Goal: Communication & Community: Answer question/provide support

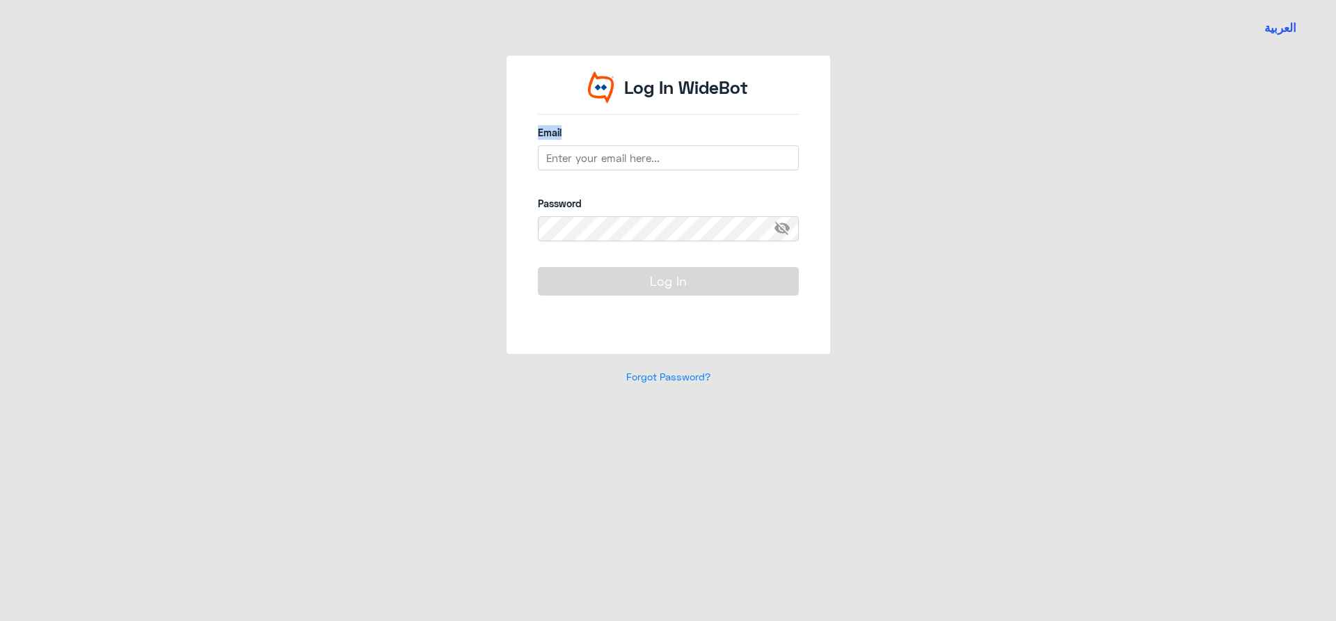
drag, startPoint x: 657, startPoint y: 138, endPoint x: 657, endPoint y: 151, distance: 13.2
click at [657, 151] on div "Email" at bounding box center [668, 155] width 261 height 61
click at [657, 152] on input "email" at bounding box center [668, 157] width 261 height 25
type input "n_qirnas@dallah-hospital.com"
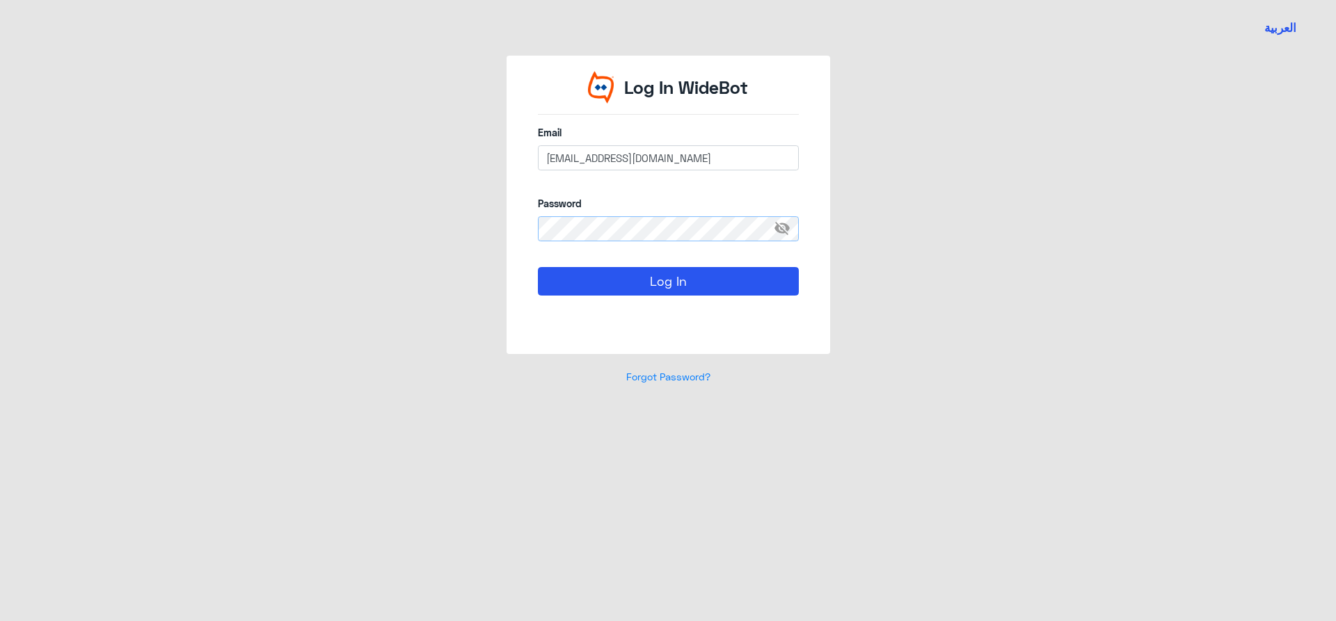
click at [538, 267] on button "Log In" at bounding box center [668, 281] width 261 height 28
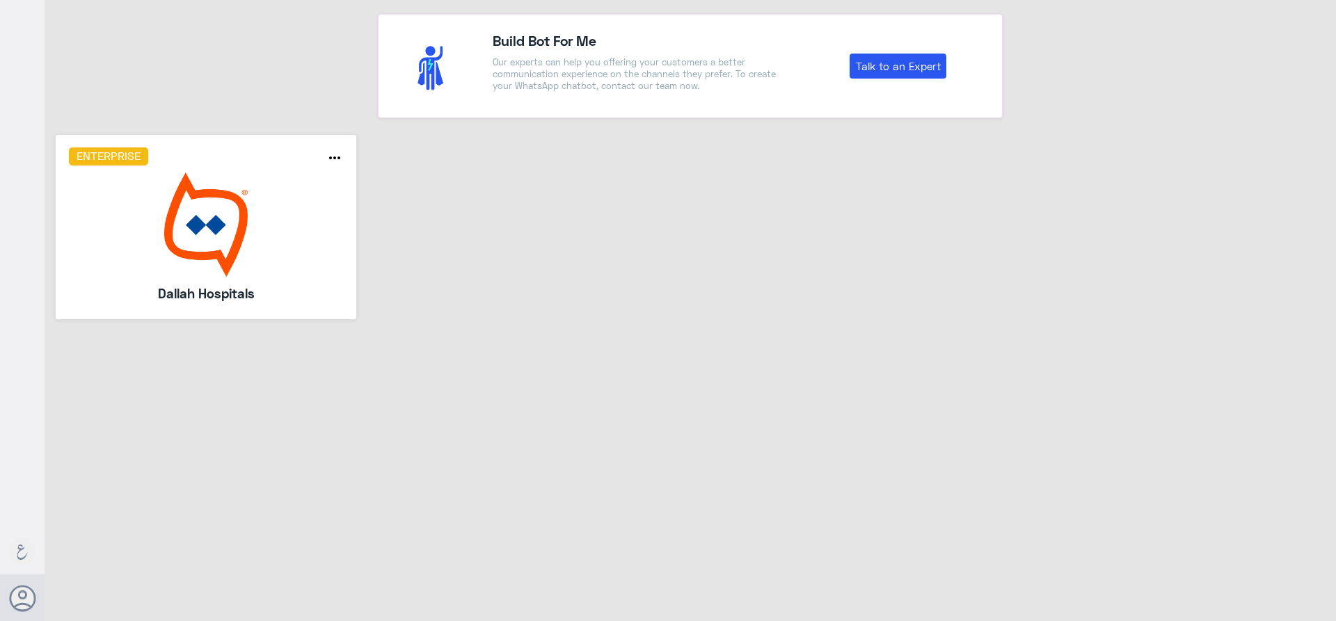
drag, startPoint x: 1078, startPoint y: 63, endPoint x: 639, endPoint y: 161, distance: 449.1
click at [1063, 73] on div "Build Bot For Me Our experts can help you offering your customers a better comm…" at bounding box center [690, 59] width 1291 height 118
click at [215, 241] on img at bounding box center [206, 225] width 275 height 104
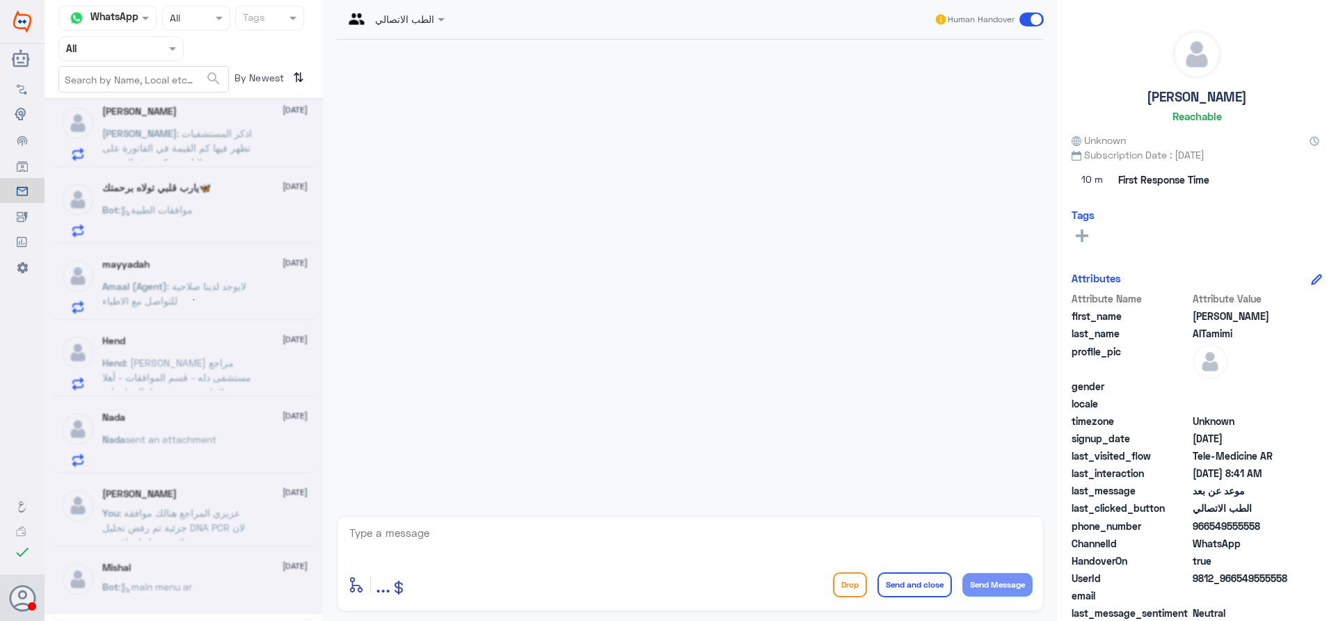
scroll to position [7, 0]
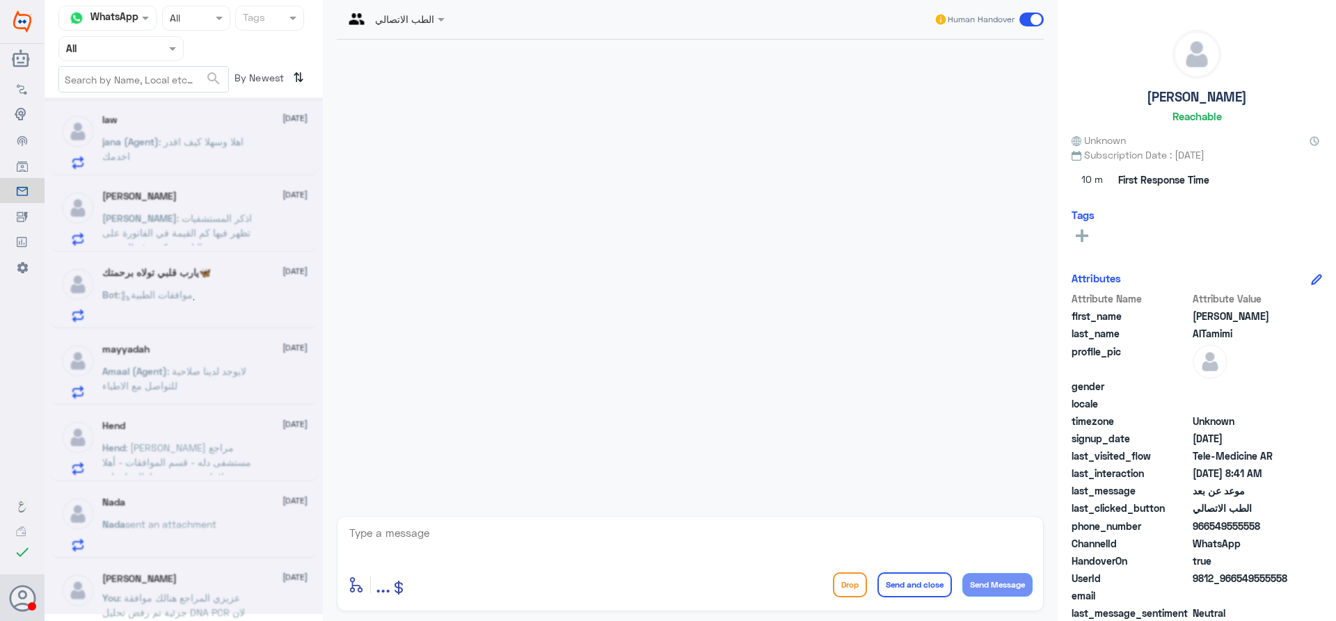
click at [150, 42] on div at bounding box center [121, 48] width 124 height 16
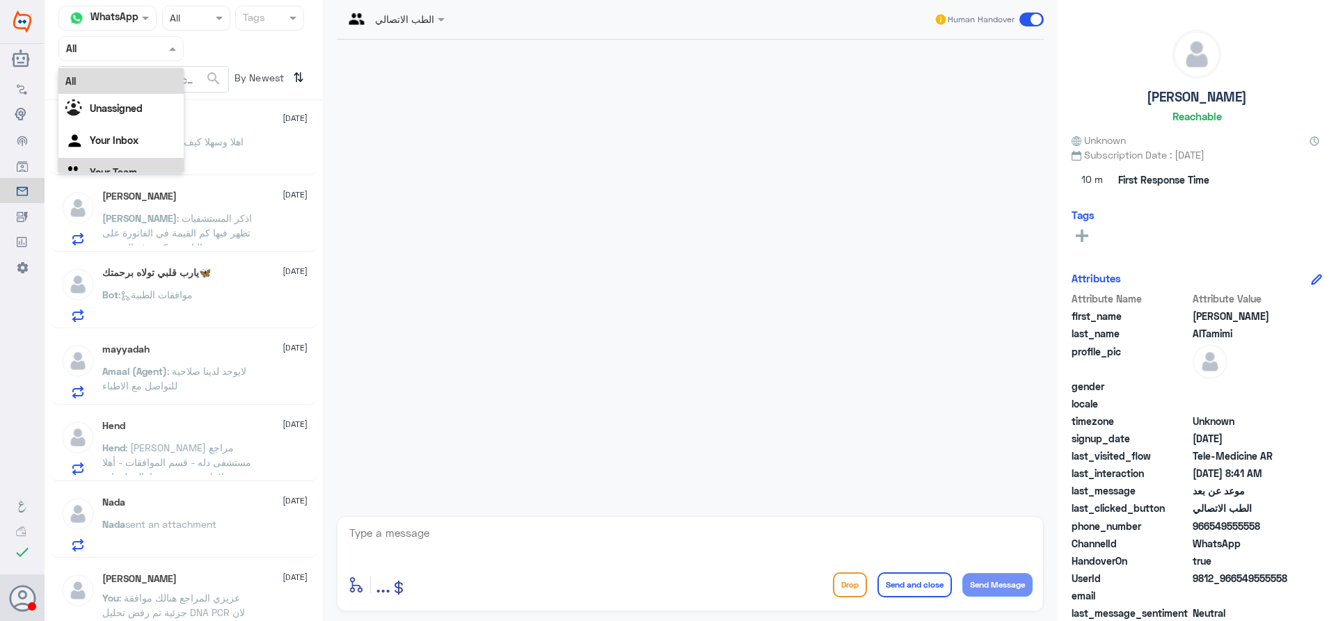
click at [131, 158] on div "Your Team" at bounding box center [120, 174] width 125 height 32
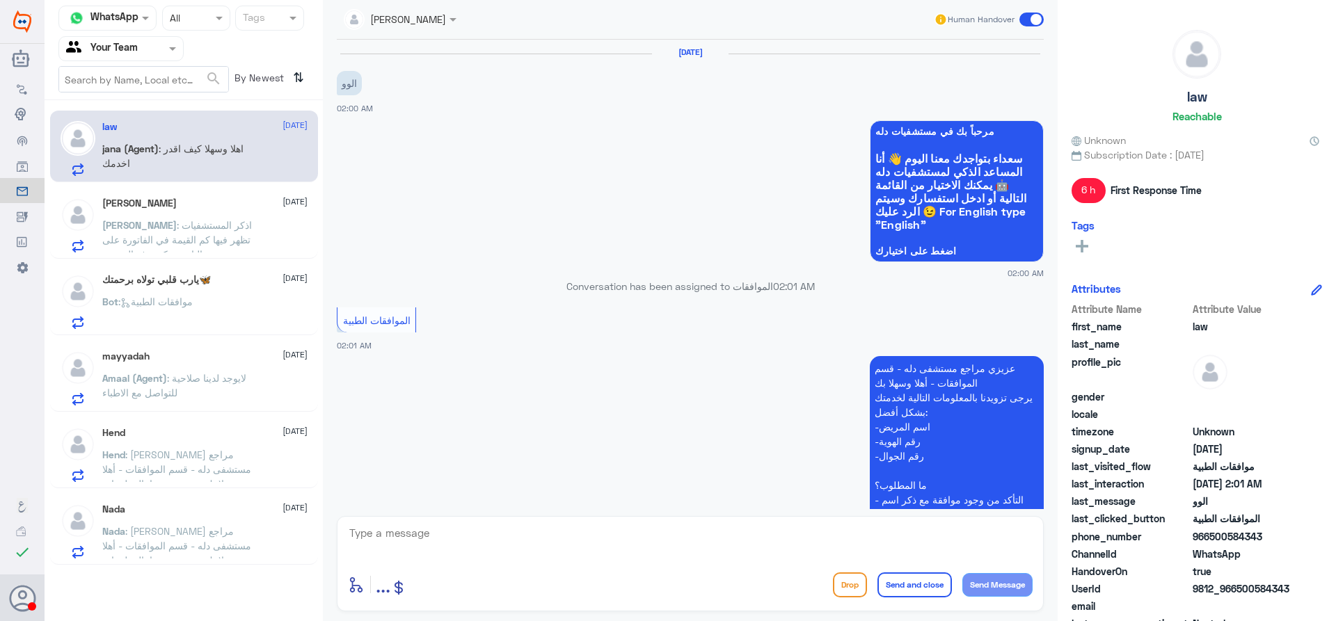
scroll to position [326, 0]
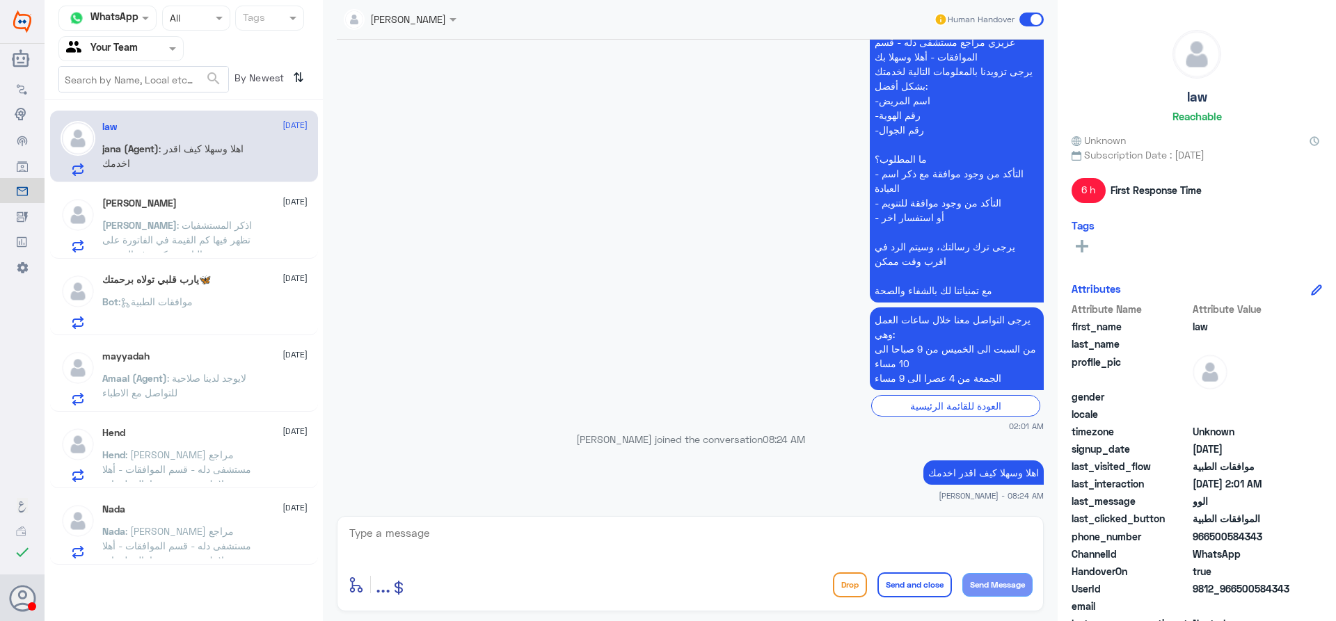
click at [210, 244] on span ": اذكر المستشفيات تظهر فيها كم القيمة في الفاتورة على التامين وكم يدفع المريض" at bounding box center [177, 239] width 150 height 41
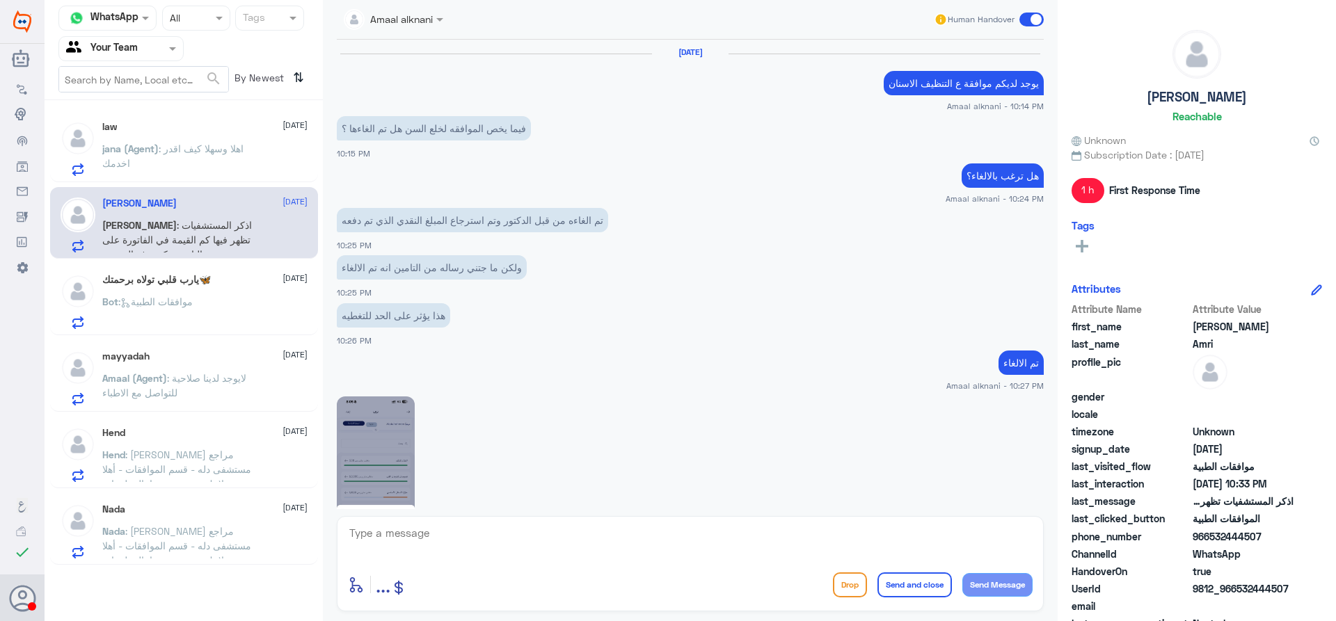
scroll to position [933, 0]
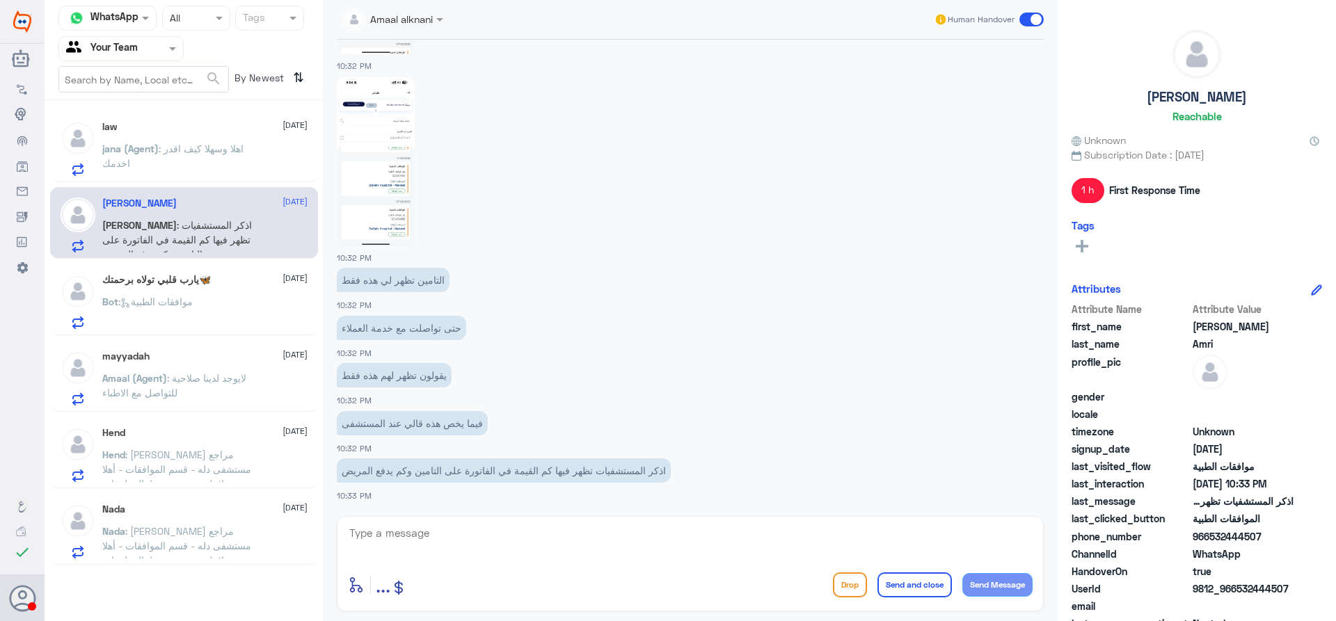
click at [350, 170] on img at bounding box center [376, 161] width 78 height 169
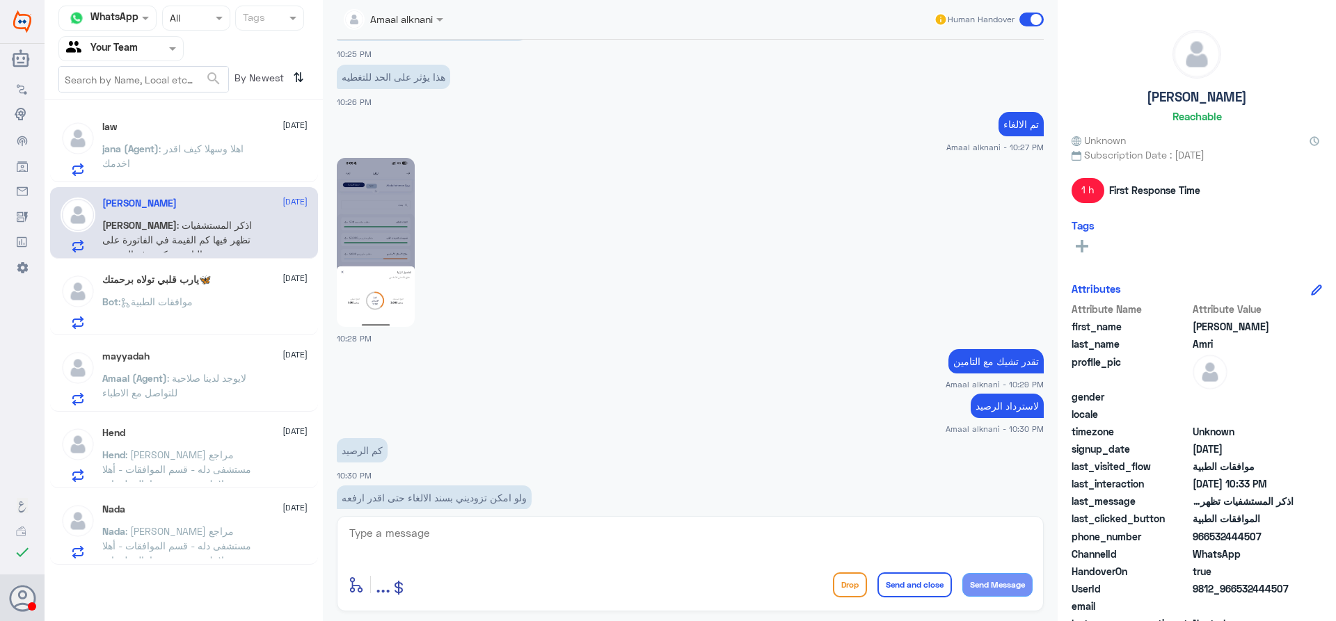
scroll to position [237, 0]
click at [378, 200] on img at bounding box center [376, 243] width 78 height 169
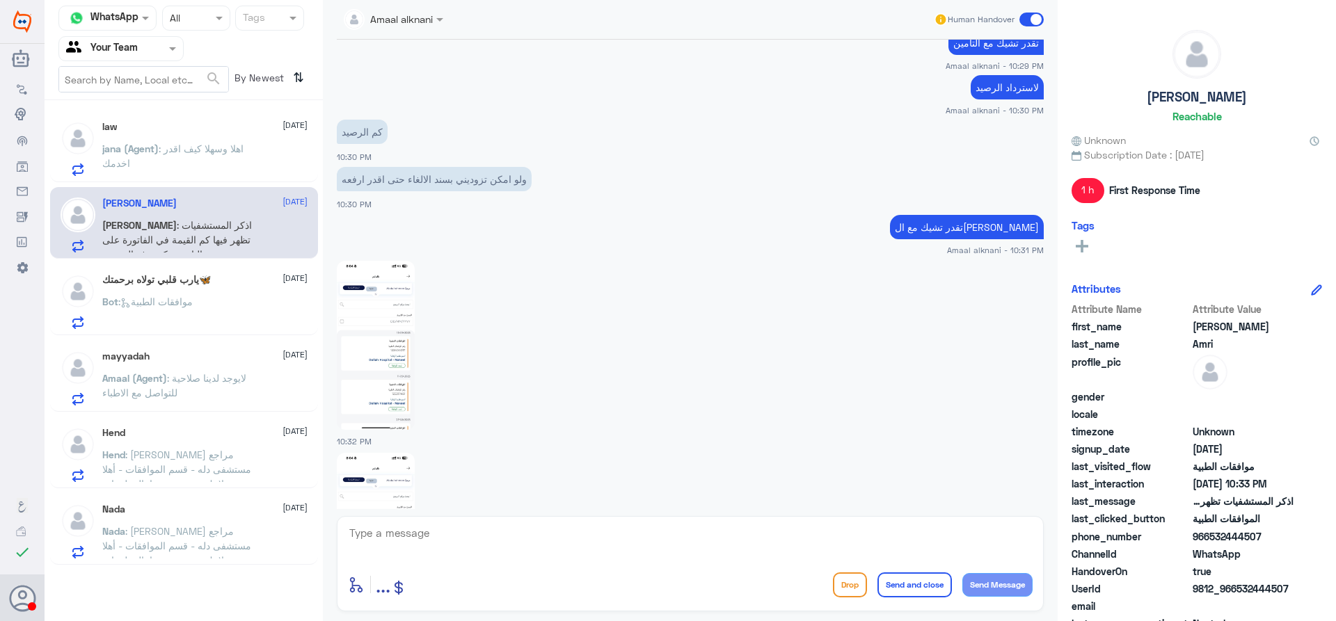
scroll to position [585, 0]
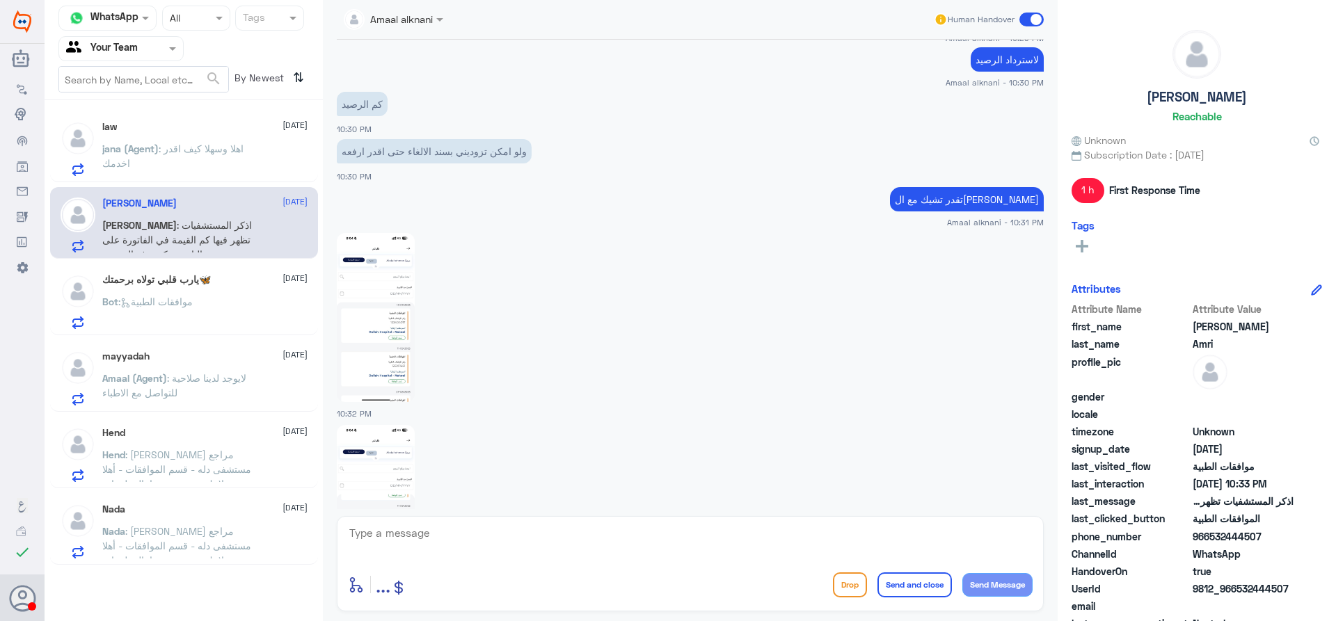
click at [282, 282] on span "[DATE]" at bounding box center [294, 278] width 25 height 13
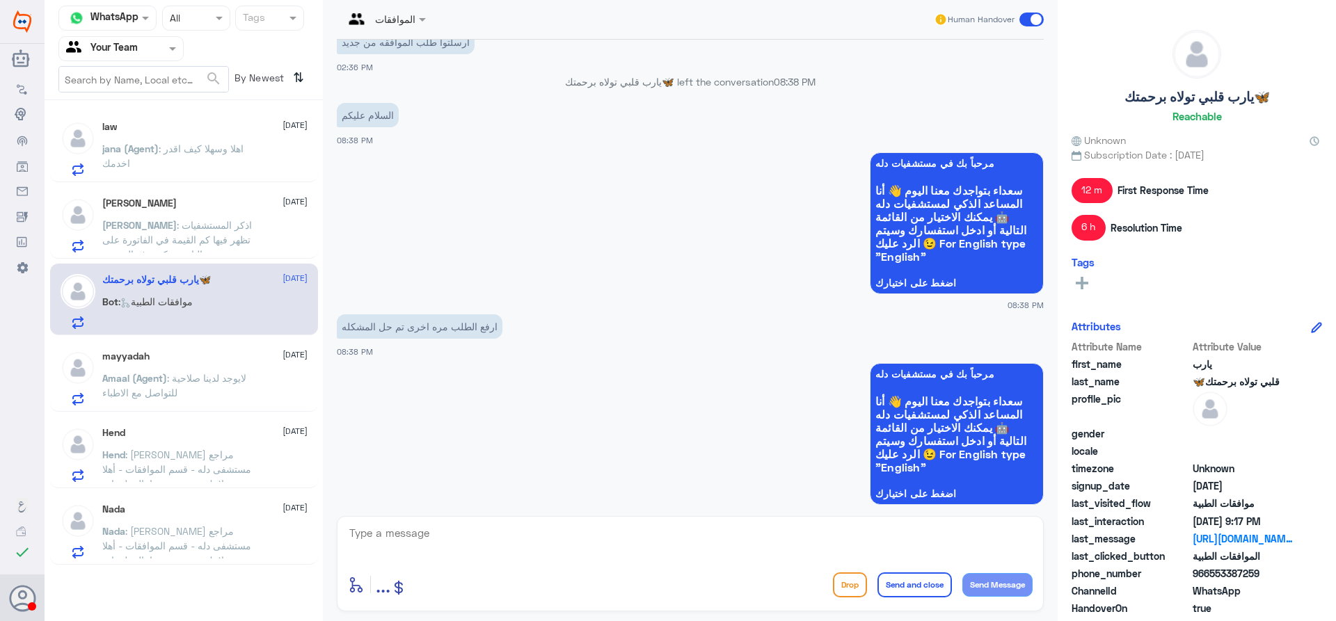
scroll to position [645, 0]
click at [201, 417] on div "Hend 13 September Hend : عزيزي مراجع مستشفى دله - قسم الموافقات - أهلا وسهلا بك…" at bounding box center [184, 453] width 268 height 72
click at [218, 376] on span ": لايوجد لدينا صلاحية للتواصل مع الاطباء" at bounding box center [174, 385] width 144 height 26
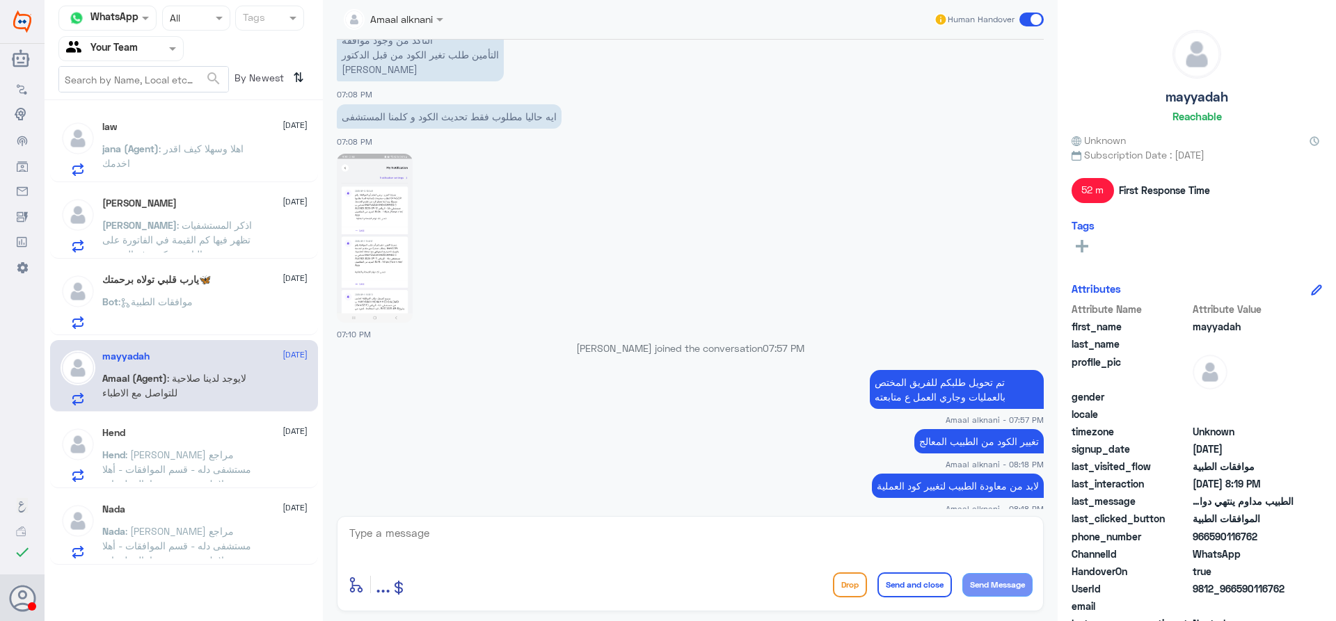
scroll to position [743, 0]
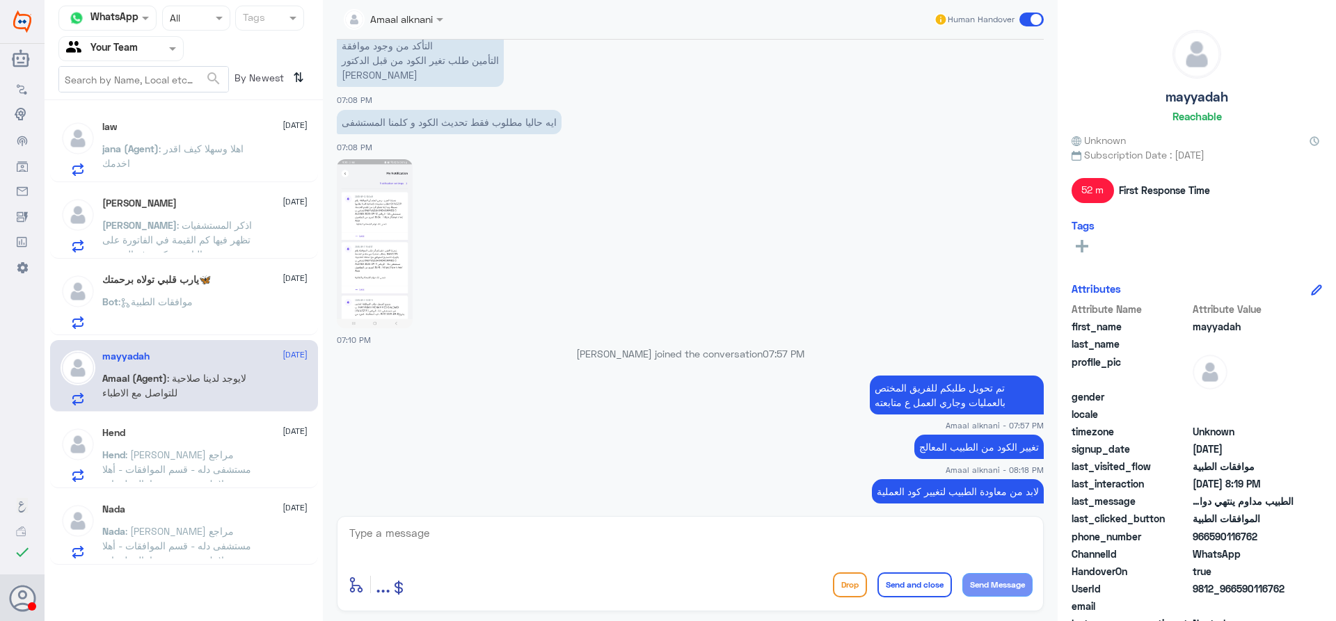
click at [184, 450] on span ": عزيزي مراجع مستشفى دله - قسم الموافقات - أهلا وسهلا بك يرجى تزويدنا بالمعلوما…" at bounding box center [176, 542] width 149 height 187
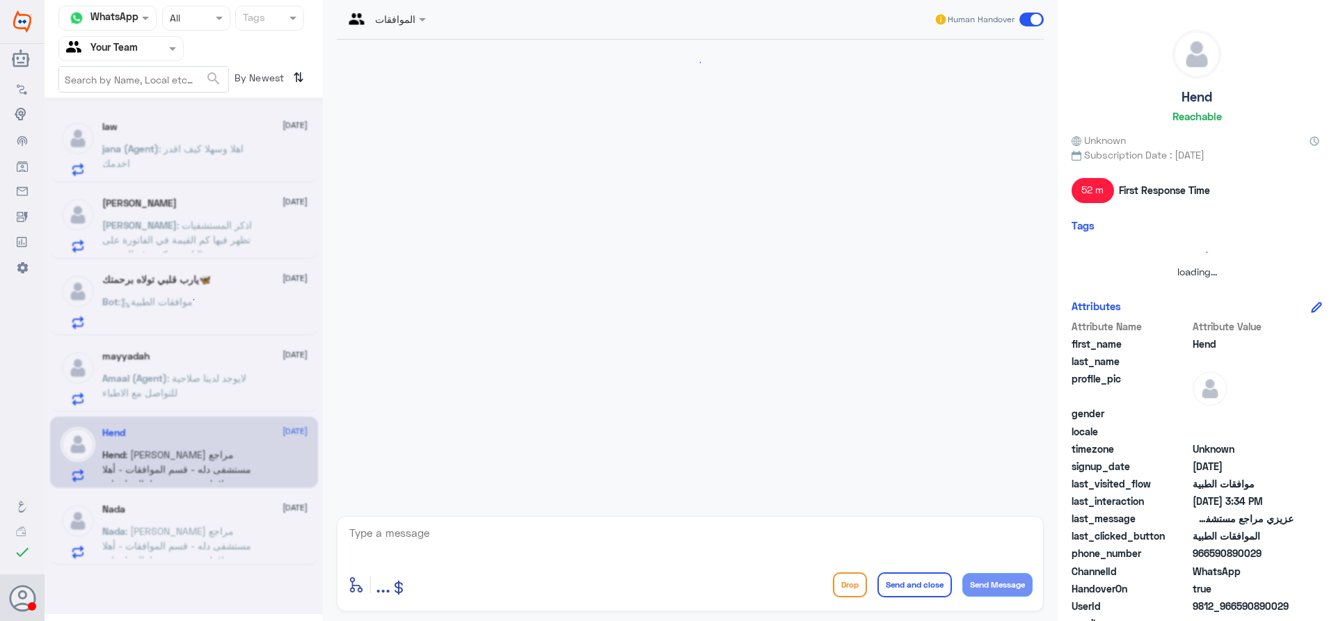
scroll to position [435, 0]
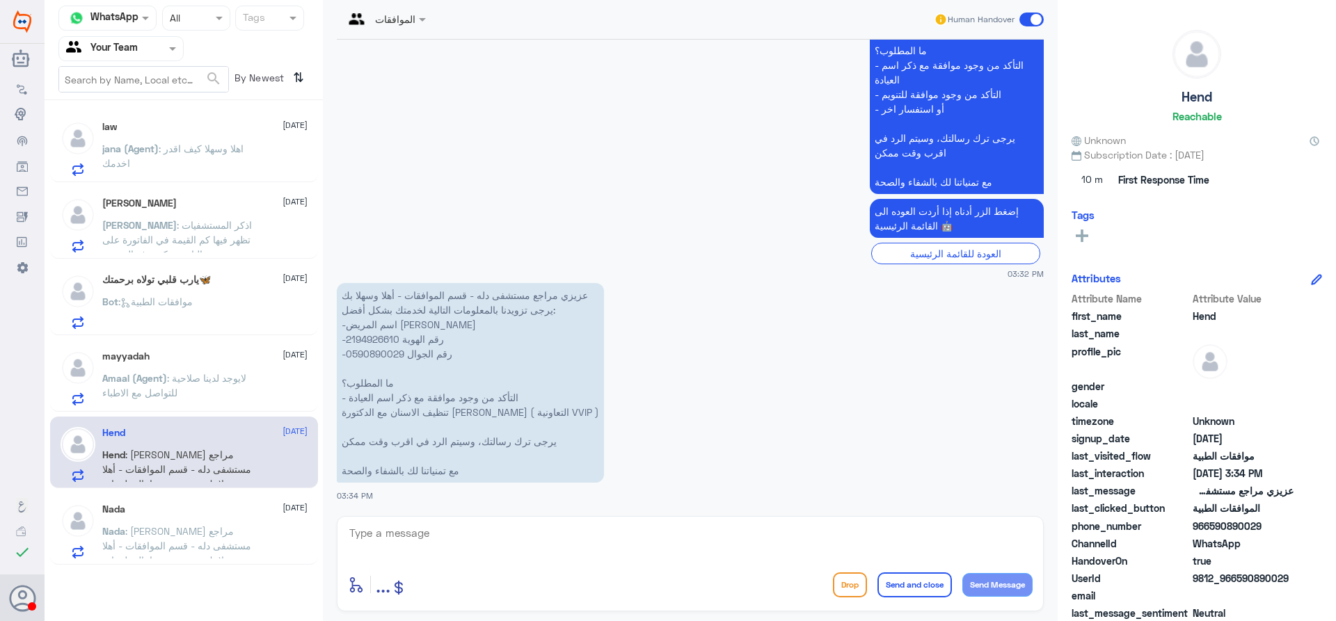
click at [378, 338] on p "عزيزي مراجع مستشفى دله - قسم الموافقات - أهلا وسهلا بك يرجى تزويدنا بالمعلومات …" at bounding box center [470, 383] width 267 height 200
copy p "2194926610"
click at [603, 532] on textarea at bounding box center [690, 541] width 685 height 34
type textarea "عزيزي المراجع ارجوا التوضيح لا توجد مطالبة للتامين بخصوص تنظيف الاسنان"
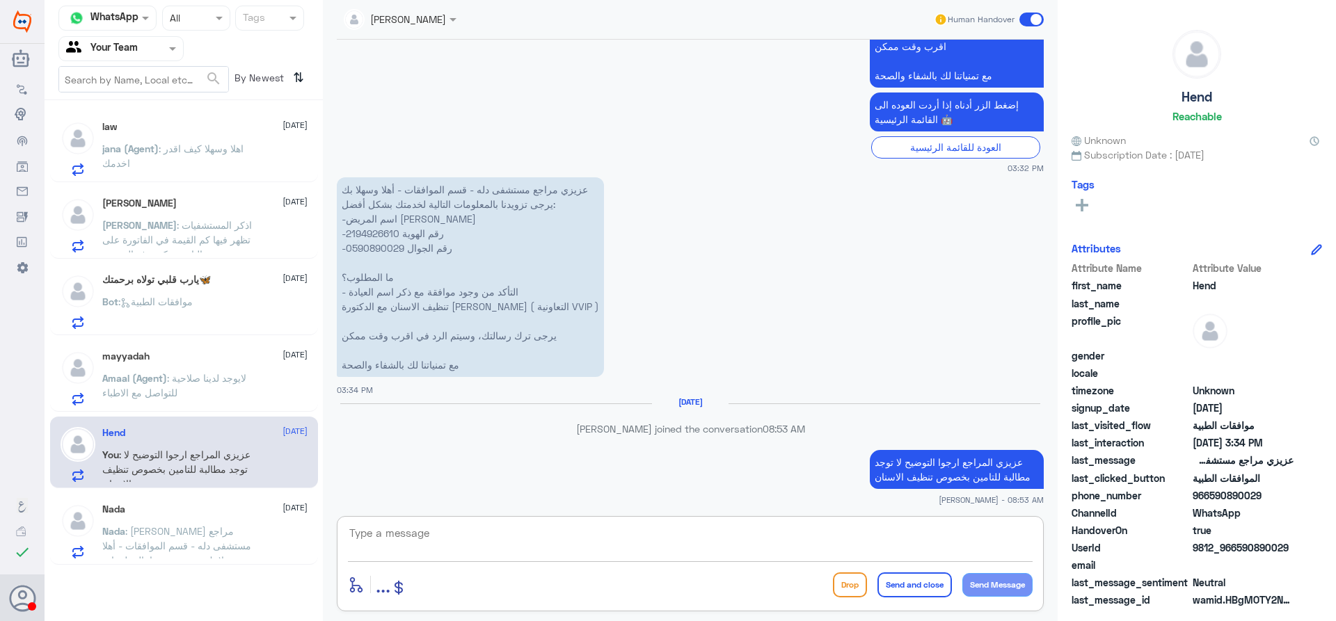
scroll to position [519, 0]
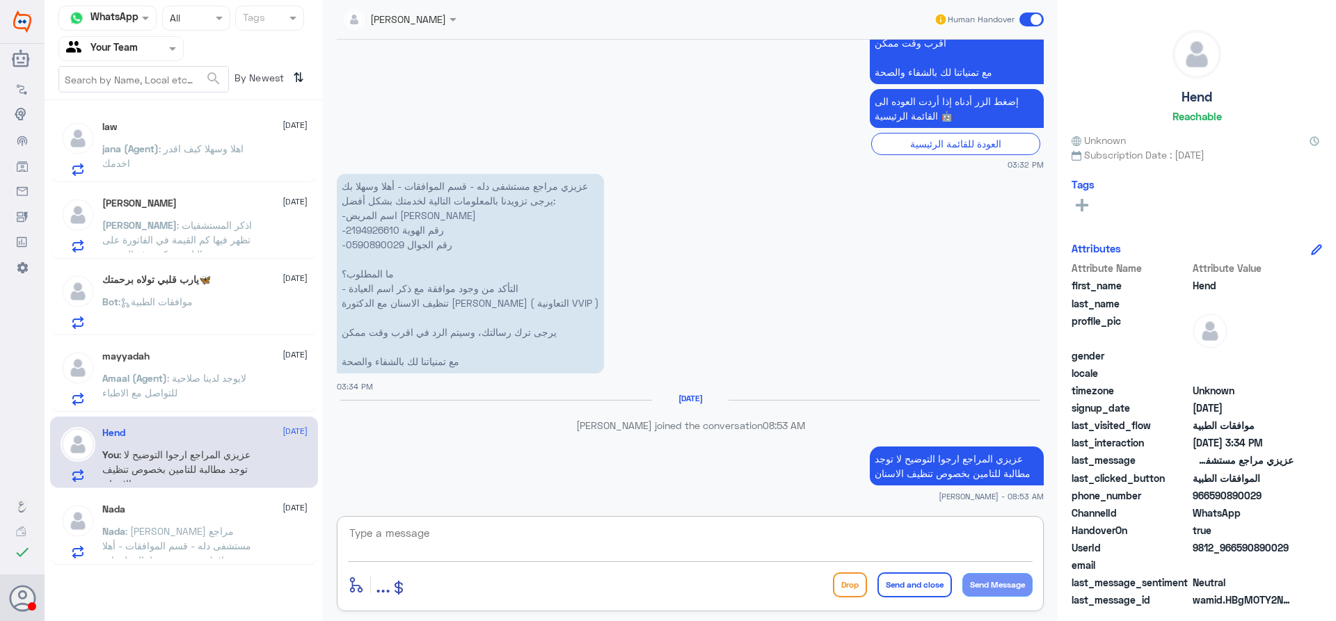
click at [264, 518] on div "Nada 13 September Nada : عزيزي مراجع مستشفى دله - قسم الموافقات - أهلا وسهلا بك…" at bounding box center [204, 531] width 205 height 55
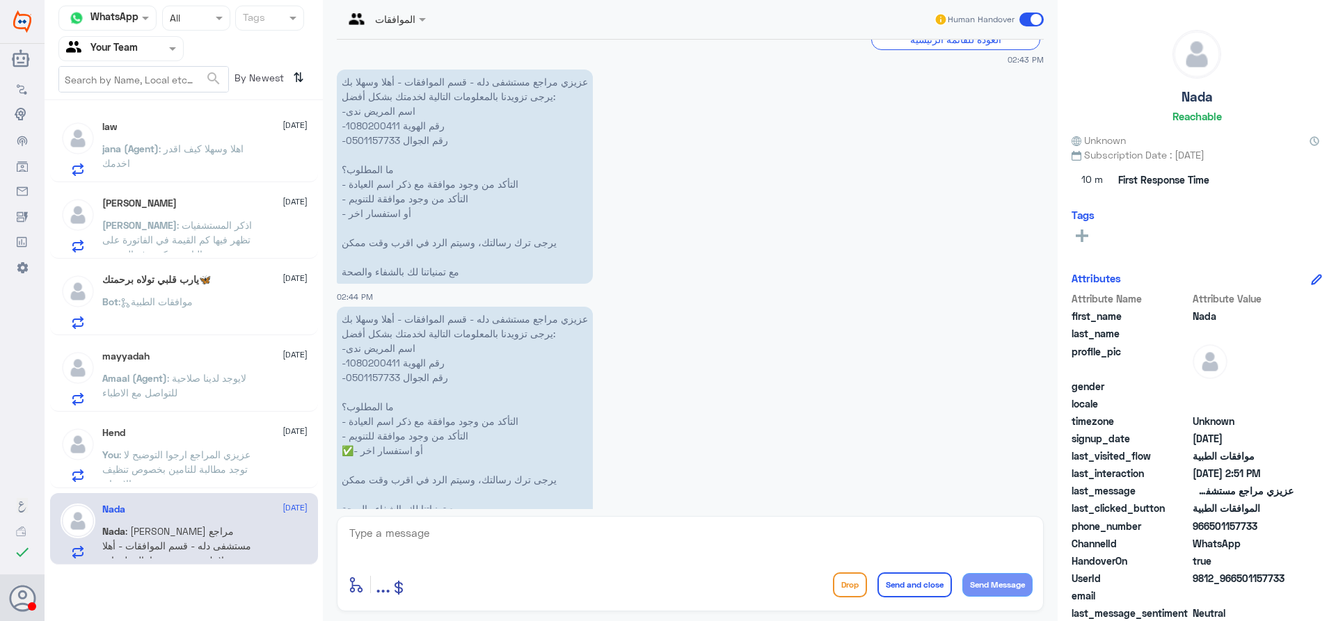
scroll to position [1003, 0]
click at [368, 123] on p "عزيزي مراجع مستشفى دله - قسم الموافقات - أهلا وسهلا بك يرجى تزويدنا بالمعلومات …" at bounding box center [465, 179] width 256 height 214
copy p "1080200411"
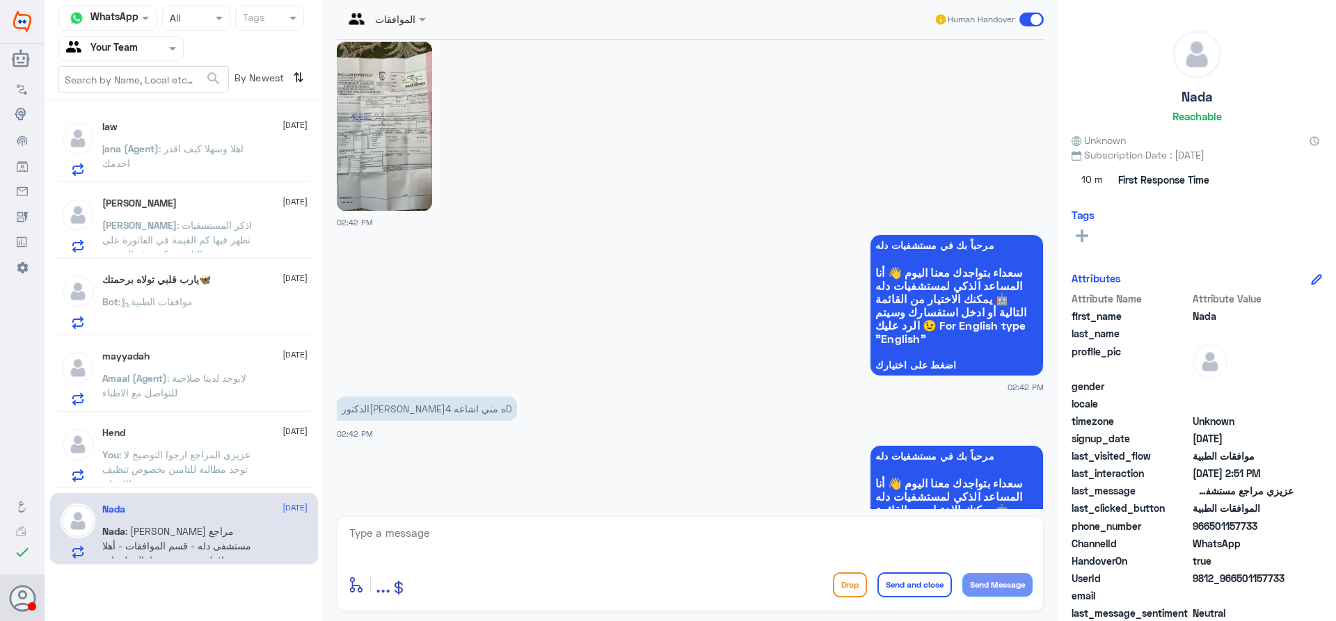
scroll to position [0, 0]
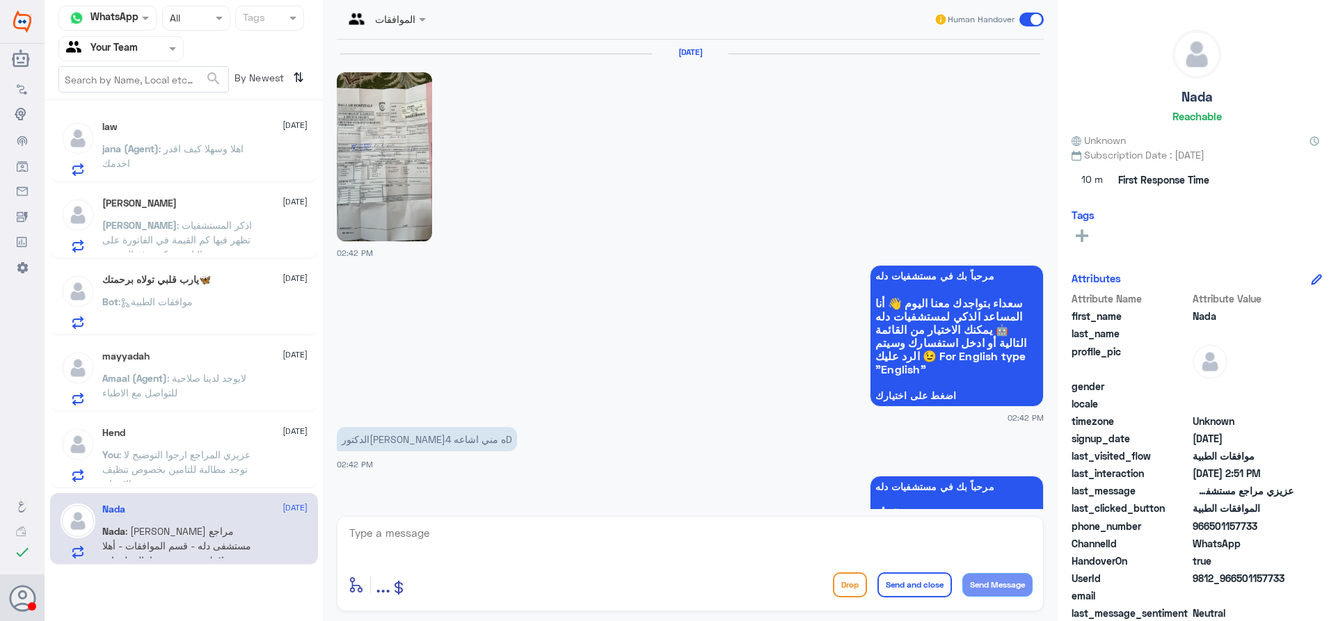
click at [385, 224] on img at bounding box center [384, 156] width 95 height 169
click at [148, 131] on div "law 14 September" at bounding box center [204, 127] width 205 height 12
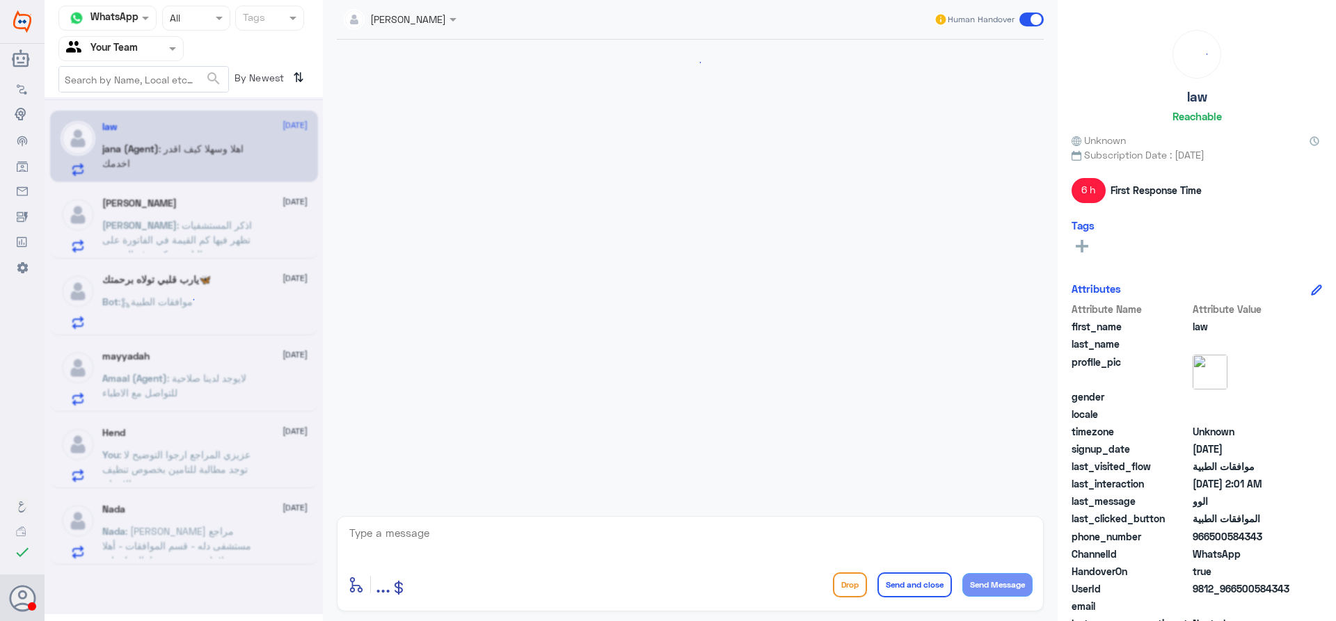
scroll to position [326, 0]
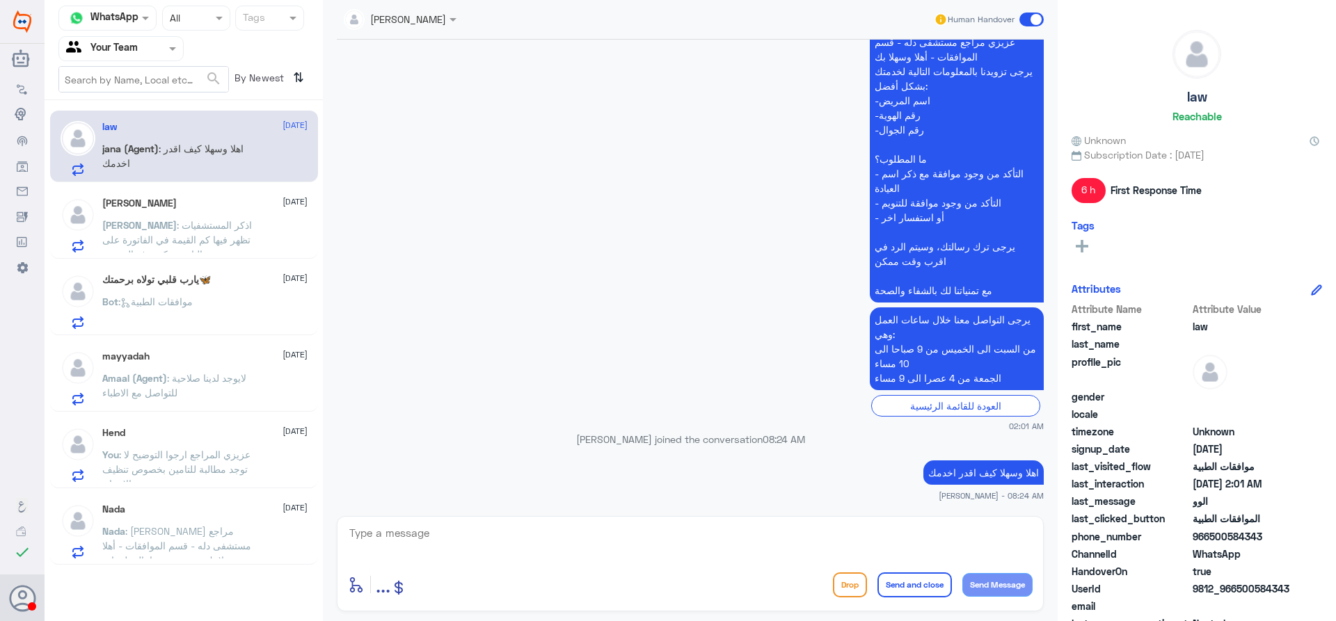
click at [244, 522] on div "Nada 13 September Nada : عزيزي مراجع مستشفى دله - قسم الموافقات - أهلا وسهلا بك…" at bounding box center [204, 531] width 205 height 55
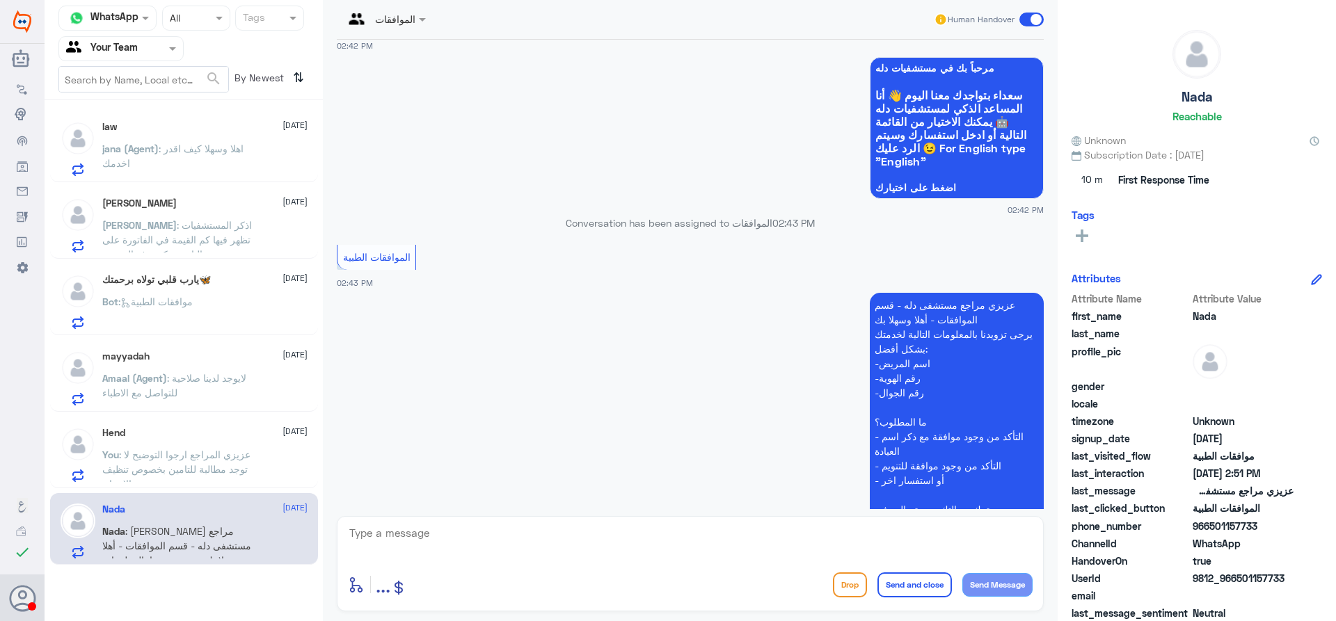
scroll to position [863, 0]
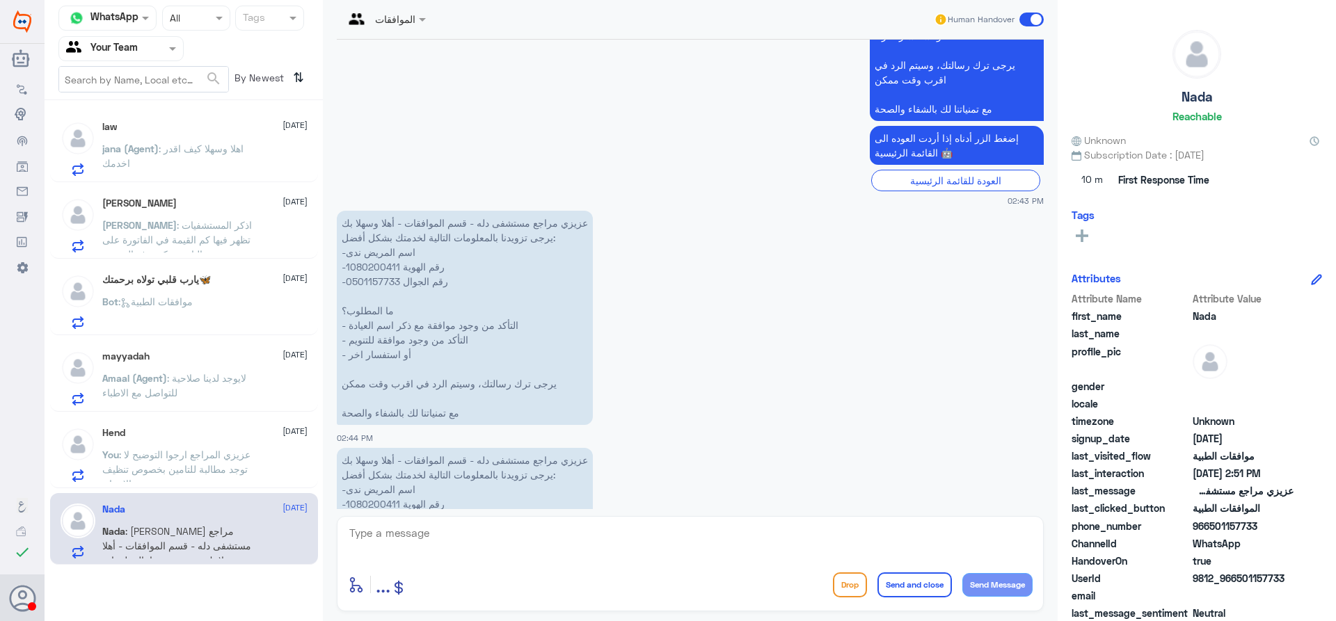
click at [376, 265] on p "عزيزي مراجع مستشفى دله - قسم الموافقات - أهلا وسهلا بك يرجى تزويدنا بالمعلومات …" at bounding box center [465, 318] width 256 height 214
copy p "1080200411"
click at [683, 534] on textarea at bounding box center [690, 541] width 685 height 34
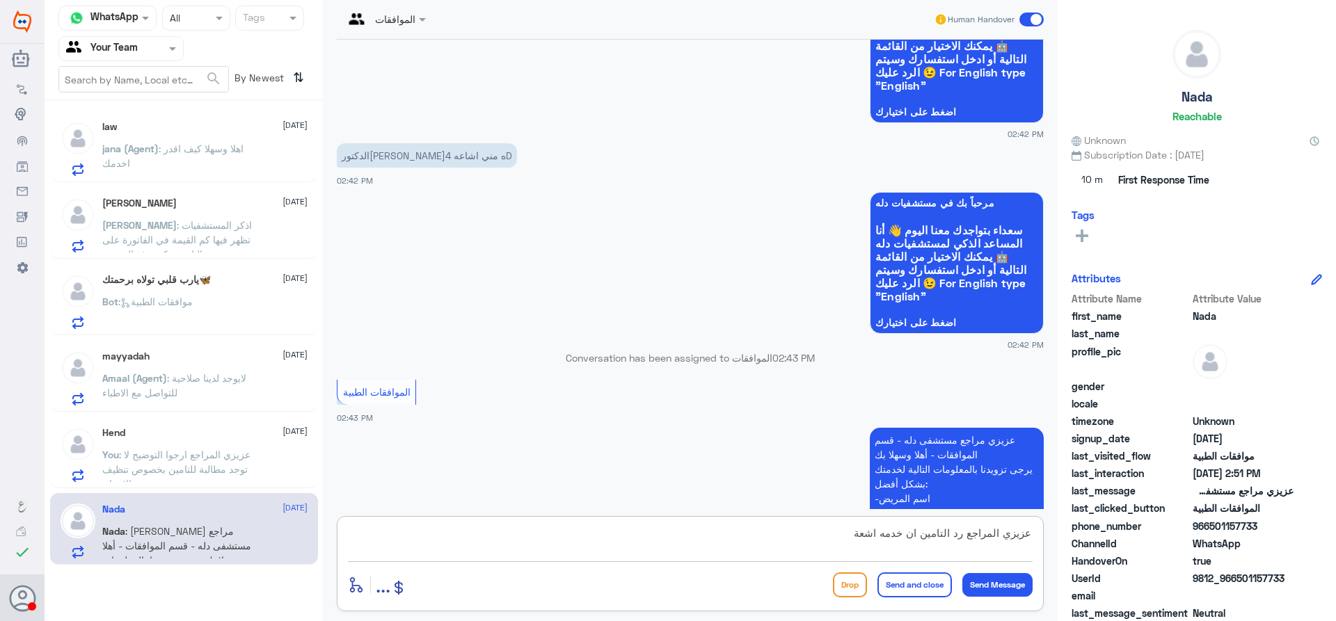
scroll to position [168, 0]
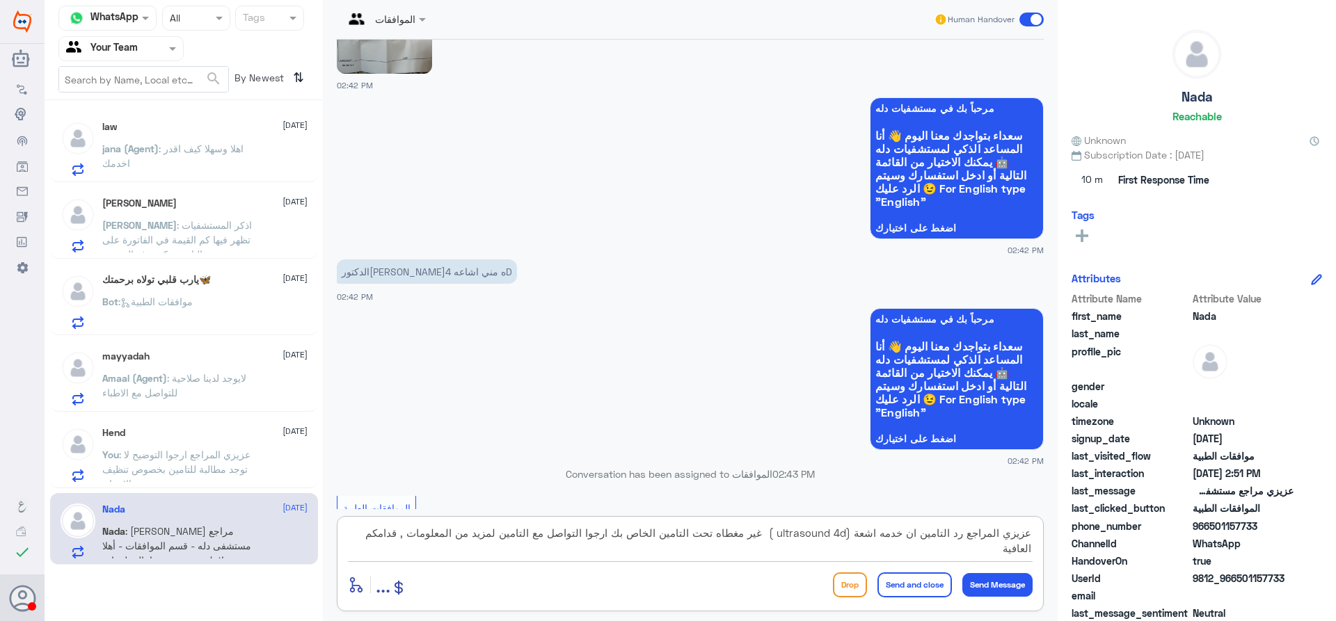
type textarea "عزيزي المراجع رد التامين ان خدمه اشعة (ultrasound 4d ) غير مغطاه تحت التامين ال…"
click at [887, 593] on button "Send and close" at bounding box center [914, 585] width 74 height 25
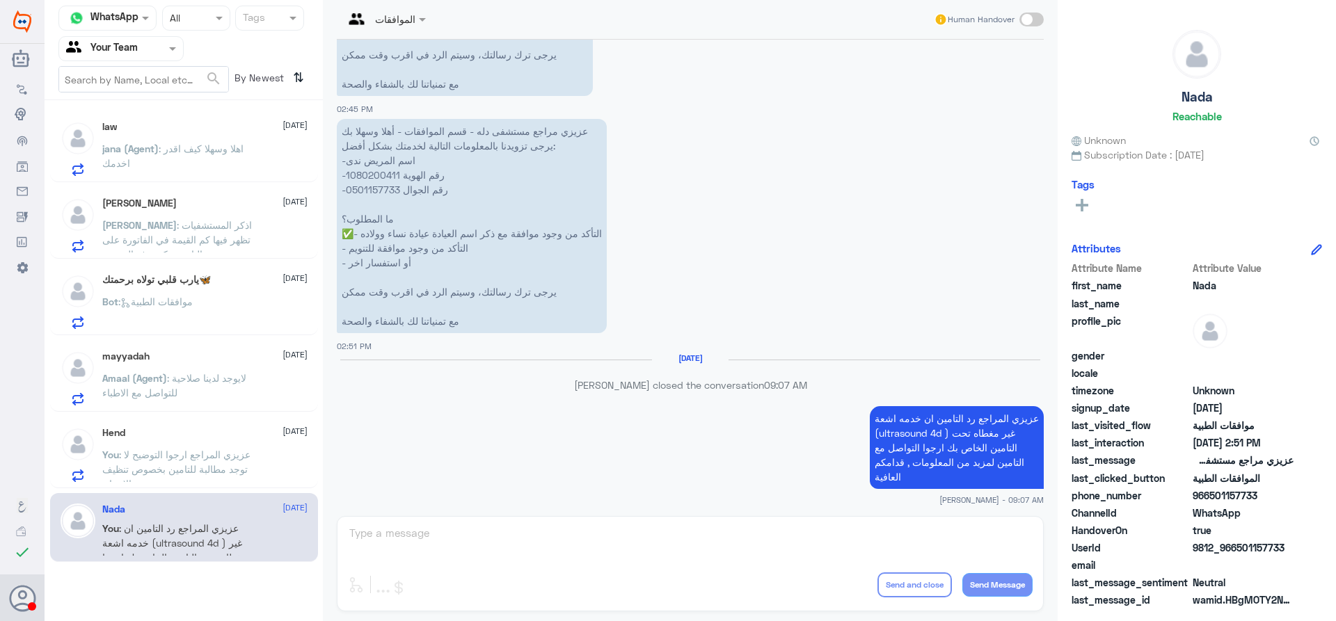
scroll to position [1408, 0]
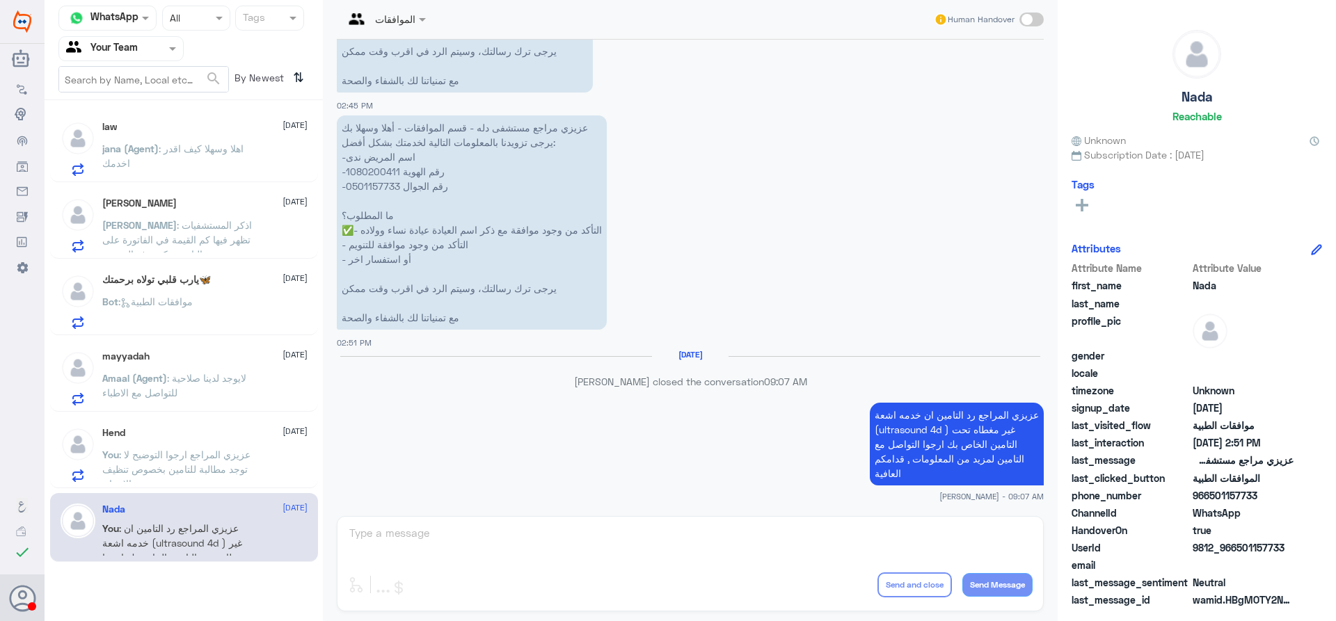
click at [269, 289] on div "‏يارب قلبي تولاه برحمتك🦋 13 September Bot : موافقات الطبية" at bounding box center [204, 301] width 205 height 55
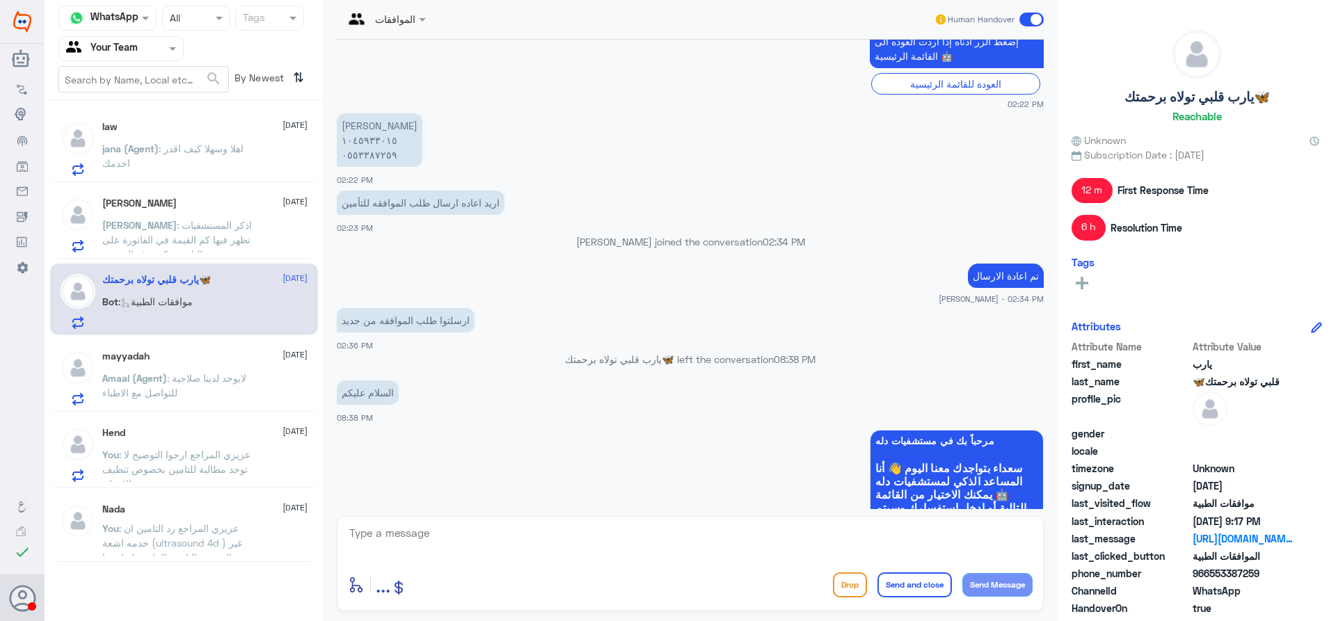
scroll to position [3291, 0]
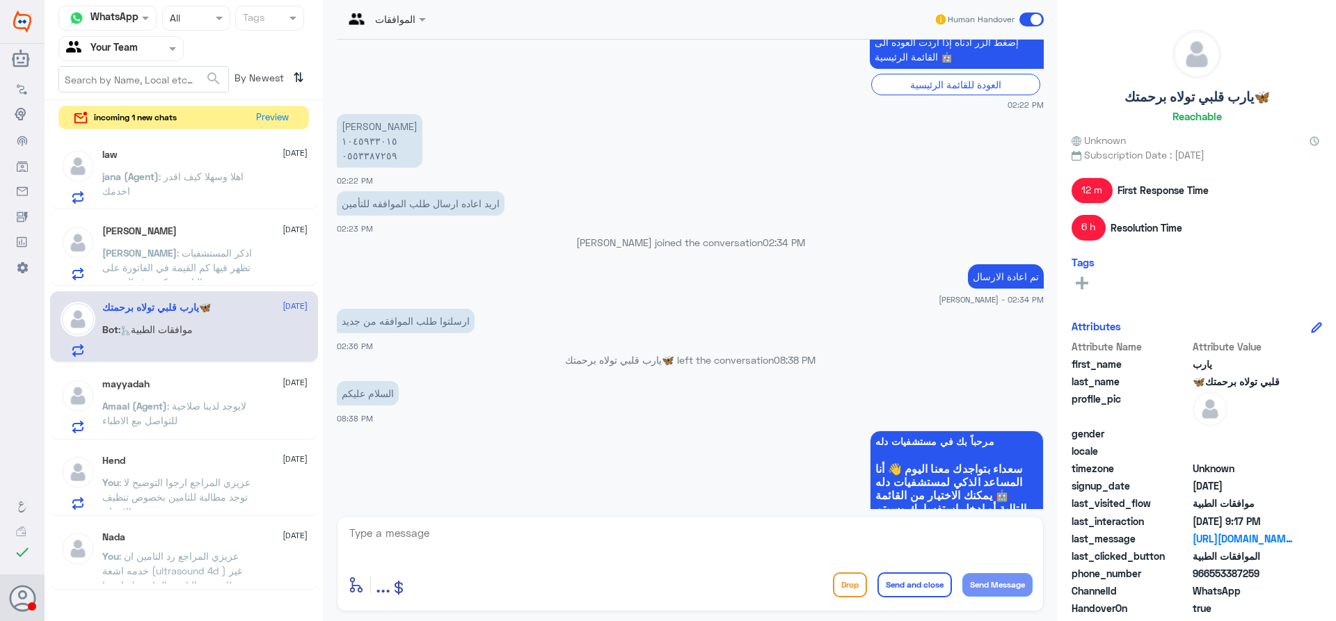
click at [692, 401] on app-msgs-text "السلام عليكم" at bounding box center [690, 394] width 707 height 26
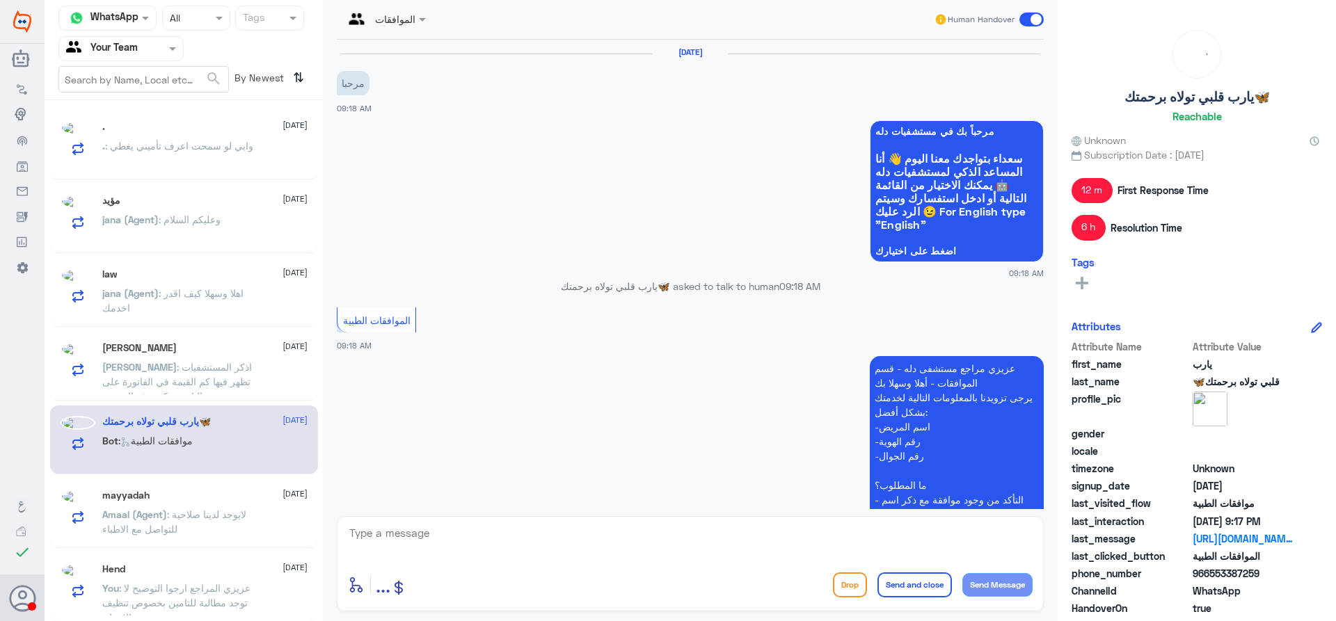
scroll to position [484, 0]
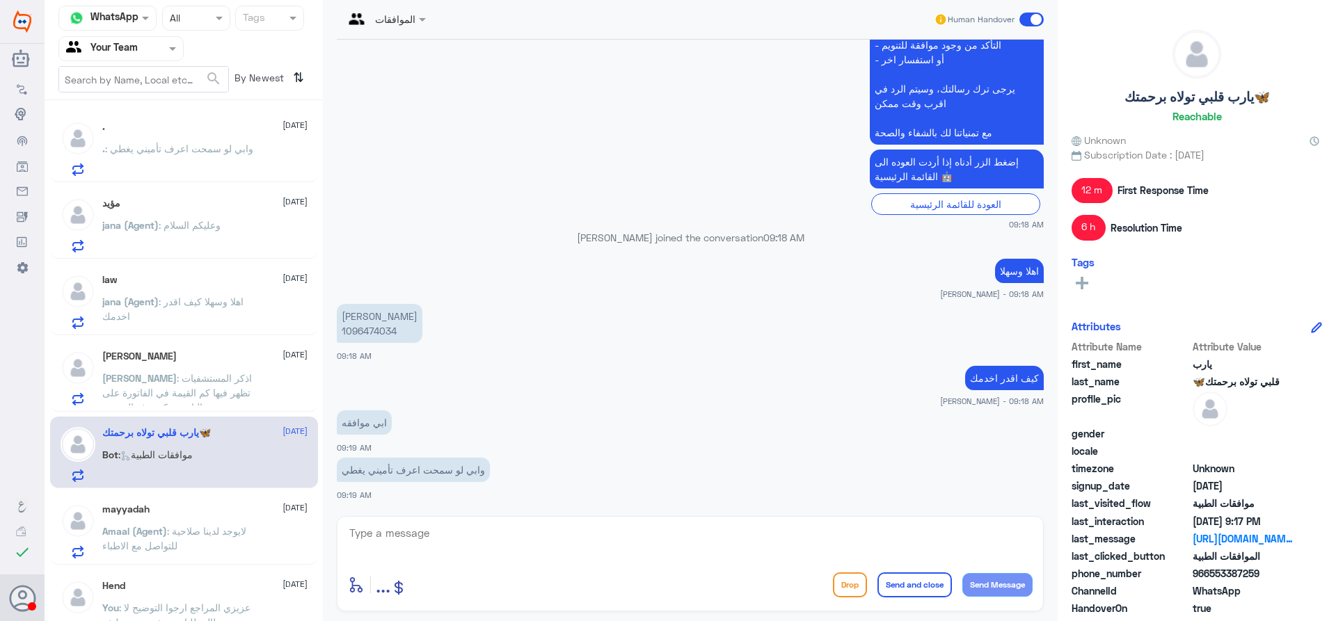
click at [244, 156] on p ". : وابي لو سمحت اعرف تأميني يغطي" at bounding box center [177, 158] width 151 height 35
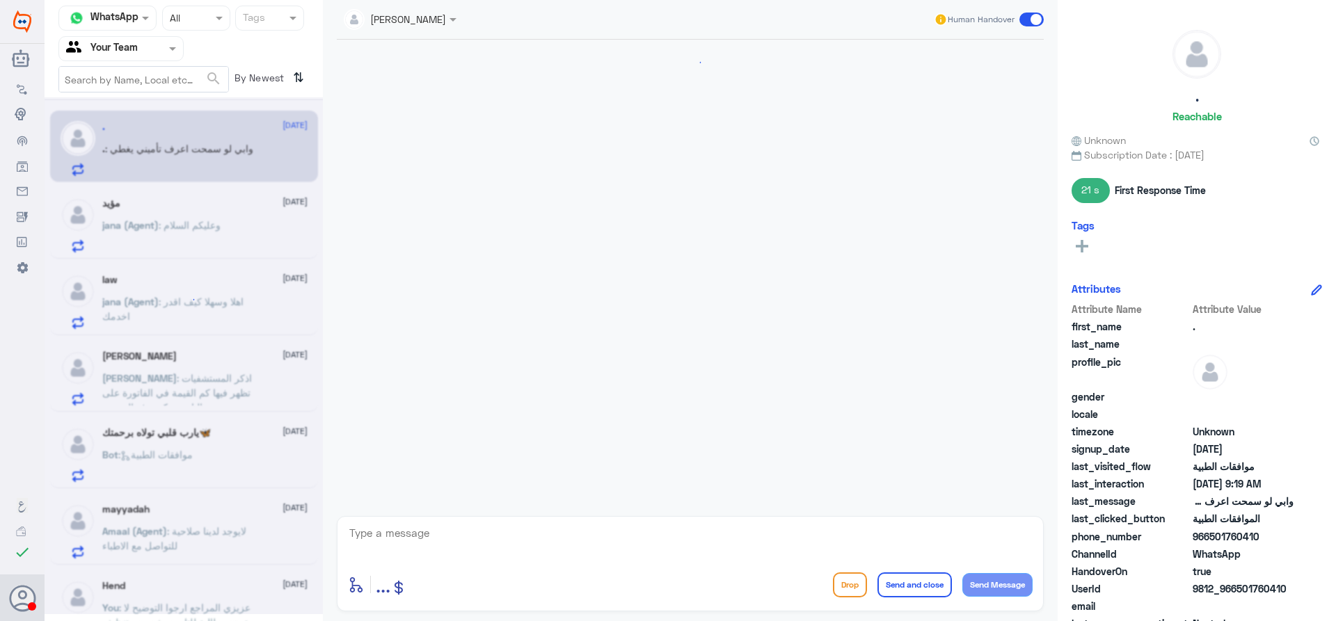
scroll to position [484, 0]
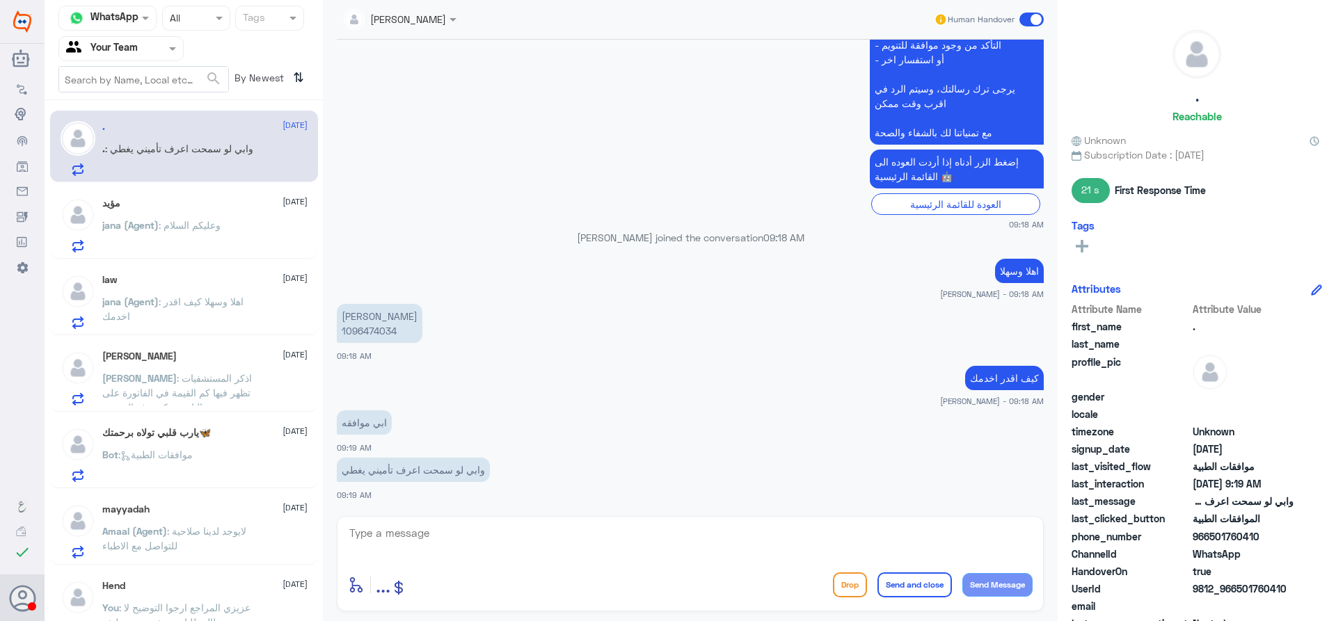
click at [187, 375] on span ": اذكر المستشفيات تظهر فيها كم القيمة في الفاتورة على التامين وكم يدفع المريض" at bounding box center [177, 392] width 150 height 41
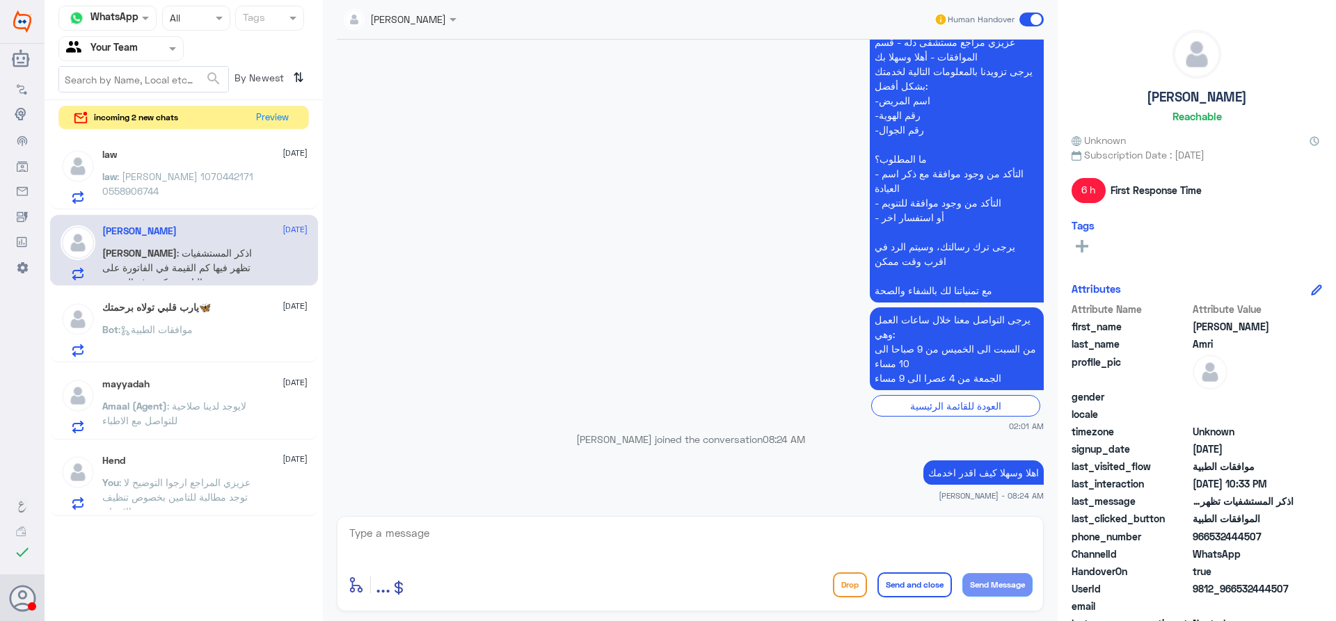
scroll to position [326, 0]
click at [301, 116] on div "incoming 2 new chats Preview" at bounding box center [183, 118] width 250 height 24
click at [298, 116] on div "incoming 2 new chats Preview" at bounding box center [183, 118] width 250 height 24
click at [291, 116] on button "Preview" at bounding box center [272, 117] width 43 height 22
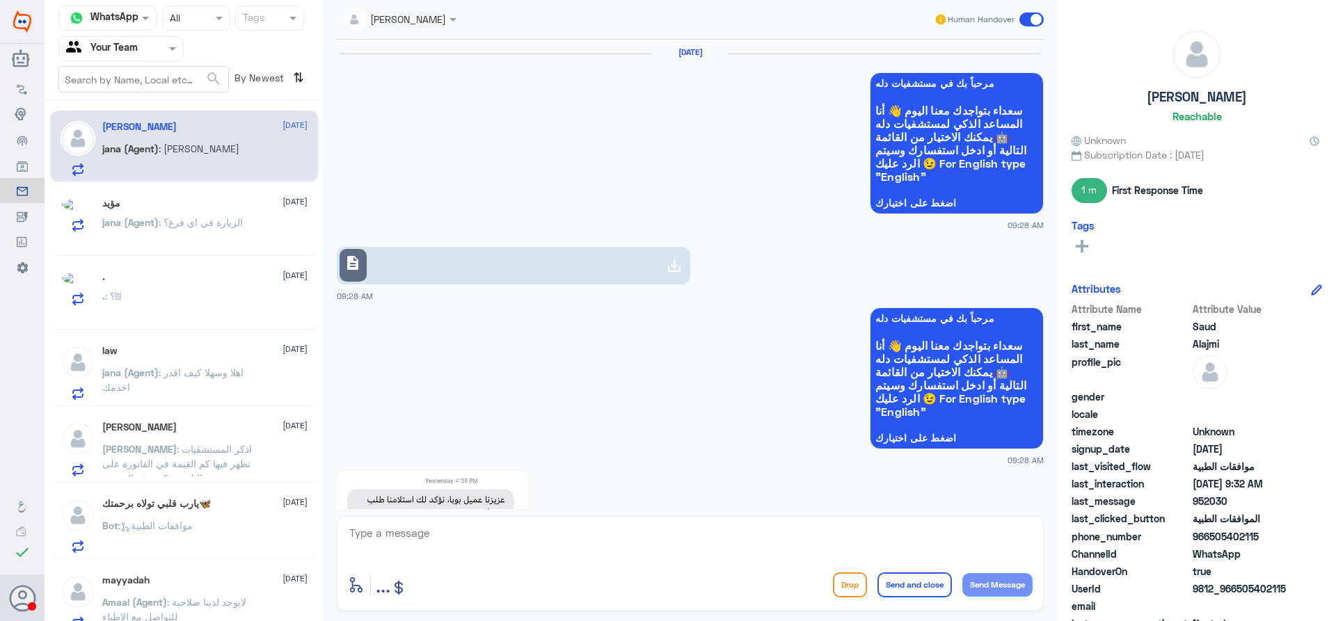
scroll to position [2062, 0]
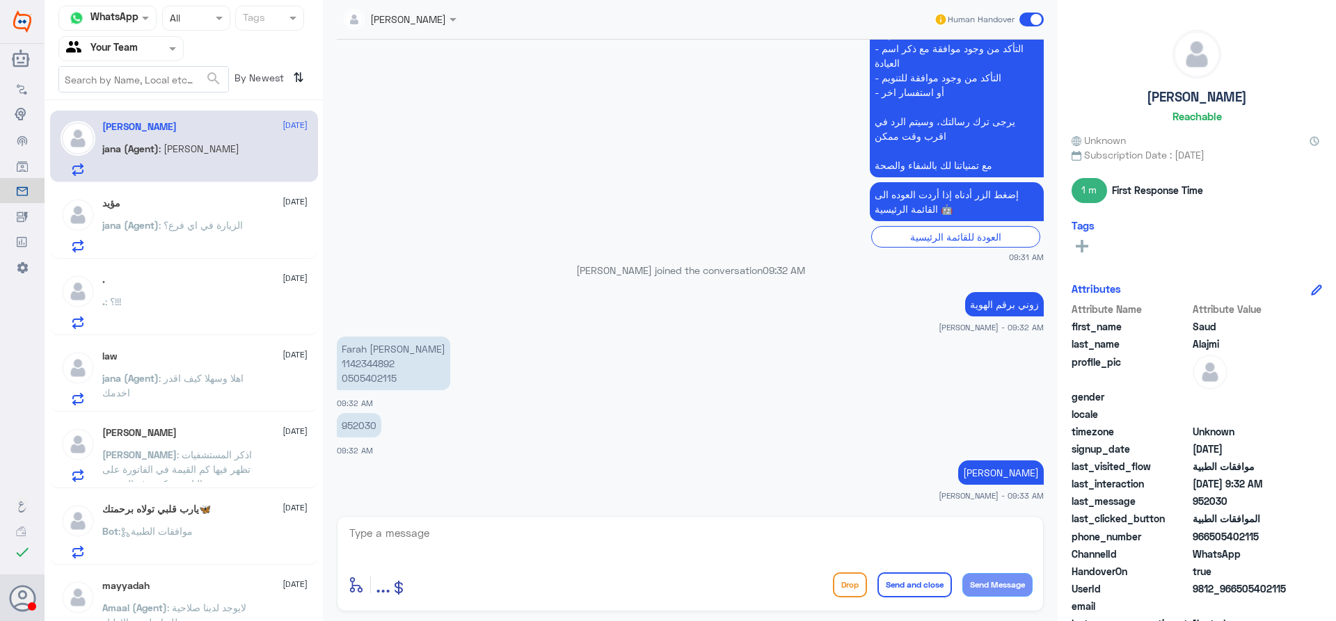
click at [230, 216] on div "مؤيد 14 September jana (Agent) : الزيارة في اي فرع؟" at bounding box center [204, 225] width 205 height 55
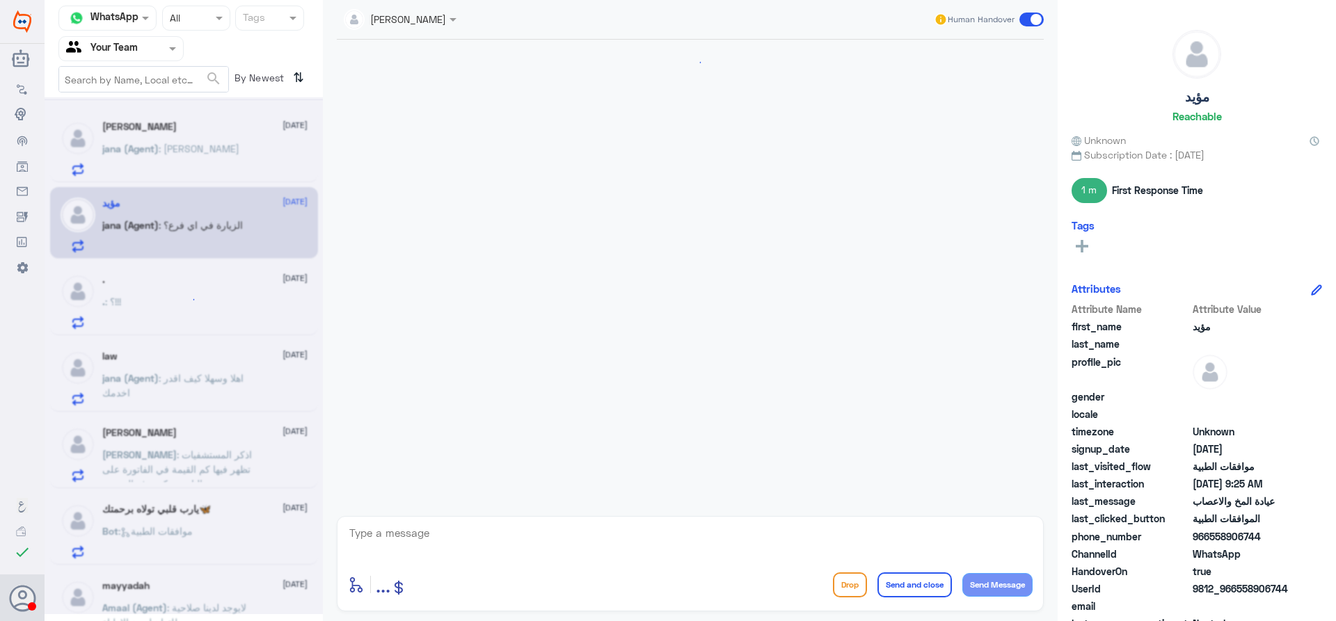
scroll to position [499, 0]
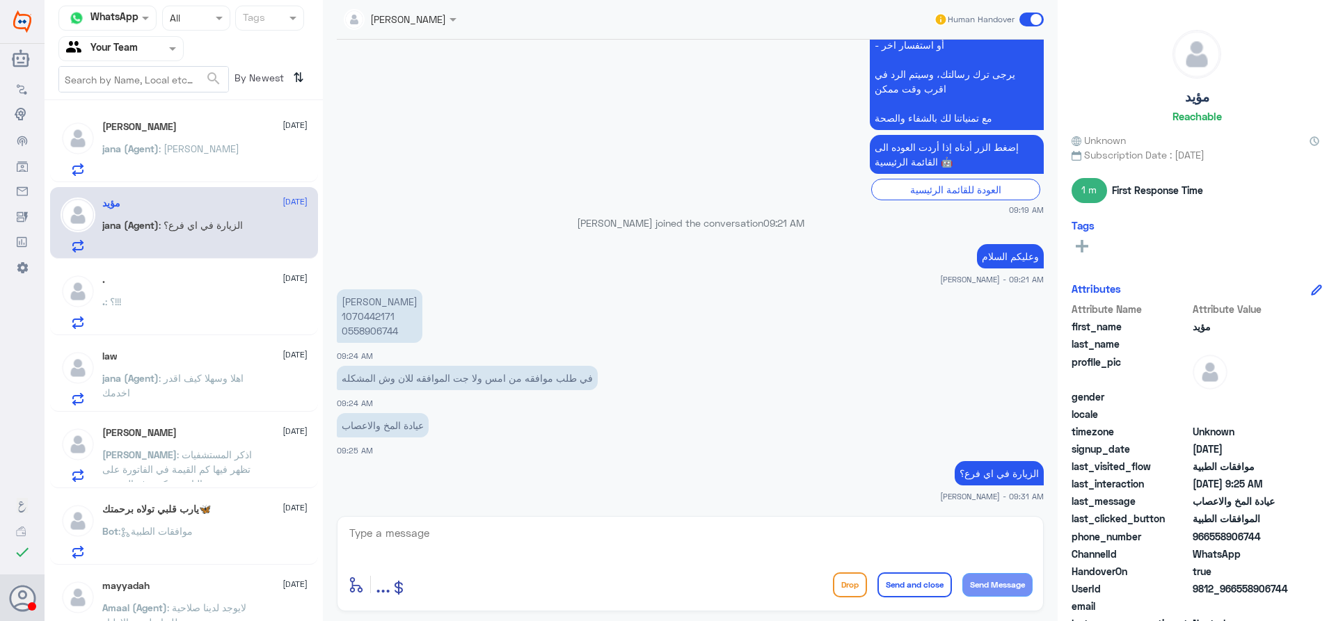
click at [225, 316] on div ". : ؟!!!" at bounding box center [204, 313] width 205 height 31
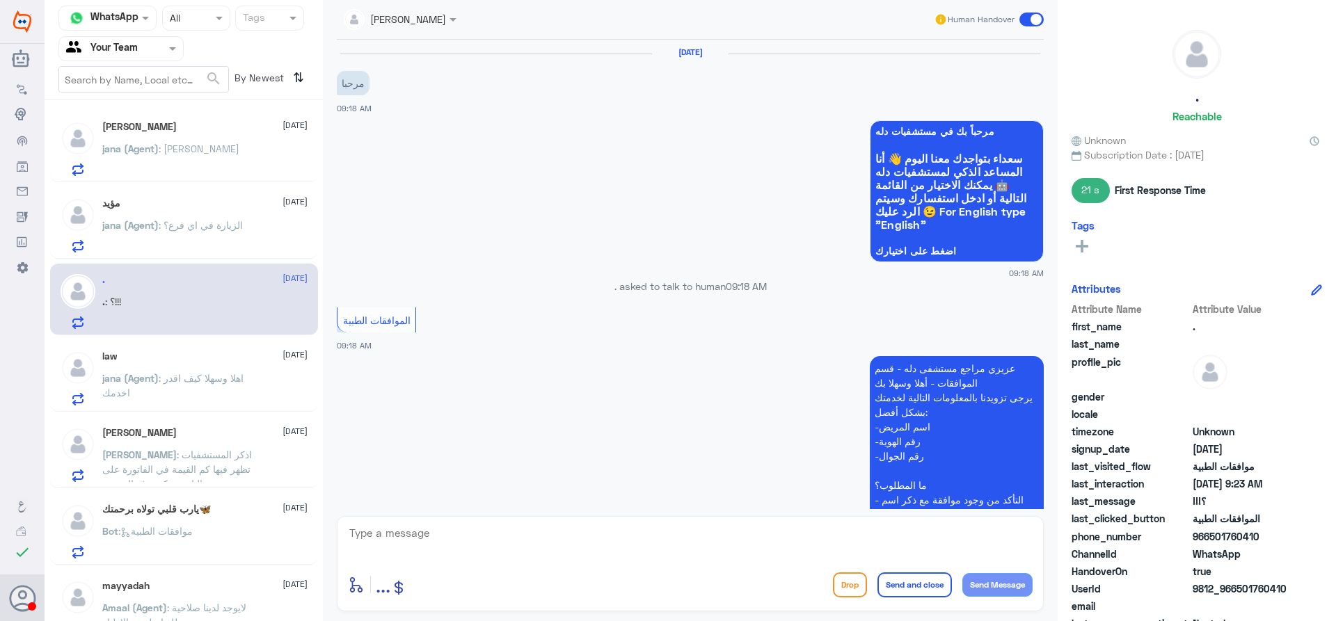
scroll to position [532, 0]
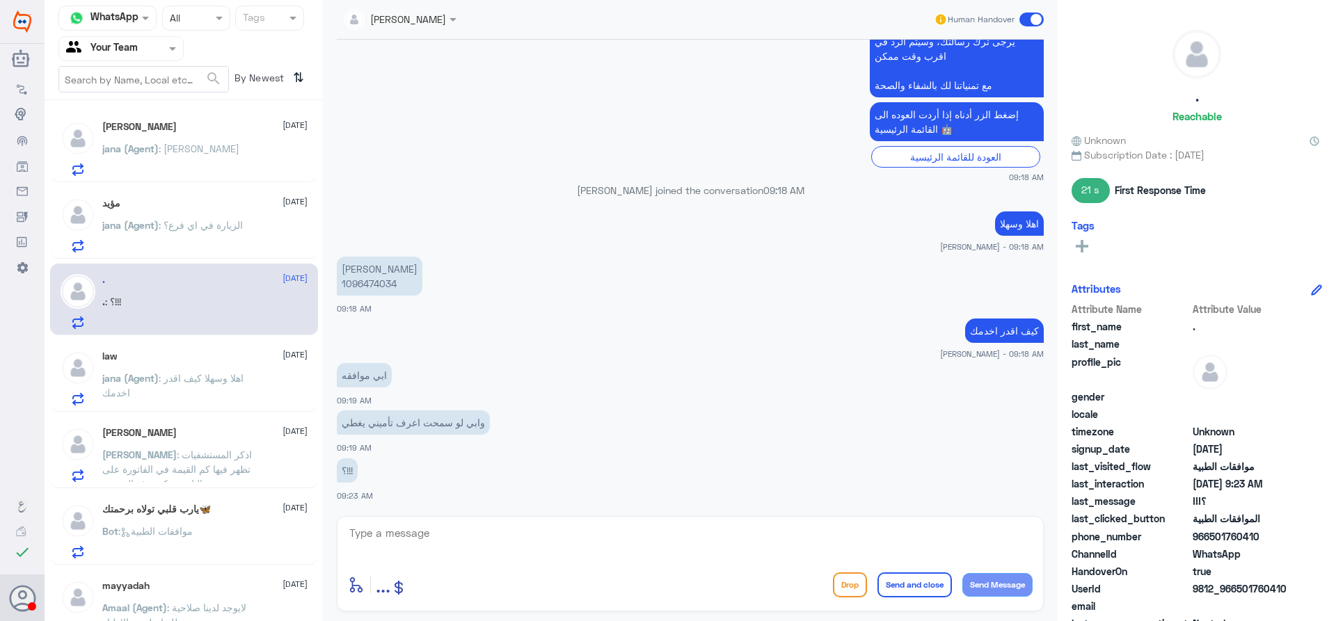
click at [367, 288] on p "سارا احمد سعد الجهني 1096474034" at bounding box center [380, 276] width 86 height 39
copy p "1096474034"
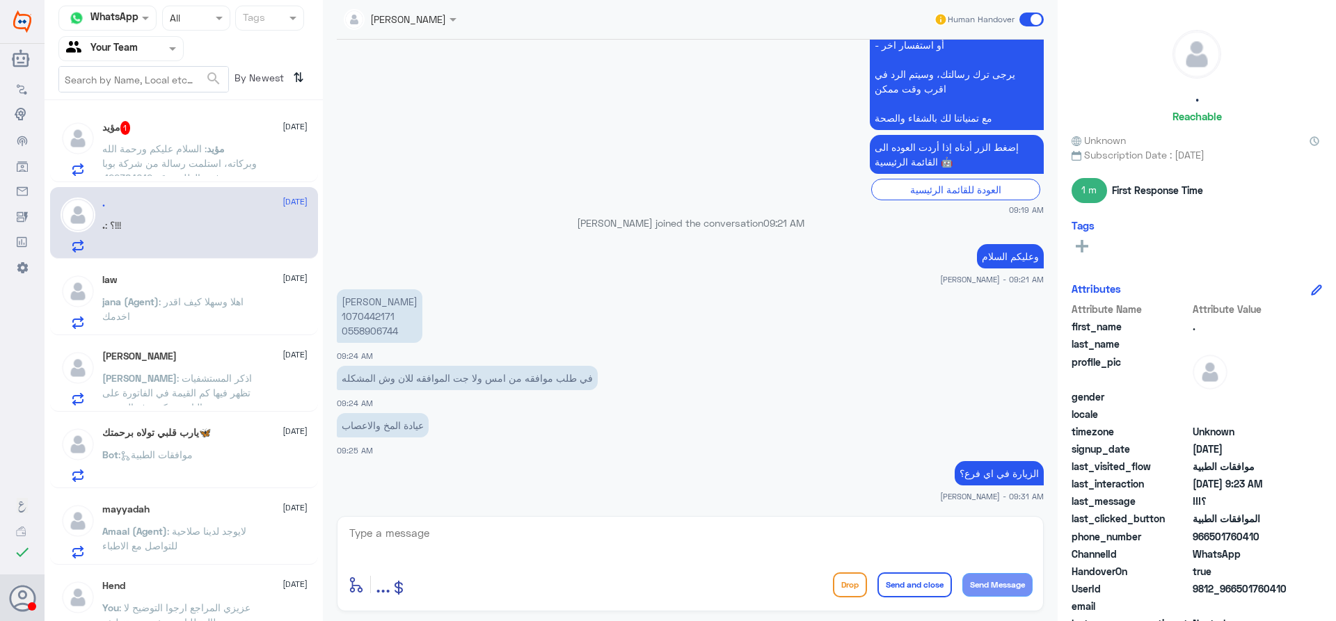
scroll to position [499, 0]
click at [248, 151] on p "مؤيد : السلام عليكم ورحمة الله وبركاته، استلمت رسالة من شركة بوبا تفيد برفض الط…" at bounding box center [180, 158] width 157 height 35
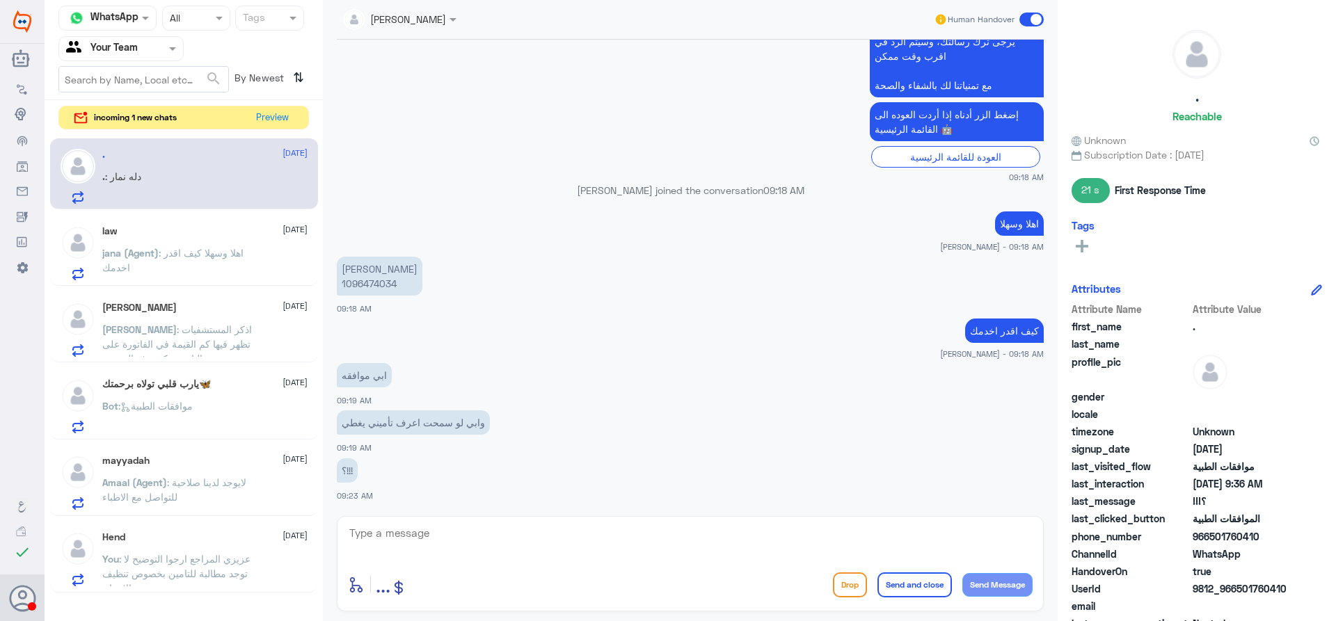
scroll to position [532, 0]
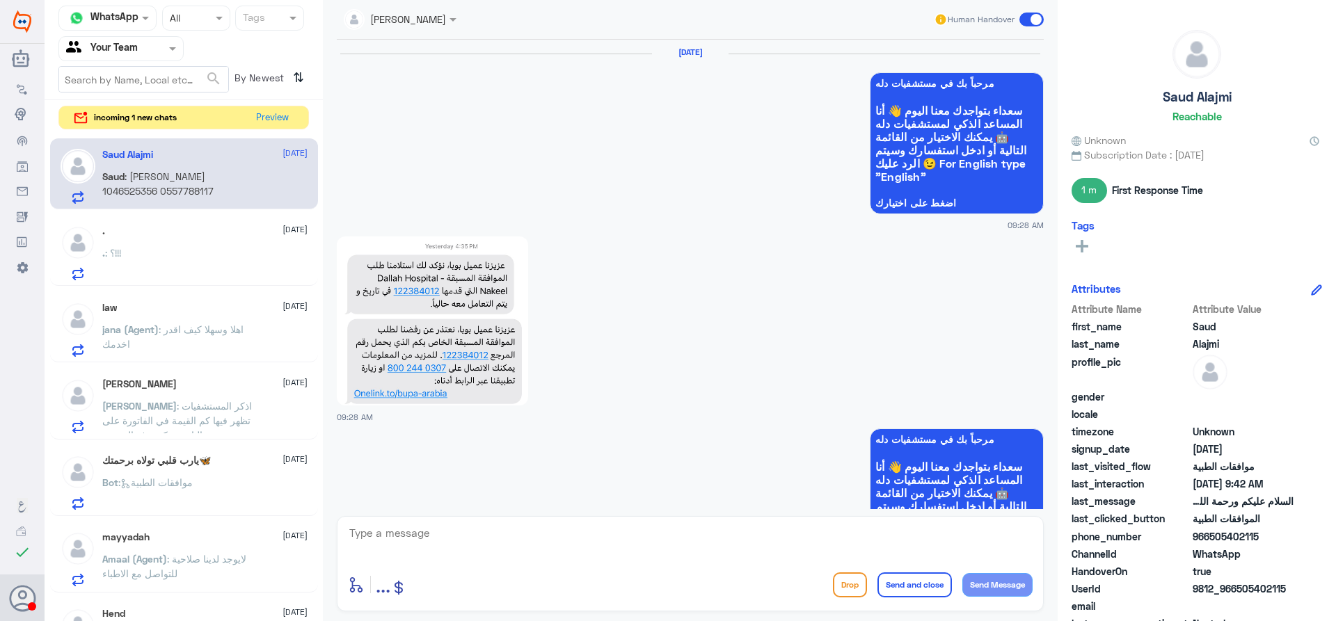
scroll to position [2080, 0]
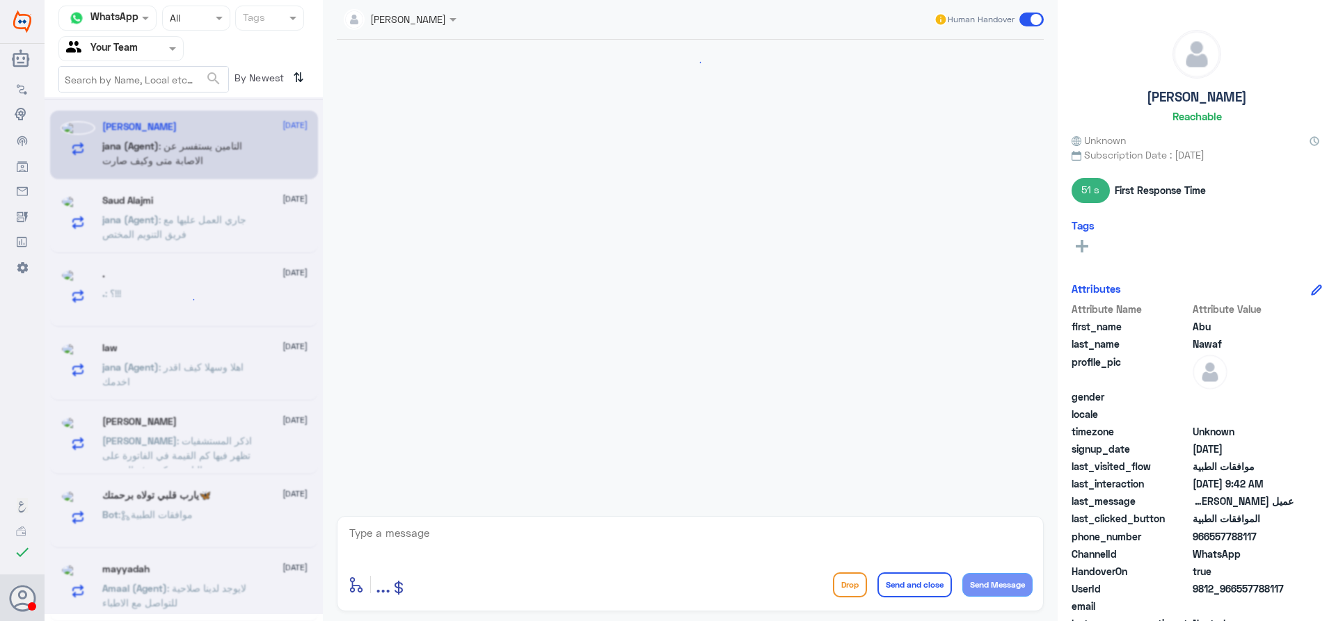
scroll to position [1412, 0]
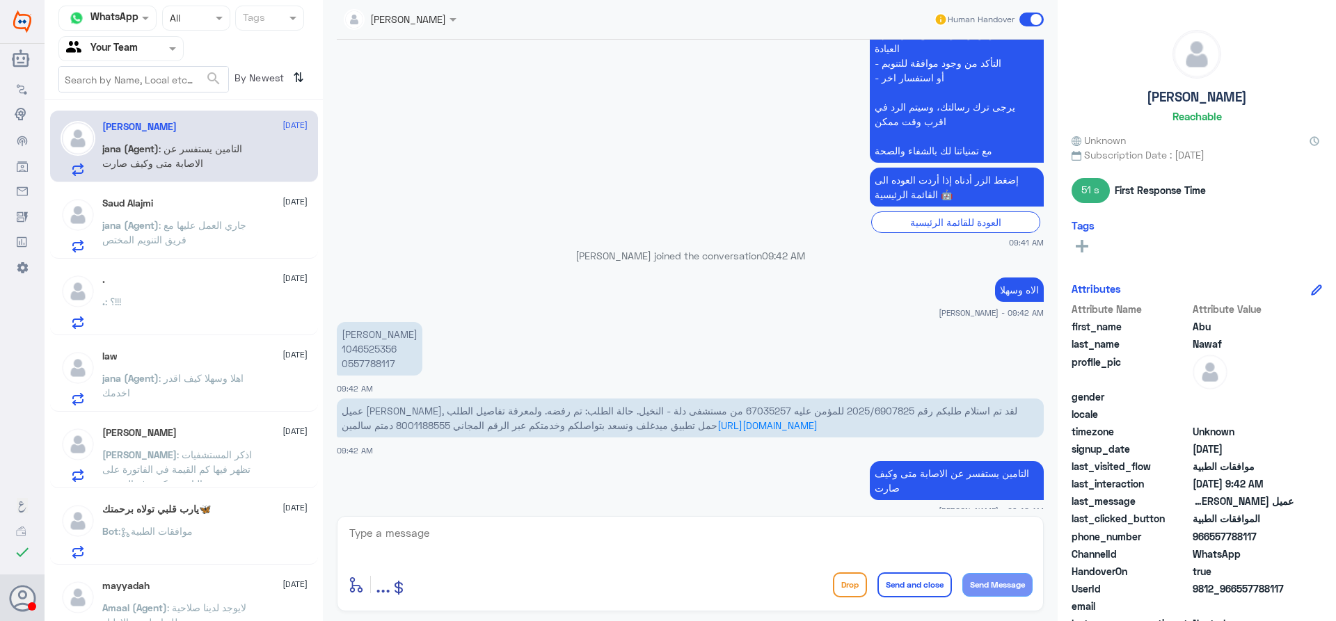
click at [149, 283] on div ". [DATE]" at bounding box center [204, 280] width 205 height 12
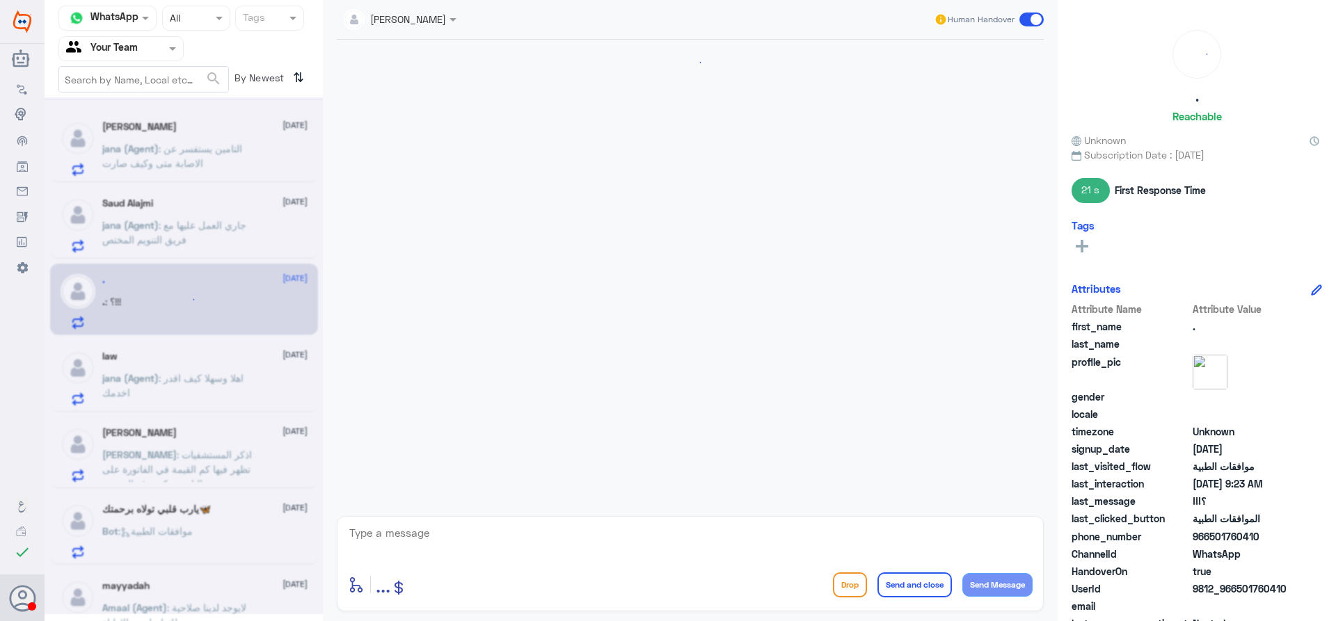
scroll to position [532, 0]
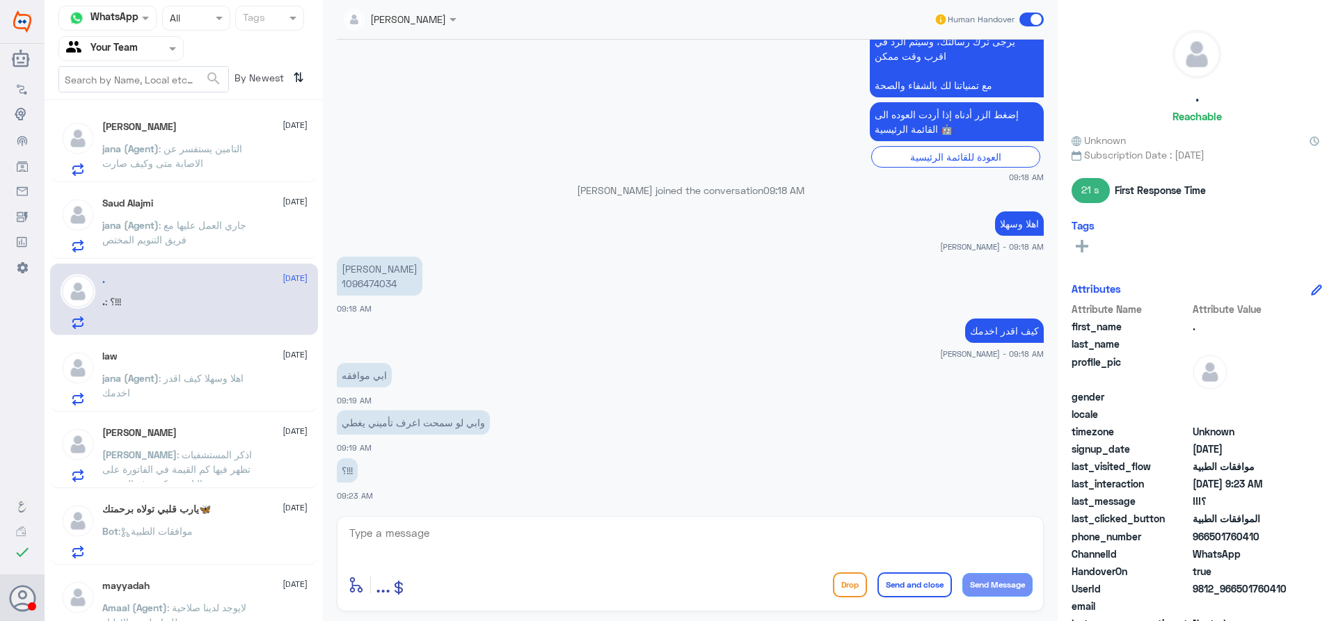
click at [205, 374] on span ": اهلا وسهلا كيف اقدر اخدمك" at bounding box center [172, 385] width 141 height 26
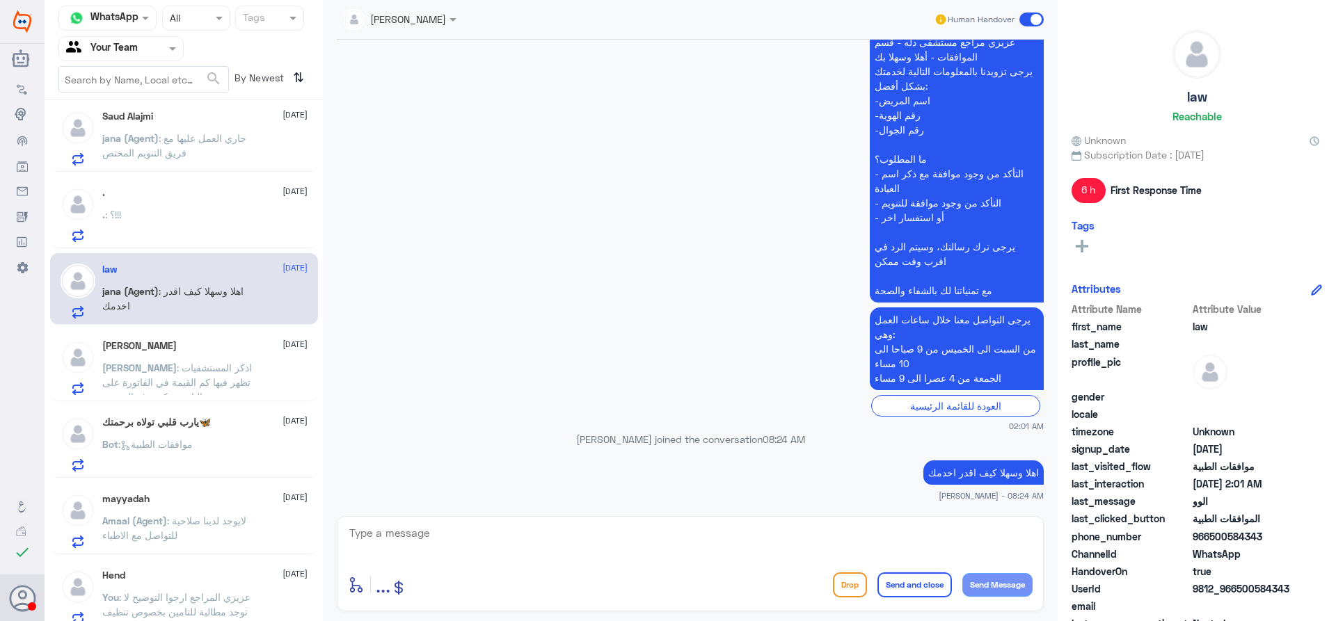
scroll to position [97, 0]
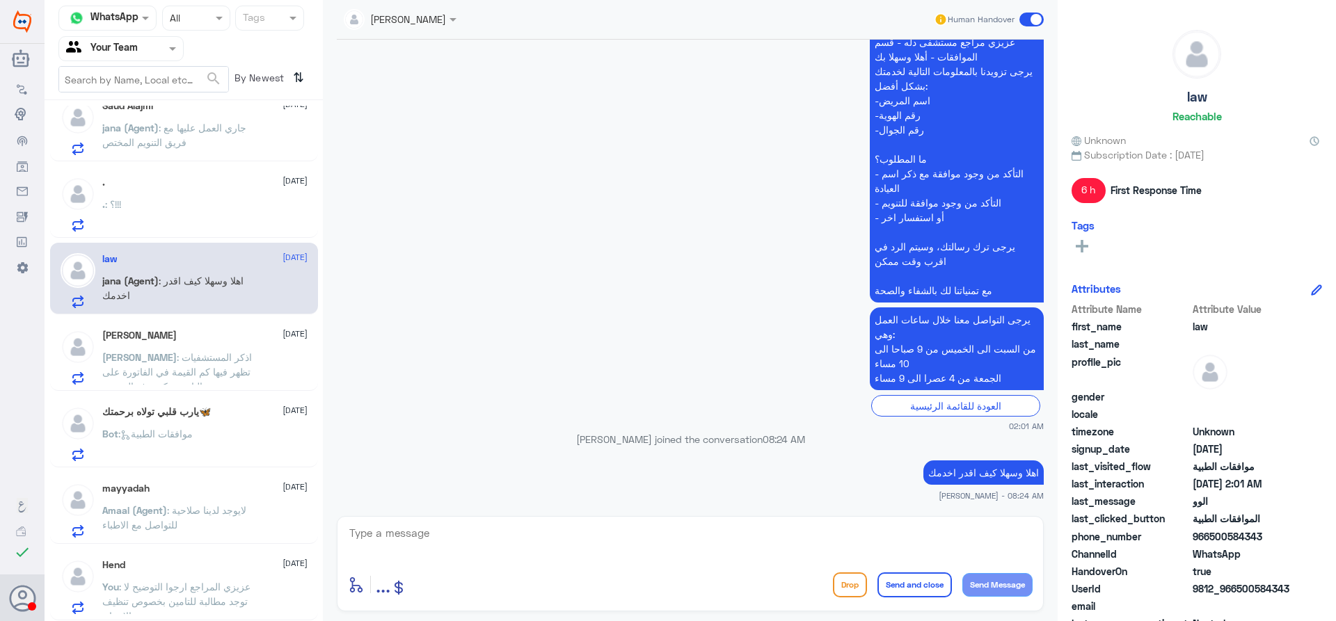
click at [211, 453] on div "Bot : موافقات الطبية" at bounding box center [204, 445] width 205 height 31
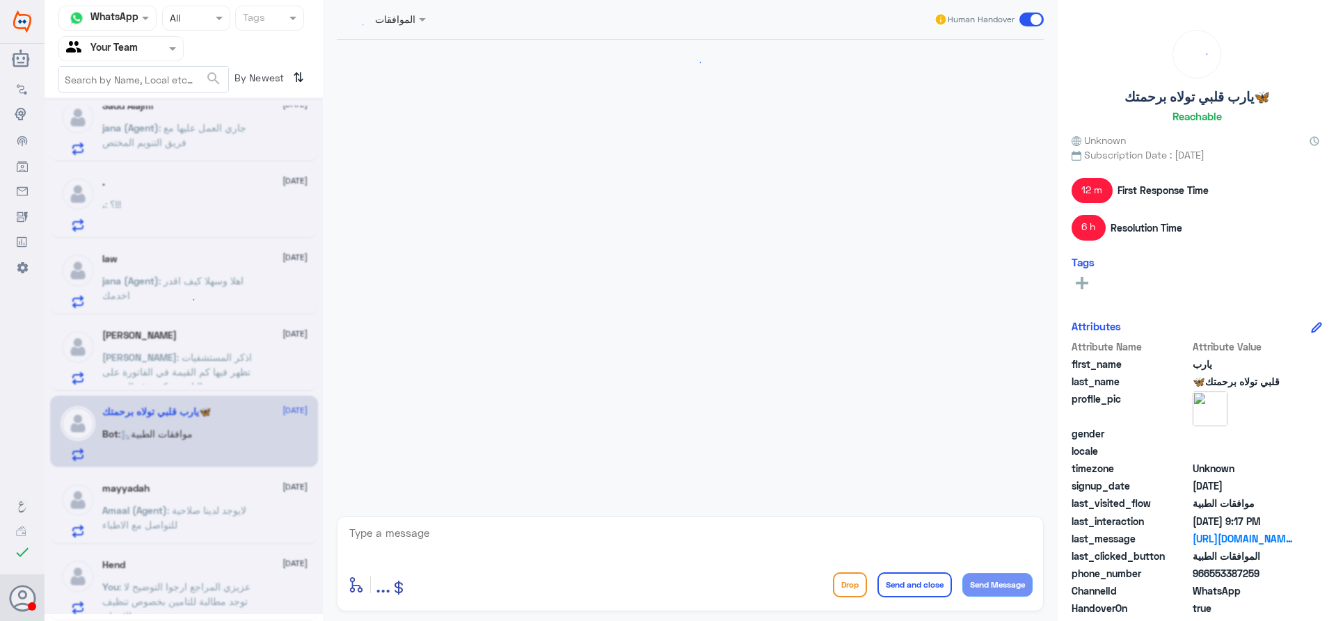
scroll to position [1549, 0]
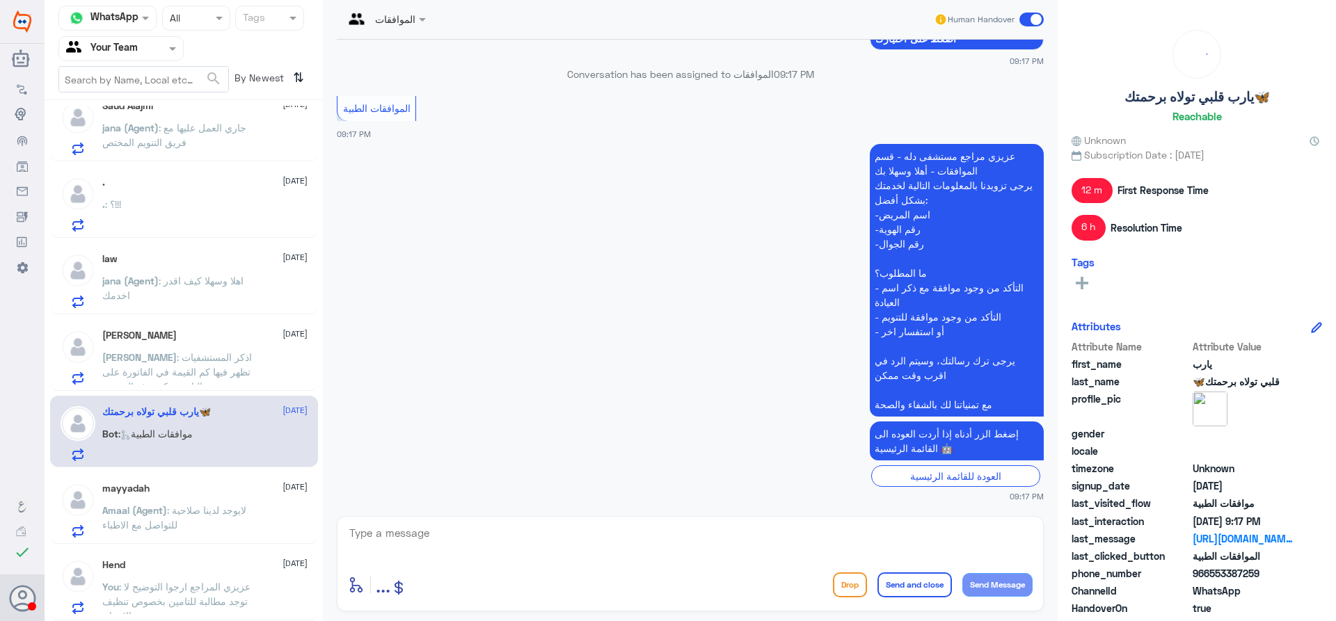
click at [249, 371] on span ": اذكر المستشفيات تظهر فيها كم القيمة في الفاتورة على التامين وكم يدفع المريض" at bounding box center [177, 371] width 150 height 41
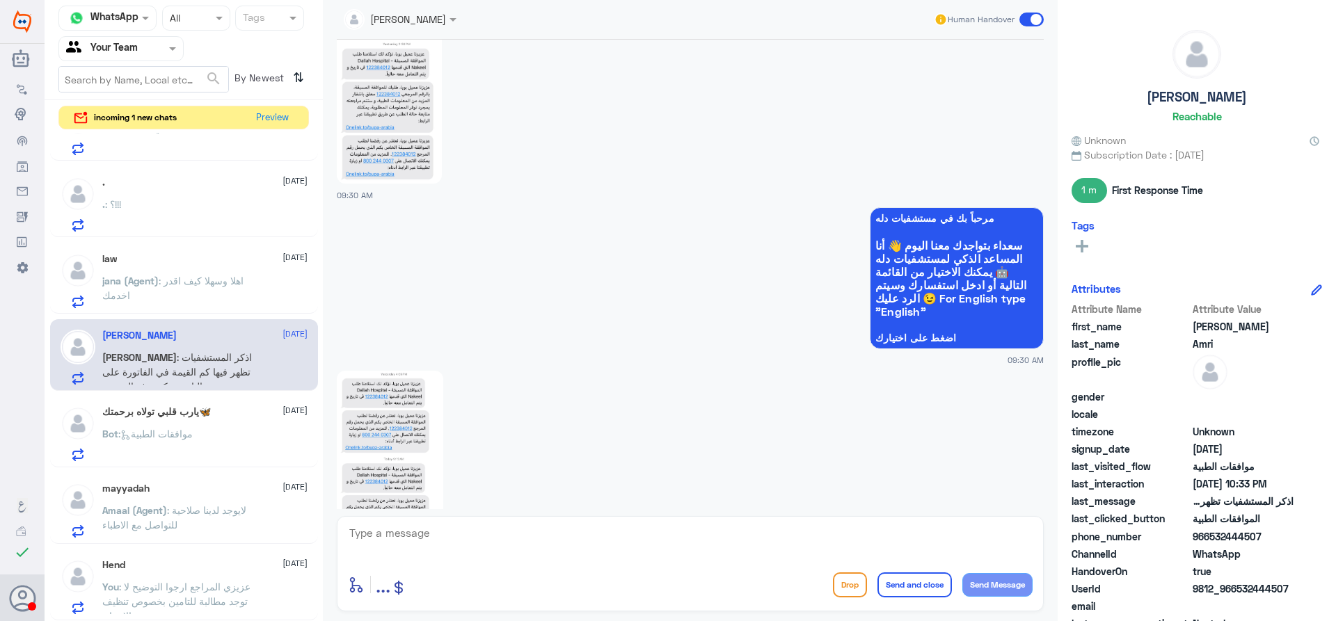
scroll to position [21, 0]
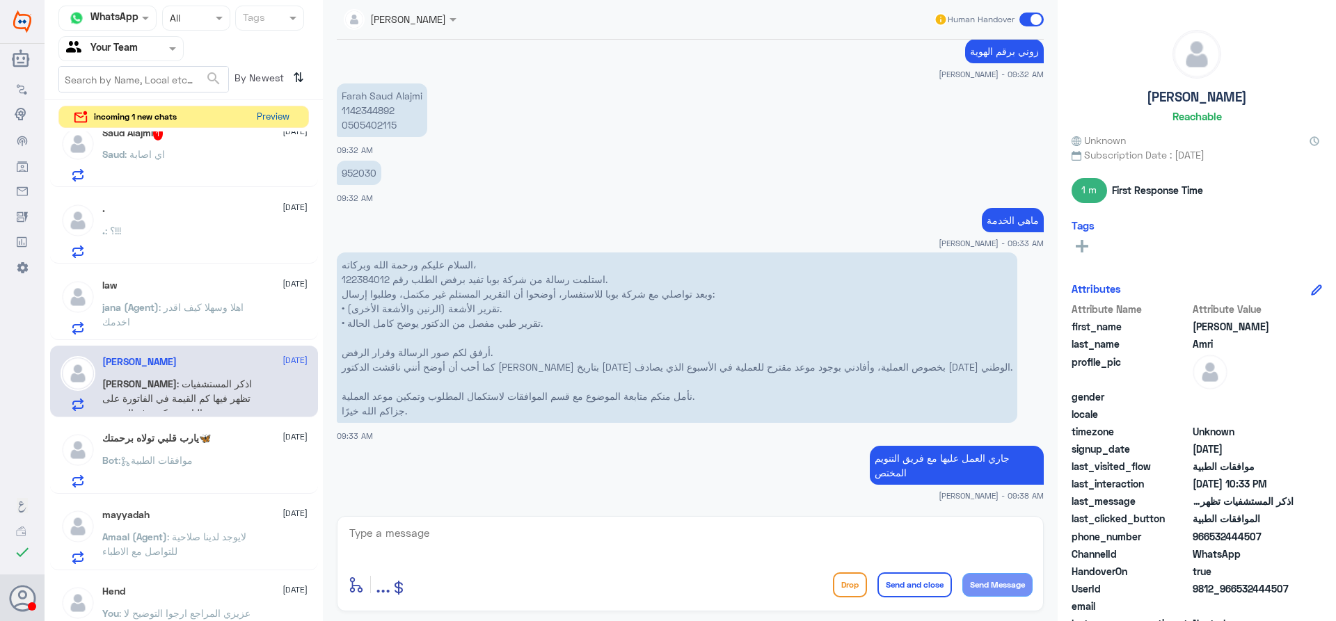
click at [259, 120] on button "Preview" at bounding box center [272, 117] width 43 height 22
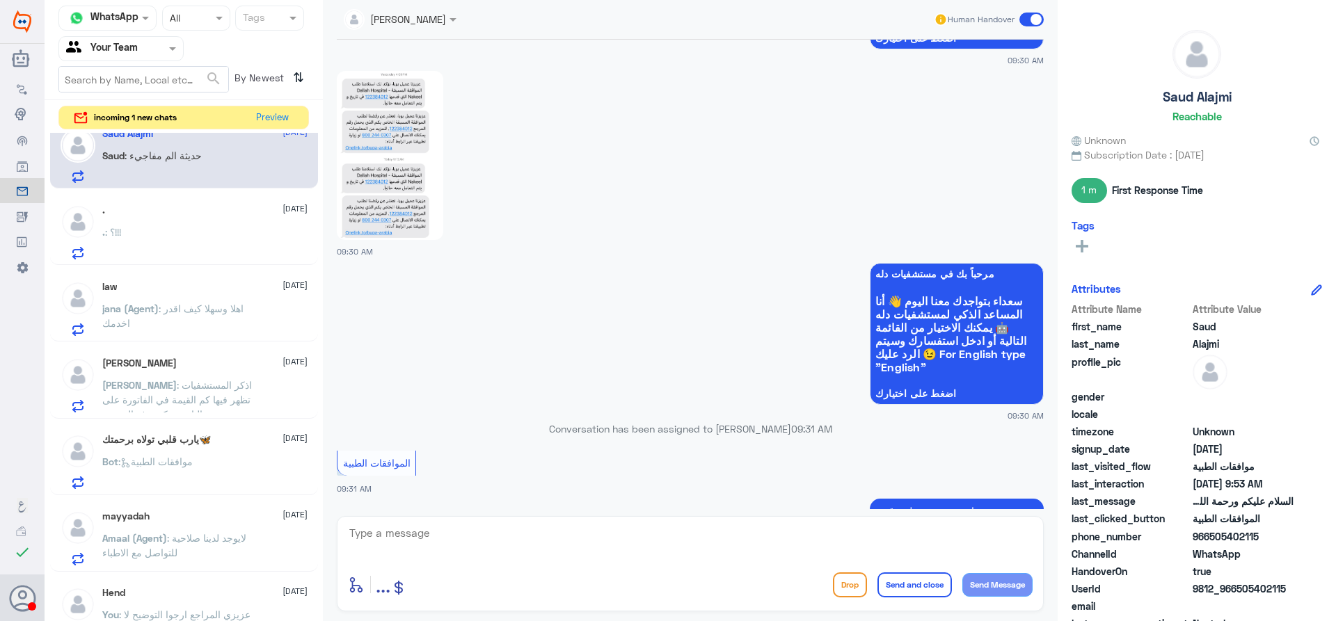
scroll to position [2080, 0]
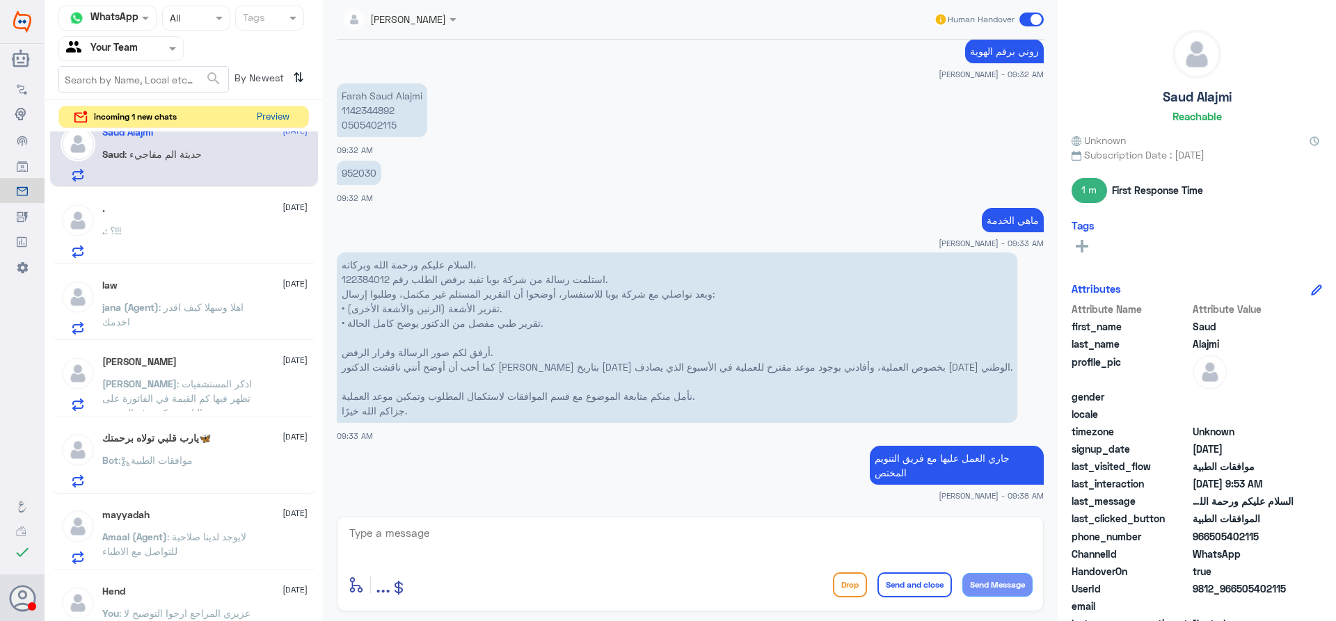
click at [274, 124] on button "Preview" at bounding box center [272, 117] width 43 height 22
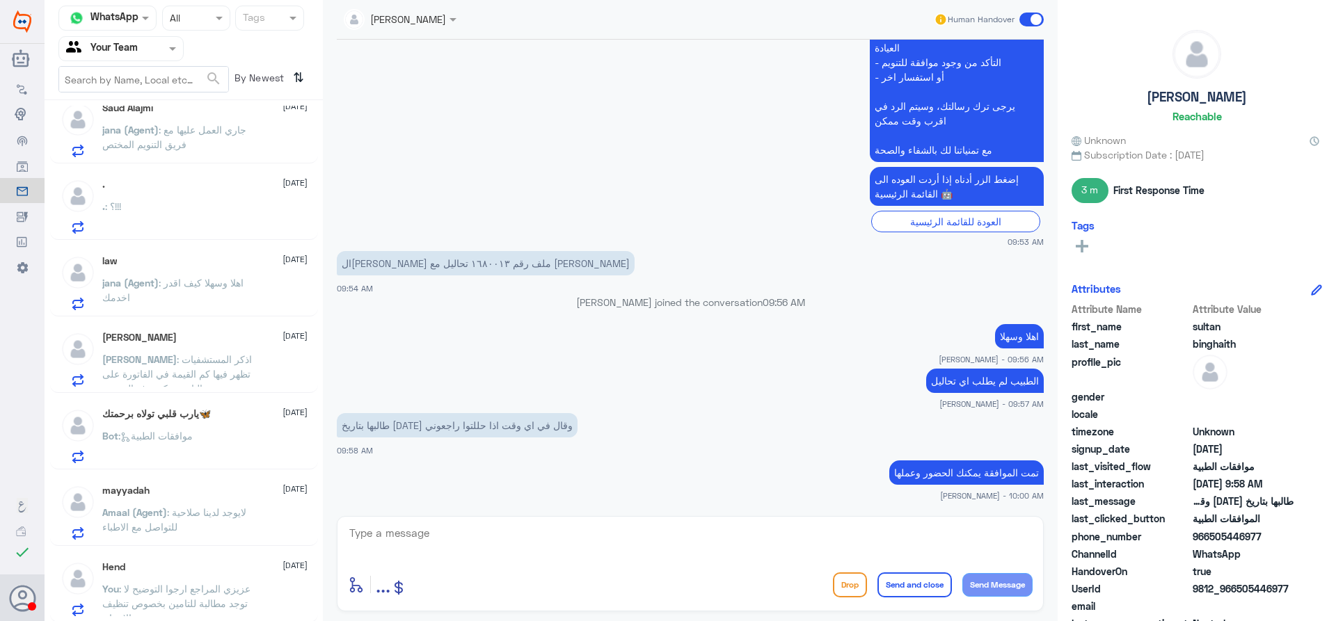
scroll to position [97, 0]
click at [275, 223] on div ". : ؟!!!" at bounding box center [204, 215] width 205 height 31
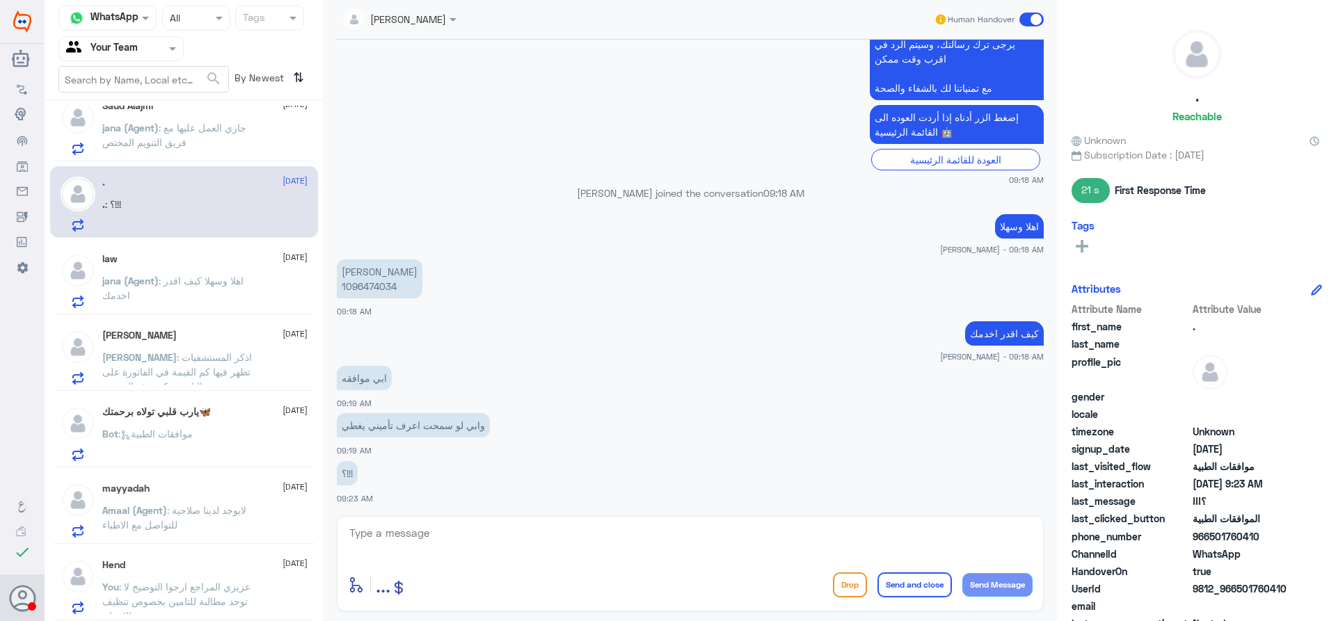
scroll to position [532, 0]
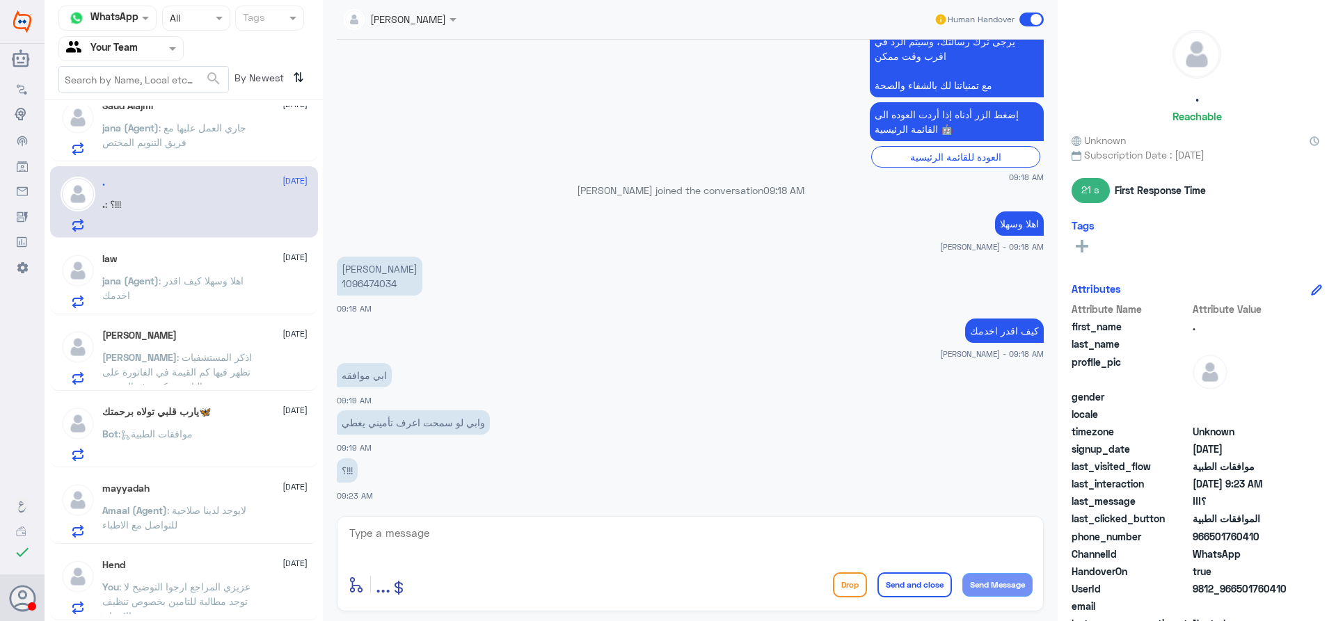
click at [230, 374] on span ": اذكر المستشفيات تظهر فيها كم القيمة في الفاتورة على التامين وكم يدفع المريض" at bounding box center [177, 371] width 150 height 41
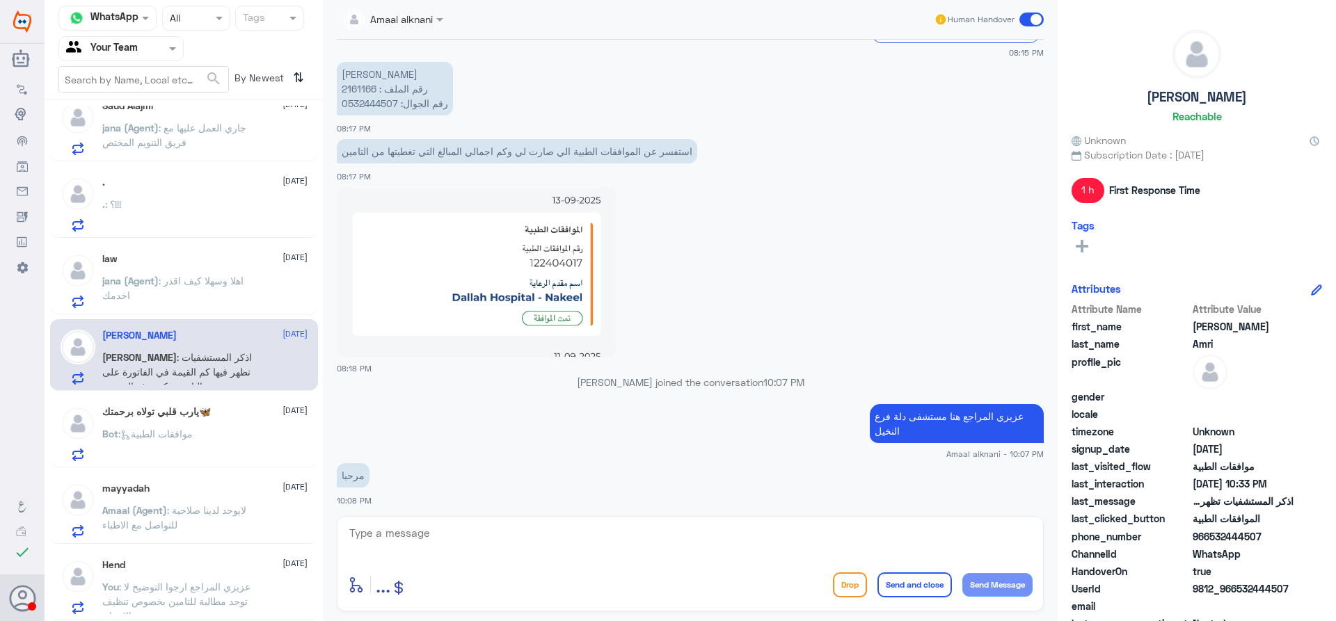
scroll to position [1340, 0]
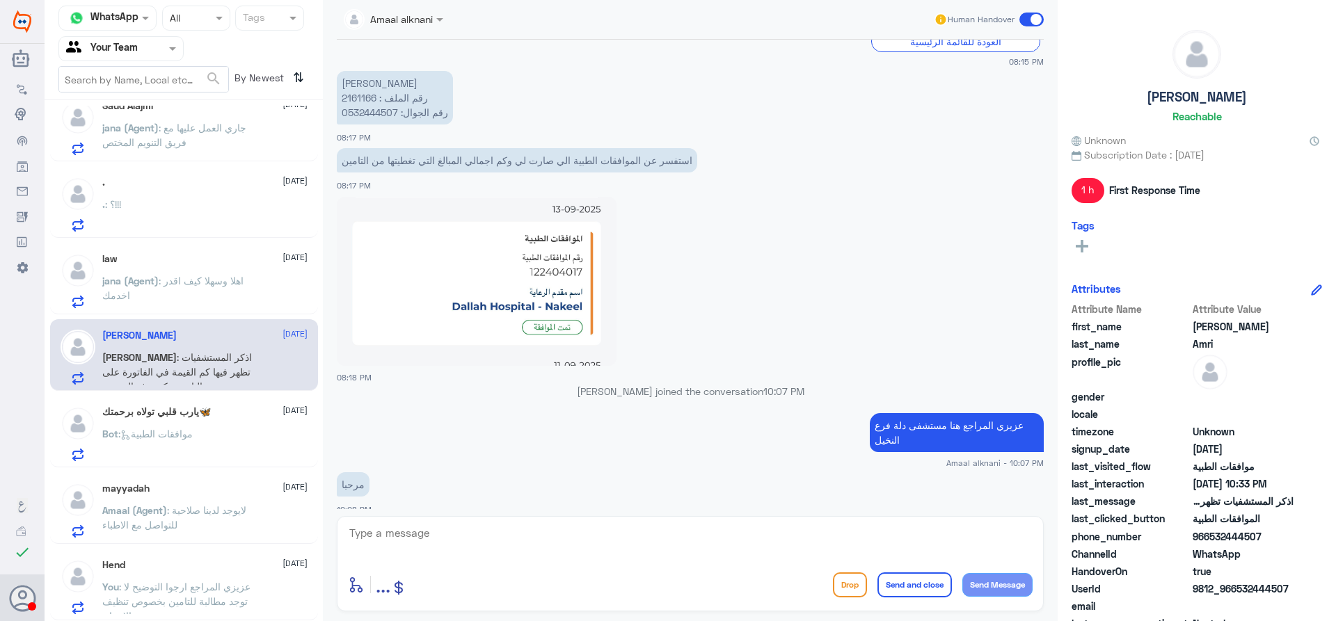
click at [358, 108] on p "عبدالرحمن عبدالله عامري رقم الملف : 2161166 رقم الجوال: 0532444507" at bounding box center [395, 98] width 116 height 54
click at [360, 99] on p "عبدالرحمن عبدالله عامري رقم الملف : 2161166 رقم الجوال: 0532444507" at bounding box center [395, 98] width 116 height 54
copy p "2161166"
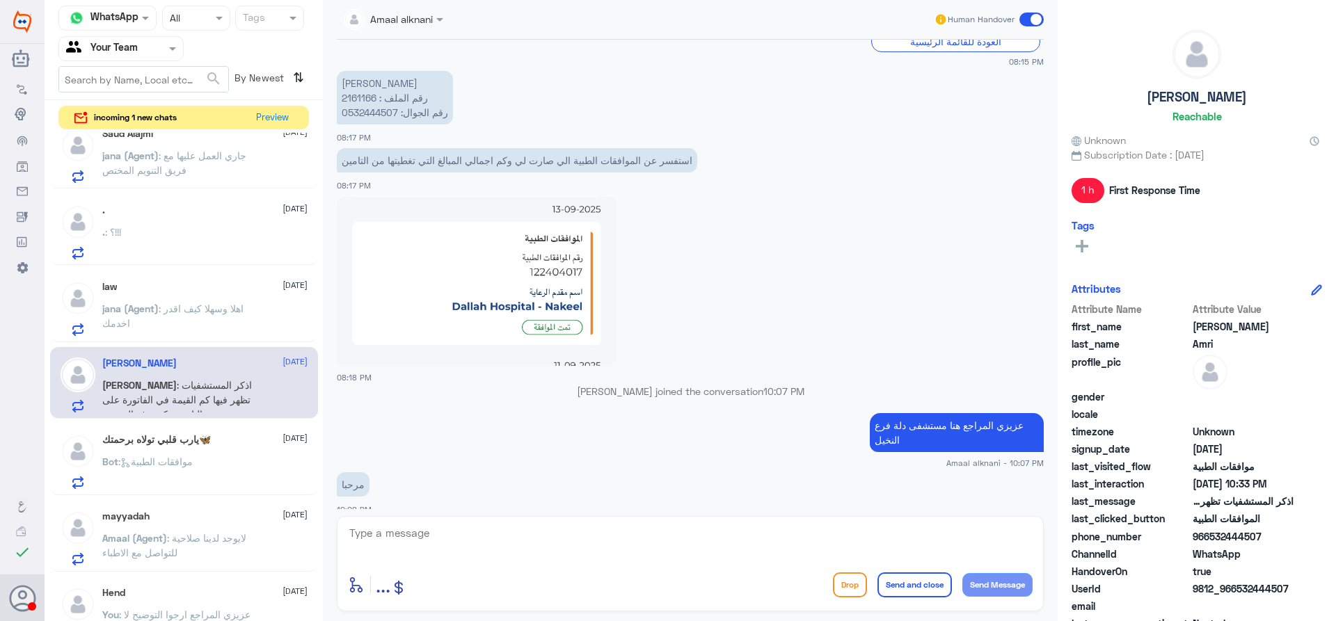
click at [374, 128] on div "عبدالرحمن عبدالله عامري رقم الملف : 2161166 رقم الجوال: 0532444507 08:17 PM" at bounding box center [690, 105] width 707 height 77
click at [374, 117] on p "عبدالرحمن عبدالله عامري رقم الملف : 2161166 رقم الجوال: 0532444507" at bounding box center [395, 98] width 116 height 54
copy p "0532444507"
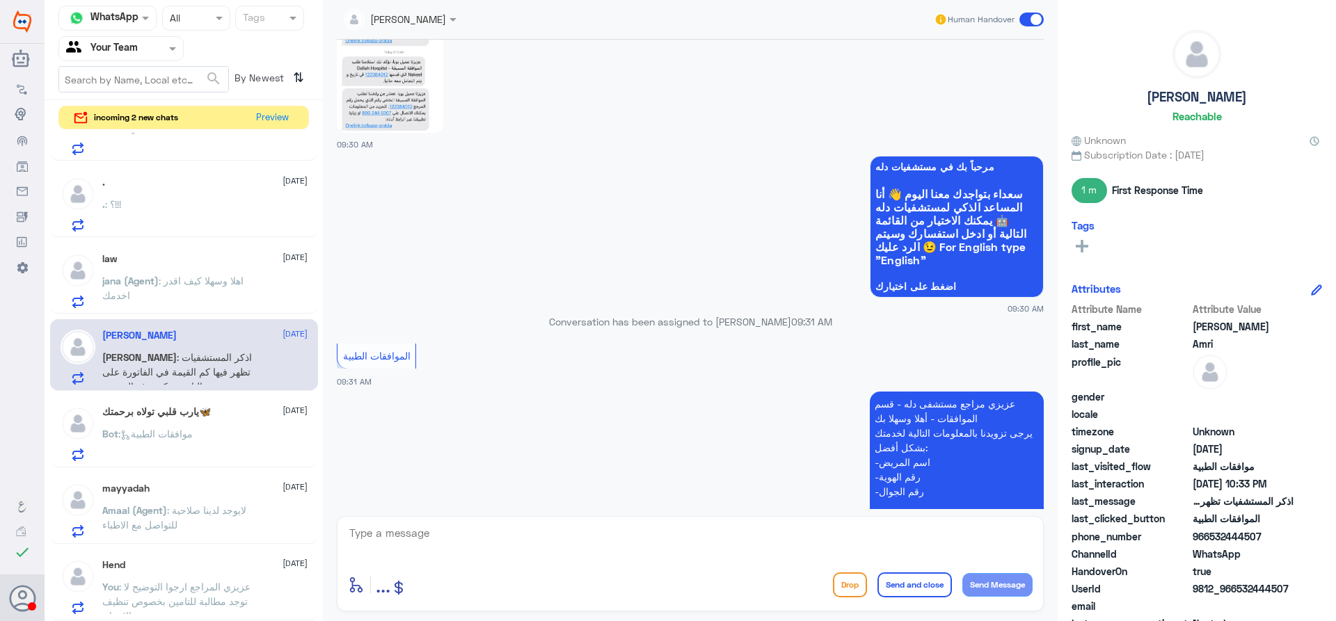
scroll to position [2080, 0]
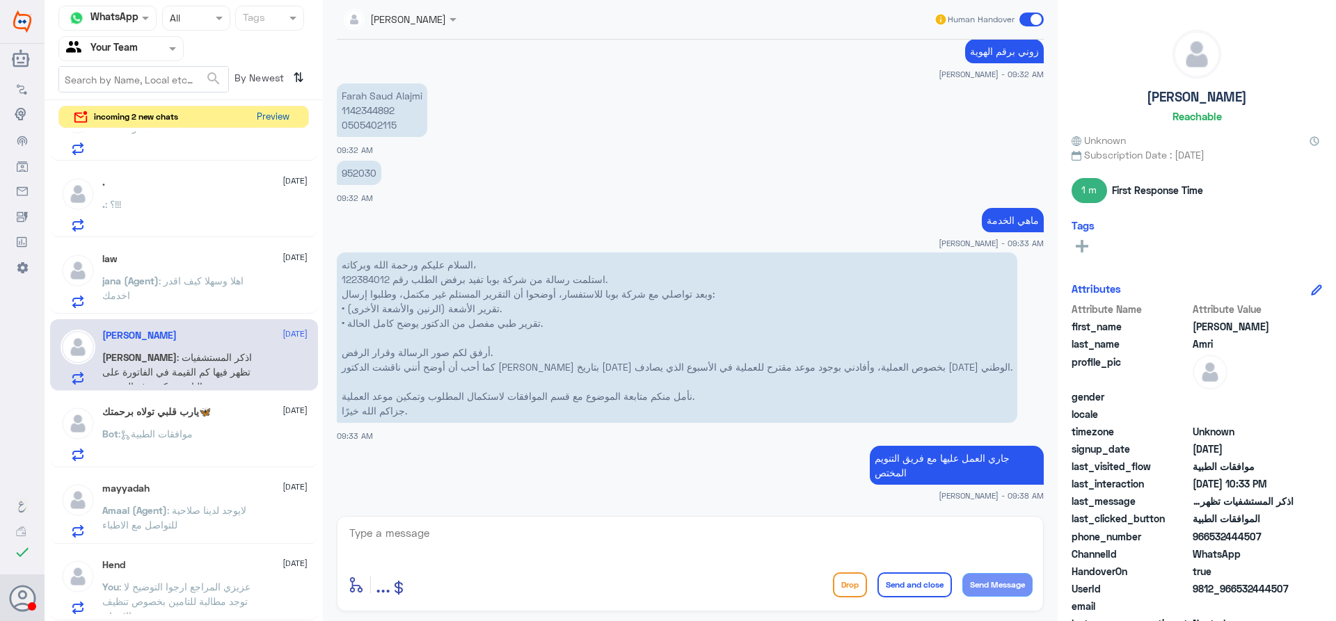
click at [288, 120] on button "Preview" at bounding box center [272, 117] width 43 height 22
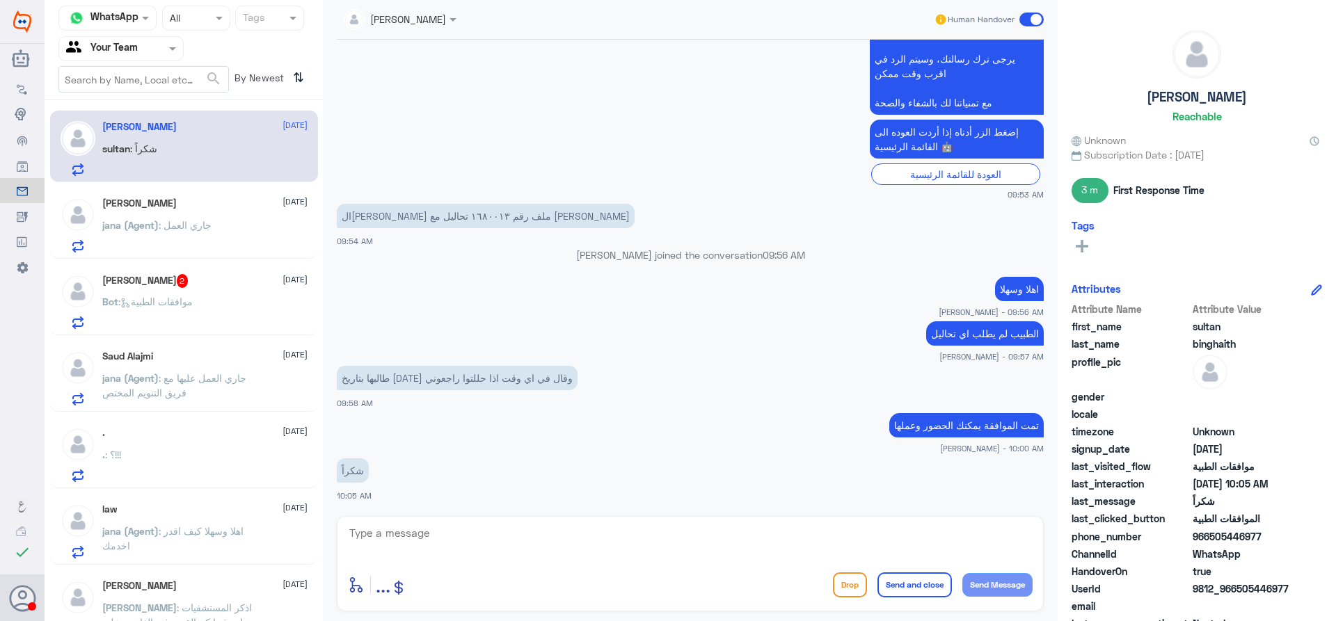
click at [200, 275] on div "Noora Alsubaie 2 14 September" at bounding box center [204, 281] width 205 height 14
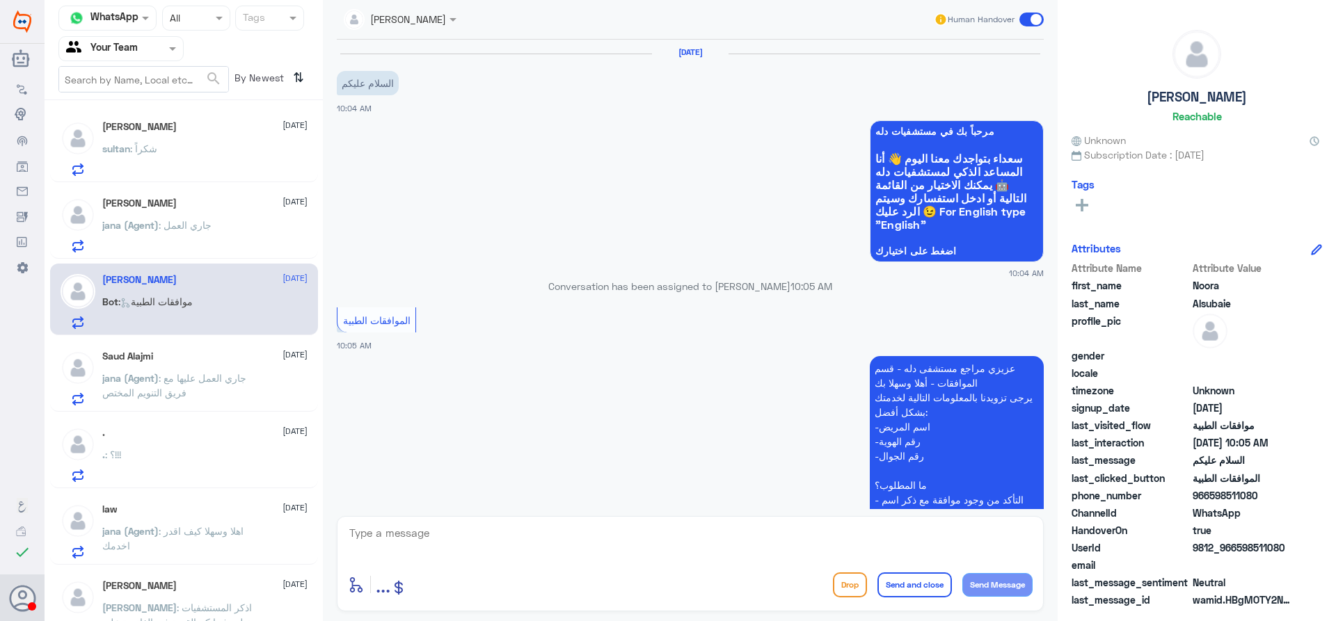
scroll to position [212, 0]
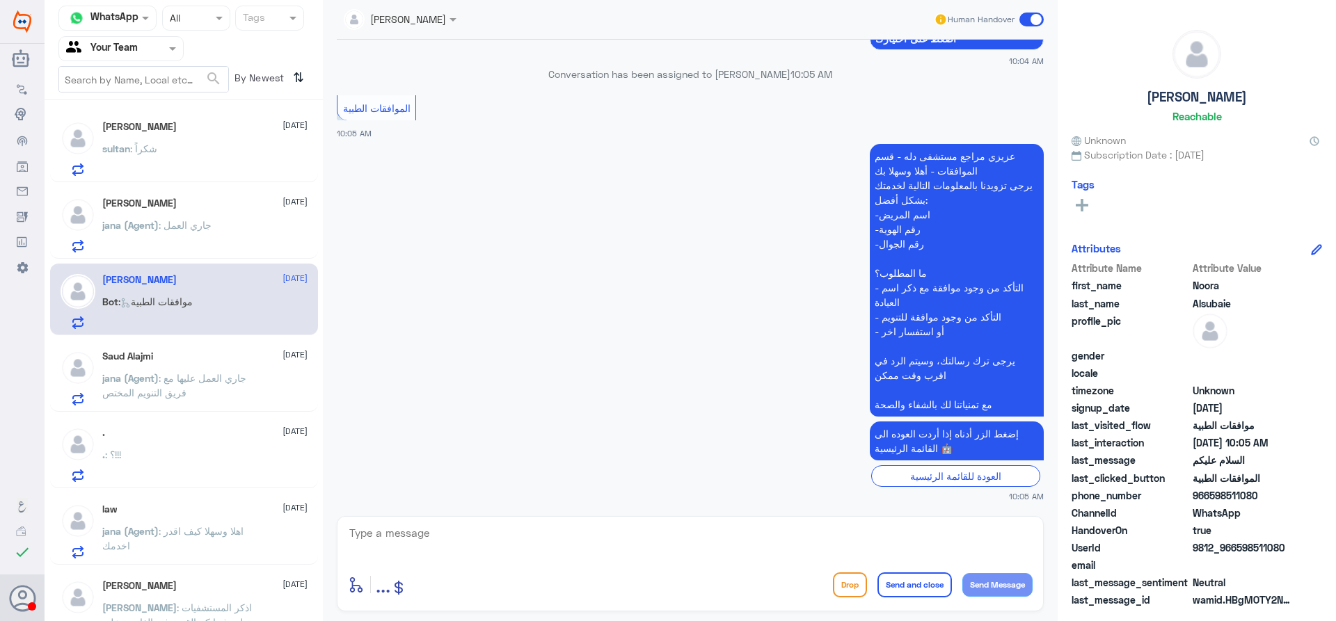
click at [225, 146] on div "sultan : شكراً" at bounding box center [204, 160] width 205 height 31
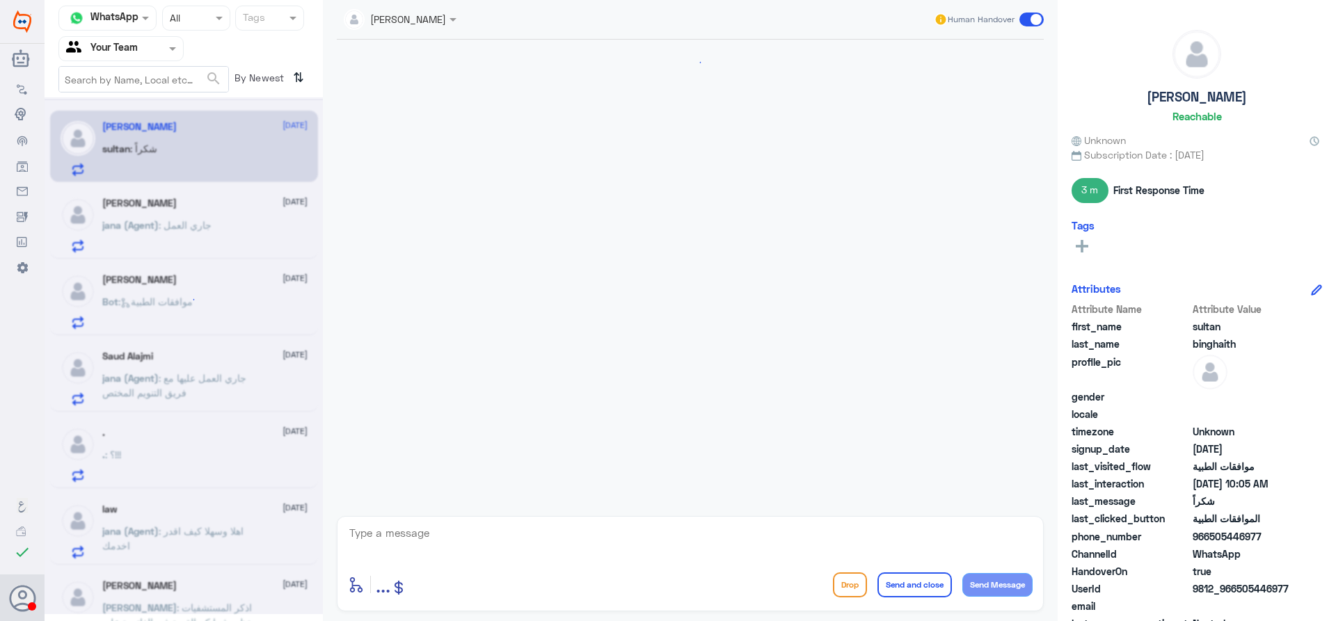
scroll to position [514, 0]
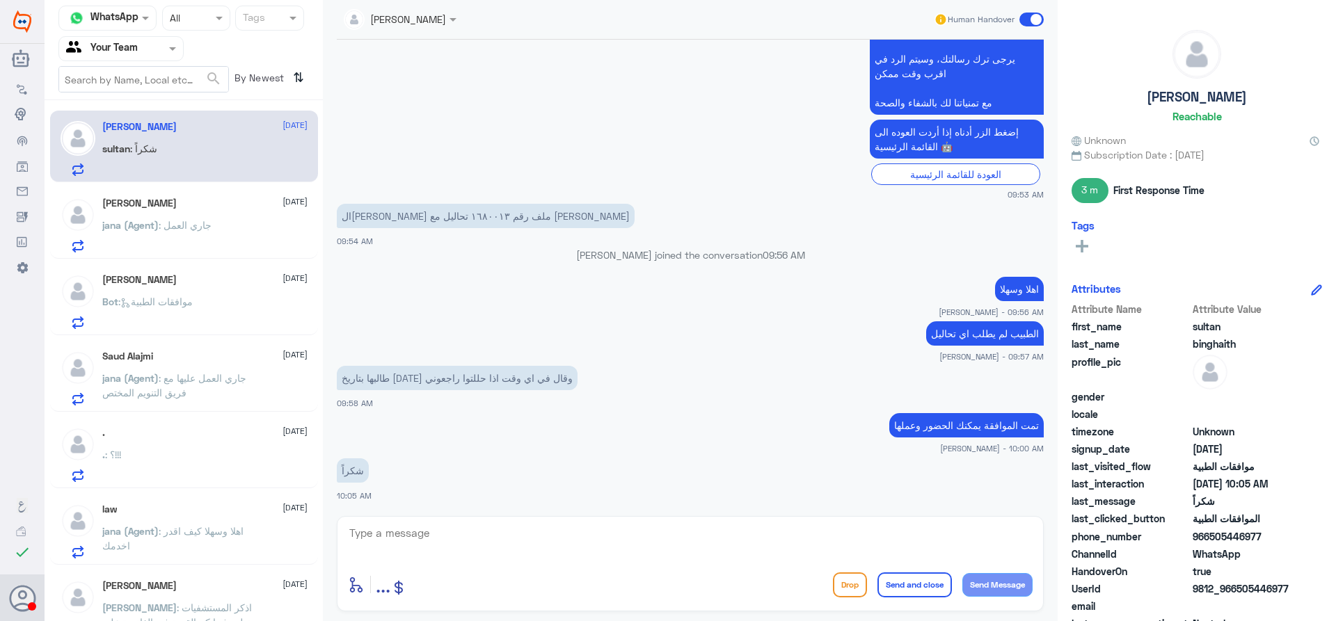
click at [232, 184] on div "sultan binghaith 14 September sultan : شكراً nora hamad 14 September jana (Agen…" at bounding box center [184, 366] width 278 height 520
click at [234, 201] on div "nora hamad 14 September" at bounding box center [204, 204] width 205 height 12
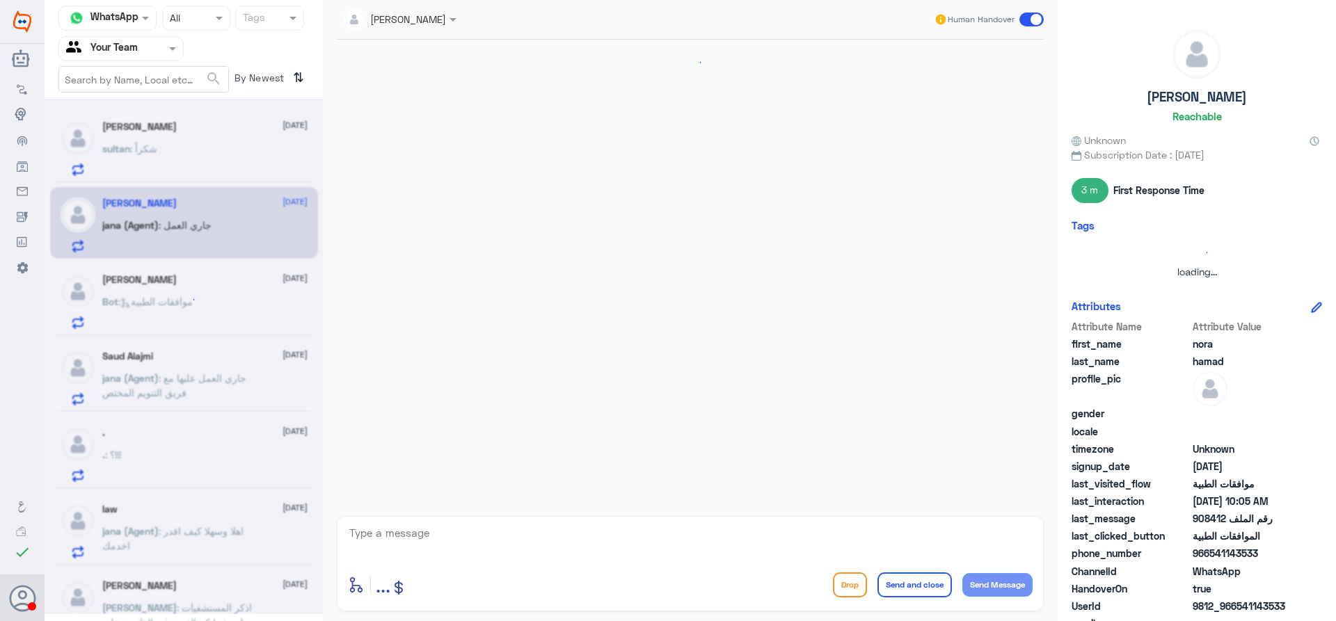
scroll to position [1432, 0]
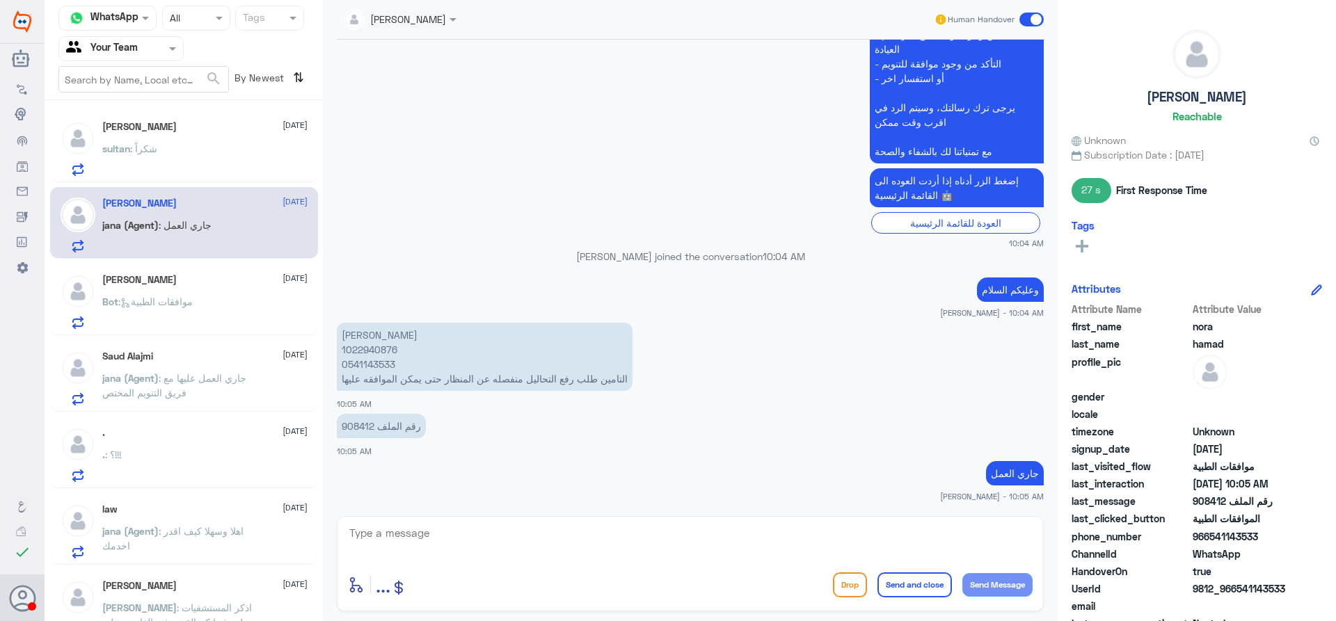
click at [244, 291] on div "Noora Alsubaie 14 September Bot : موافقات الطبية" at bounding box center [204, 301] width 205 height 55
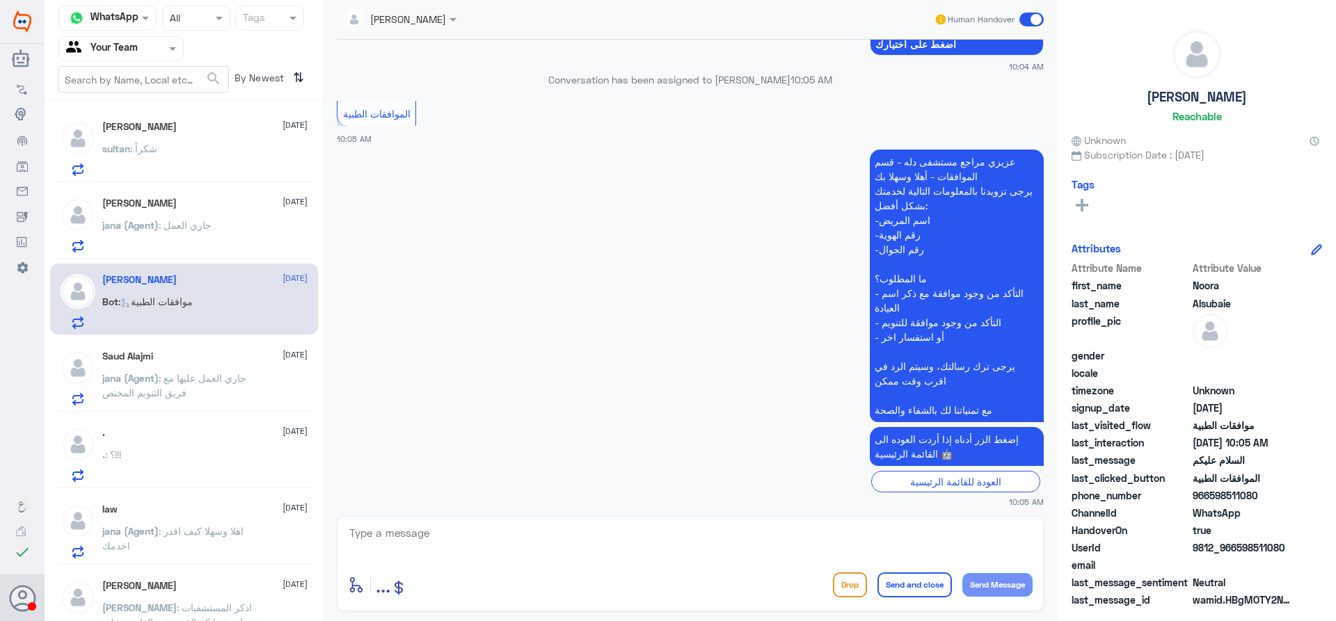
scroll to position [212, 0]
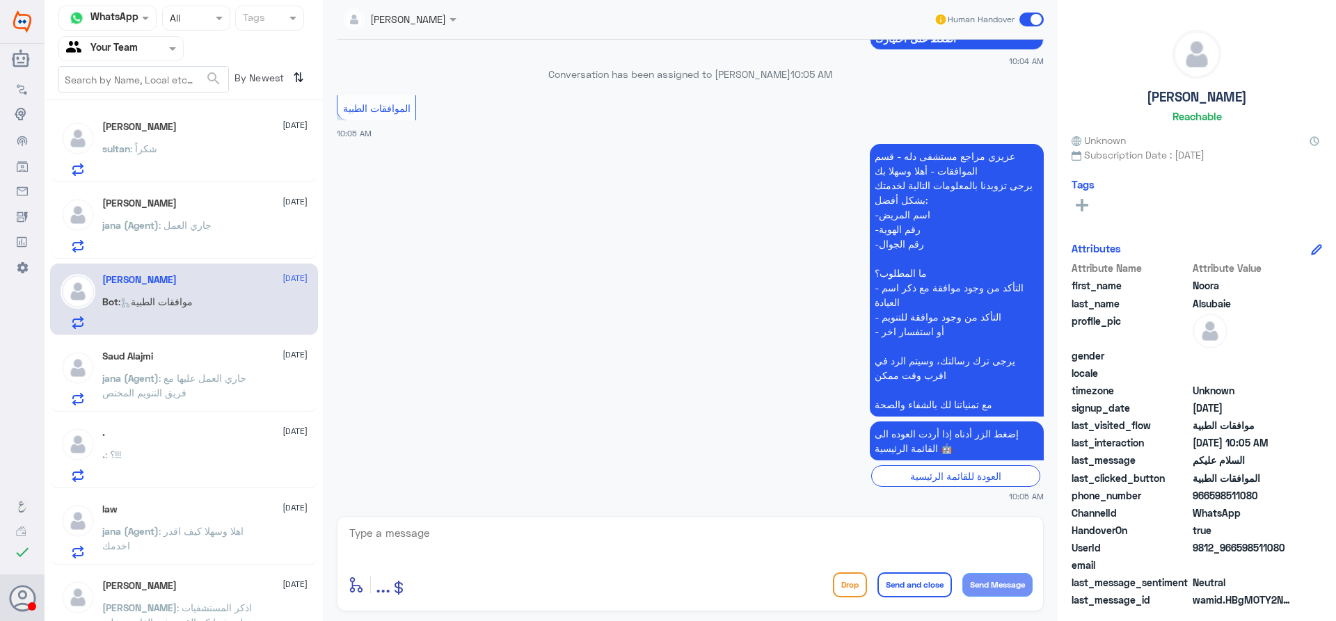
drag, startPoint x: 545, startPoint y: 502, endPoint x: 550, endPoint y: 516, distance: 14.5
click at [546, 503] on div "14 Sep 2025 السلام عليكم 10:04 AM مرحباً بك في مستشفيات دله سعداء بتواجدك معنا …" at bounding box center [690, 275] width 721 height 470
click at [560, 536] on textarea at bounding box center [690, 541] width 685 height 34
type textarea "وعليكم السلام , تفصل كيف اقدر اخدمك ؟"
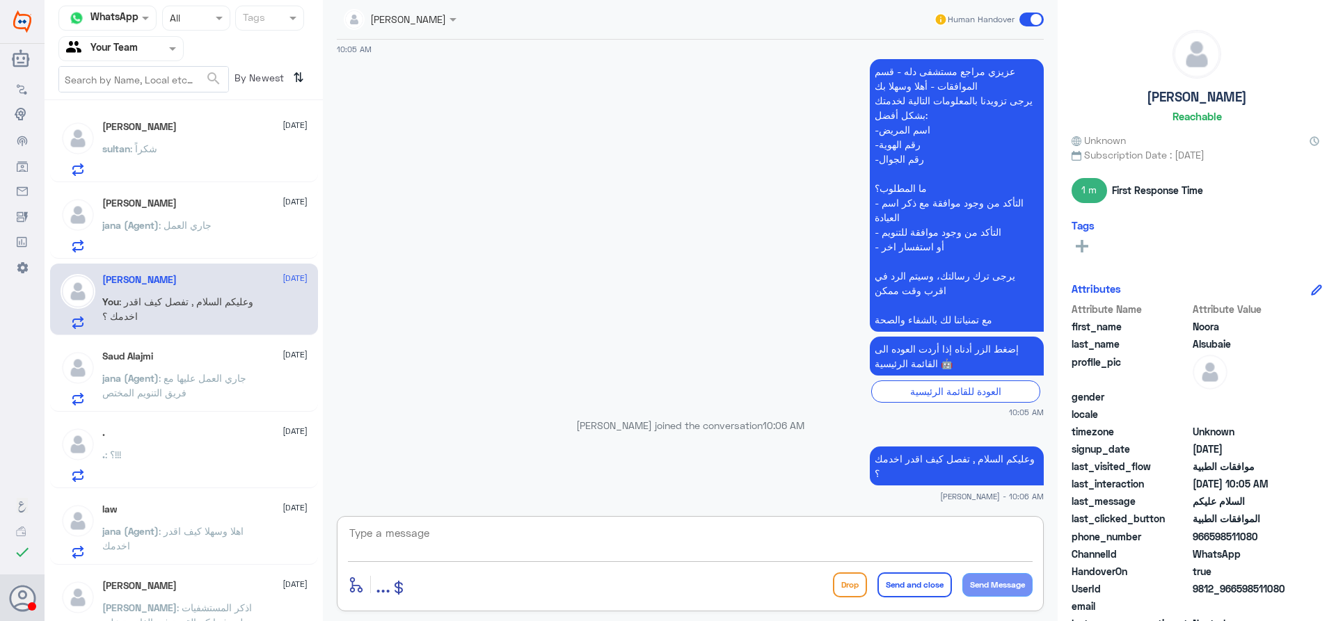
drag, startPoint x: 196, startPoint y: 360, endPoint x: 358, endPoint y: 350, distance: 162.4
click at [197, 360] on div "Saud Alajmi 14 September" at bounding box center [204, 357] width 205 height 12
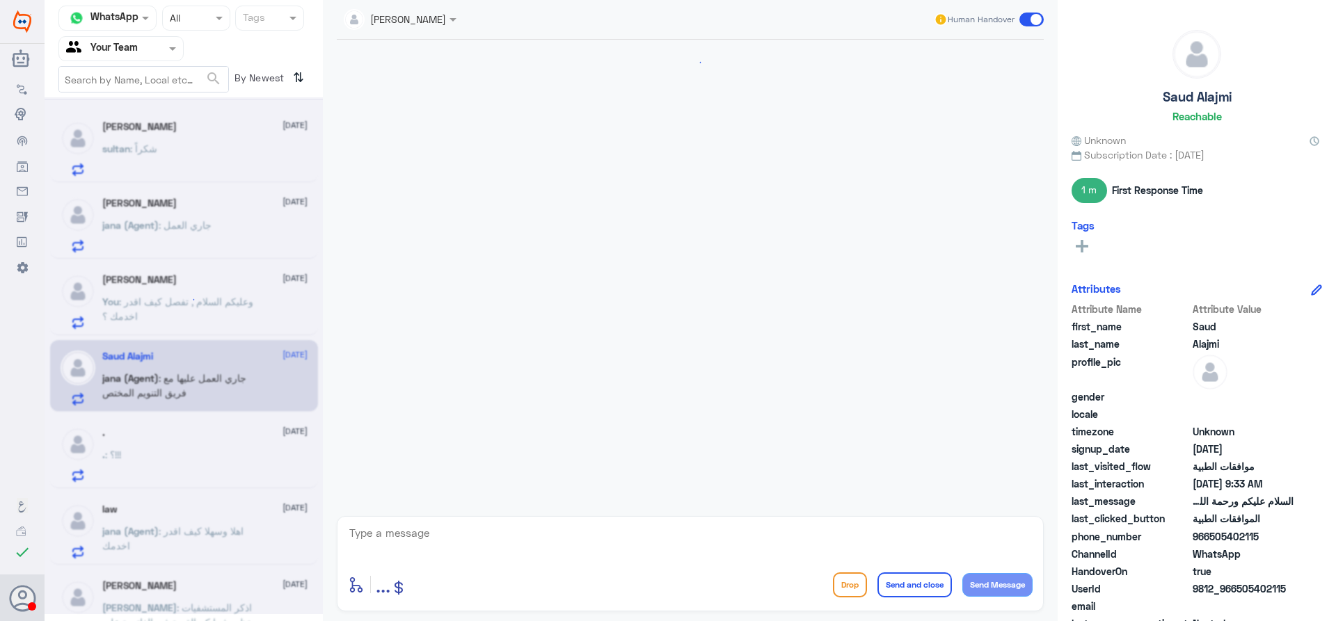
scroll to position [2080, 0]
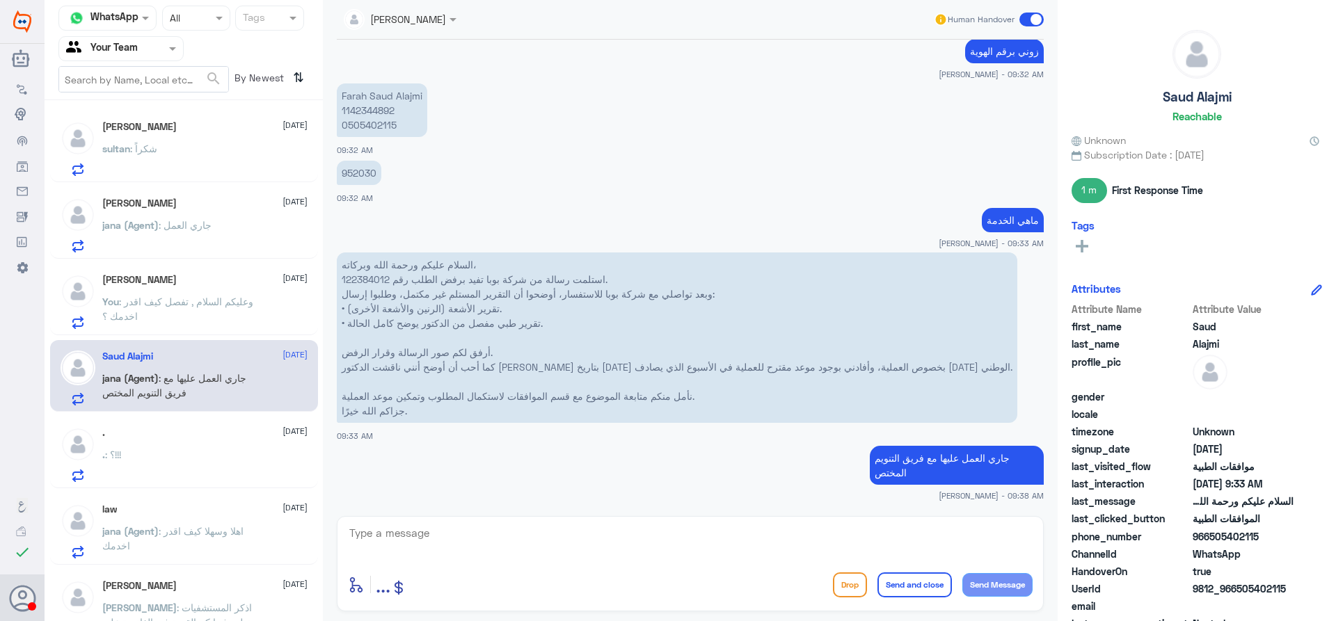
click at [226, 448] on div ". 14 September . : ؟!!!" at bounding box center [204, 454] width 205 height 55
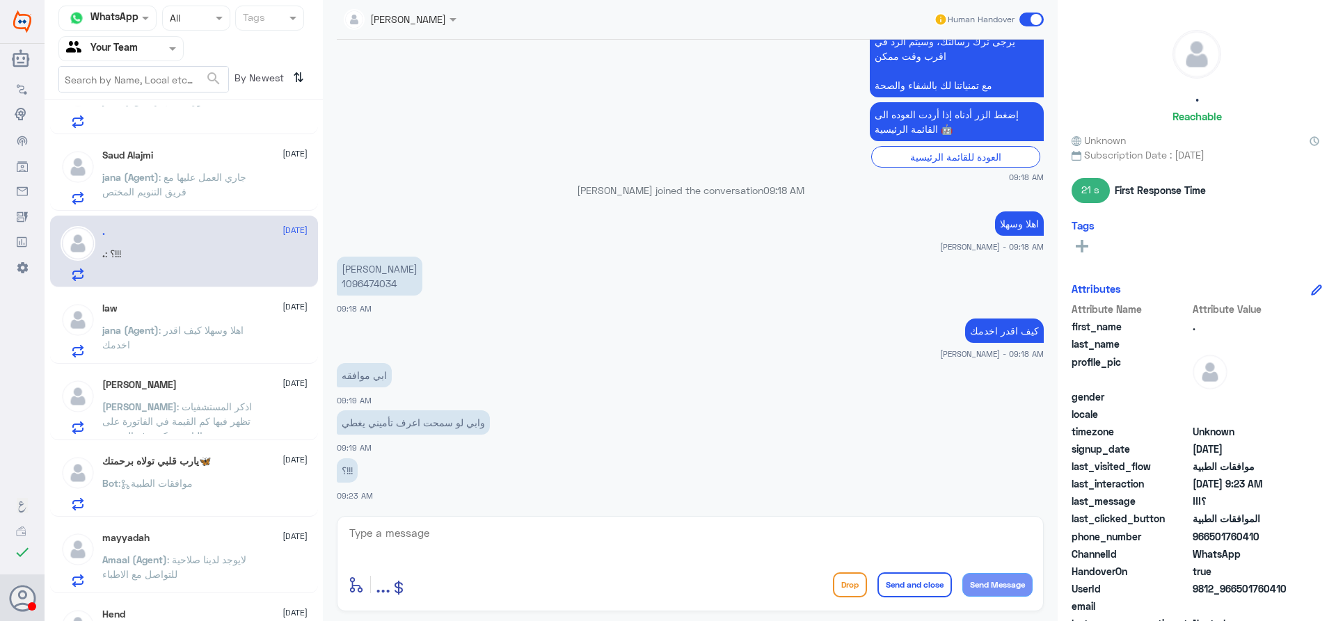
scroll to position [181, 0]
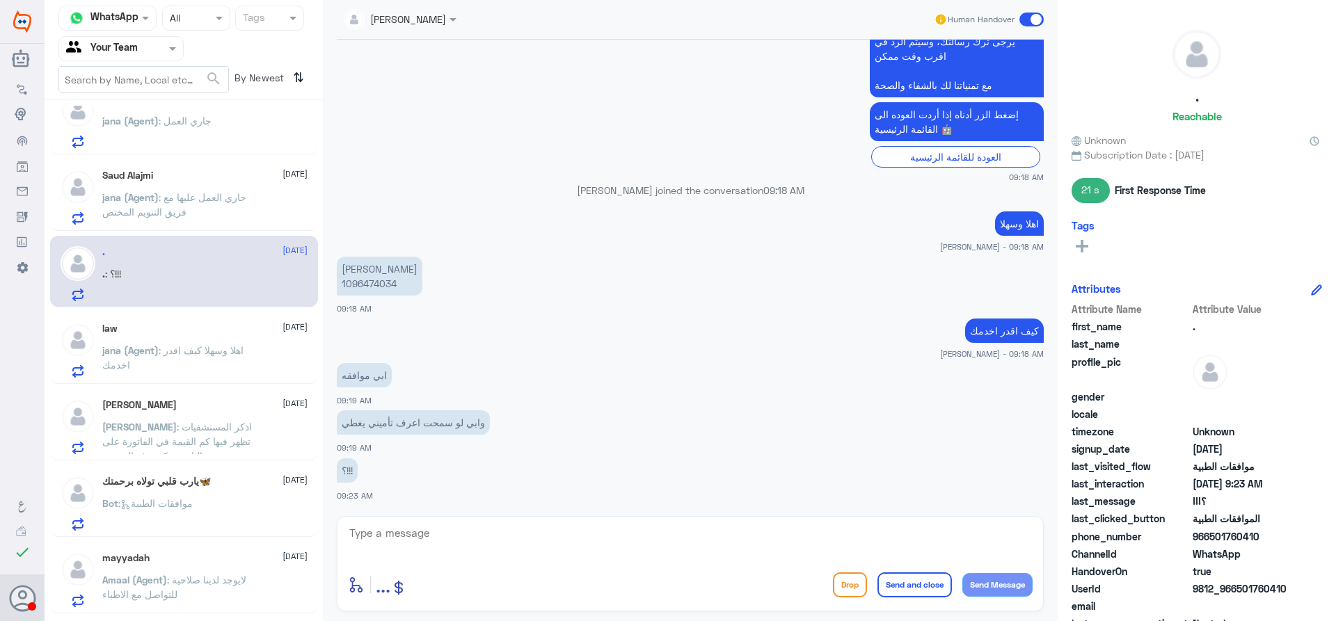
click at [236, 218] on p "jana (Agent) : جاري العمل عليها مع فريق التنويم المختص" at bounding box center [180, 207] width 157 height 35
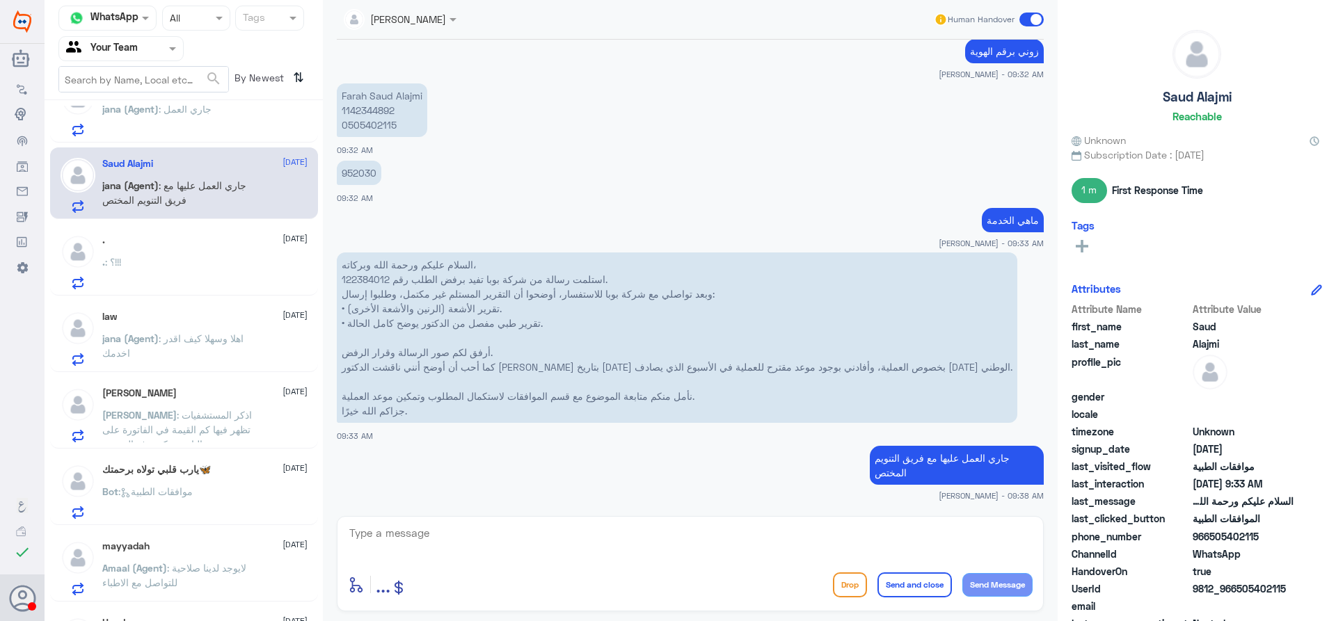
scroll to position [250, 0]
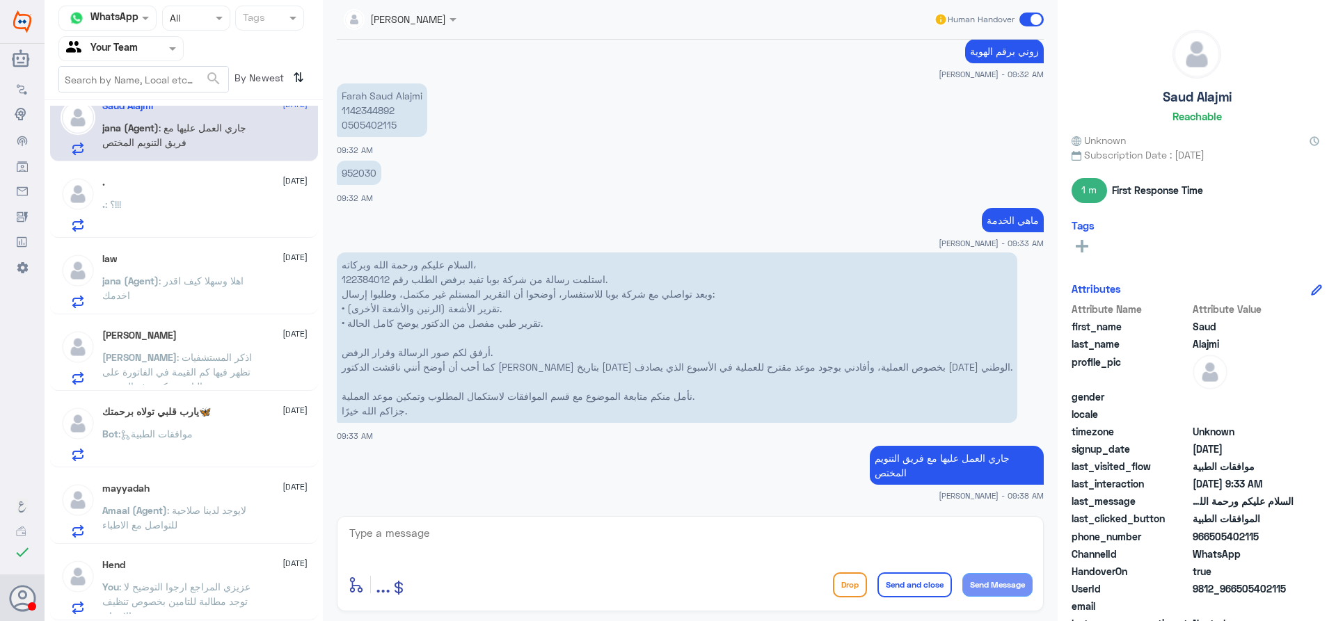
click at [238, 429] on div "‏يارب قلبي تولاه برحمتك🦋 13 September Bot : موافقات الطبية" at bounding box center [204, 433] width 205 height 55
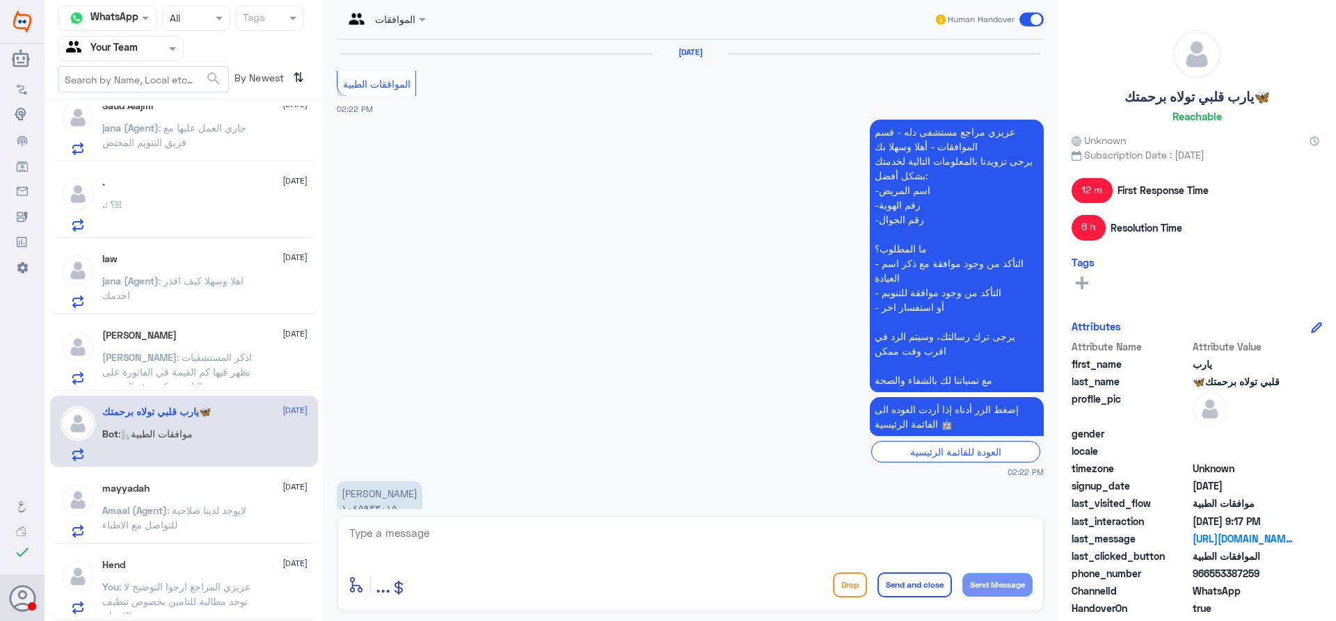
scroll to position [1549, 0]
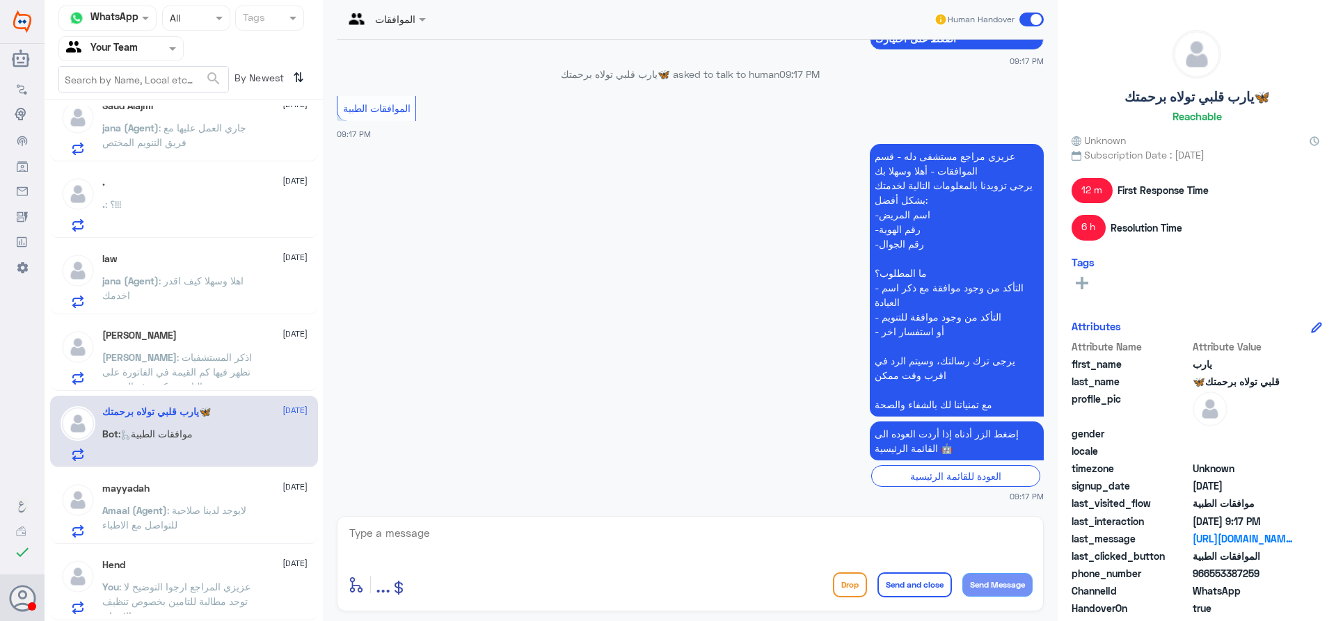
click at [239, 376] on span ": اذكر المستشفيات تظهر فيها كم القيمة في الفاتورة على التامين وكم يدفع المريض" at bounding box center [177, 371] width 150 height 41
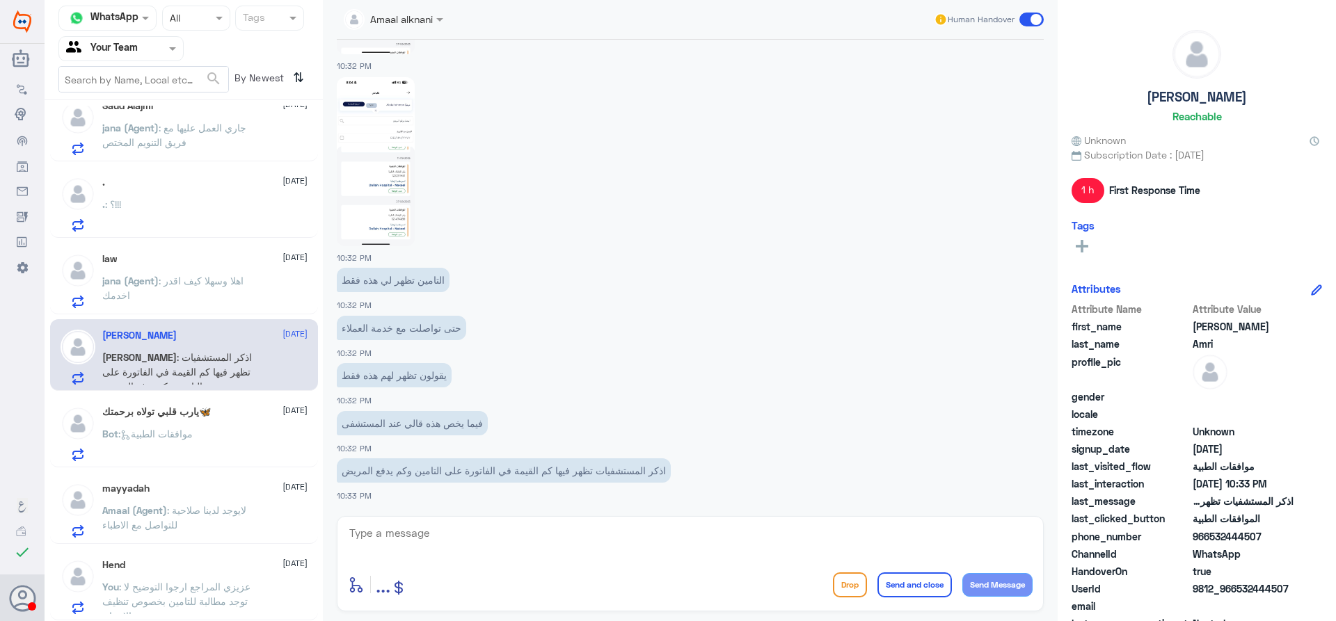
click at [372, 193] on img at bounding box center [376, 161] width 78 height 169
click at [383, 157] on img at bounding box center [376, 161] width 78 height 169
drag, startPoint x: 401, startPoint y: 374, endPoint x: 333, endPoint y: 369, distance: 68.4
click at [333, 369] on div "13 Sep 2025 يوجد لديكم موافقة ع التنظيف الاسنان Amaal alknani - 10:14 PM فيما ي…" at bounding box center [690, 275] width 721 height 470
click at [511, 388] on app-msgs-text "يقولون تظهر لهم هذه فقط" at bounding box center [690, 376] width 707 height 26
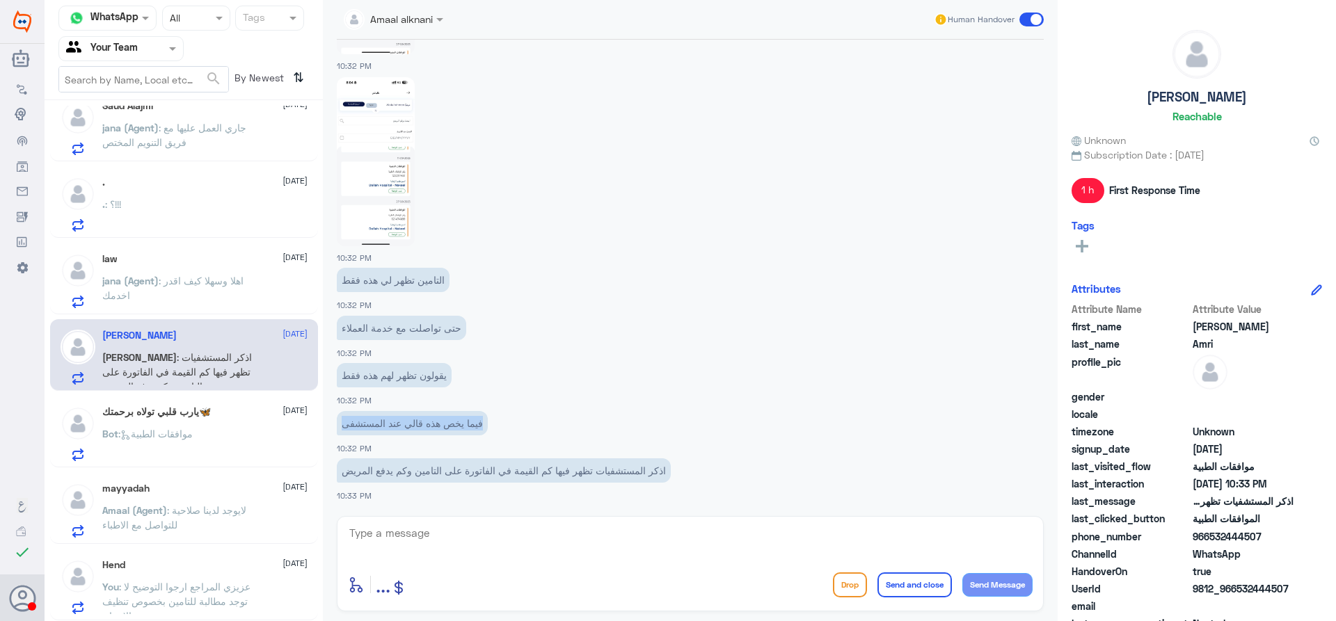
drag, startPoint x: 493, startPoint y: 422, endPoint x: 346, endPoint y: 414, distance: 147.0
click at [346, 414] on p "فيما يخص هذه قالي عند المستشفى" at bounding box center [412, 423] width 151 height 24
click at [527, 401] on div "يقولون تظهر لهم هذه فقط 10:32 PM" at bounding box center [690, 383] width 707 height 47
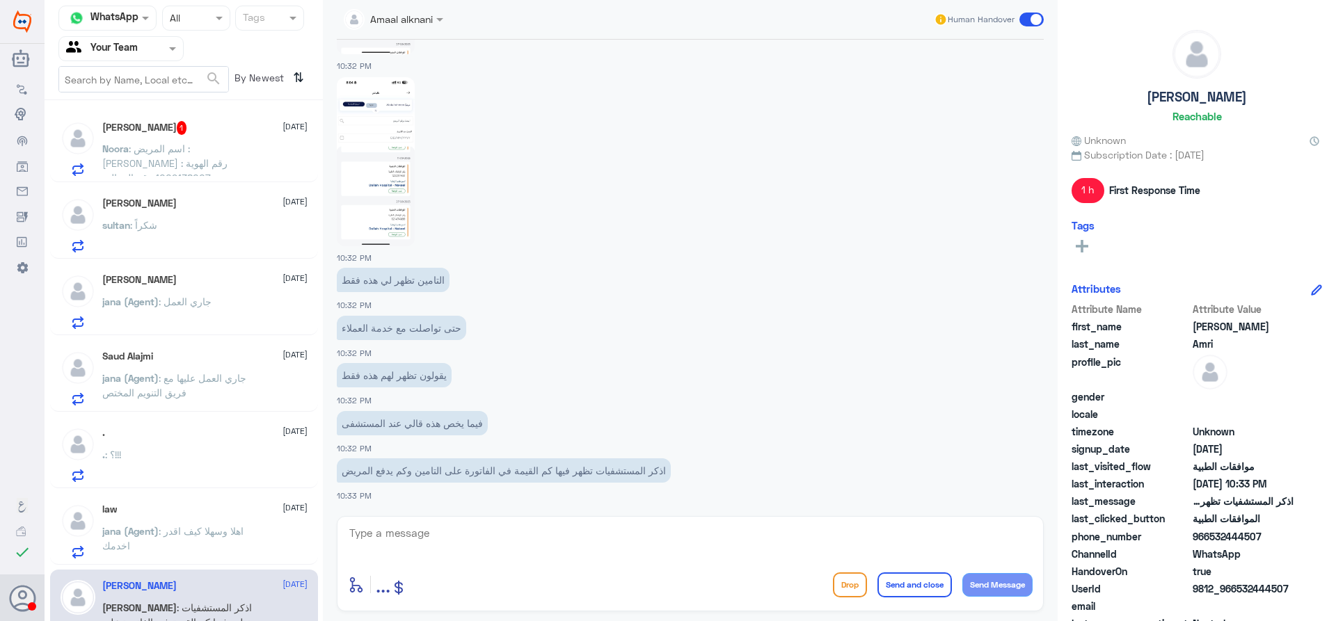
click at [232, 152] on span ": اسم المريض : الجوهرة ابراهيم رقم الهوية : 1009138007 رقم الجوال : 0548788999 …" at bounding box center [180, 192] width 157 height 99
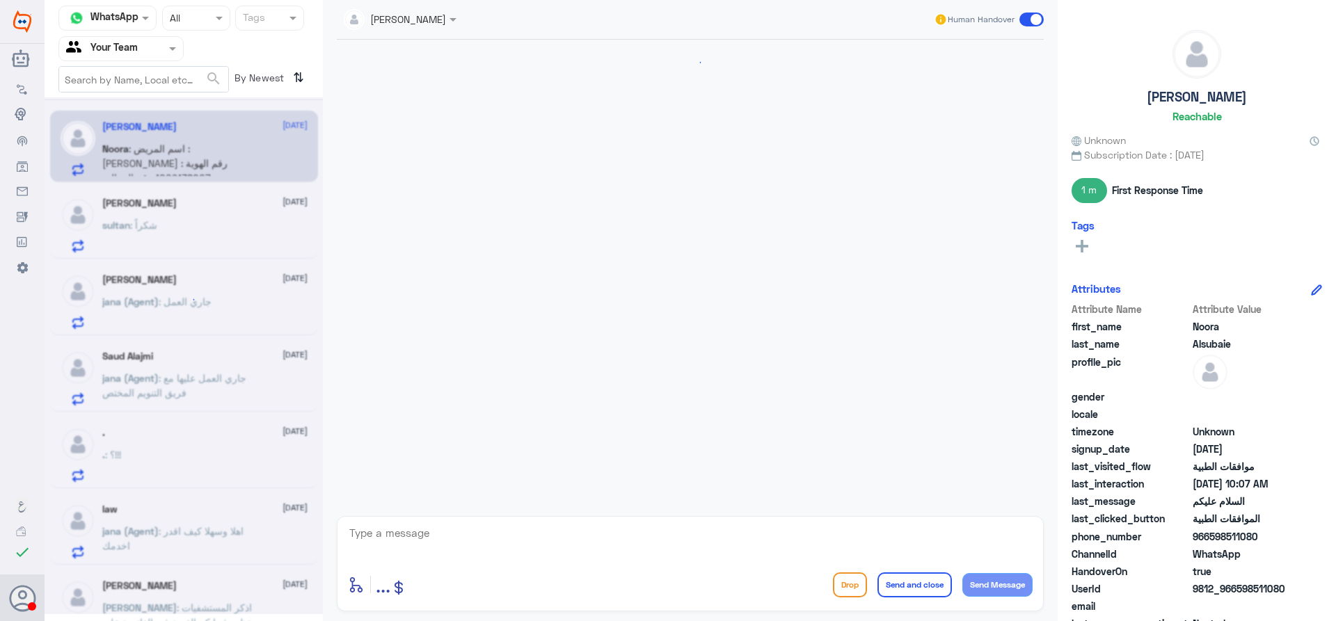
scroll to position [403, 0]
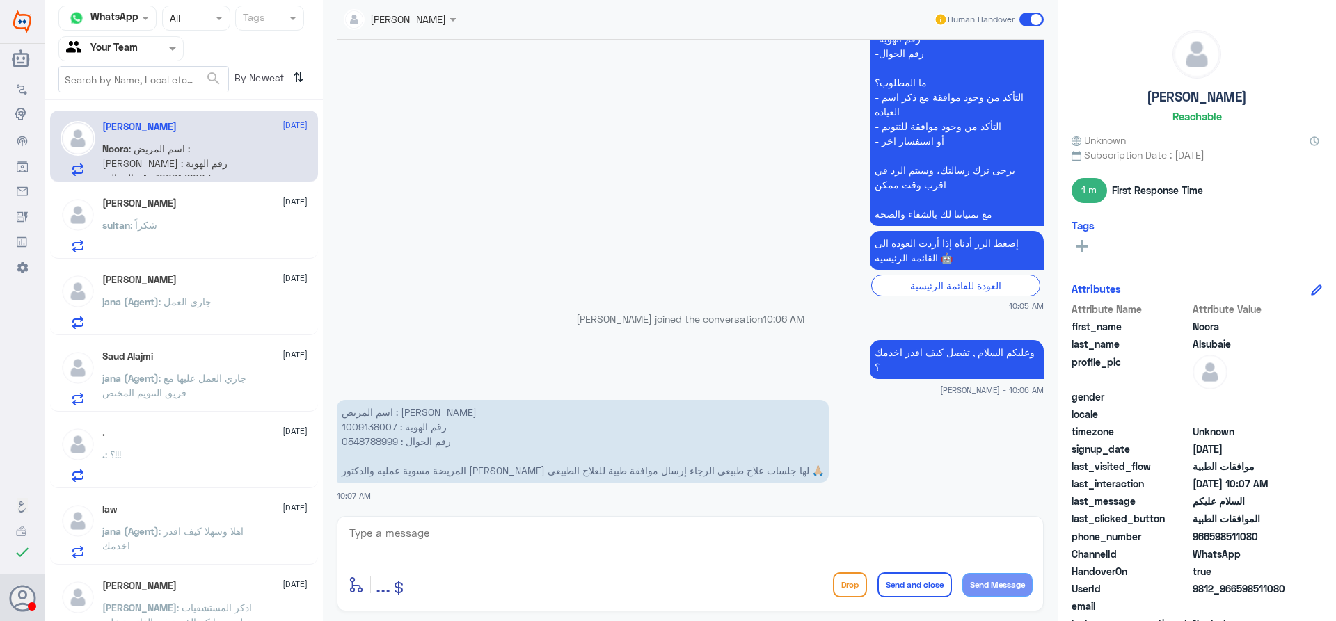
click at [365, 423] on p "اسم المريض : الجوهرة ابراهيم رقم الهوية : 1009138007 رقم الجوال : 0548788999 ال…" at bounding box center [583, 441] width 492 height 83
copy p "1009138007"
click at [591, 527] on textarea at bounding box center [690, 541] width 685 height 34
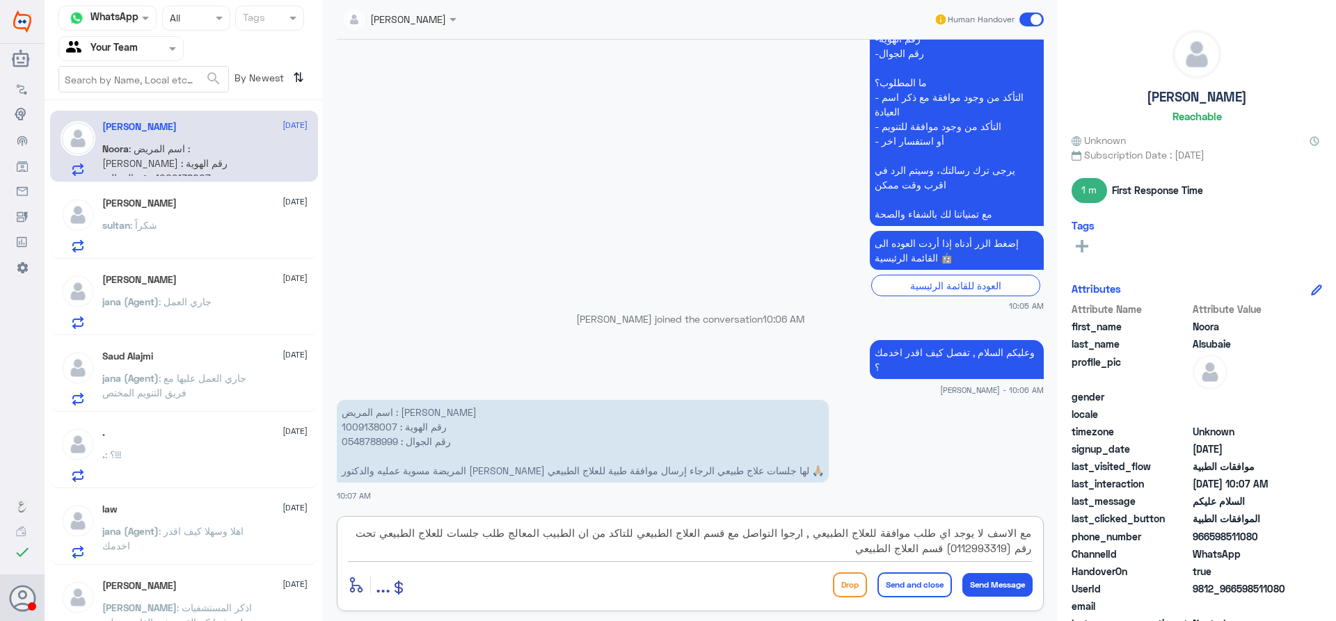
type textarea "مع الاسف لا يوجد اي طلب موافقة للعلاج الطبيعي , ارجوا التواصل مع قسم العلاج الط…"
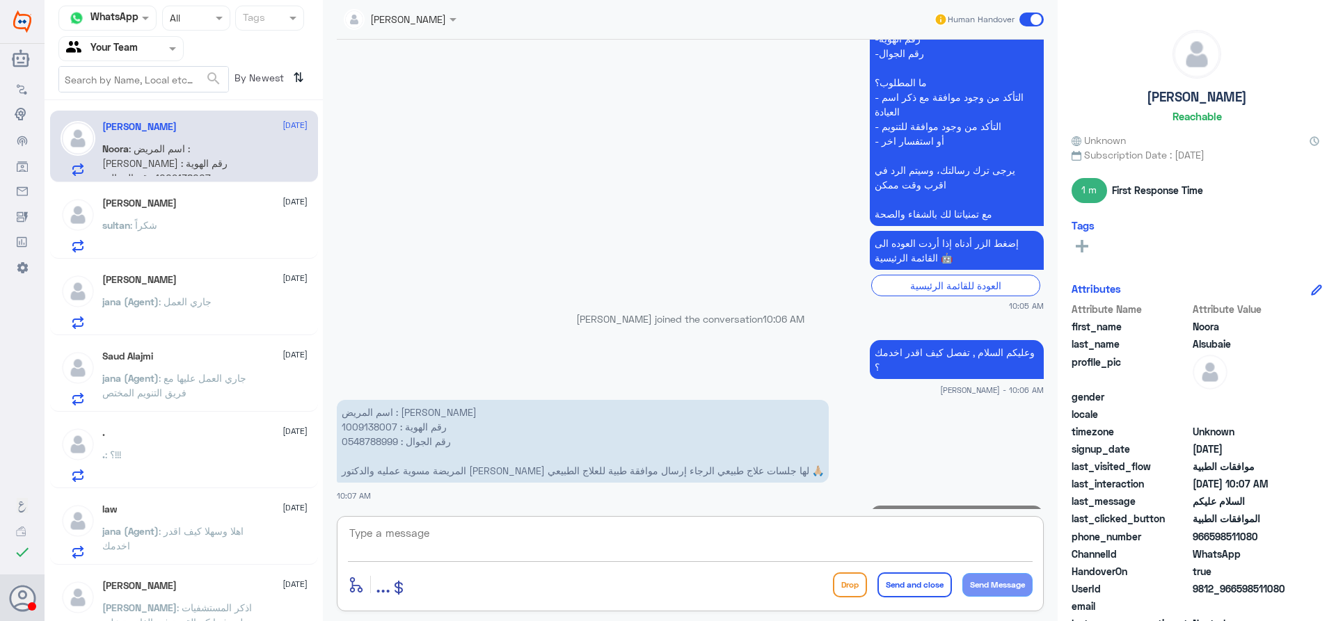
scroll to position [520, 0]
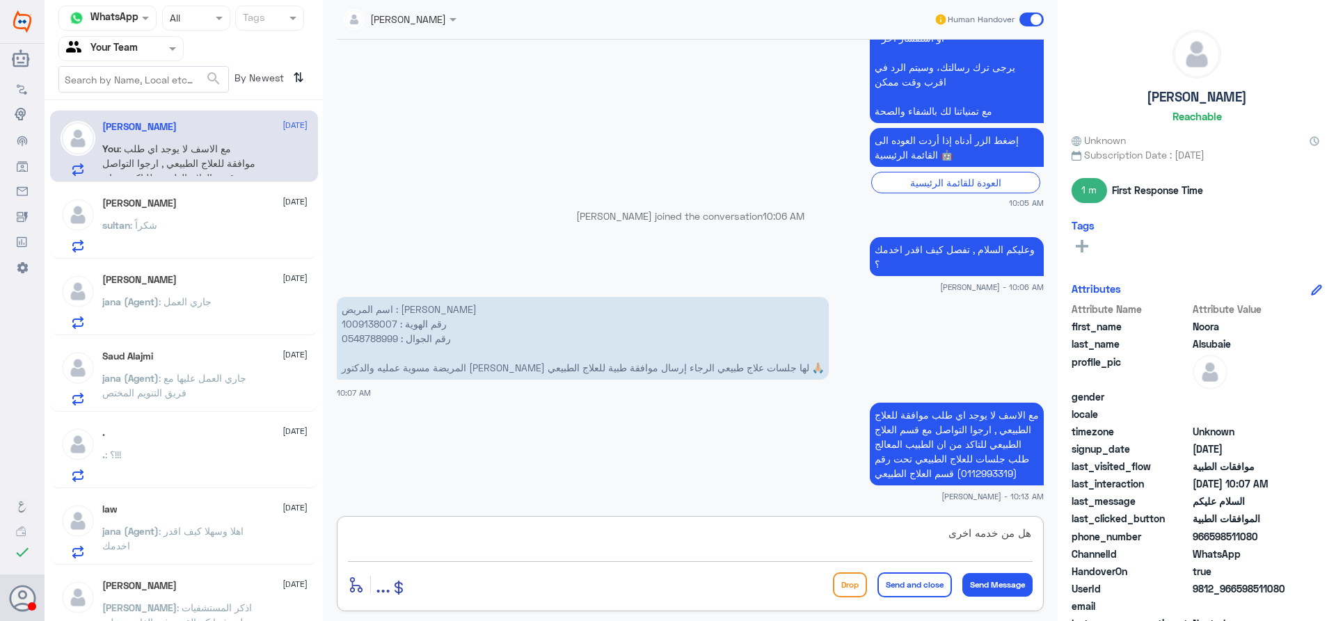
type textarea "هل من خدمه اخرى ؟"
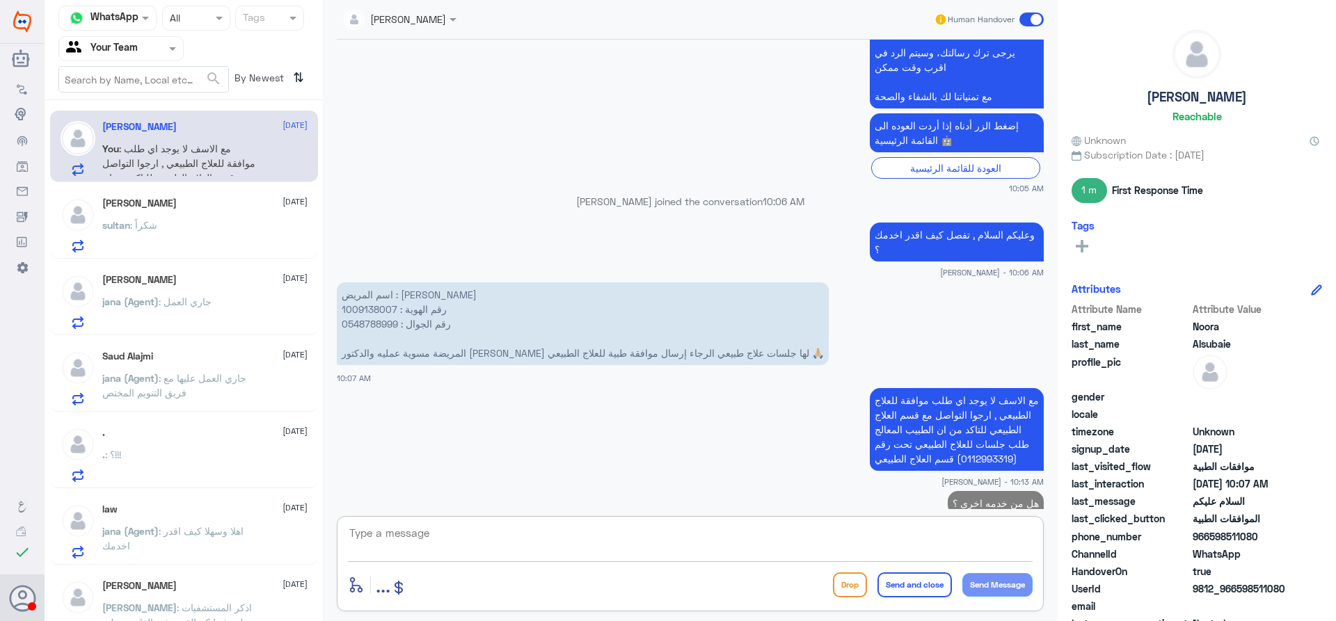
scroll to position [565, 0]
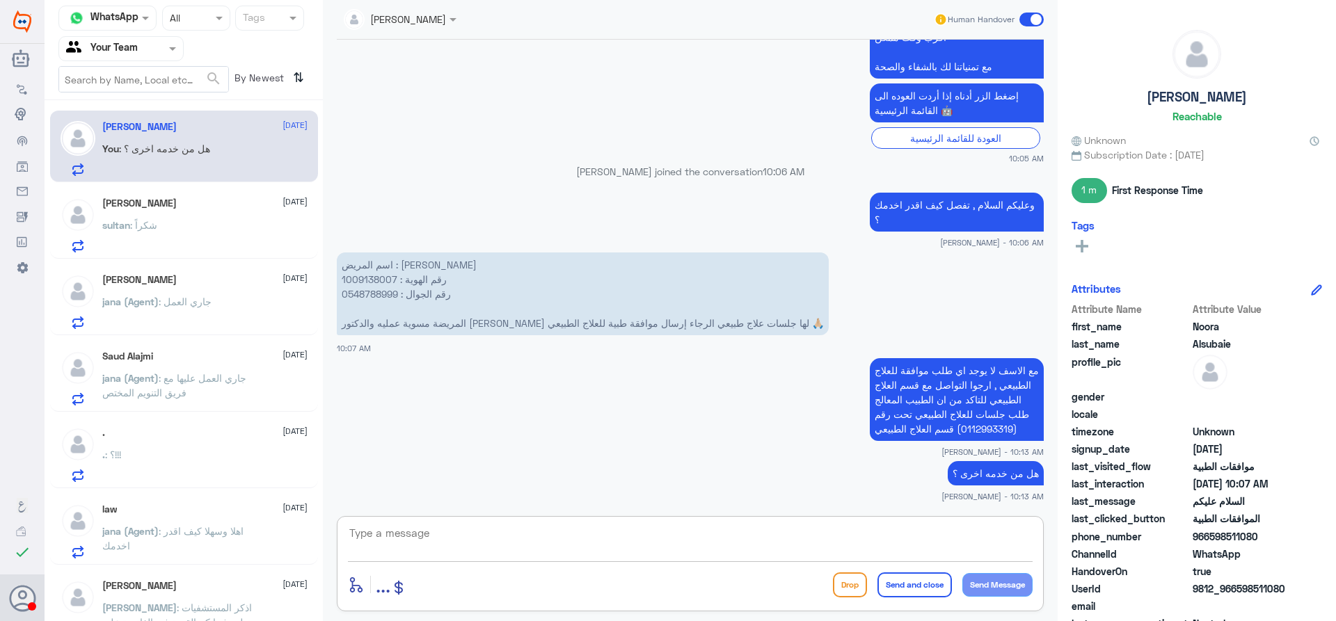
click at [195, 226] on div "sultan : شكراً" at bounding box center [204, 236] width 205 height 31
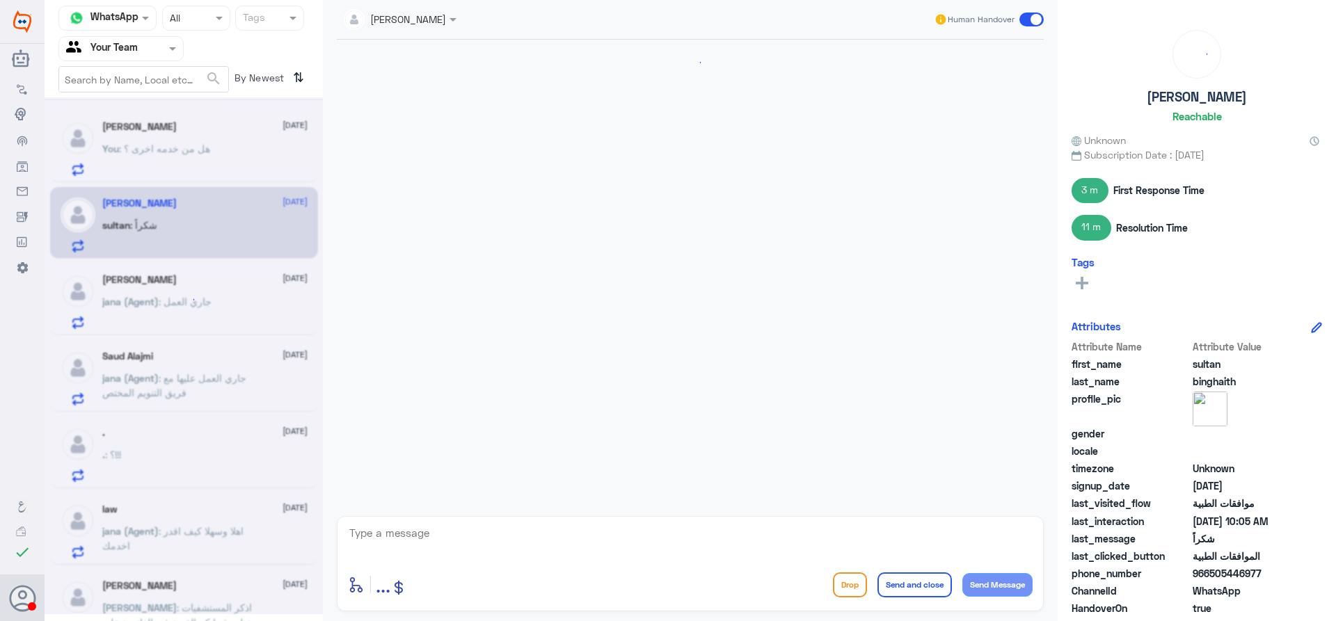
scroll to position [539, 0]
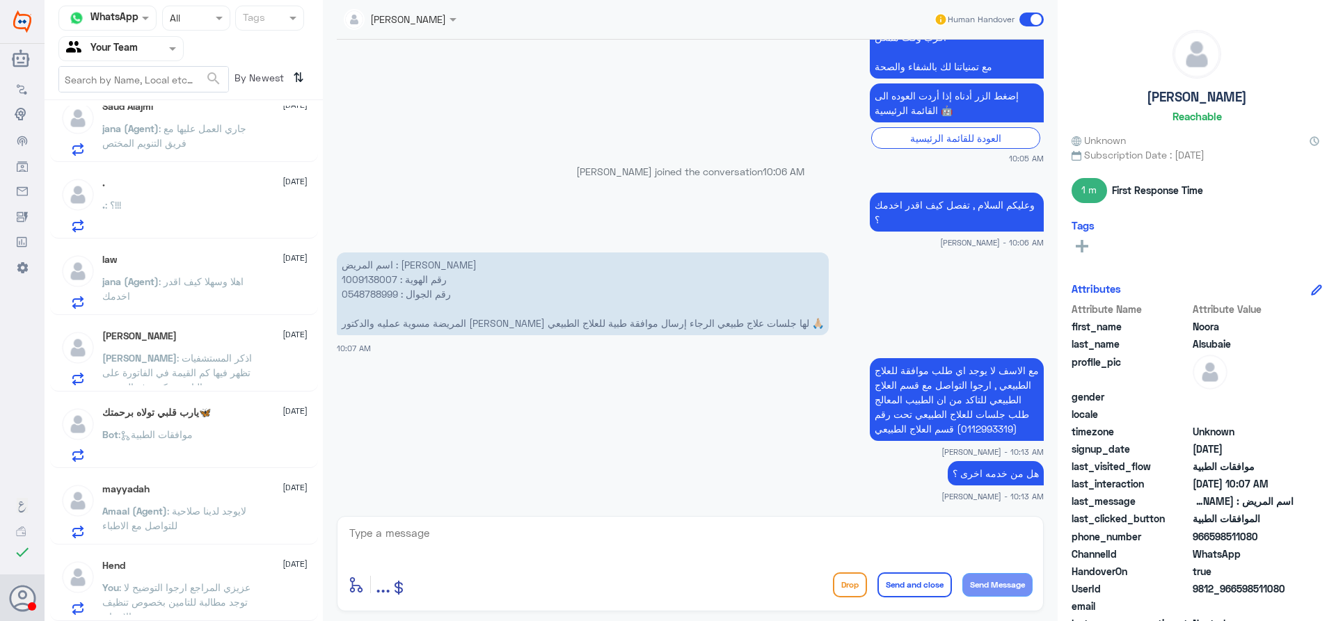
scroll to position [174, 0]
click at [270, 385] on div "[PERSON_NAME] [DATE] [PERSON_NAME] : اذكر المستشفيات تظهر فيها كم القيمة في الف…" at bounding box center [184, 355] width 268 height 72
click at [293, 379] on div "[PERSON_NAME] : اذكر المستشفيات تظهر فيها كم القيمة في الفاتورة على التامين وكم…" at bounding box center [204, 368] width 205 height 31
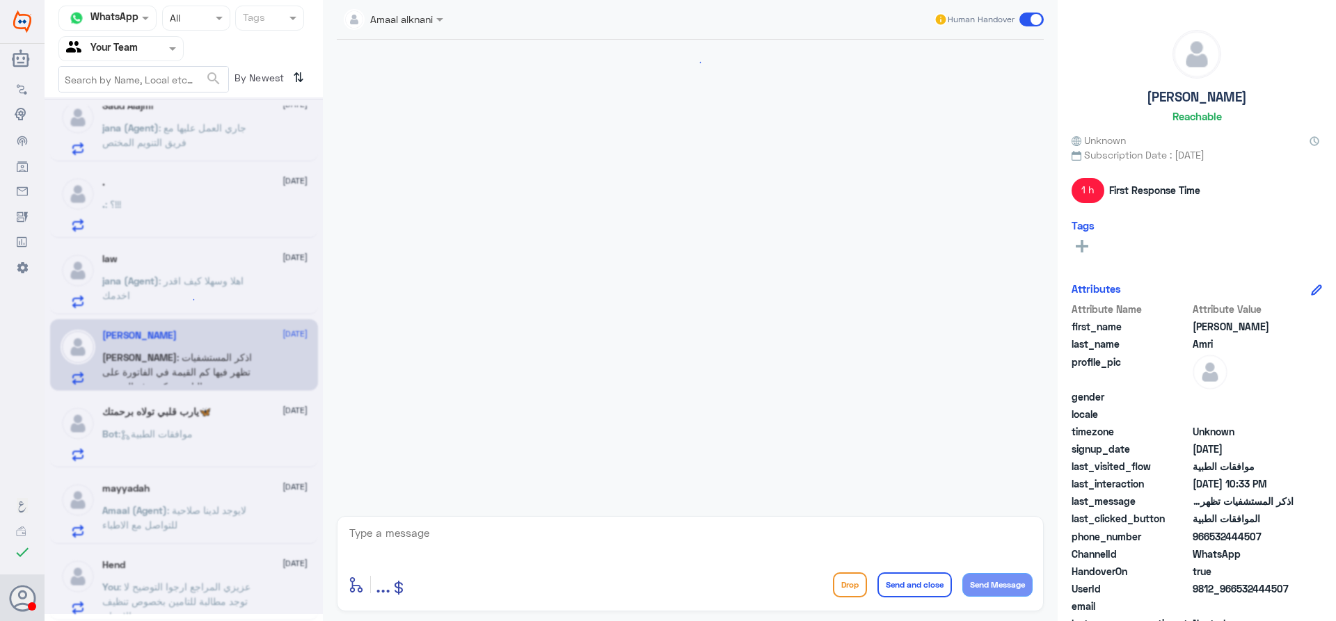
scroll to position [933, 0]
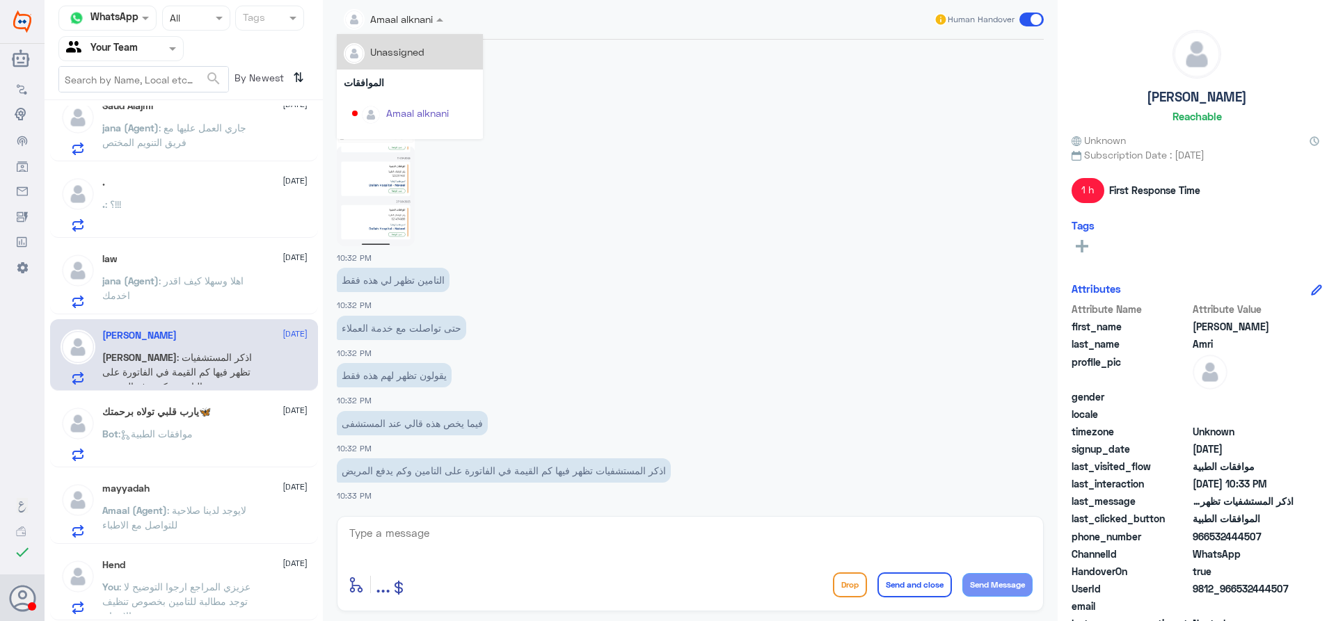
click at [390, 29] on div "Amaal alknani" at bounding box center [388, 20] width 89 height 28
click at [527, 104] on div at bounding box center [690, 161] width 707 height 170
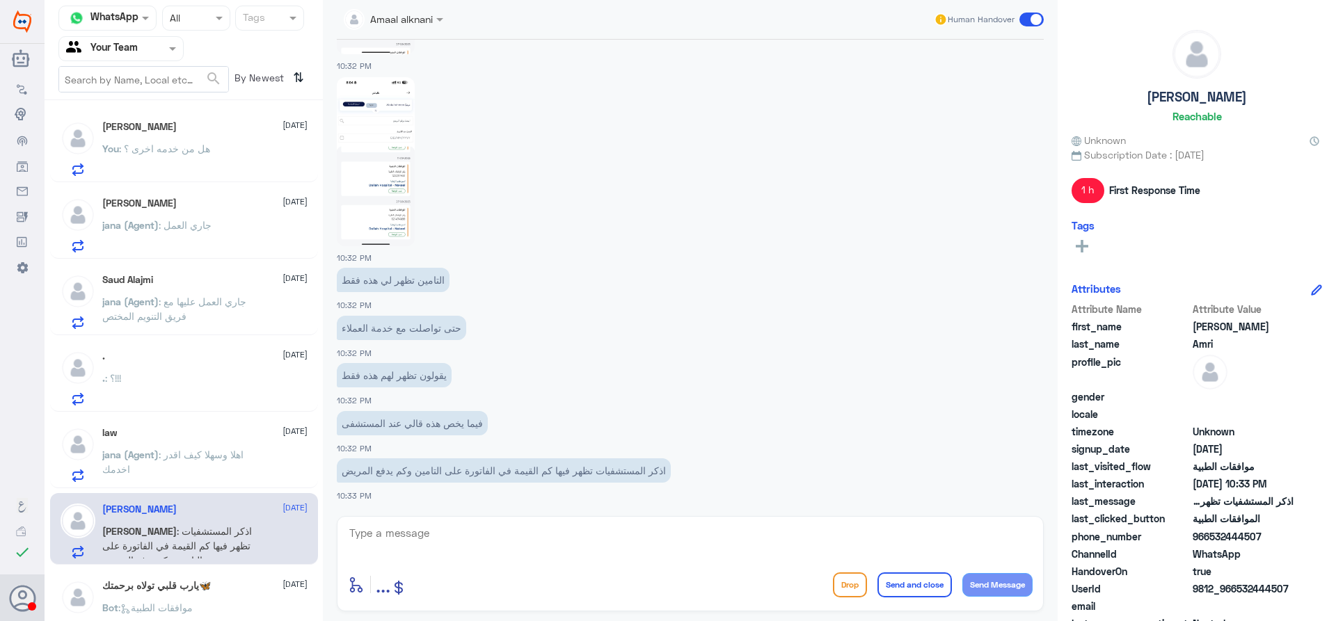
click at [271, 151] on div "You : هل من خدمه اخرى ؟" at bounding box center [204, 160] width 205 height 31
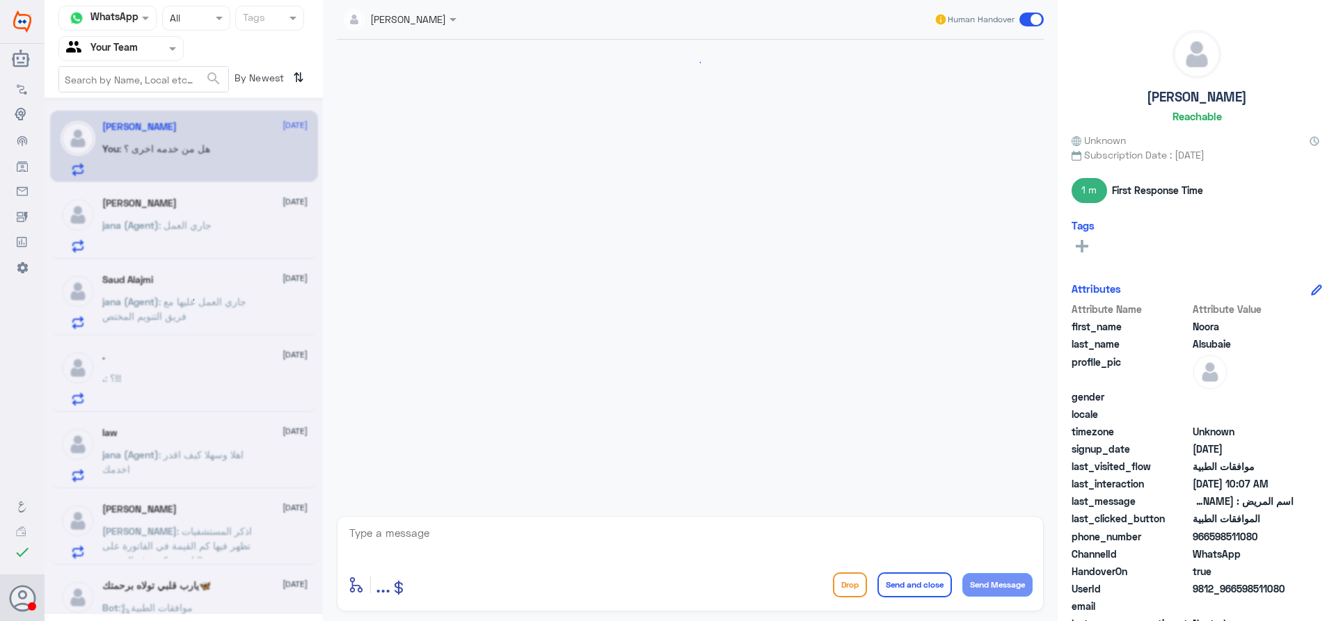
scroll to position [565, 0]
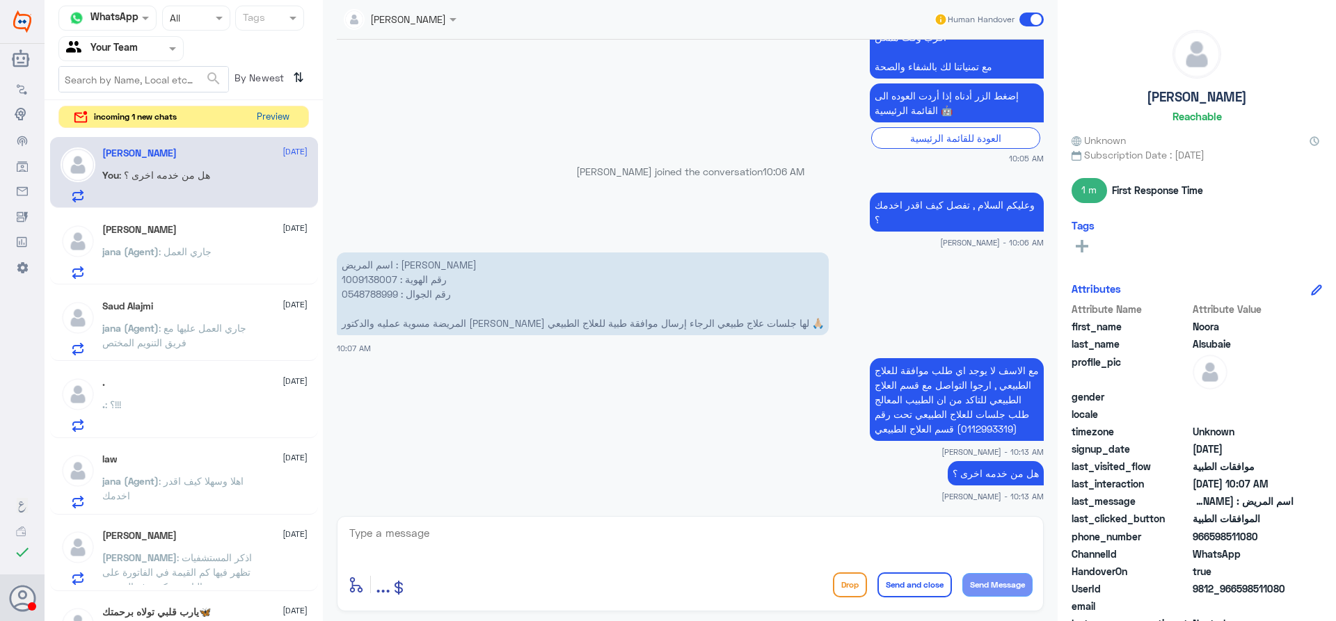
click at [257, 114] on button "Preview" at bounding box center [272, 117] width 43 height 22
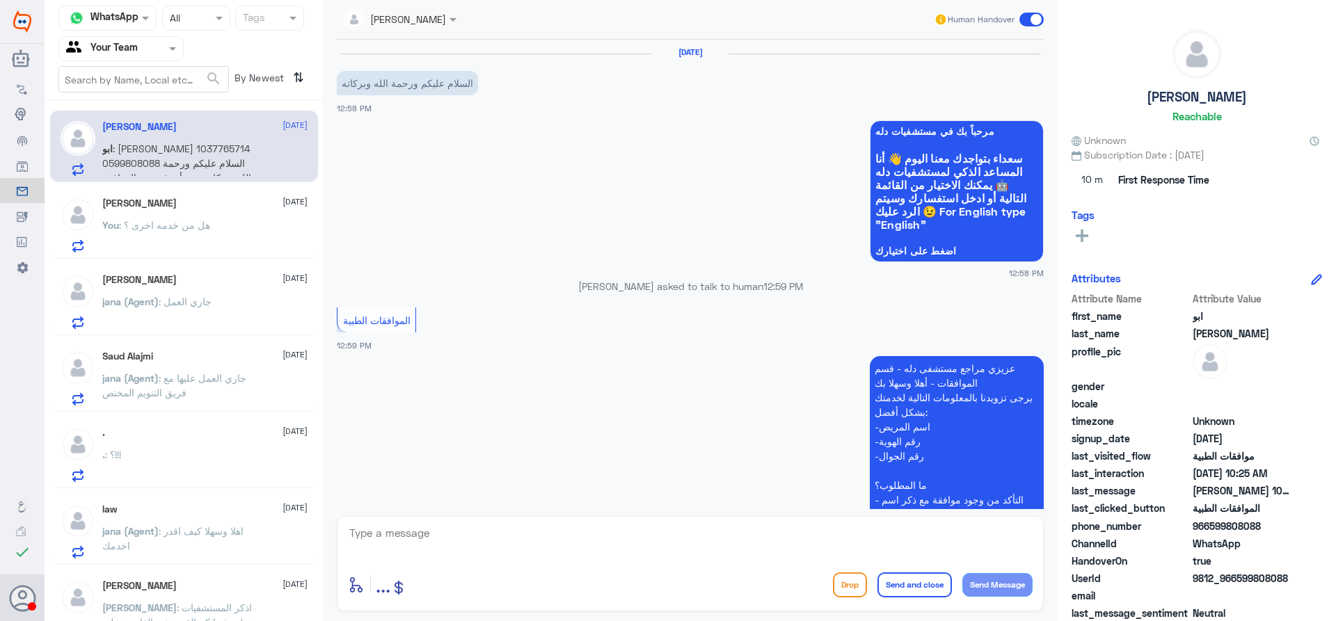
scroll to position [1286, 0]
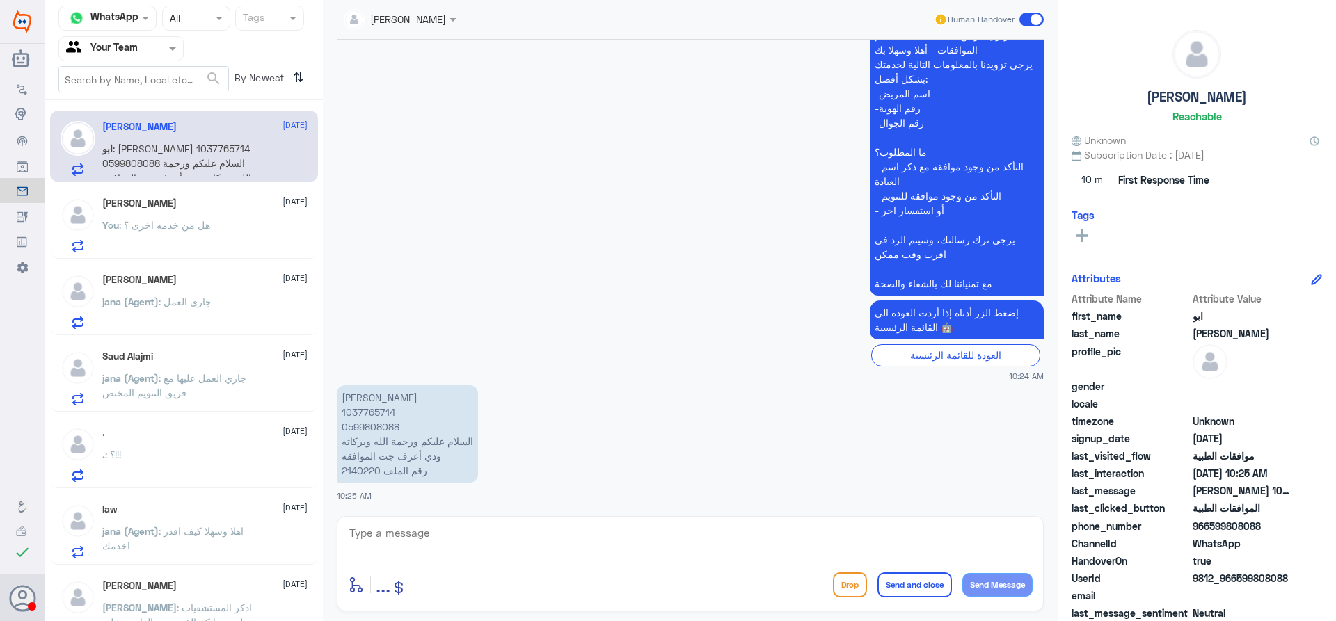
click at [370, 477] on p "فريد محمد النجيدي 1037765714 0599808088 السلام عليكم ورحمة الله وبركاته ‏ودي أع…" at bounding box center [407, 433] width 141 height 97
copy p "2140220"
click at [527, 528] on textarea at bounding box center [690, 541] width 685 height 34
paste textarea "( 0112995140 , 0546022896 )"
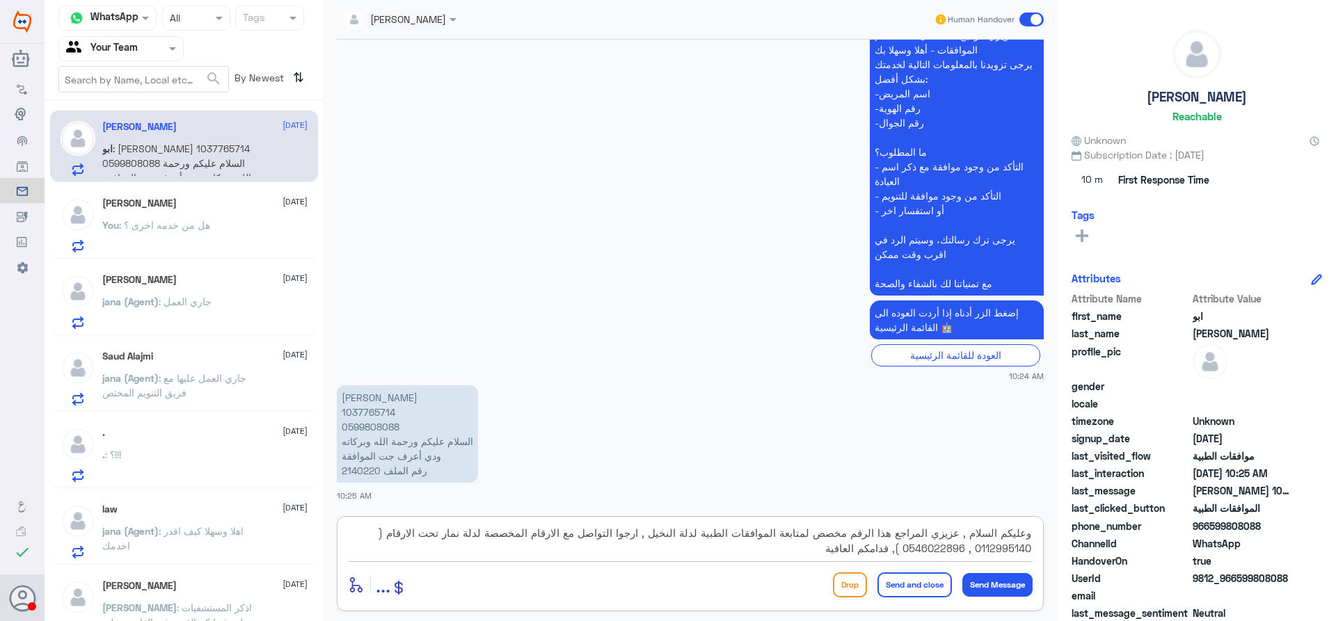
type textarea "وعليكم السلام , عزيزي المراجع هذا الرقم مخصص لمتابعة الموافقات الطبية لدلة النخ…"
click at [907, 586] on button "Send and close" at bounding box center [914, 585] width 74 height 25
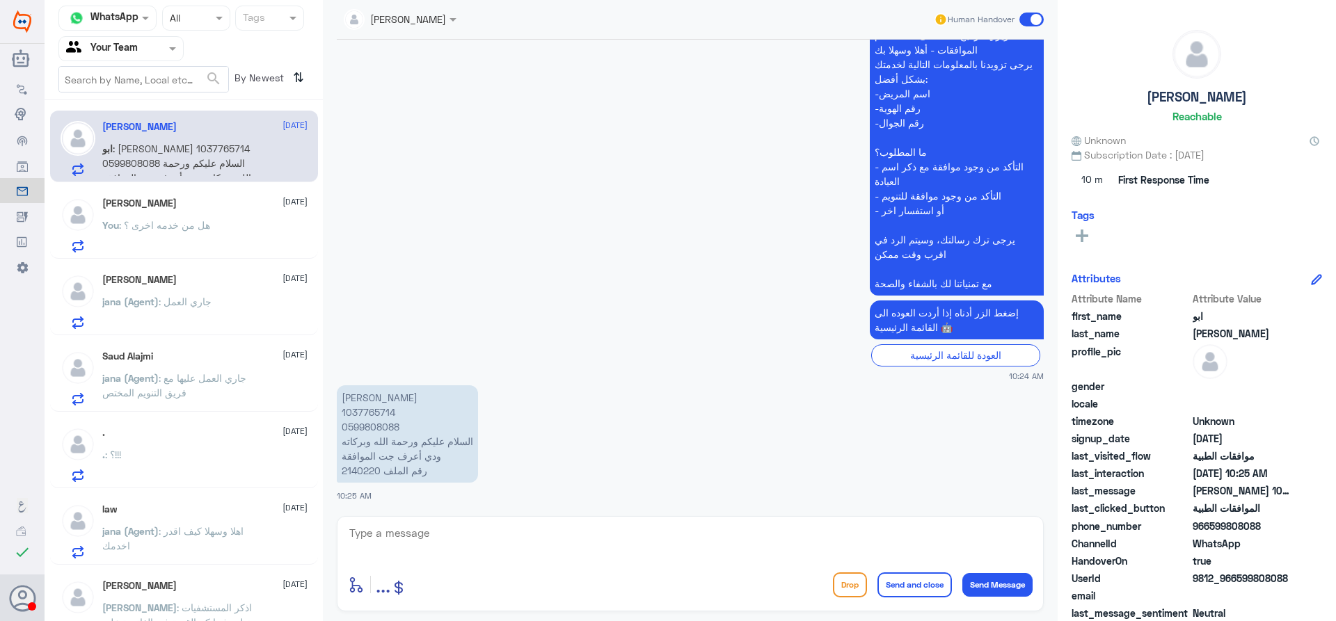
scroll to position [1404, 0]
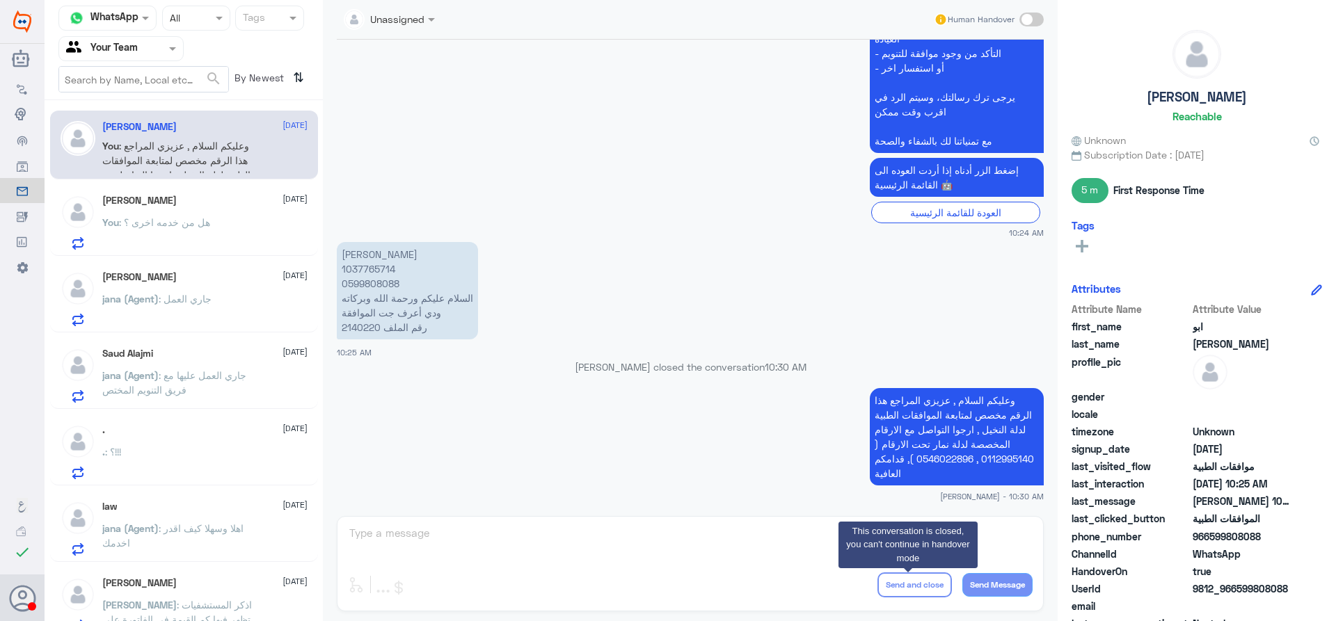
click at [541, 97] on app-msgs-text "عزيزي مراجع مستشفى دله - قسم الموافقات - أهلا وسهلا بك يرجى تزويدنا بالمعلومات …" at bounding box center [690, 17] width 707 height 274
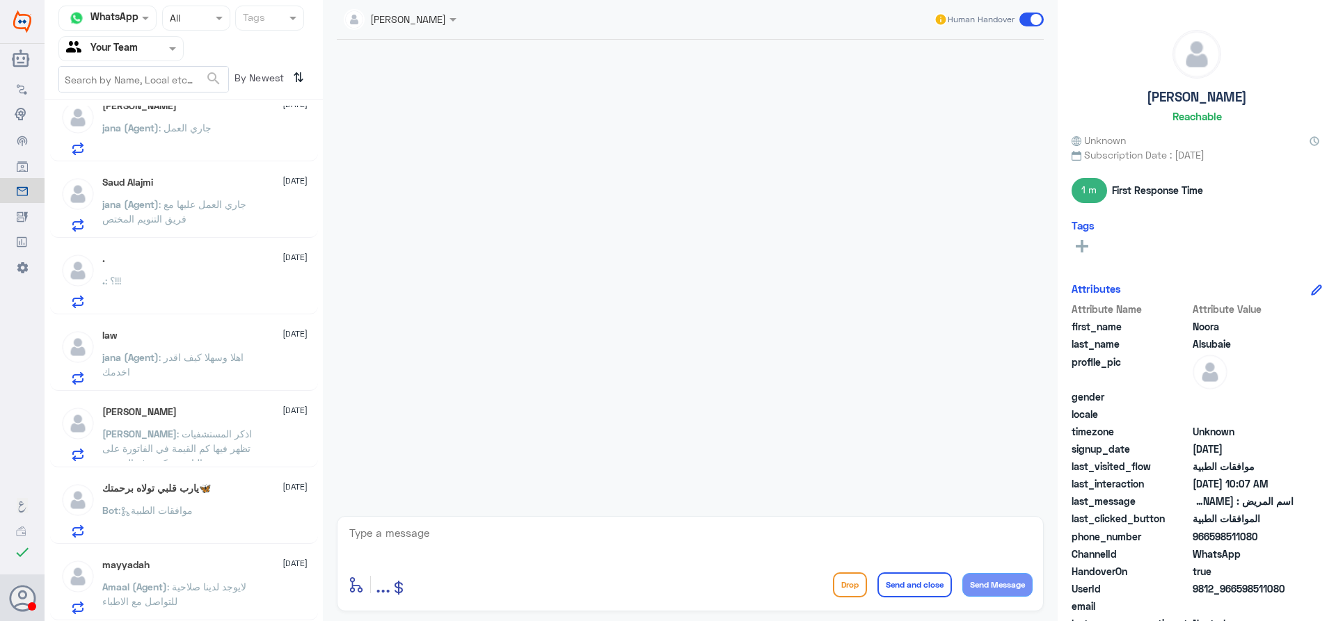
scroll to position [7, 0]
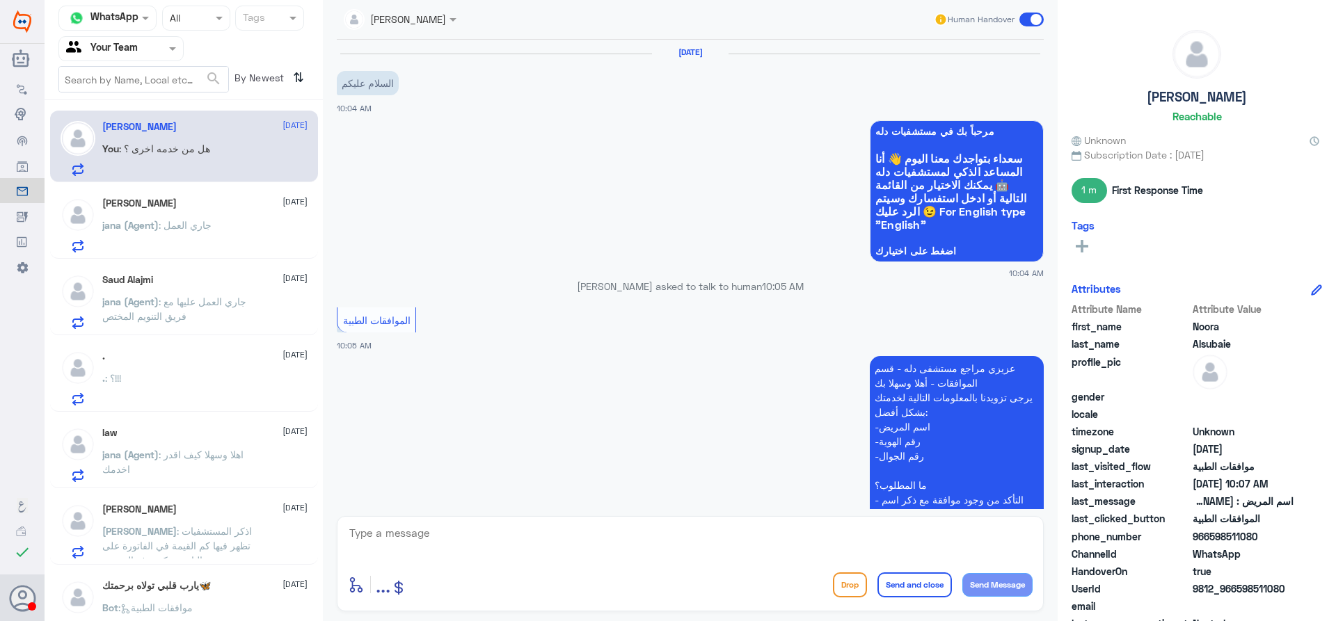
scroll to position [565, 0]
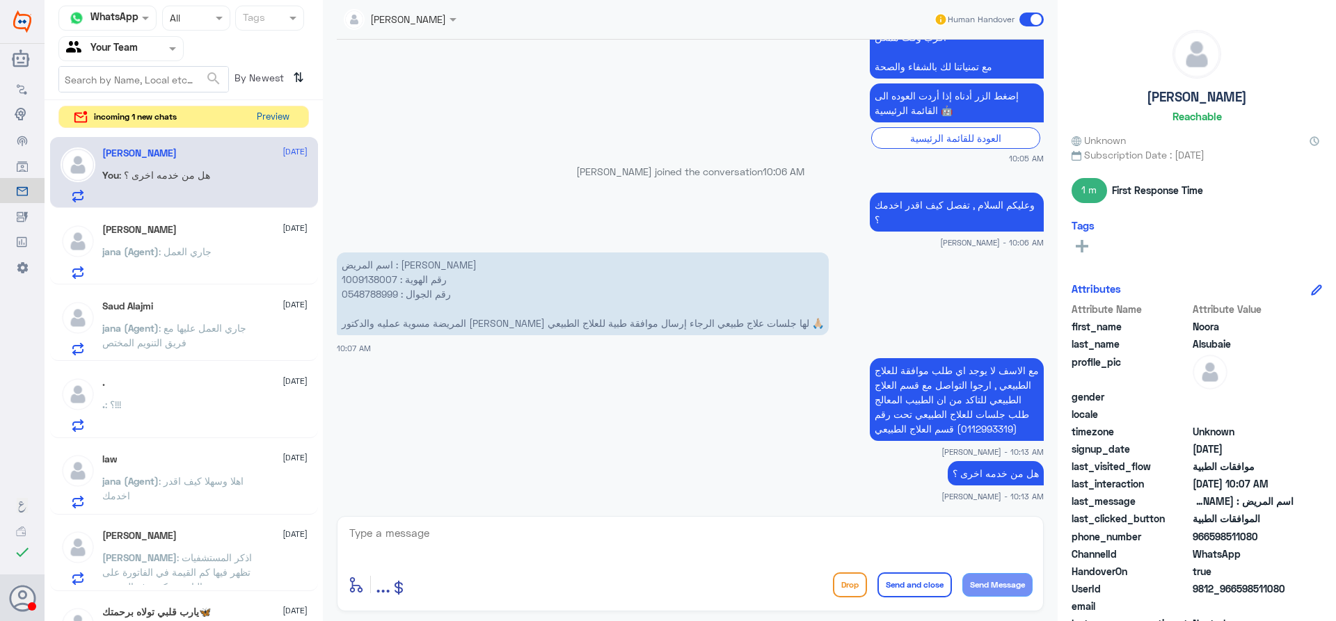
click at [269, 112] on button "Preview" at bounding box center [272, 117] width 43 height 22
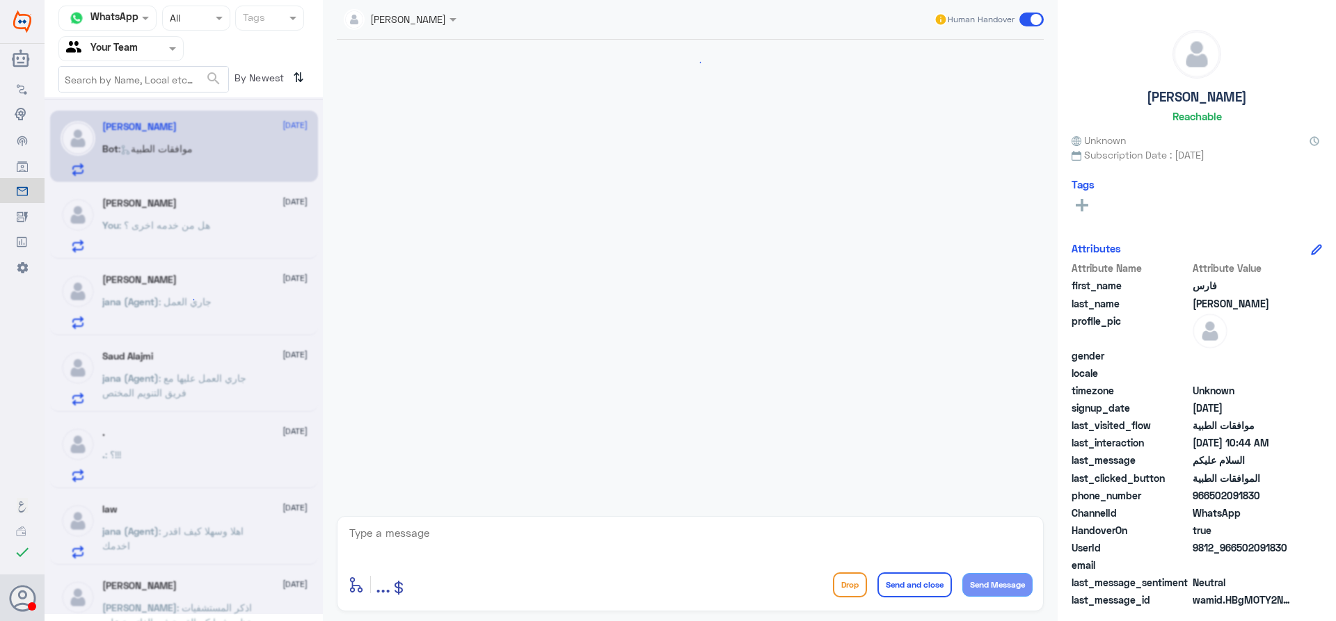
scroll to position [212, 0]
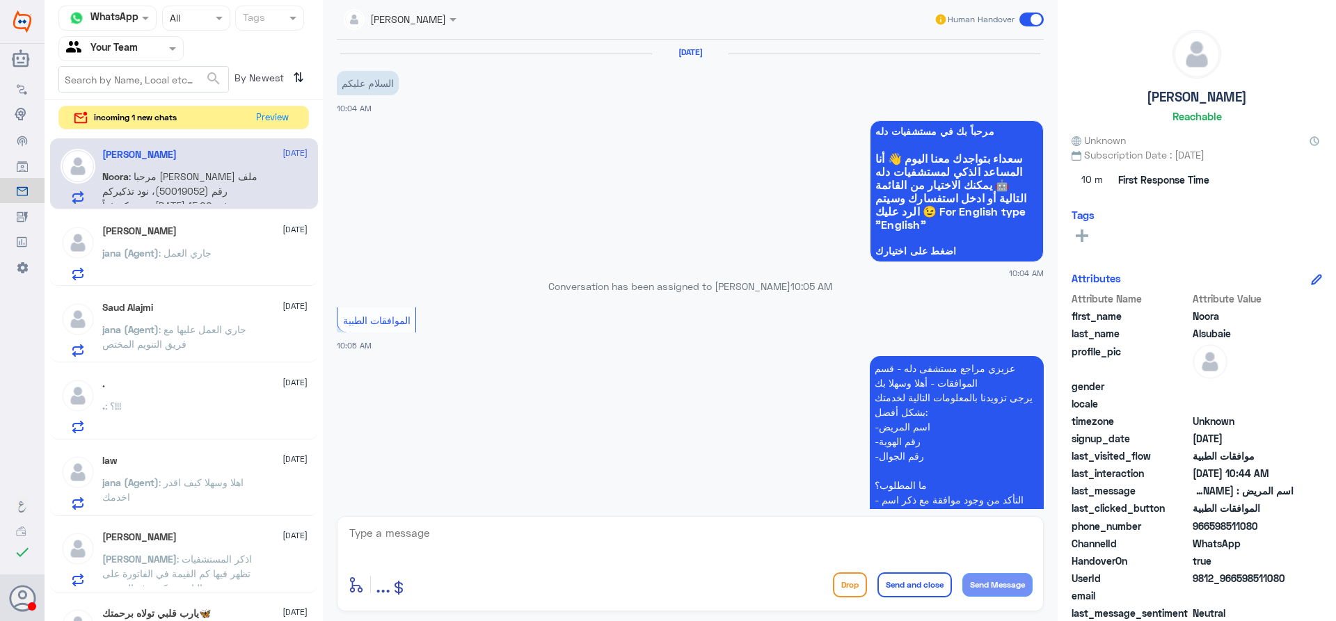
scroll to position [565, 0]
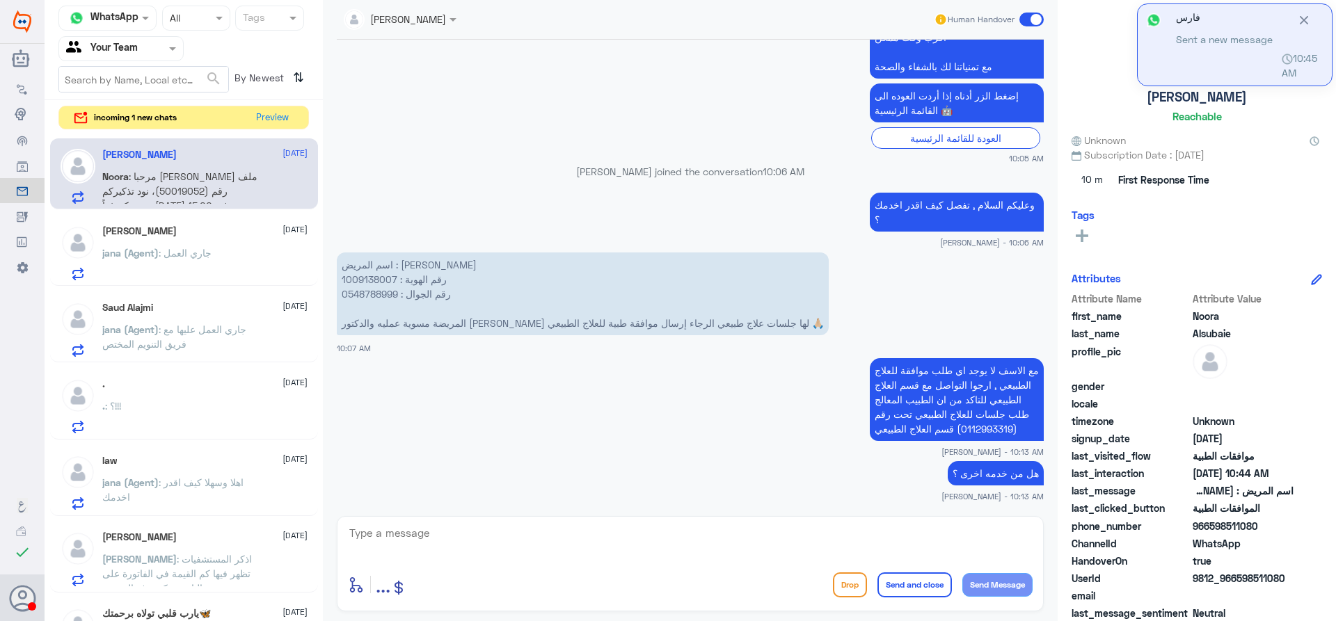
click at [211, 247] on span ": جاري العمل" at bounding box center [185, 253] width 53 height 12
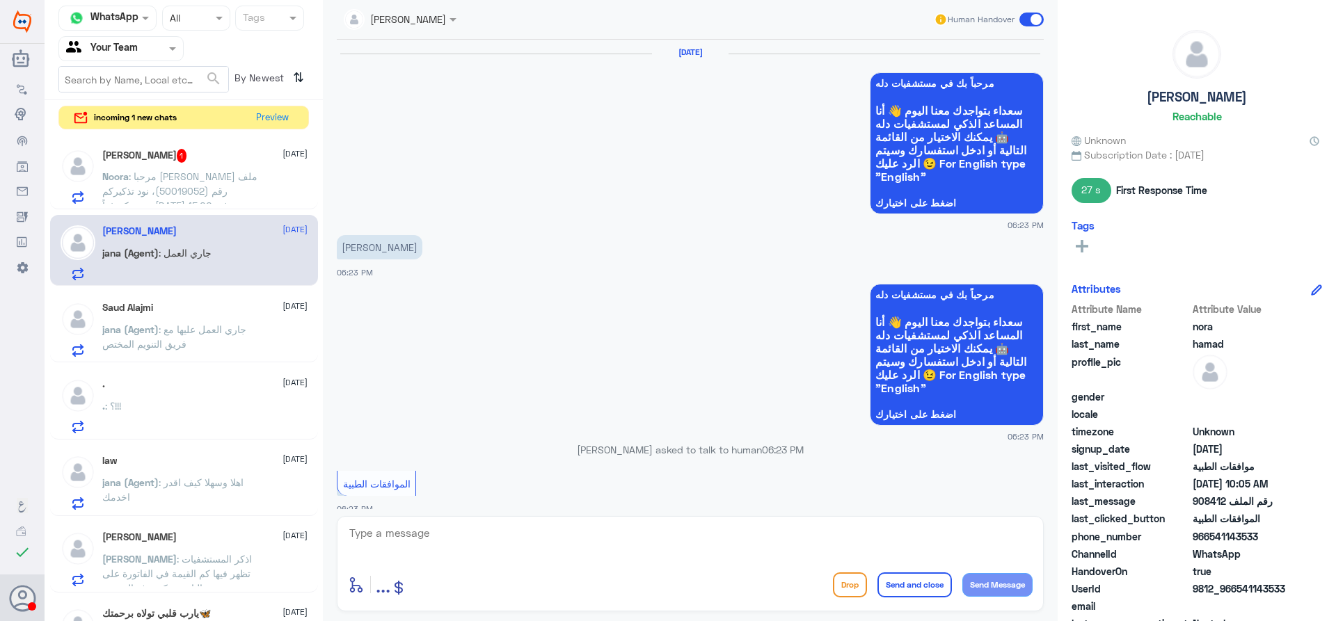
scroll to position [1432, 0]
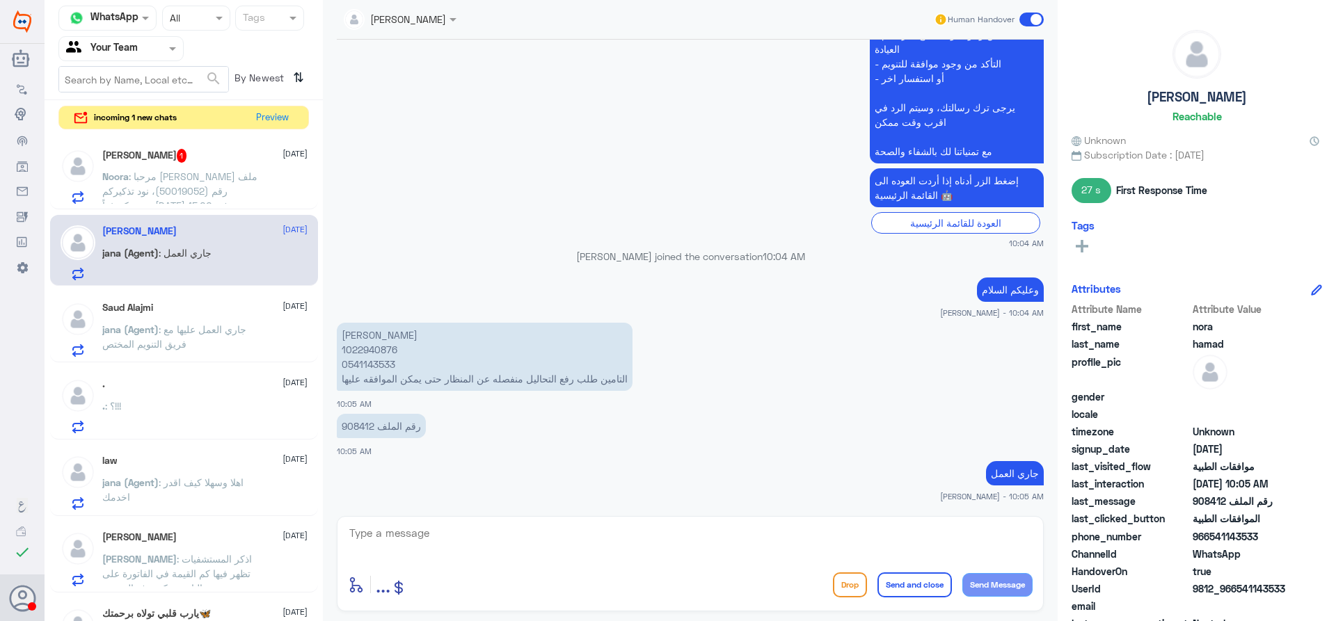
click at [282, 156] on span "[DATE]" at bounding box center [294, 153] width 25 height 13
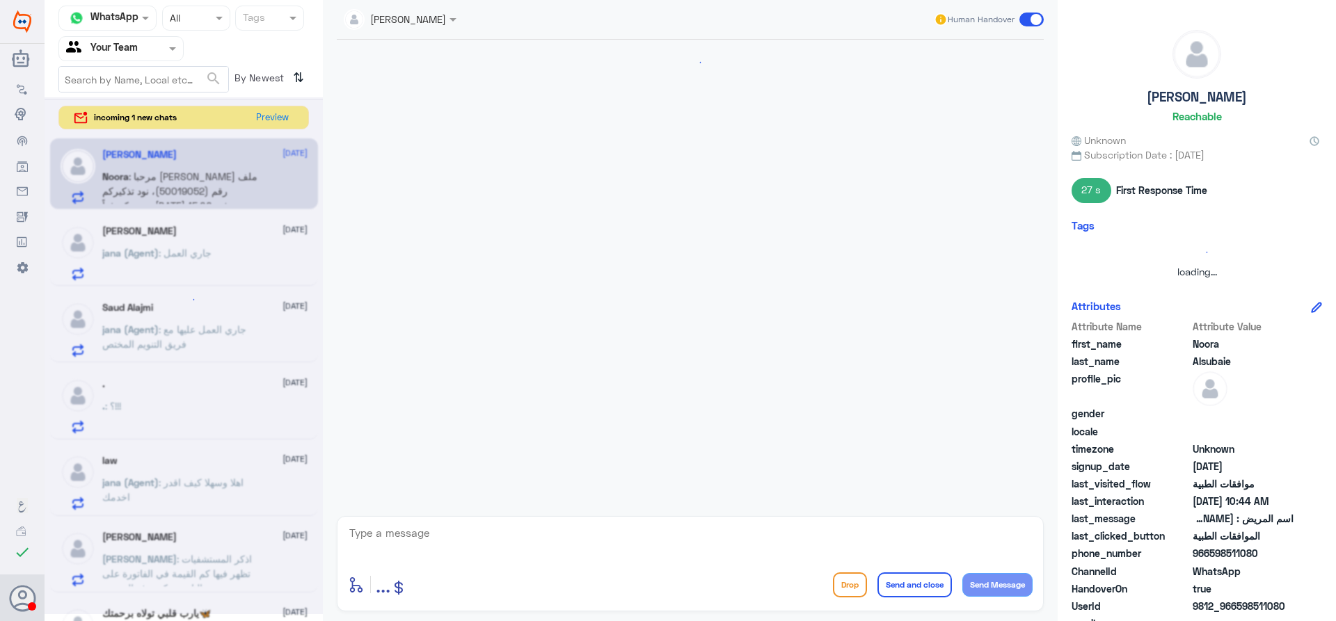
scroll to position [565, 0]
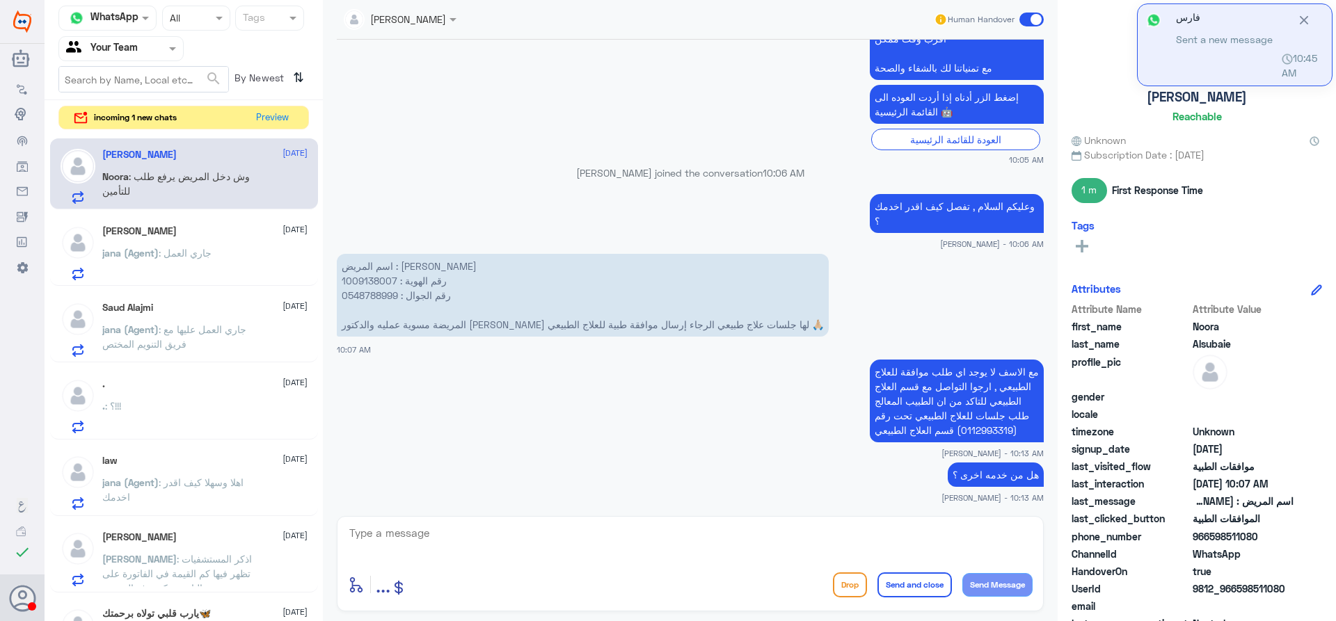
scroll to position [565, 0]
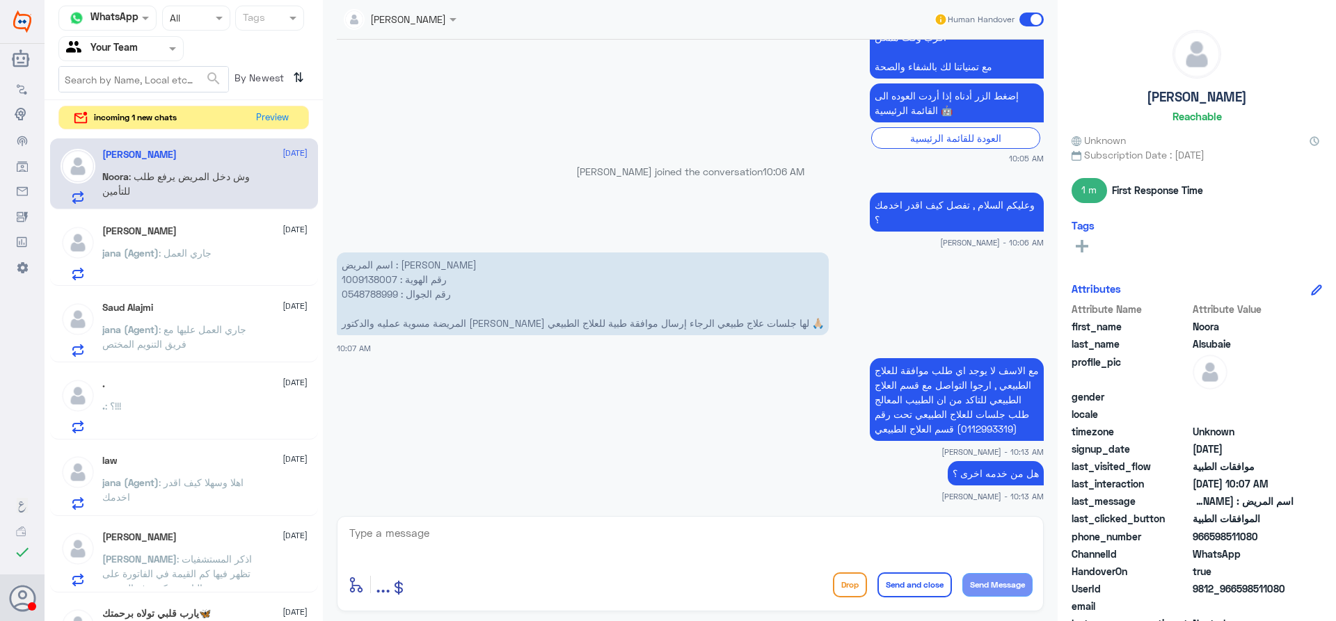
click at [215, 219] on div "nora hamad 14 September jana (Agent) : جاري العمل" at bounding box center [184, 251] width 268 height 72
click at [194, 238] on div "nora hamad 14 September jana (Agent) : جاري العمل" at bounding box center [204, 252] width 205 height 55
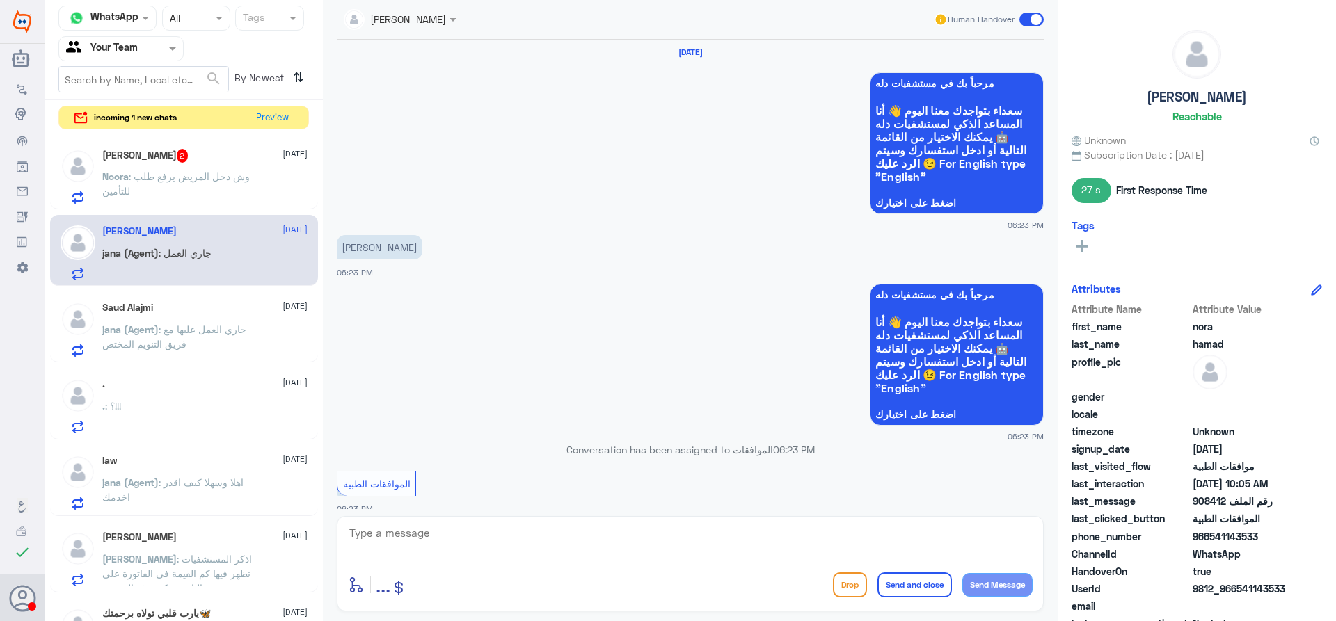
scroll to position [1432, 0]
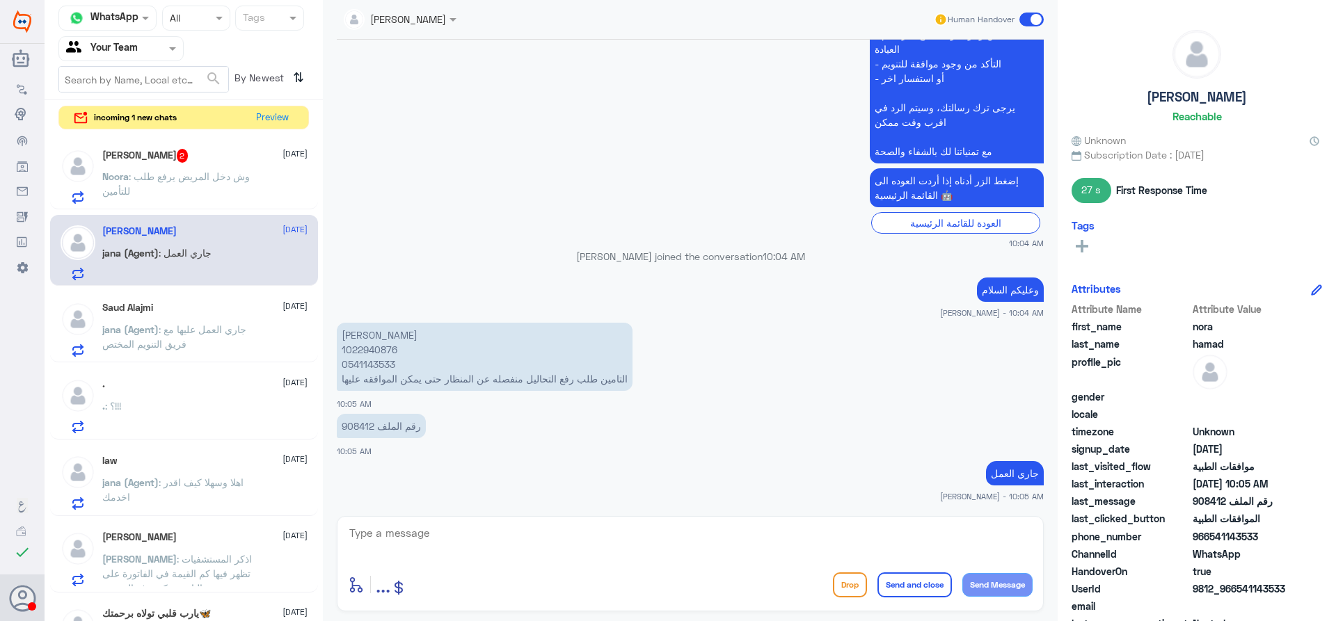
click at [190, 181] on span ": وش دخل المريض يرفع طلب للتأمين" at bounding box center [175, 183] width 147 height 26
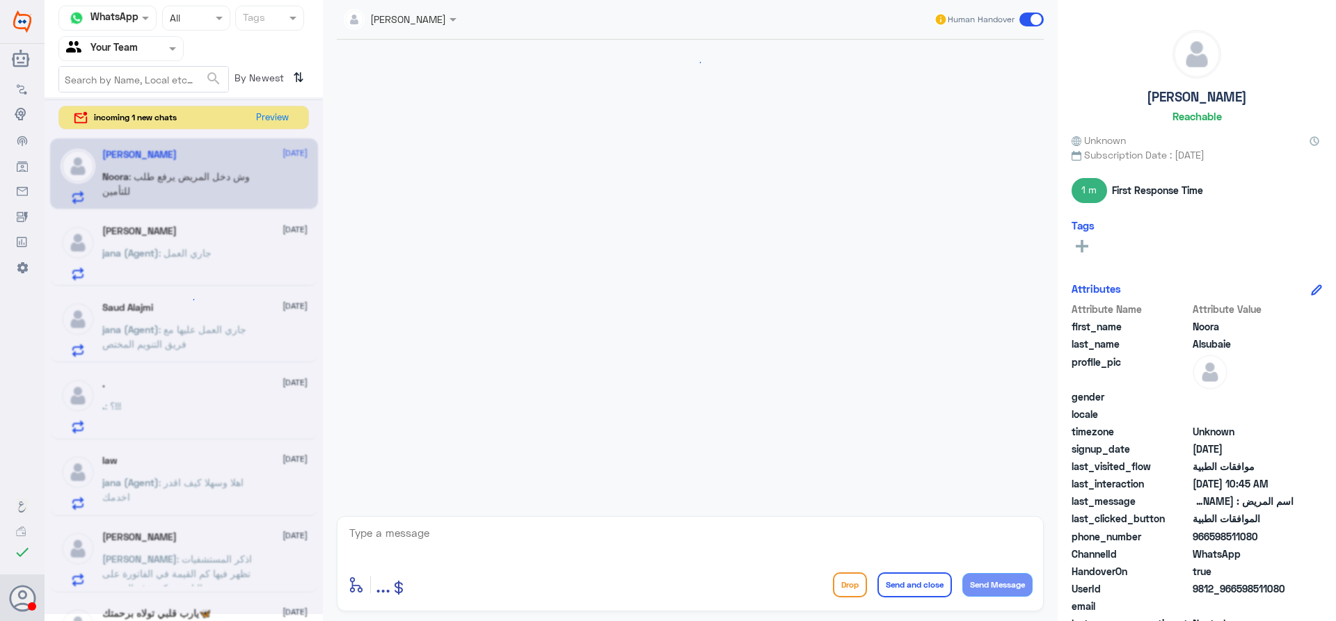
scroll to position [565, 0]
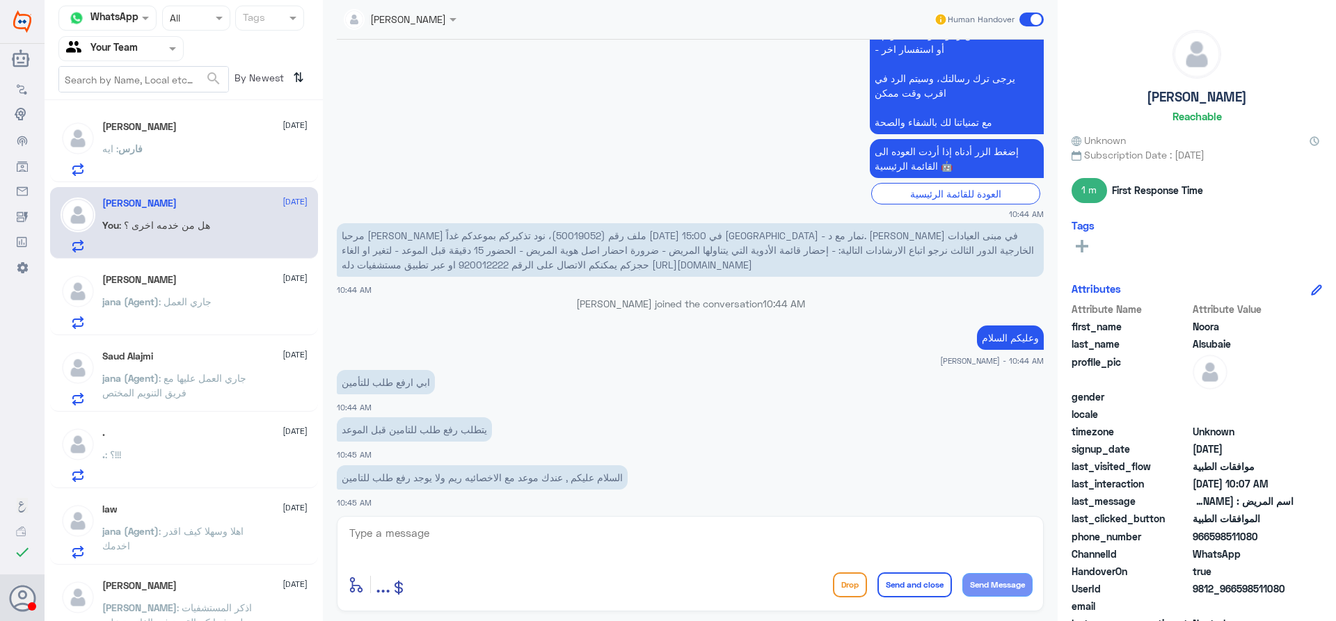
scroll to position [689, 0]
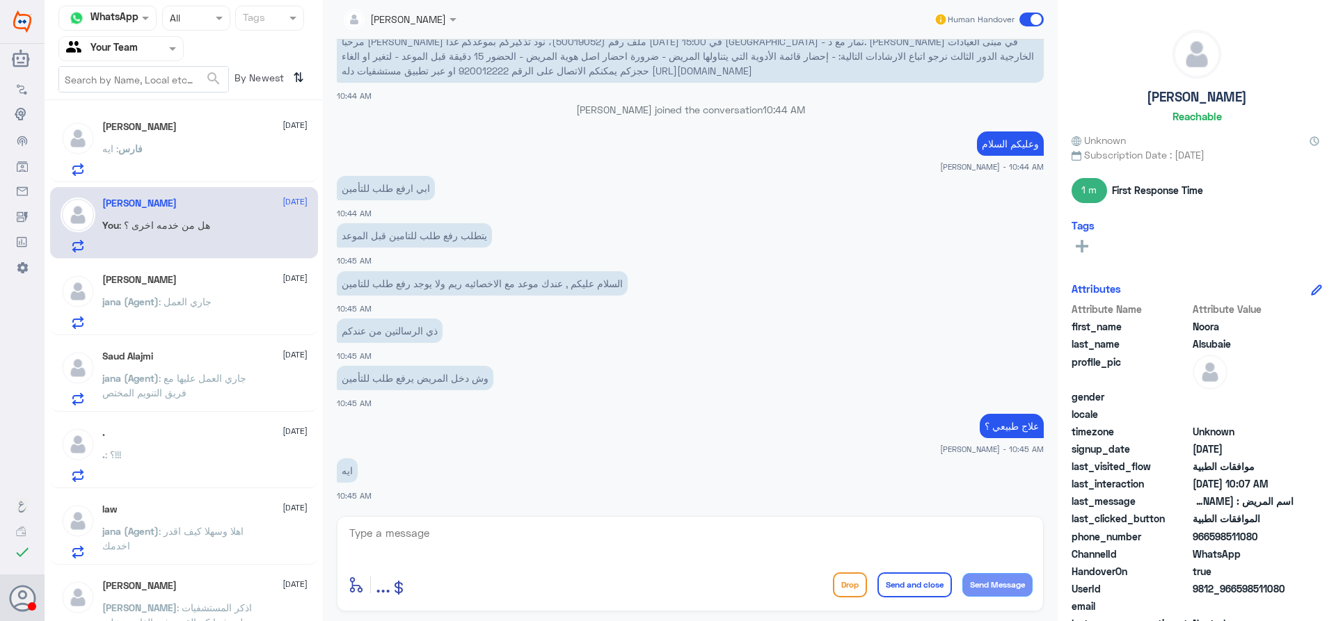
click at [143, 49] on input "text" at bounding box center [104, 48] width 77 height 16
click at [134, 141] on Inbox "Your Inbox" at bounding box center [114, 140] width 49 height 12
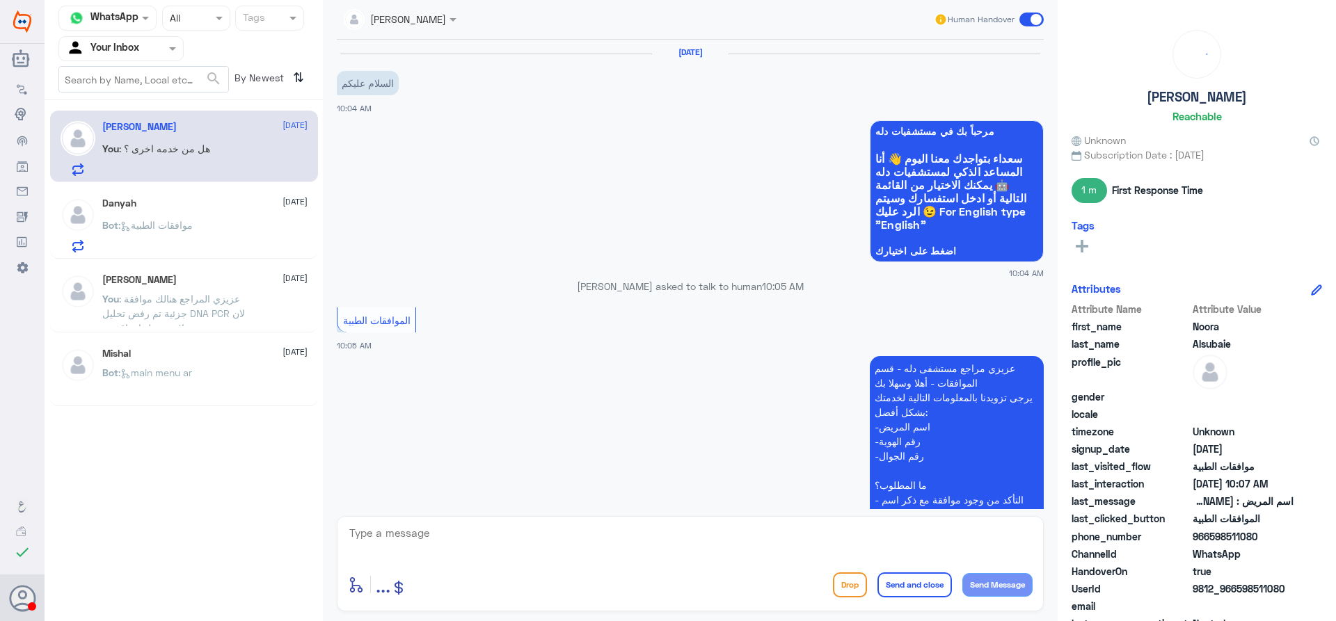
scroll to position [565, 0]
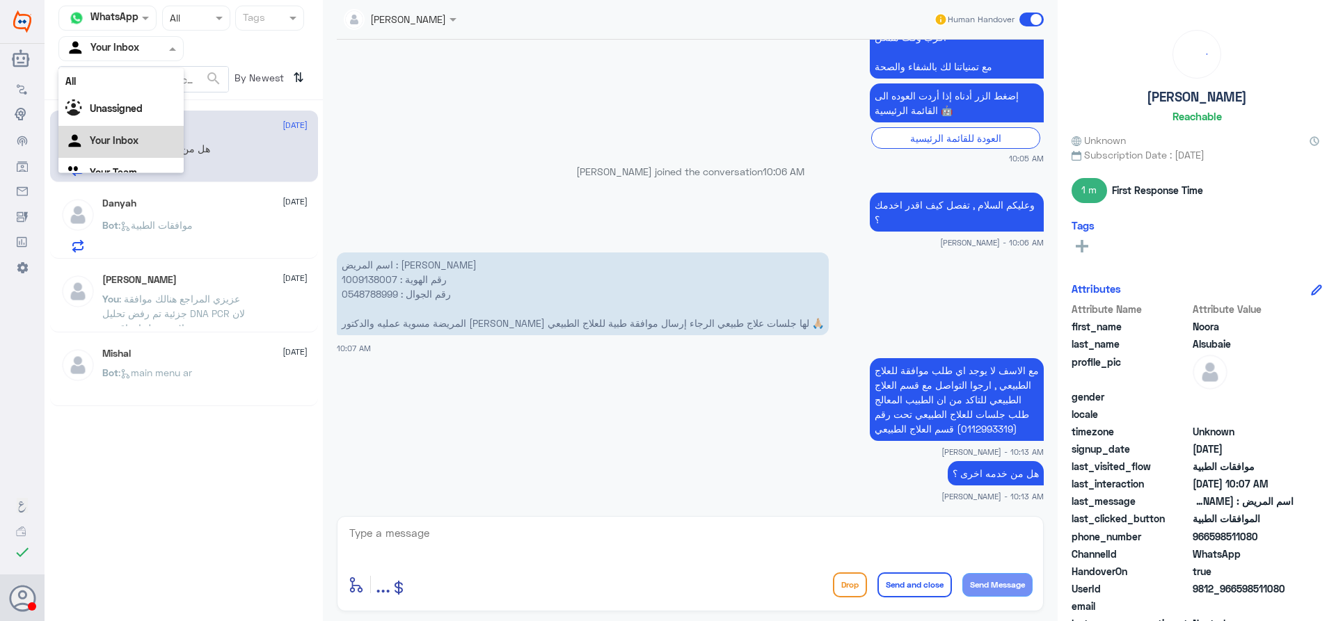
click at [115, 47] on input "text" at bounding box center [104, 48] width 77 height 16
click at [128, 155] on Team "Your Team" at bounding box center [113, 155] width 47 height 12
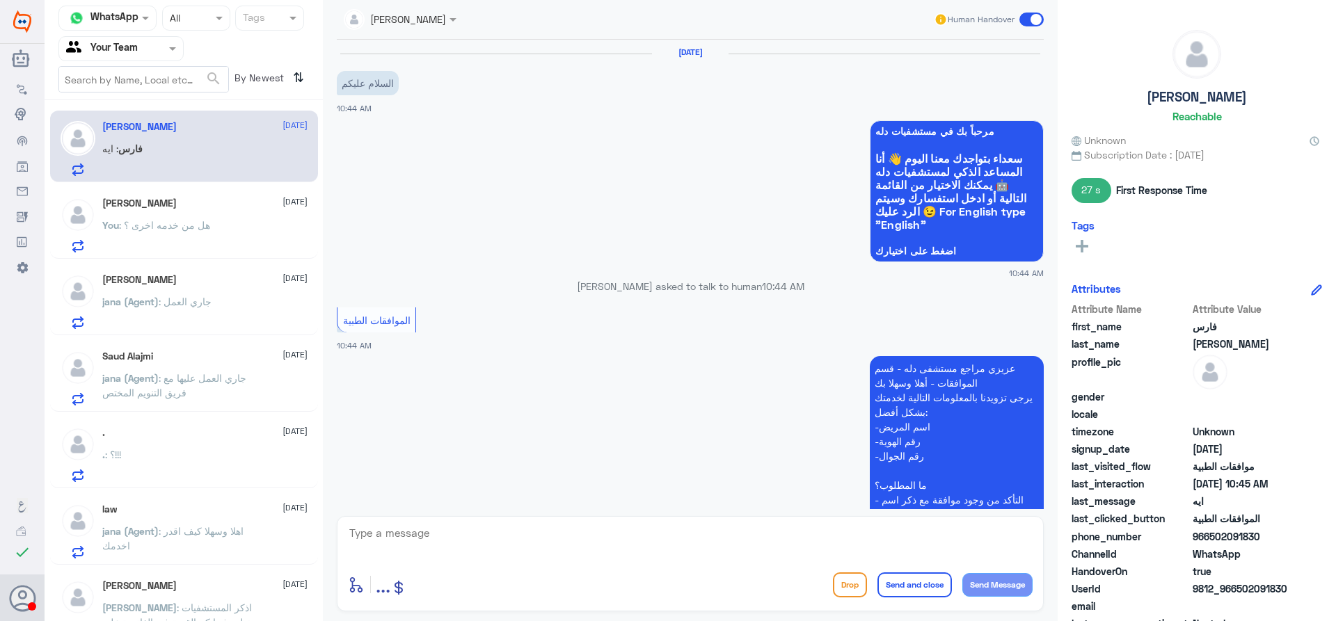
scroll to position [689, 0]
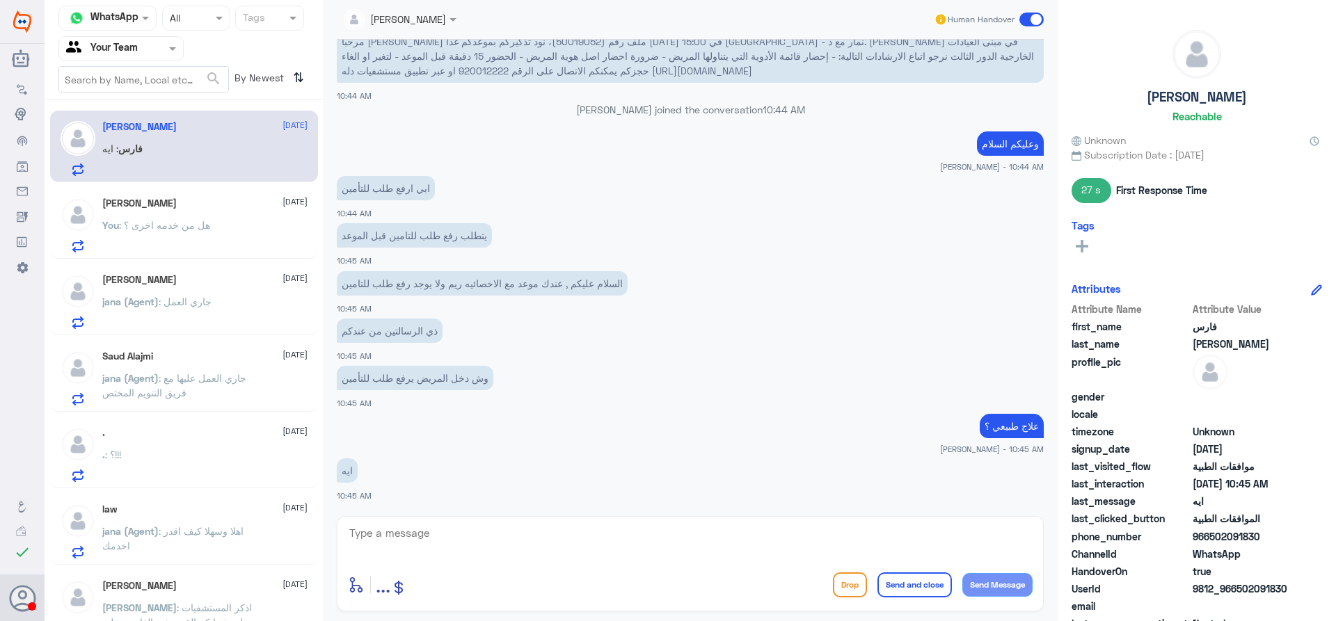
click at [174, 217] on div "Noora Alsubaie 14 September You : هل من خدمه اخرى ؟" at bounding box center [204, 225] width 205 height 55
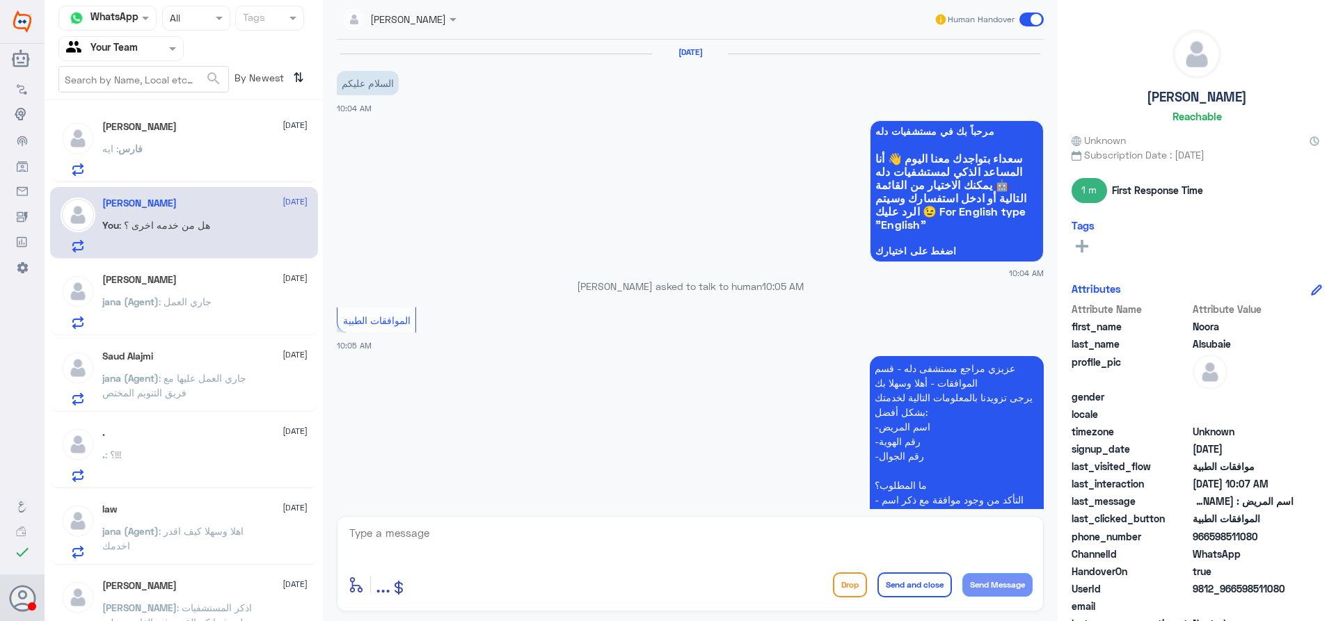
scroll to position [565, 0]
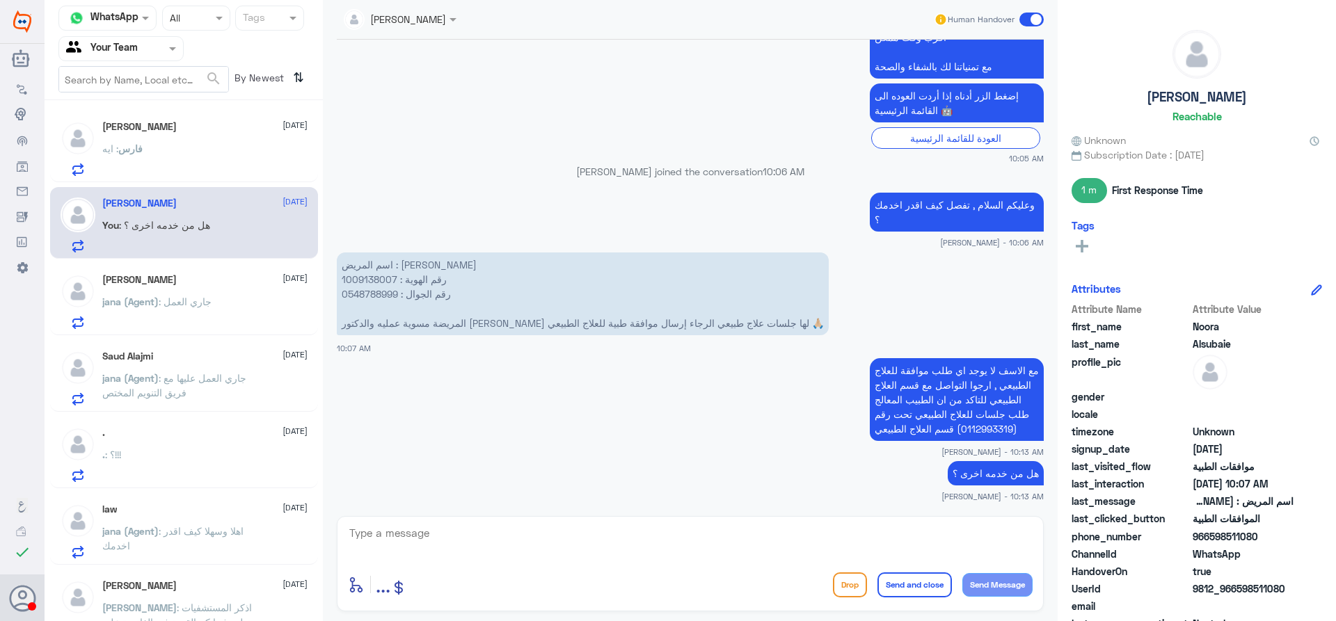
click at [193, 138] on div "فارس المهلكي 14 September فارس : ايه" at bounding box center [204, 148] width 205 height 55
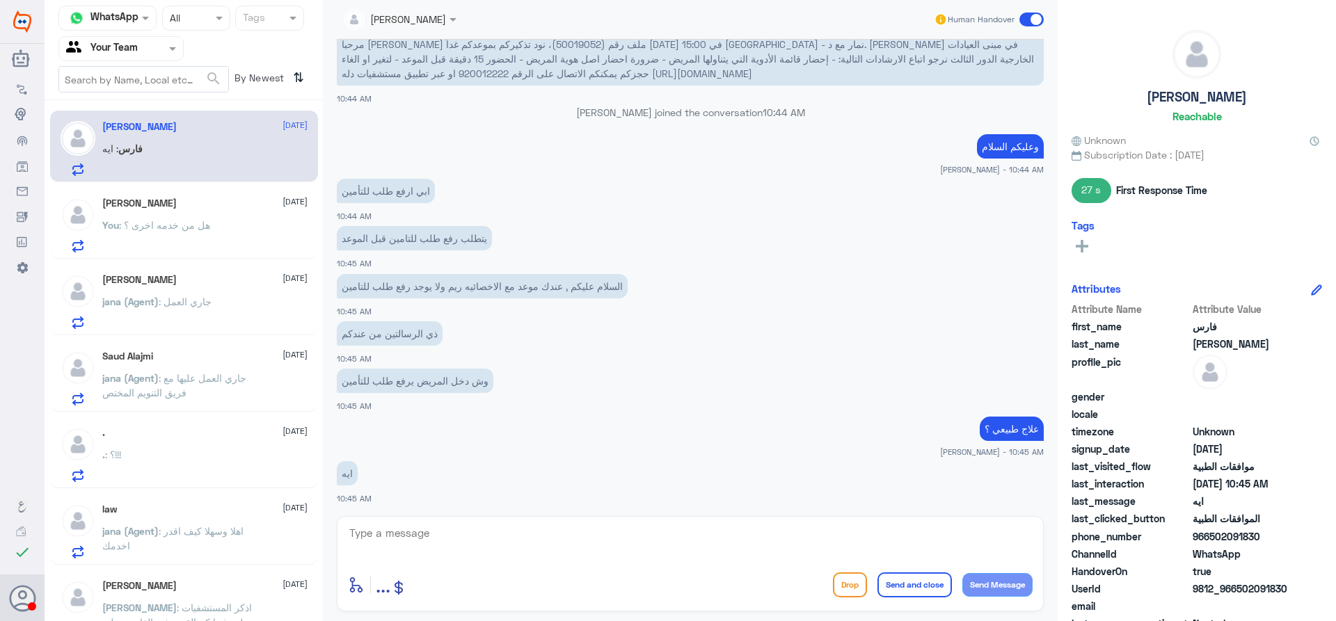
scroll to position [689, 0]
click at [228, 221] on div "Noora Alsubaie 14 September You : هل من خدمه اخرى ؟" at bounding box center [204, 225] width 205 height 55
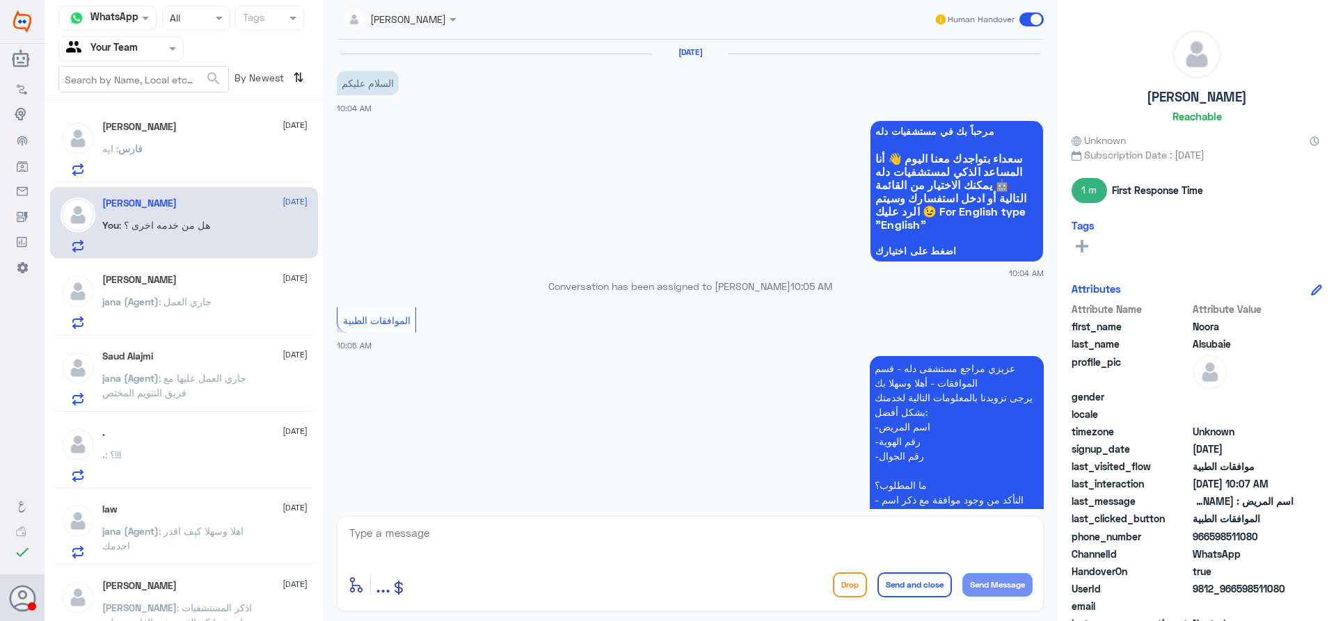
scroll to position [565, 0]
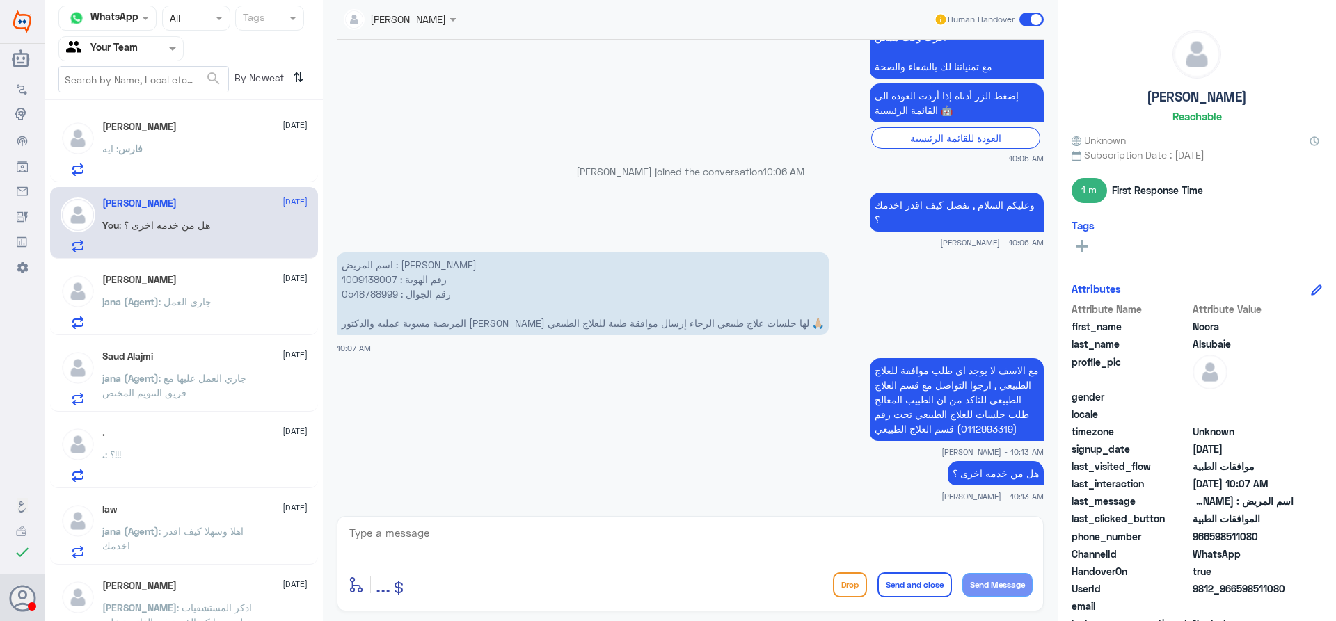
click at [211, 287] on div "[PERSON_NAME] [DATE] jana (Agent) : جاري العمل" at bounding box center [204, 301] width 205 height 55
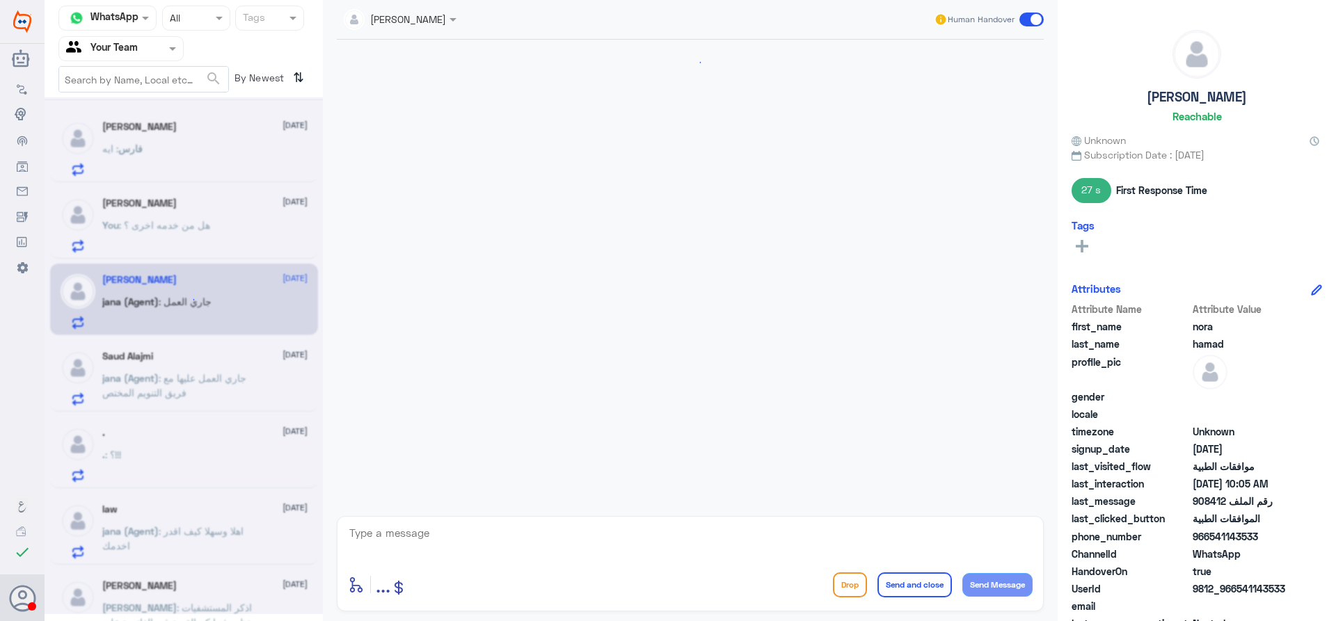
scroll to position [1432, 0]
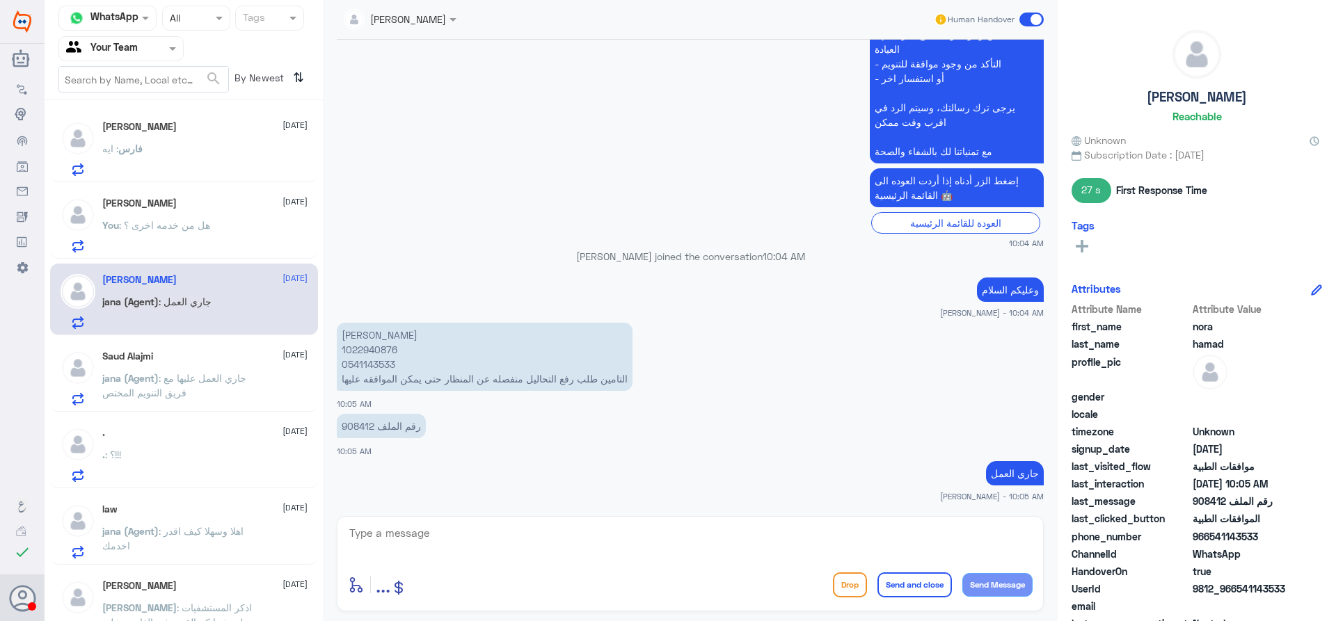
click at [179, 232] on p "You : هل من خدمه اخرى ؟" at bounding box center [156, 235] width 108 height 35
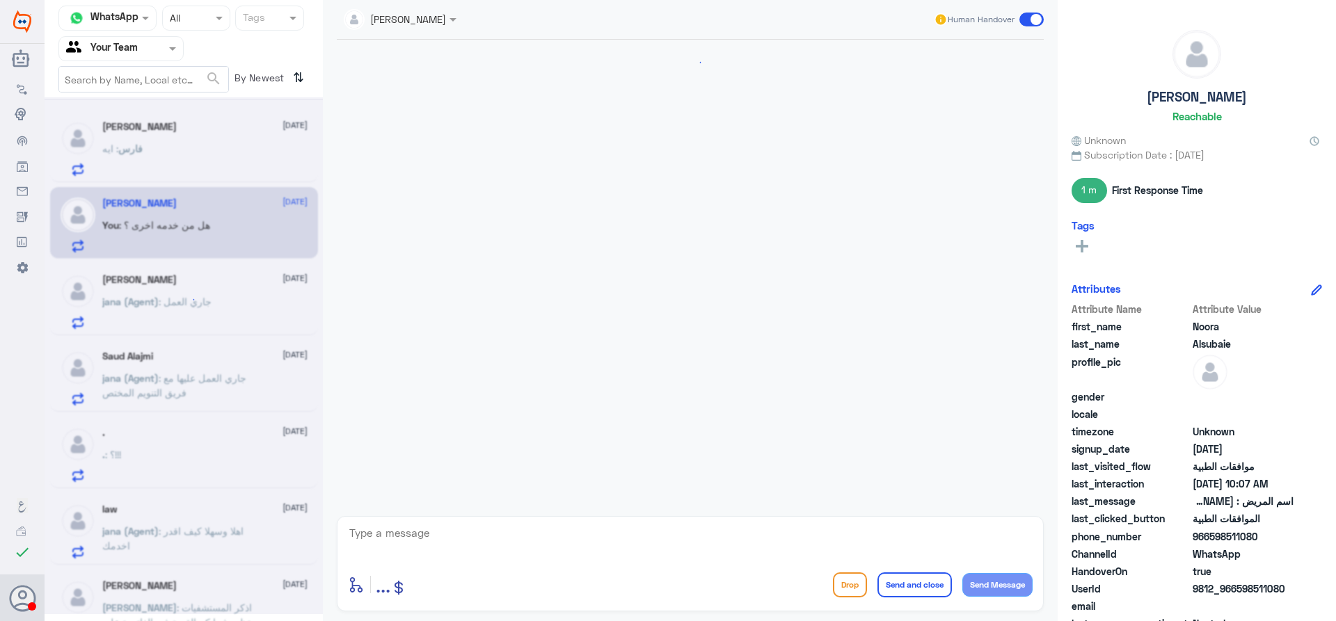
scroll to position [565, 0]
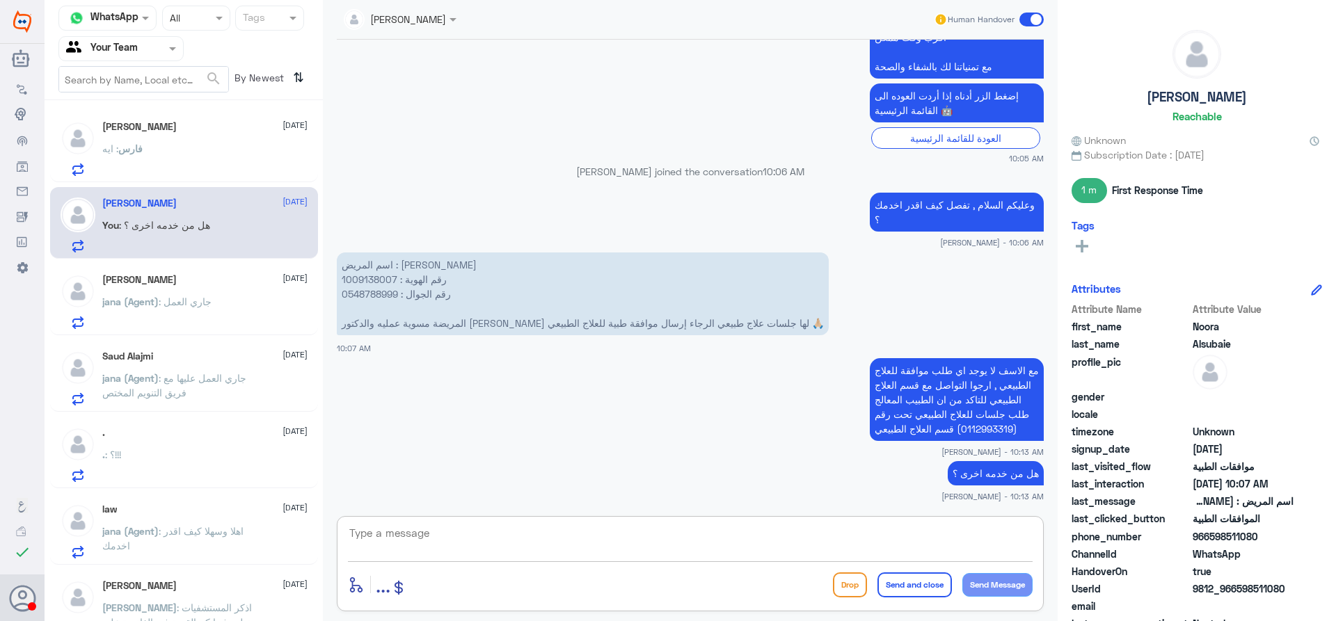
click at [644, 546] on textarea at bounding box center [690, 541] width 685 height 34
type textarea "قدامكم العافية"
click at [891, 589] on button "Send and close" at bounding box center [914, 585] width 74 height 25
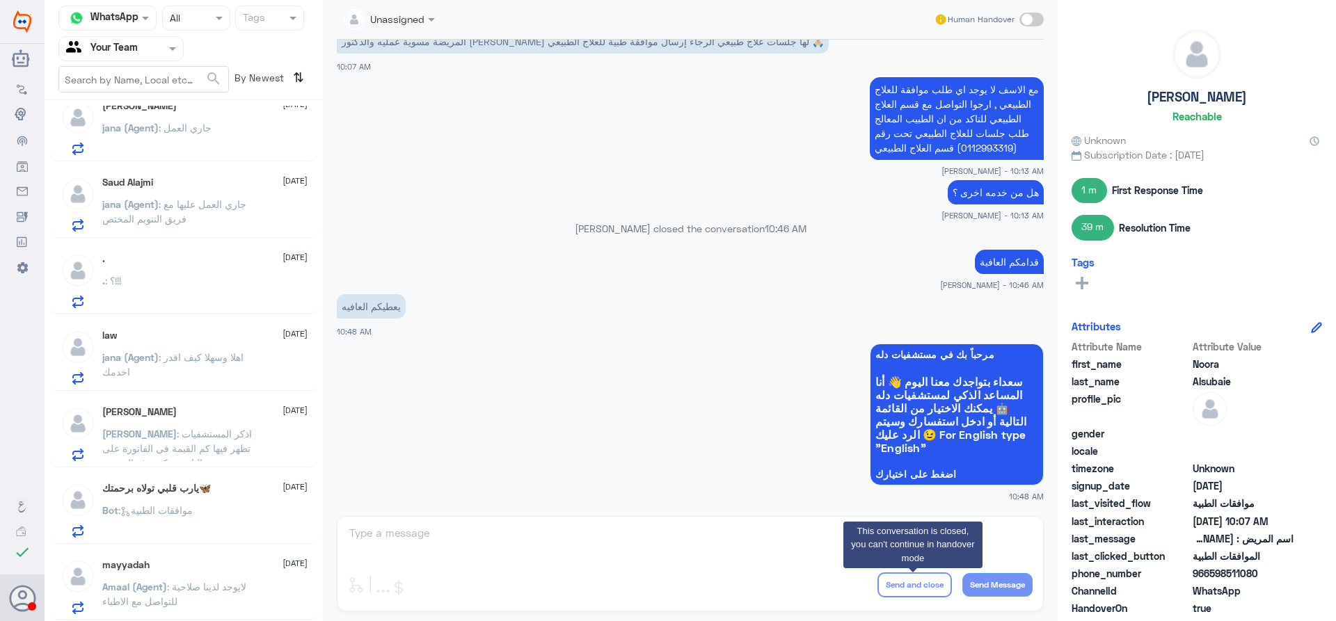
scroll to position [7, 0]
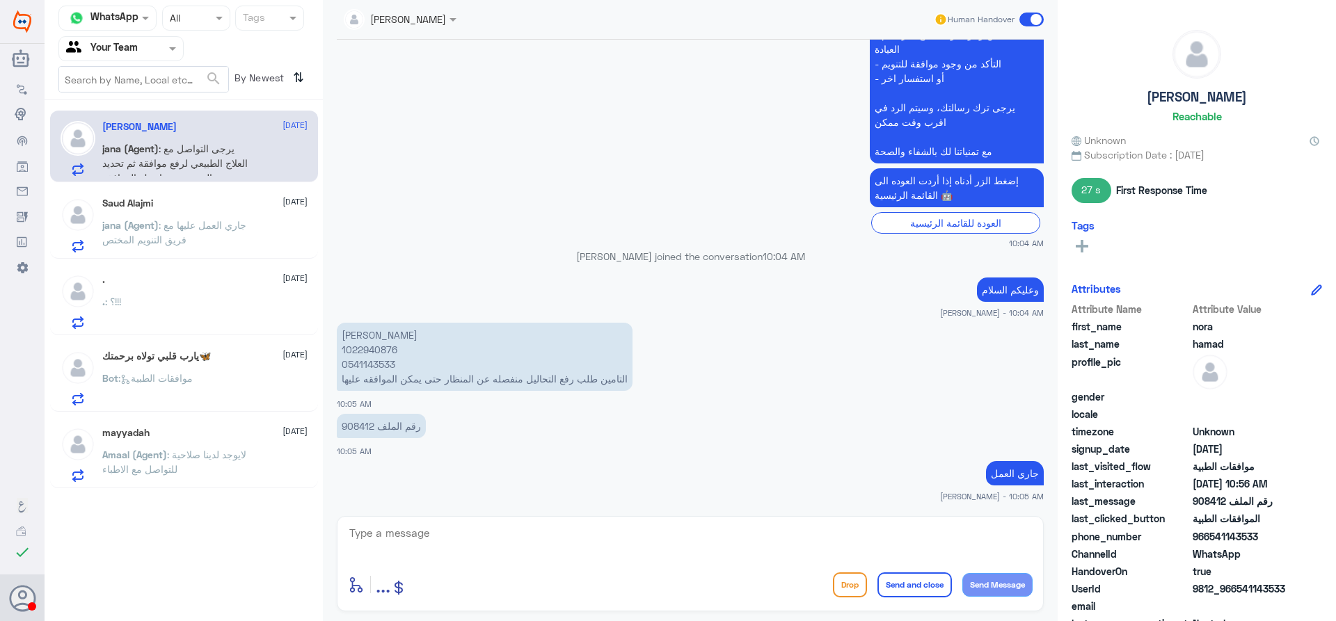
click at [129, 49] on input "text" at bounding box center [104, 48] width 77 height 16
click at [136, 156] on div "Your Inbox" at bounding box center [120, 142] width 125 height 32
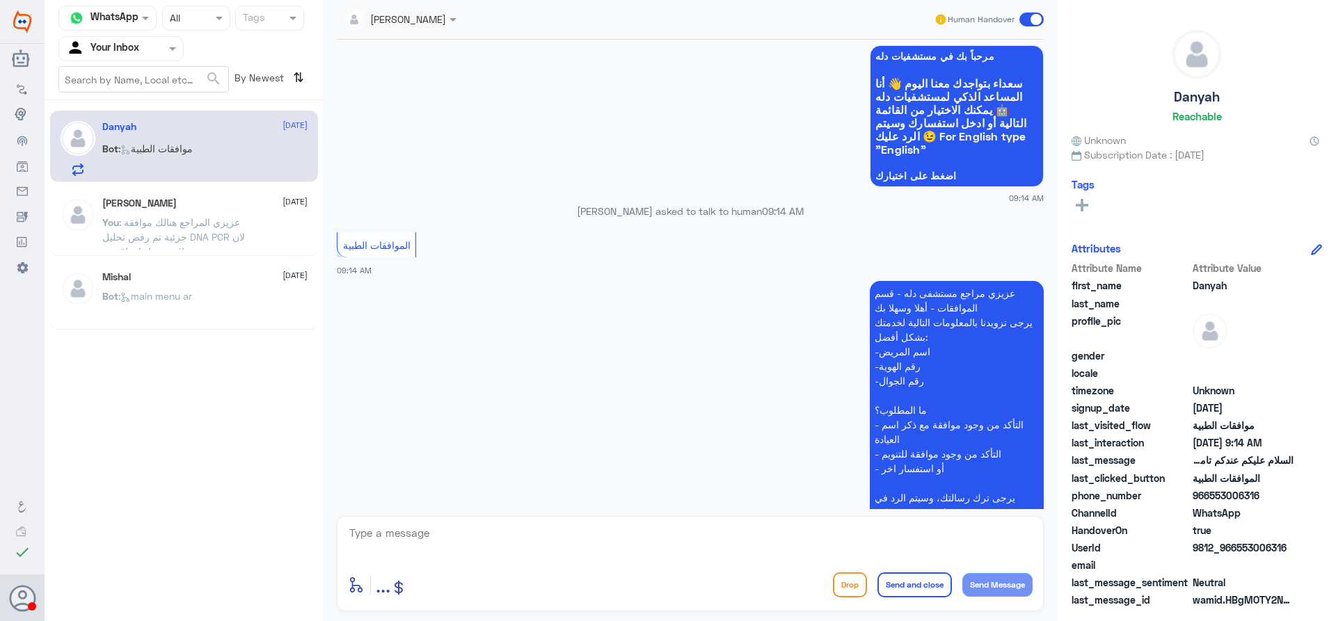
scroll to position [209, 0]
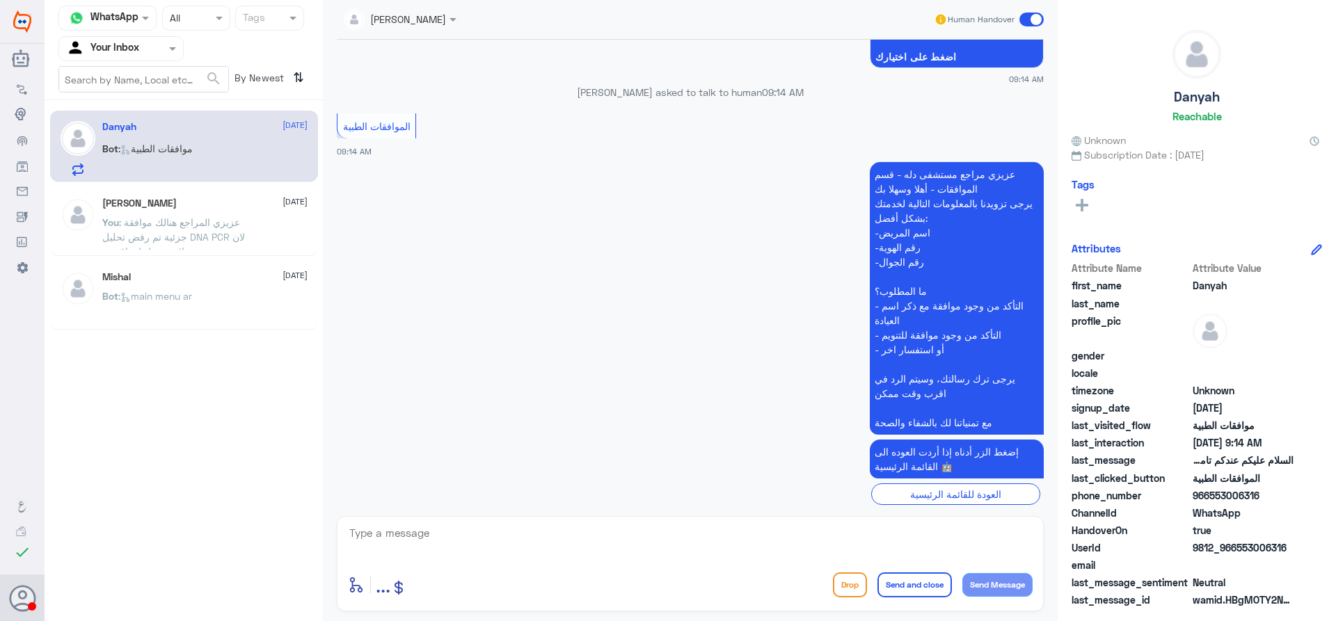
click at [217, 206] on div "[PERSON_NAME] [DATE]" at bounding box center [204, 204] width 205 height 12
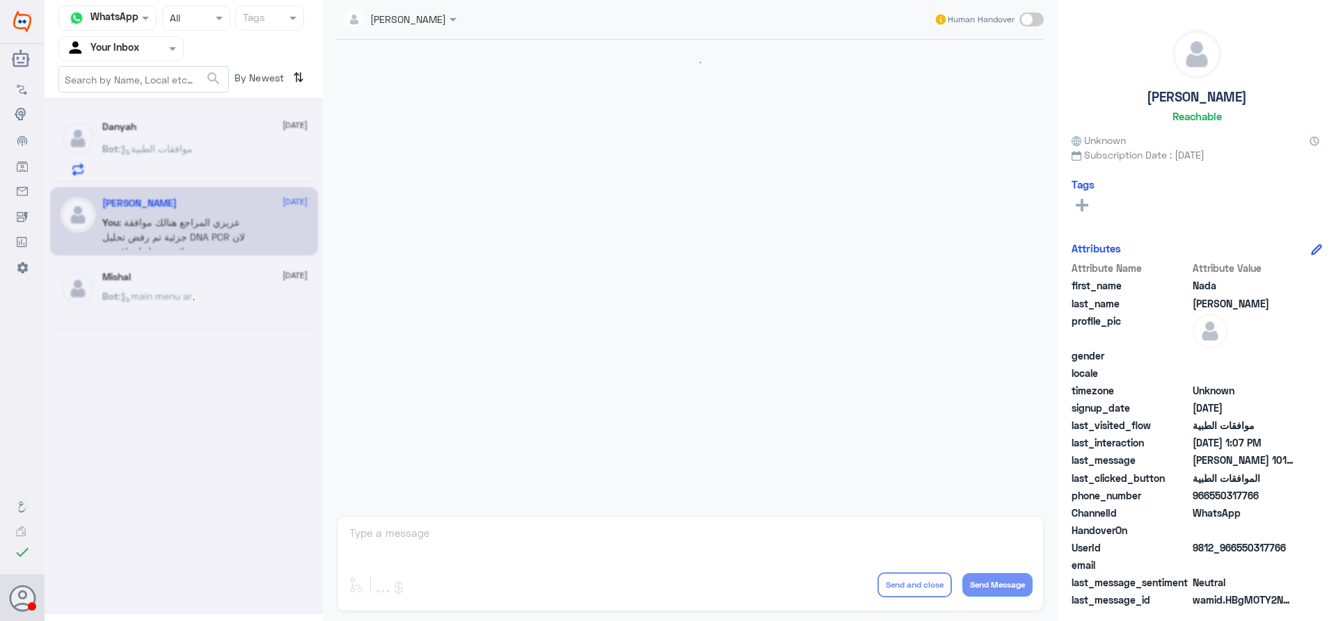
scroll to position [627, 0]
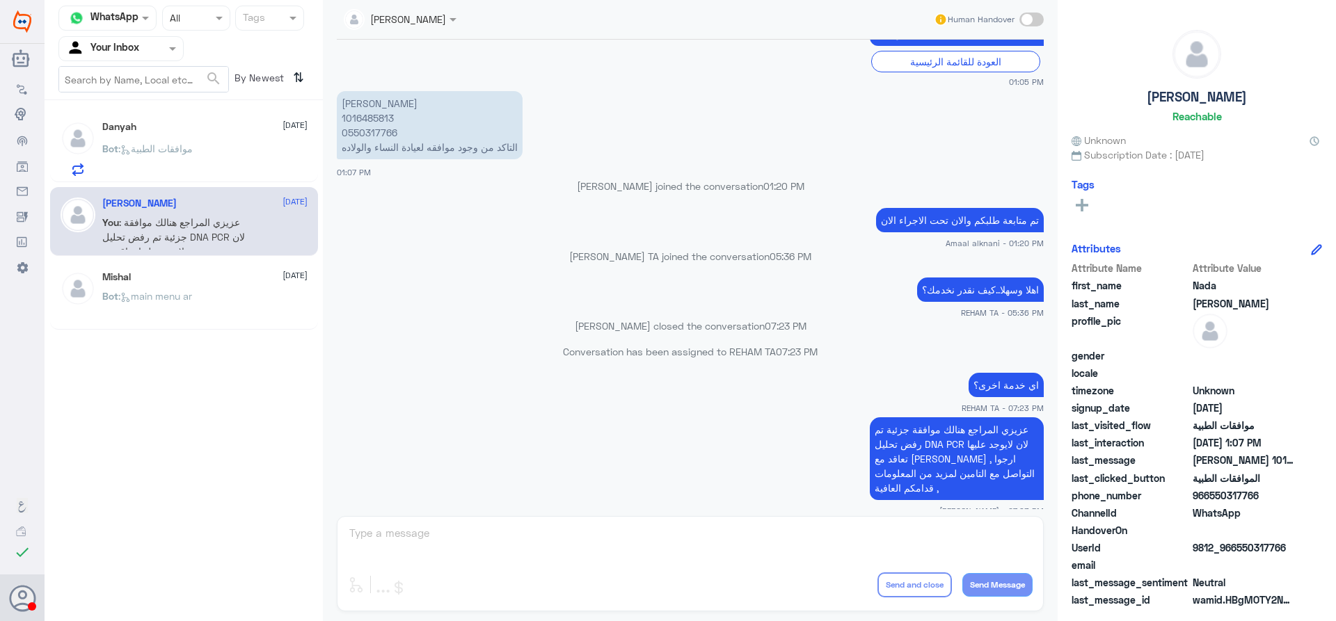
click at [227, 150] on div "Bot : موافقات الطبية" at bounding box center [204, 160] width 205 height 31
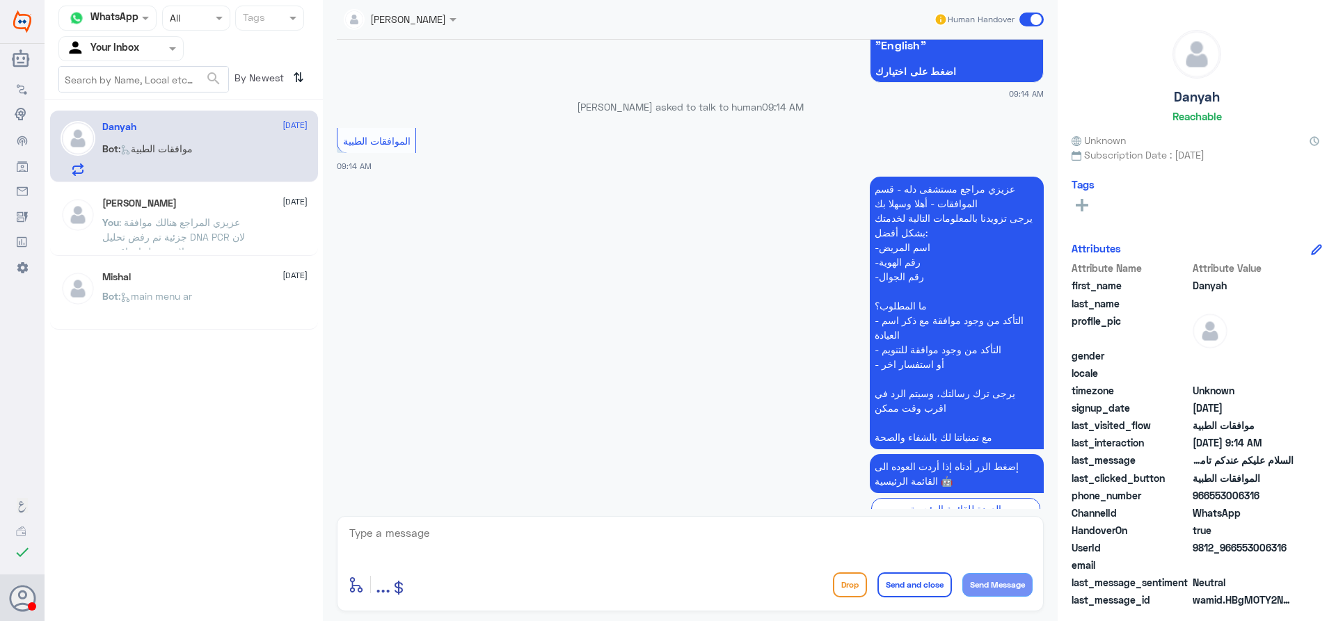
scroll to position [252, 0]
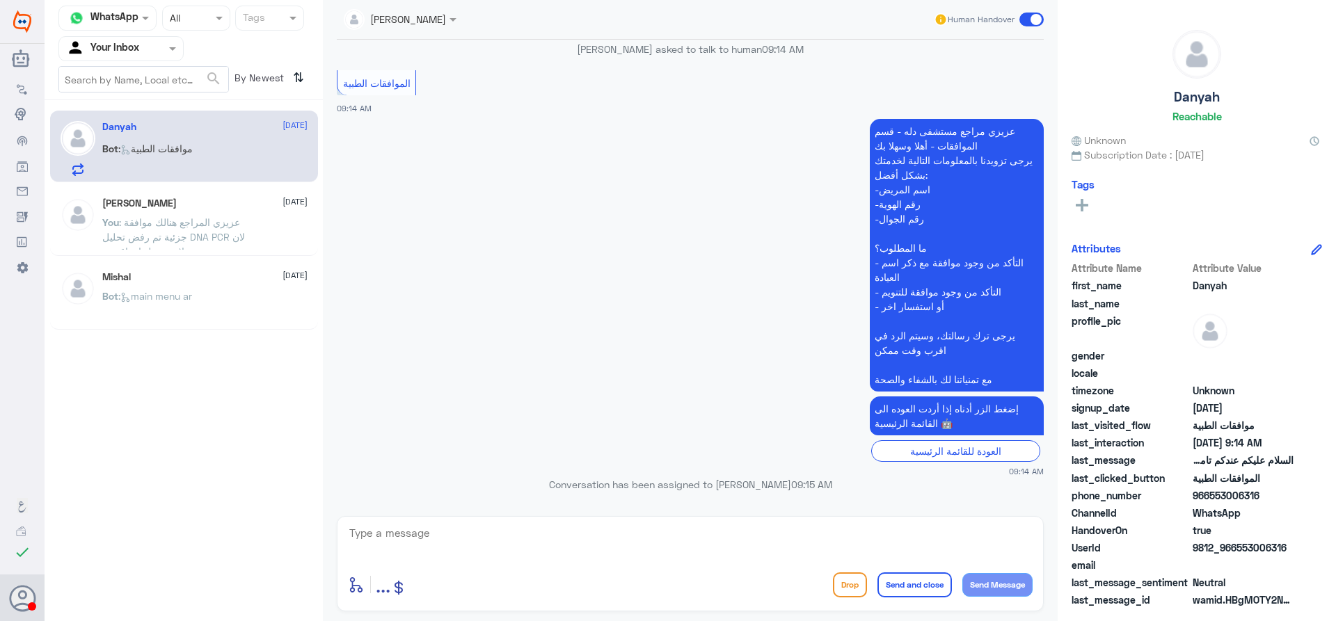
click at [862, 527] on textarea at bounding box center [690, 541] width 685 height 34
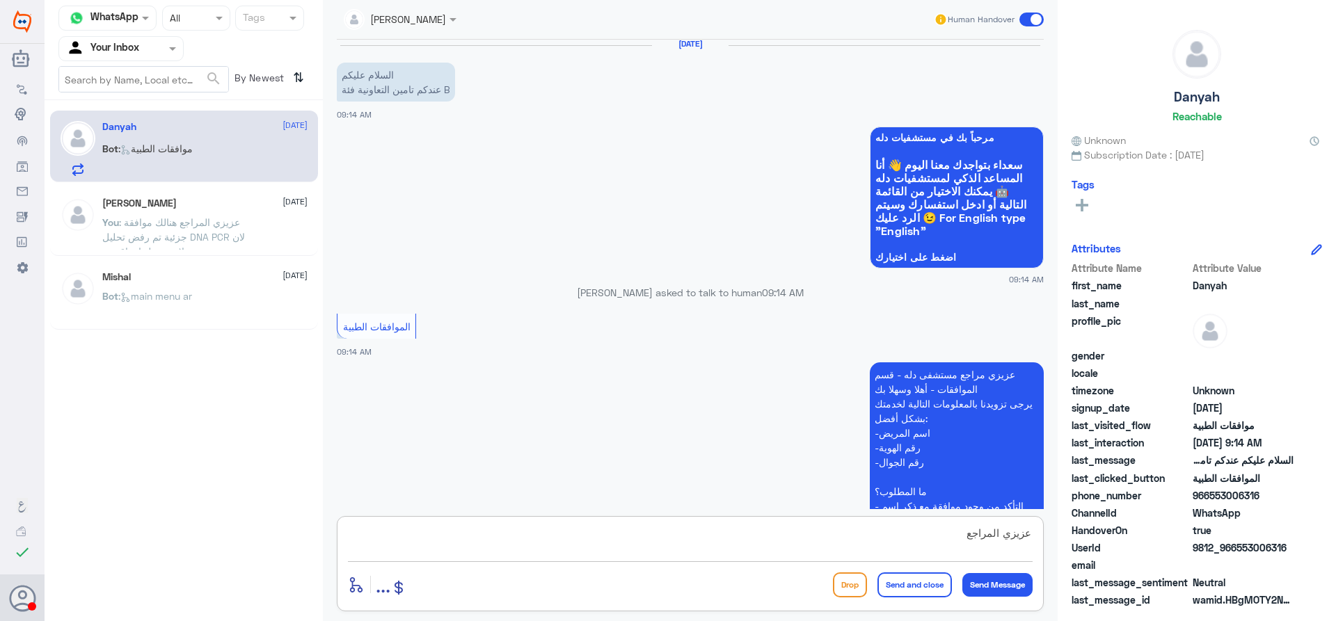
scroll to position [0, 0]
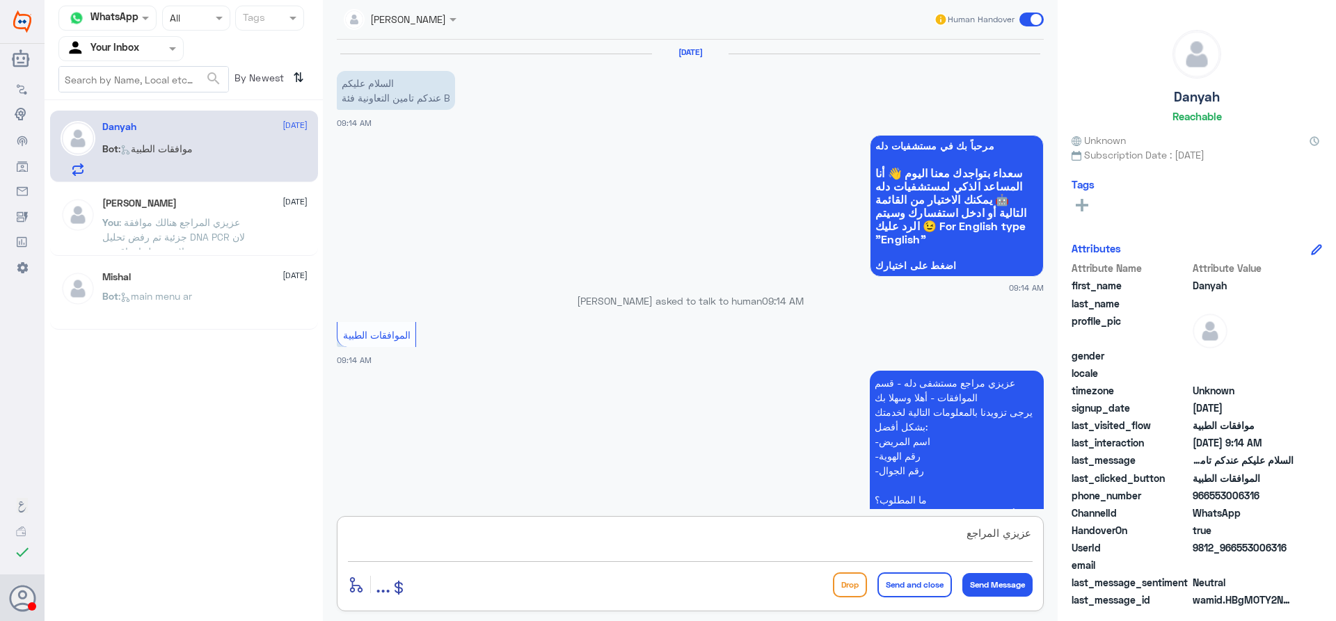
click at [826, 547] on textarea "عزيزي المراجع" at bounding box center [690, 541] width 685 height 34
type textarea "عزيزي المراجع ارجوا تزويدي برقم الهوية للتحقق من التغطية في دلة النخيل"
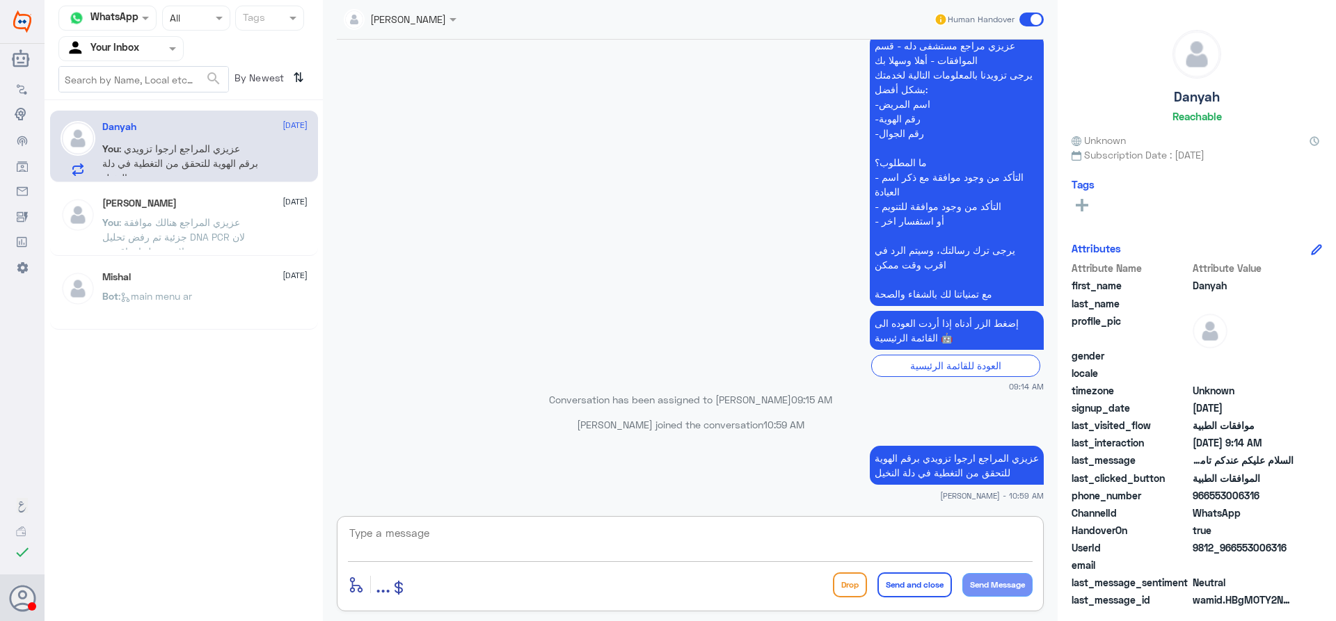
click at [150, 205] on h5 "Nada Abdullah" at bounding box center [139, 204] width 74 height 12
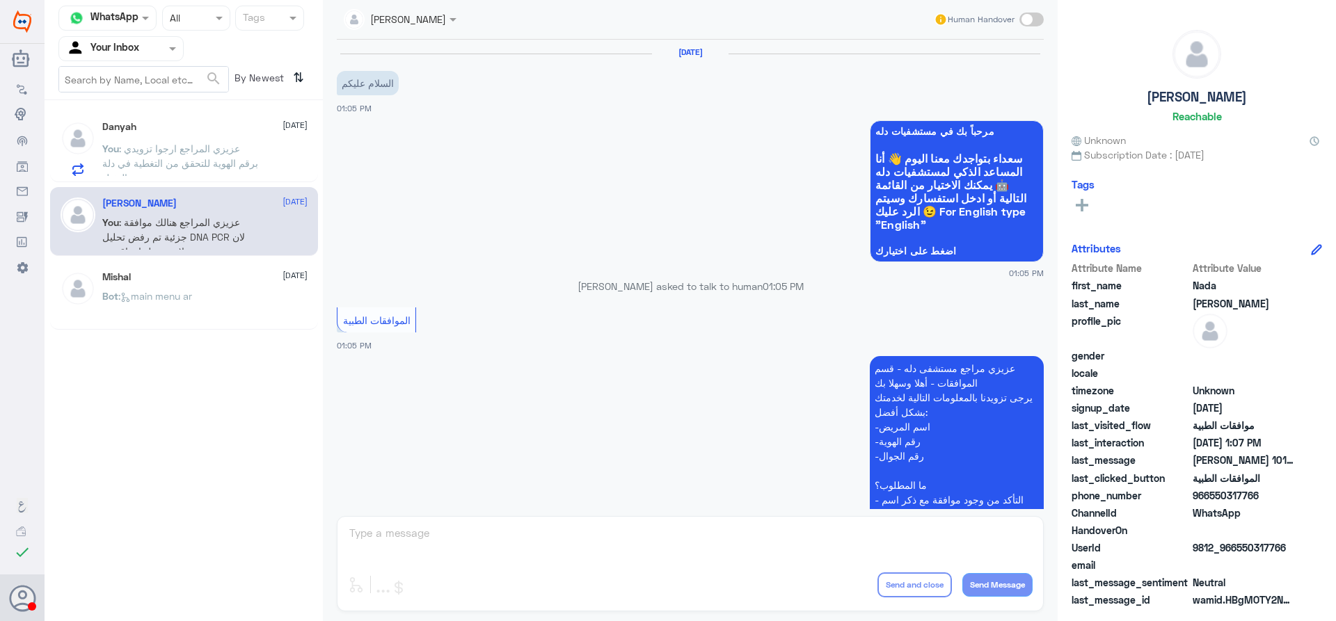
scroll to position [627, 0]
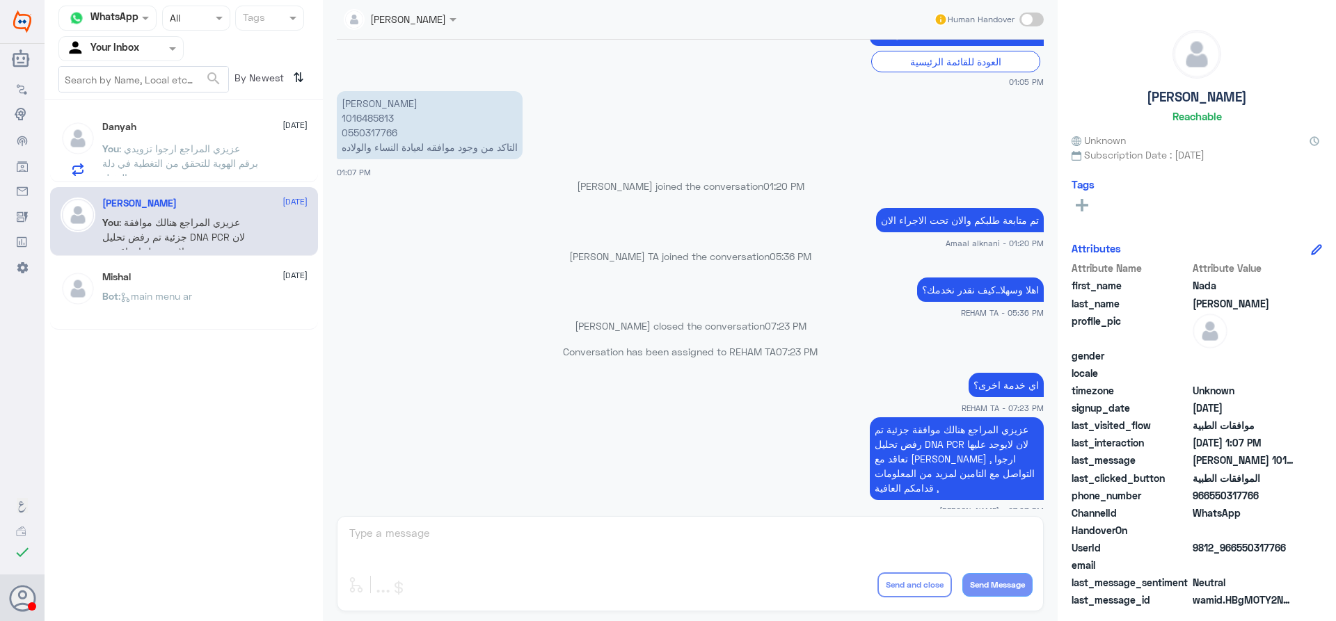
click at [167, 156] on p "You : عزيزي المراجع ارجوا تزويدي برقم الهوية للتحقق من التغطية في دلة النخيل" at bounding box center [180, 158] width 157 height 35
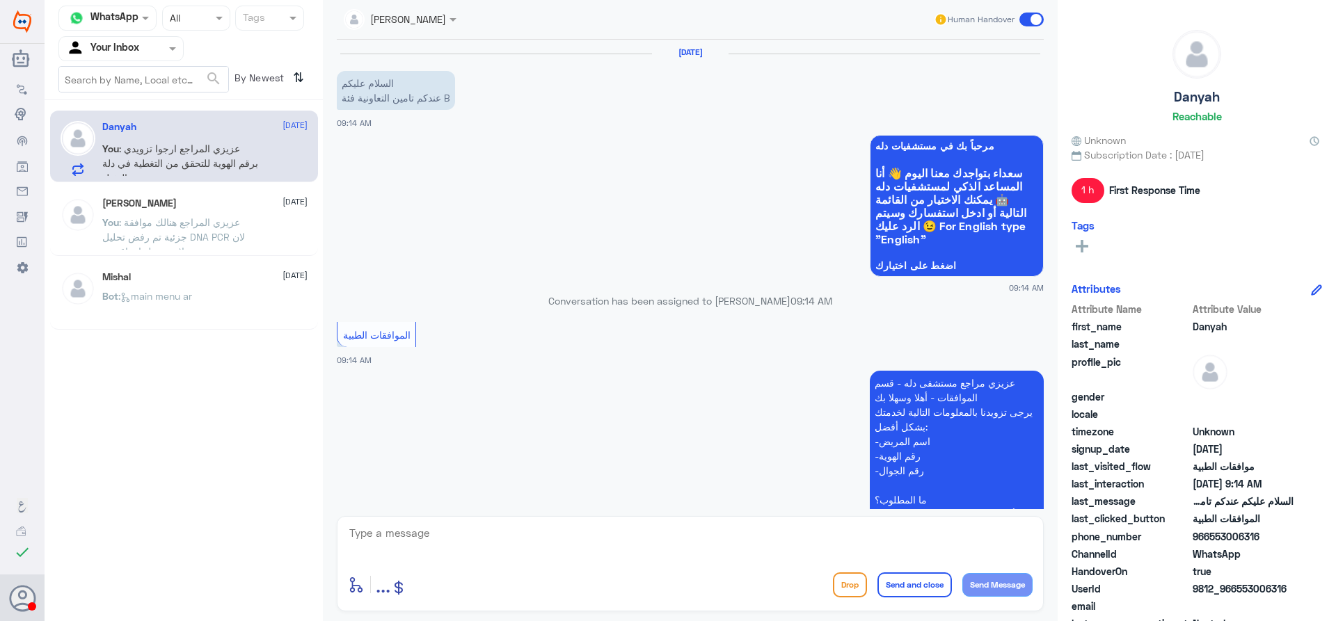
scroll to position [337, 0]
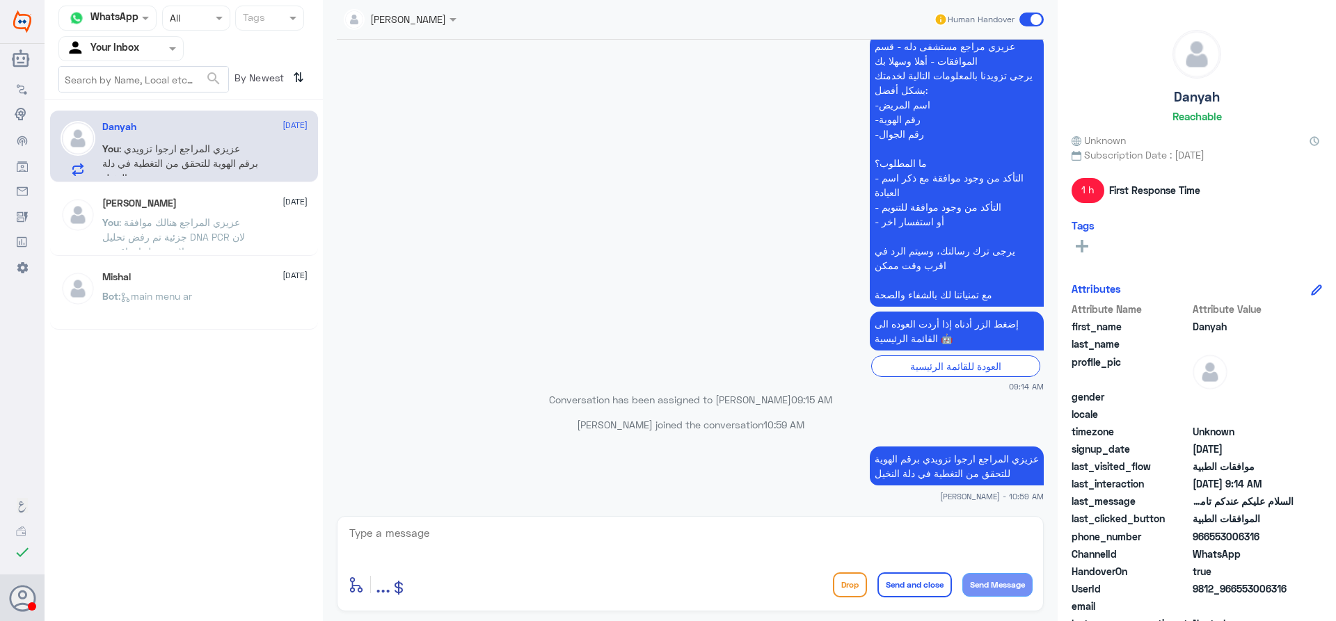
click at [154, 52] on div at bounding box center [121, 48] width 124 height 16
click at [144, 145] on div "Your Team" at bounding box center [120, 157] width 125 height 32
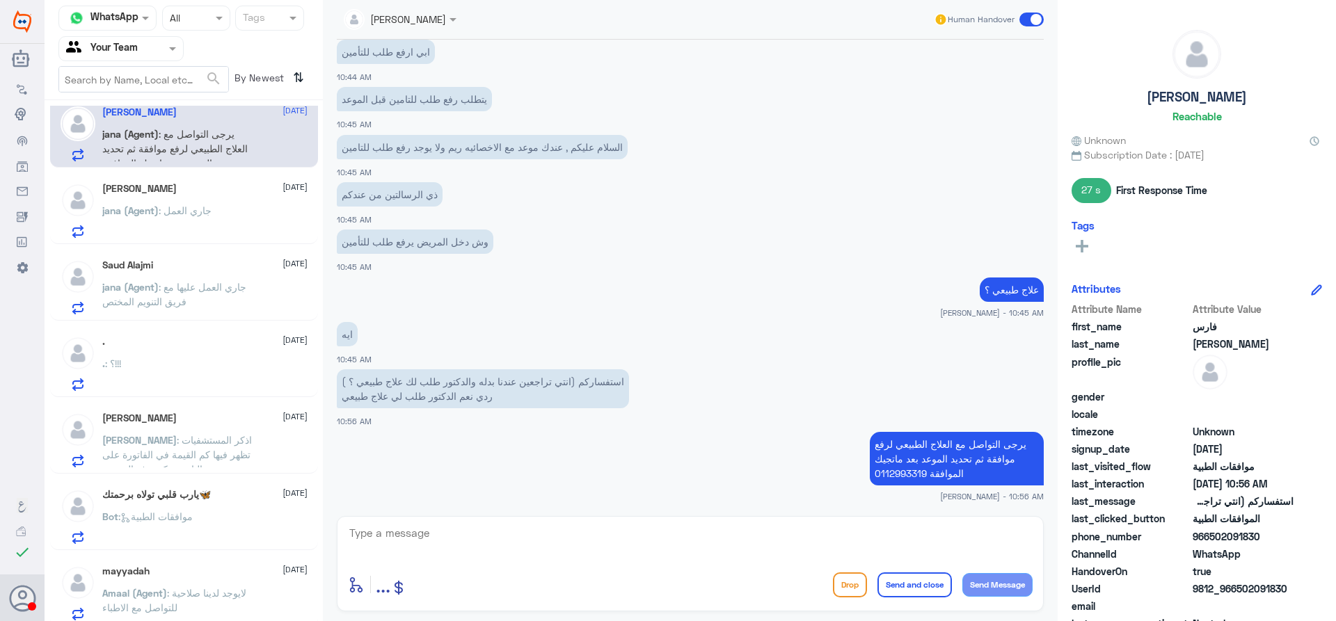
scroll to position [21, 0]
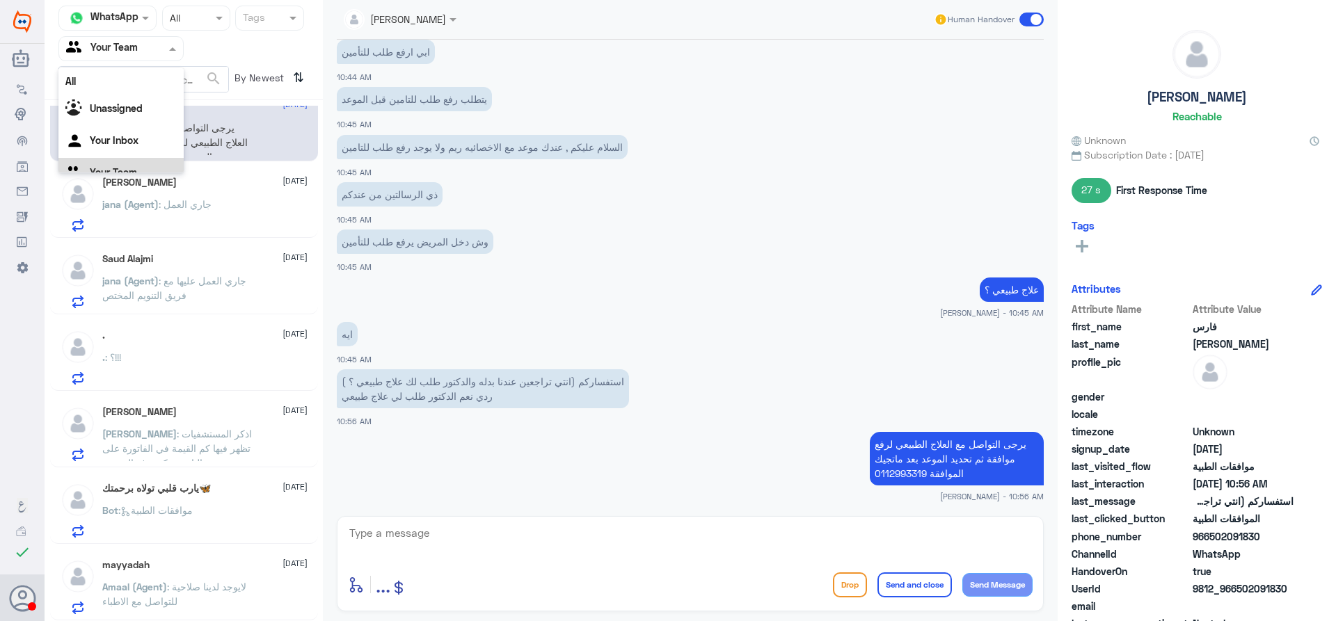
click at [151, 54] on div at bounding box center [121, 48] width 124 height 16
click at [143, 129] on div "Your Inbox" at bounding box center [120, 125] width 125 height 32
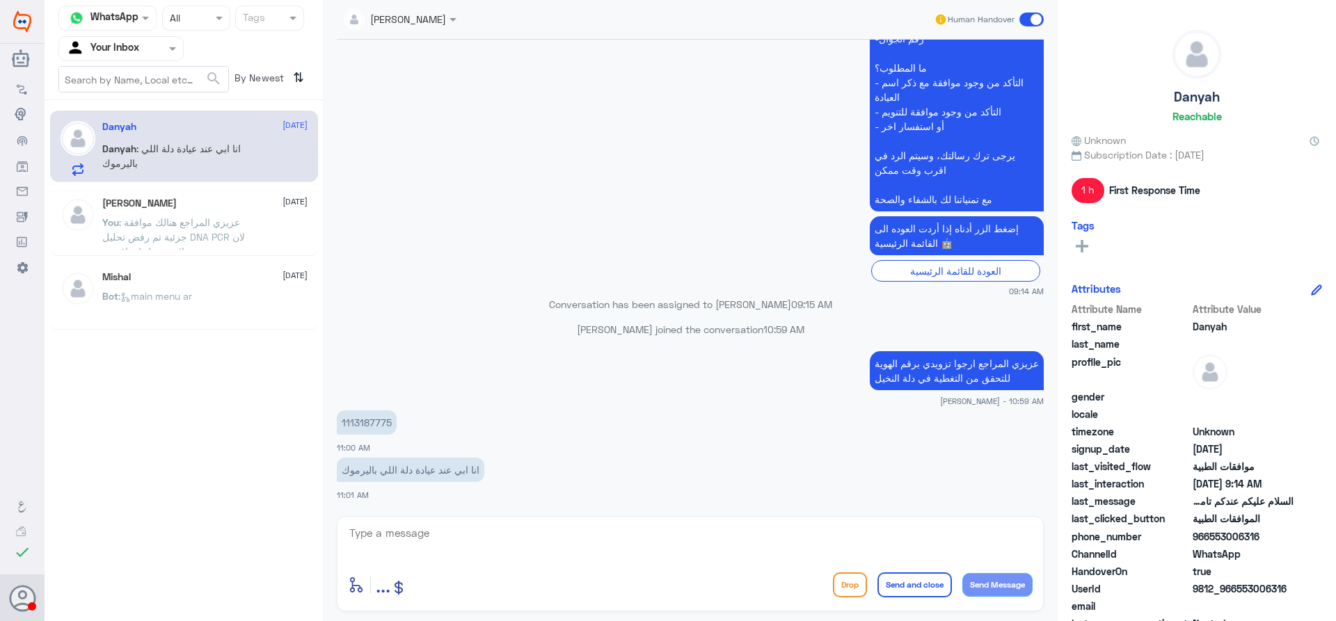
scroll to position [432, 0]
click at [538, 522] on div "enter flow name ... Drop Send and close Send Message" at bounding box center [690, 563] width 707 height 95
click at [537, 532] on textarea at bounding box center [690, 541] width 685 height 34
type textarea "للاسف لا يمكننا التحقق هذا الرقم مخصص لمراجعين دلة النخيل ارجوا التواصل مع خدمه…"
click at [902, 586] on button "Send and close" at bounding box center [914, 585] width 74 height 25
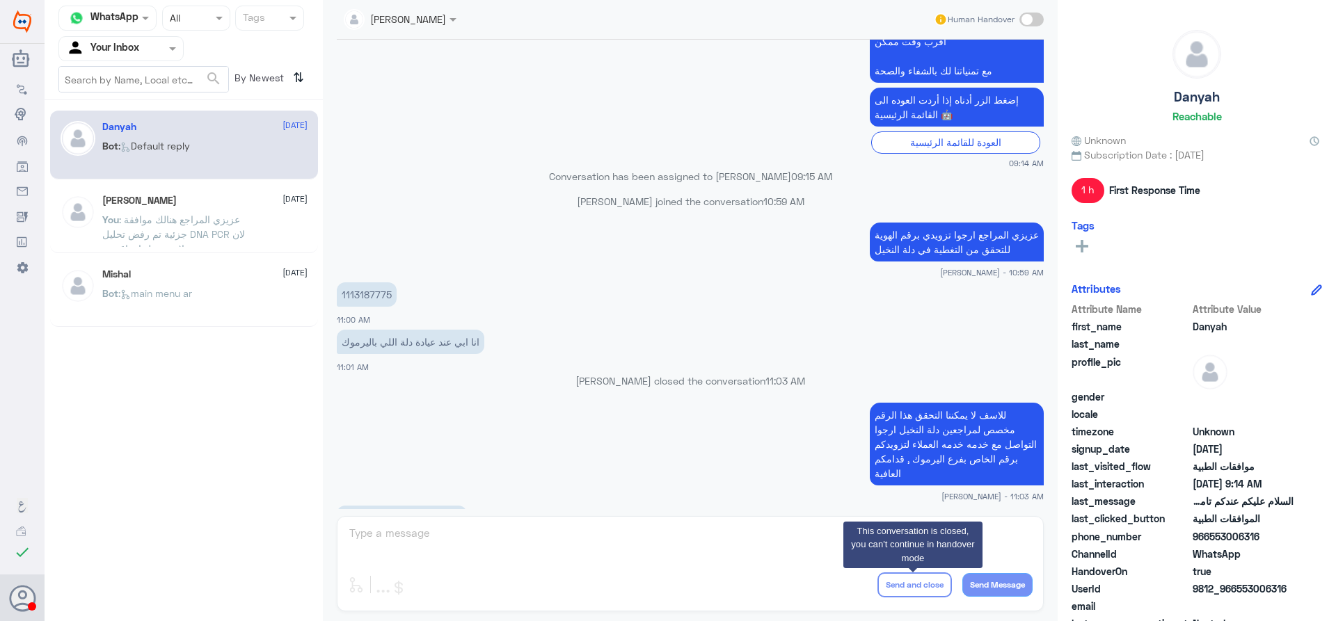
scroll to position [746, 0]
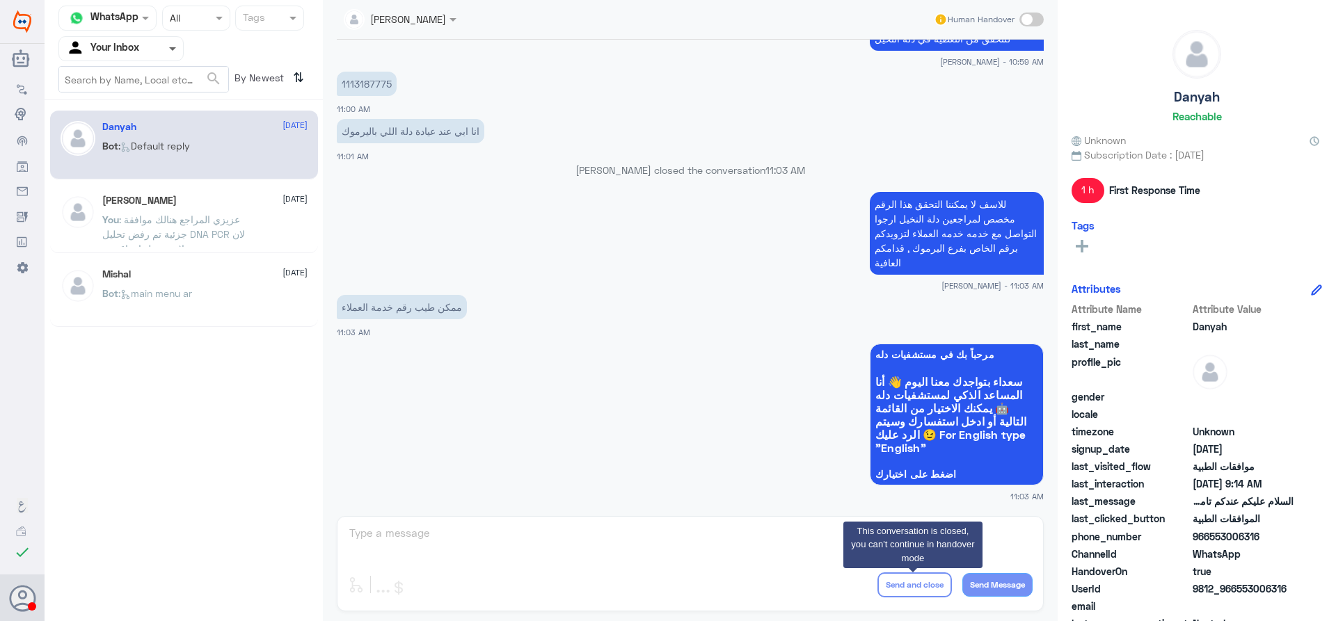
click at [170, 51] on span at bounding box center [174, 48] width 17 height 15
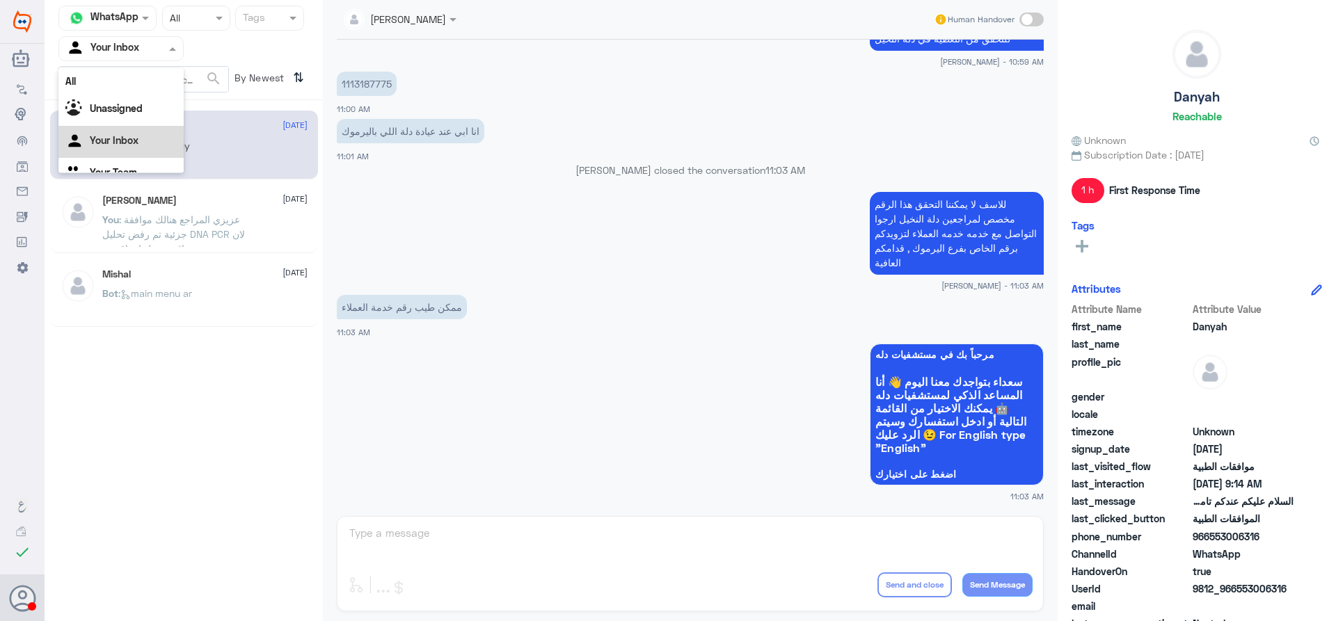
scroll to position [17, 0]
click at [463, 183] on div "Nasser qirnas closed the conversation 11:03 AM" at bounding box center [690, 175] width 707 height 25
click at [121, 54] on input "text" at bounding box center [104, 48] width 77 height 16
click at [122, 150] on Team "Your Team" at bounding box center [113, 155] width 47 height 12
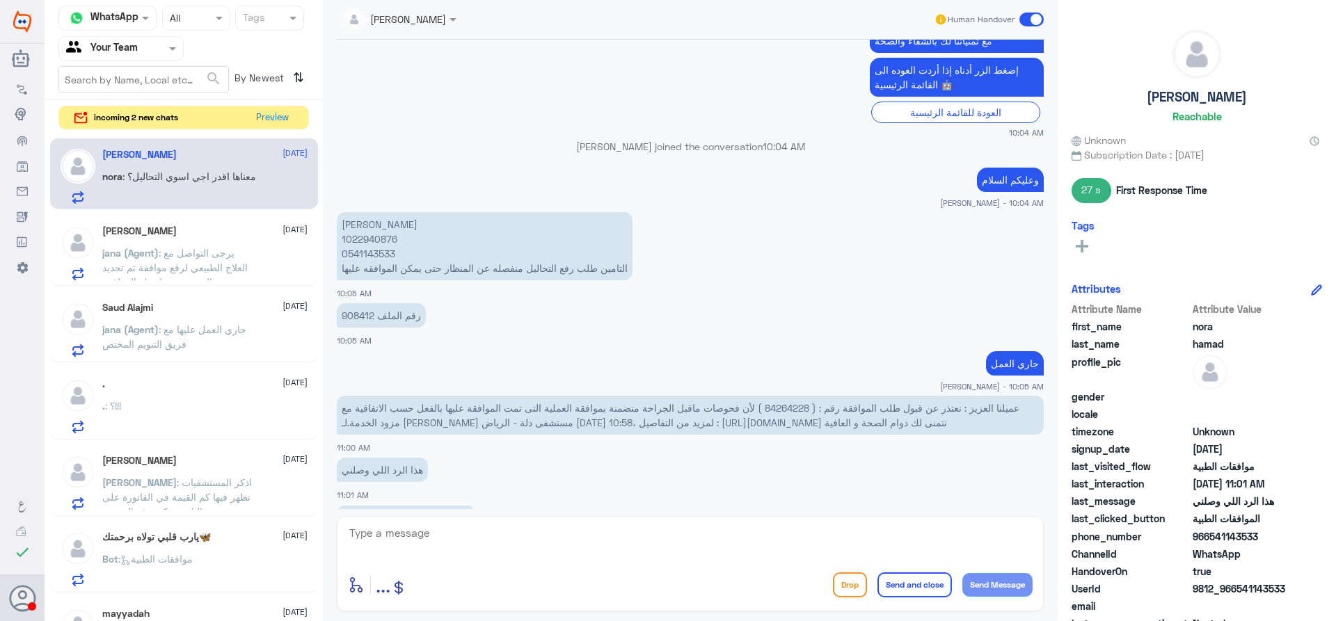
scroll to position [1378, 0]
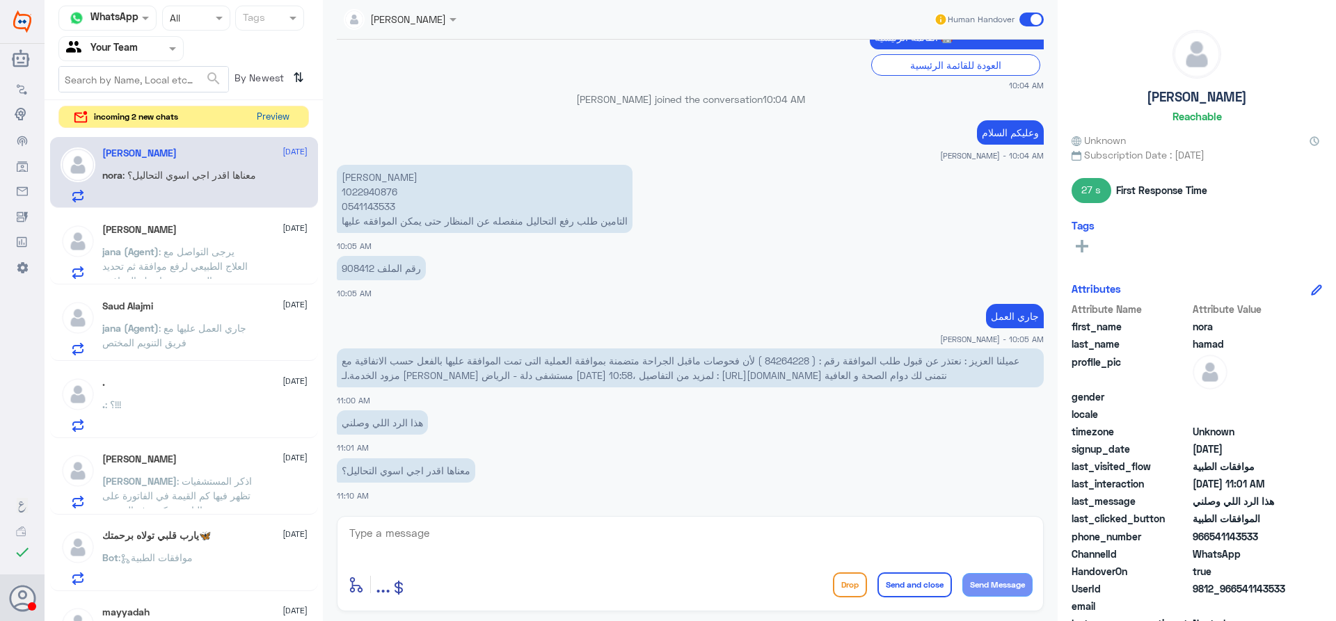
click at [262, 112] on button "Preview" at bounding box center [272, 117] width 43 height 22
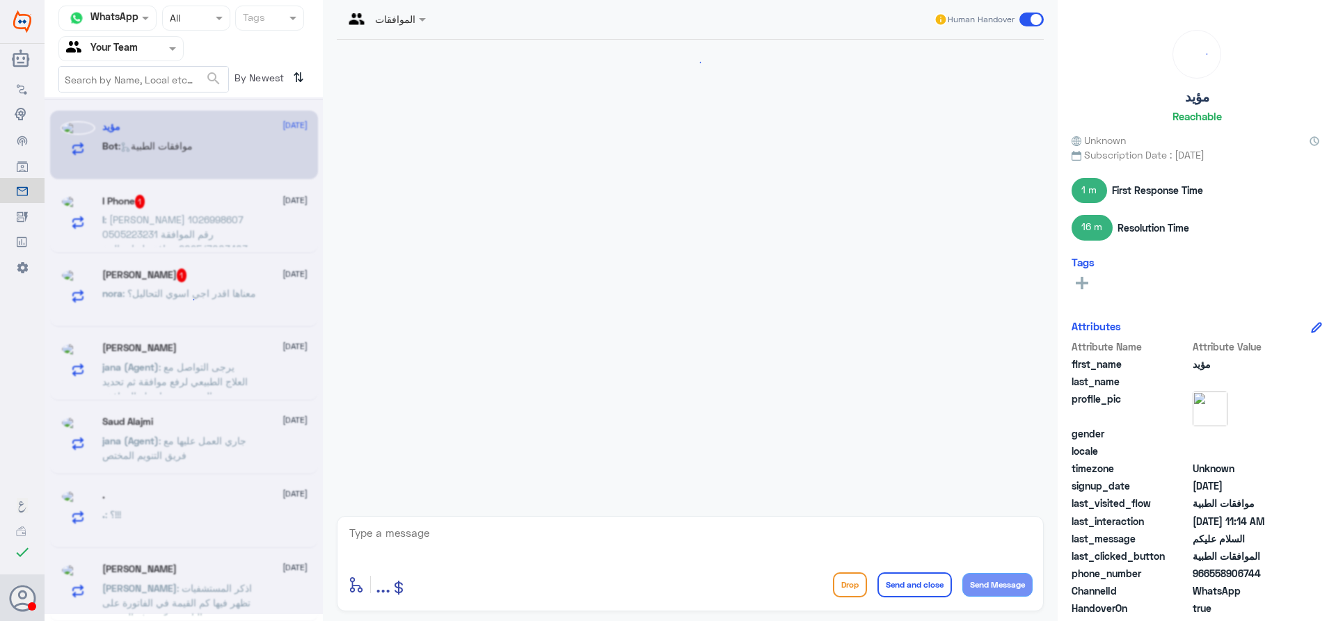
scroll to position [1400, 0]
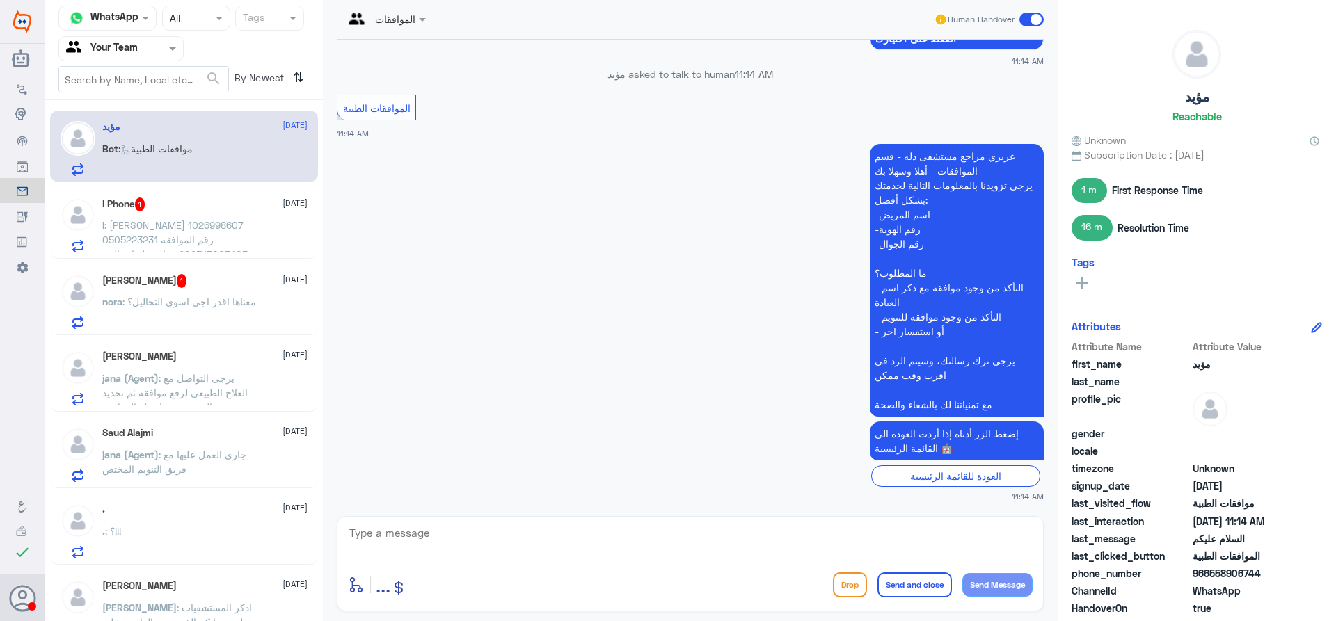
click at [224, 211] on div "I Phone 1 14 September" at bounding box center [204, 205] width 205 height 14
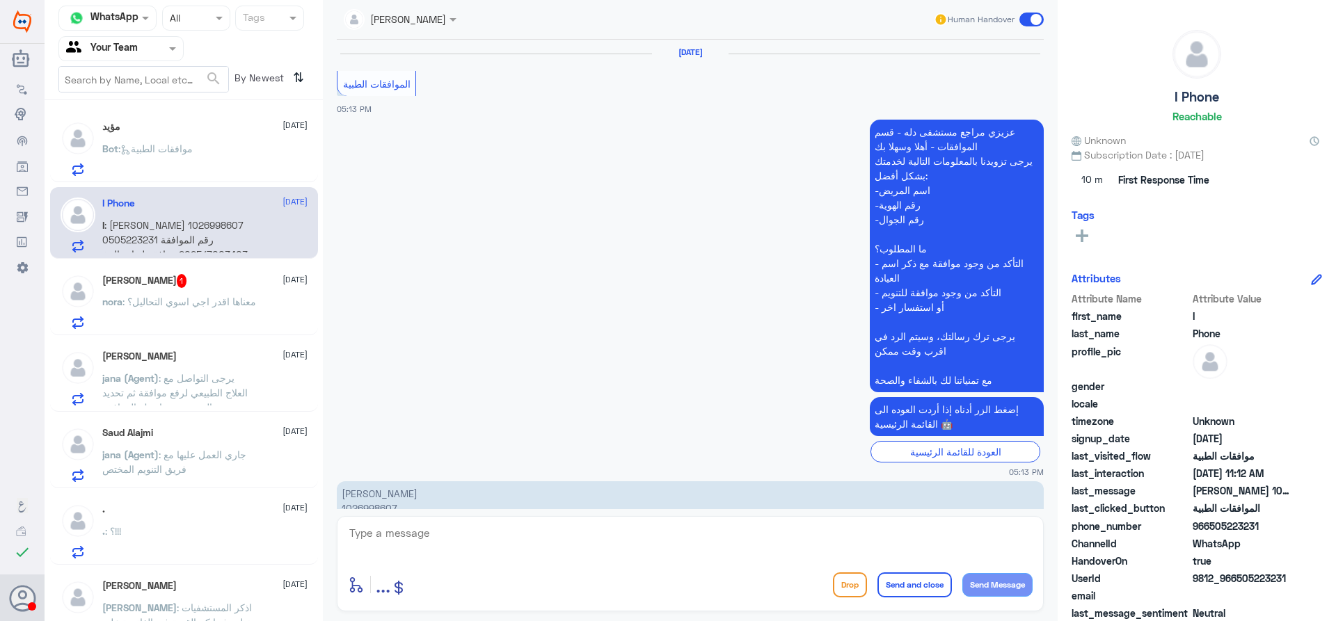
scroll to position [1470, 0]
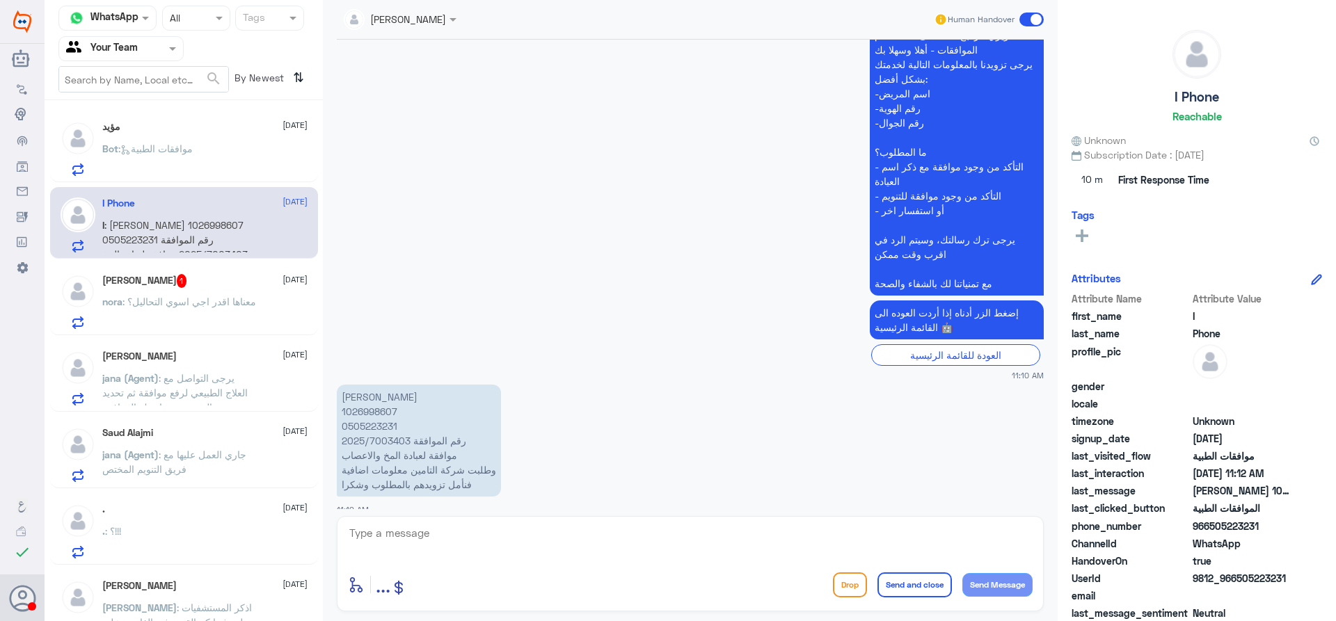
click at [234, 159] on div "Bot : موافقات الطبية" at bounding box center [204, 160] width 205 height 31
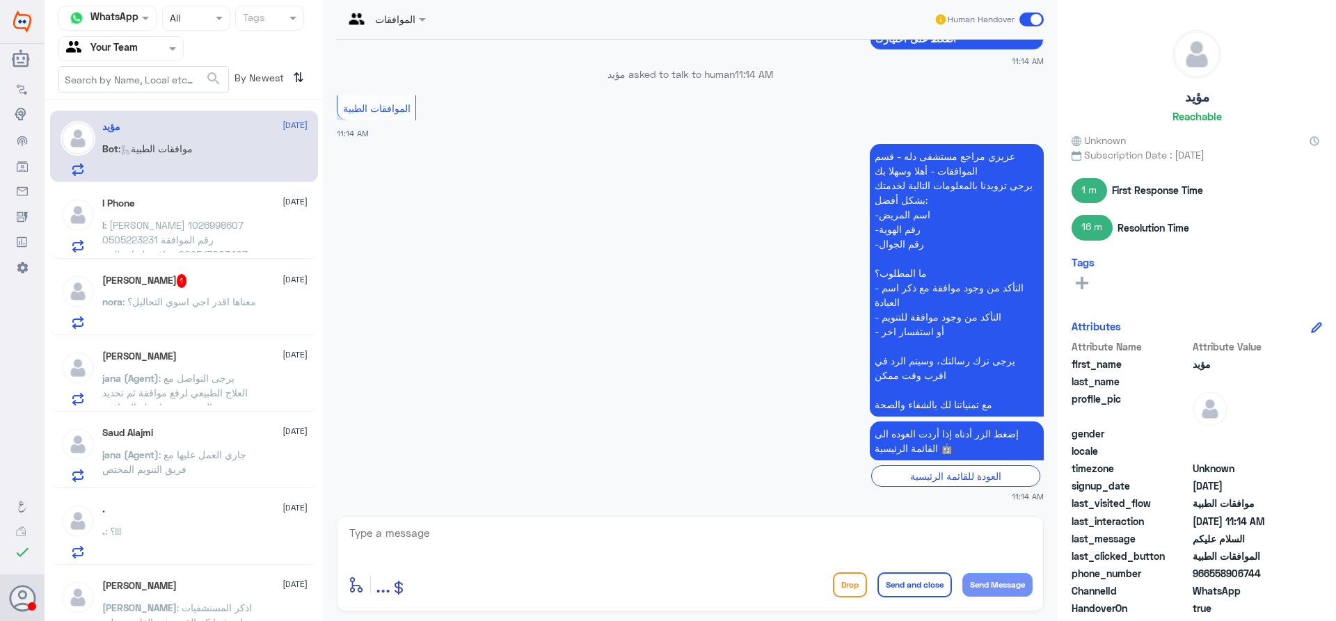
scroll to position [1448, 0]
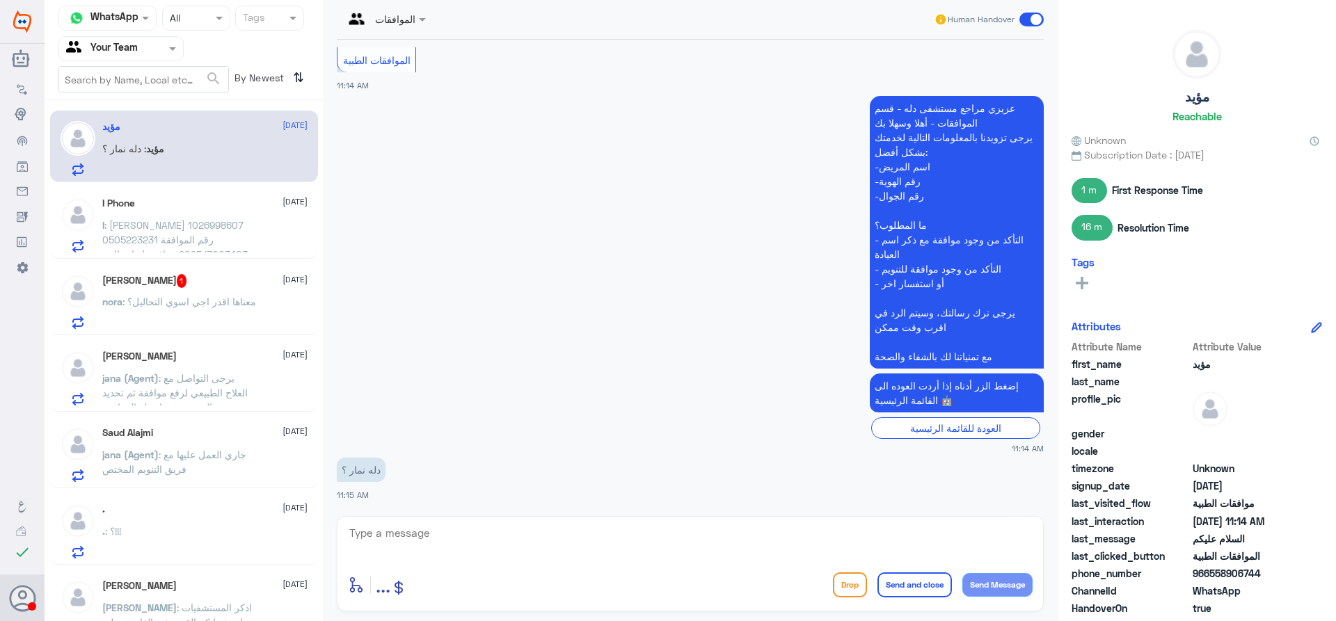
click at [546, 538] on textarea at bounding box center [690, 541] width 685 height 34
paste textarea "( 0112995140 , 0546022896 )"
click at [429, 541] on textarea "وعليكم السلام , عزيزي المراجع هذا الرقم مخصص لمراجعين دلة النخيل ارجوا التواصل …" at bounding box center [690, 541] width 685 height 34
click at [410, 538] on textarea "وعليكم السلام , عزيزي المراجع هذا الرقم مخصص لمراجعين دلة النخيل ارجوا التواصل …" at bounding box center [690, 541] width 685 height 34
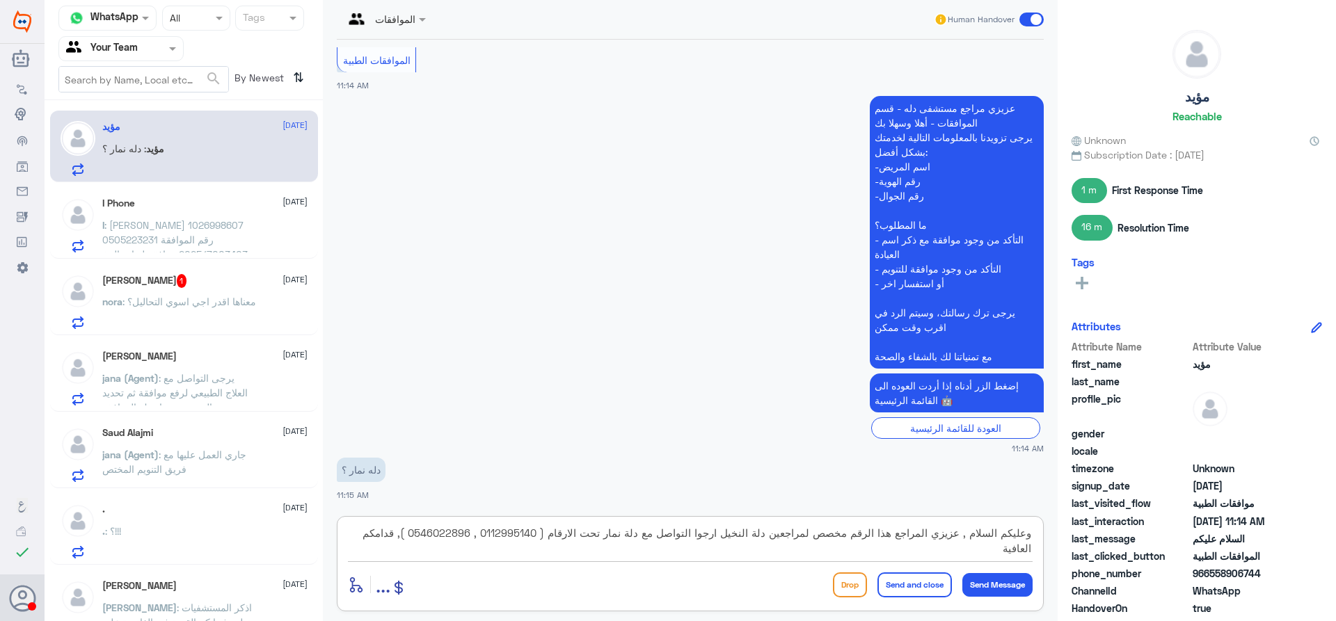
type textarea "وعليكم السلام , عزيزي المراجع هذا الرقم مخصص لمراجعين دلة النخيل ارجوا التواصل …"
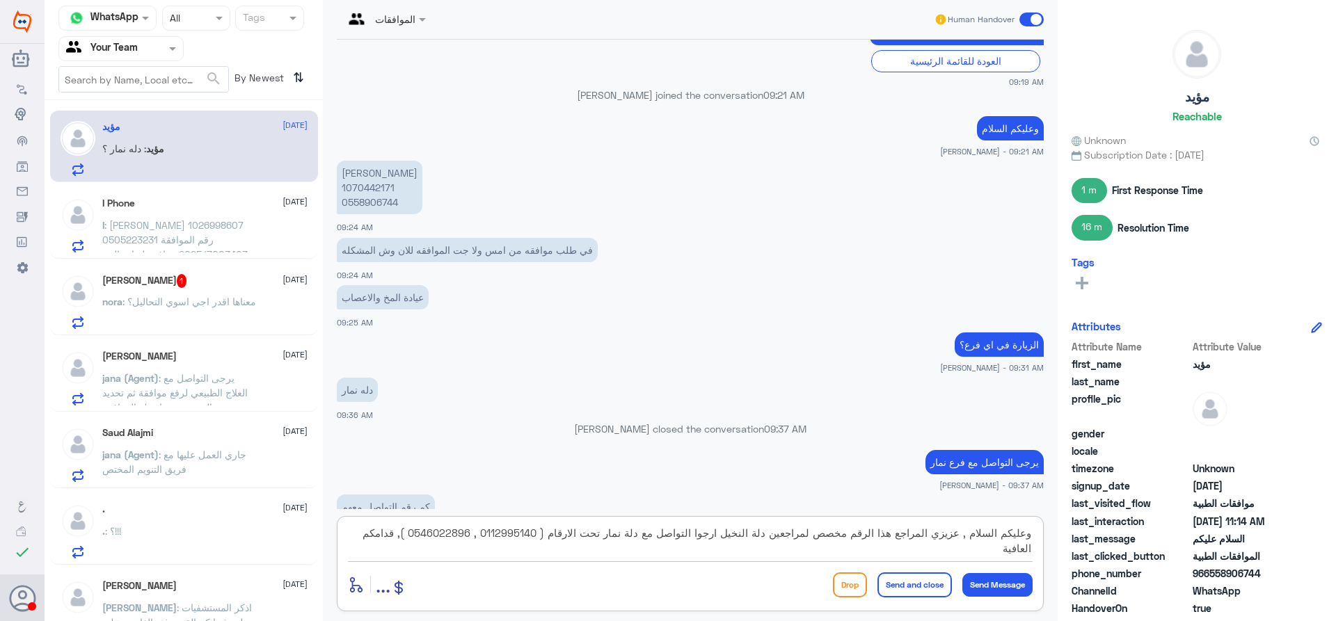
scroll to position [266, 0]
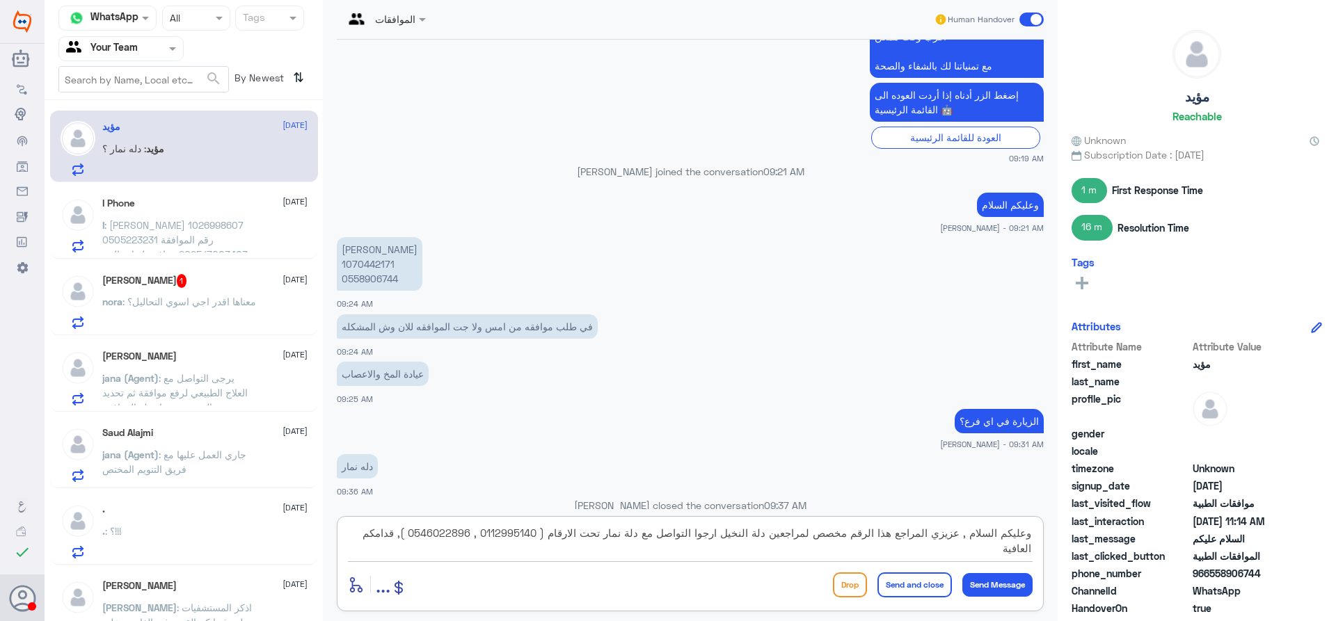
click at [635, 543] on textarea "وعليكم السلام , عزيزي المراجع هذا الرقم مخصص لمراجعين دلة النخيل ارجوا التواصل …" at bounding box center [690, 541] width 685 height 34
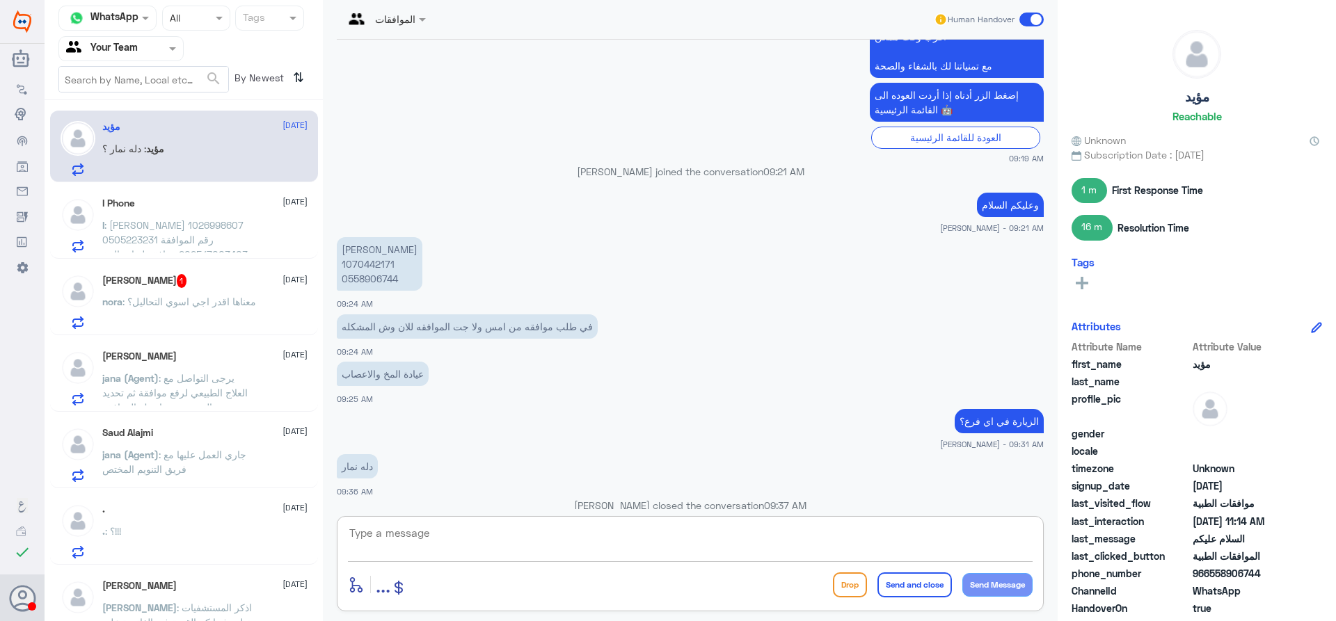
scroll to position [1551, 0]
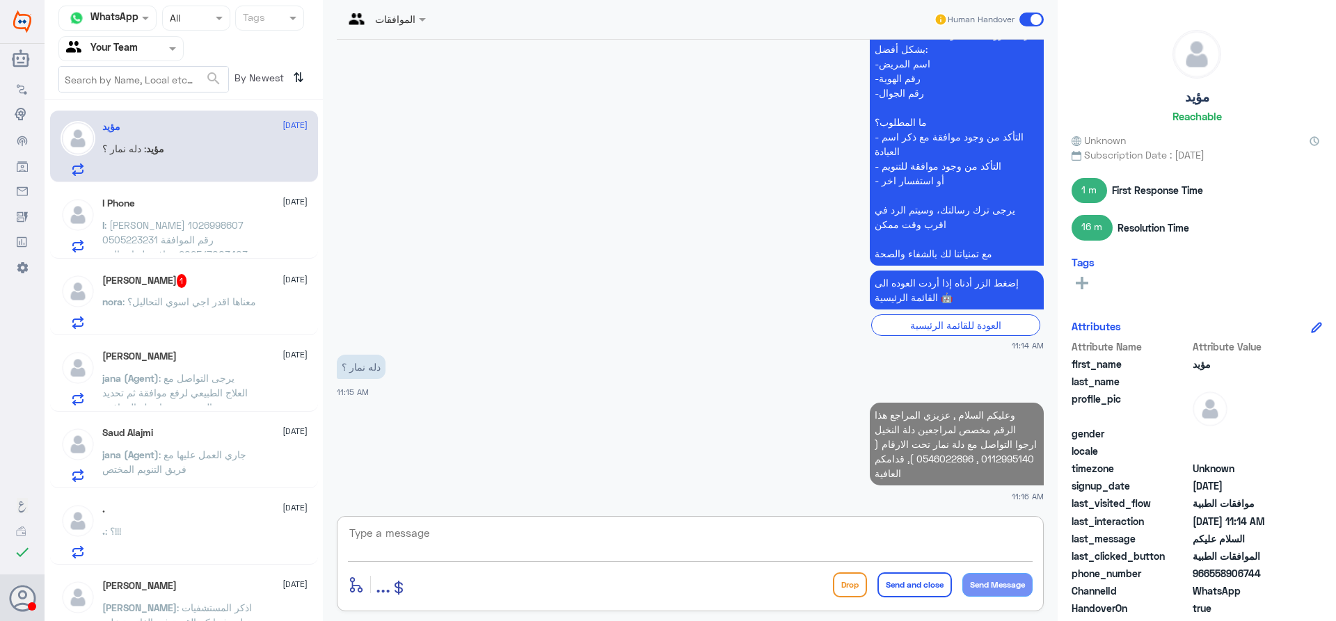
click at [898, 543] on textarea at bounding box center [690, 541] width 685 height 34
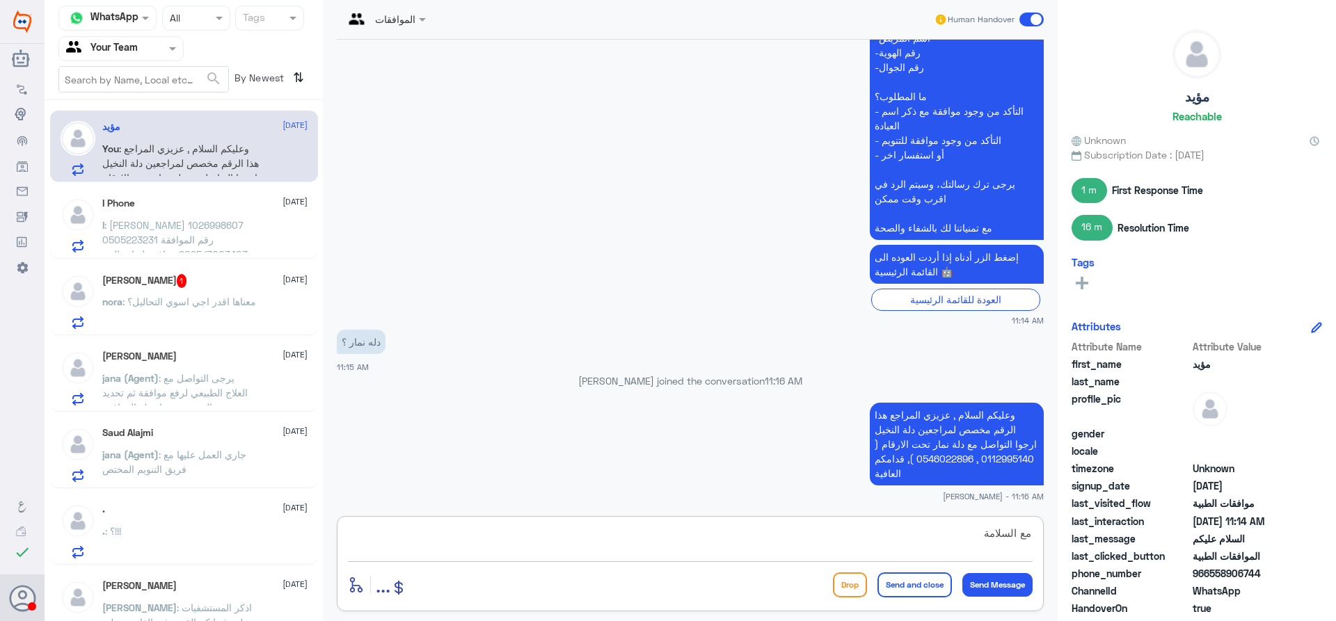
type textarea "مع السلامة"
click at [880, 576] on button "Send and close" at bounding box center [914, 585] width 74 height 25
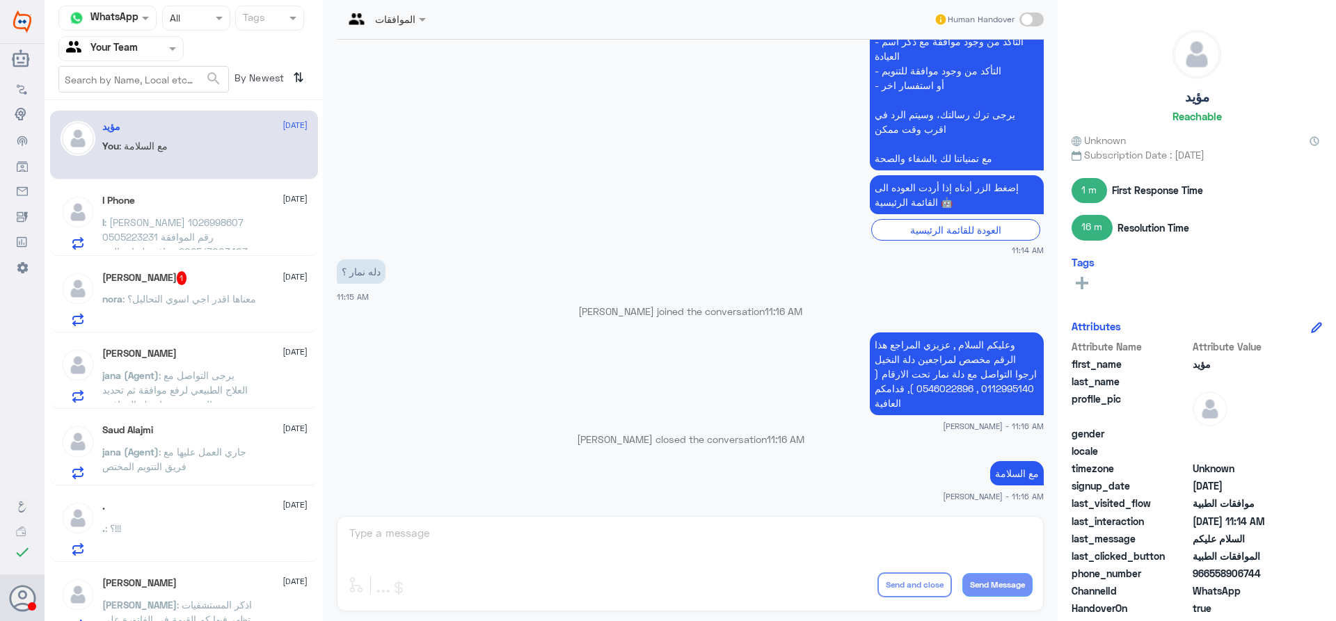
click at [186, 209] on div "I Phone 14 September I : ابراهيم الموسى 1026998607 0505223231 رقم الموافقة 2025…" at bounding box center [204, 222] width 205 height 55
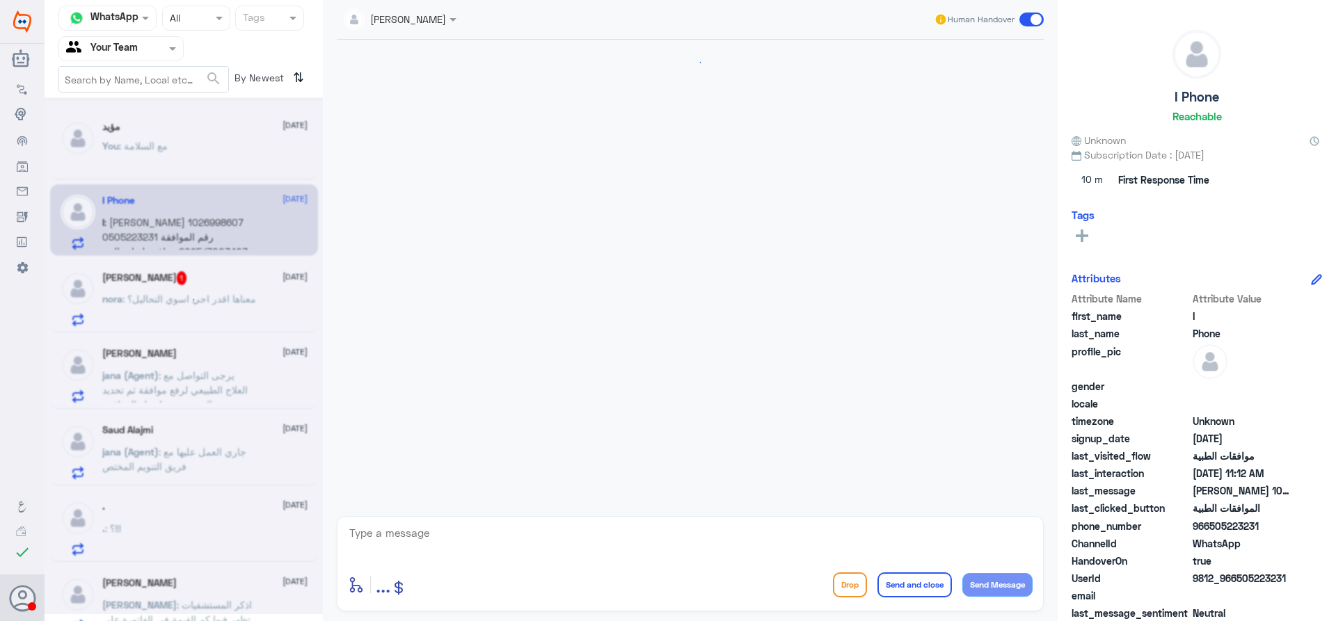
scroll to position [1470, 0]
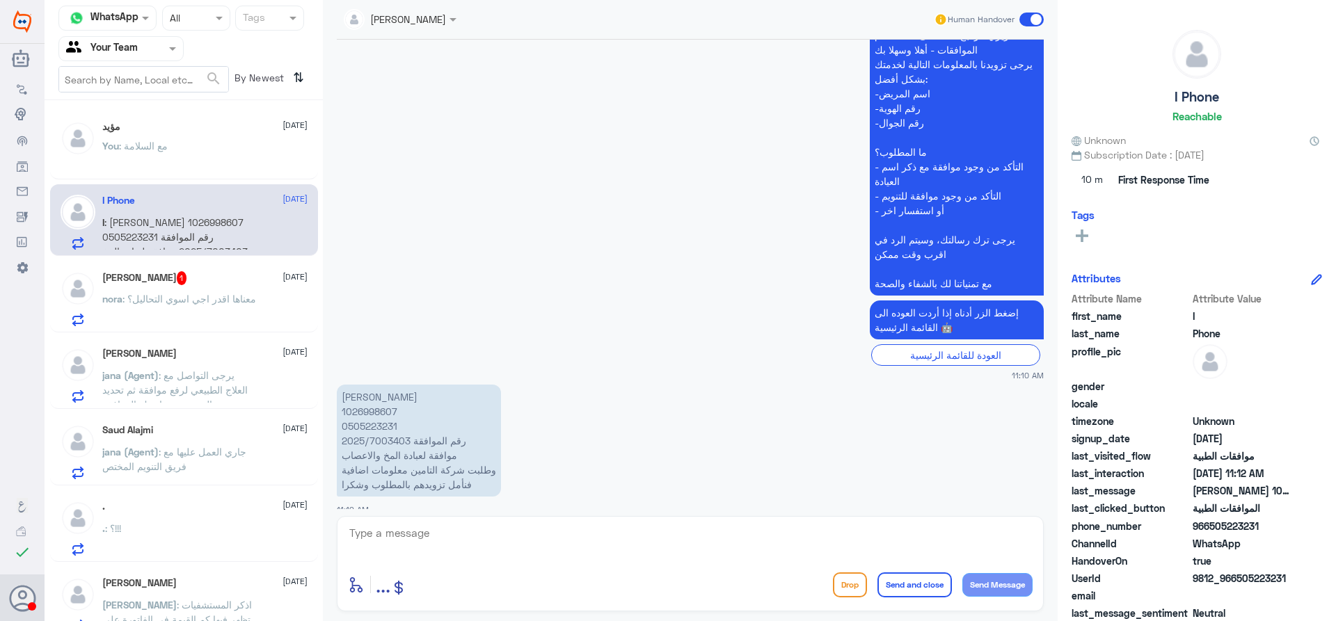
click at [378, 394] on p "ابراهيم الموسى 1026998607 0505223231 رقم الموافقة 2025/7003403 موافقة لعبادة ال…" at bounding box center [419, 441] width 164 height 112
copy p "1026998607"
click at [588, 561] on div at bounding box center [690, 543] width 685 height 38
click at [590, 541] on textarea at bounding box center [690, 541] width 685 height 34
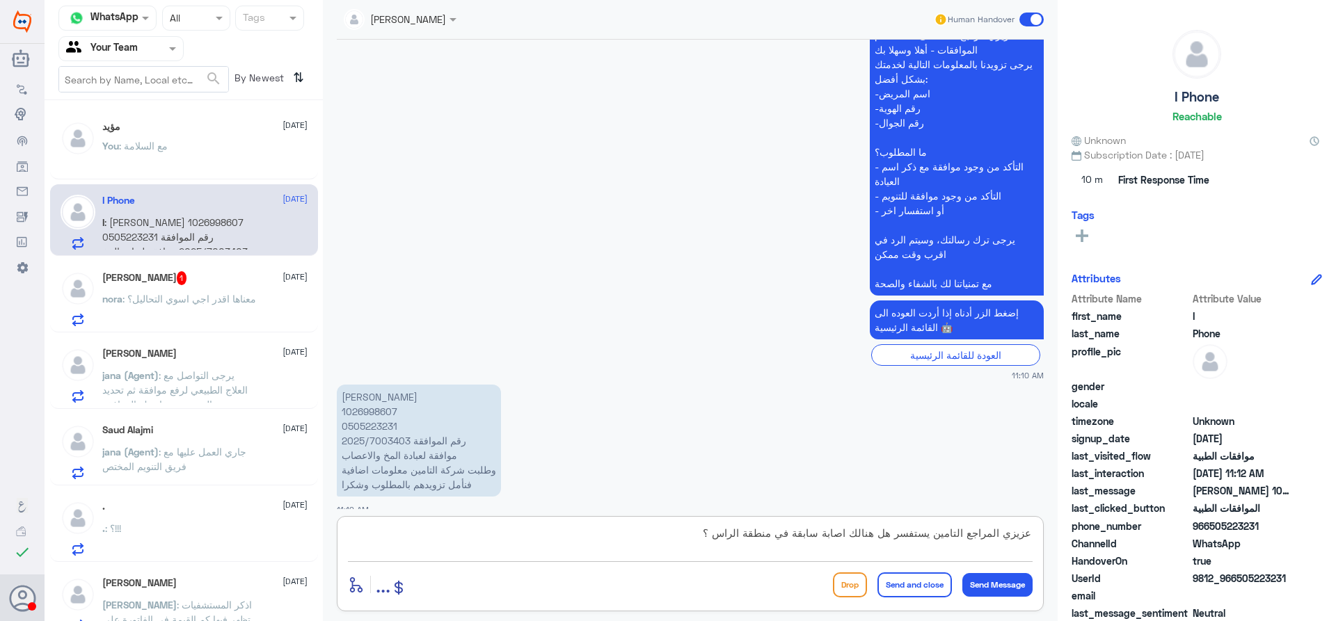
type textarea "عزيزي المراجع التامين يستفسر هل هنالك اصابة سابقة في منطقة الراس ؟"
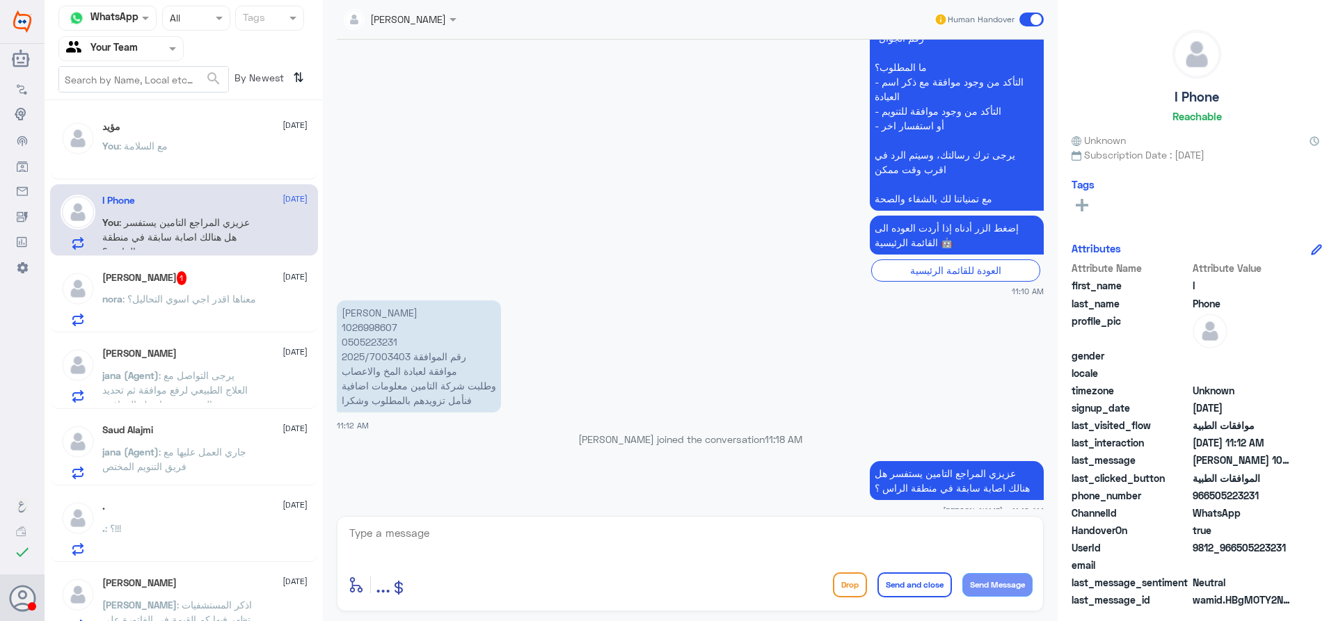
click at [774, 269] on div "عزيزي مراجع مستشفى دله - قسم الموافقات - أهلا وسهلا بك يرجى تزويدنا بالمعلومات …" at bounding box center [690, 116] width 707 height 362
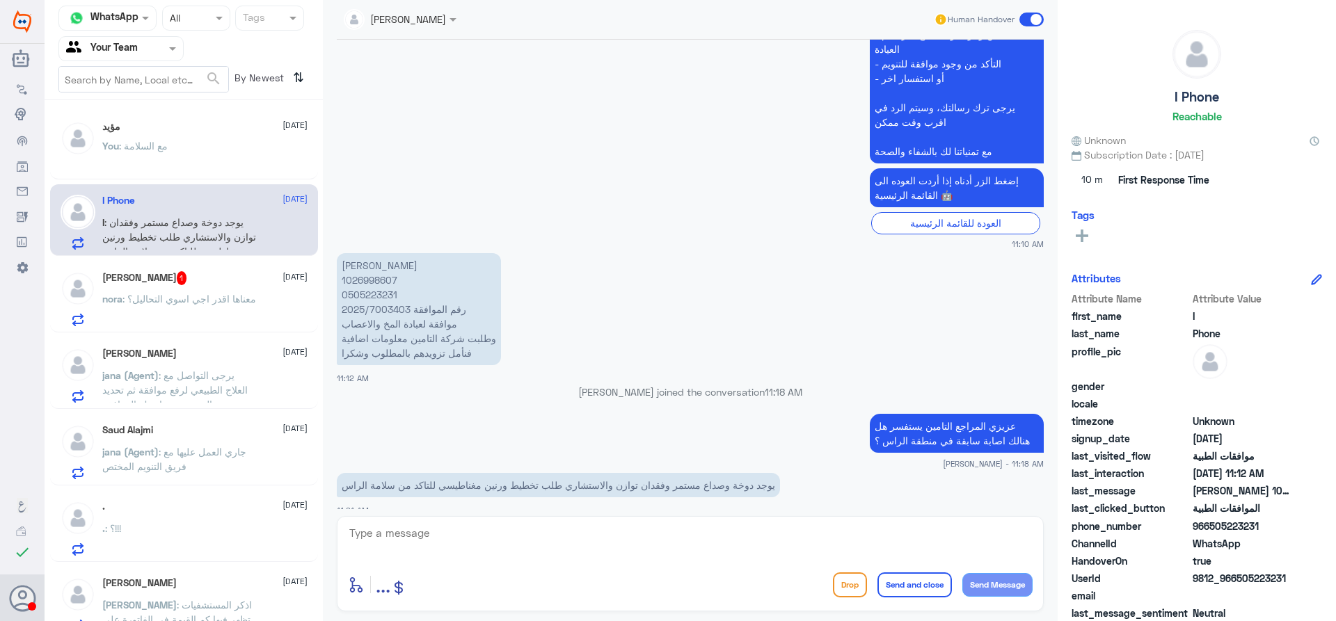
click at [437, 534] on textarea at bounding box center [690, 541] width 685 height 34
type textarea "سوف يتم التوضيح للتامين"
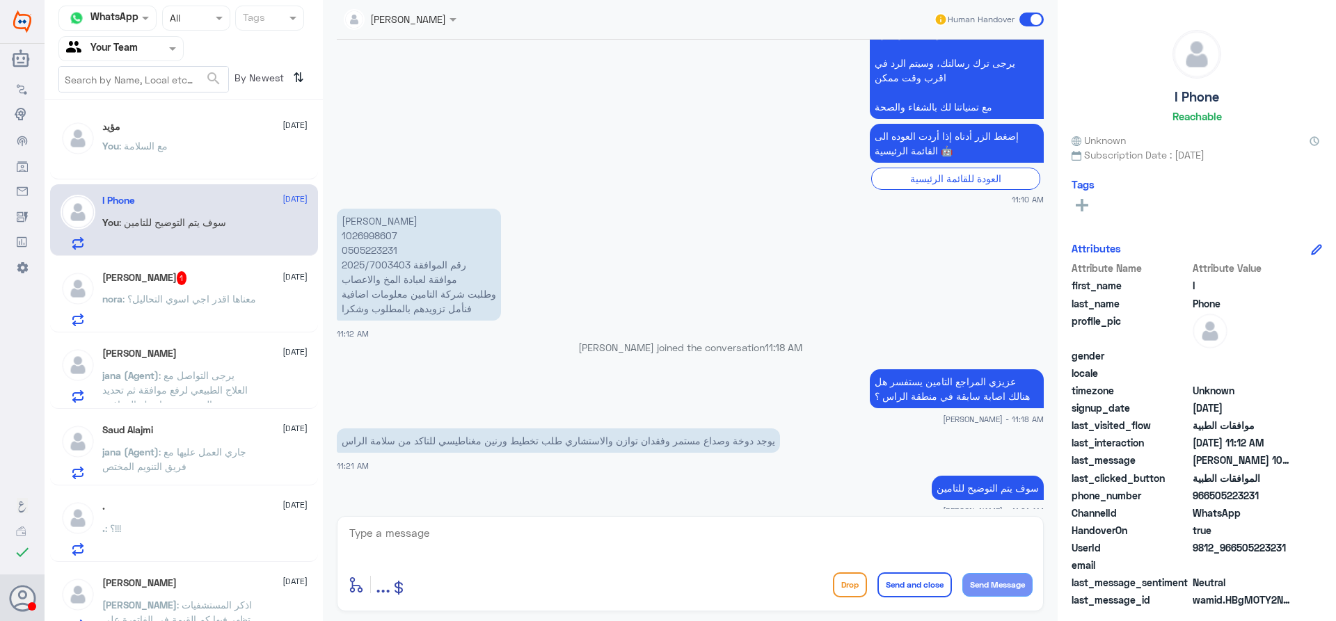
click at [351, 225] on p "ابراهيم الموسى 1026998607 0505223231 رقم الموافقة 2025/7003403 موافقة لعبادة ال…" at bounding box center [419, 265] width 164 height 112
copy p "1026998607"
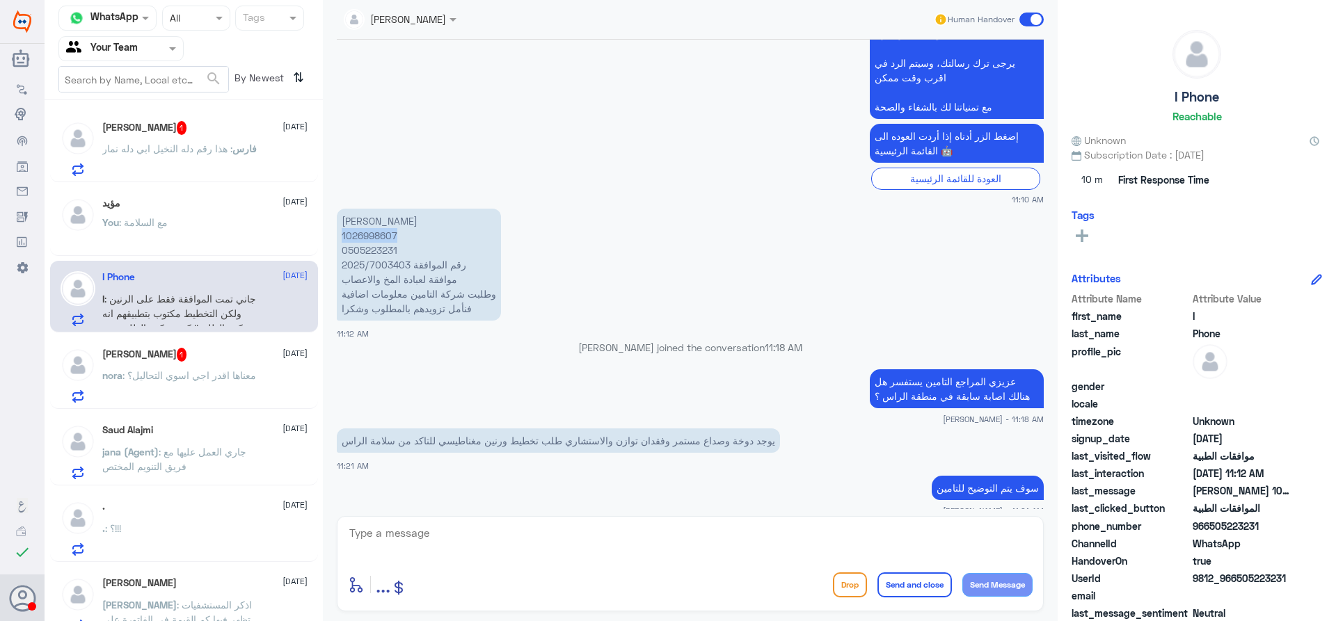
scroll to position [1698, 0]
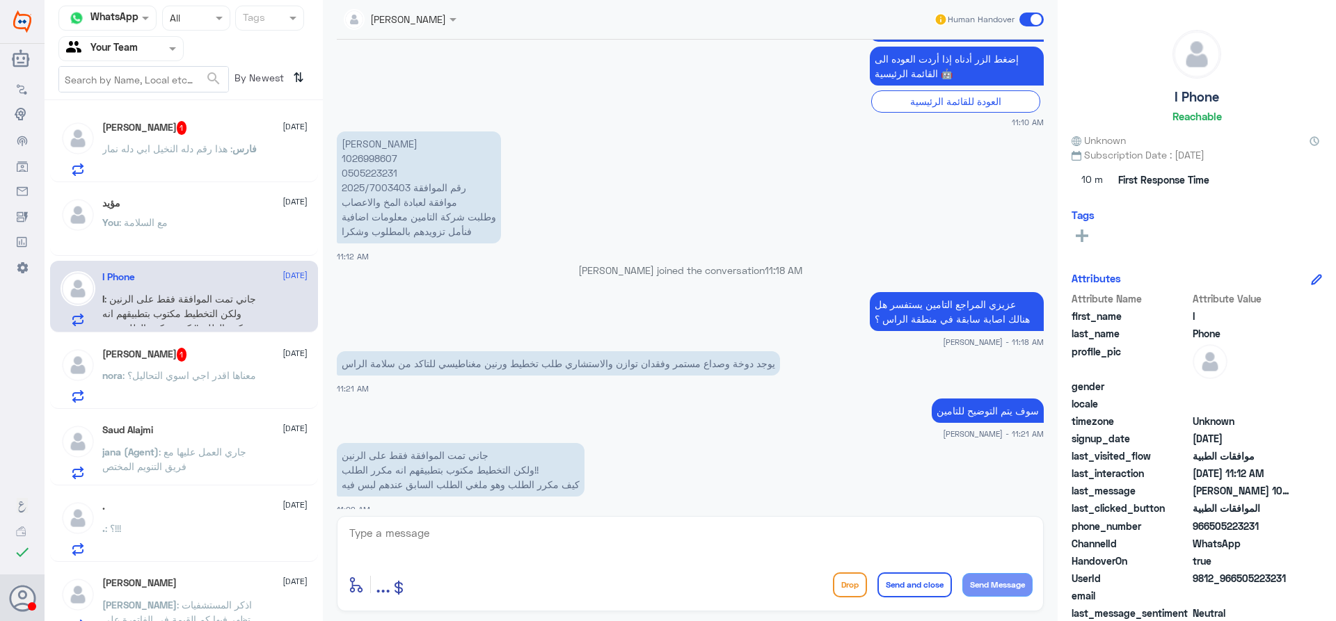
click at [528, 412] on div "سوف يتم التوضيح للتامين Nasser qirnas - 11:21 AM" at bounding box center [690, 417] width 707 height 45
click at [372, 134] on p "ابراهيم الموسى 1026998607 0505223231 رقم الموافقة 2025/7003403 موافقة لعبادة ال…" at bounding box center [419, 187] width 164 height 112
click at [371, 138] on p "ابراهيم الموسى 1026998607 0505223231 رقم الموافقة 2025/7003403 موافقة لعبادة ال…" at bounding box center [419, 187] width 164 height 112
copy p "1026998607"
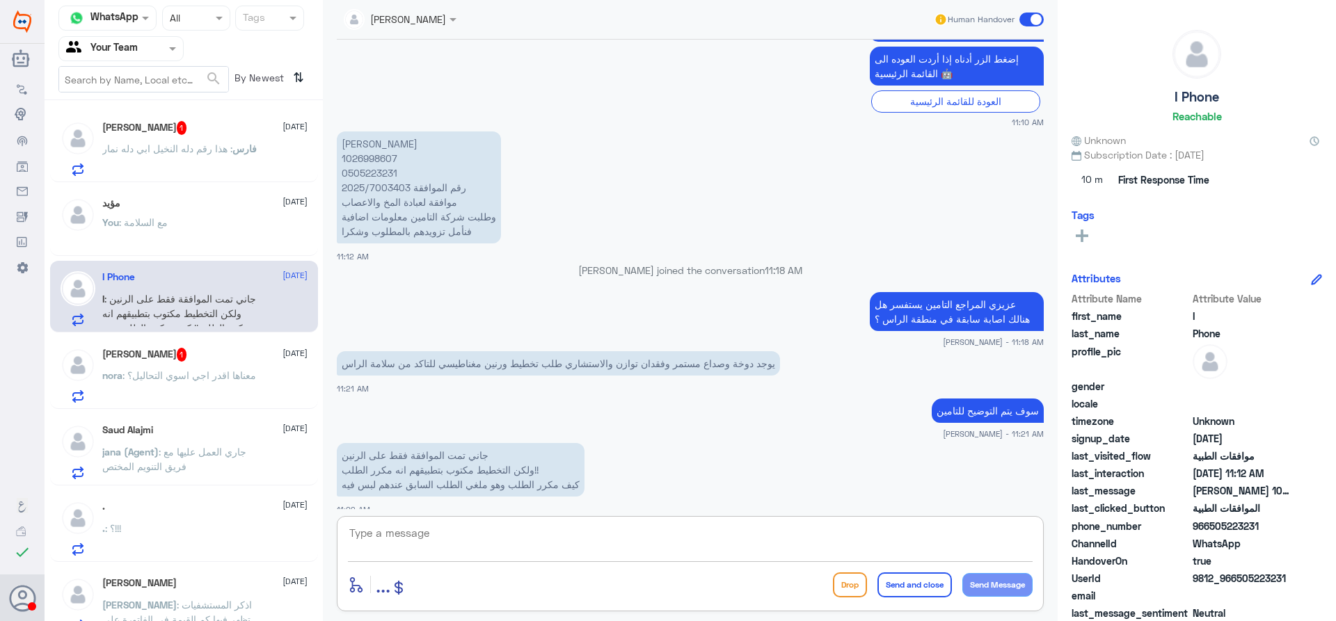
click at [493, 544] on textarea at bounding box center [690, 541] width 685 height 34
type textarea "الطلب السابق الرد عليه انه غير مبرر وانه مطلوب معلومات اضافيه من الطبيب لماذا ط…"
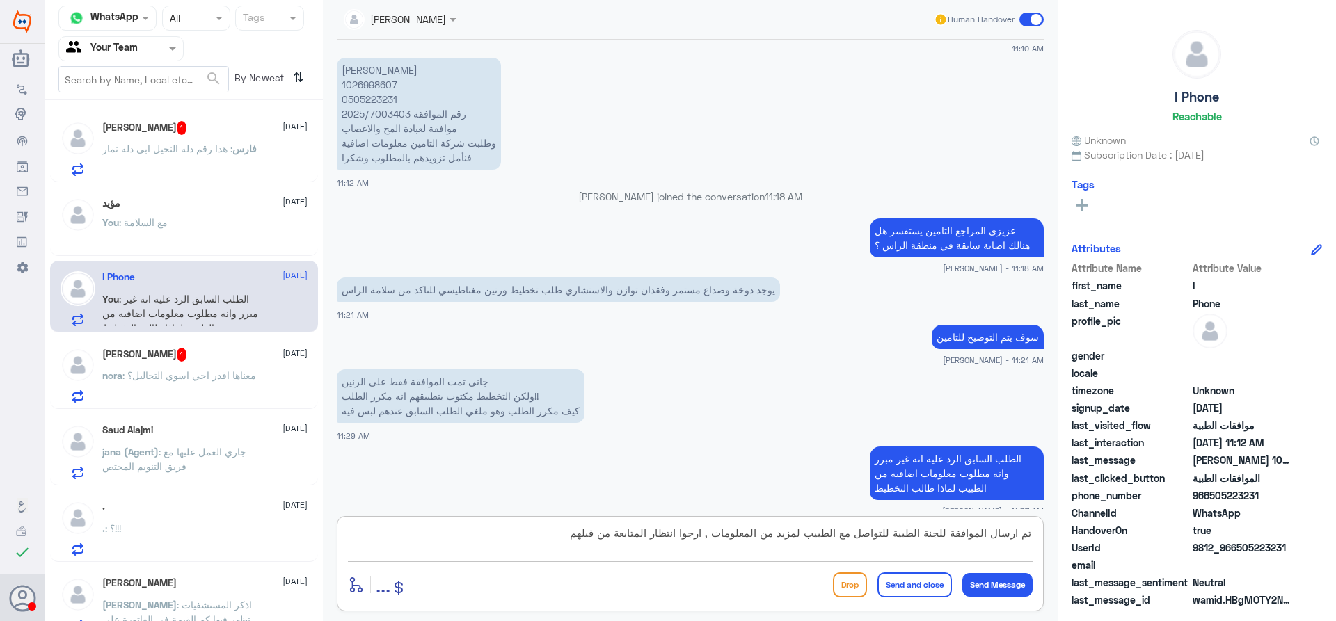
type textarea "تم ارسال الموافقة للجنة الطبية للتواصل مع الطبيب لمزيد من المعلومات , ارجوا انت…"
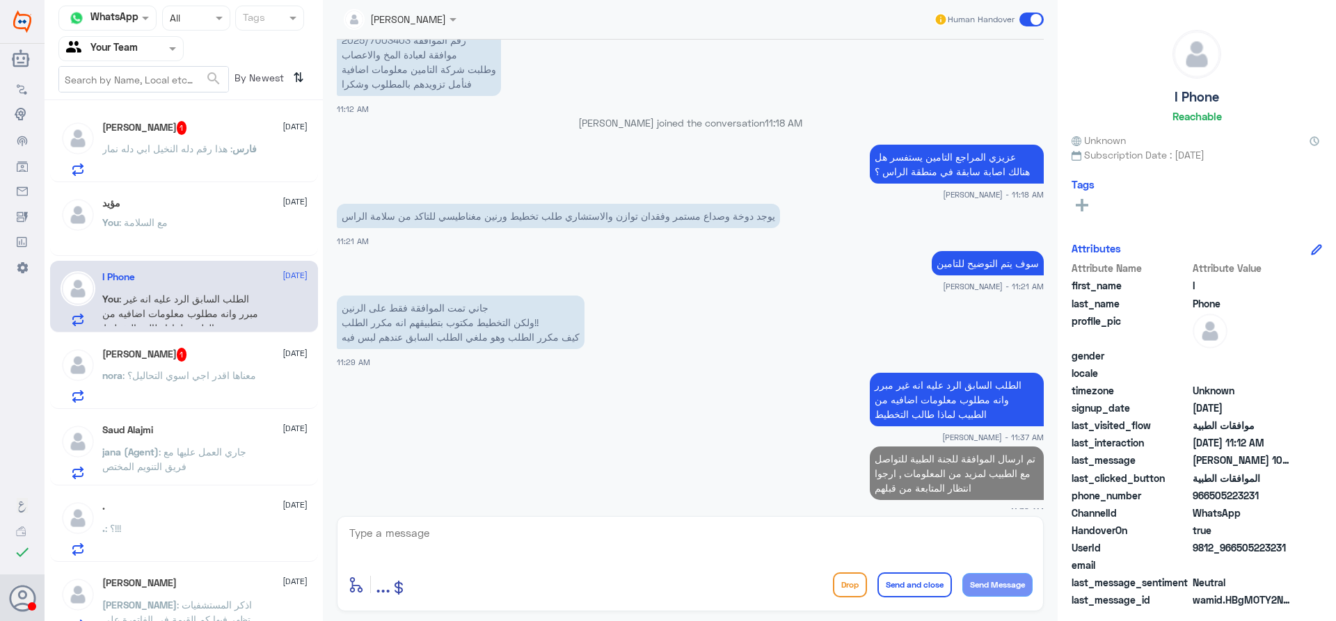
click at [217, 167] on p "فارس : هذا رقم دله النخيل ابي دله نمار" at bounding box center [179, 158] width 154 height 35
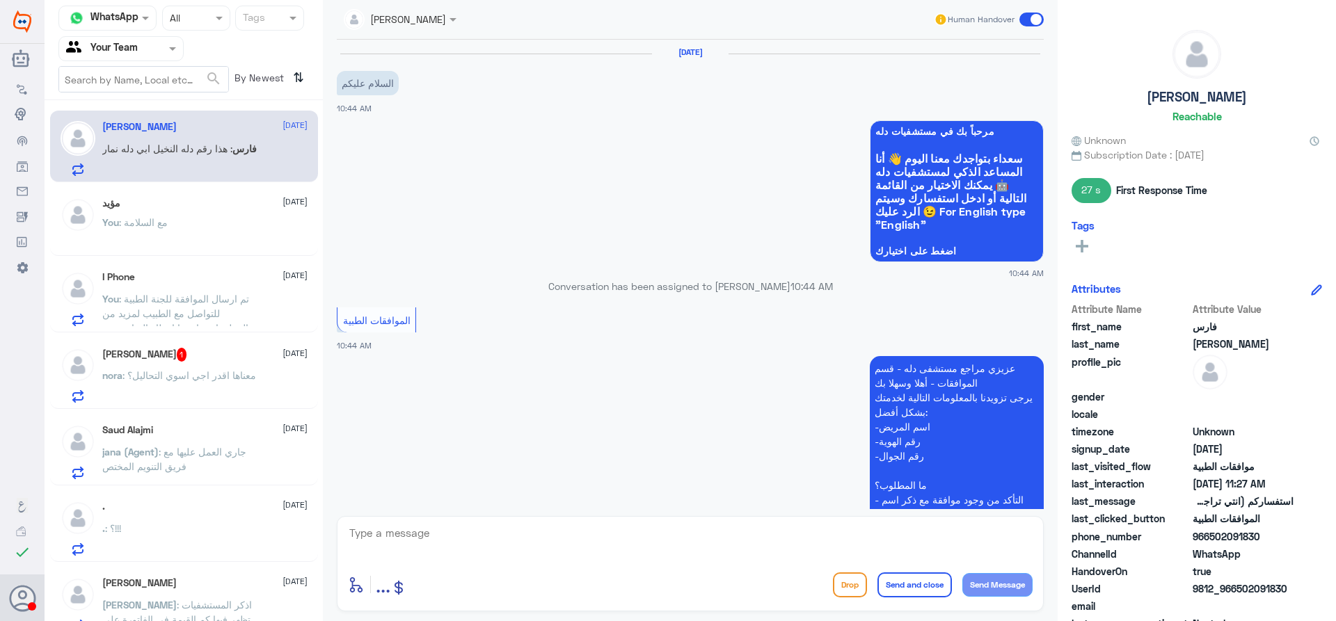
scroll to position [872, 0]
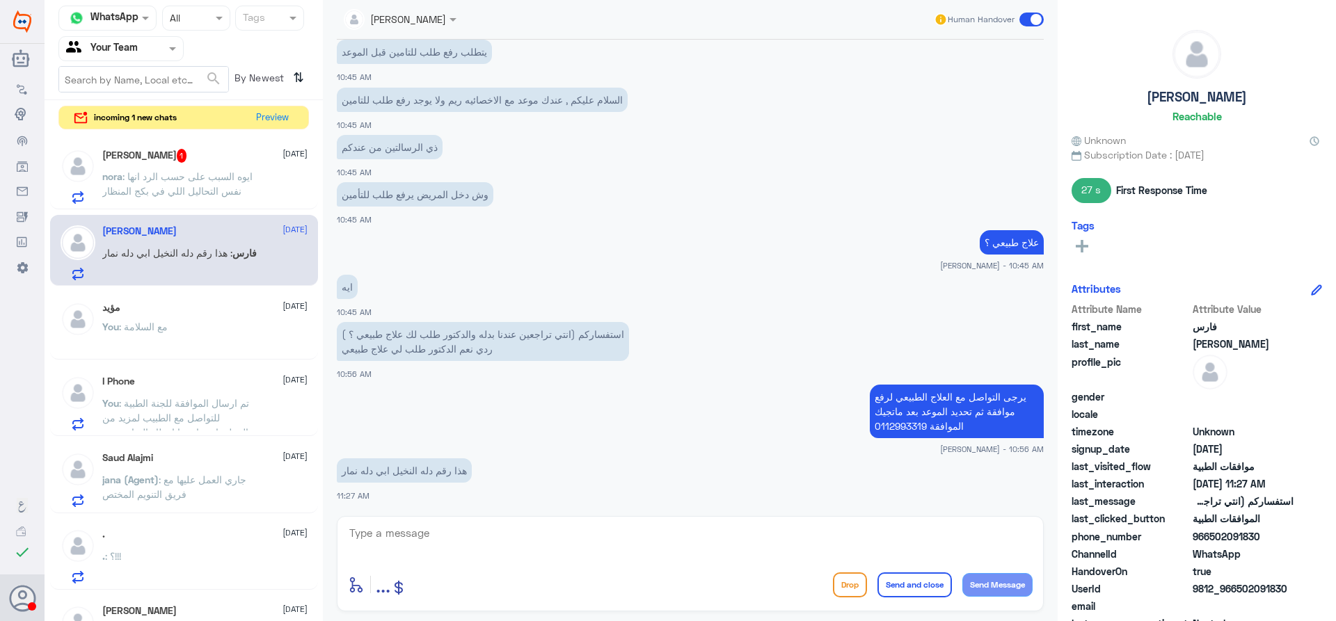
click at [208, 173] on span ": ايوه السبب على حسب الرد انها نفس التحاليل اللي في بكج المنظار" at bounding box center [177, 183] width 150 height 26
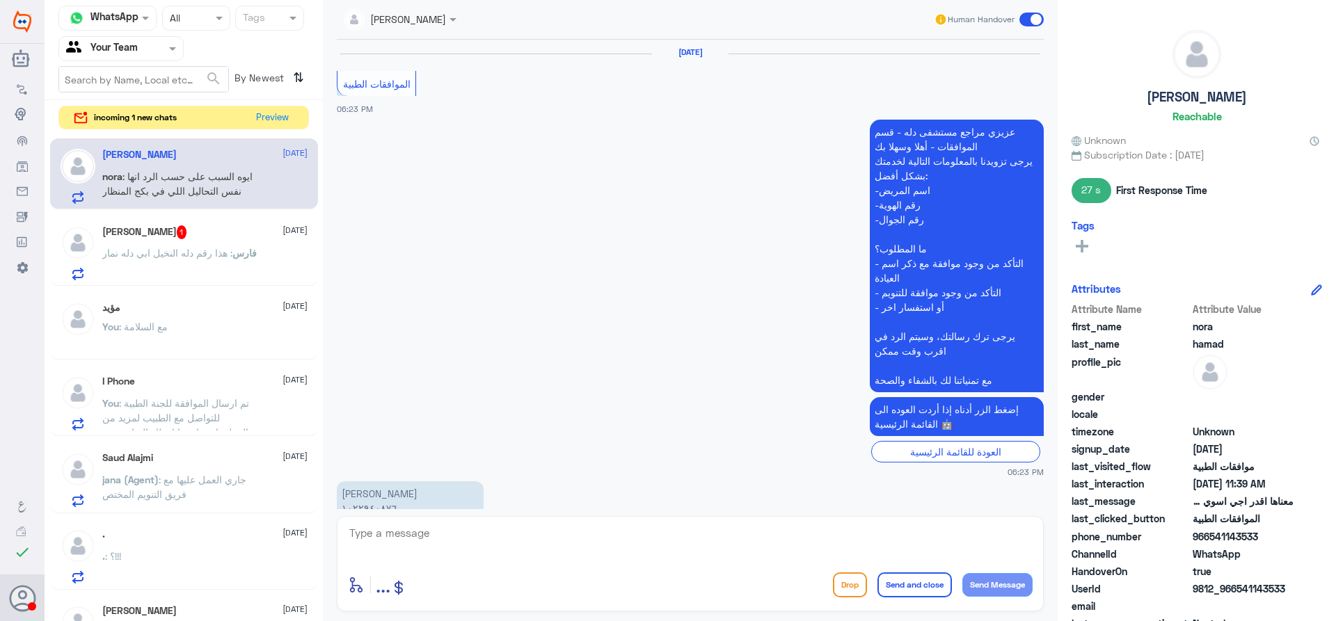
scroll to position [1281, 0]
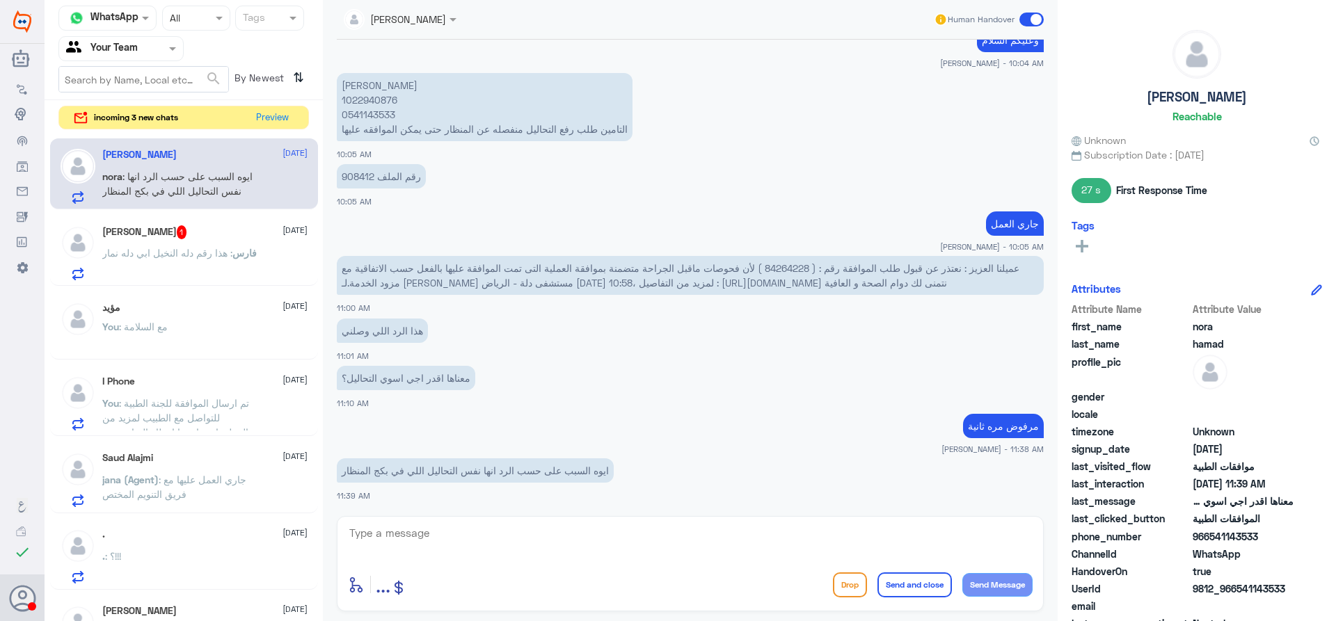
click at [234, 265] on p "فارس : هذا رقم دله النخيل ابي دله نمار" at bounding box center [179, 263] width 154 height 35
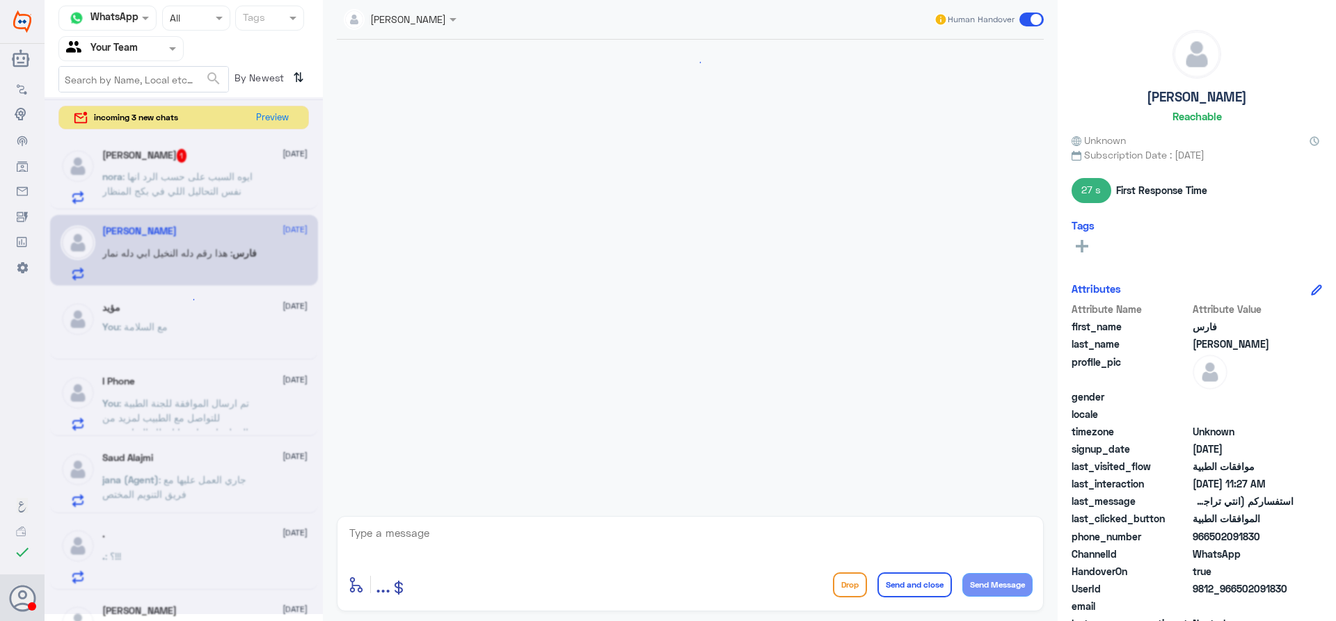
scroll to position [872, 0]
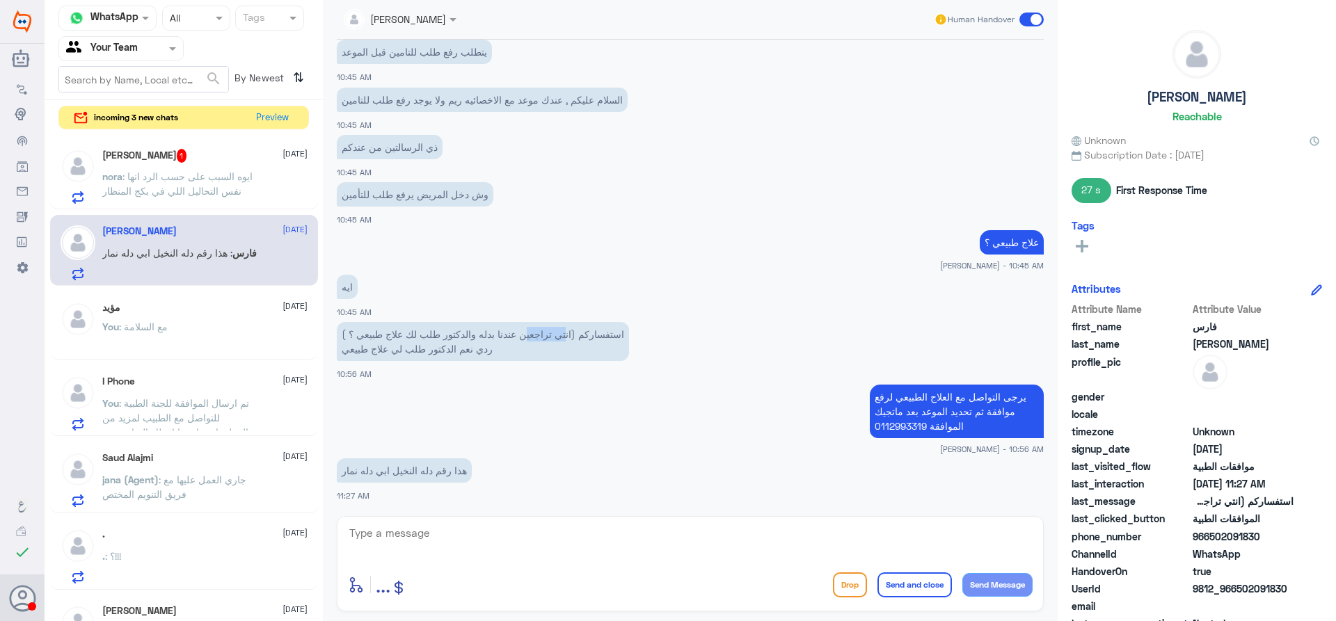
drag, startPoint x: 561, startPoint y: 334, endPoint x: 527, endPoint y: 335, distance: 34.8
click at [527, 335] on p "استفساركم (انتي تراجعين عندنا بدله والدكتور طلب لك علاج طبيعي ؟ ) ردي نعم الدكت…" at bounding box center [483, 341] width 292 height 39
click at [520, 340] on p "استفساركم (انتي تراجعين عندنا بدله والدكتور طلب لك علاج طبيعي ؟ ) ردي نعم الدكت…" at bounding box center [483, 341] width 292 height 39
click at [612, 537] on textarea at bounding box center [690, 541] width 685 height 34
paste textarea "( 0112995140 , 0546022896 )"
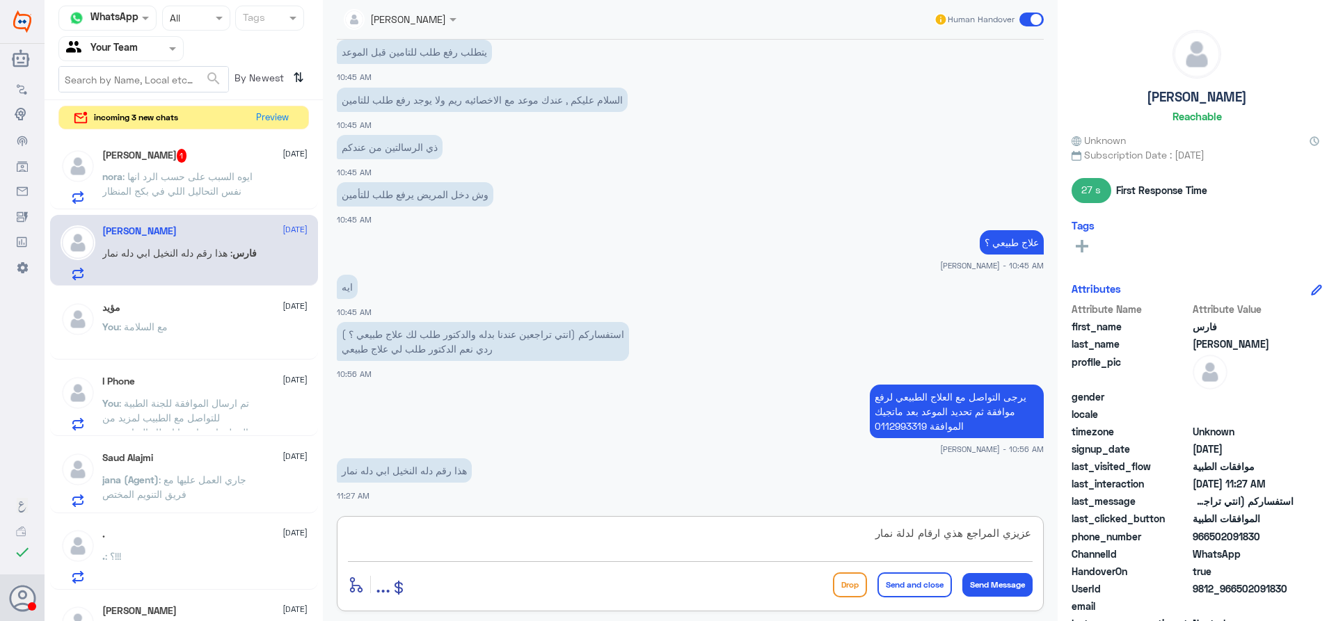
type textarea "عزيزي المراجع هذي ارقام لدلة نمار ( 0112995140 , 0546022896 )"
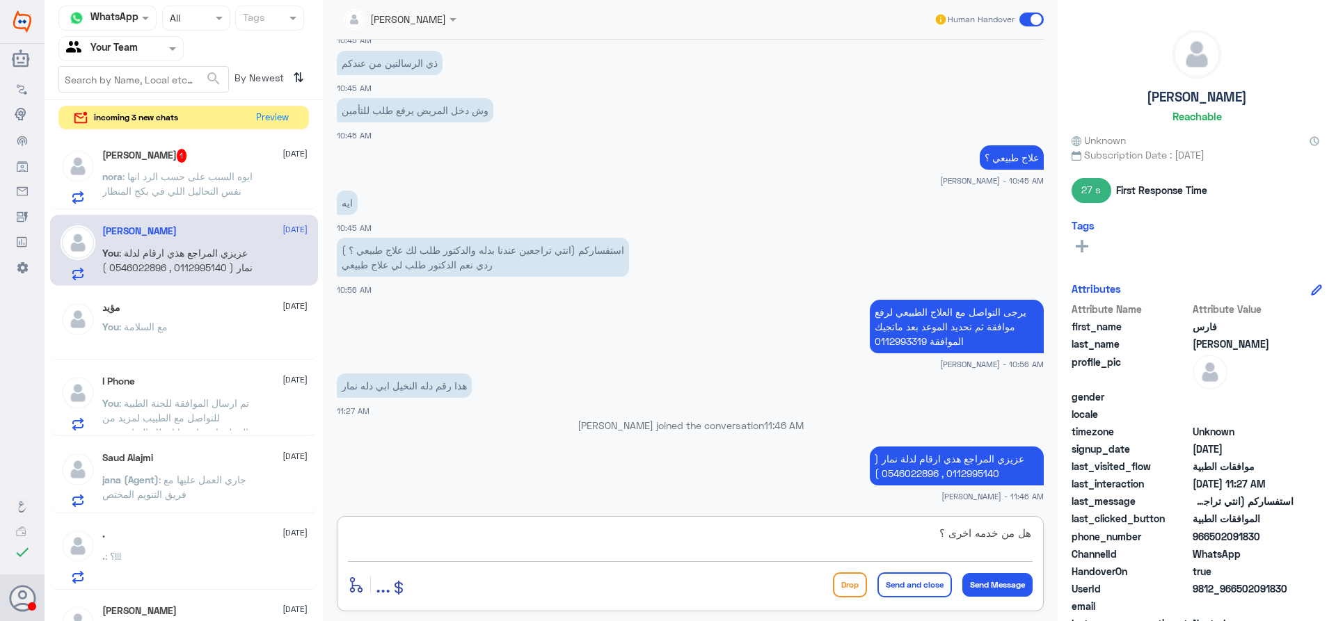
type textarea "هل من خدمه اخرى ؟"
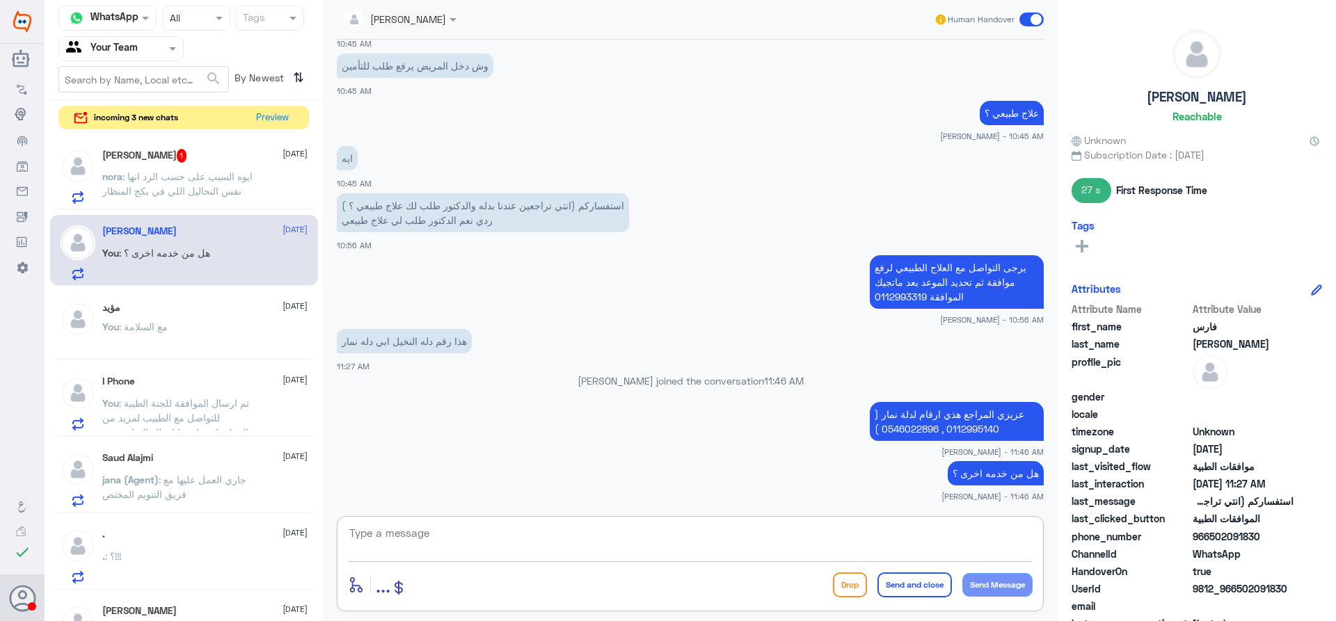
click at [184, 174] on span ": ايوه السبب على حسب الرد انها نفس التحاليل اللي في بكج المنظار" at bounding box center [177, 183] width 150 height 26
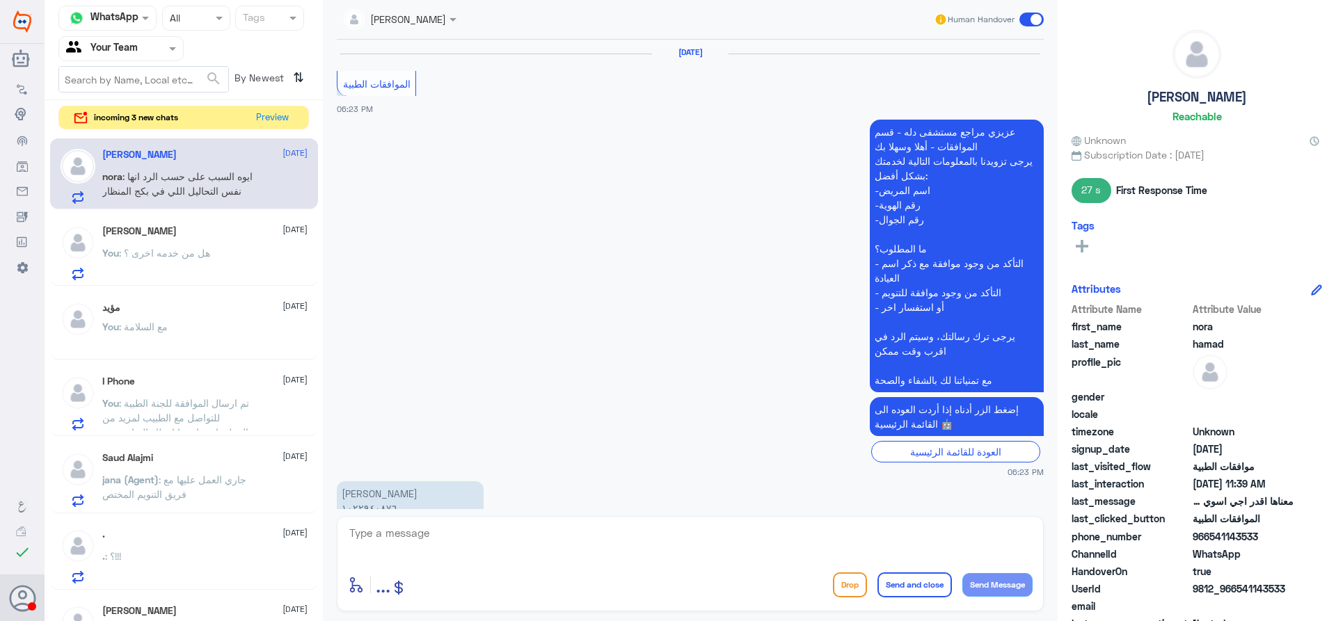
scroll to position [1281, 0]
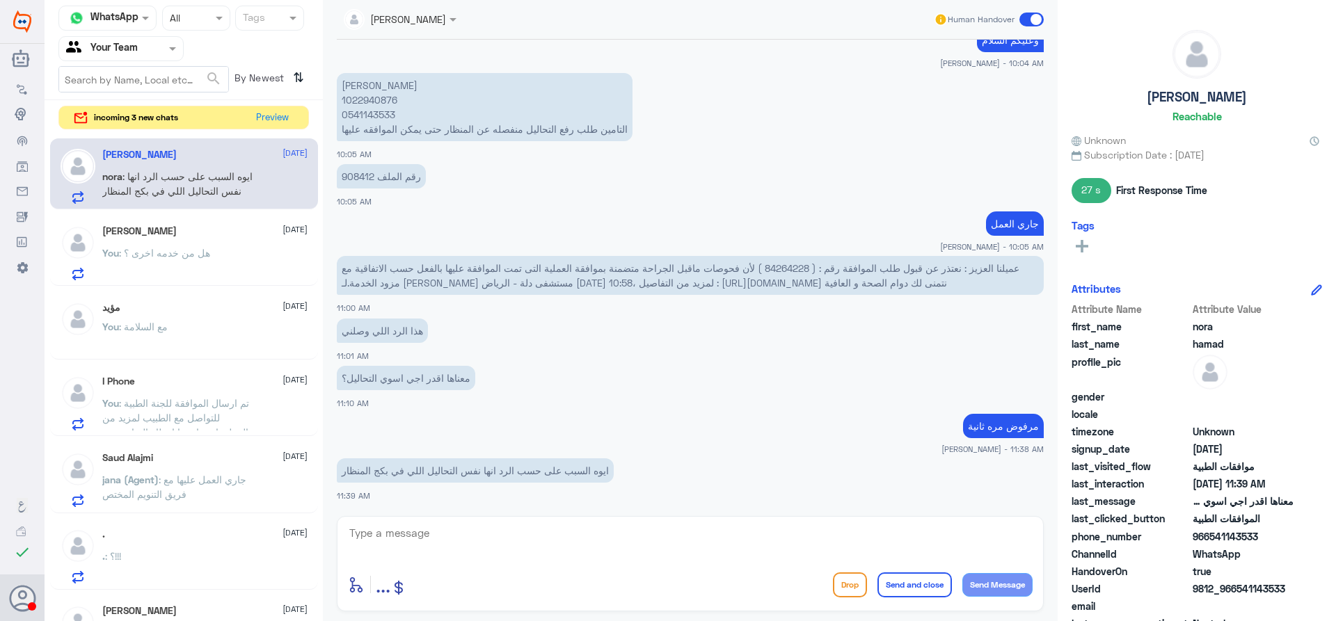
click at [225, 408] on span ": تم ارسال الموافقة للجنة الطبية للتواصل مع الطبيب لمزيد من المعلومات , ارجوا ا…" at bounding box center [175, 425] width 147 height 56
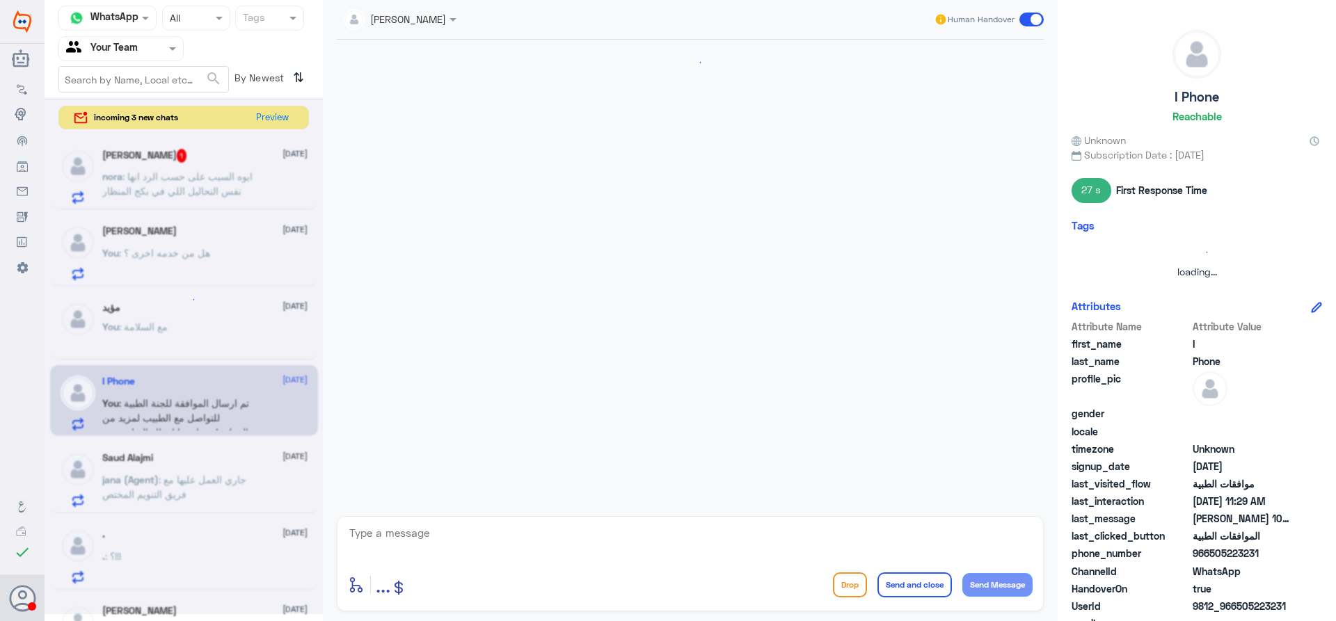
scroll to position [1140, 0]
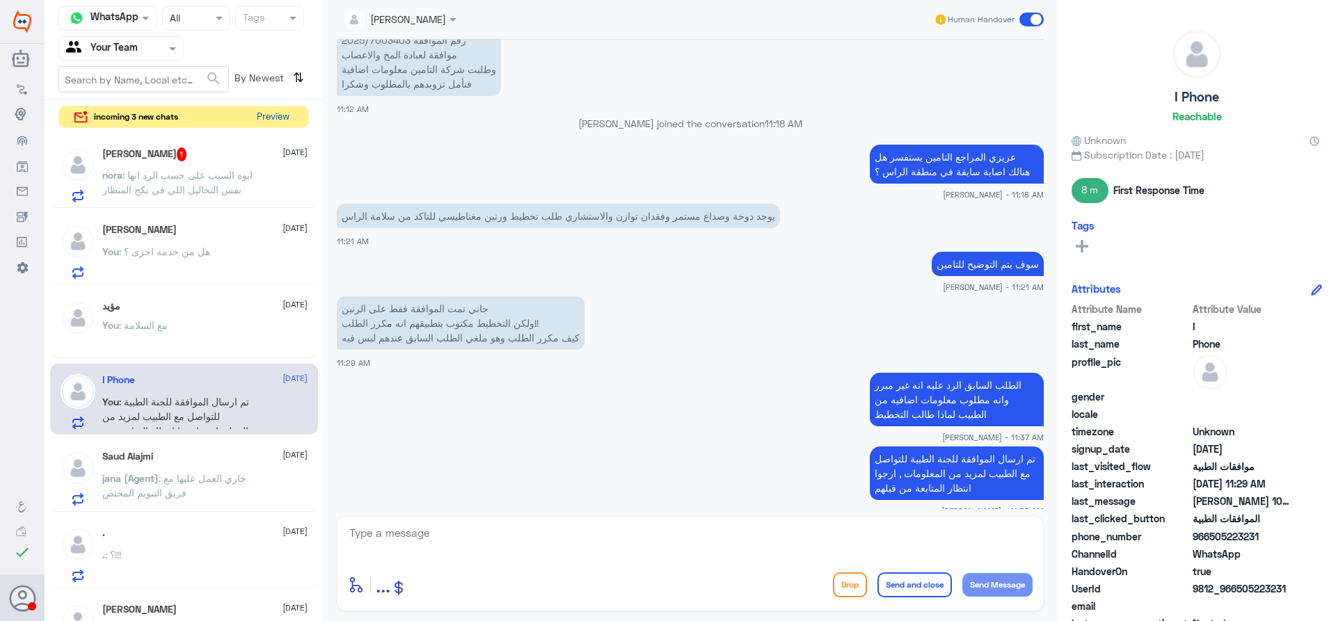
click at [282, 114] on button "Preview" at bounding box center [272, 117] width 43 height 22
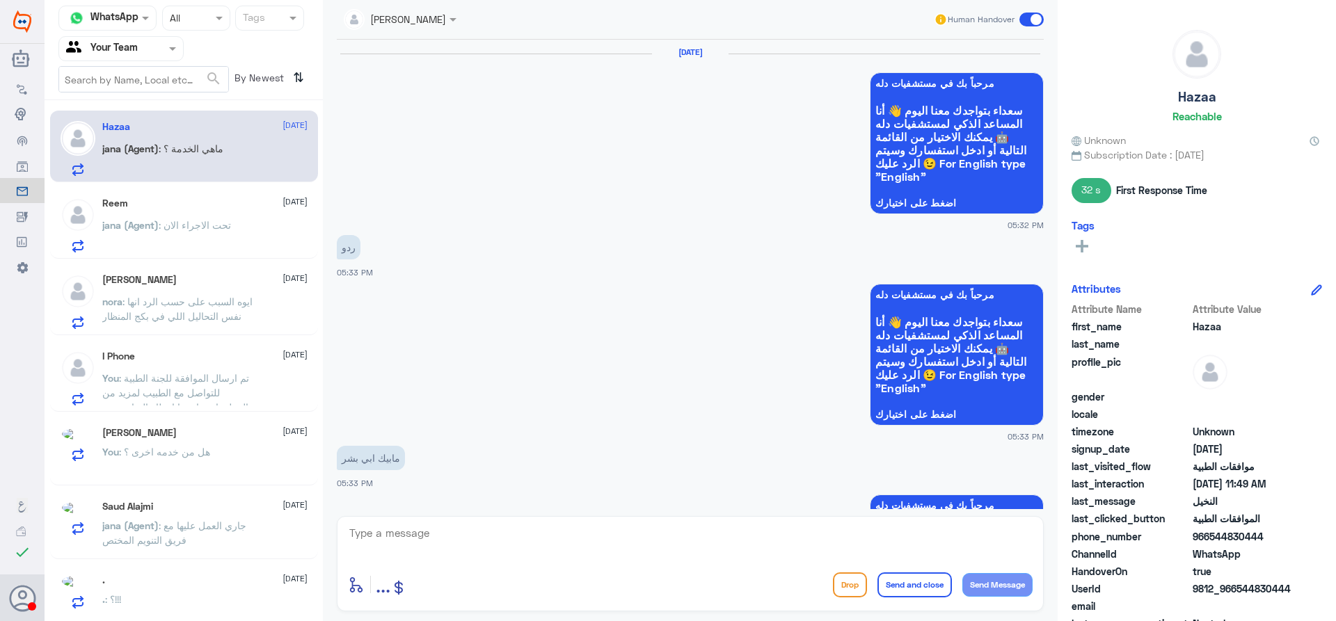
scroll to position [1316, 0]
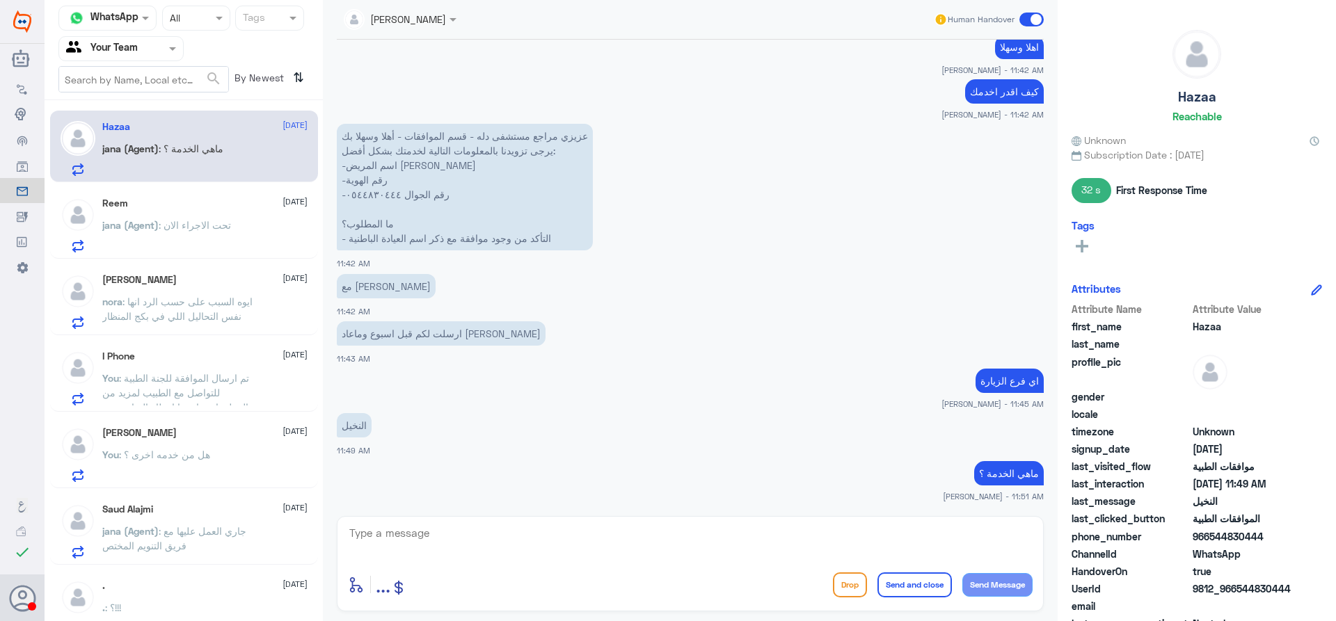
click at [189, 221] on span ": تحت الاجراء الان" at bounding box center [195, 225] width 72 height 12
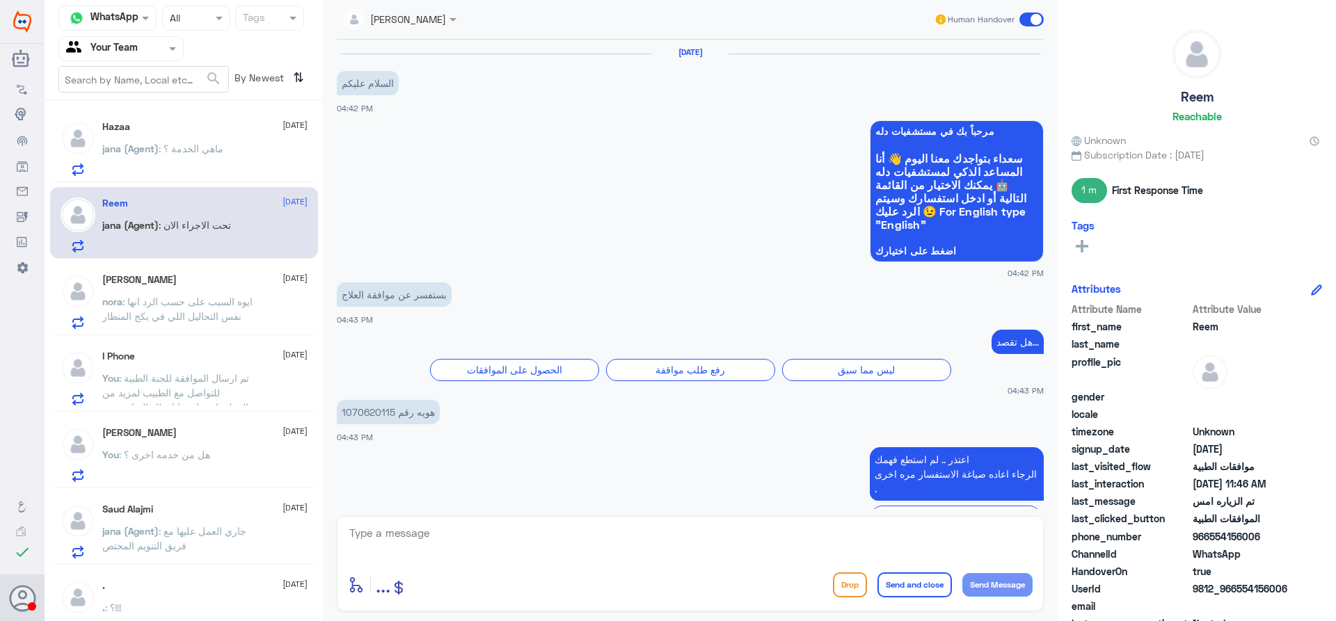
scroll to position [1306, 0]
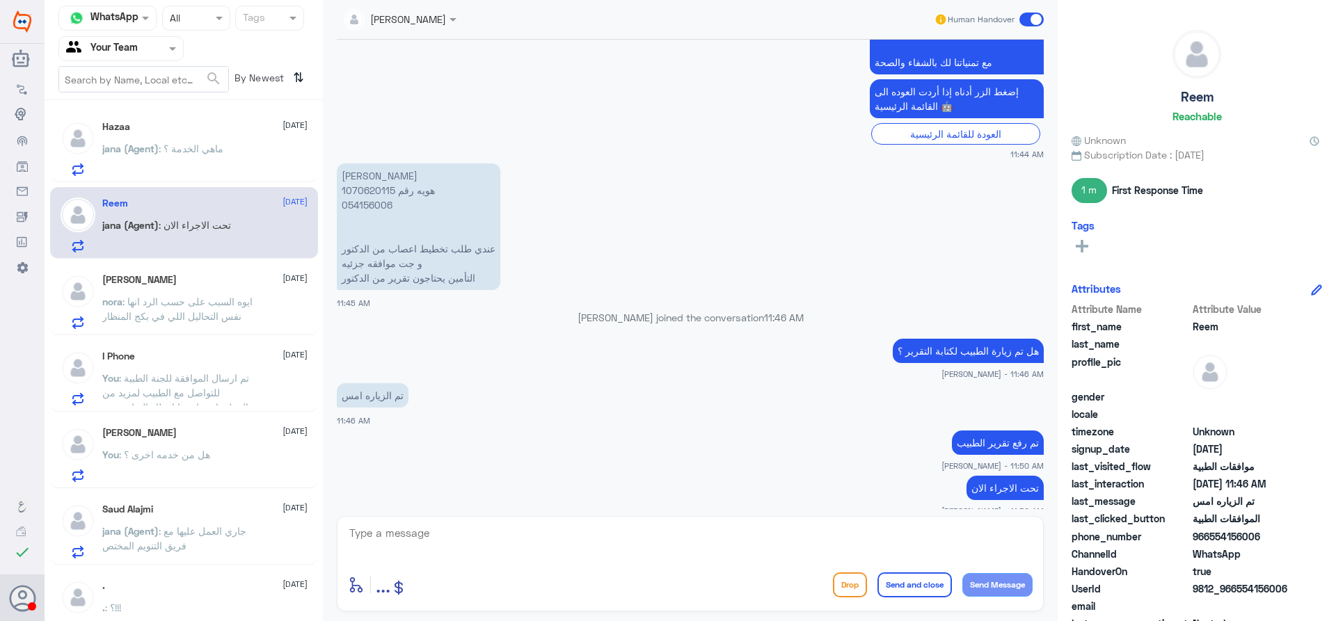
click at [264, 470] on div "You : هل من خدمه اخرى ؟" at bounding box center [204, 466] width 205 height 31
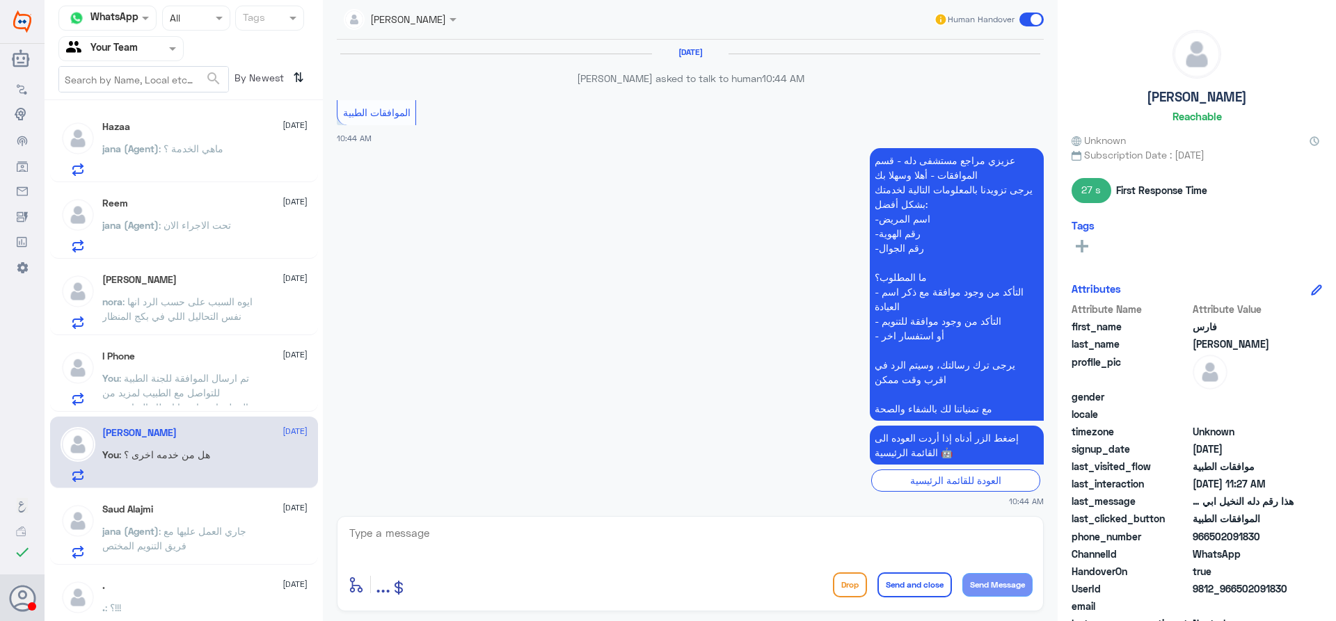
scroll to position [794, 0]
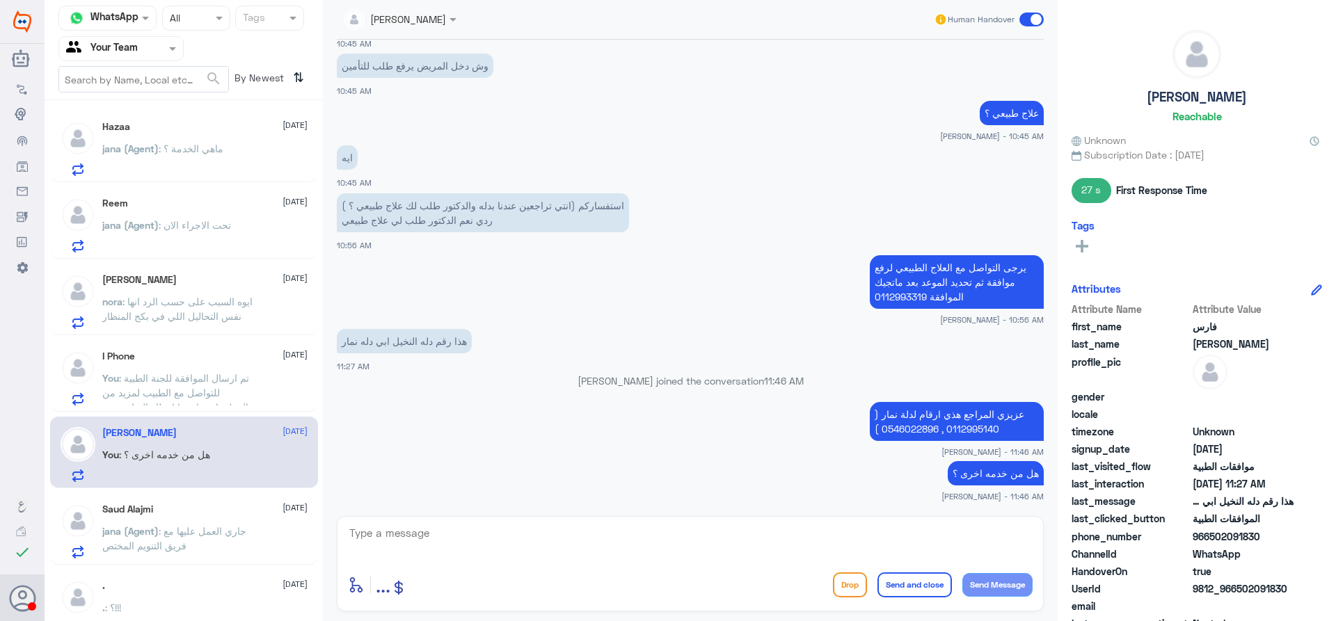
click at [252, 365] on div "I Phone 14 September You : تم ارسال الموافقة للجنة الطبية للتواصل مع الطبيب لمز…" at bounding box center [204, 378] width 205 height 55
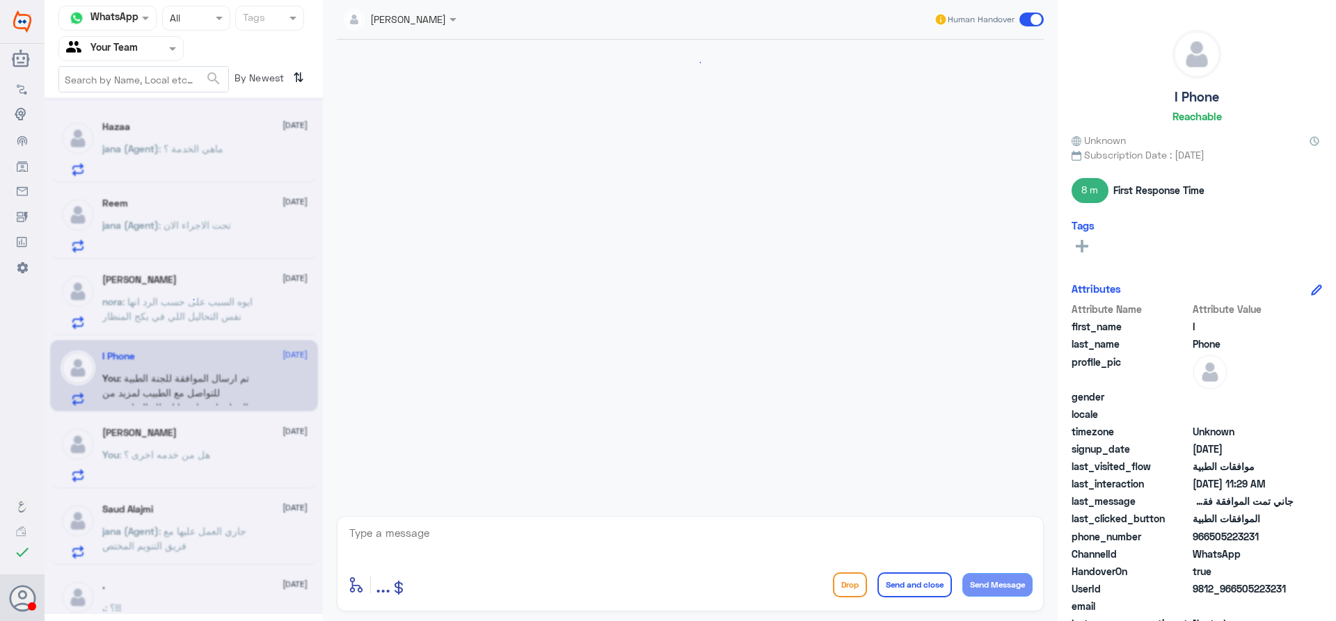
scroll to position [1140, 0]
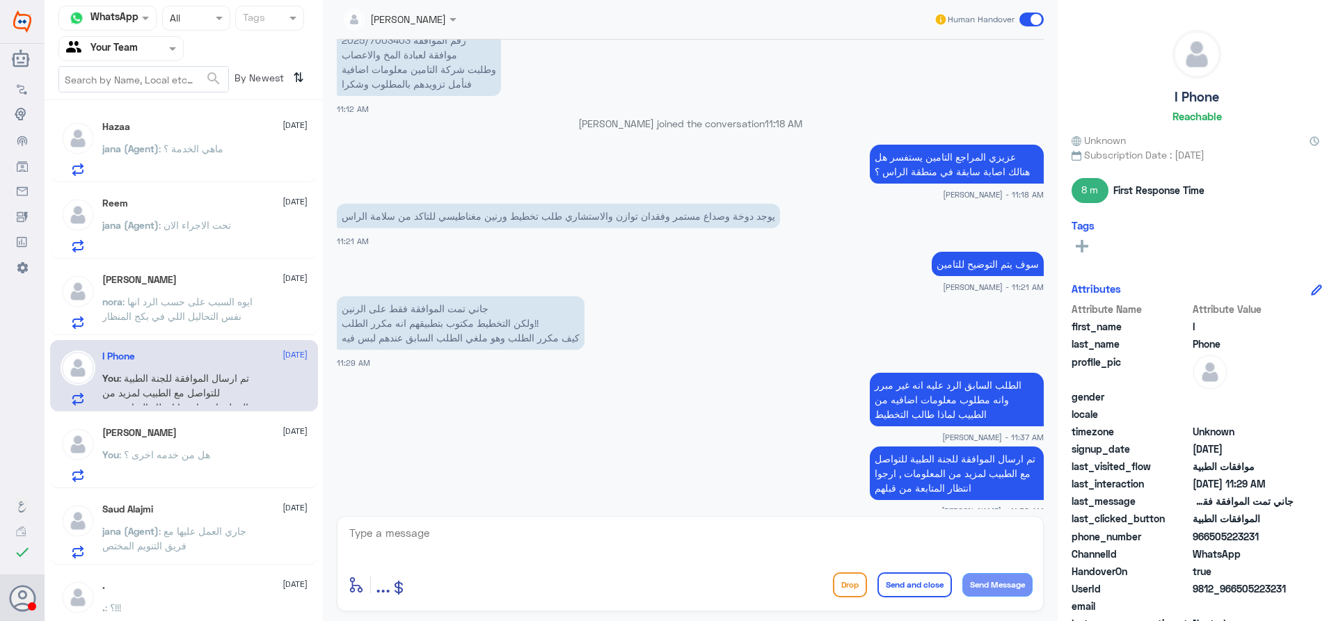
click at [248, 299] on span ": ايوه السبب على حسب الرد انها نفس التحاليل اللي في بكج المنظار" at bounding box center [177, 309] width 150 height 26
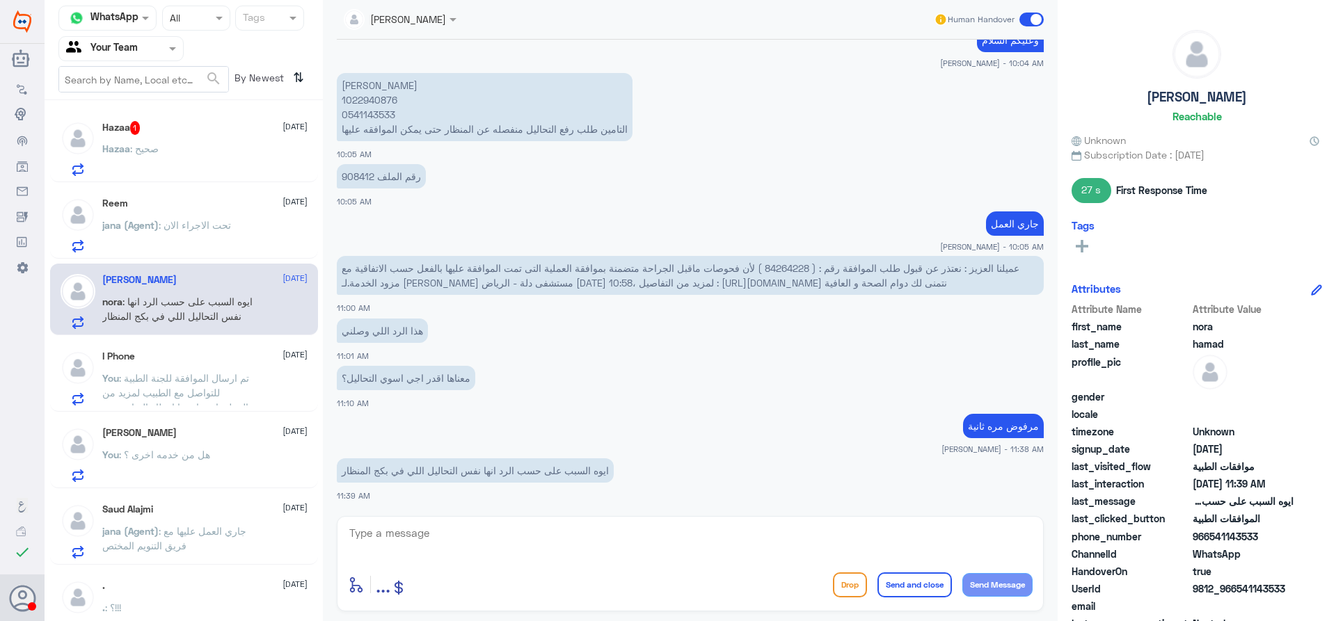
click at [255, 145] on div "Hazaa : صحيح" at bounding box center [204, 160] width 205 height 31
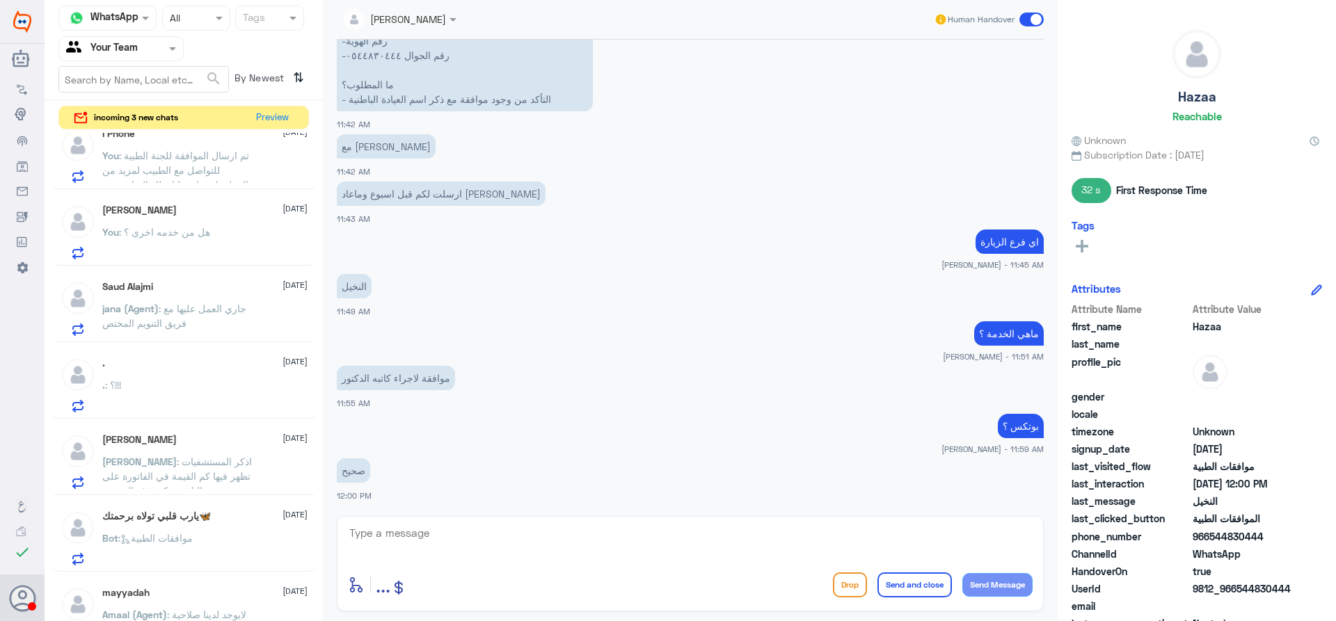
scroll to position [42, 0]
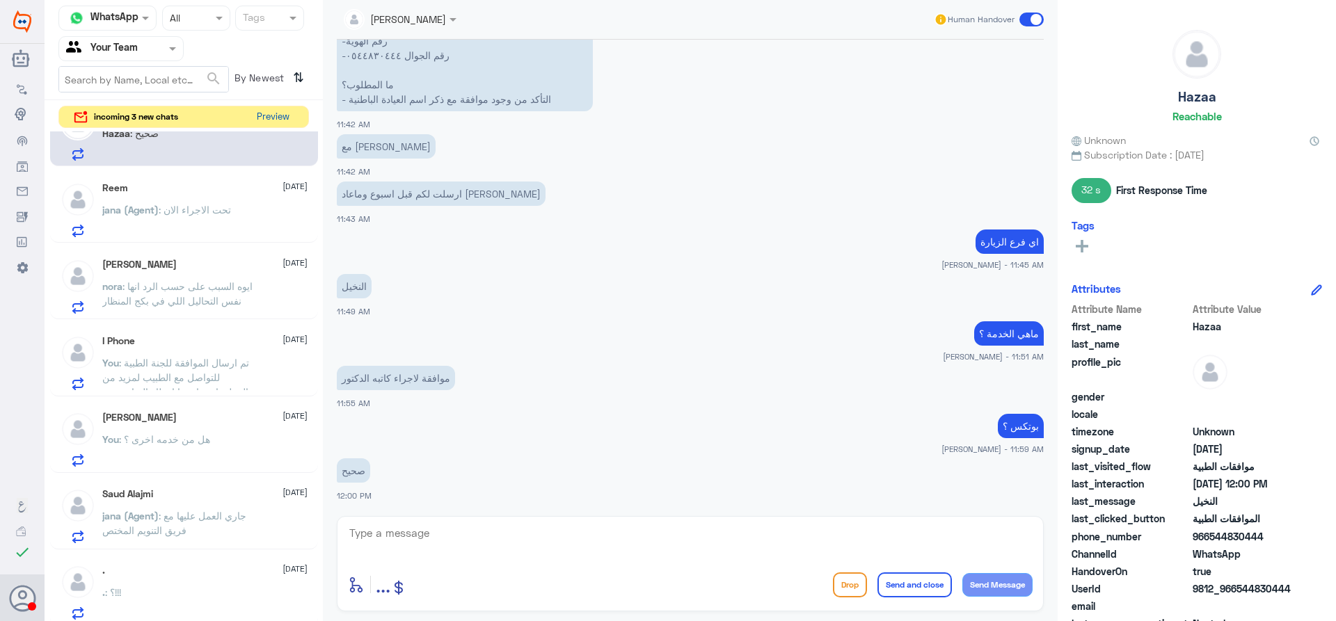
click at [266, 116] on button "Preview" at bounding box center [272, 117] width 43 height 22
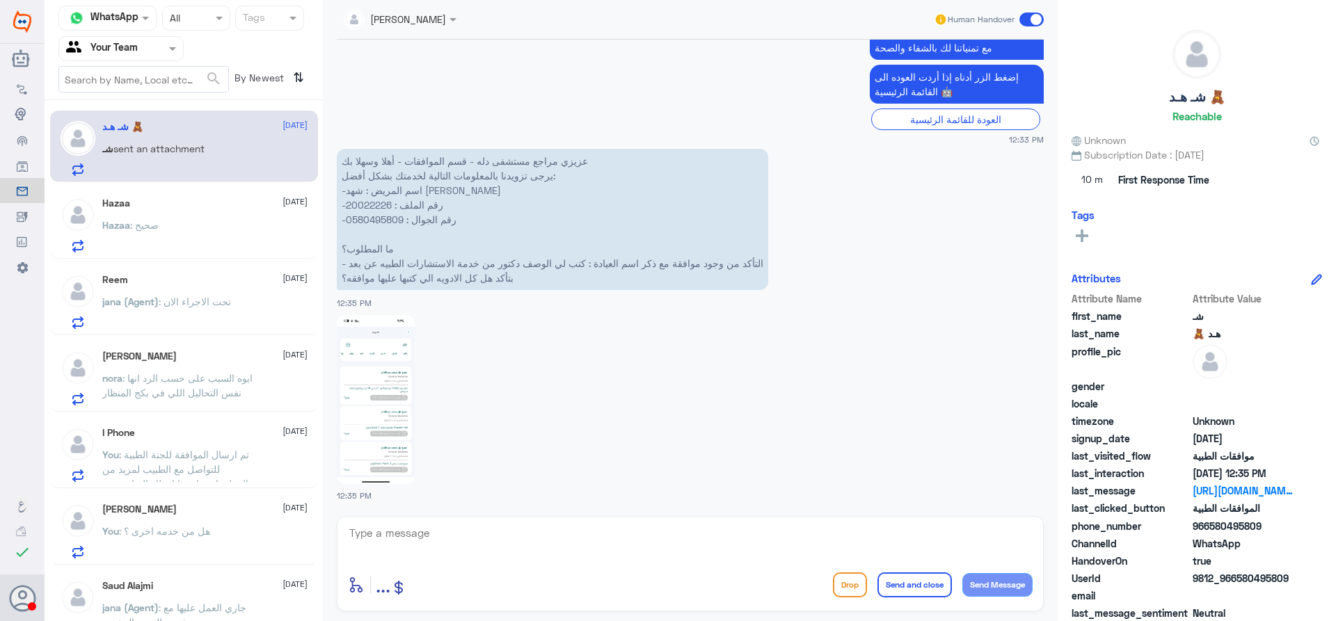
click at [392, 413] on img at bounding box center [376, 399] width 78 height 169
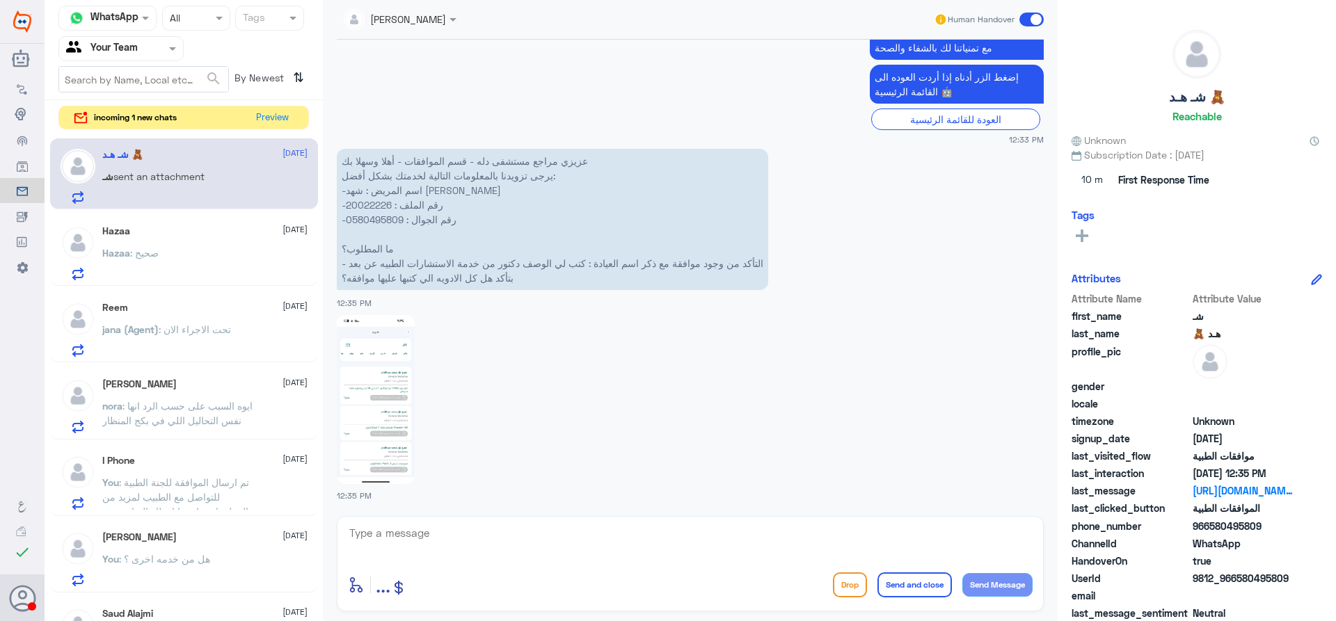
click at [384, 385] on img at bounding box center [376, 399] width 78 height 169
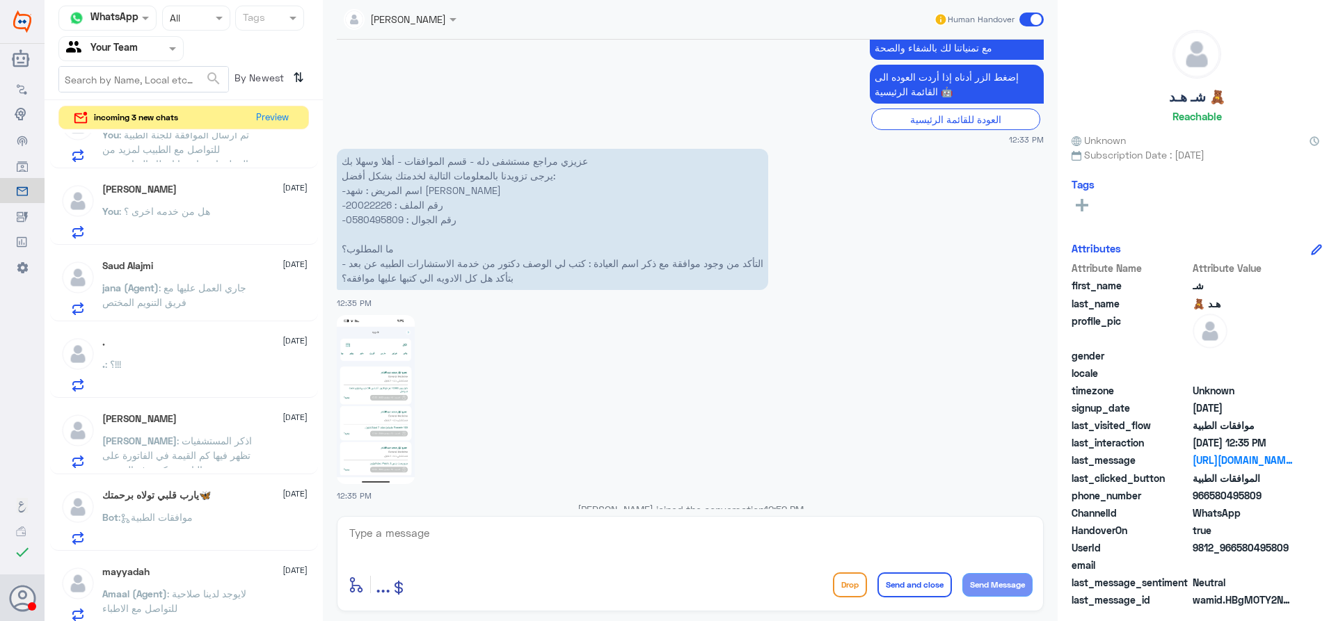
scroll to position [1686, 0]
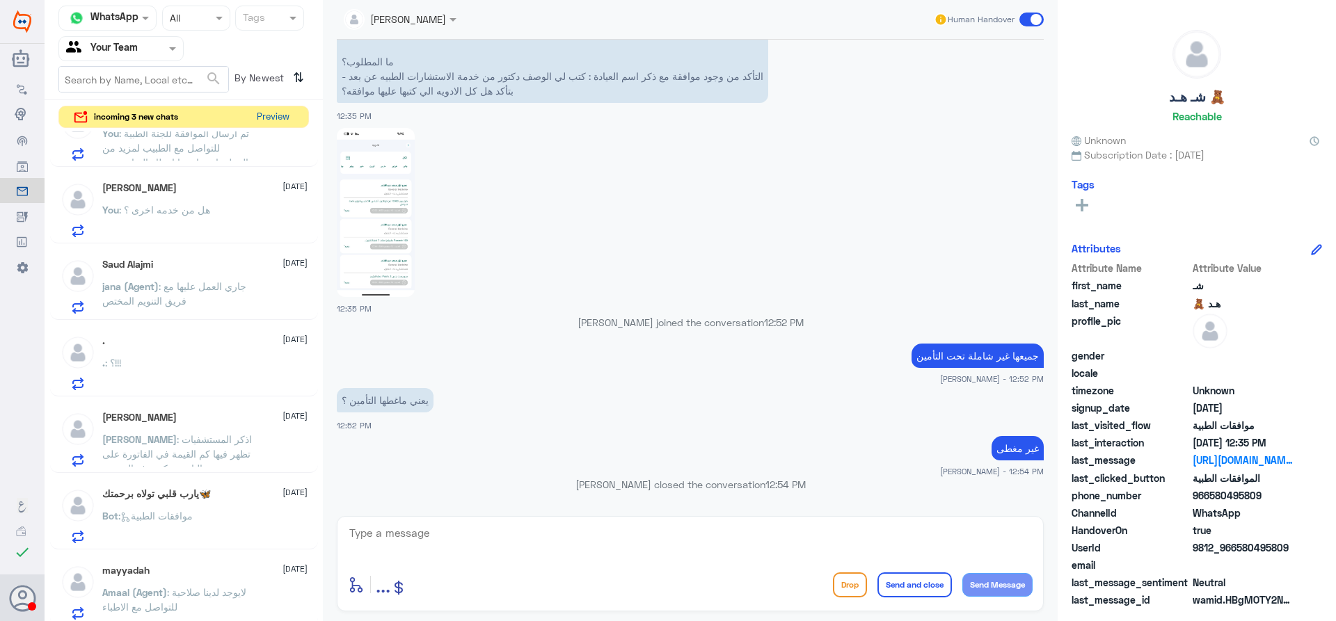
click at [264, 122] on button "Preview" at bounding box center [272, 117] width 43 height 22
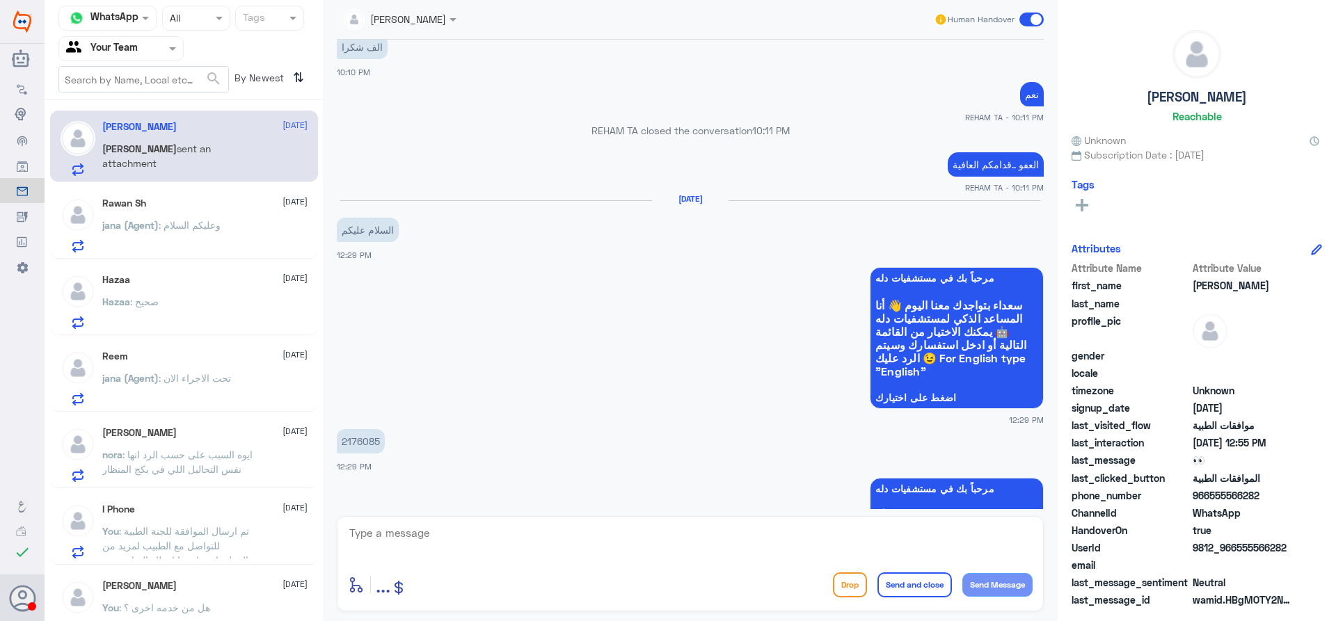
scroll to position [2303, 0]
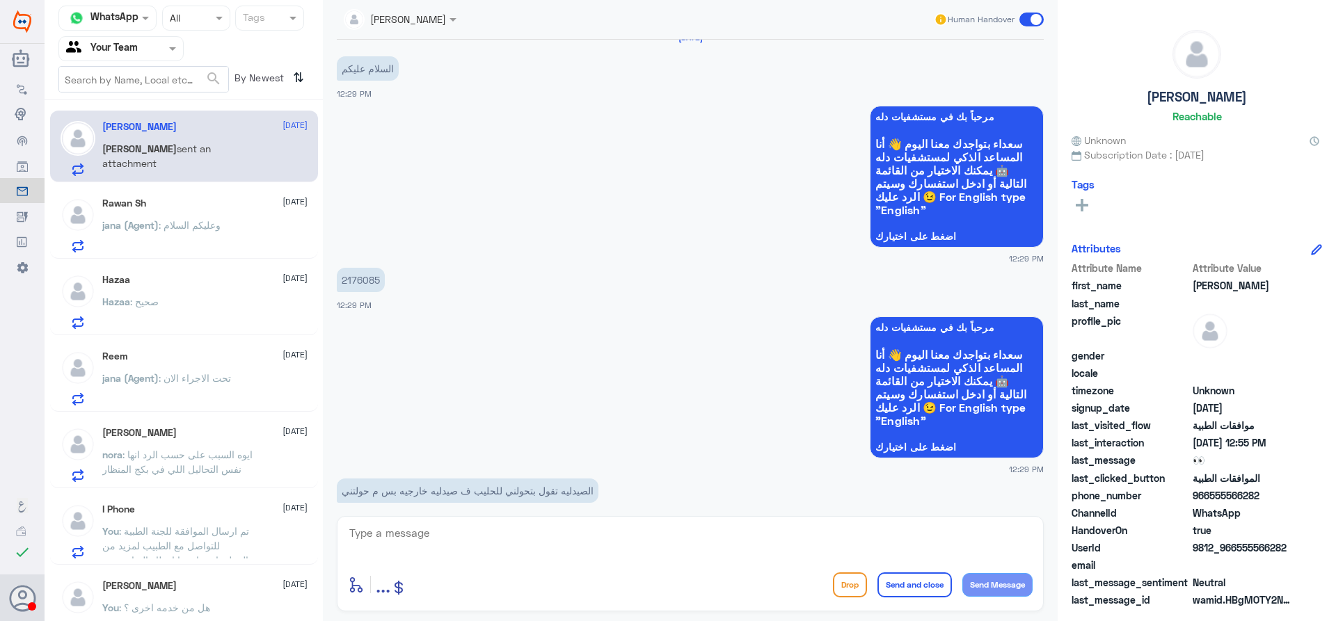
click at [381, 268] on p "2176085" at bounding box center [361, 280] width 48 height 24
click at [376, 268] on p "2176085" at bounding box center [361, 280] width 48 height 24
copy p "2176085"
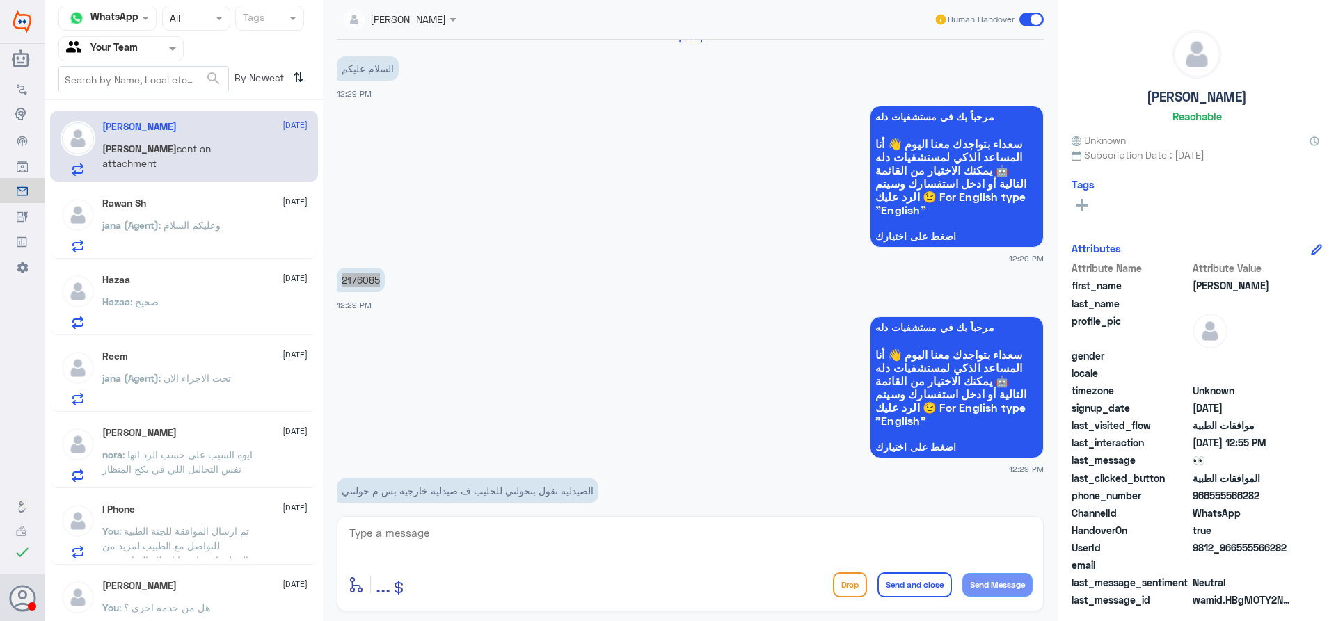
scroll to position [3211, 0]
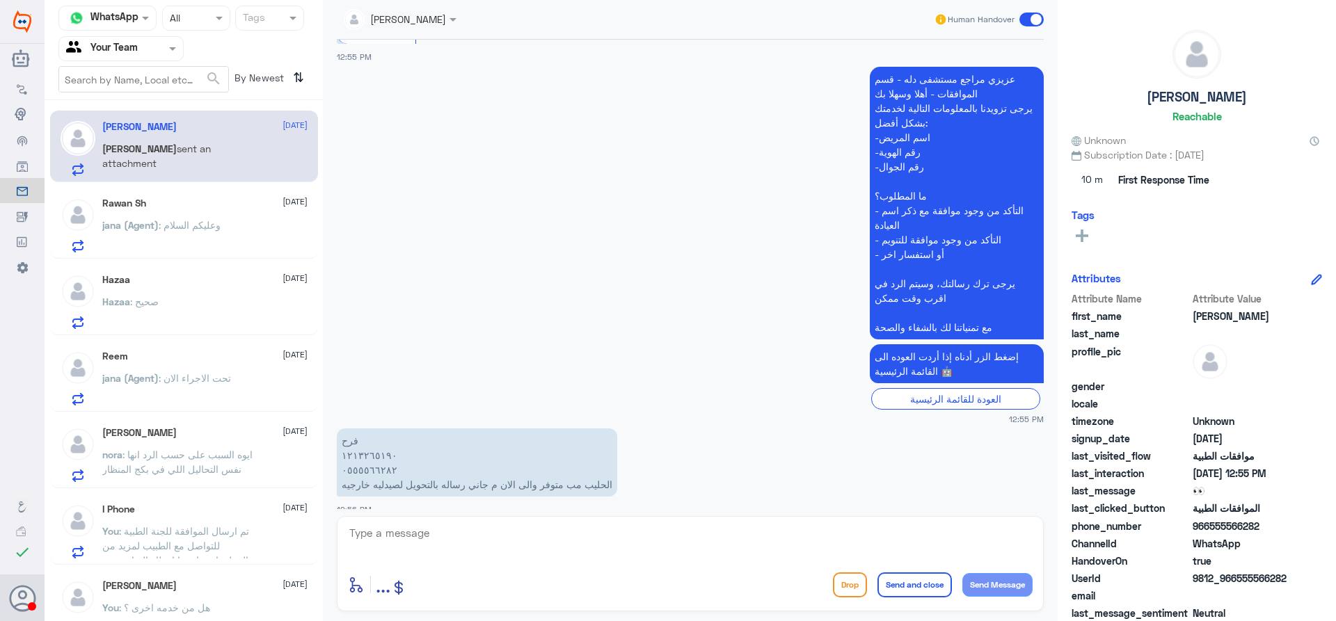
click at [209, 401] on p "jana (Agent) : تحت الاجراء الان" at bounding box center [166, 388] width 129 height 35
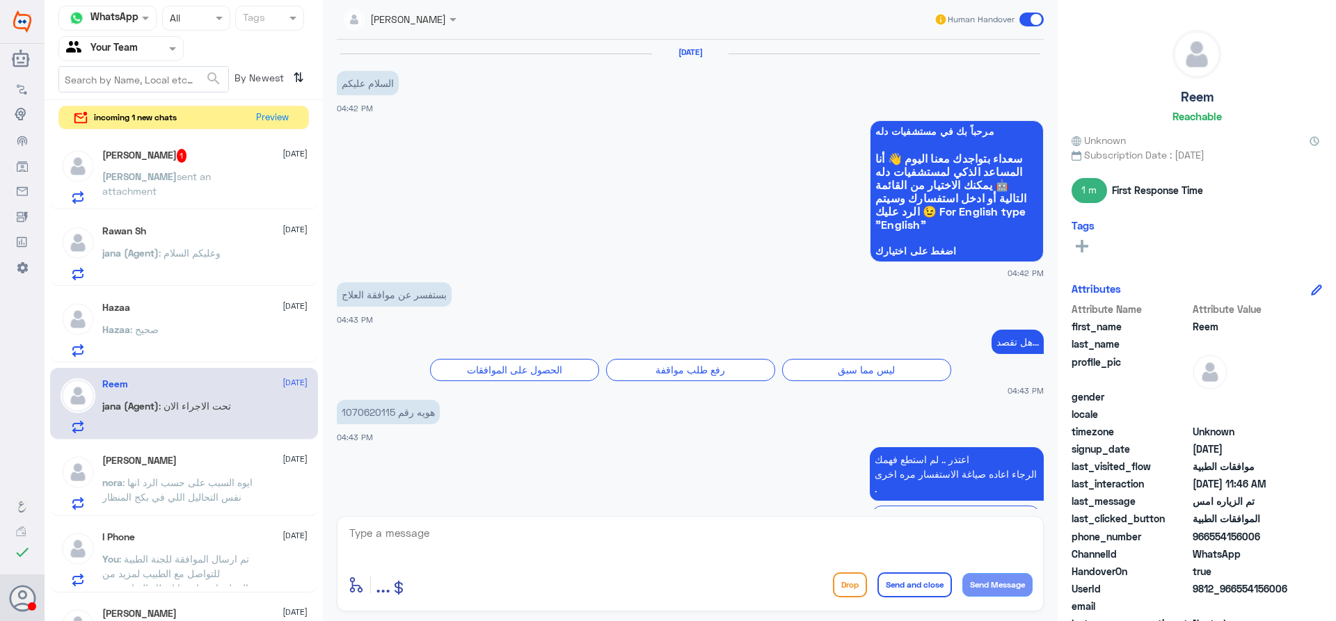
scroll to position [1306, 0]
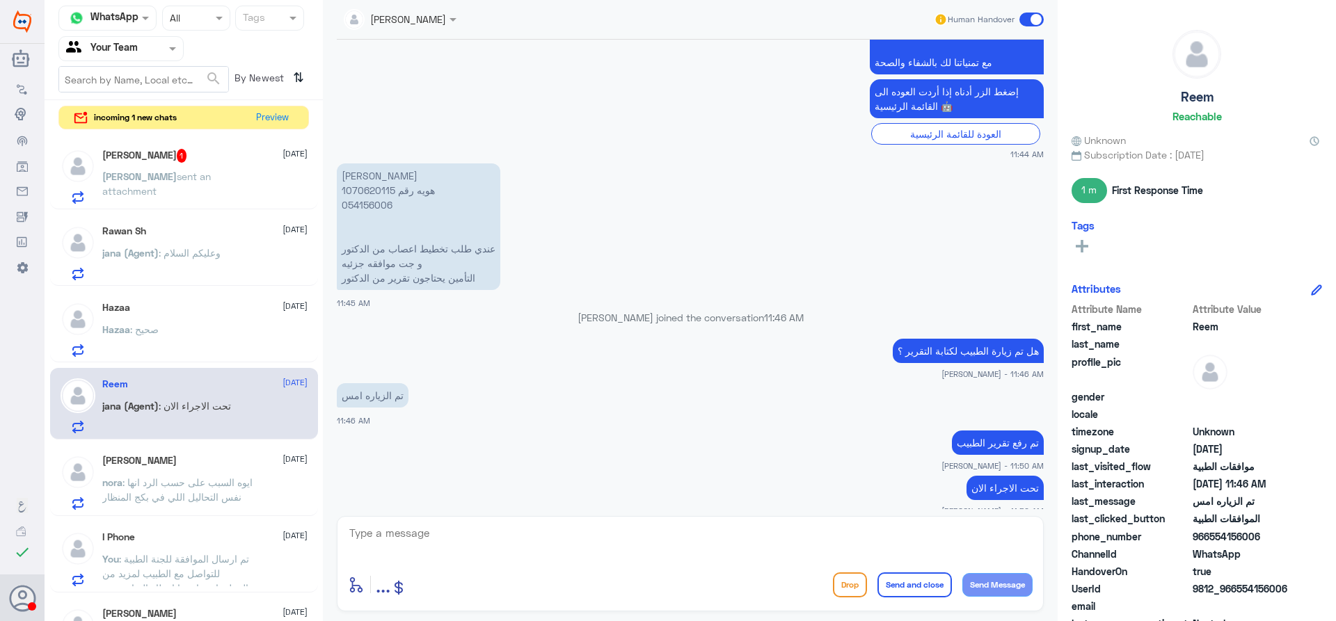
click at [240, 333] on div "Hazaa : صحيح" at bounding box center [204, 341] width 205 height 31
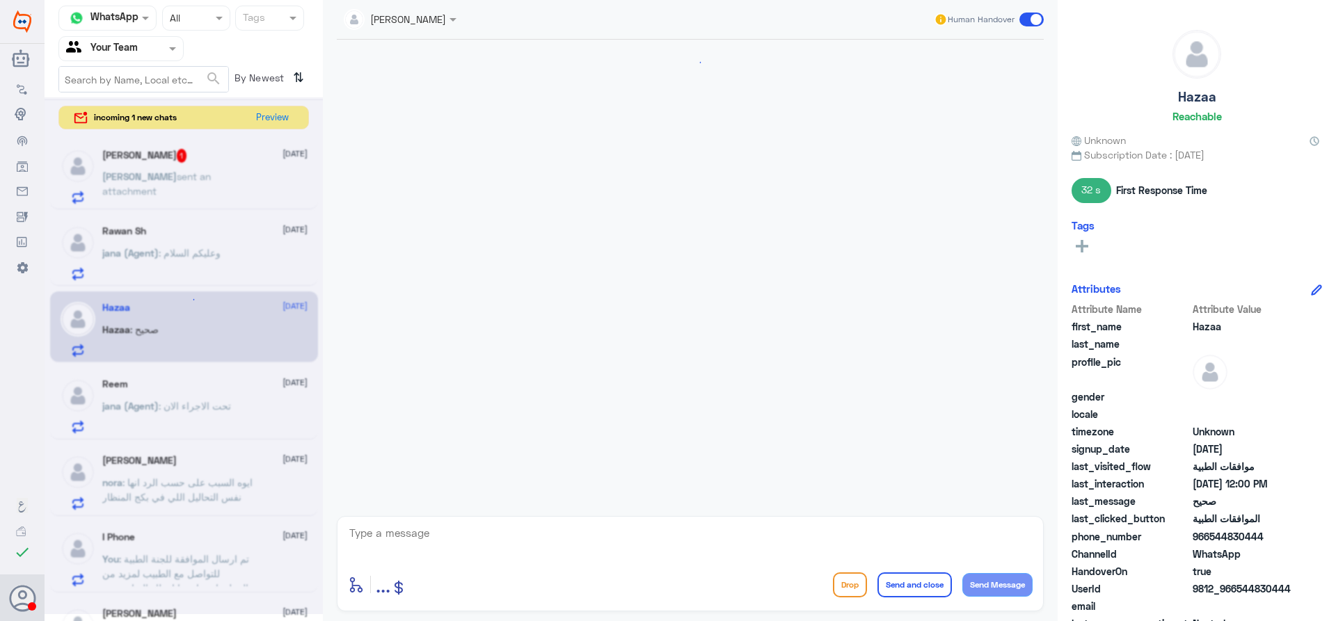
scroll to position [1080, 0]
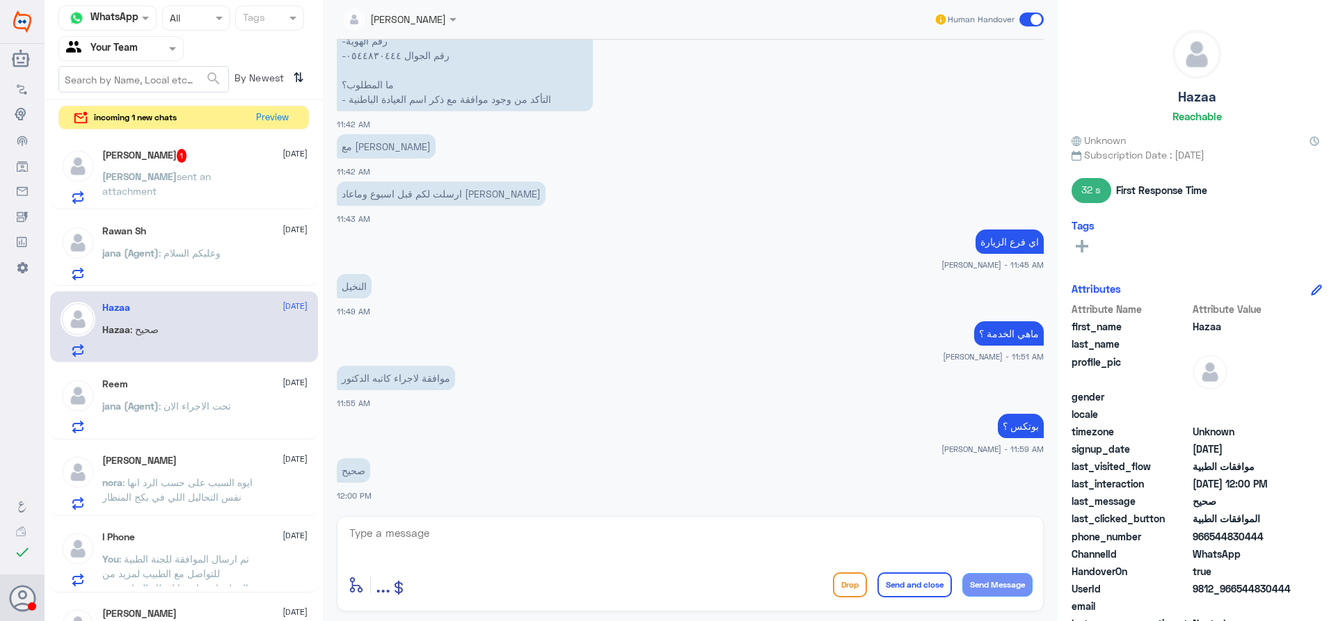
click at [216, 436] on div "Reem 14 September jana (Agent) : تحت الاجراء الان" at bounding box center [184, 404] width 268 height 72
click at [216, 429] on p "jana (Agent) : تحت الاجراء الان" at bounding box center [166, 416] width 129 height 35
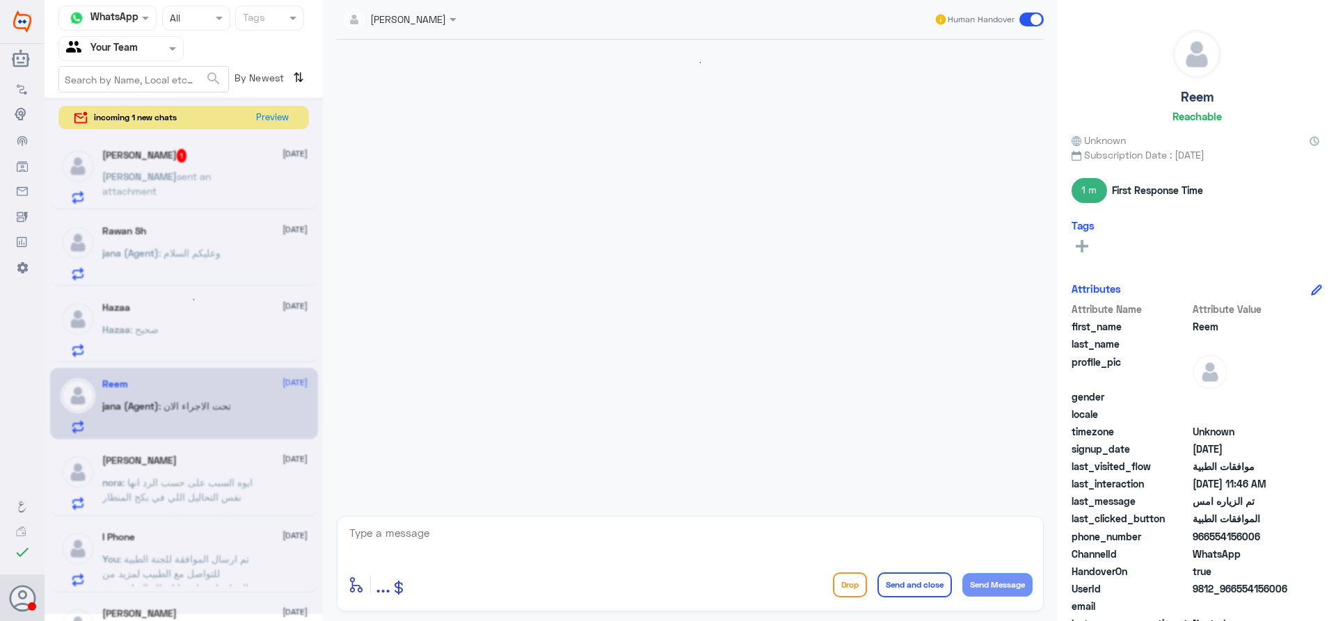
scroll to position [1306, 0]
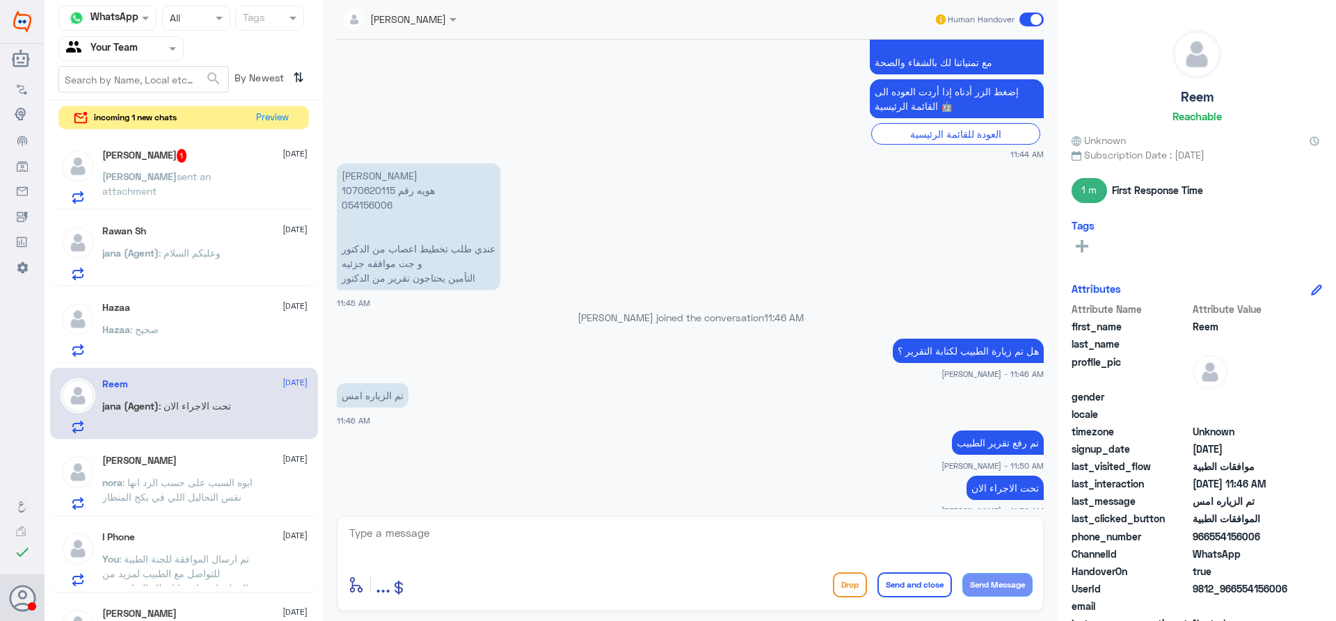
click at [232, 475] on p "[PERSON_NAME] : ايوه السبب على حسب الرد انها نفس التحاليل اللي في بكج المنظار" at bounding box center [180, 492] width 157 height 35
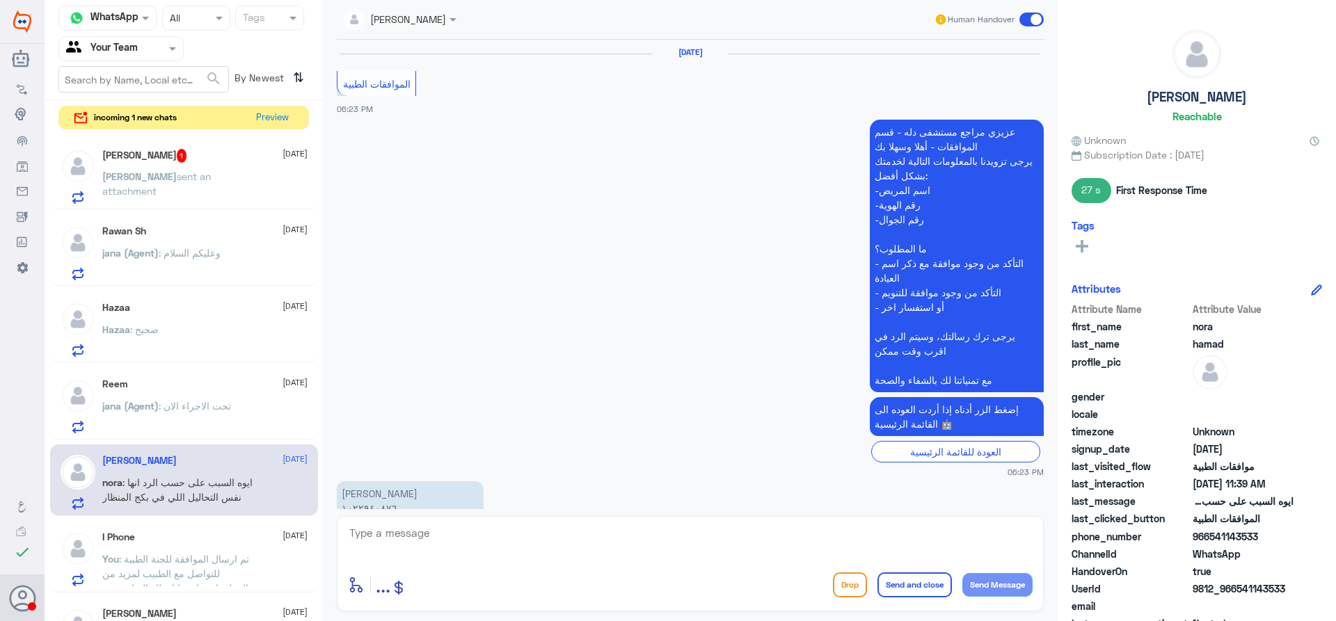
scroll to position [1281, 0]
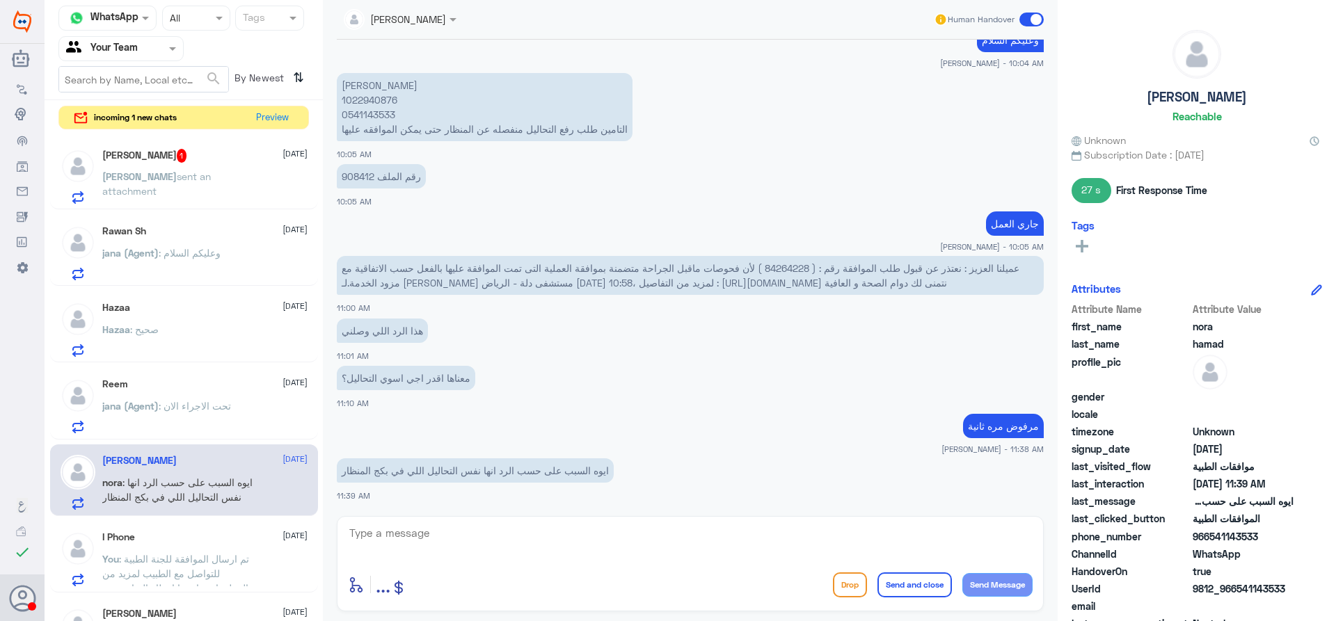
click at [780, 275] on p "عميلنا العزيز : نعتذر عن قبول طلب الموافقة رقم : ( 84264228 ) لأن فحوصات ماقبل …" at bounding box center [690, 275] width 707 height 39
copy span "84264228"
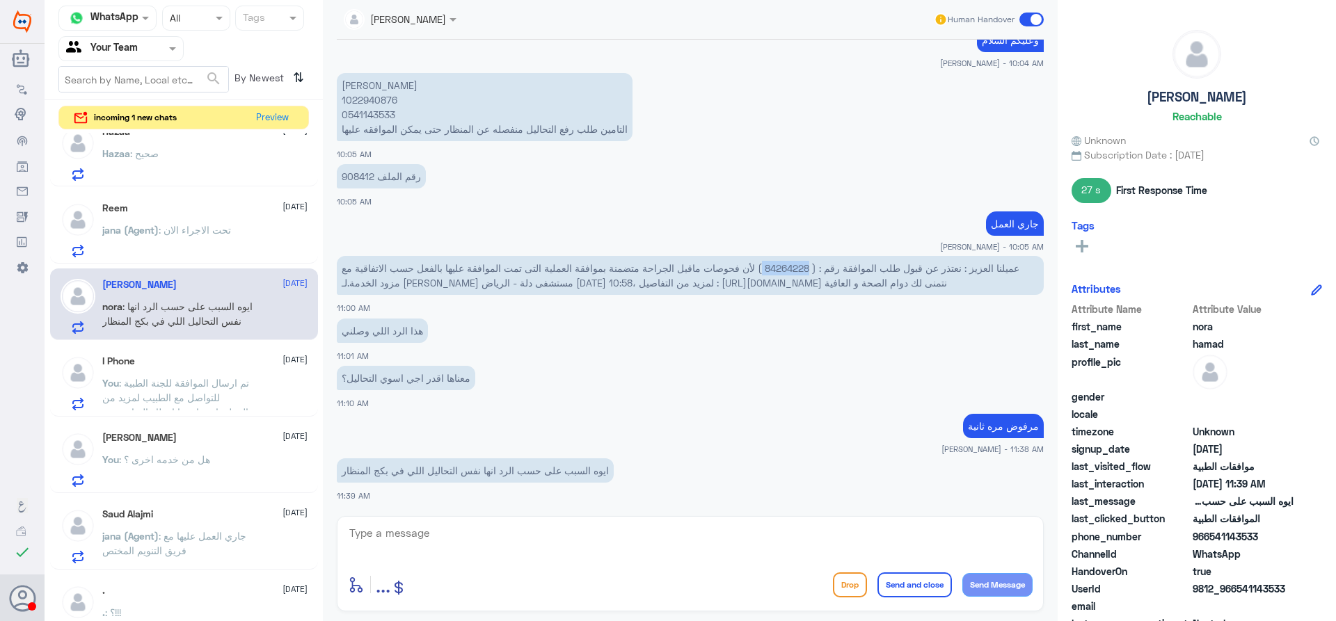
scroll to position [209, 0]
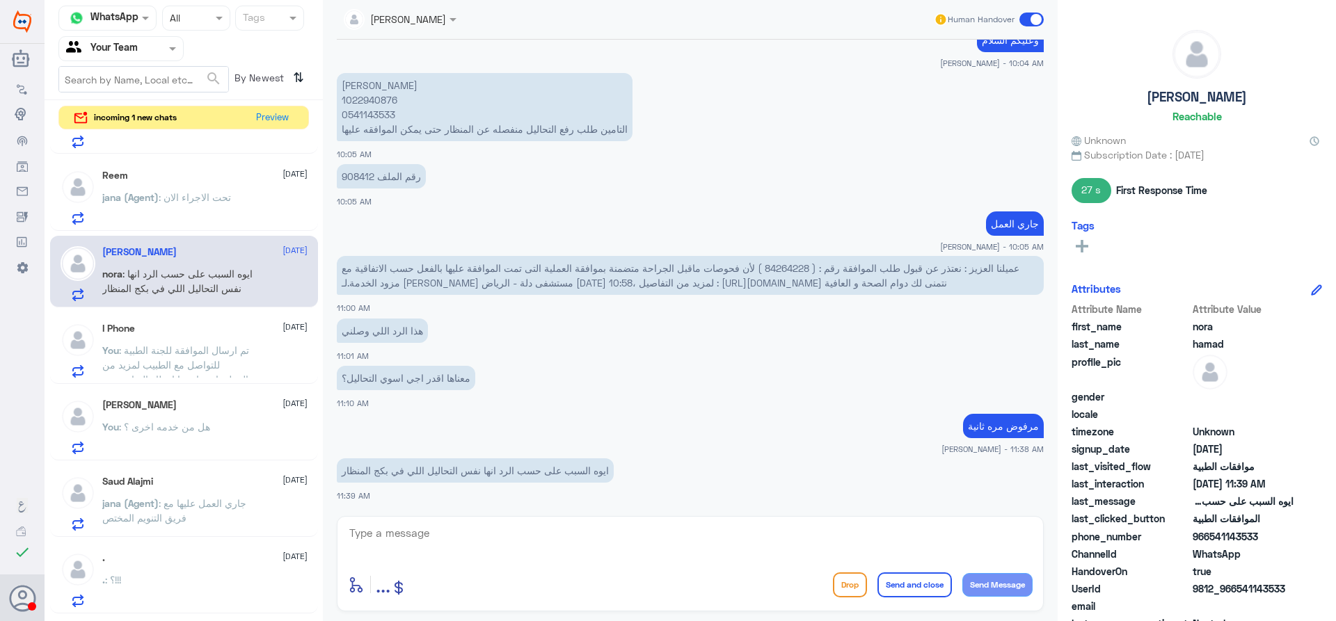
click at [222, 352] on span ": تم ارسال الموافقة للجنة الطبية للتواصل مع الطبيب لمزيد من المعلومات , ارجوا ا…" at bounding box center [175, 372] width 147 height 56
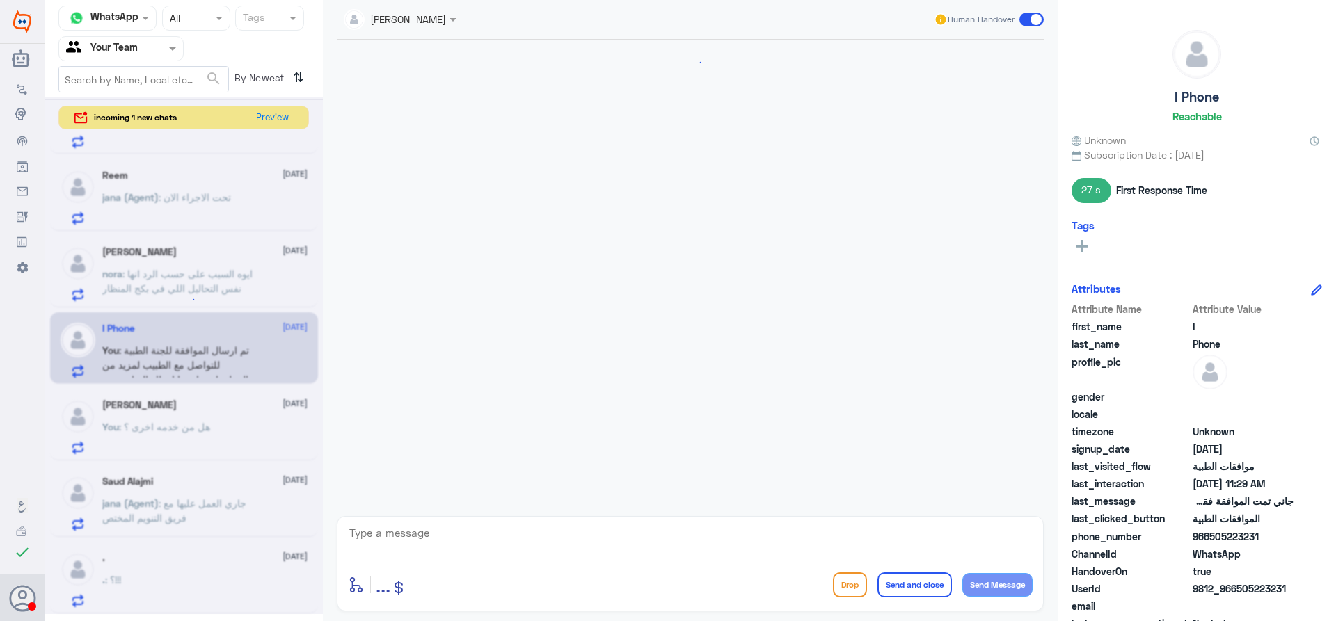
scroll to position [1140, 0]
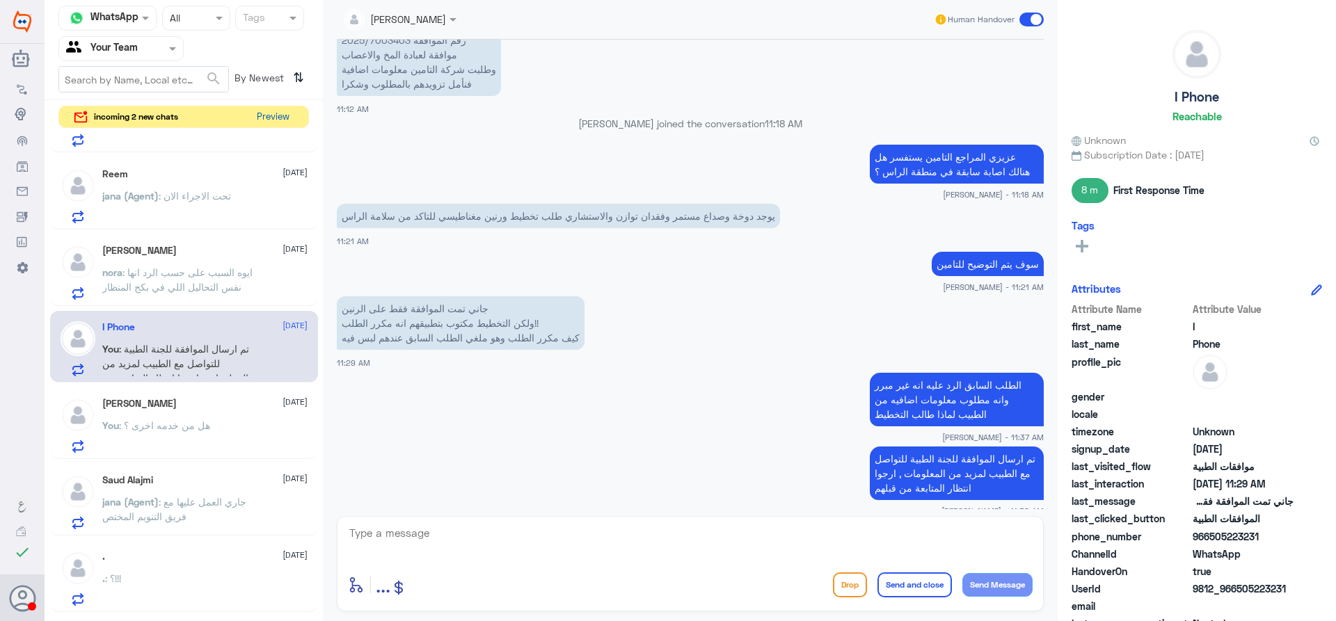
click at [272, 121] on button "Preview" at bounding box center [272, 117] width 43 height 22
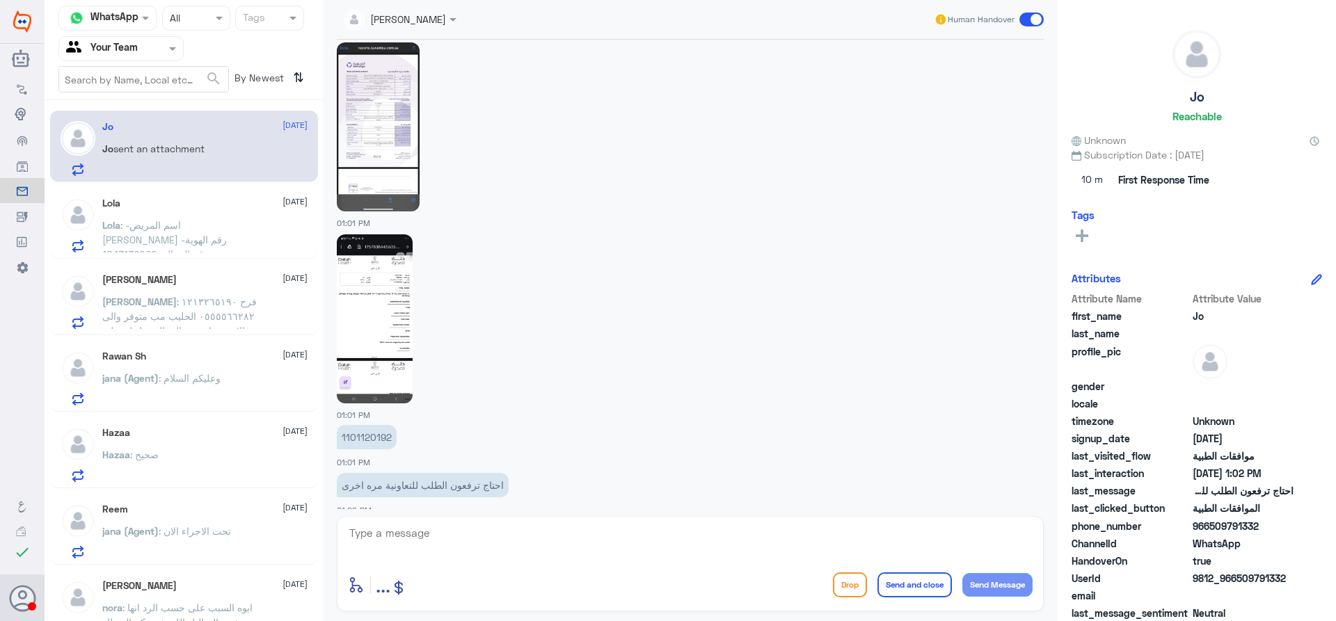
click at [390, 298] on img at bounding box center [375, 318] width 76 height 169
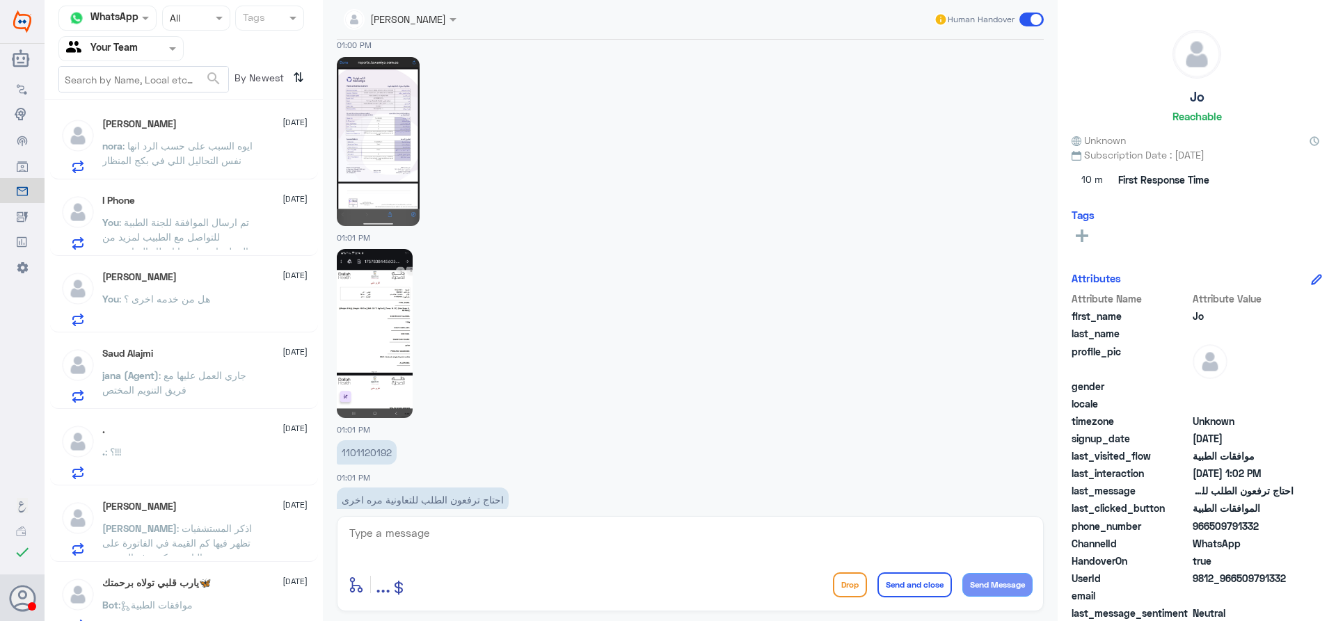
scroll to position [557, 0]
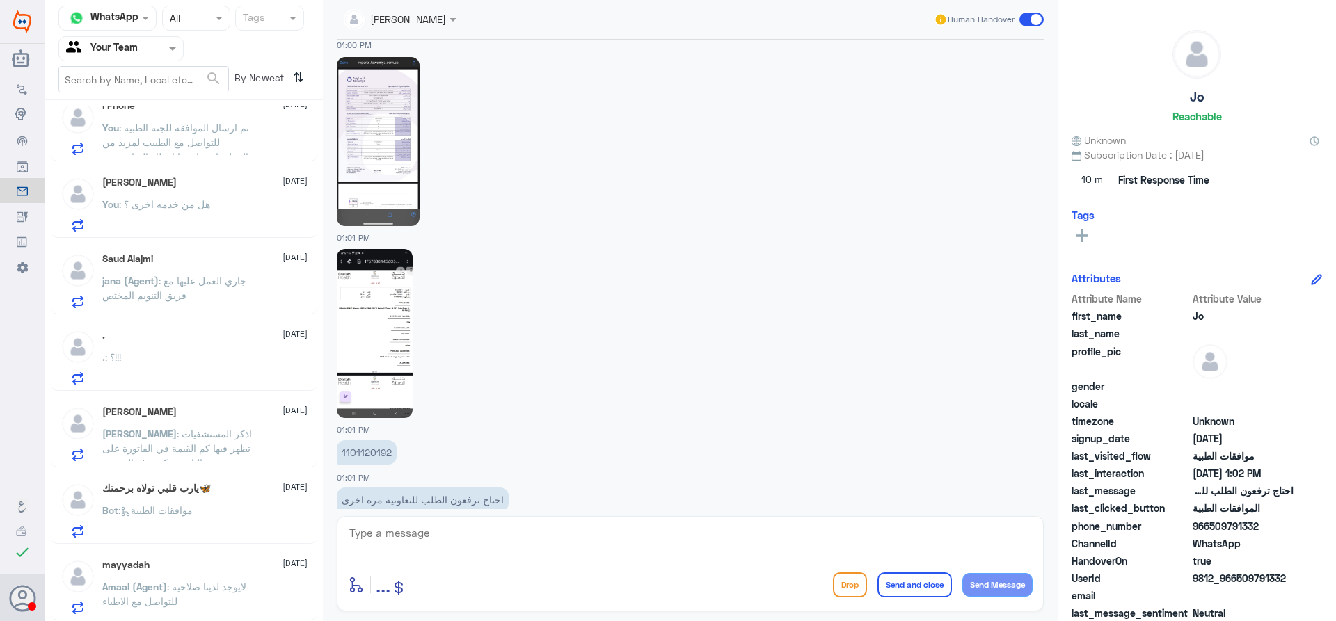
click at [220, 586] on span ": لايوجد لدينا صلاحية للتواصل مع الاطباء" at bounding box center [174, 594] width 144 height 26
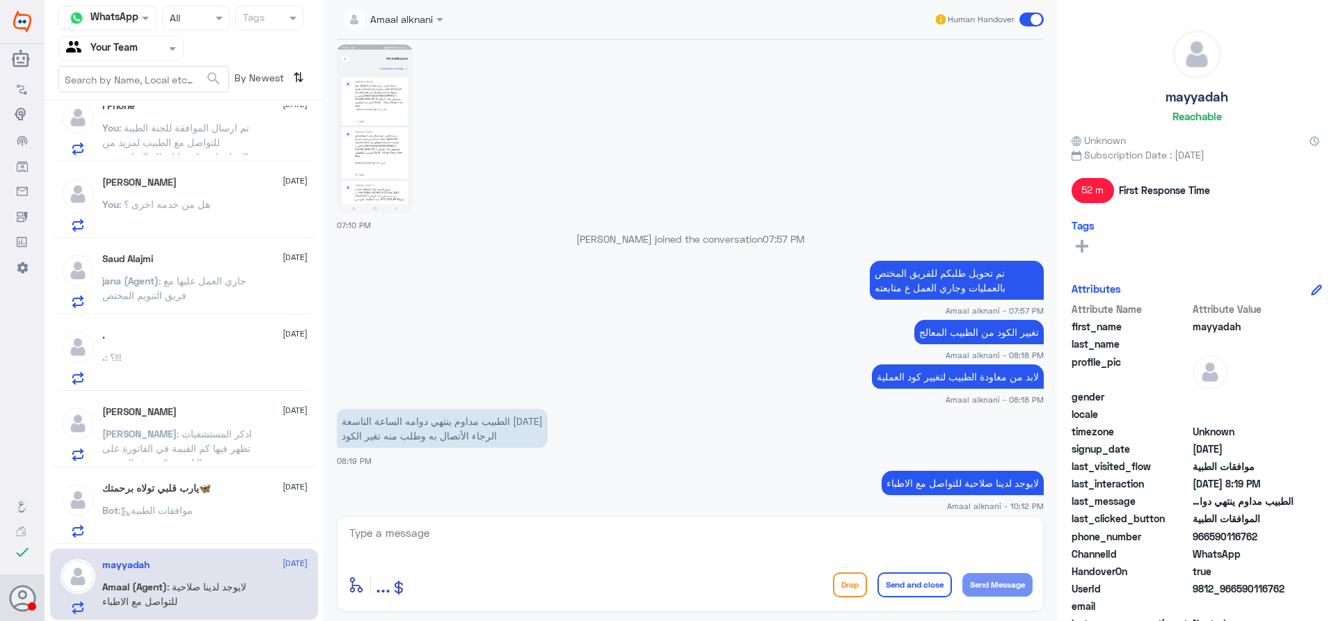
scroll to position [882, 0]
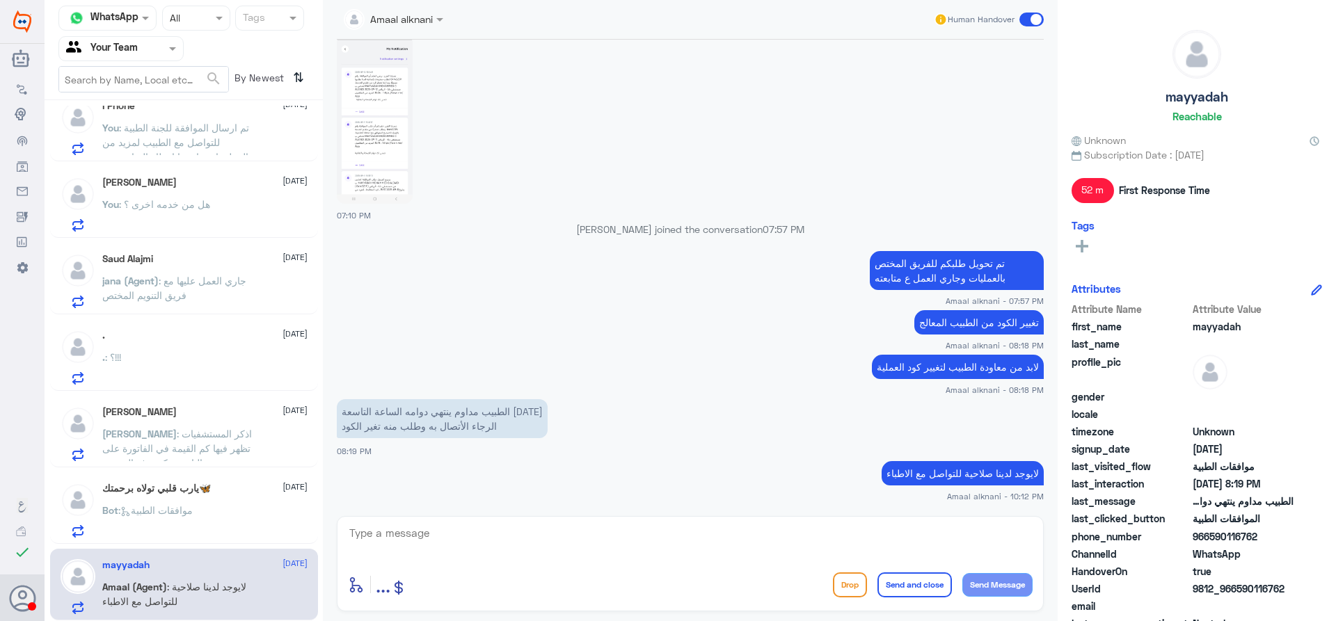
click at [911, 266] on p "تم تحويل طلبكم للفريق المختص بالعمليات وجاري العمل ع متابعته" at bounding box center [957, 270] width 174 height 39
copy div "تم تحويل طلبكم للفريق المختص بالعمليات وجاري العمل ع متابعته"
click at [895, 525] on textarea at bounding box center [690, 541] width 685 height 34
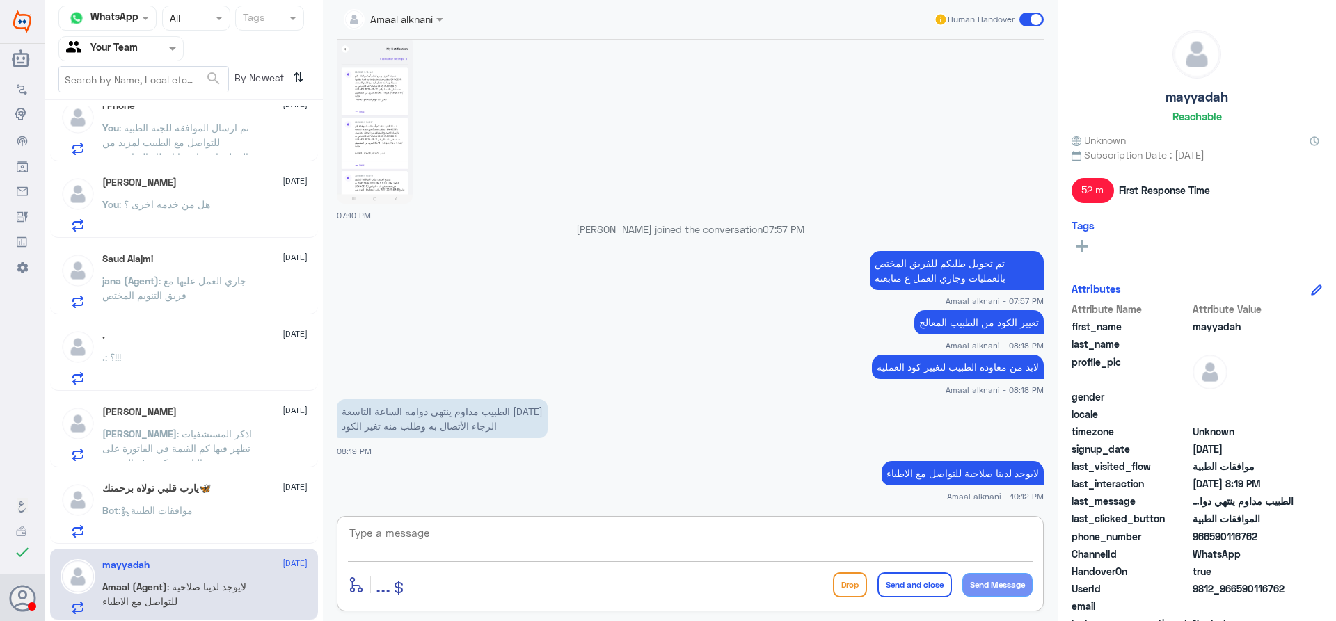
click at [895, 540] on textarea at bounding box center [690, 541] width 685 height 34
paste textarea "تم تحويل طلبكم للفريق المختص بالعمليات وجاري العمل ع متابعته"
click at [706, 542] on textarea "تم تحويل طلبكم للفريق المختص بالعمليات وجاري العمل ع متابعته" at bounding box center [690, 541] width 685 height 34
drag, startPoint x: 714, startPoint y: 534, endPoint x: 726, endPoint y: 534, distance: 11.8
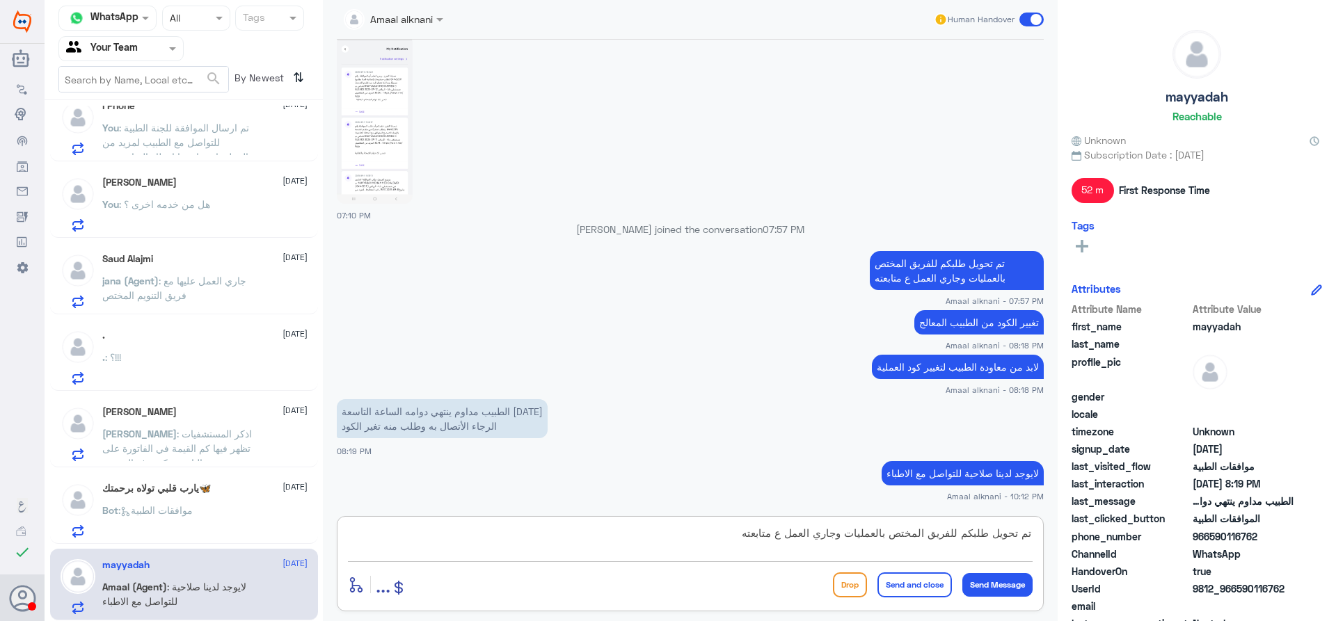
click at [717, 534] on textarea "تم تحويل طلبكم للفريق المختص بالعمليات وجاري العمل ع متابعته" at bounding box center [690, 541] width 685 height 34
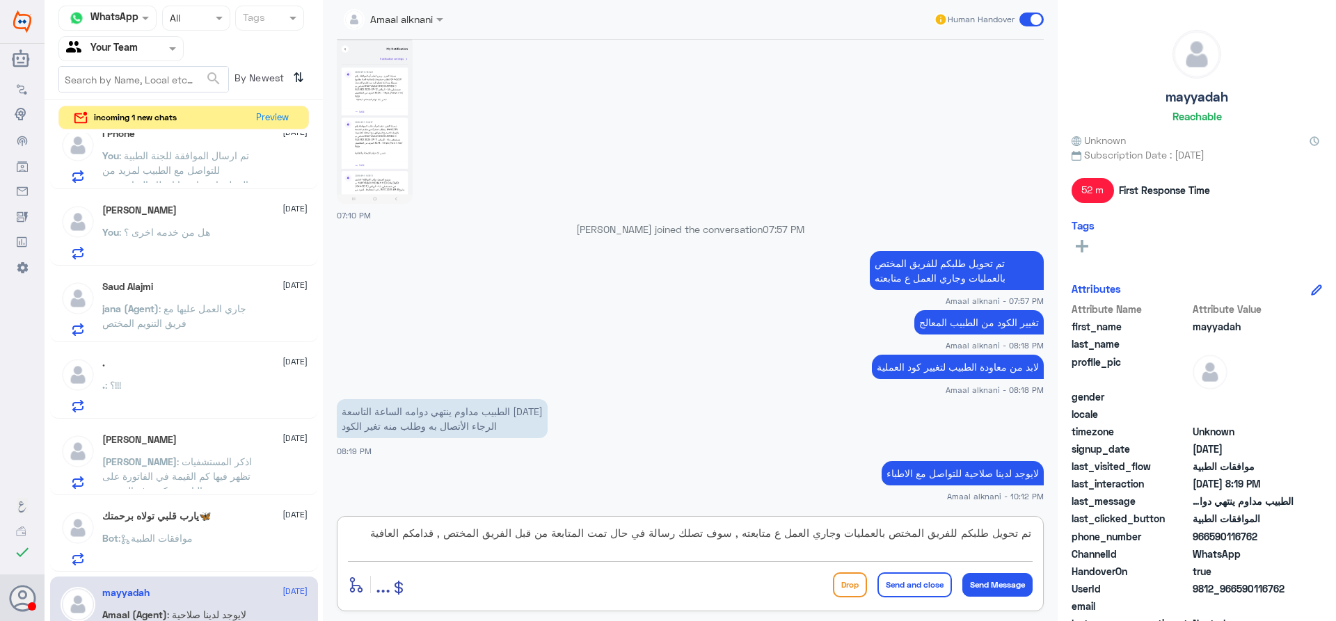
type textarea "تم تحويل طلبكم للفريق المختص بالعمليات وجاري العمل ع متابعته , سوف تصلك رسالة ف…"
click at [918, 591] on button "Send and close" at bounding box center [914, 585] width 74 height 25
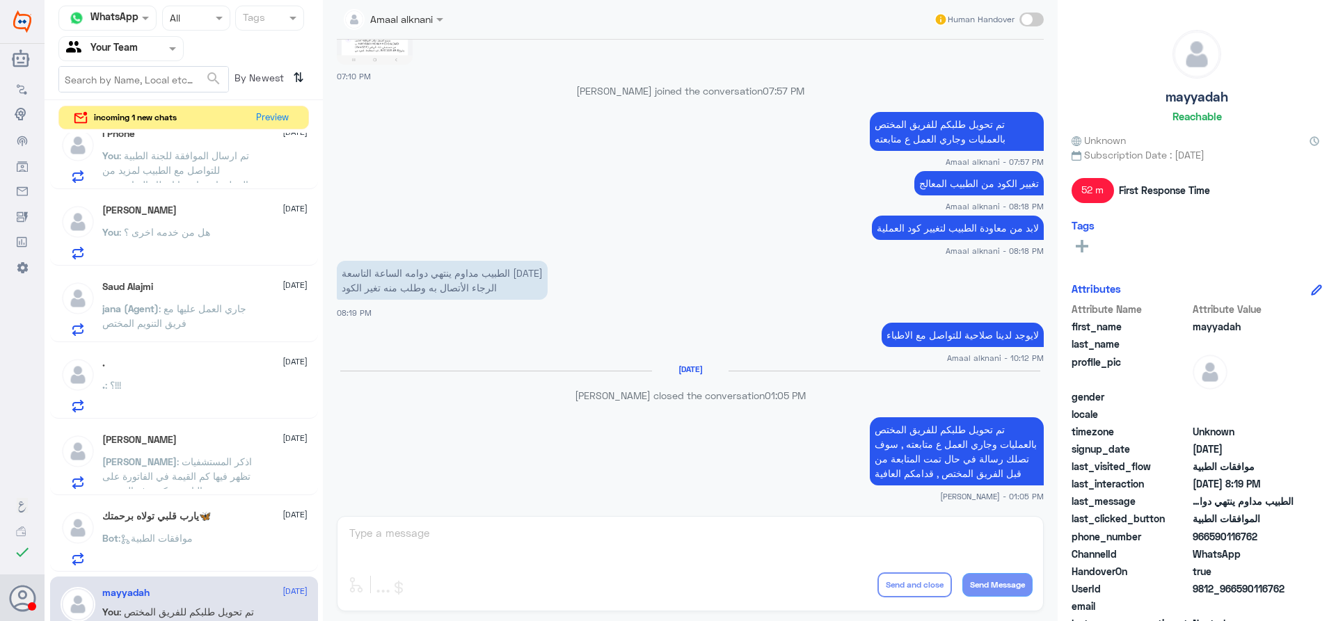
scroll to position [1010, 0]
click at [204, 545] on div "Bot : موافقات الطبية" at bounding box center [204, 549] width 205 height 31
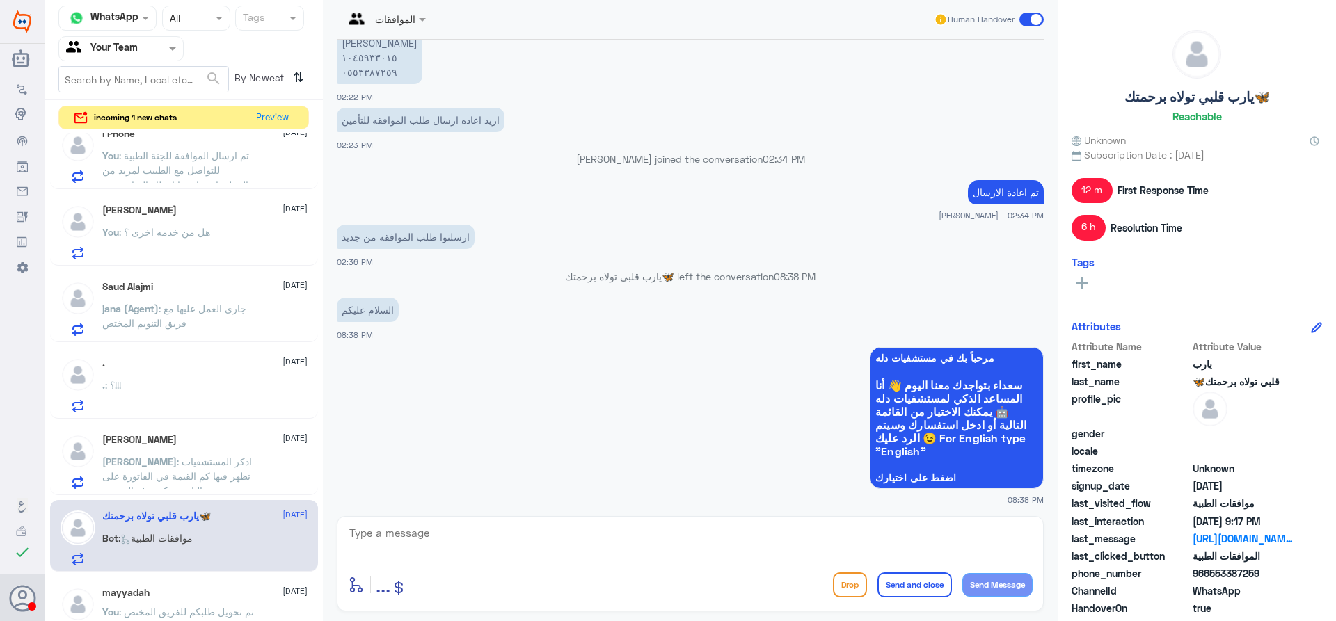
scroll to position [436, 0]
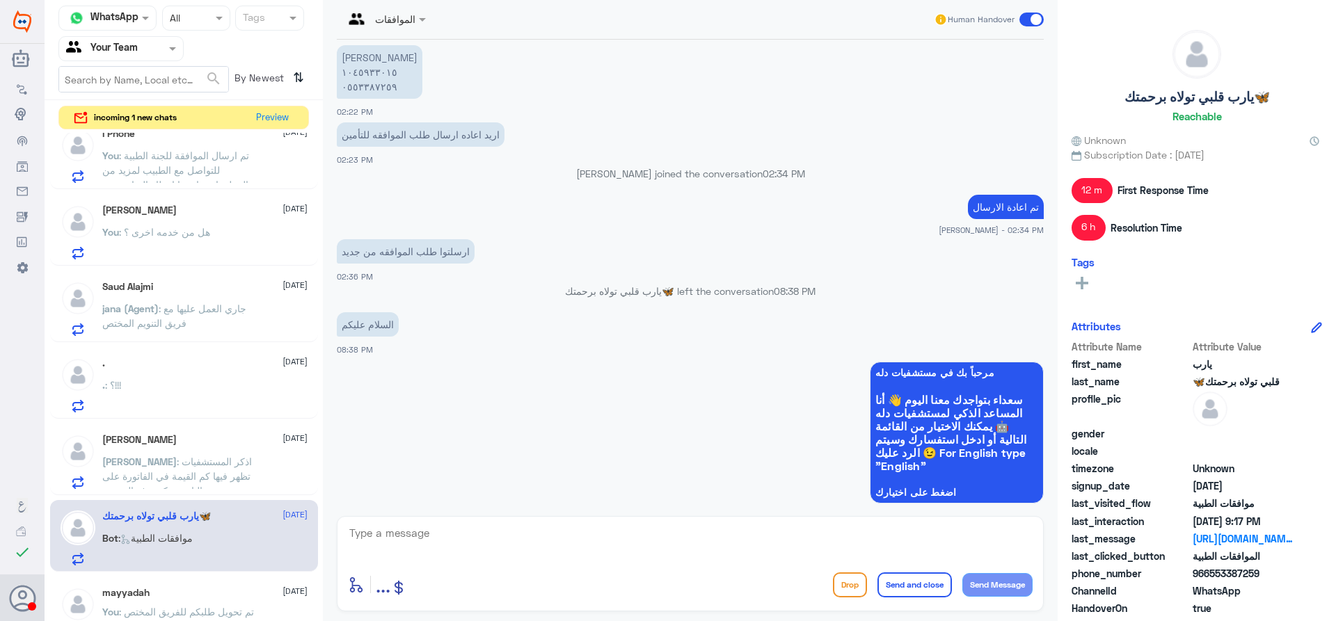
click at [189, 456] on span ": اذكر المستشفيات تظهر فيها كم القيمة في الفاتورة على التامين وكم يدفع المريض" at bounding box center [177, 476] width 150 height 41
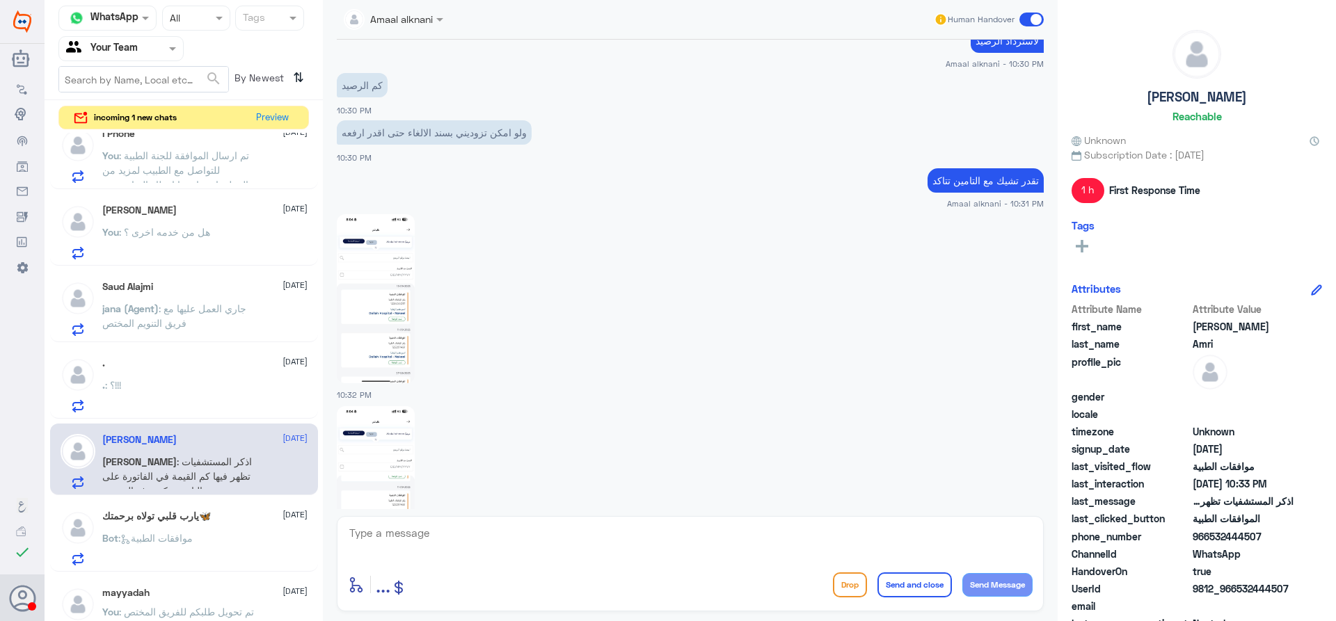
scroll to position [585, 0]
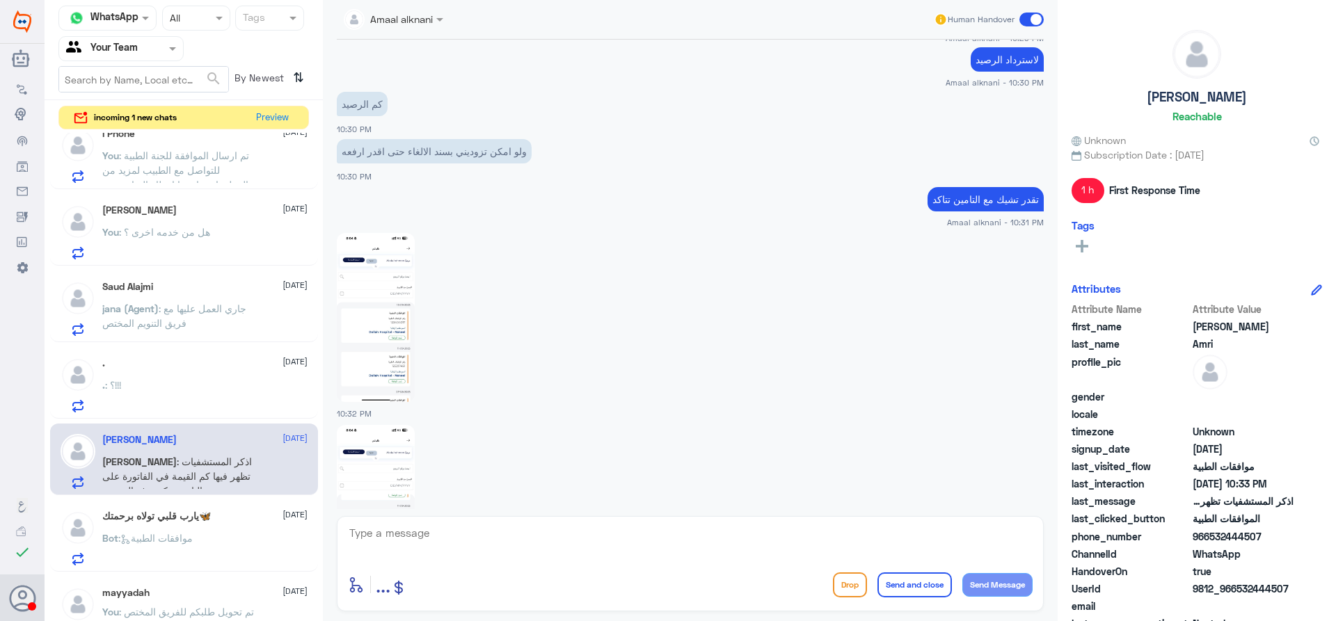
click at [170, 384] on div ". : ؟!!!" at bounding box center [204, 396] width 205 height 31
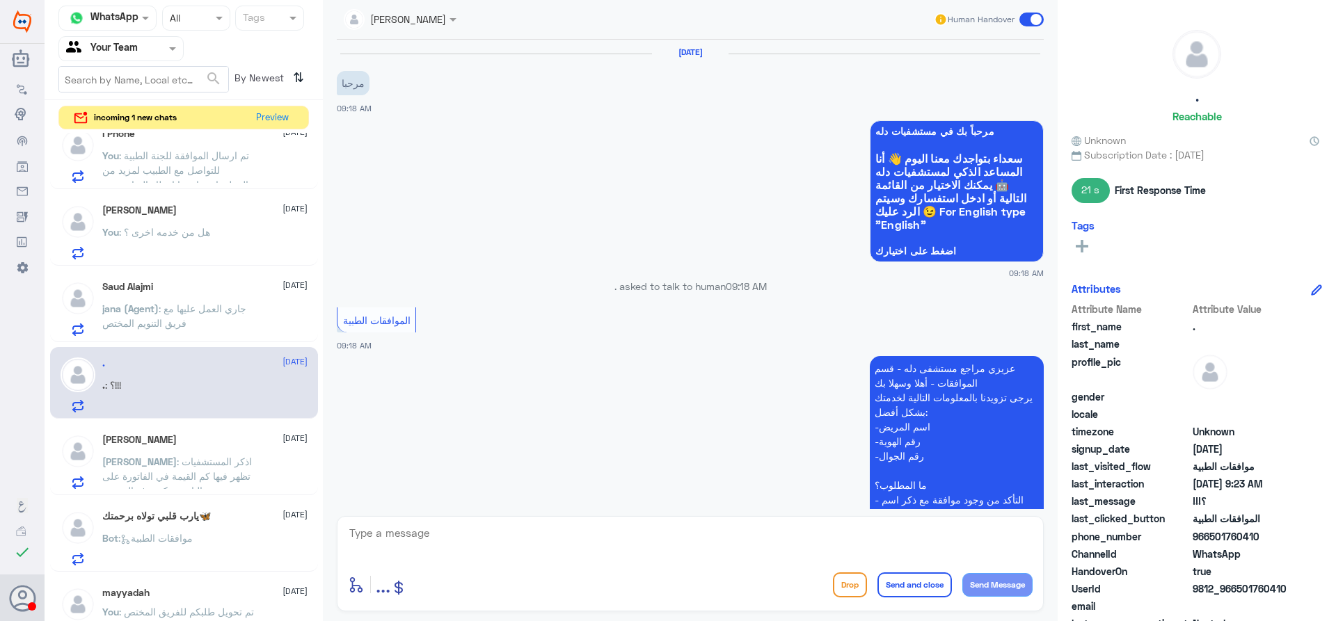
scroll to position [532, 0]
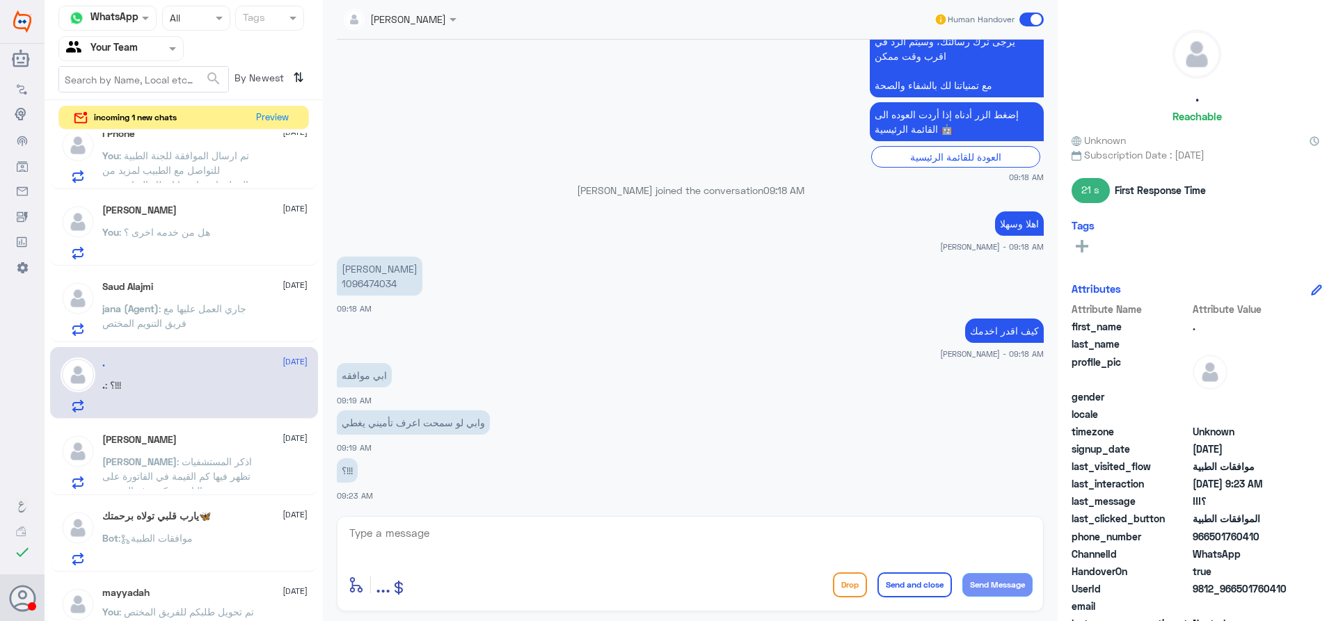
click at [367, 291] on p "سارا احمد سعد الجهني 1096474034" at bounding box center [380, 276] width 86 height 39
copy p "1096474034"
drag, startPoint x: 1211, startPoint y: 540, endPoint x: 1302, endPoint y: 540, distance: 90.4
click at [1302, 540] on div "phone_number 966501760410" at bounding box center [1196, 537] width 250 height 17
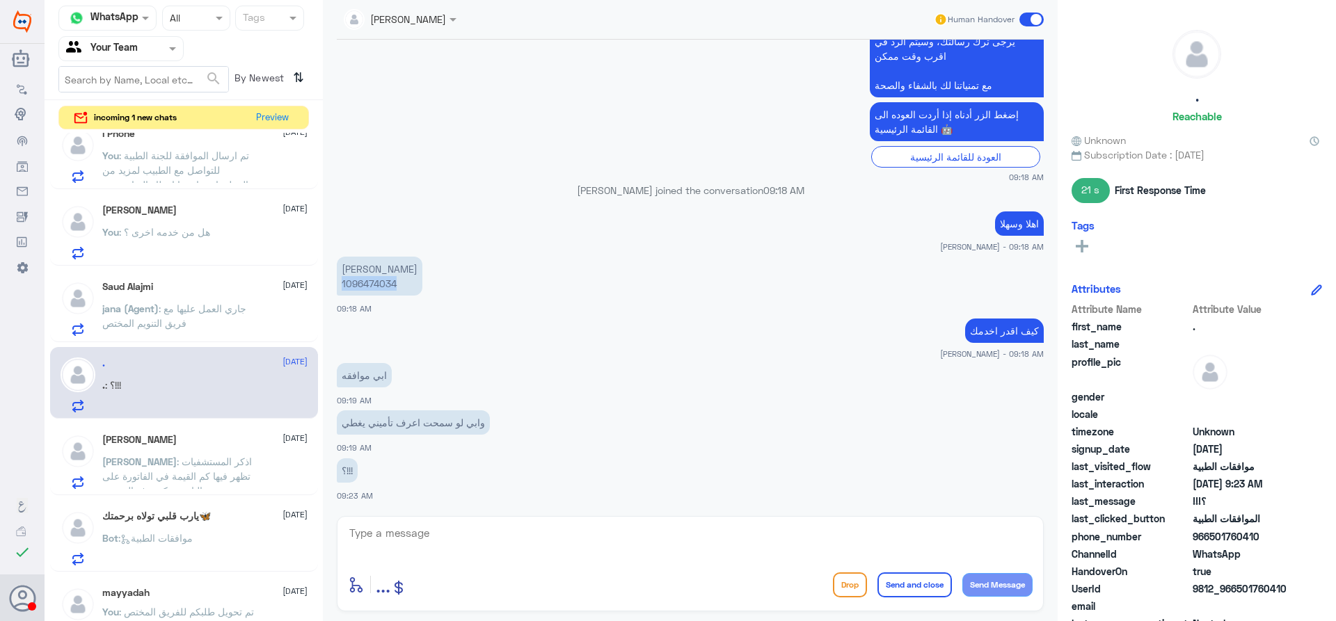
copy span "501760410"
click at [513, 527] on textarea at bounding box center [690, 541] width 685 height 34
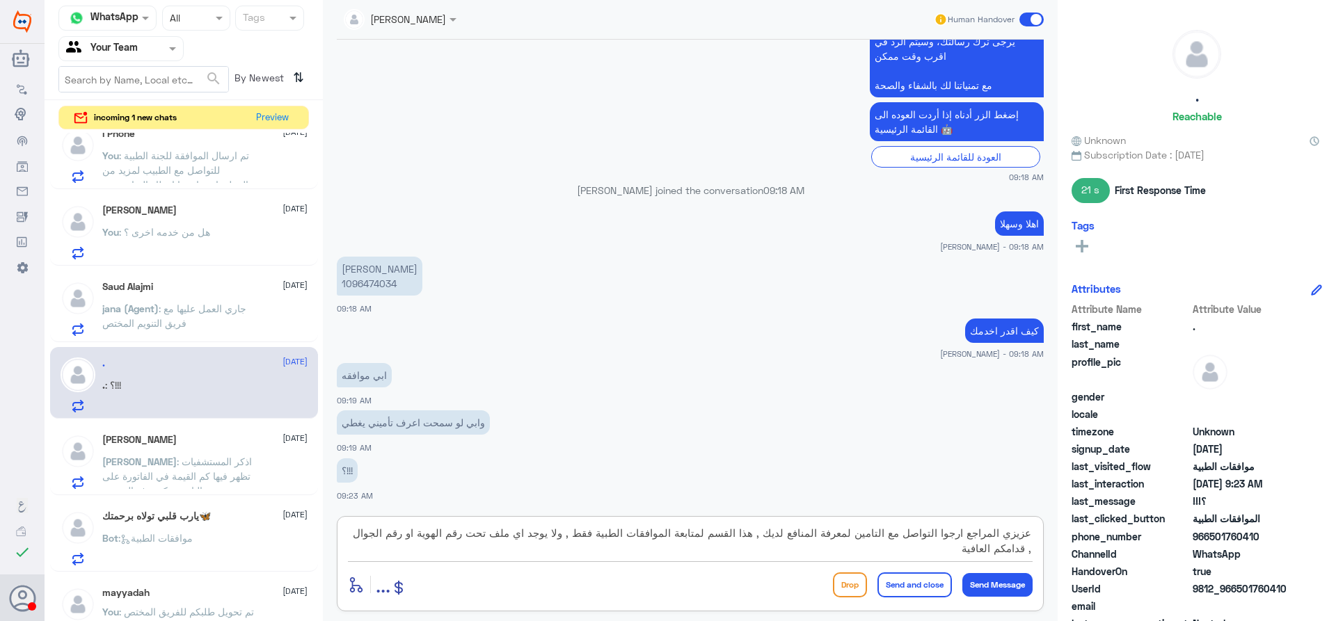
type textarea "عزيزي المراجع ارجوا التواصل مع التامين لمعرفة المنافع لديك , هذا القسم لمتابعة …"
click at [880, 587] on button "Send and close" at bounding box center [914, 585] width 74 height 25
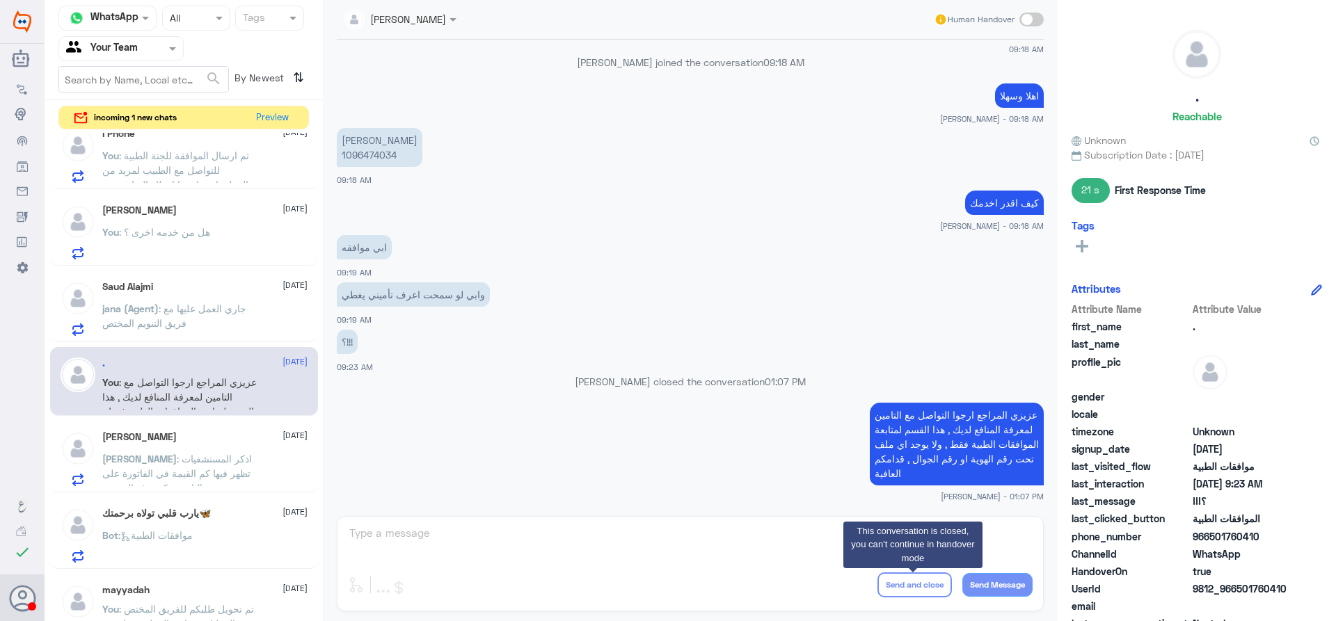
click at [210, 333] on p "jana (Agent) : جاري العمل عليها مع فريق التنويم المختص" at bounding box center [180, 318] width 157 height 35
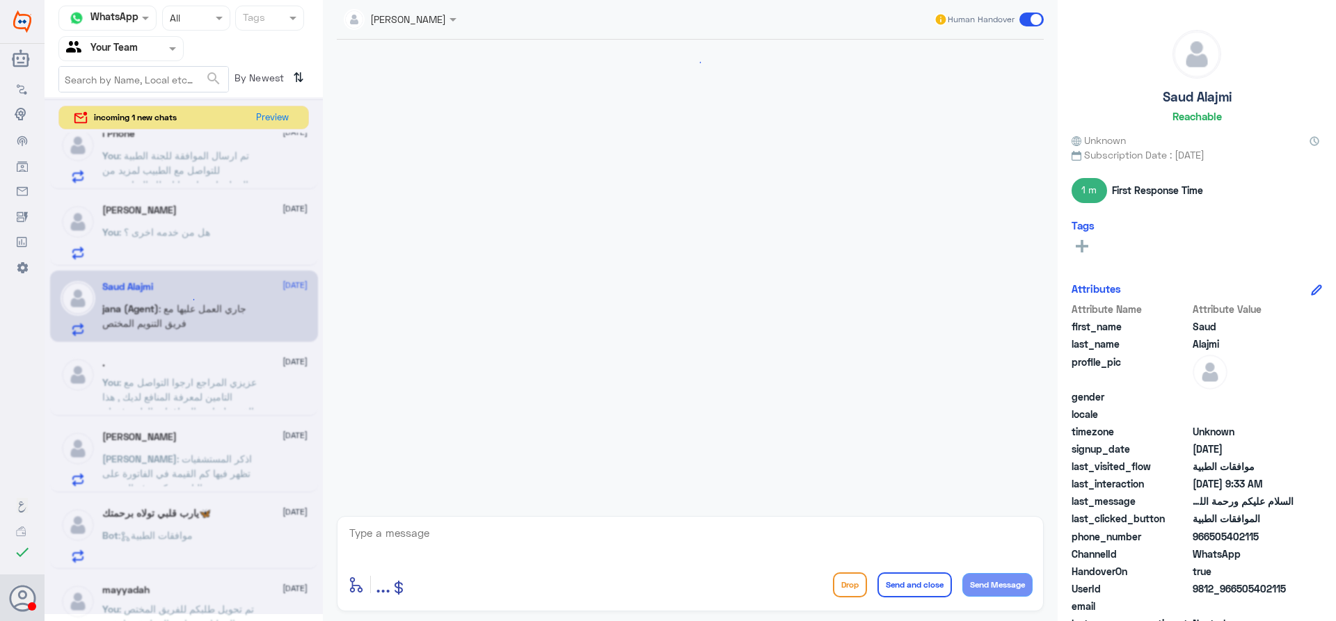
scroll to position [2080, 0]
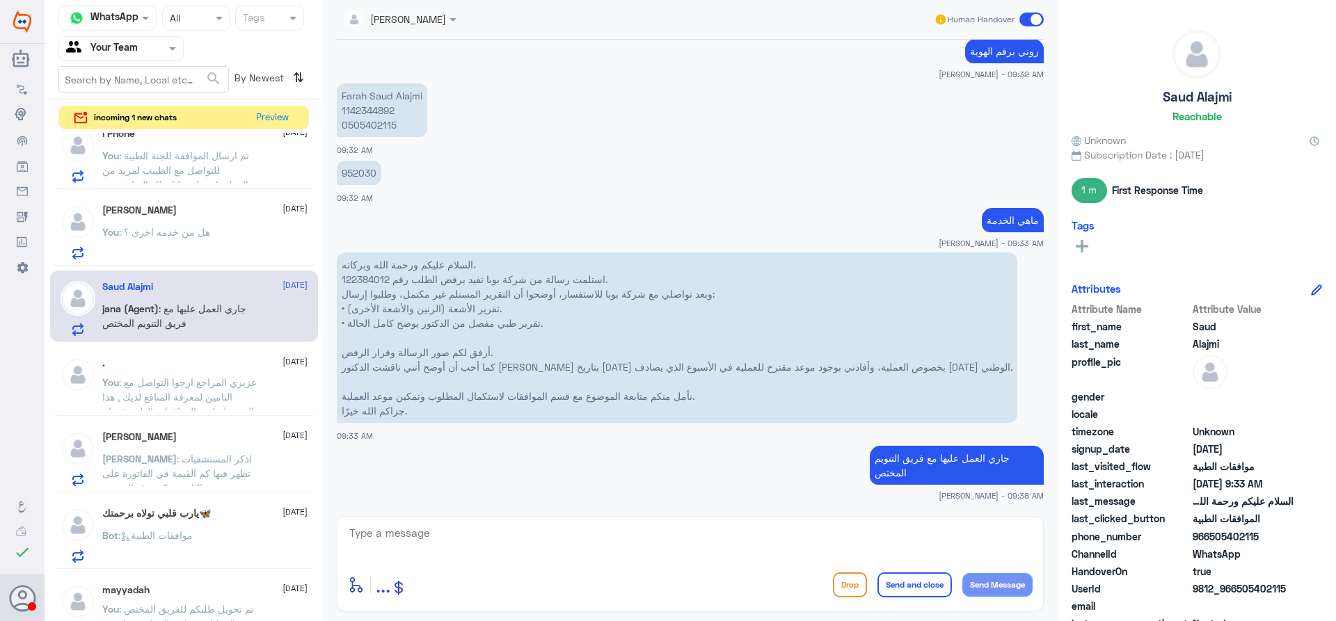
click at [189, 223] on div "فارس المهلكي 14 September You : هل من خدمه اخرى ؟" at bounding box center [204, 232] width 205 height 55
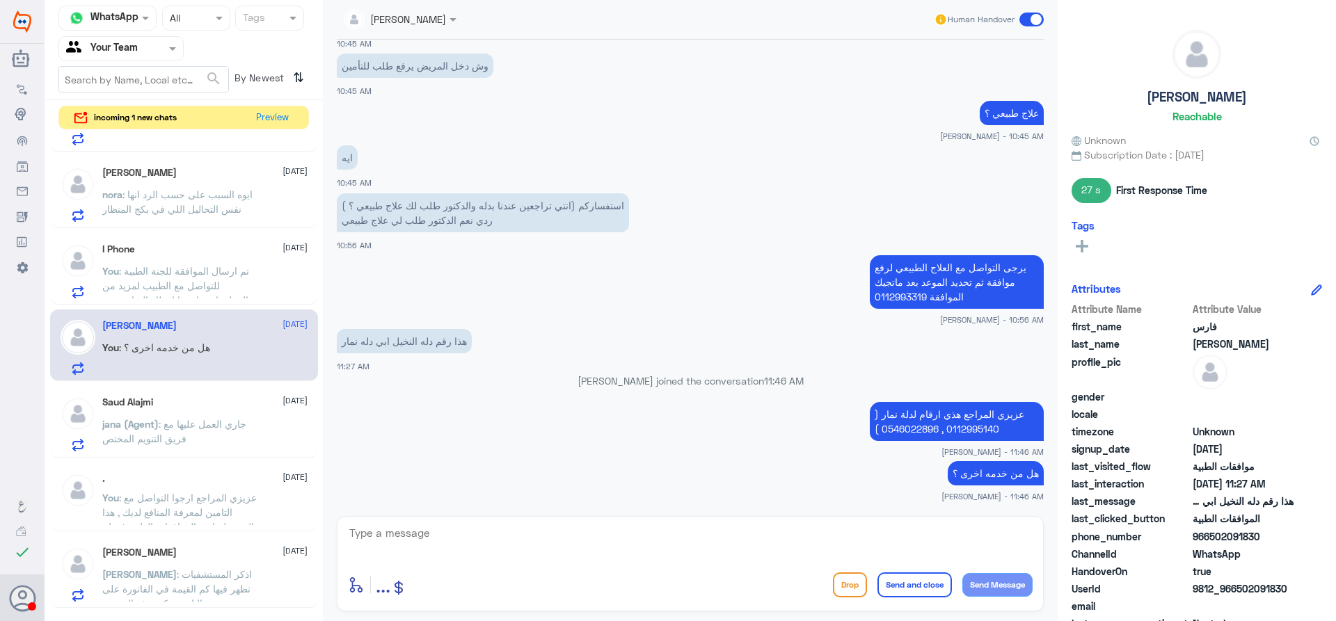
scroll to position [417, 0]
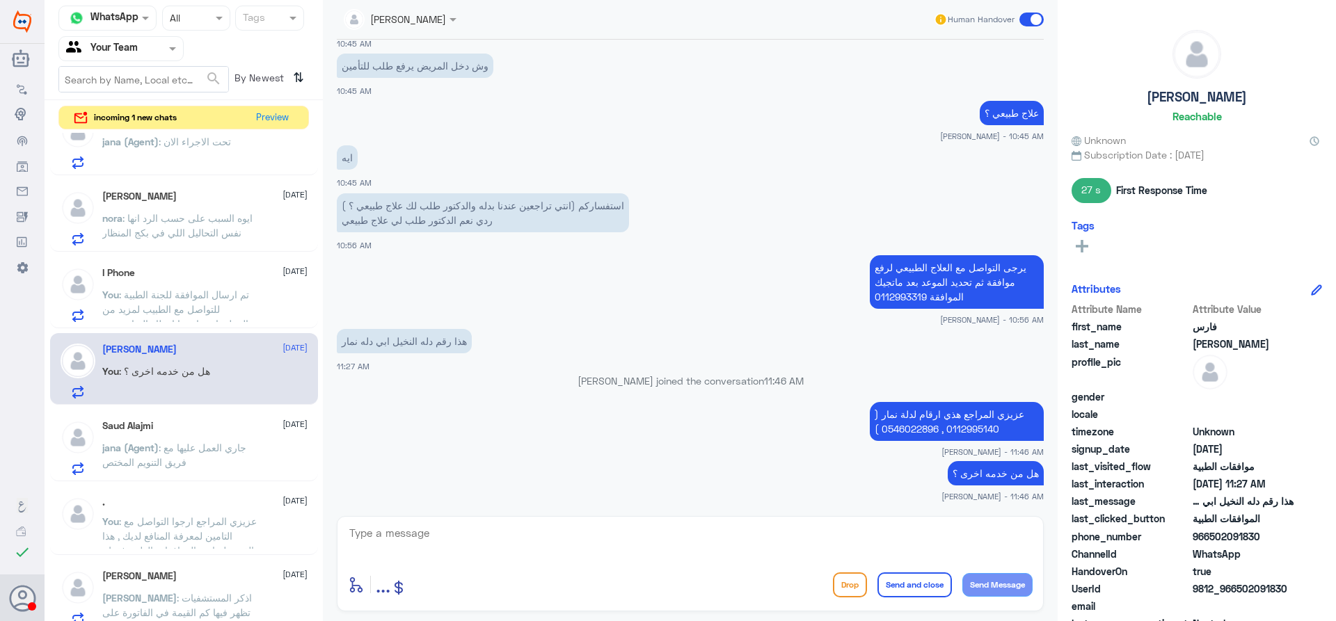
click at [583, 548] on textarea at bounding box center [690, 541] width 685 height 34
type textarea "قدامكم العافية"
click at [936, 589] on button "Send and close" at bounding box center [914, 585] width 74 height 25
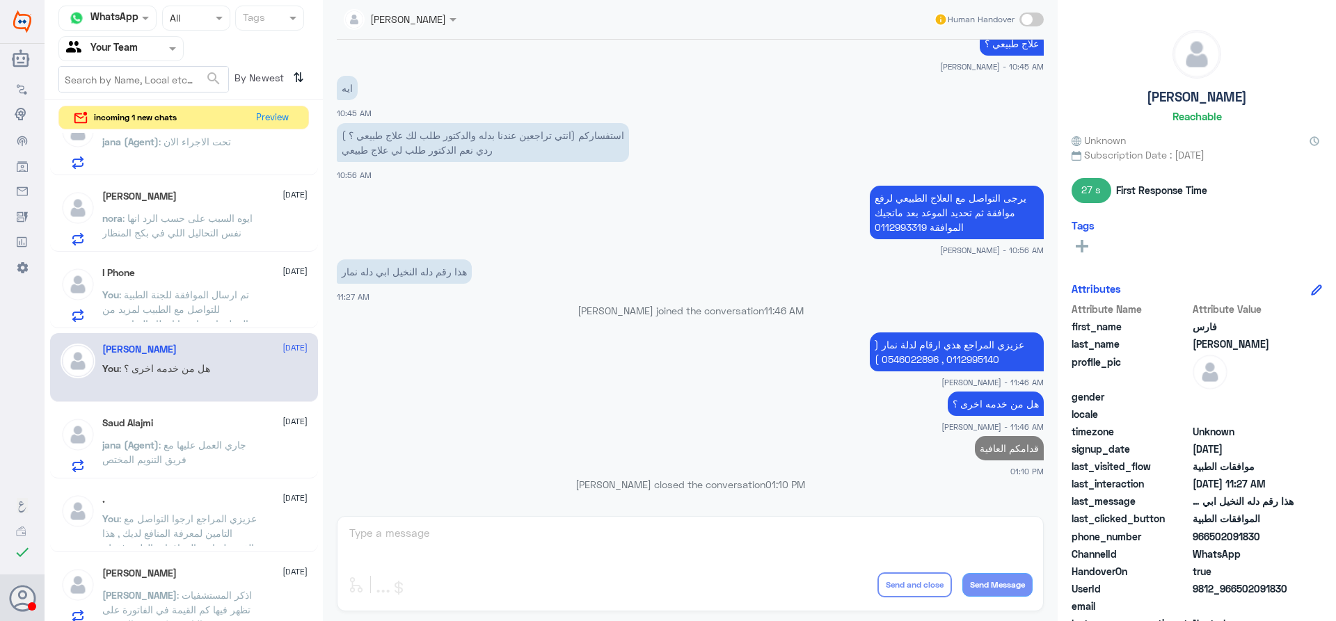
scroll to position [835, 0]
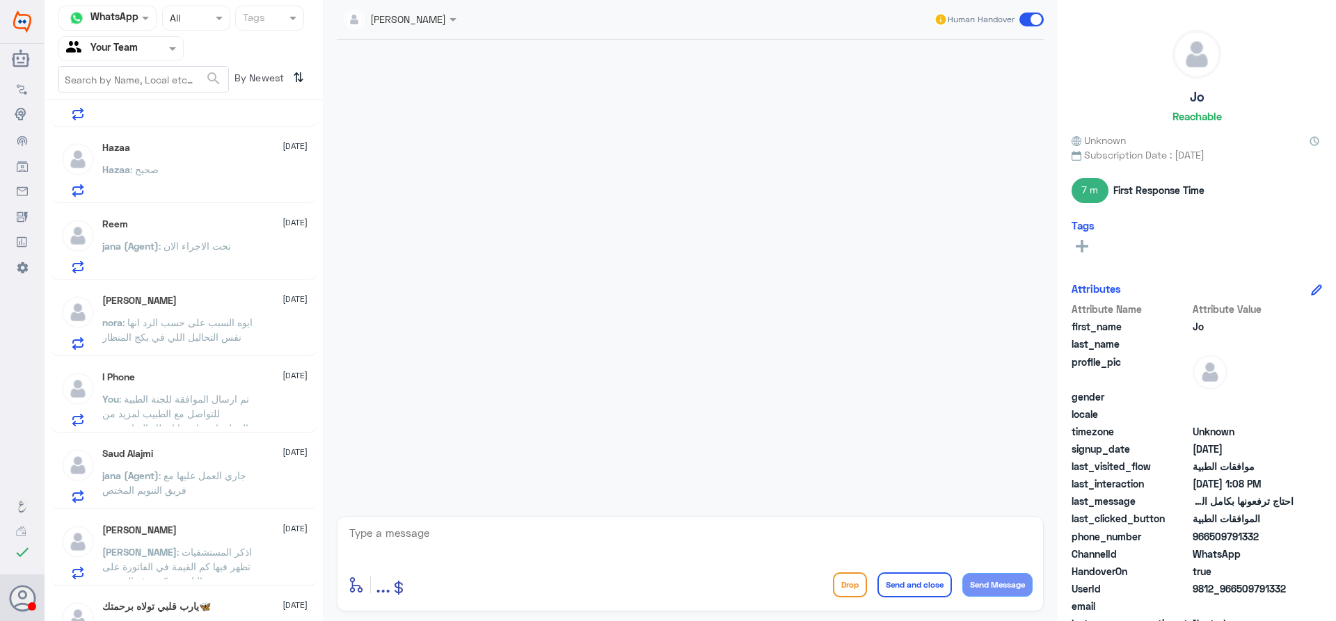
scroll to position [327, 0]
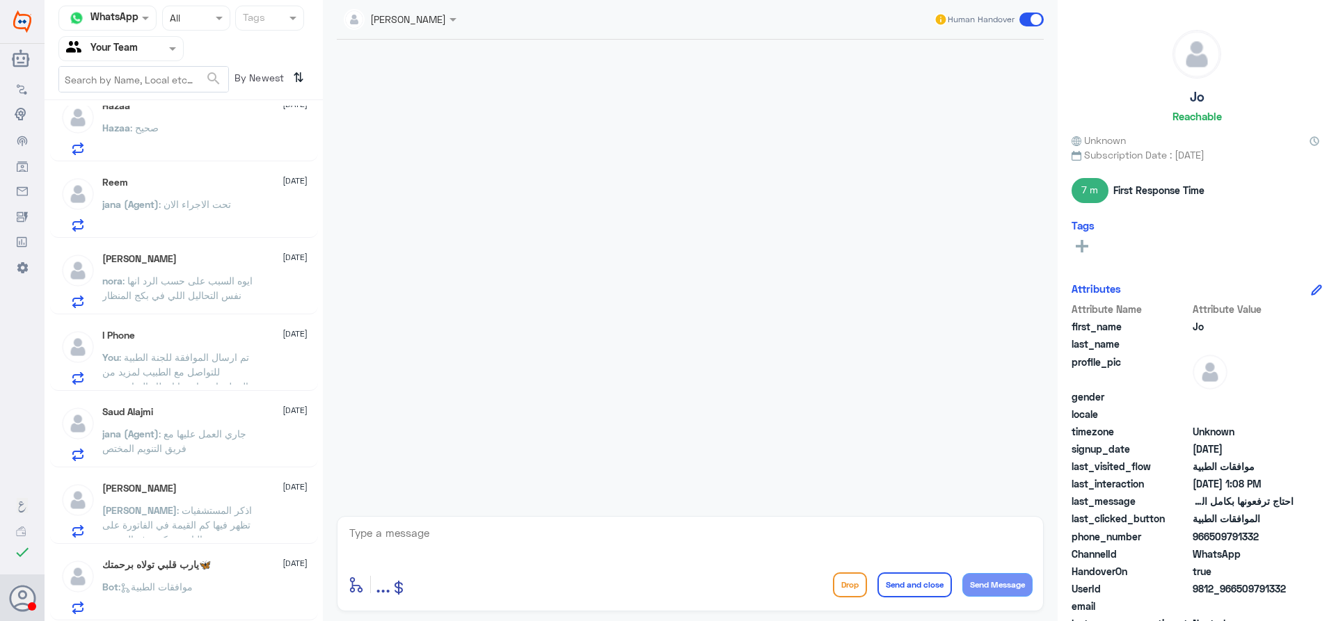
click at [237, 369] on p "You : تم ارسال الموافقة للجنة الطبية للتواصل مع الطبيب لمزيد من المعلومات , ارج…" at bounding box center [180, 367] width 157 height 35
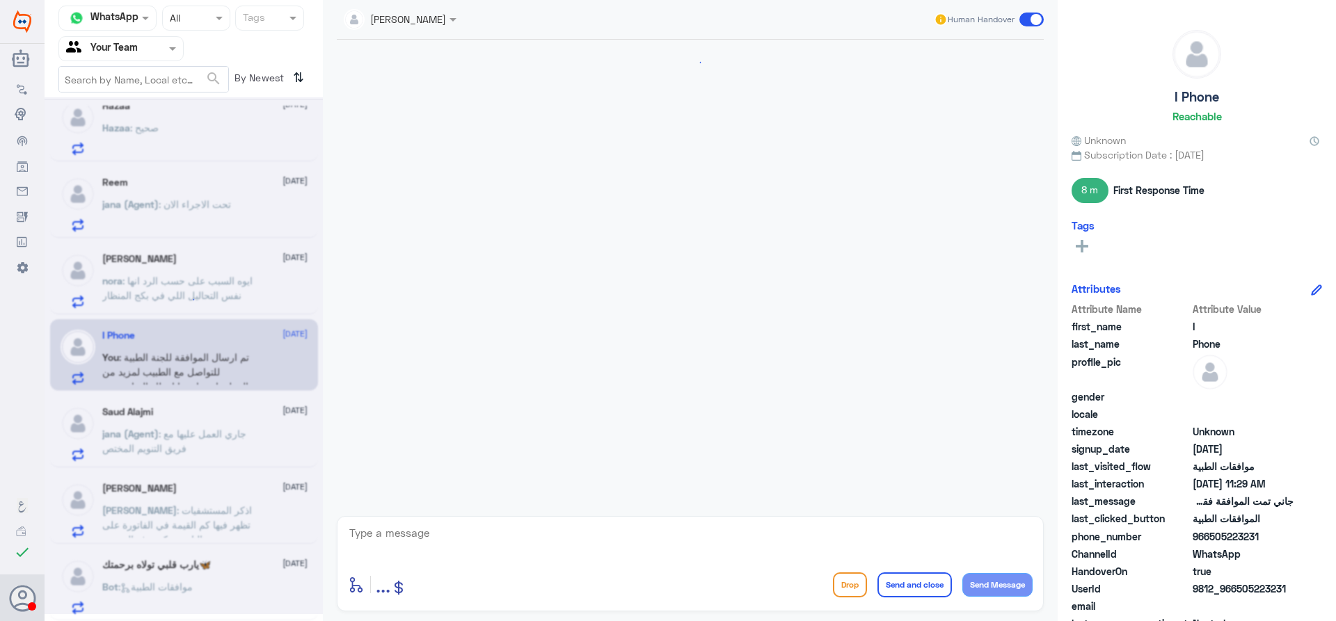
scroll to position [1140, 0]
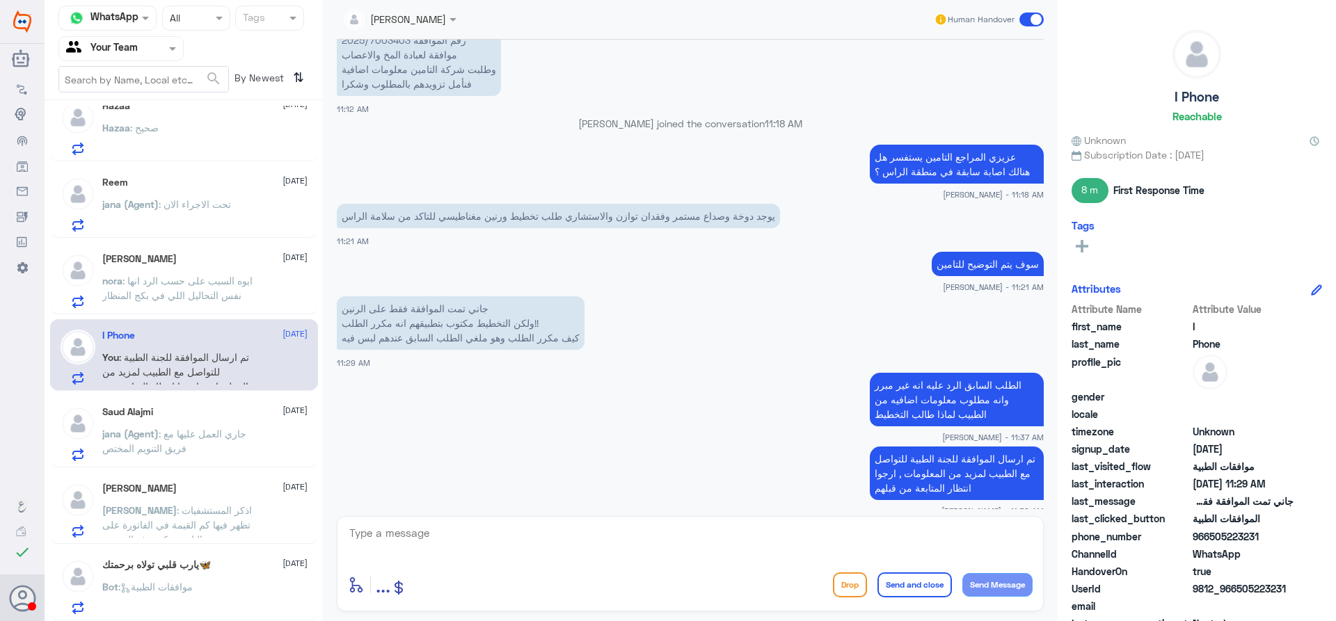
click at [693, 548] on textarea at bounding box center [690, 541] width 685 height 34
type textarea "عزيزي المراجع الرد من قبلهم ان يجب عمل اشعة الرنين اولا وبناء على النتيجو يتم م…"
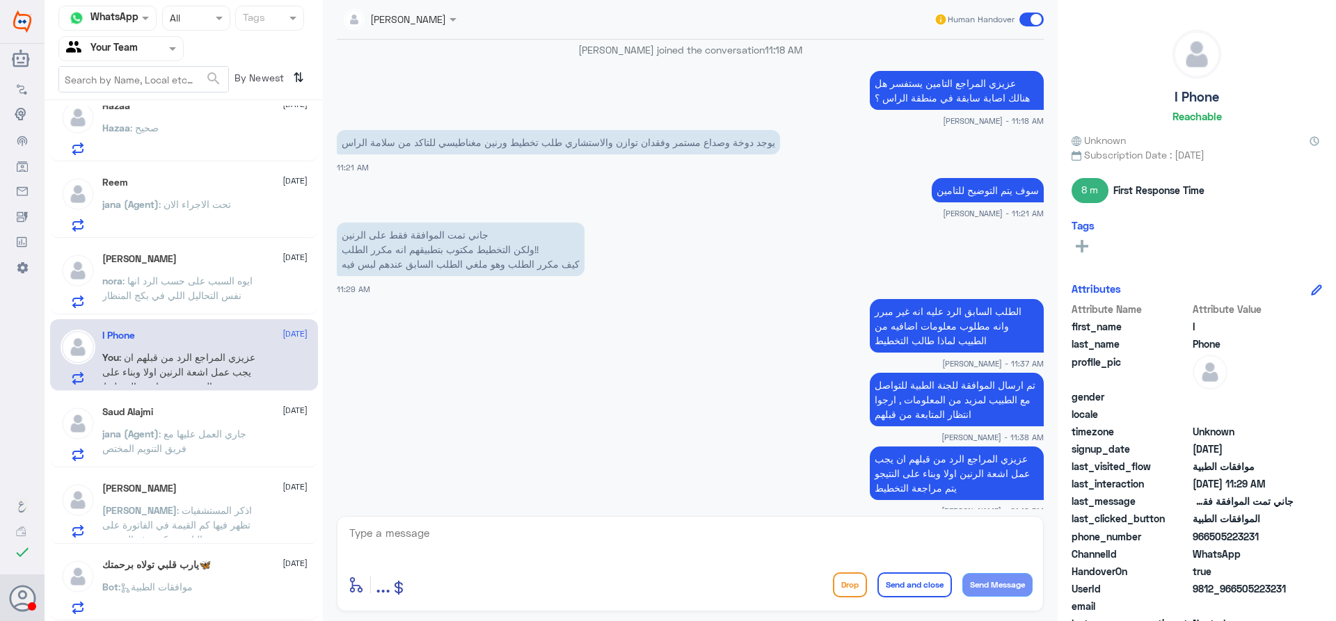
click at [237, 290] on span ": ايوه السبب على حسب الرد انها نفس التحاليل اللي في بكج المنظار" at bounding box center [177, 288] width 150 height 26
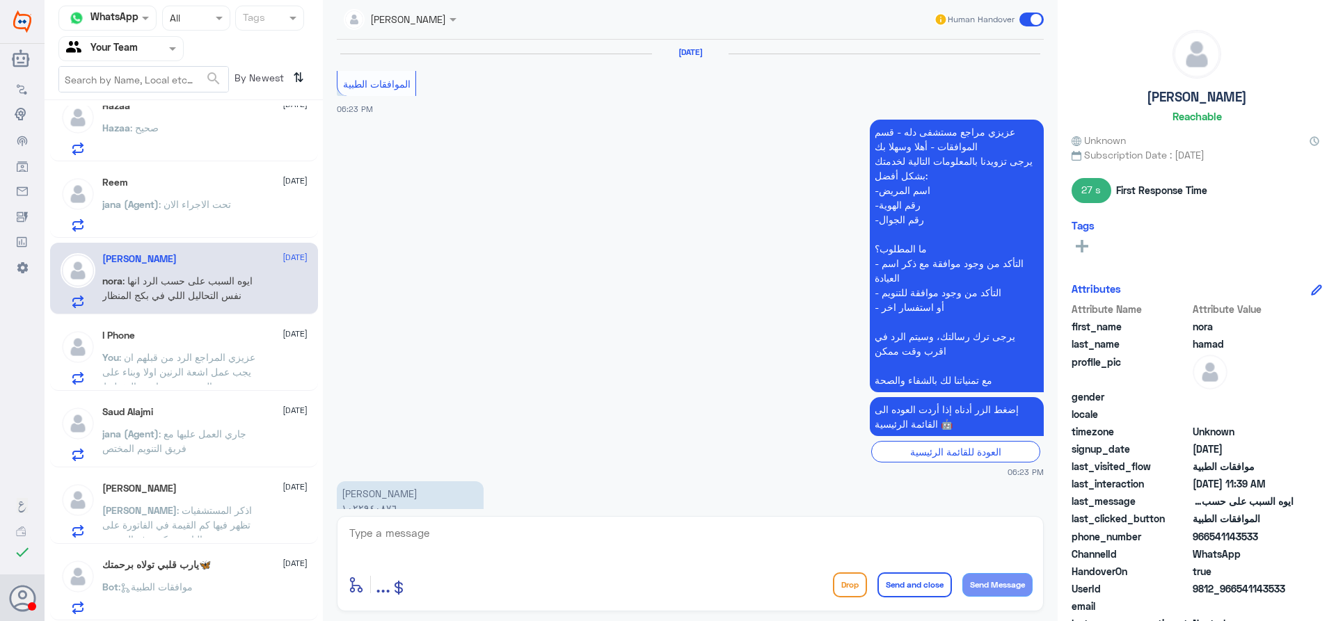
scroll to position [1281, 0]
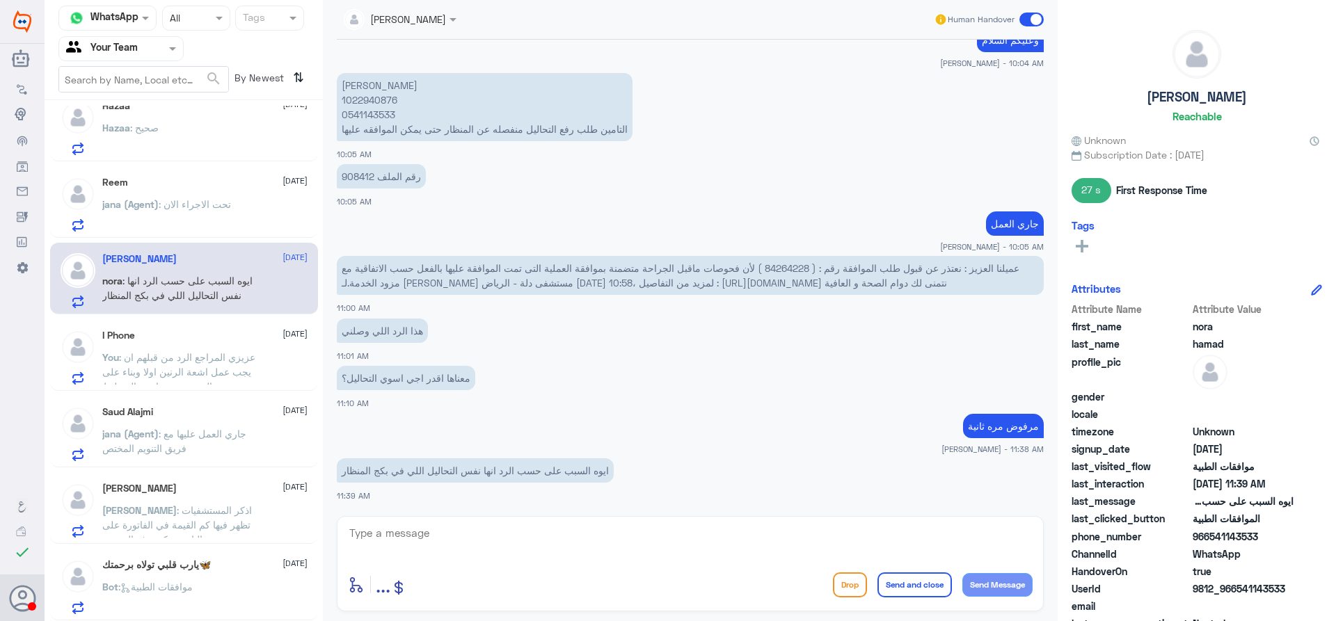
click at [179, 227] on p "[PERSON_NAME] (Agent) : تحت الاجراء الان" at bounding box center [166, 214] width 129 height 35
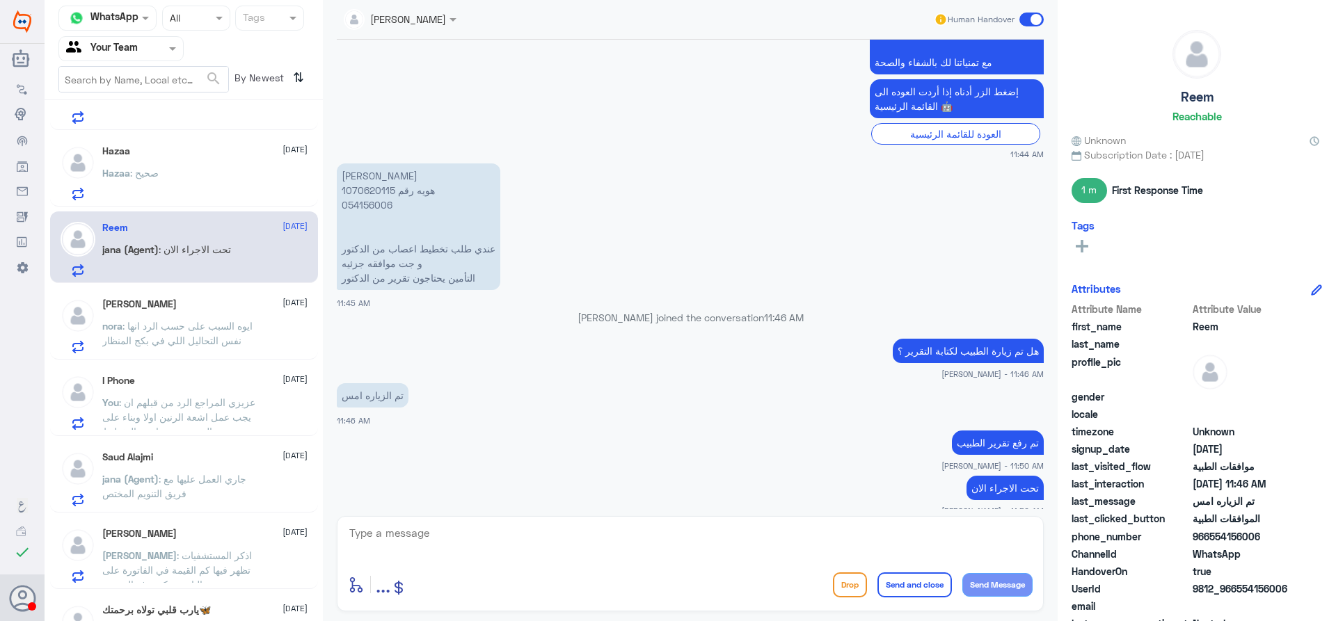
scroll to position [257, 0]
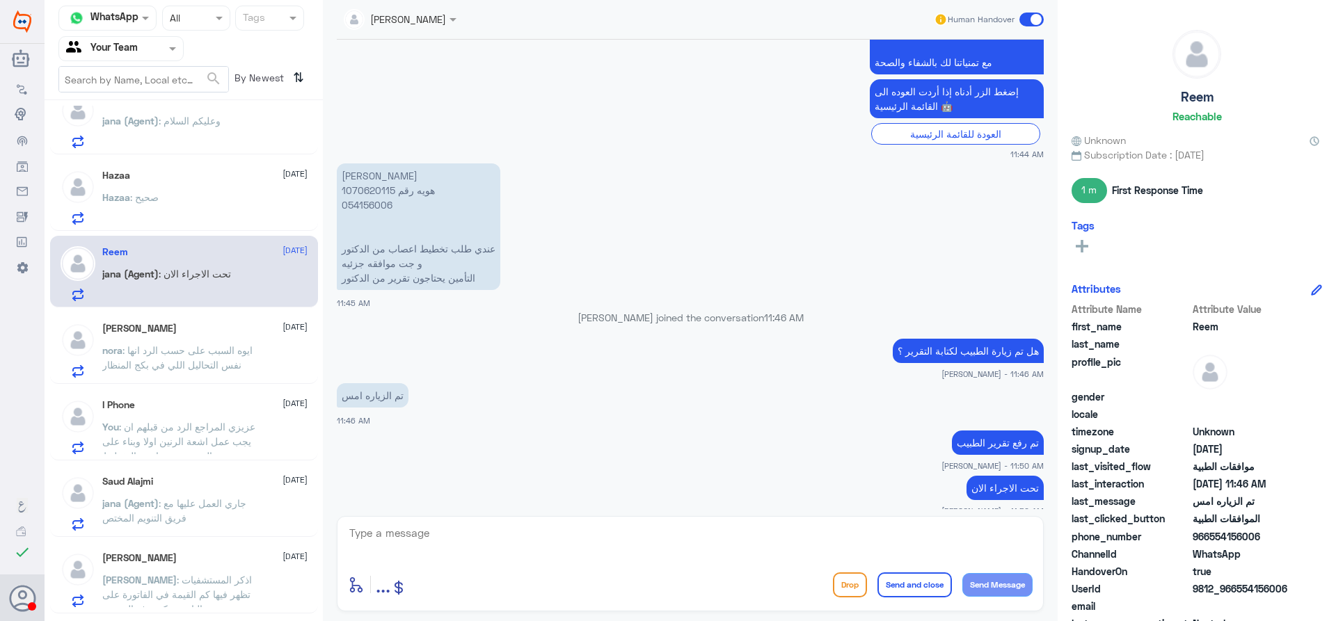
click at [211, 223] on div "Hazaa : صحيح" at bounding box center [204, 208] width 205 height 31
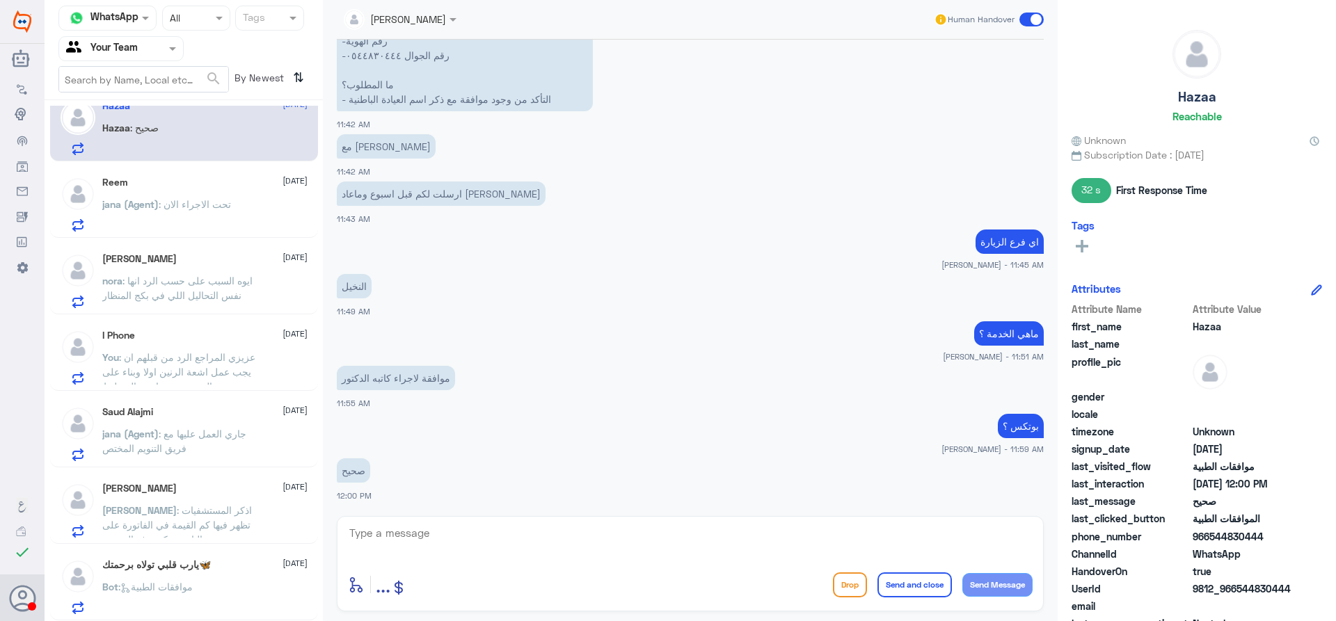
scroll to position [327, 0]
click at [202, 505] on span ": اذكر المستشفيات تظهر فيها كم القيمة في الفاتورة على التامين وكم يدفع المريض" at bounding box center [177, 524] width 150 height 41
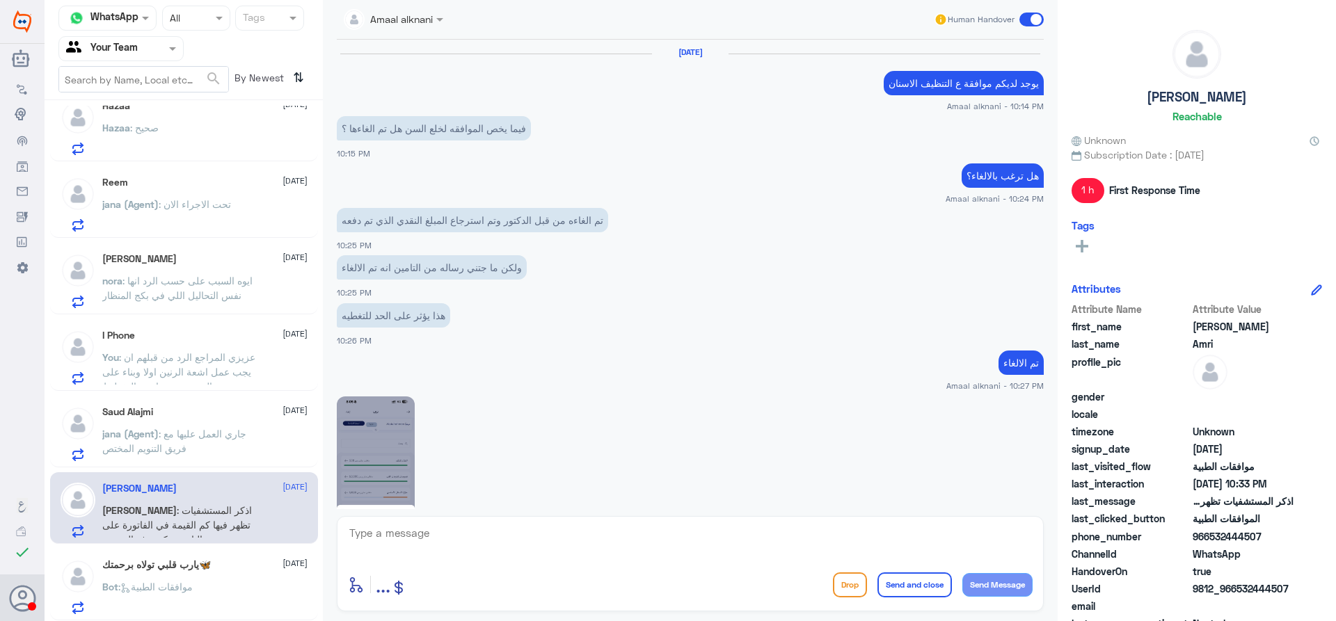
scroll to position [933, 0]
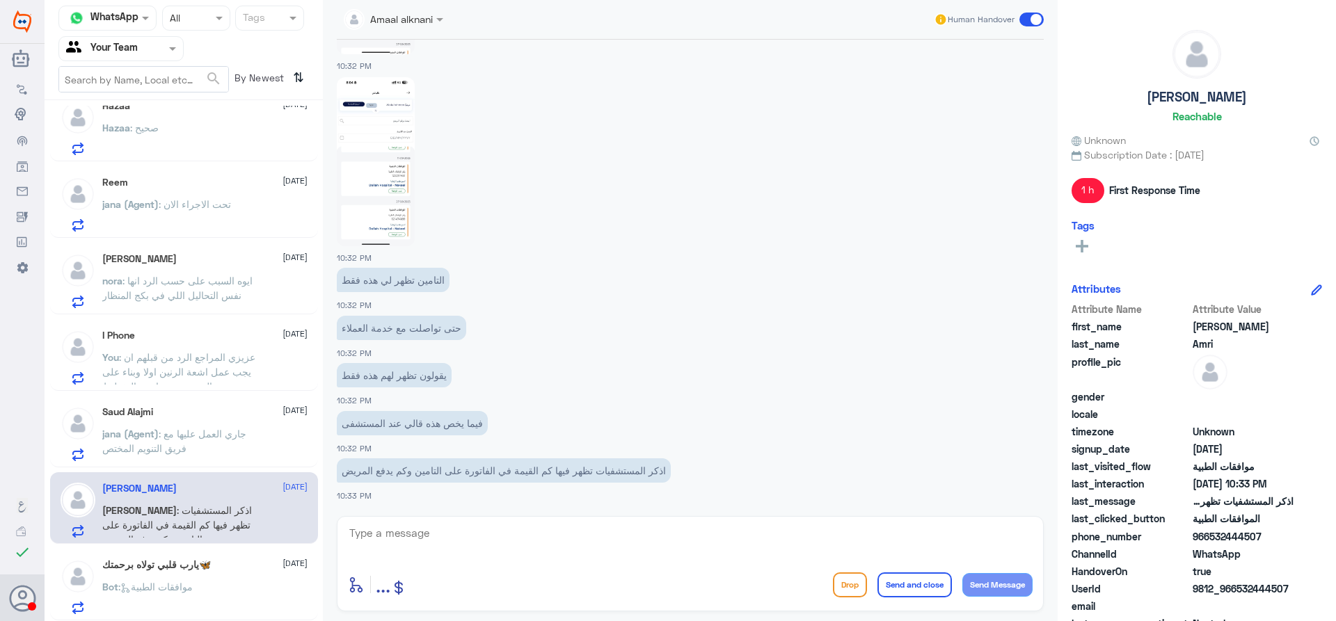
click at [202, 579] on div "‏يارب قلبي تولاه برحمتك🦋 [DATE] Bot : موافقات الطبية" at bounding box center [204, 586] width 205 height 55
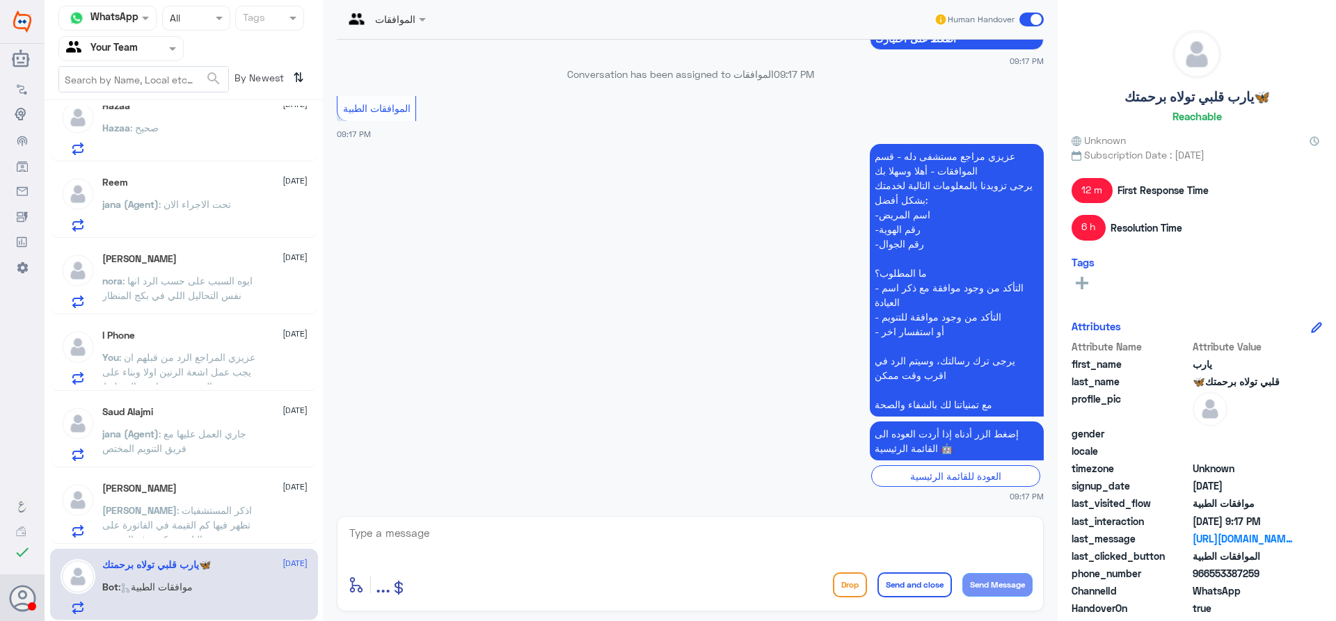
scroll to position [1549, 0]
click at [609, 538] on textarea at bounding box center [690, 541] width 685 height 34
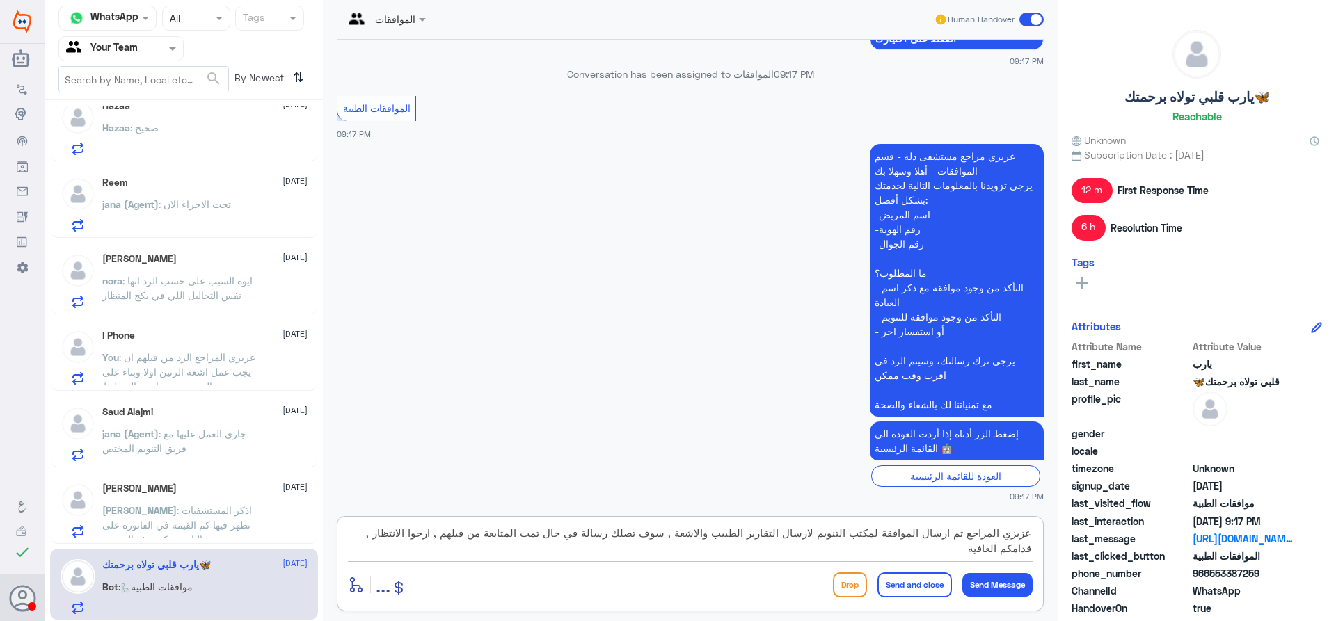
type textarea "عزيزي المراجع تم ارسال الموافقة لمكتب التنويم لارسال التقارير الطبيب والاشعة , …"
click at [911, 587] on button "Send and close" at bounding box center [914, 585] width 74 height 25
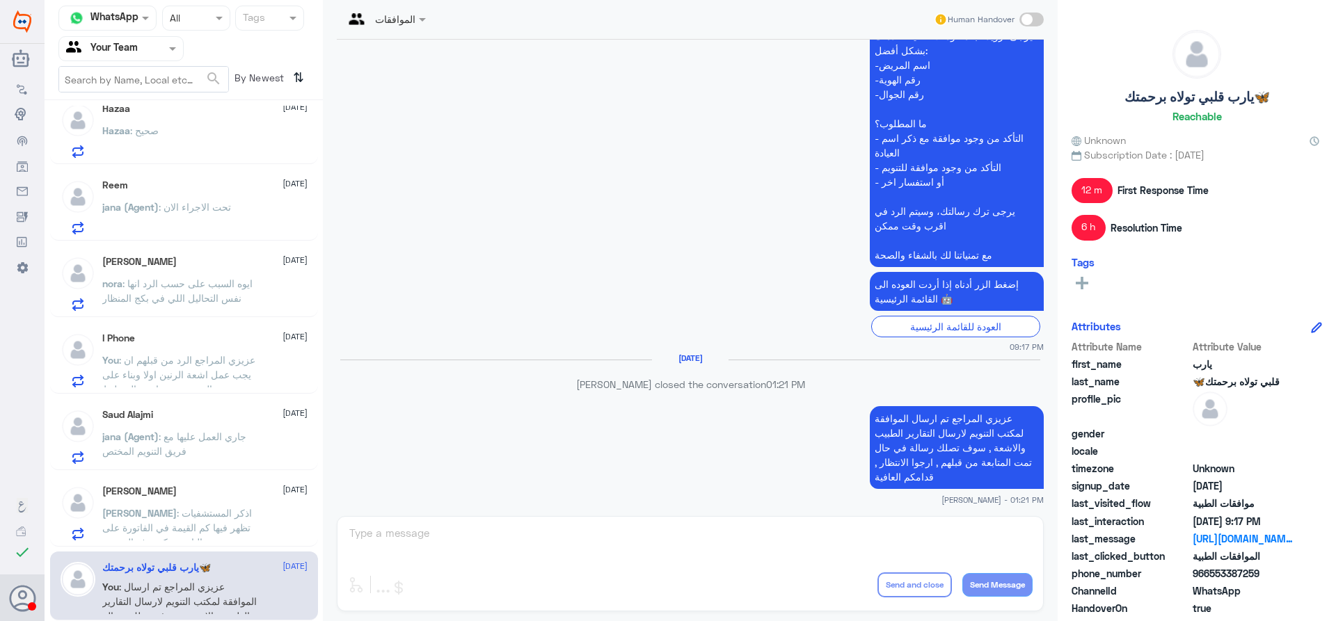
scroll to position [1677, 0]
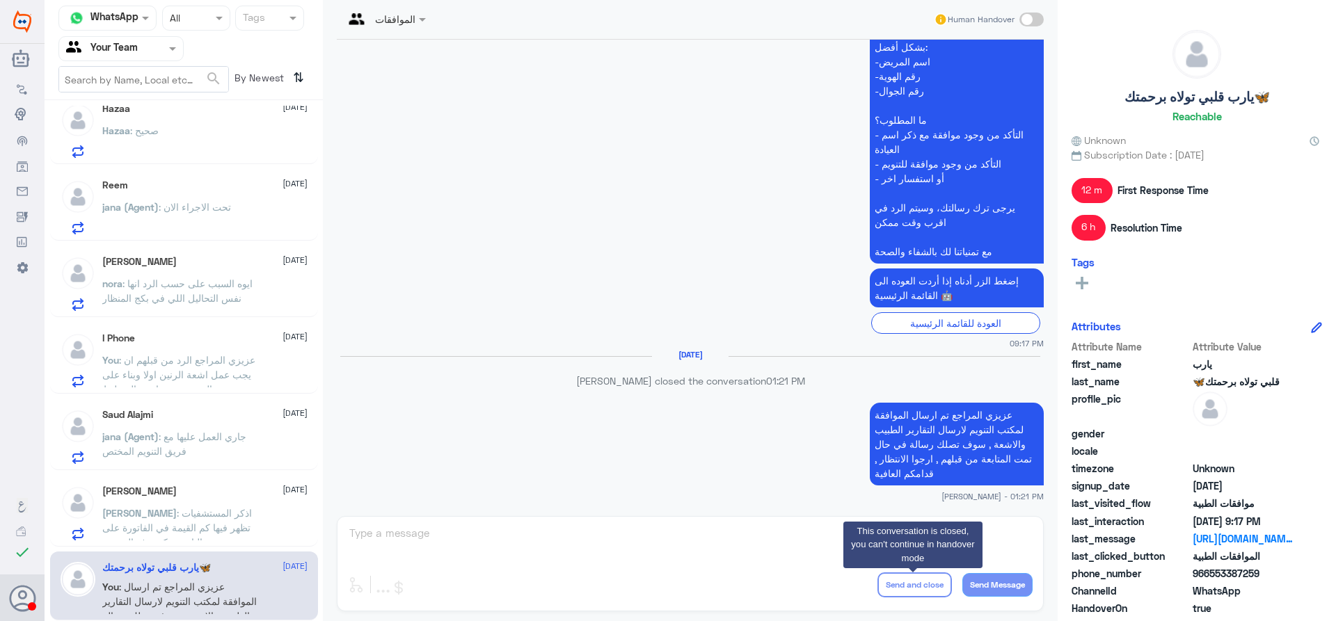
click at [184, 541] on div "Abdulrahman Amri 13 September Abdulrahman : اذكر المستشفيات تظهر فيها كم القيمة…" at bounding box center [184, 511] width 268 height 72
click at [189, 506] on p "Abdulrahman : اذكر المستشفيات تظهر فيها كم القيمة في الفاتورة على التامين وكم ي…" at bounding box center [180, 523] width 157 height 35
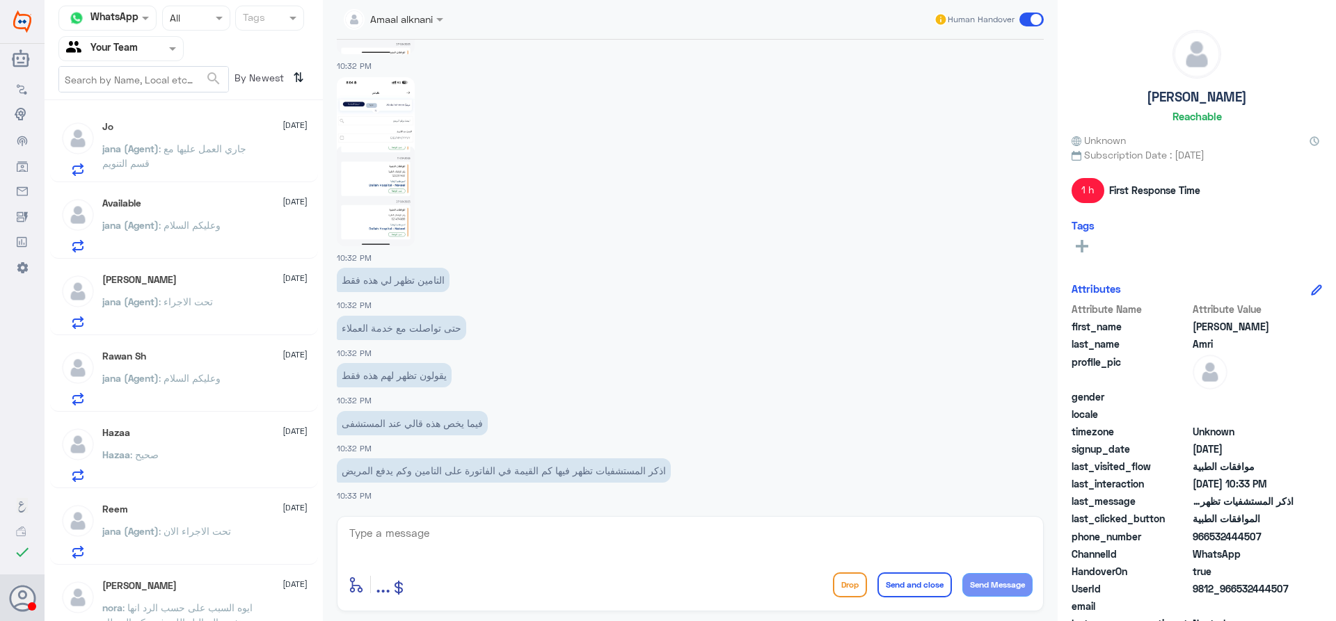
scroll to position [324, 0]
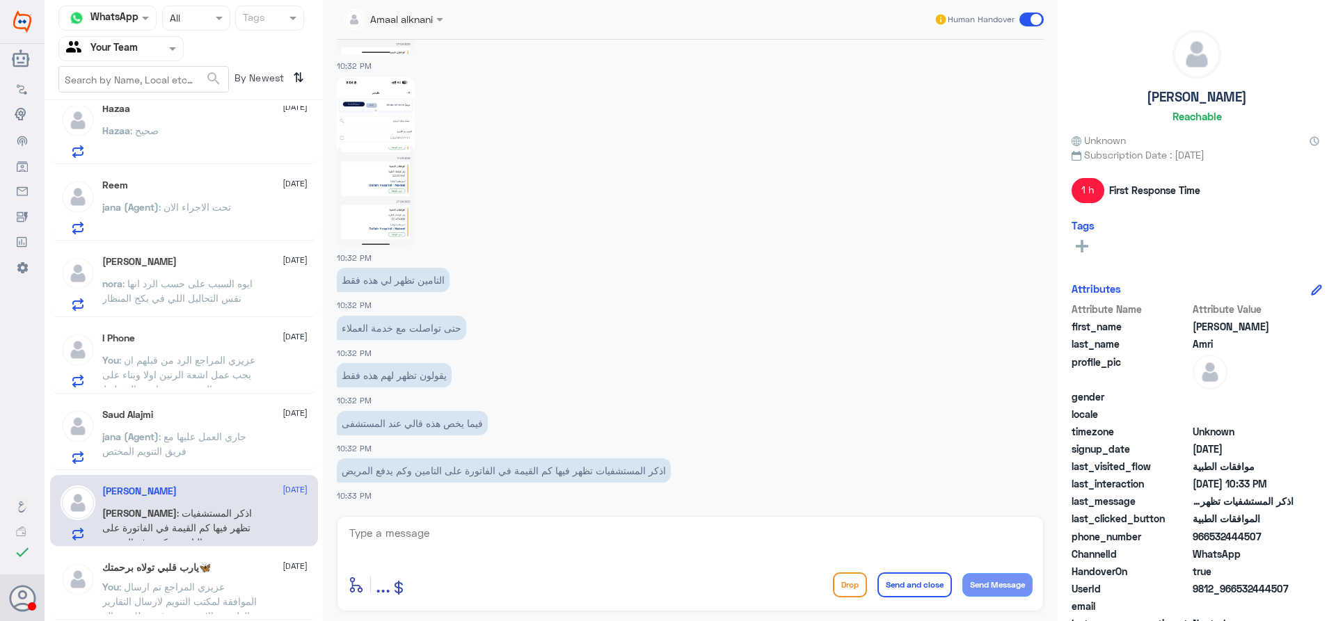
click at [234, 387] on p "You : عزيزي المراجع الرد من قبلهم ان يجب عمل اشعة الرنين اولا وبناء على النتيجو…" at bounding box center [180, 370] width 157 height 35
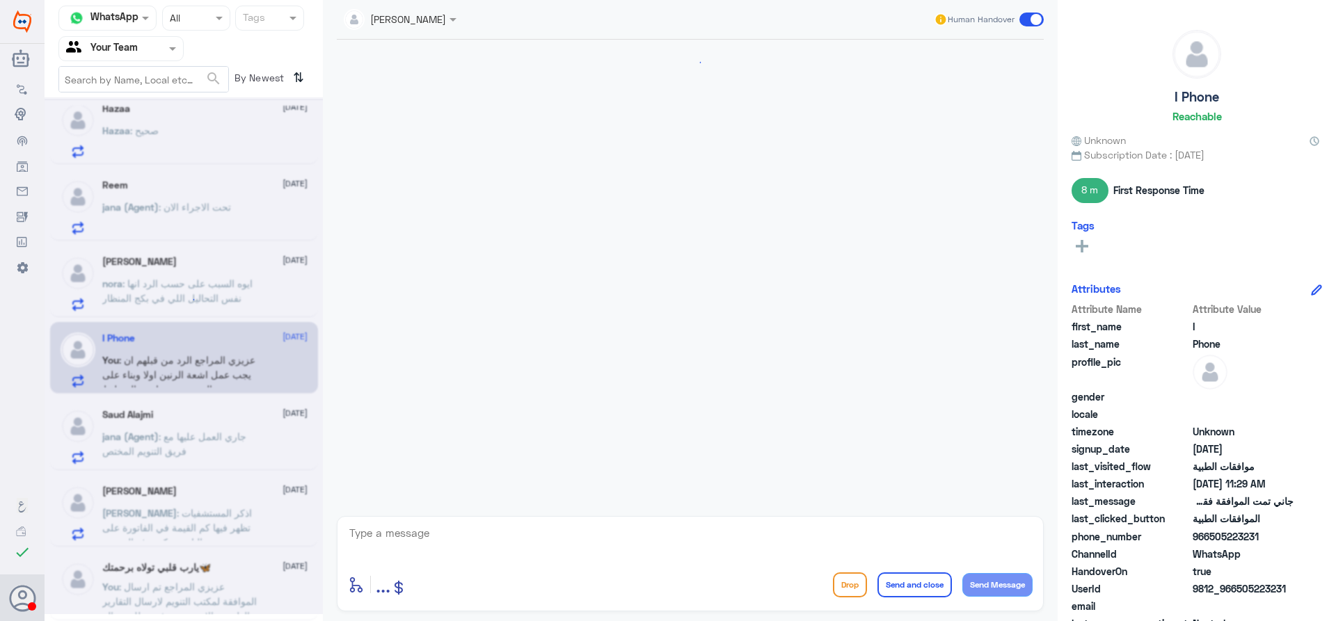
scroll to position [1185, 0]
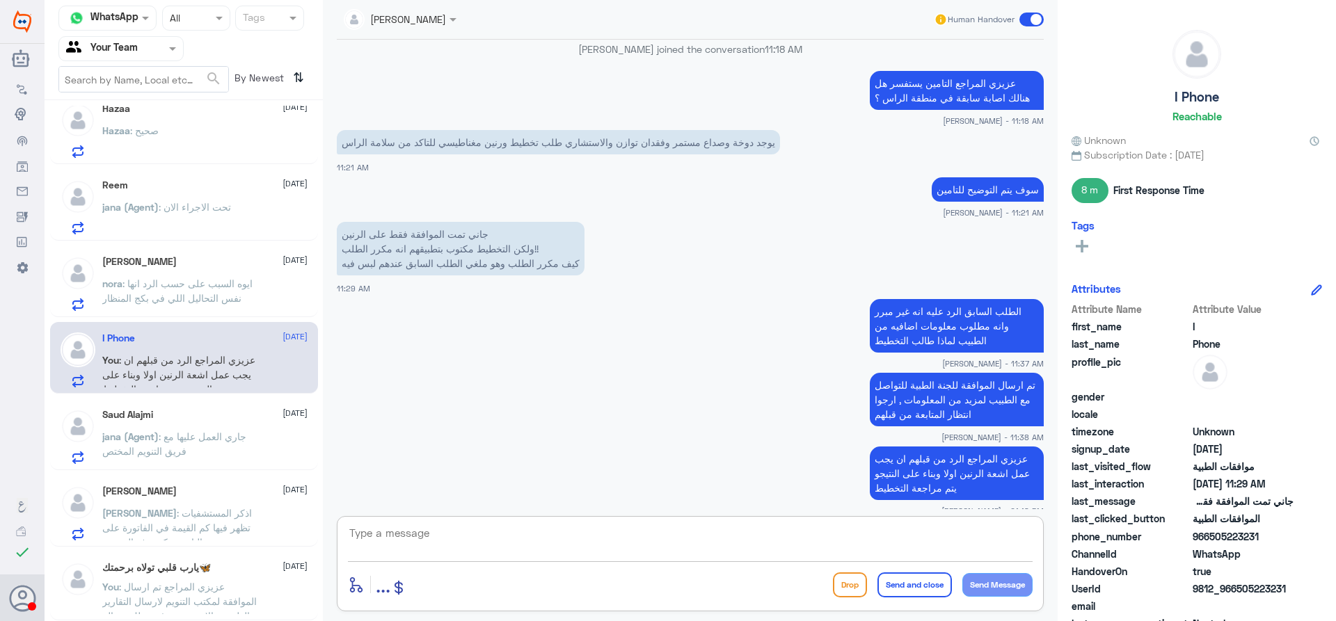
click at [502, 532] on textarea at bounding box center [690, 541] width 685 height 34
type textarea "هل من خدمه اخرى ؟"
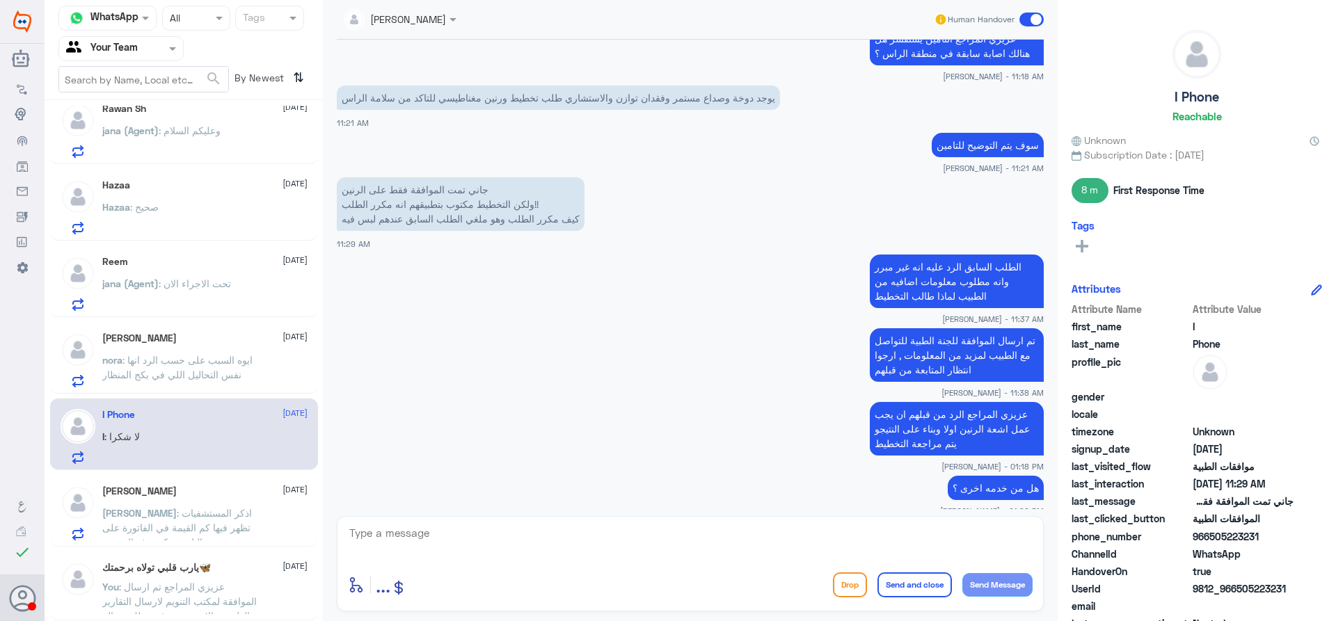
scroll to position [1277, 0]
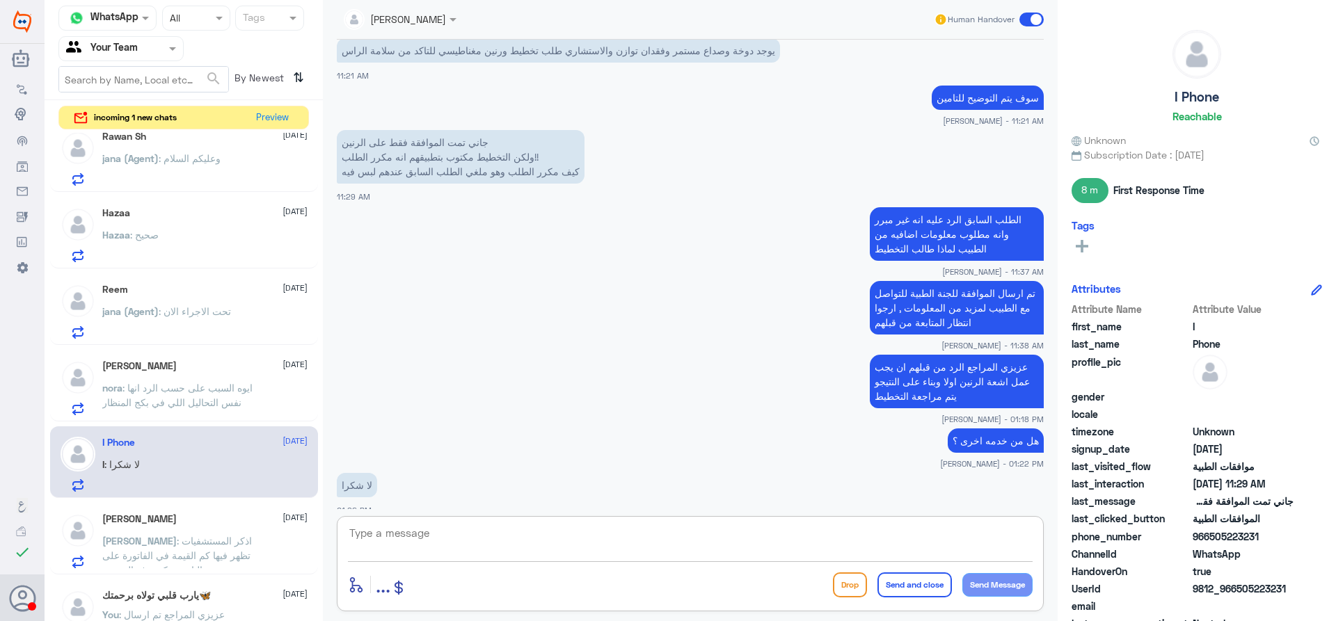
click at [751, 543] on textarea at bounding box center [690, 541] width 685 height 34
type textarea "العفو , متمنين لكم الصحة والعافية , مع السلامة"
click at [911, 584] on button "Send and close" at bounding box center [914, 585] width 74 height 25
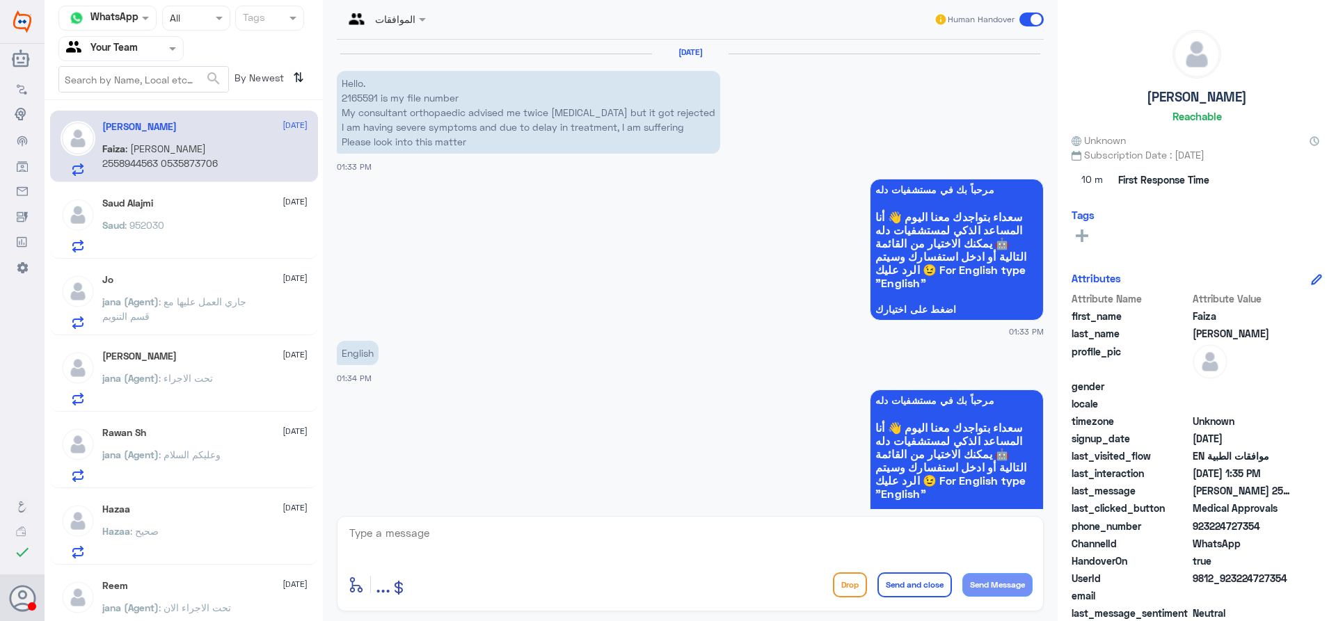
scroll to position [712, 0]
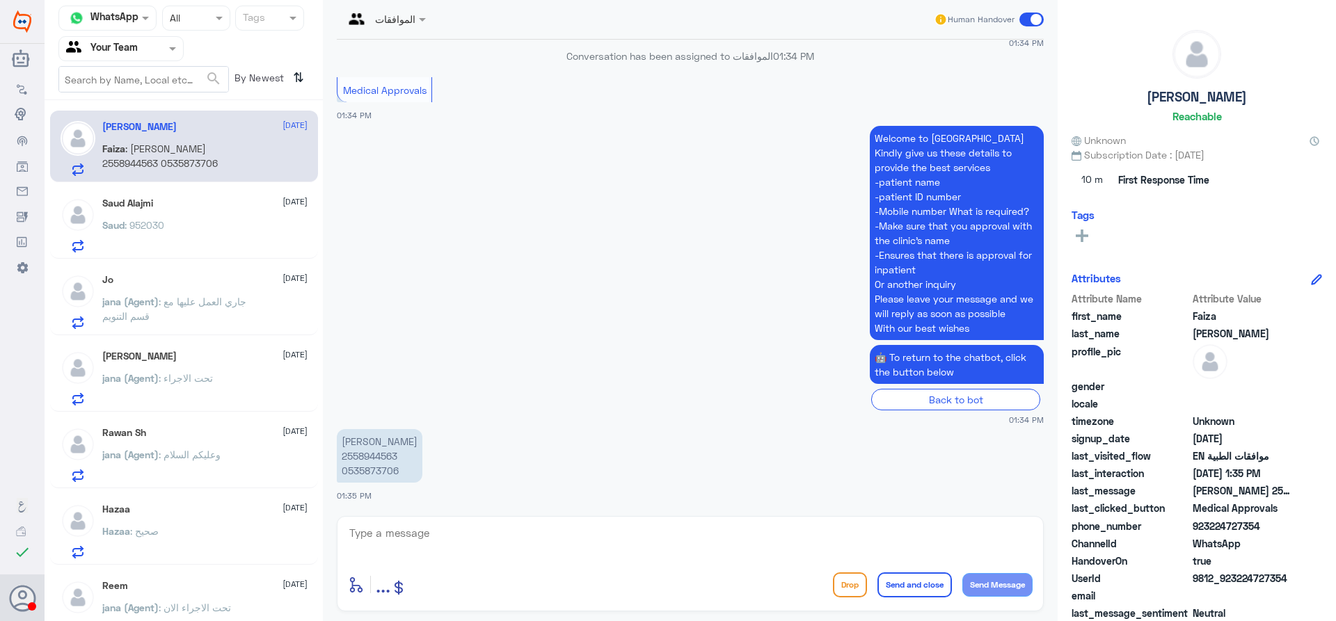
click at [226, 232] on div "Saud : 952030" at bounding box center [204, 236] width 205 height 31
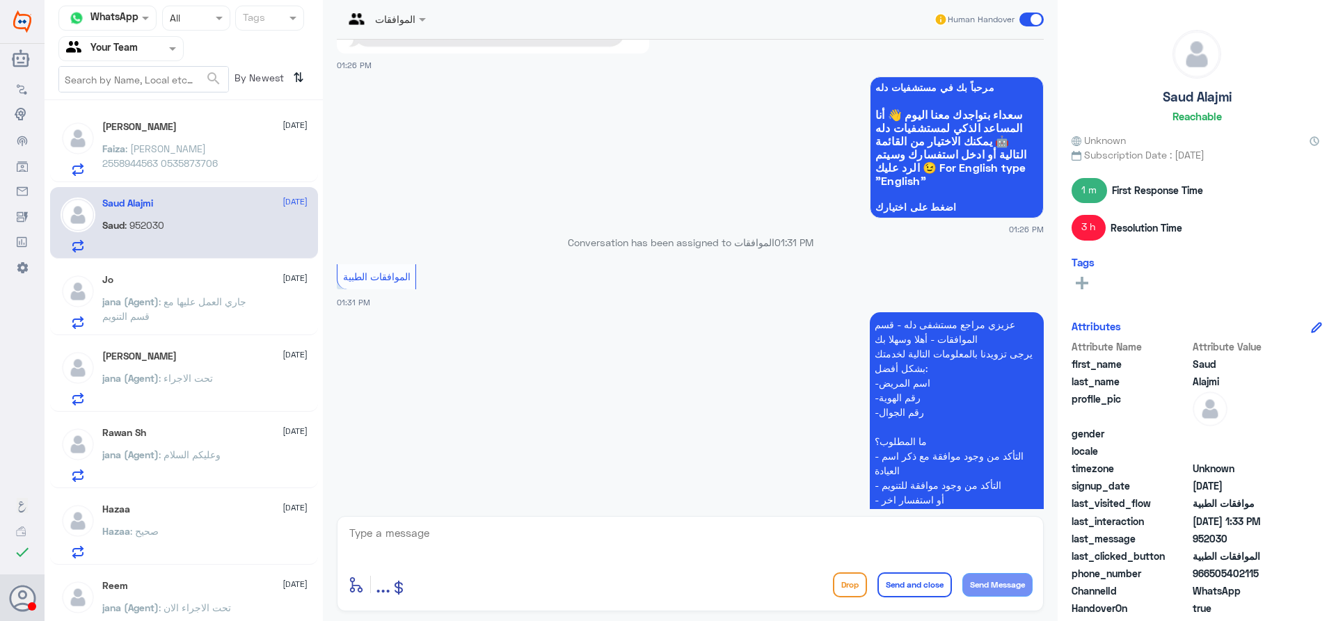
scroll to position [1437, 0]
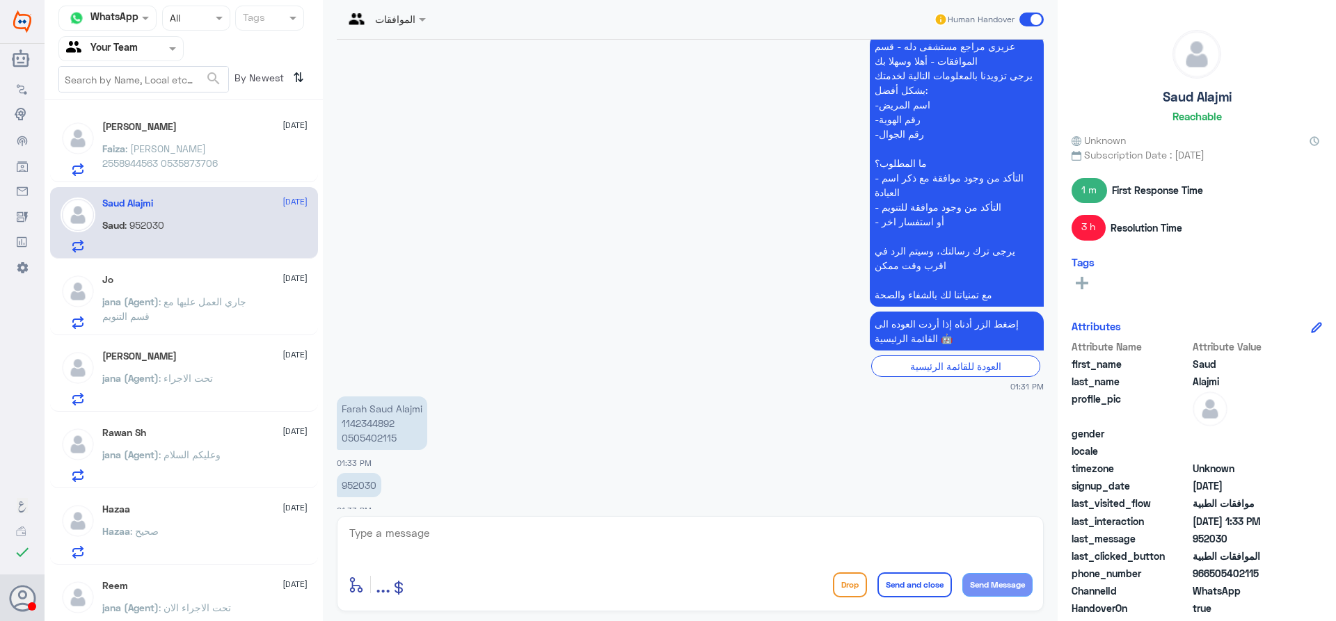
click at [359, 473] on p "952030" at bounding box center [359, 485] width 45 height 24
copy p "952030"
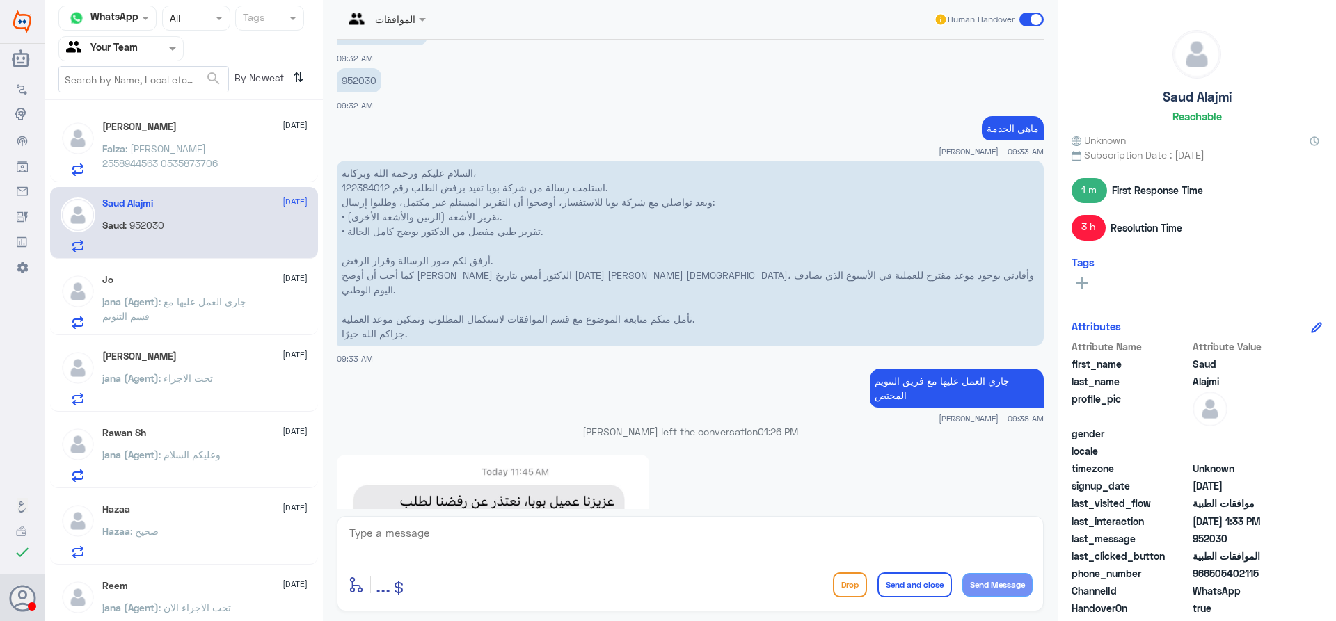
scroll to position [533, 0]
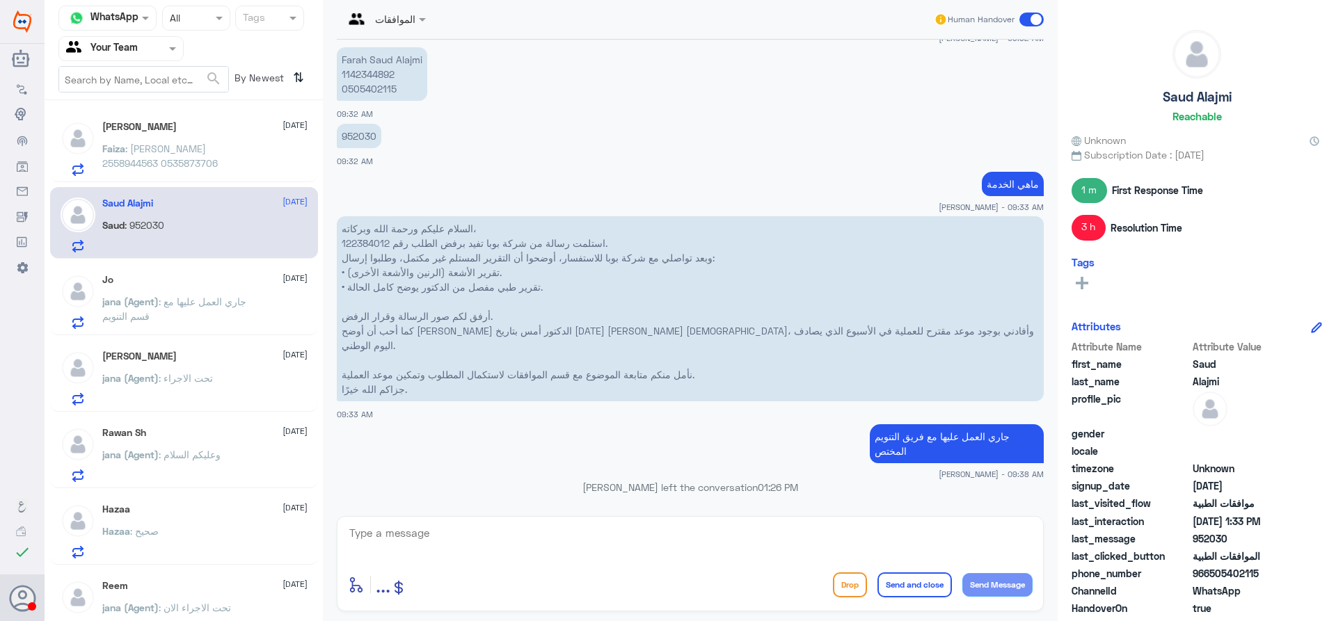
click at [207, 157] on p "Faiza : [PERSON_NAME] 2558944563 0535873706" at bounding box center [180, 158] width 157 height 35
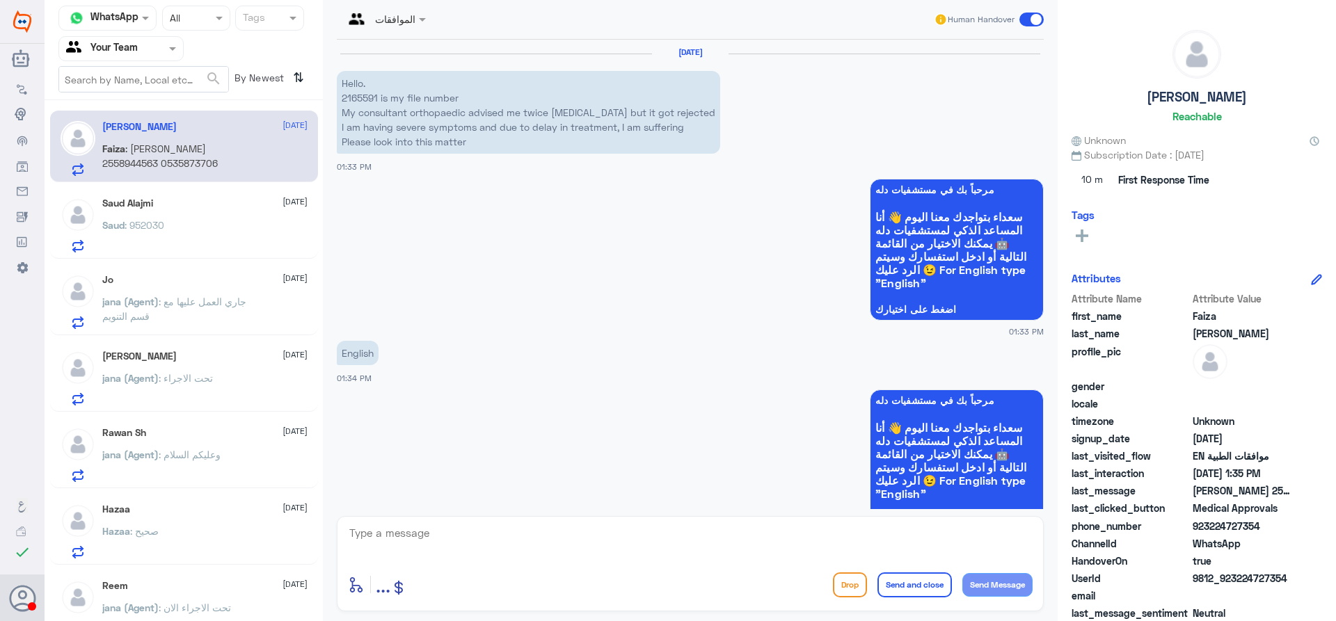
scroll to position [712, 0]
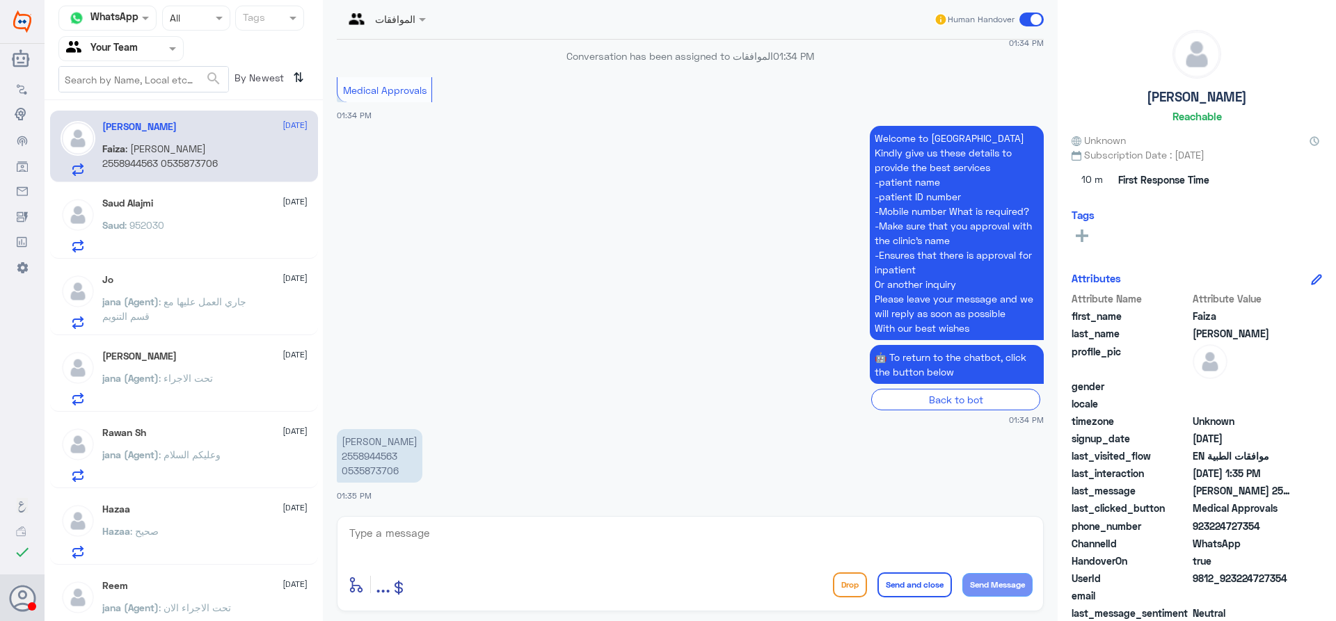
click at [369, 459] on p "[PERSON_NAME] 2558944563 0535873706" at bounding box center [380, 456] width 86 height 54
copy p "2558944563"
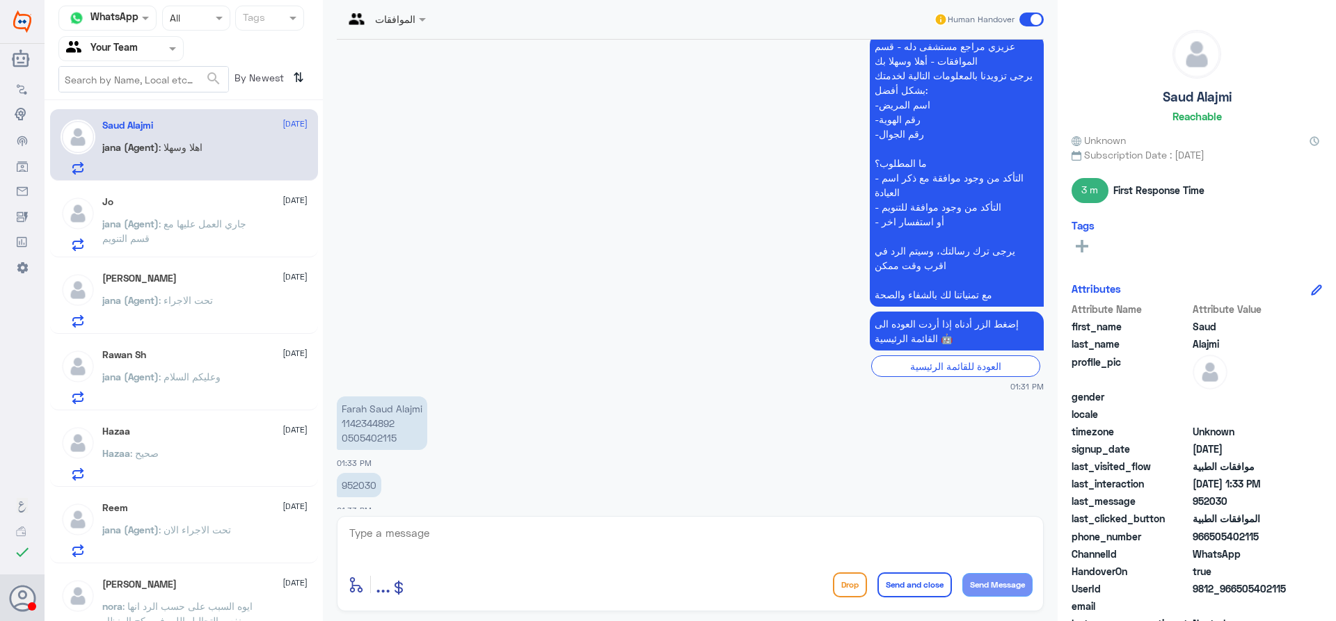
scroll to position [0, 0]
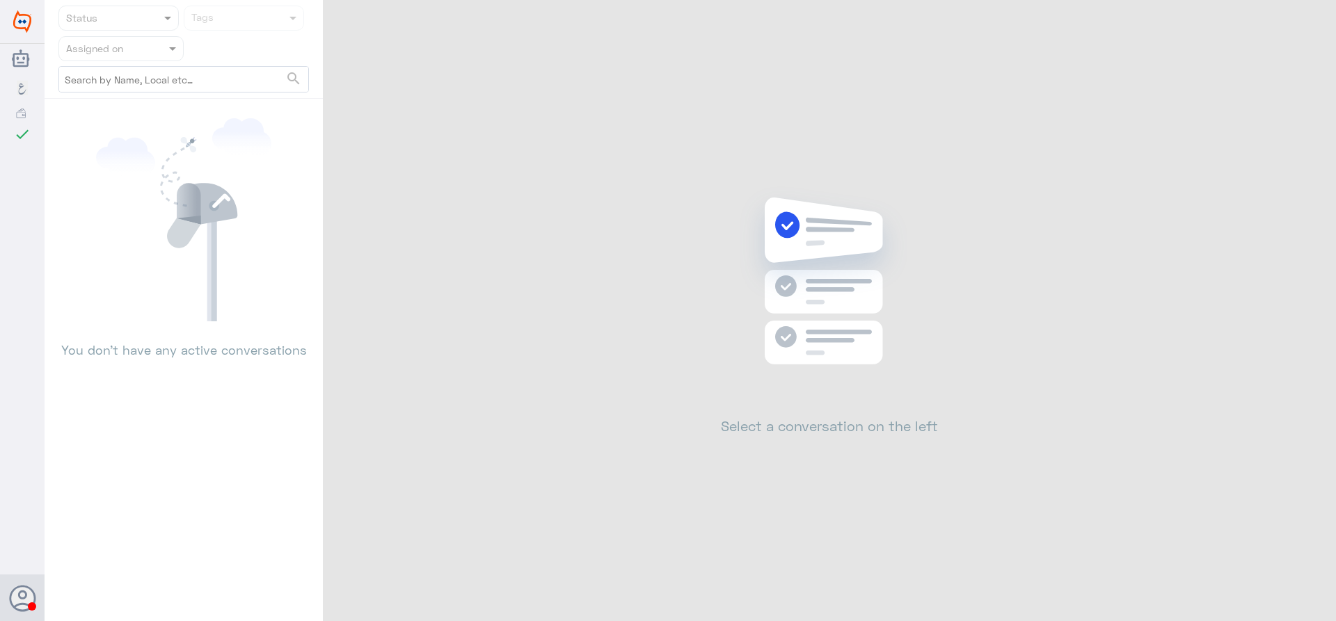
drag, startPoint x: 580, startPoint y: 286, endPoint x: 506, endPoint y: 111, distance: 189.3
click at [580, 280] on div "Status Tags Assigned on search You don’t have any active conversations Select a…" at bounding box center [690, 312] width 1291 height 625
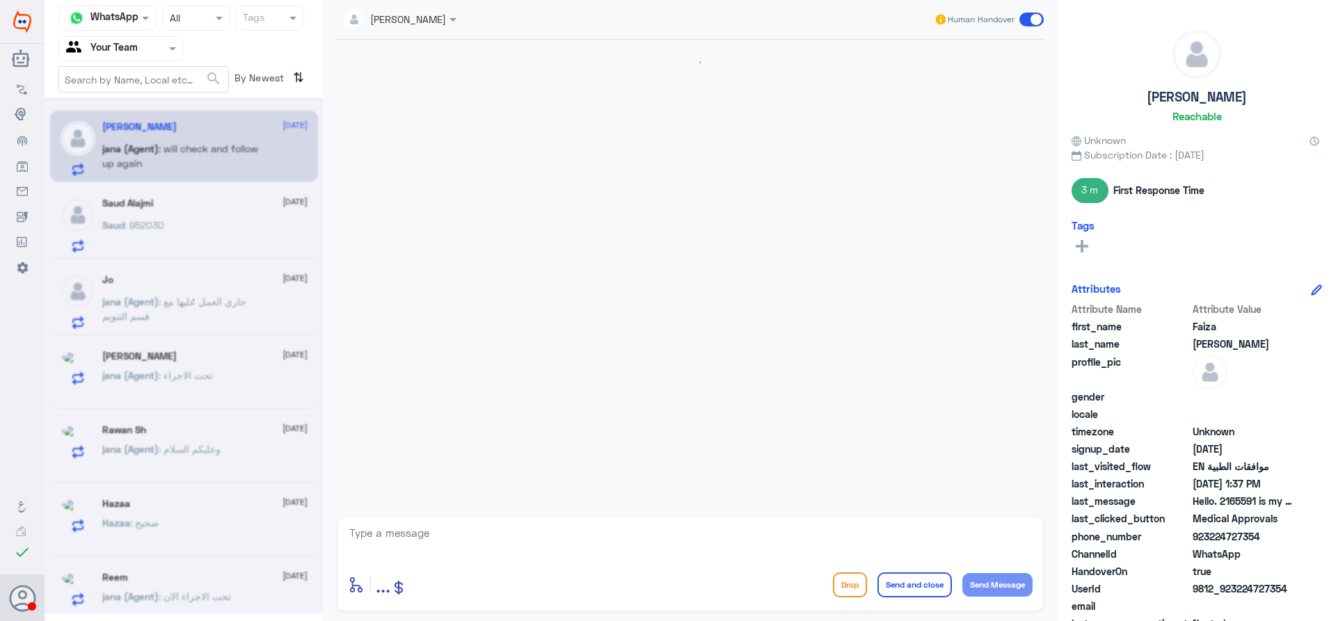
scroll to position [932, 0]
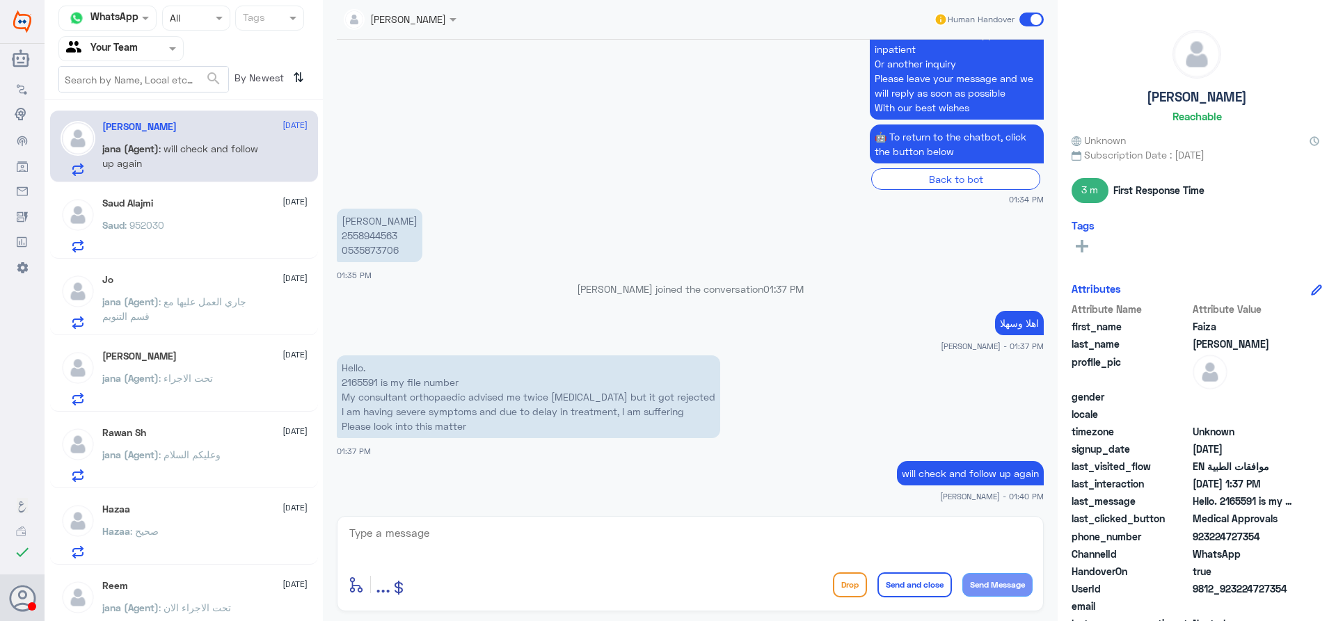
click at [196, 241] on div "Saud : 952030" at bounding box center [204, 236] width 205 height 31
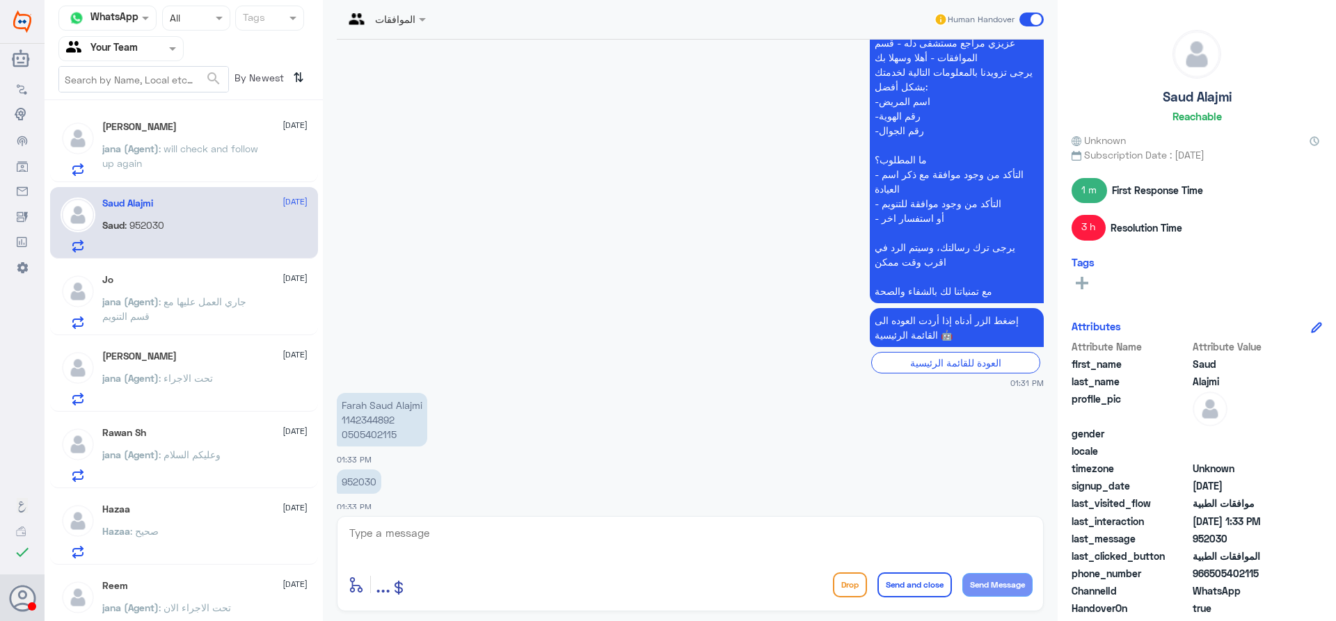
scroll to position [1437, 0]
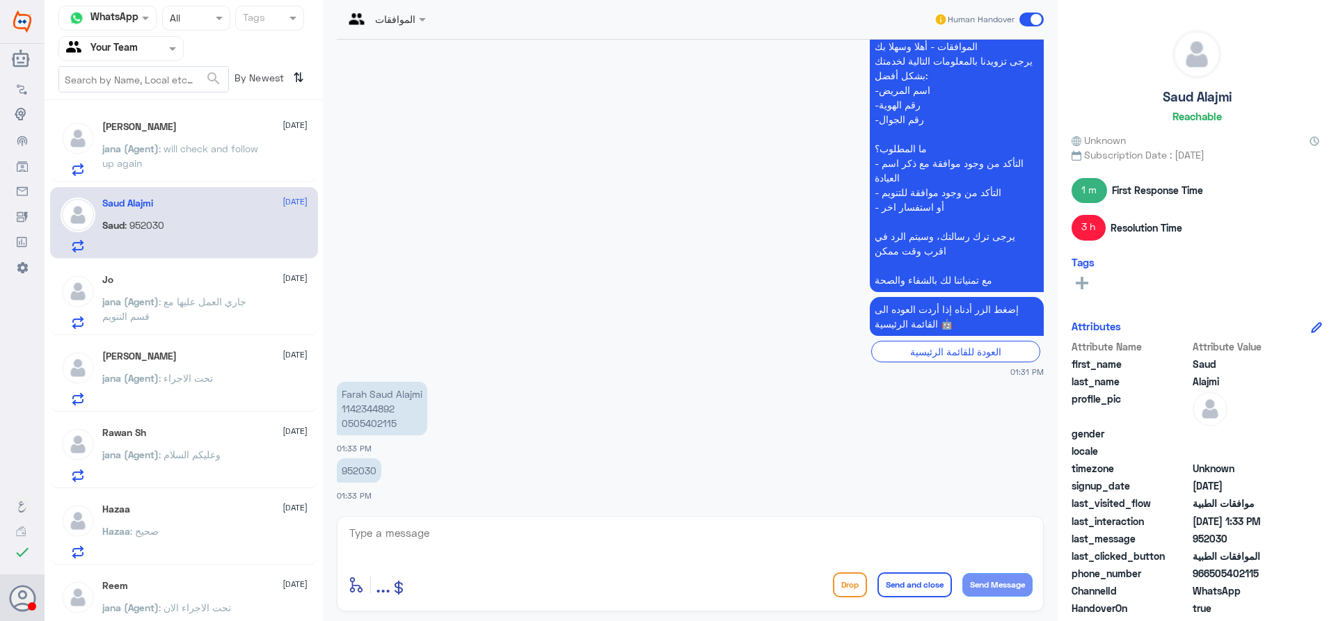
click at [132, 147] on span "jana (Agent)" at bounding box center [130, 149] width 56 height 12
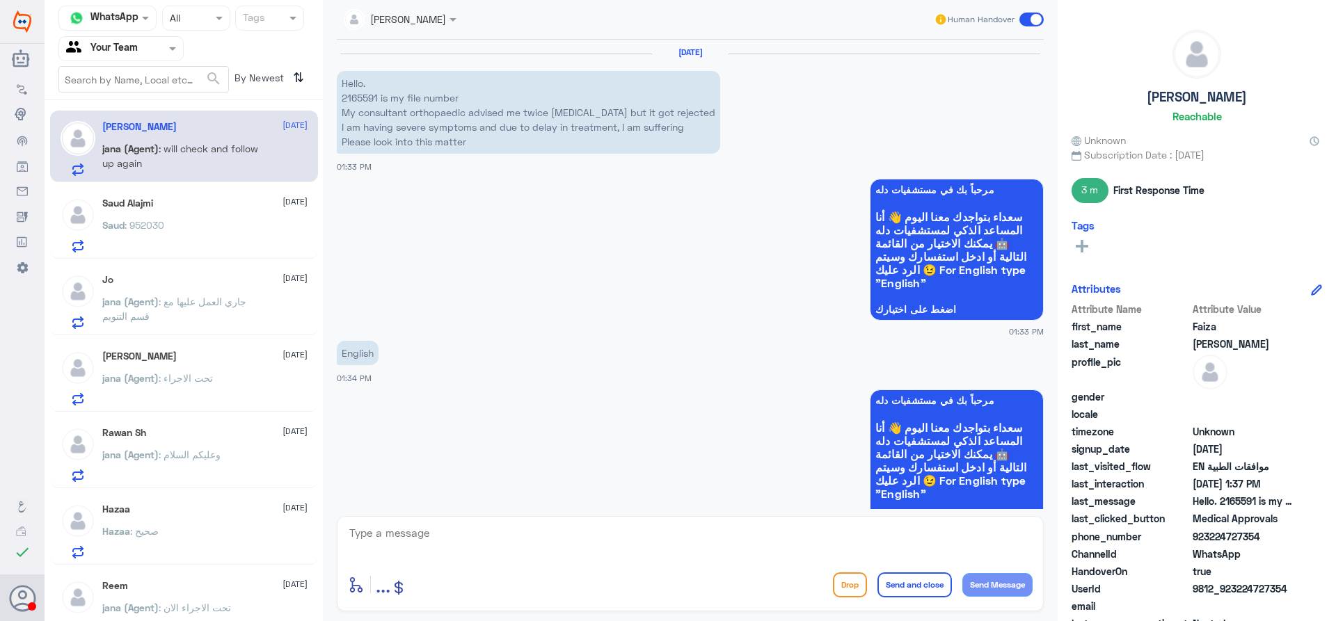
scroll to position [932, 0]
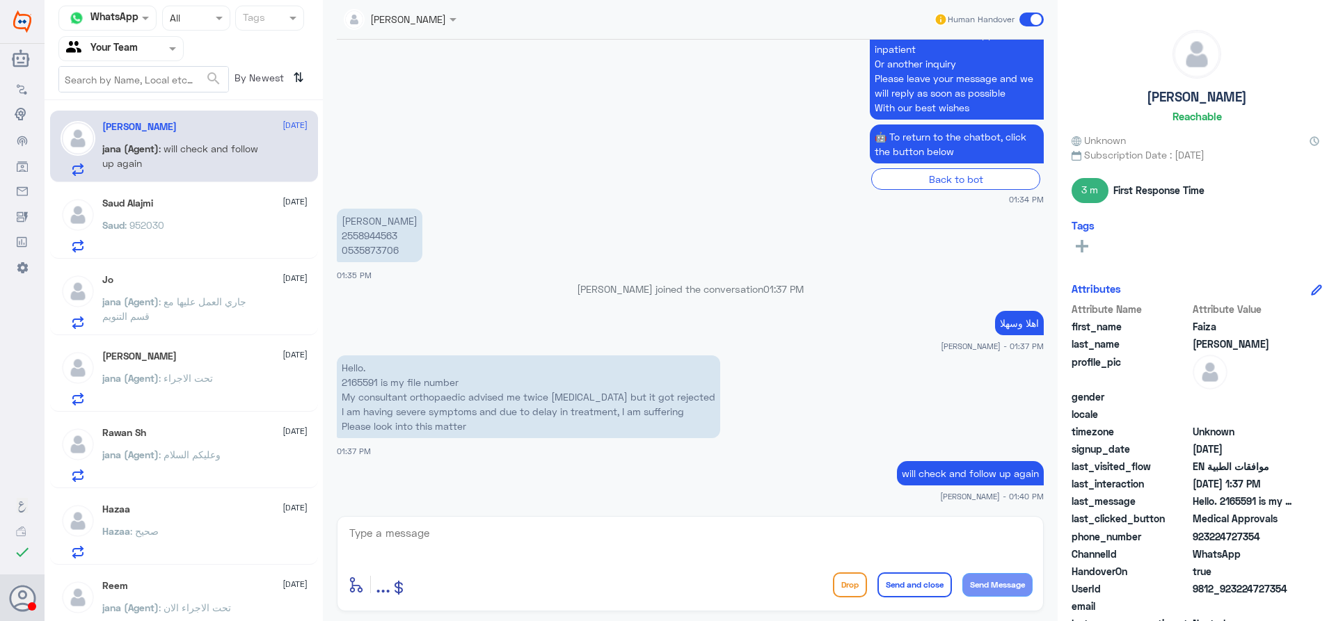
click at [362, 234] on p "Faiza Anwar 2558944563 0535873706" at bounding box center [380, 236] width 86 height 54
copy p "2558944563"
click at [201, 214] on div "Saud Alajmi 14 September Saud : 952030" at bounding box center [204, 225] width 205 height 55
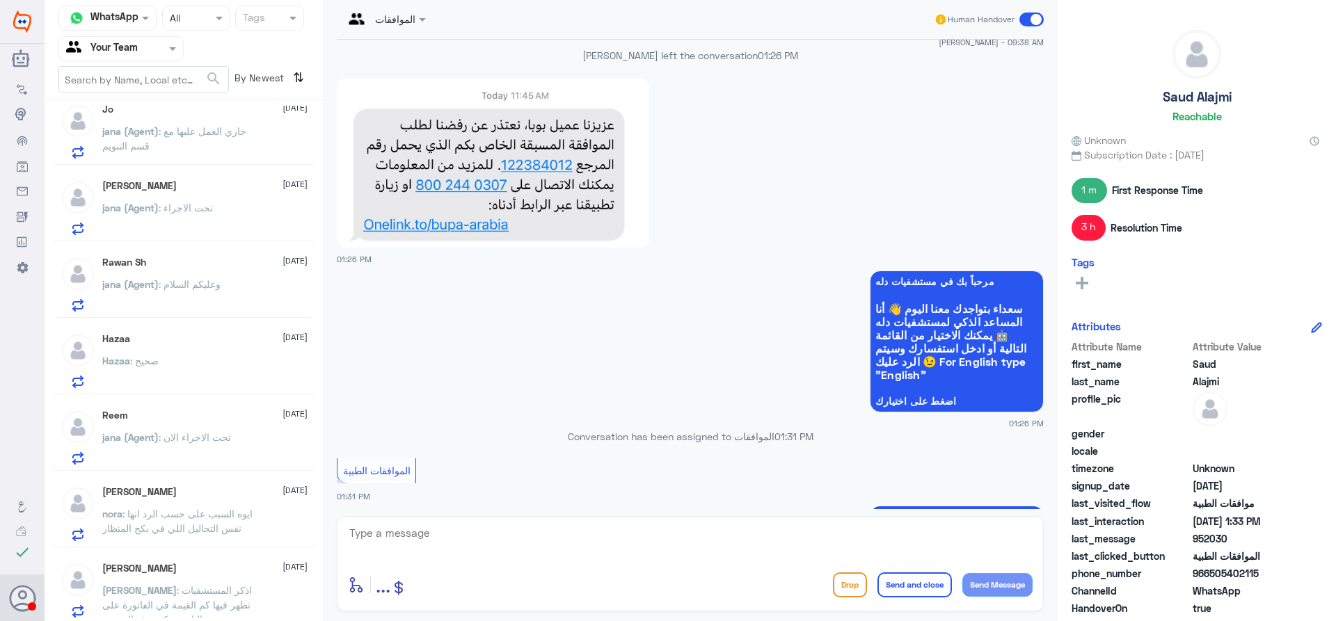
scroll to position [174, 0]
click at [221, 586] on span ": اذكر المستشفيات تظهر فيها كم القيمة في الفاتورة على التامين وكم يدفع المريض" at bounding box center [177, 601] width 150 height 41
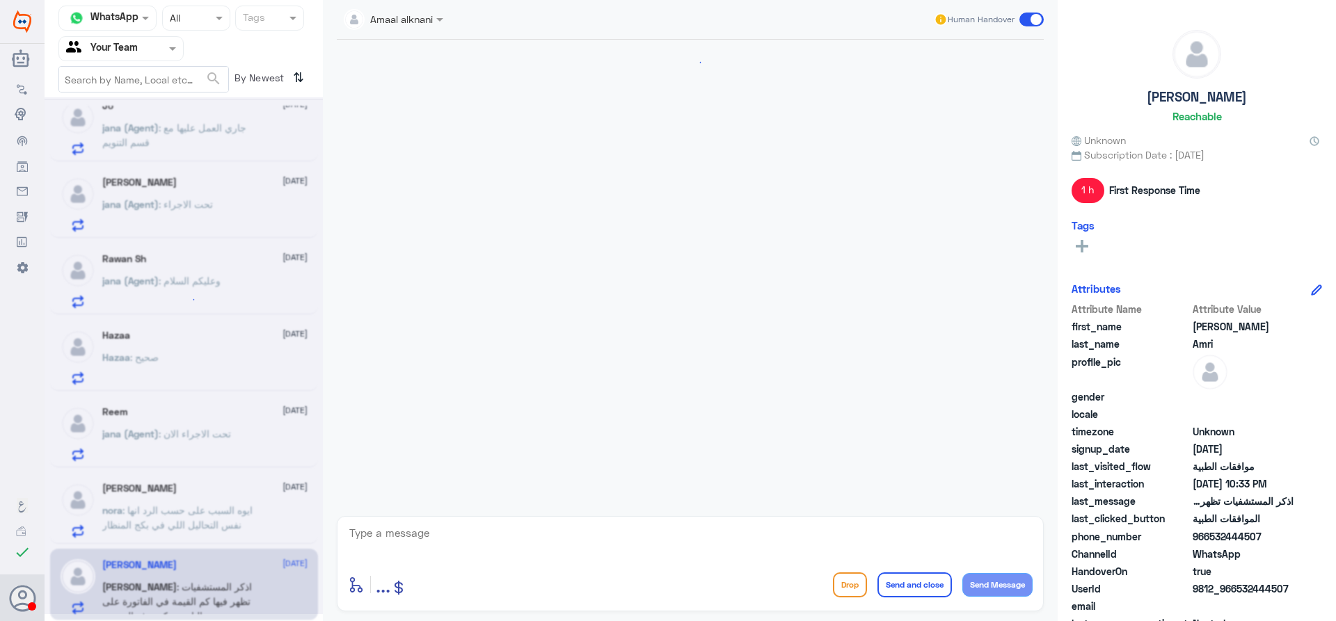
scroll to position [933, 0]
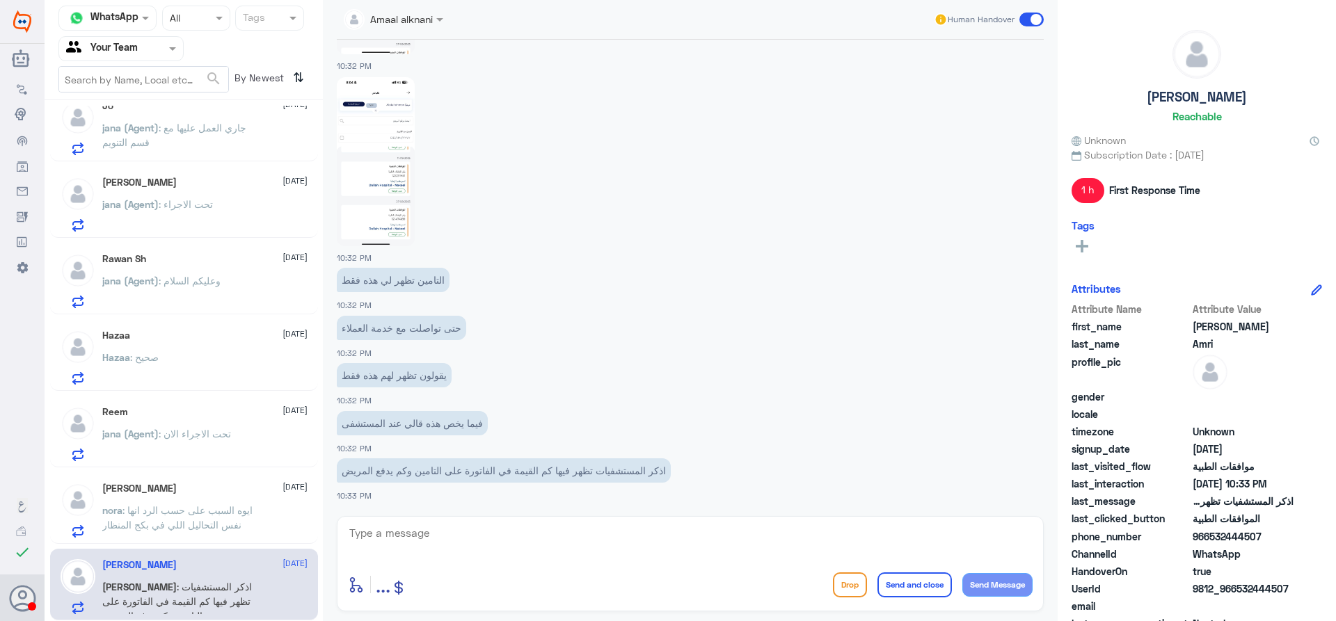
click at [203, 520] on span ": ايوه السبب على حسب الرد انها نفس التحاليل اللي في بكج المنظار" at bounding box center [177, 517] width 150 height 26
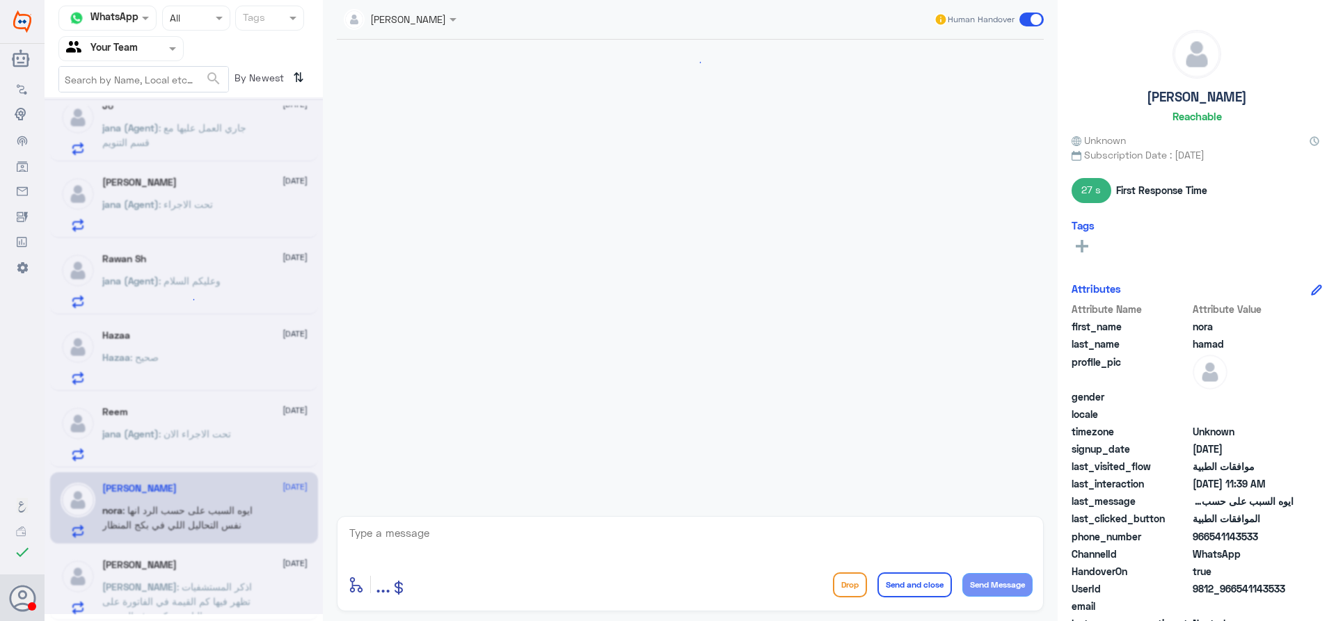
scroll to position [1281, 0]
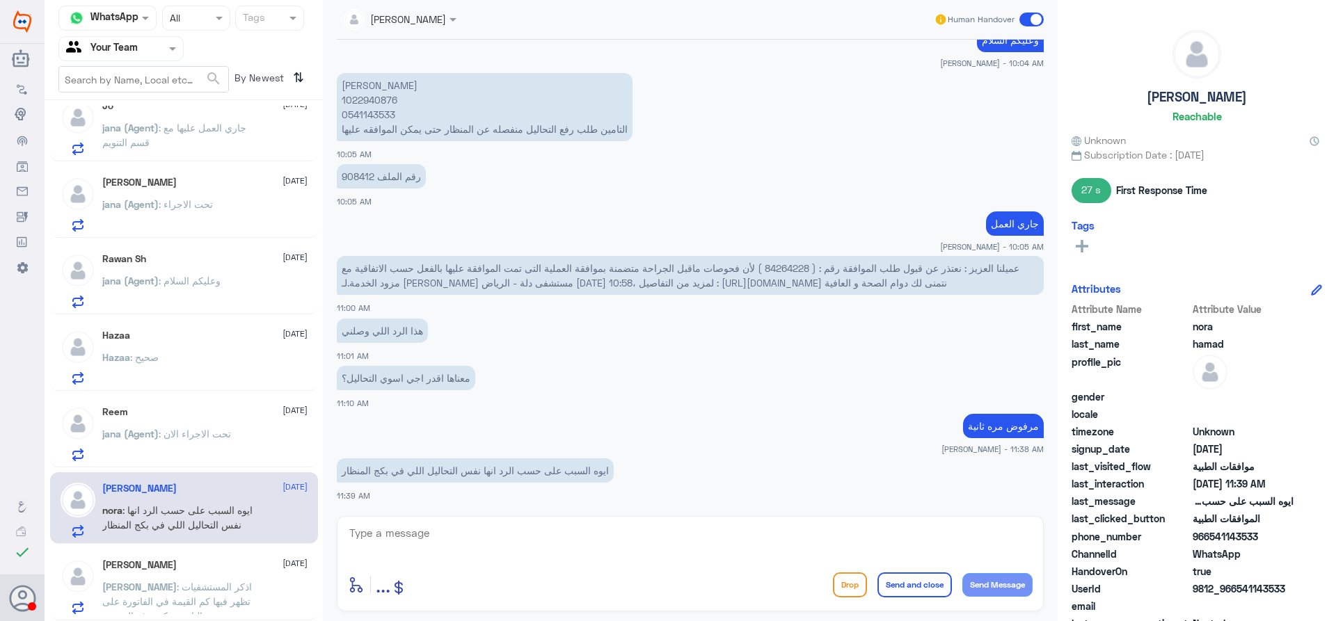
click at [113, 40] on input "text" at bounding box center [104, 48] width 77 height 16
click at [127, 133] on div "Your Inbox" at bounding box center [120, 142] width 125 height 32
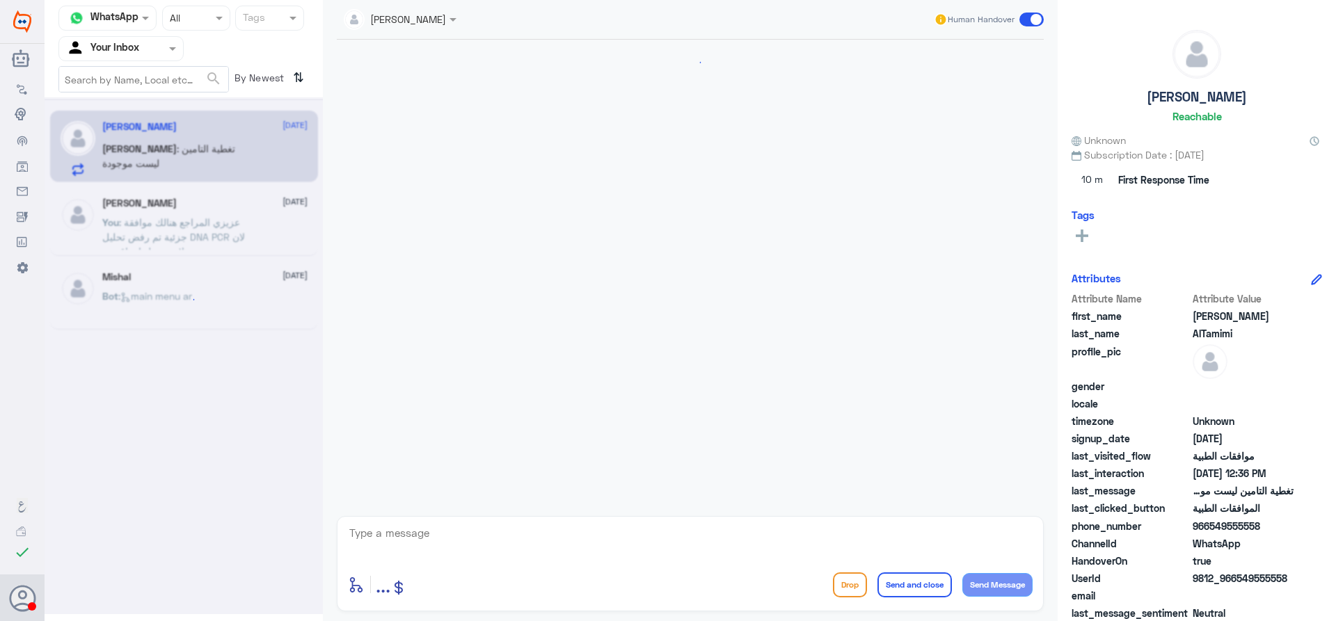
scroll to position [1144, 0]
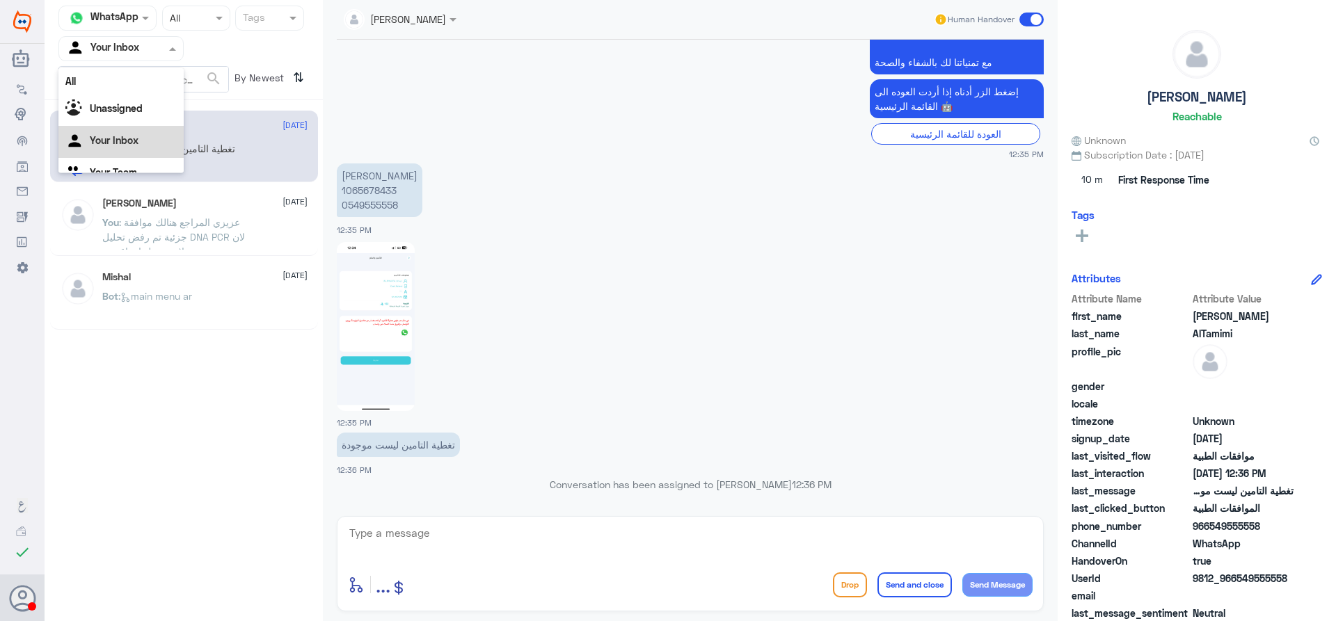
click at [156, 53] on div at bounding box center [121, 48] width 124 height 16
click at [603, 330] on div at bounding box center [690, 326] width 707 height 170
click at [411, 319] on img at bounding box center [376, 326] width 78 height 169
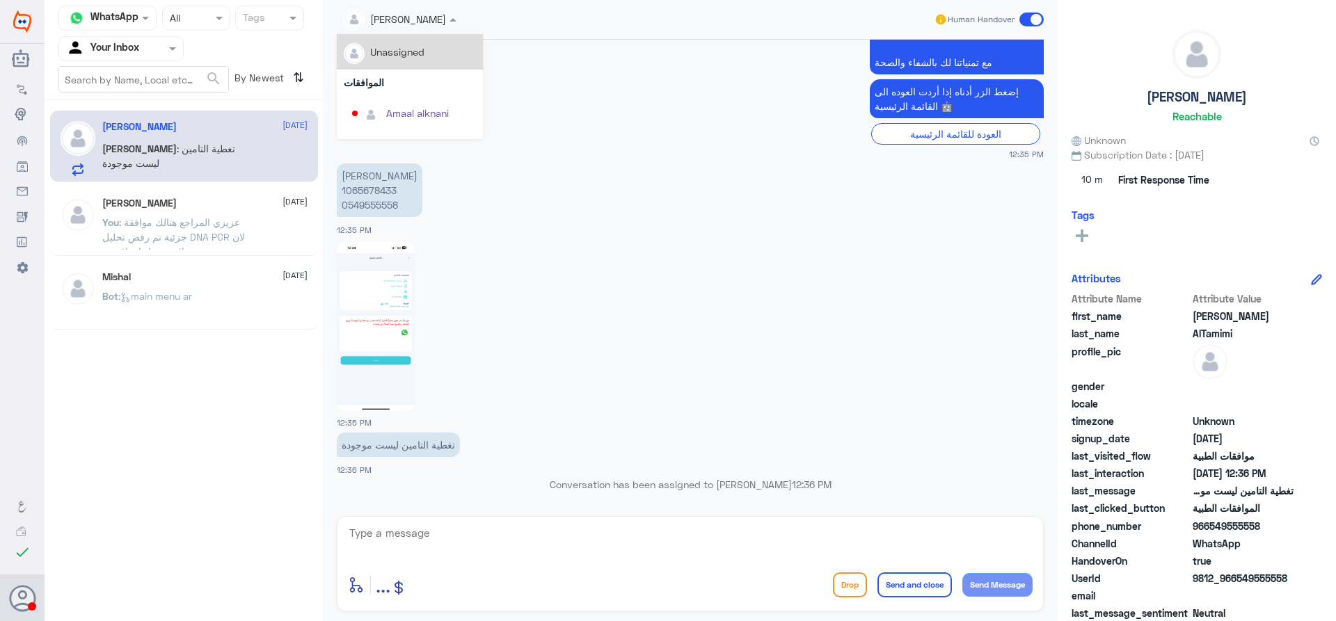
click at [430, 20] on div at bounding box center [400, 18] width 127 height 16
click at [684, 118] on app-msgs-text "إضغط الزر أدناه إذا أردت العوده الى القائمة الرئيسية 🤖" at bounding box center [690, 99] width 707 height 40
click at [375, 193] on p "عبدالله الخليفة 1065678433 0549555558" at bounding box center [380, 190] width 86 height 54
copy p "1065678433"
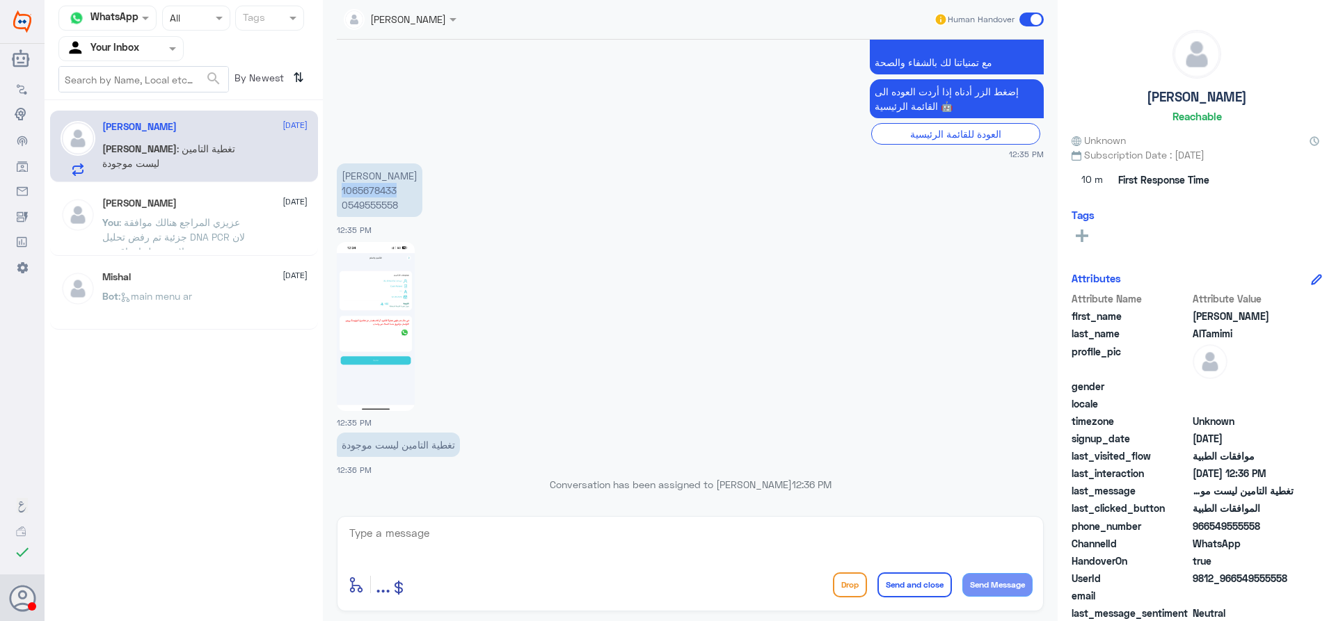
click at [362, 295] on img at bounding box center [376, 326] width 78 height 169
click at [586, 541] on textarea at bounding box center [690, 541] width 685 height 34
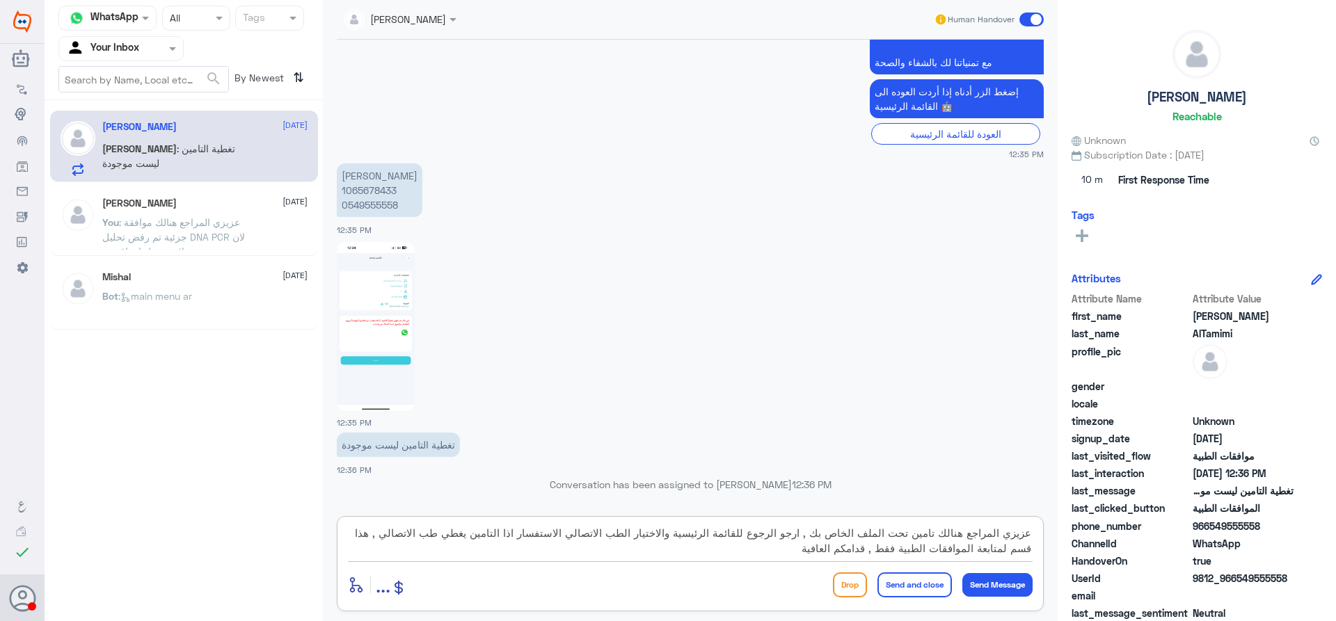
click at [825, 534] on textarea "عزيزي المراجع هنالك تامين تحت الملف الخاص بك , ارجو الرجوع للقائمة الرئيسية وال…" at bounding box center [690, 541] width 685 height 34
click at [822, 533] on textarea "عزيزي المراجع هنالك تامين تحت الملف الخاص بك , ارجو الرجوع للقائمة الرئيسية وال…" at bounding box center [690, 541] width 685 height 34
type textarea "عزيزي المراجع هنالك تامين تحت الملف الخاص بك (تامين التعاونية) , ارجو الرجوع لل…"
click at [897, 582] on button "Send and close" at bounding box center [914, 585] width 74 height 25
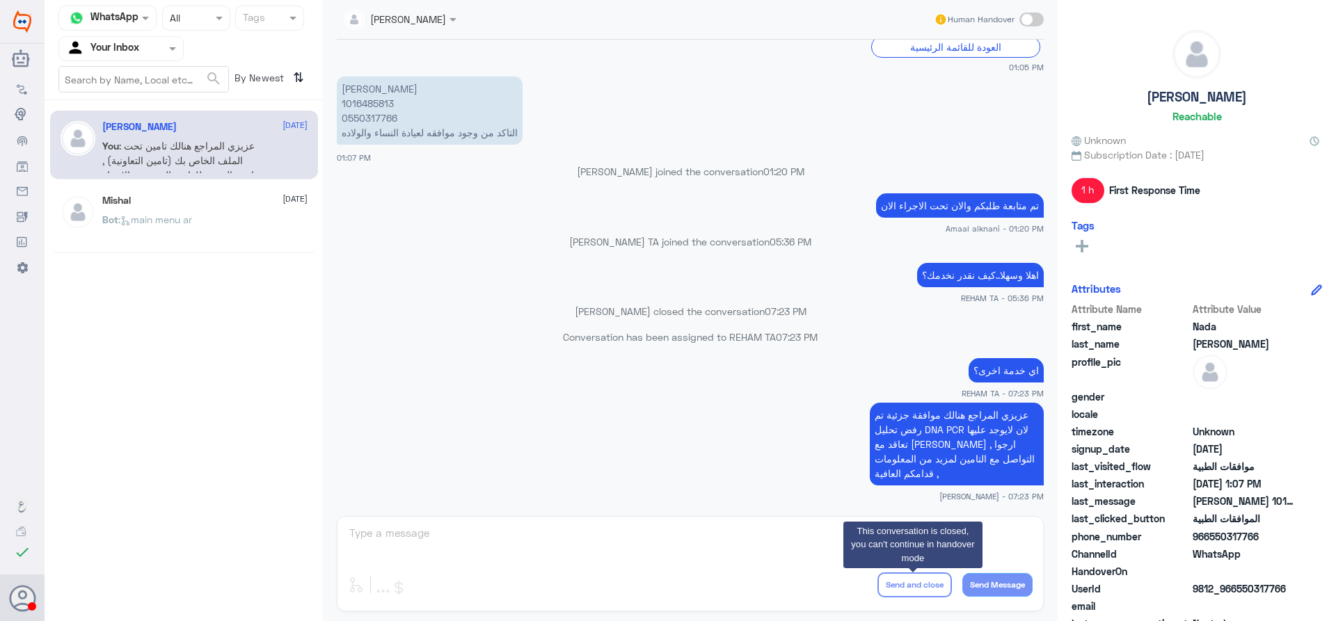
scroll to position [627, 0]
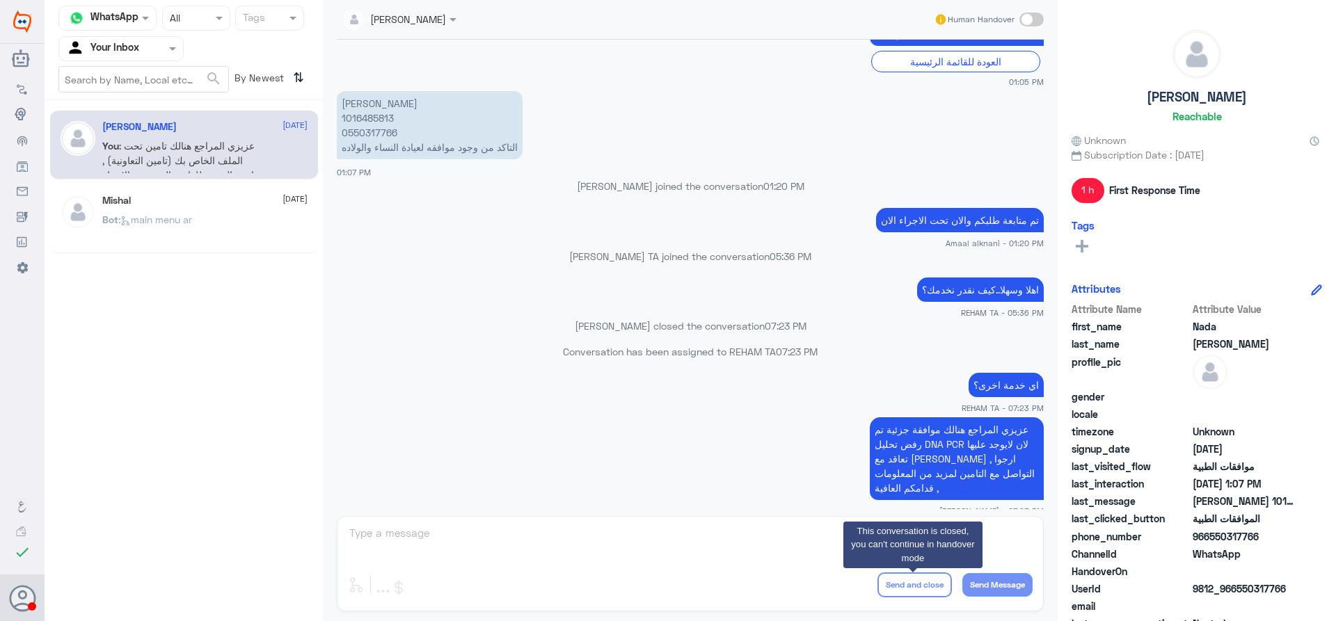
click at [168, 43] on span at bounding box center [174, 48] width 17 height 15
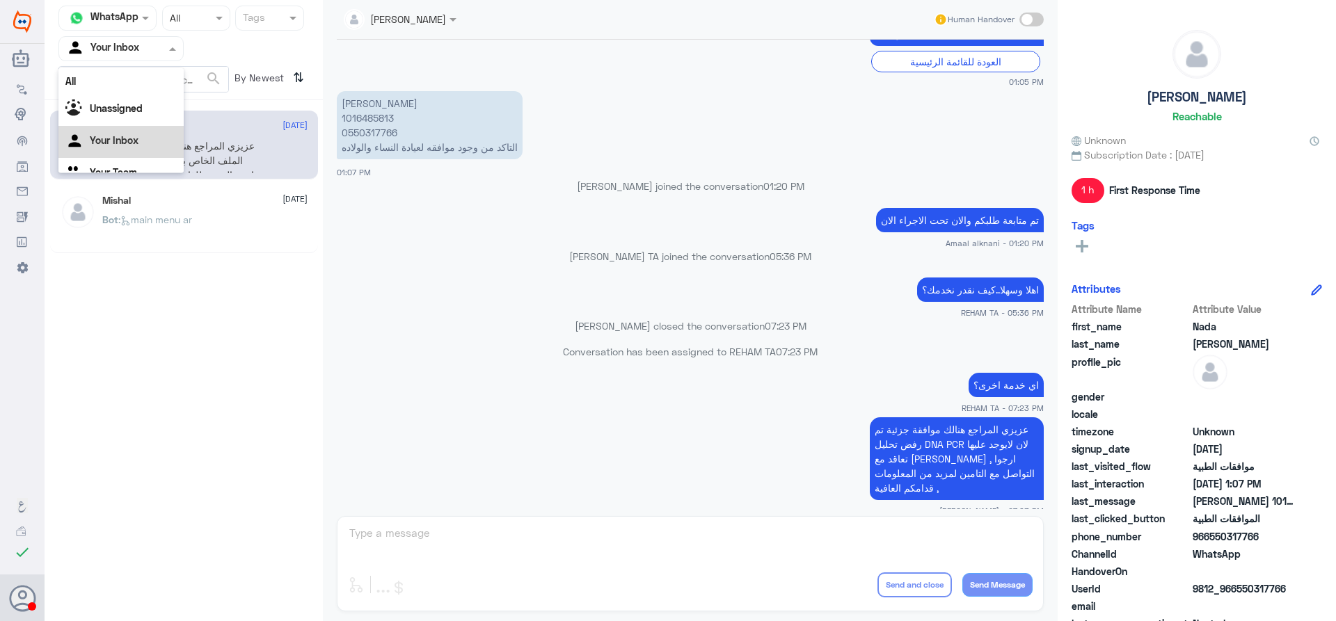
scroll to position [17, 0]
click at [159, 83] on div "Unassigned" at bounding box center [120, 93] width 125 height 32
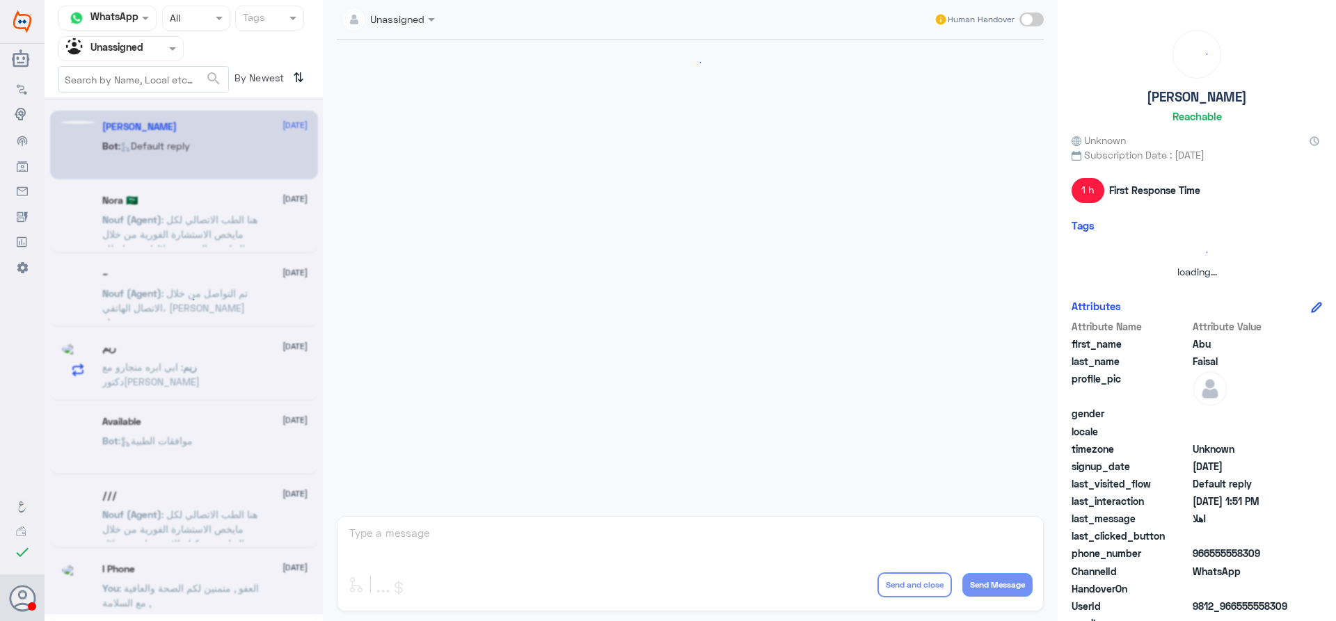
scroll to position [0, 0]
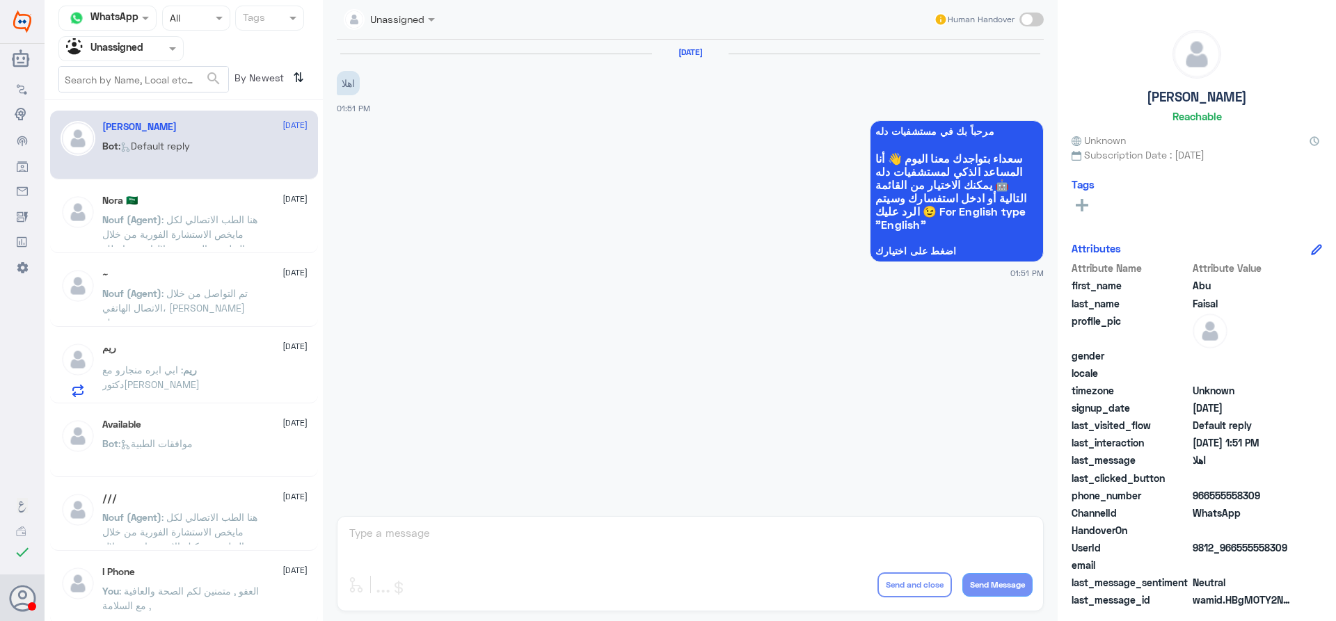
click at [188, 294] on span ": تم التواصل من خلال الاتصال الهاتفي، سعدنا بخدمتك" at bounding box center [174, 307] width 145 height 41
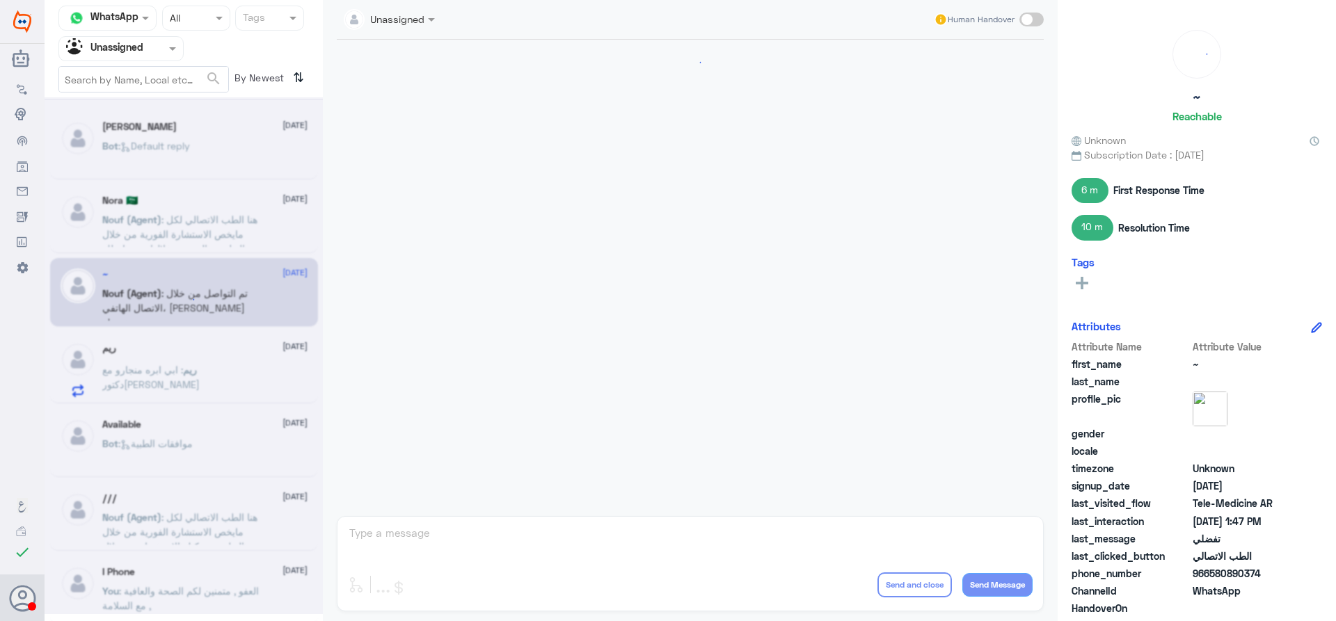
scroll to position [646, 0]
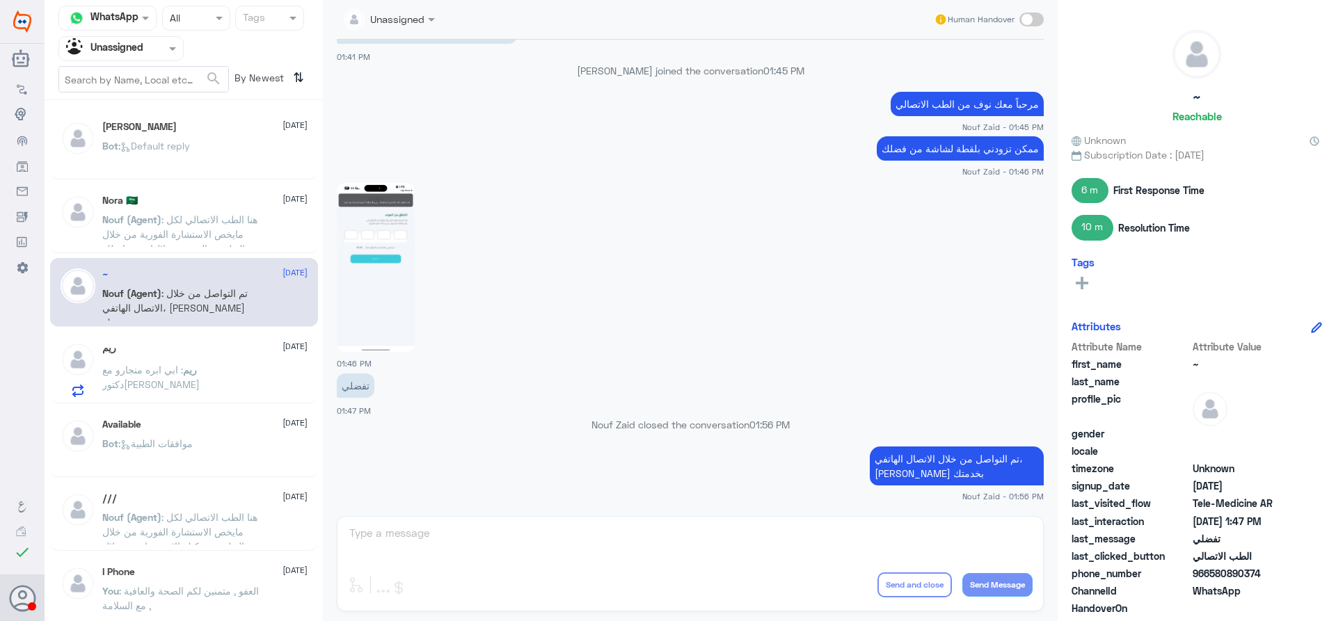
click at [243, 349] on div "ريم 14 September" at bounding box center [204, 348] width 205 height 12
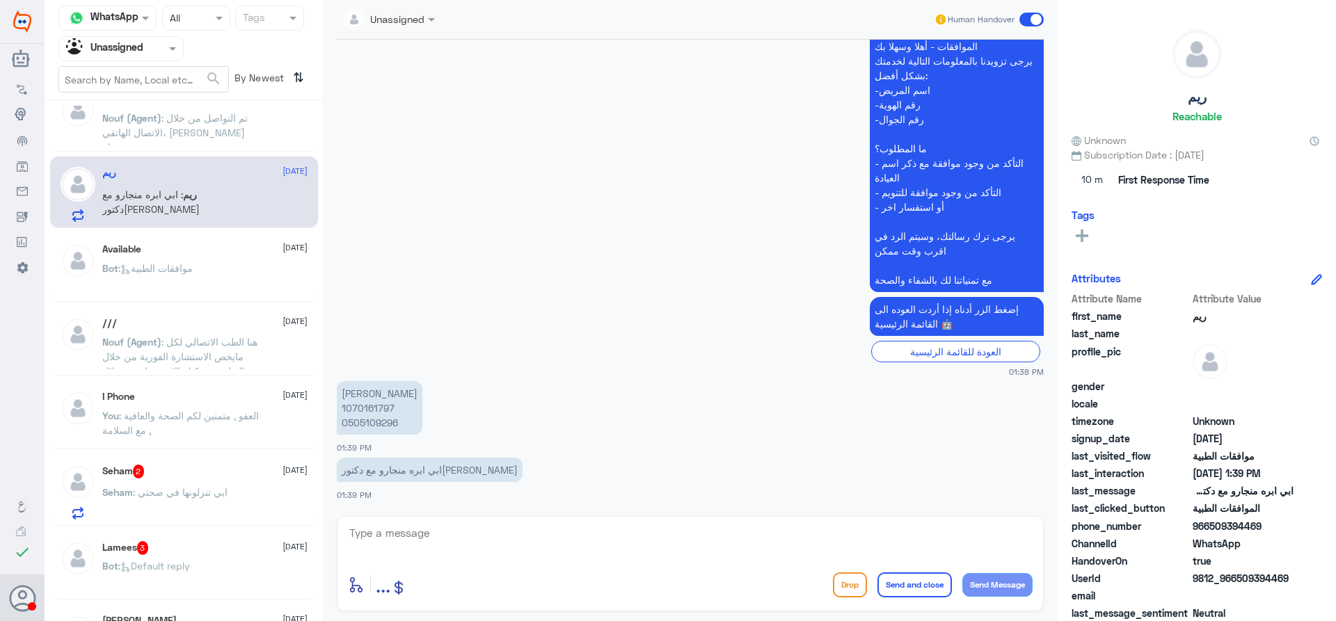
scroll to position [209, 0]
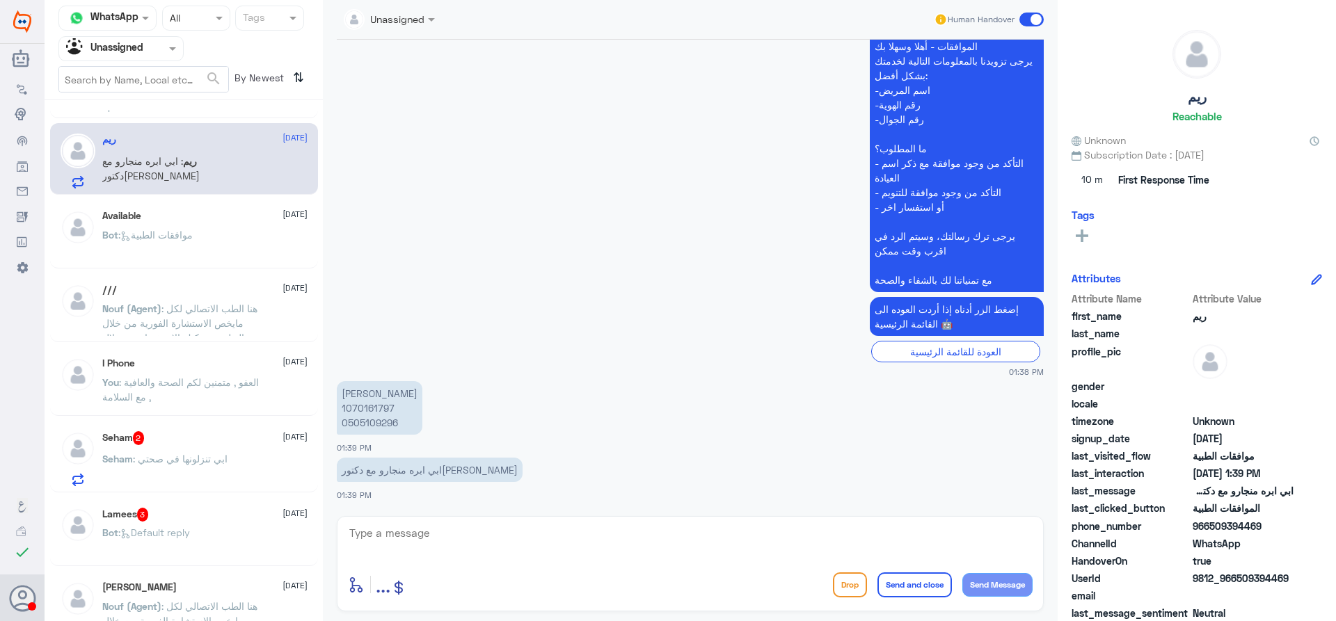
click at [239, 369] on div "I Phone 14 September" at bounding box center [204, 364] width 205 height 12
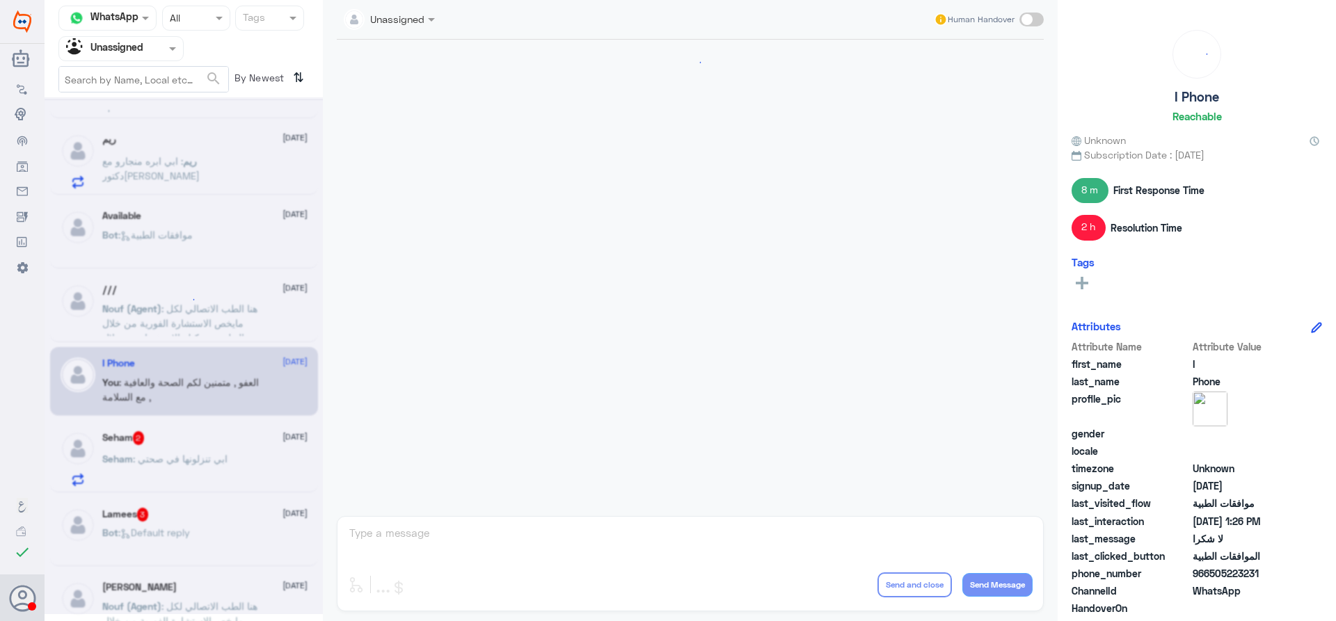
scroll to position [1105, 0]
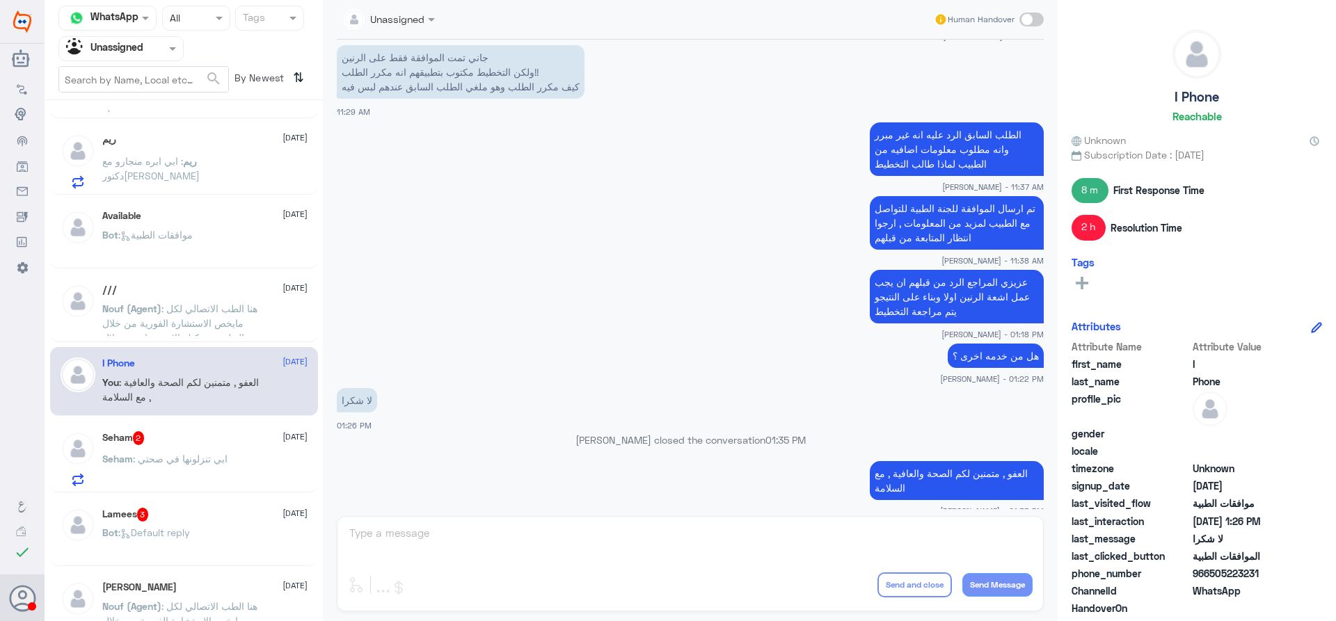
click at [206, 314] on span ": هنا الطب الاتصالي لكل مايخص الاستشارة الفورية من خلال التطبيق، يمكنك الاستفسا…" at bounding box center [179, 331] width 155 height 56
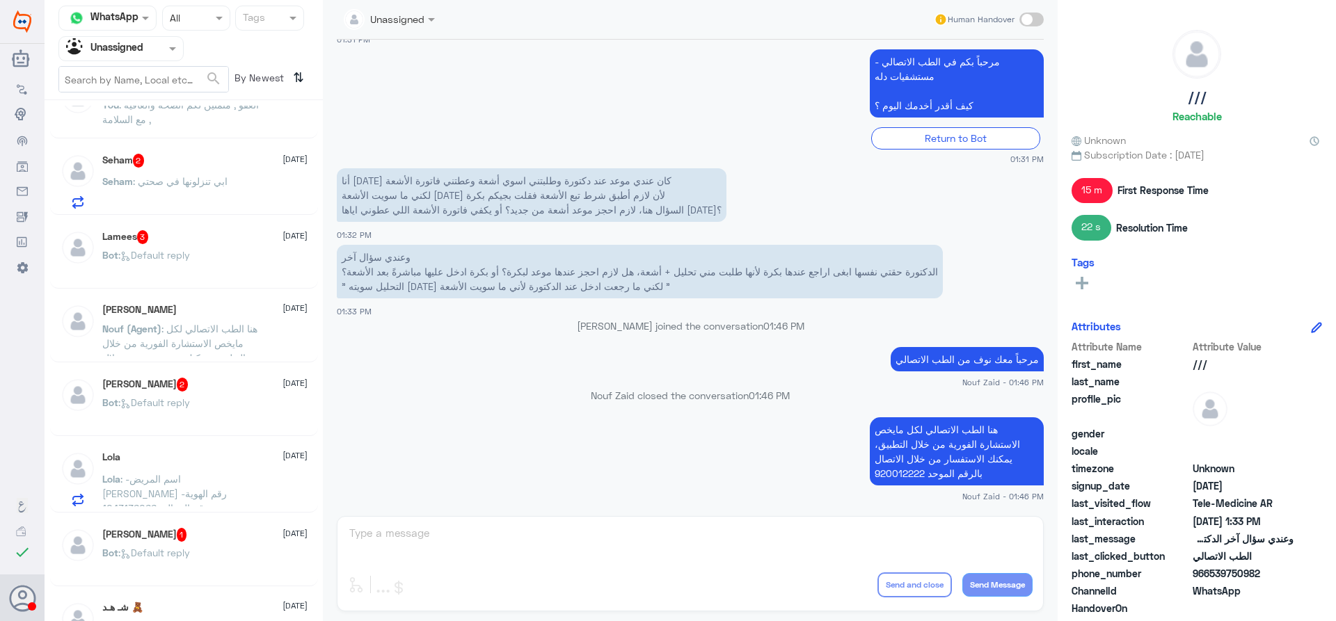
scroll to position [487, 0]
click at [203, 413] on div "Bot : Default reply" at bounding box center [204, 413] width 205 height 31
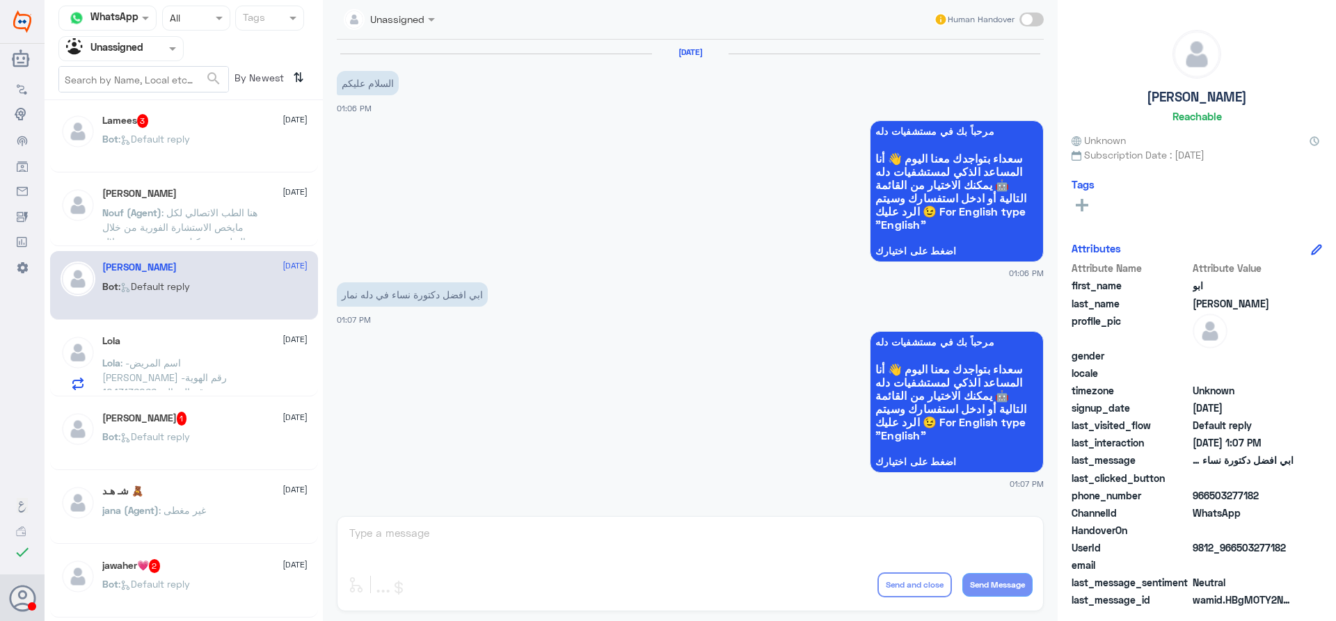
scroll to position [626, 0]
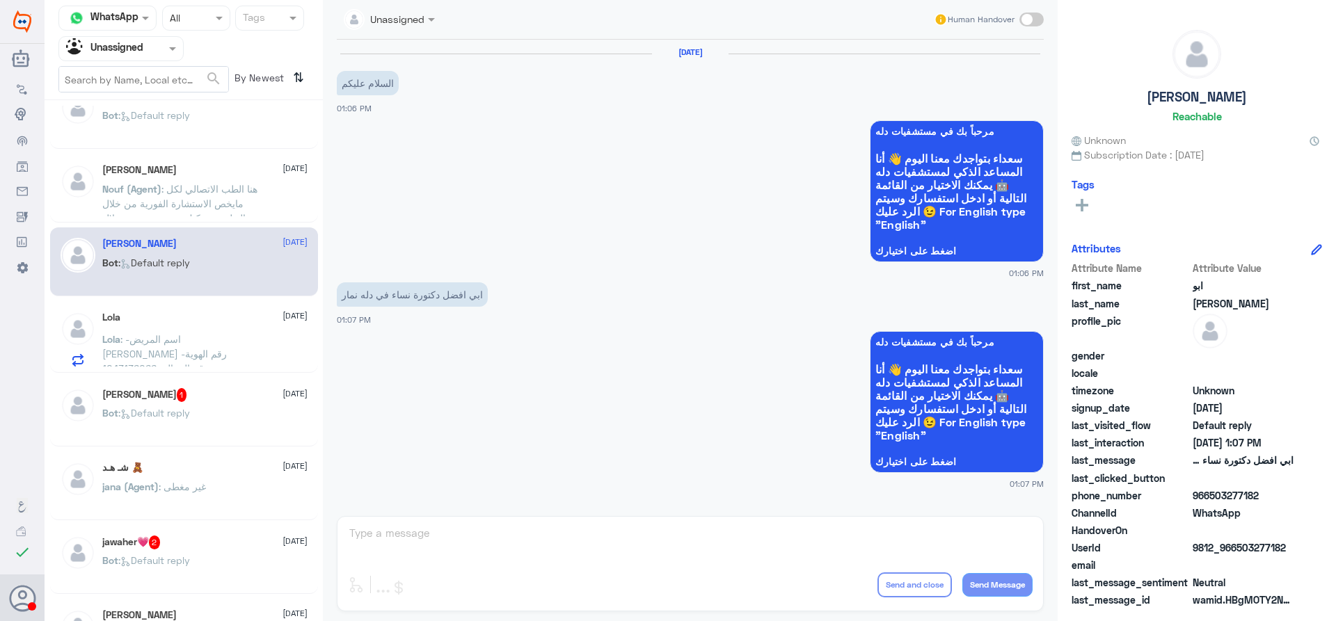
click at [201, 417] on div "Bot : Default reply" at bounding box center [204, 424] width 205 height 31
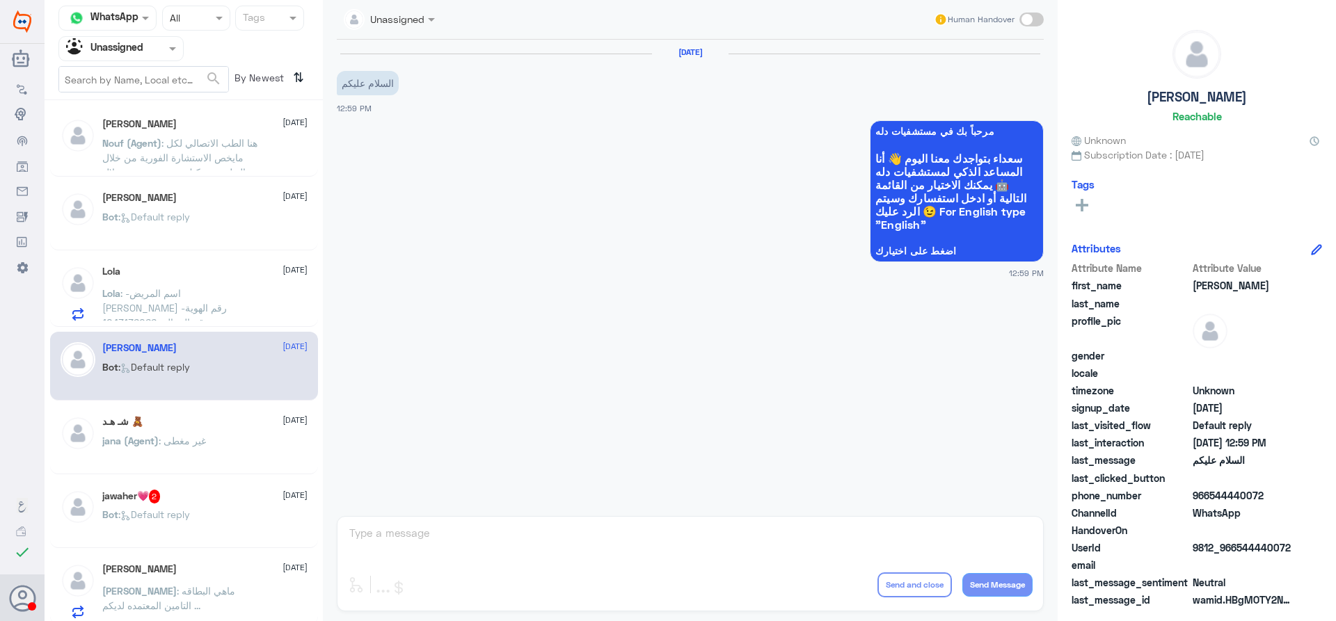
scroll to position [696, 0]
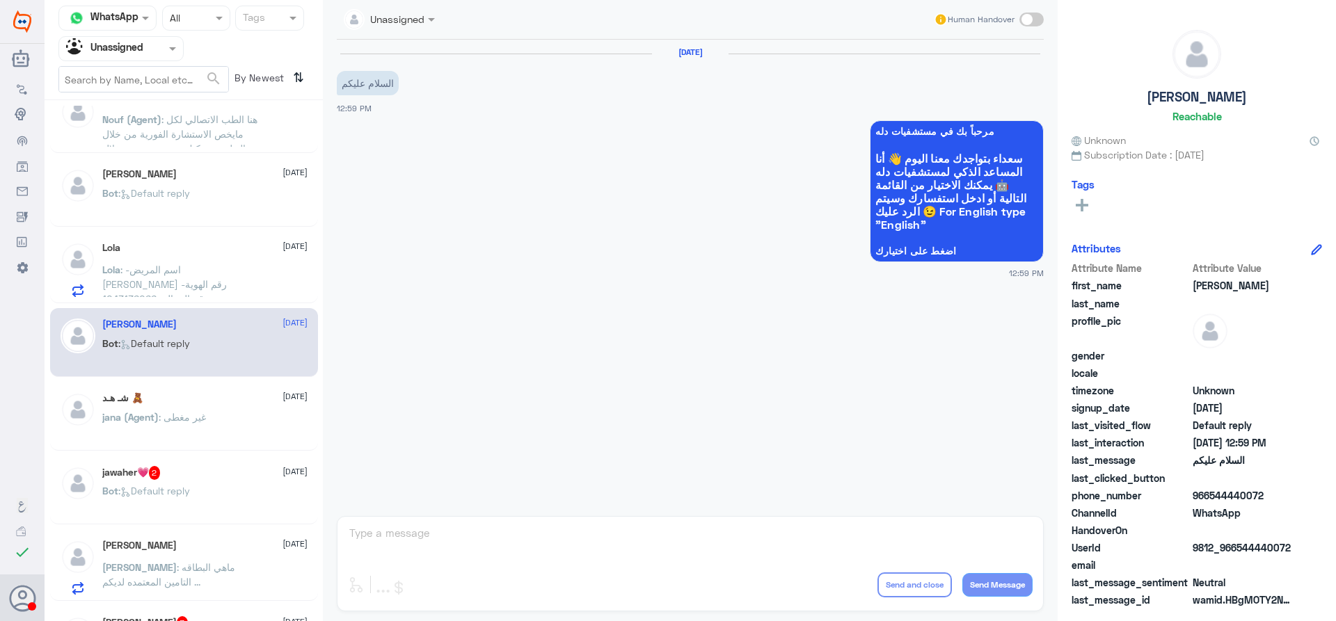
click at [227, 419] on div "jana (Agent) : غير مغطى" at bounding box center [204, 428] width 205 height 31
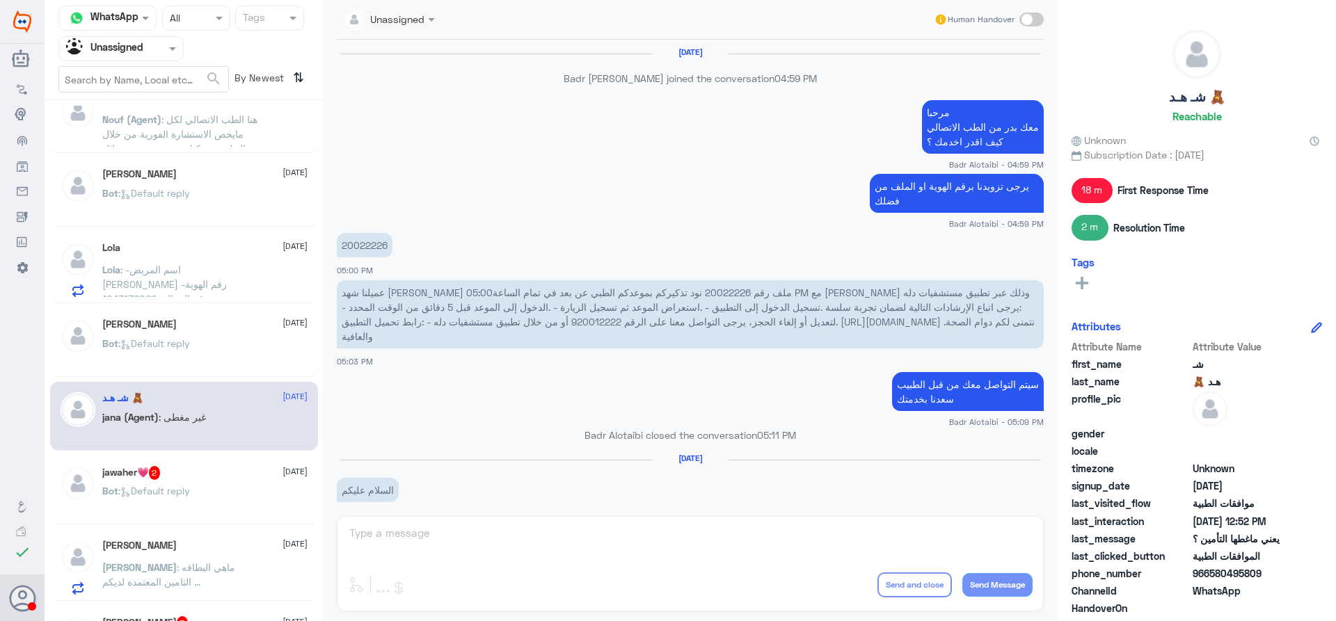
scroll to position [1163, 0]
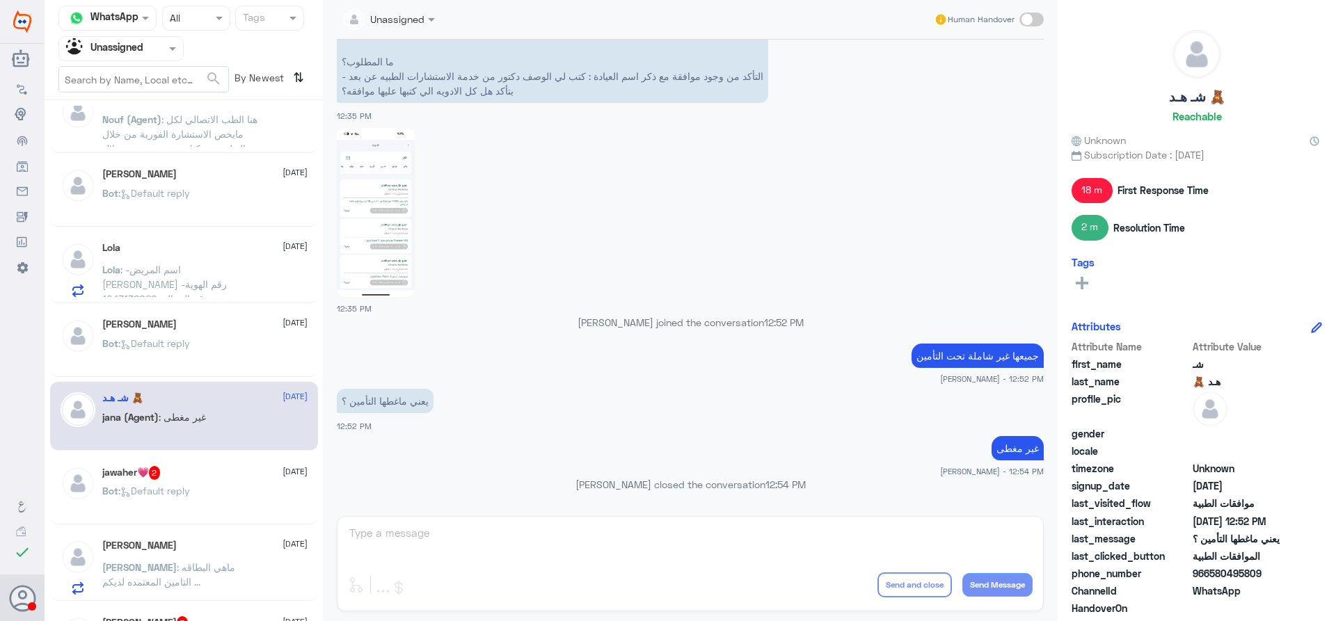
click at [355, 219] on img at bounding box center [376, 212] width 78 height 169
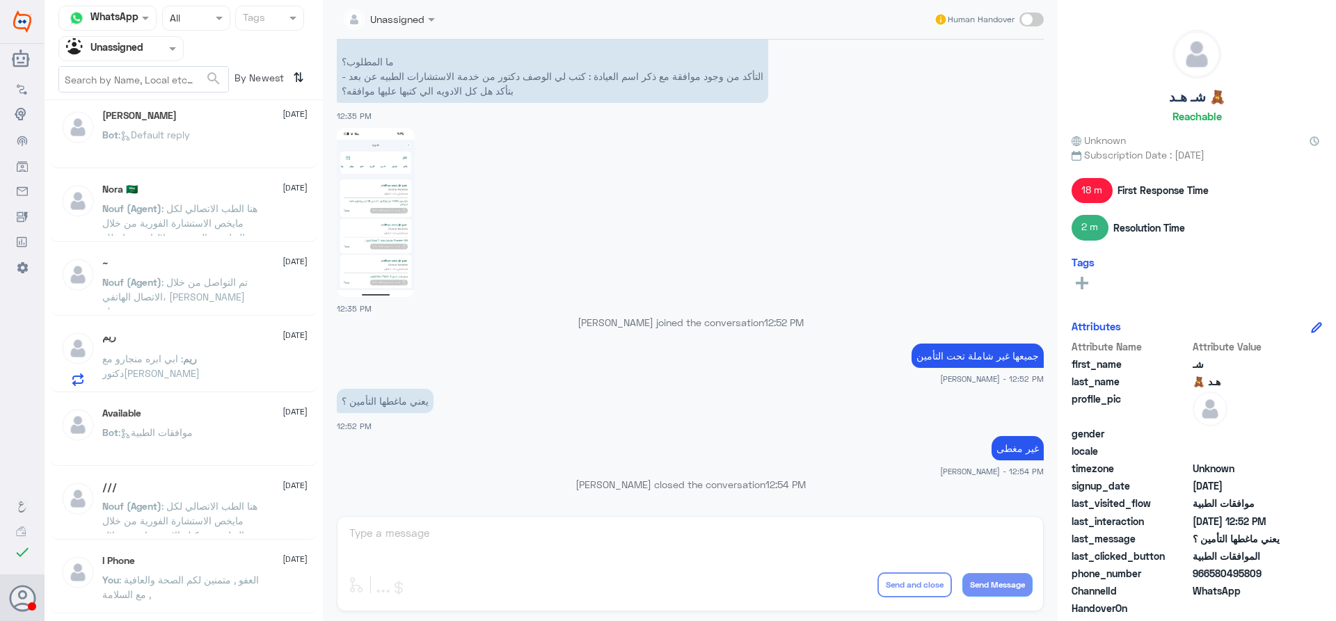
scroll to position [0, 0]
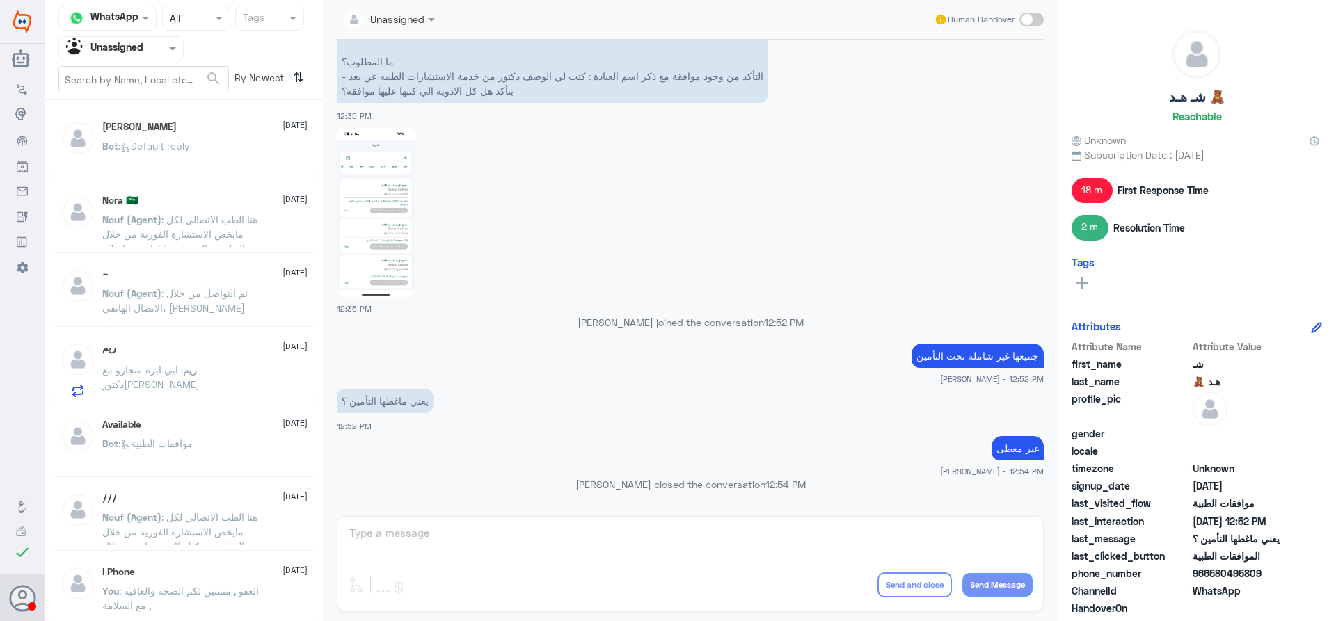
click at [255, 282] on div "~ 14 September Nouf (Agent) : تم التواصل من خلال الاتصال الهاتفي، سعدنا بخدمتك" at bounding box center [204, 295] width 205 height 52
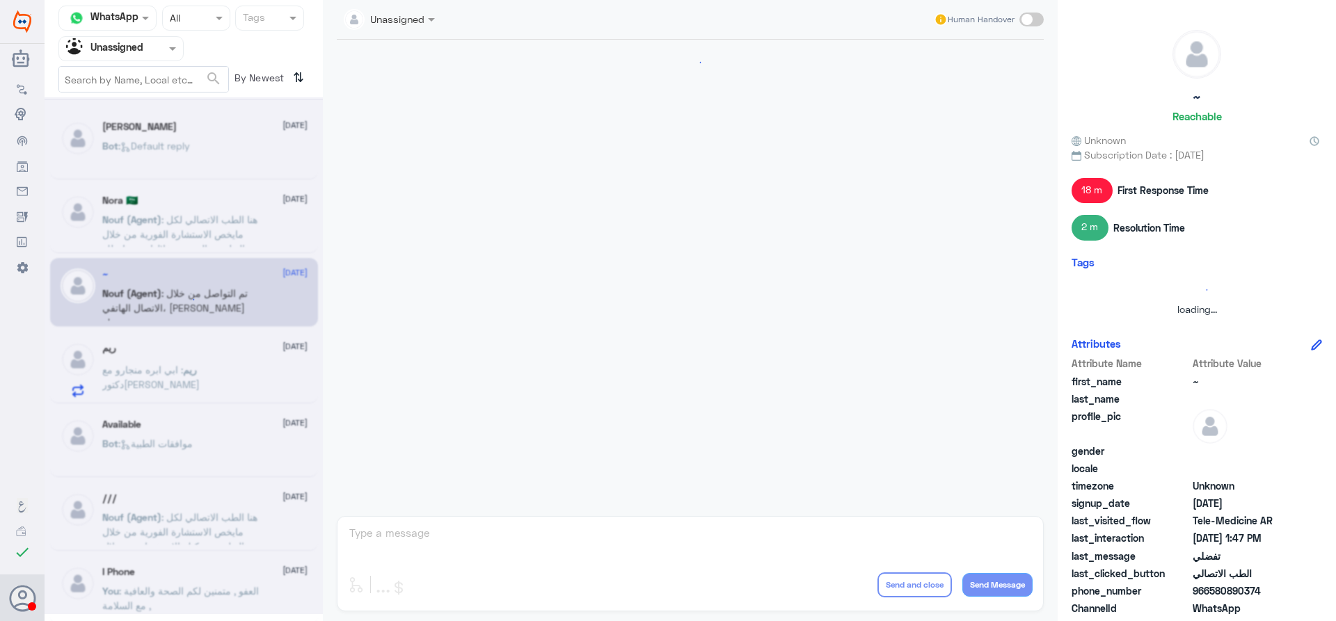
scroll to position [646, 0]
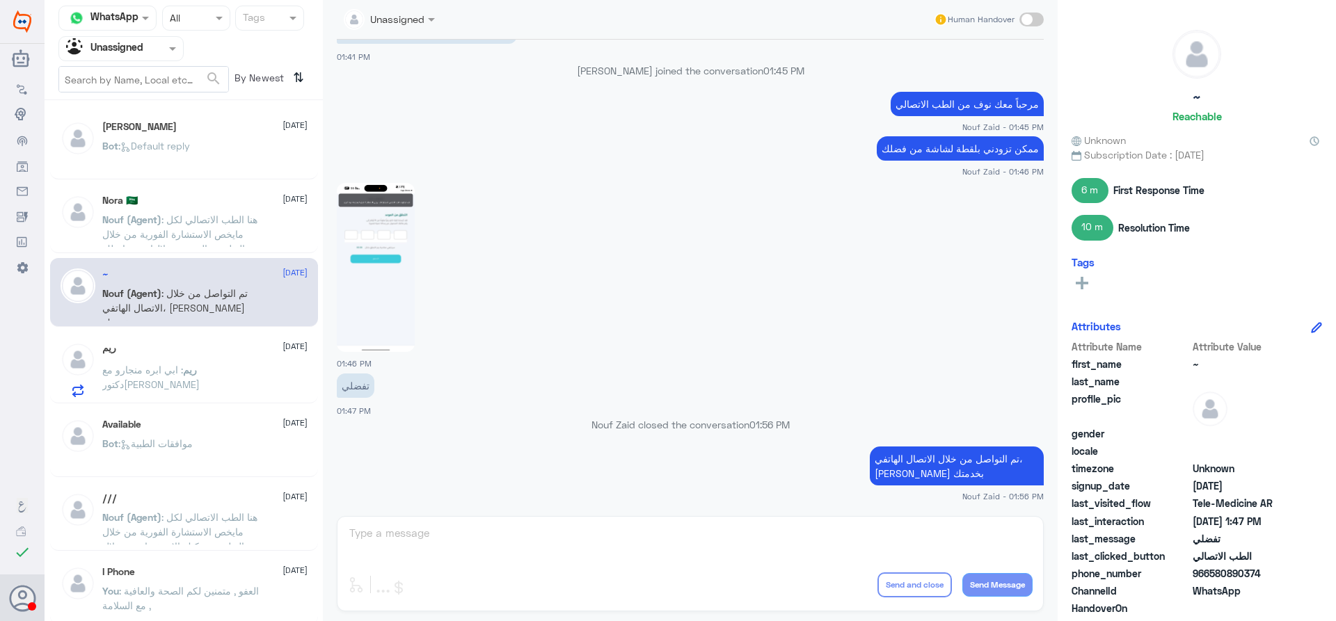
click at [239, 205] on div "Nora 🇸🇦 14 September" at bounding box center [204, 201] width 205 height 12
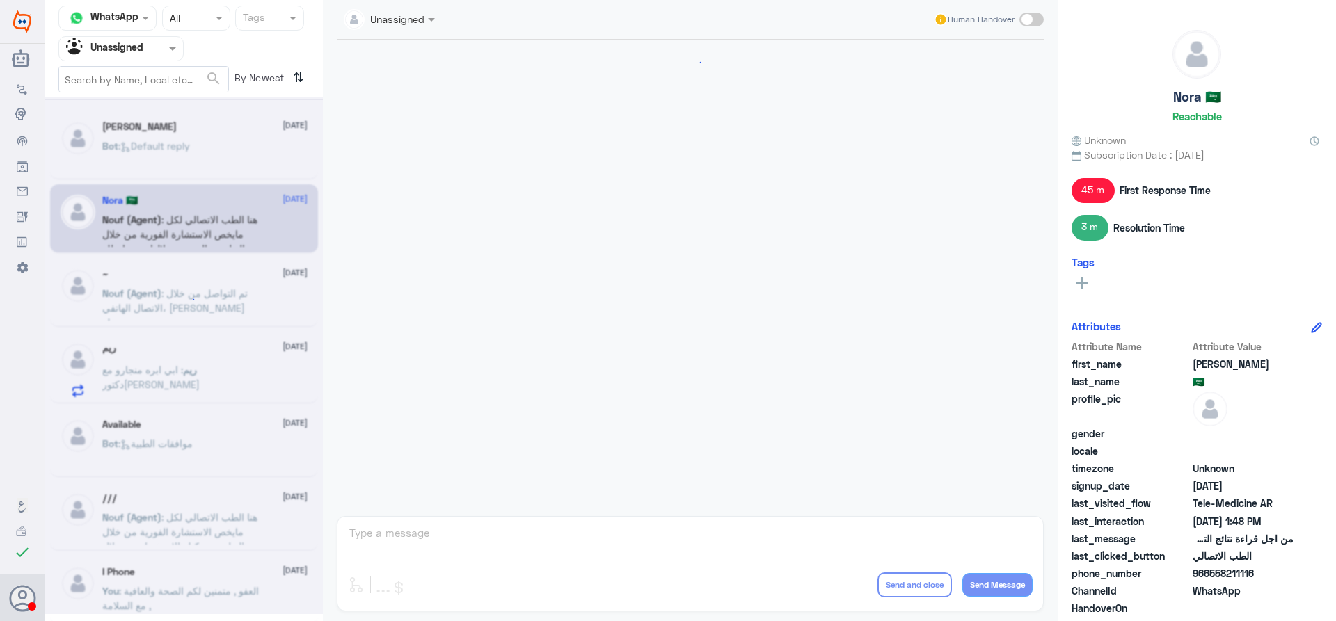
scroll to position [804, 0]
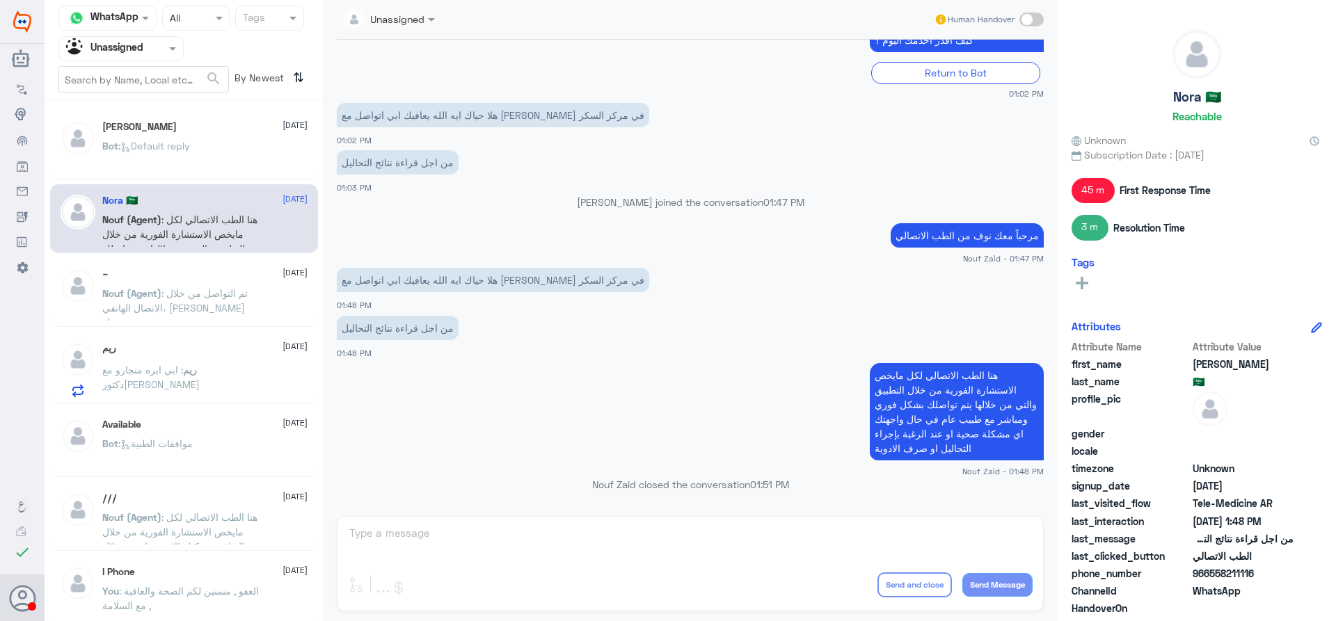
drag, startPoint x: 234, startPoint y: 150, endPoint x: 77, endPoint y: 185, distance: 160.4
click at [77, 185] on div "Abu Faisal 14 September Bot : Default reply Nora 🇸🇦 14 September Nouf (Agent) :…" at bounding box center [184, 366] width 278 height 520
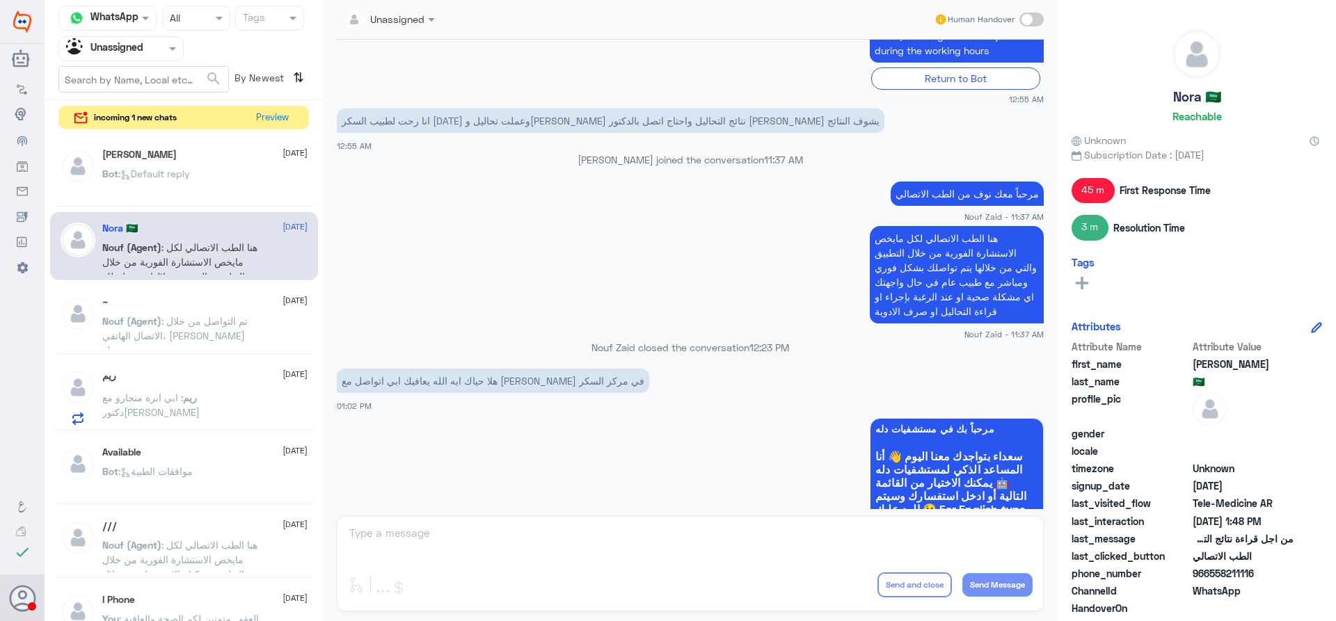
scroll to position [109, 0]
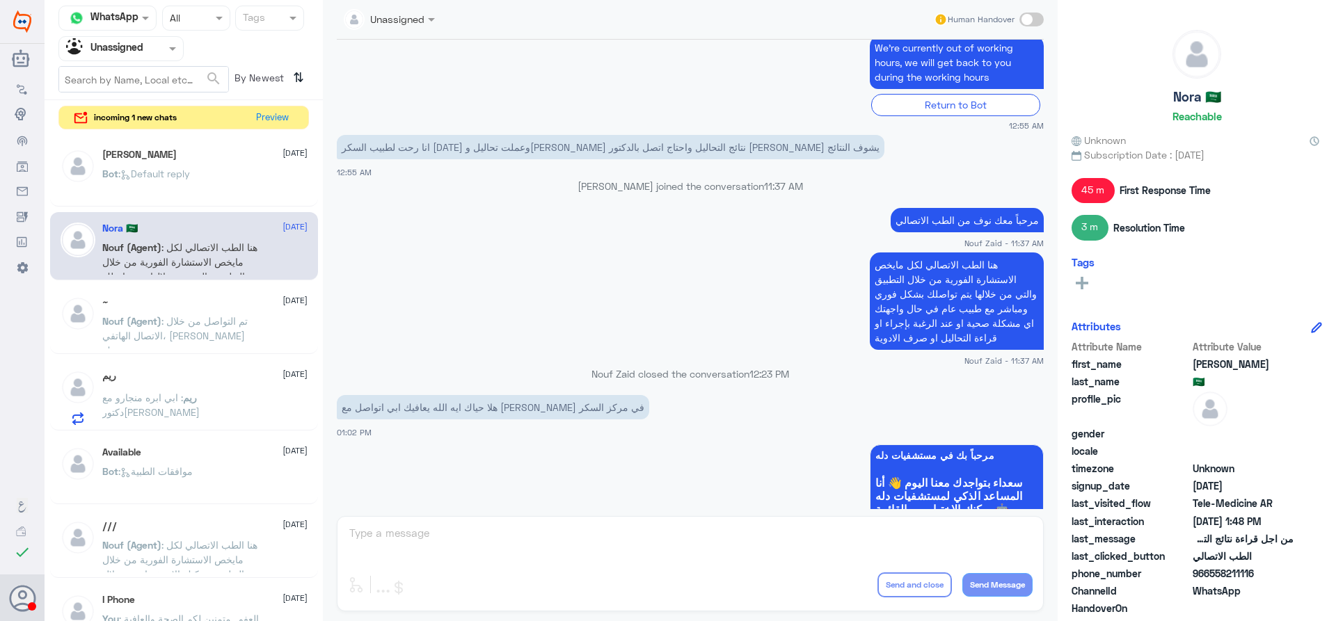
drag, startPoint x: 148, startPoint y: 49, endPoint x: 146, endPoint y: 58, distance: 8.6
click at [147, 49] on div at bounding box center [121, 48] width 124 height 16
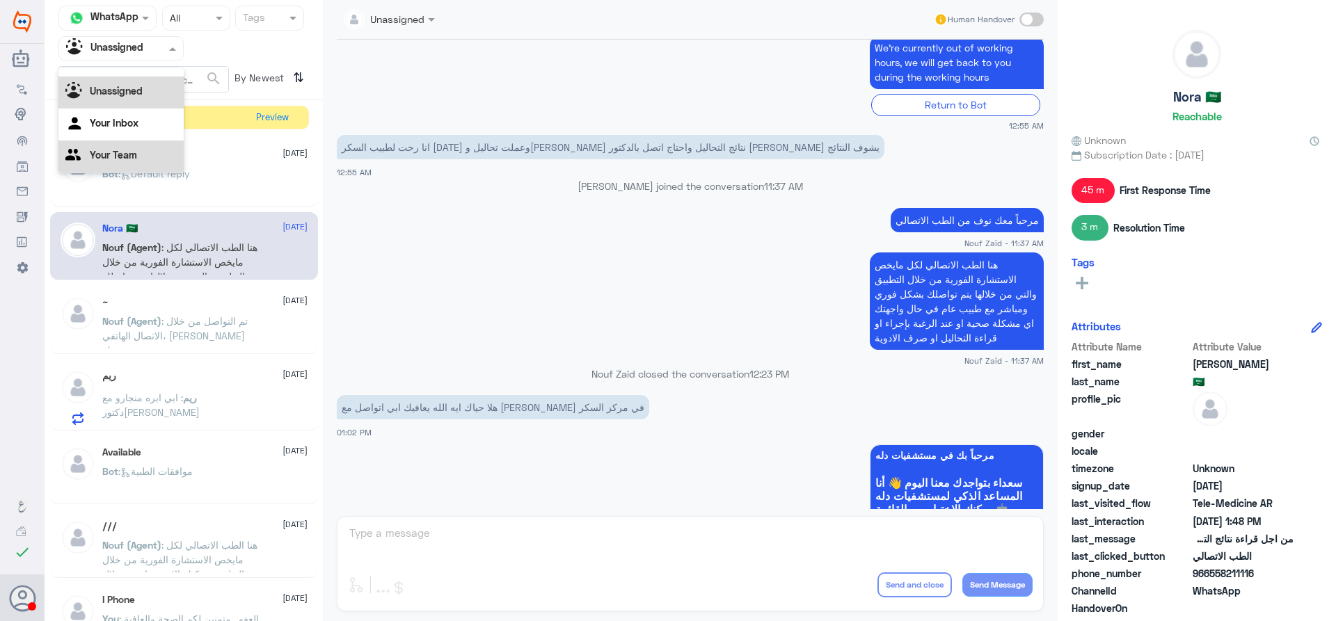
click at [136, 161] on Team "Your Team" at bounding box center [113, 155] width 47 height 12
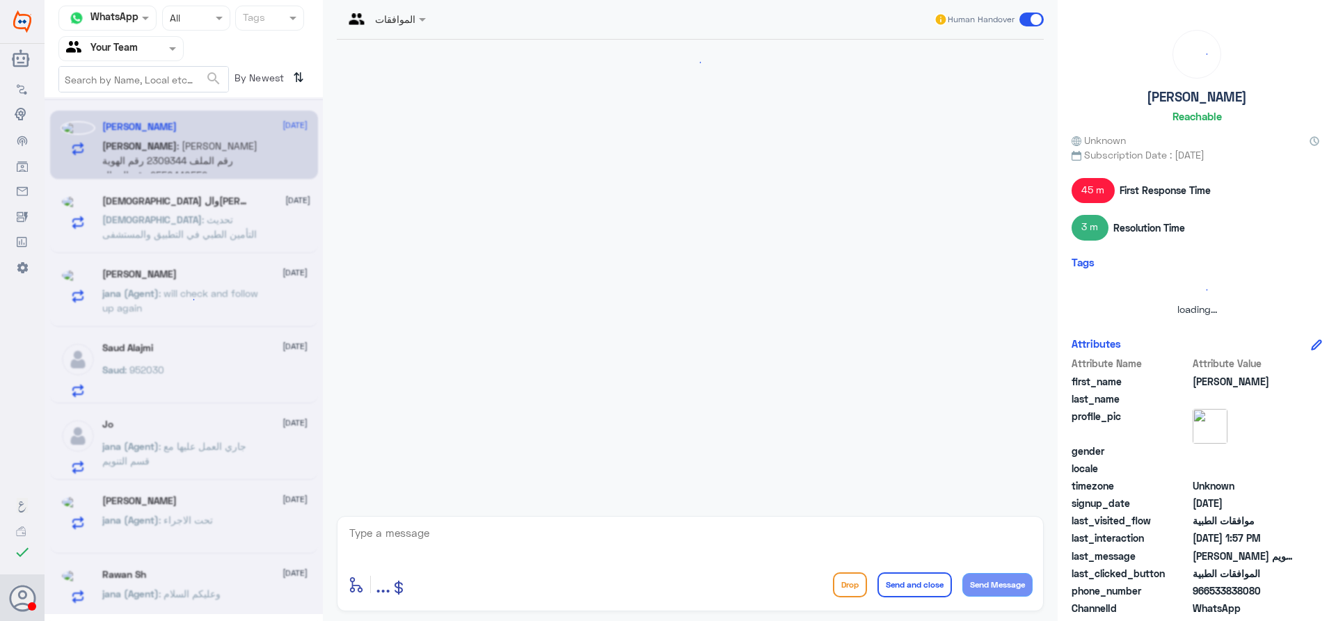
scroll to position [318, 0]
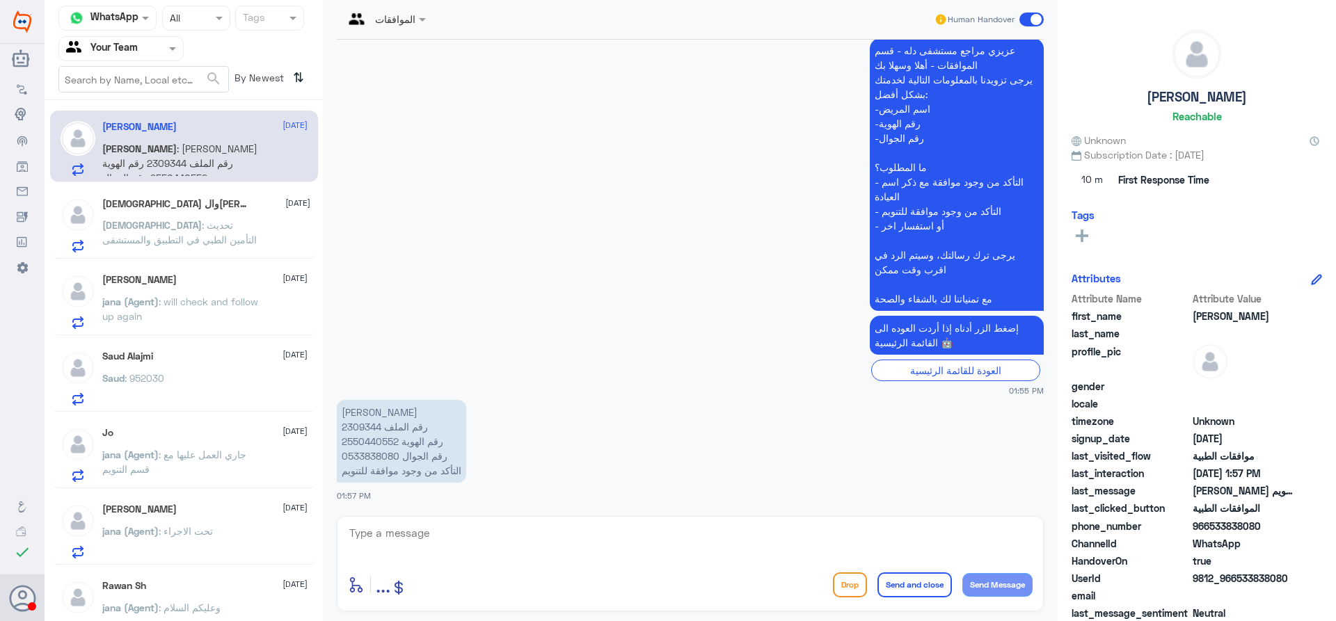
click at [238, 245] on p "سبحان : تحديث التأمين الطبي في التطبيق والمستشفى" at bounding box center [180, 235] width 157 height 35
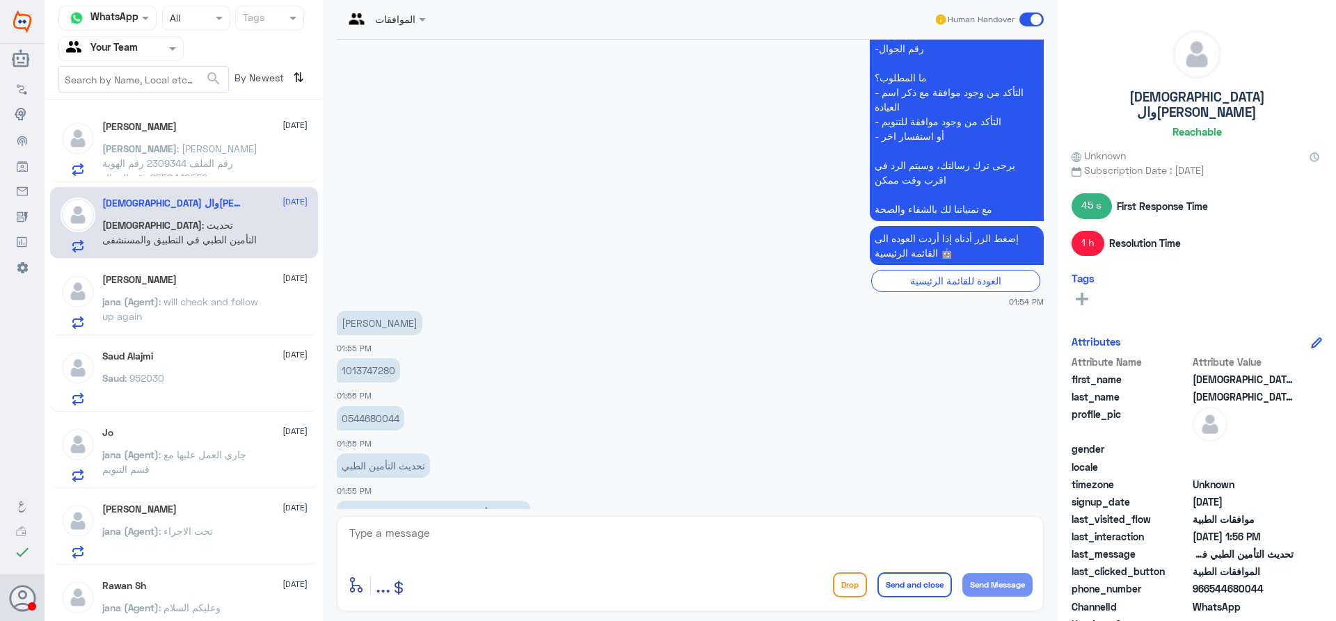
scroll to position [1567, 0]
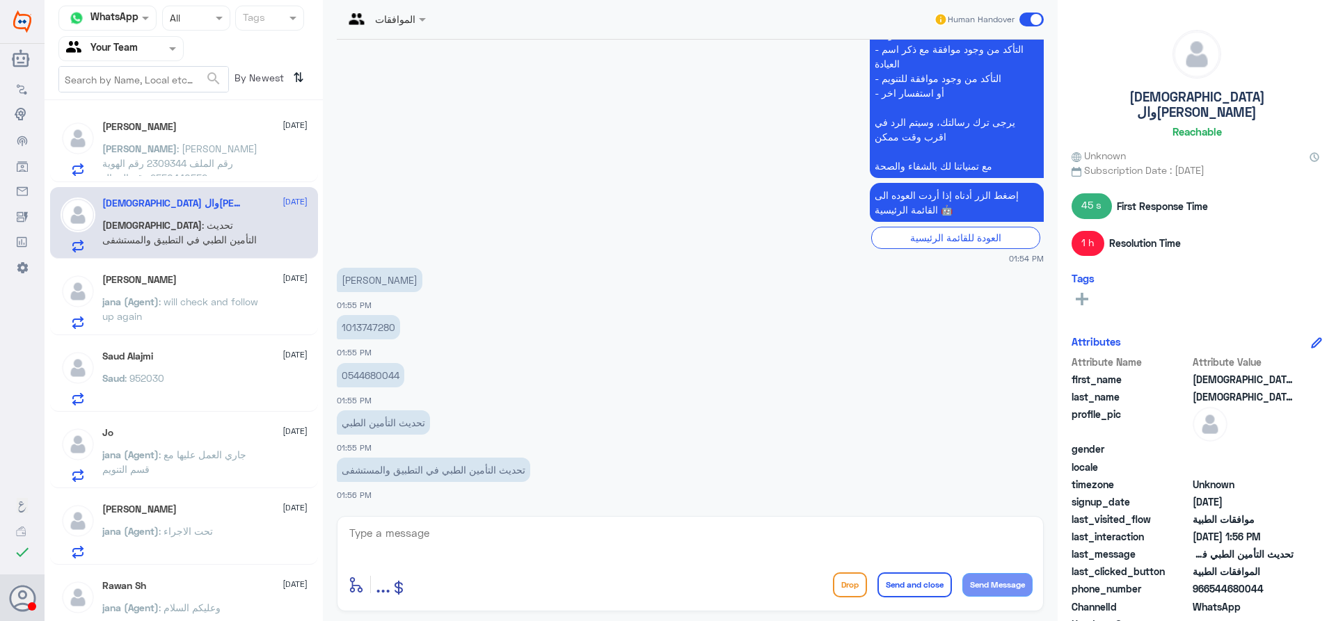
click at [374, 331] on p "1013747280" at bounding box center [368, 327] width 63 height 24
copy p "1013747280"
click at [486, 562] on div "enter flow name ... Drop Send and close Send Message" at bounding box center [690, 563] width 707 height 95
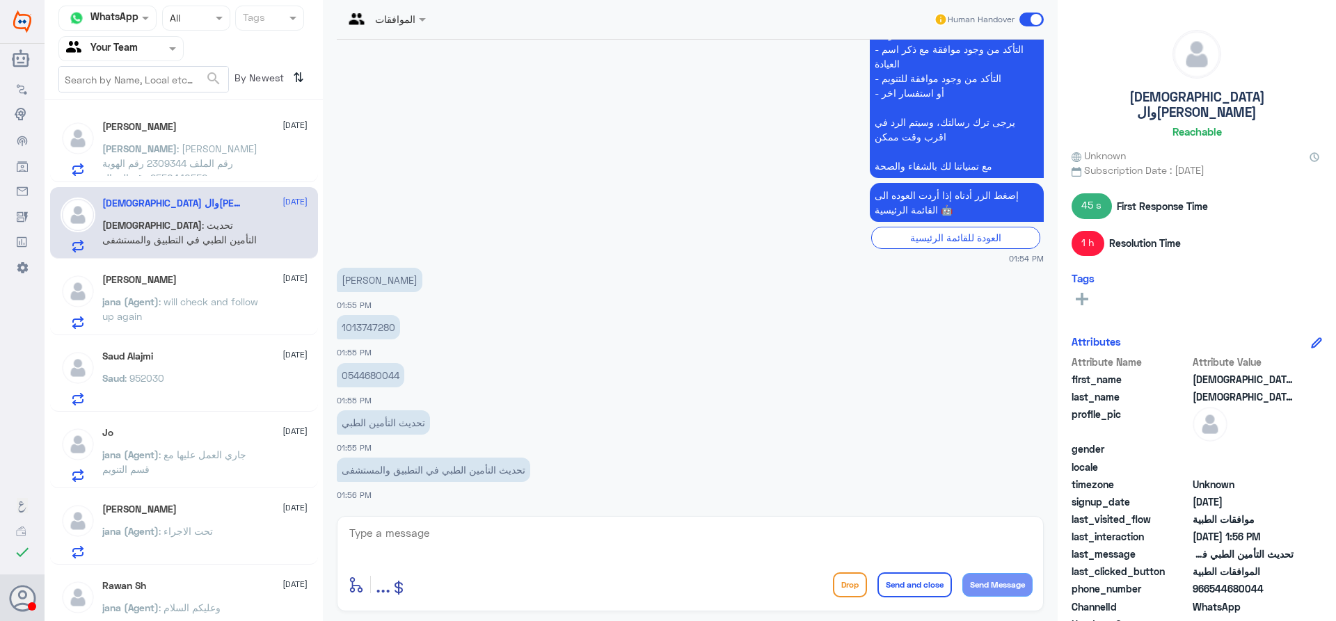
click at [502, 538] on textarea at bounding box center [690, 541] width 685 height 34
type textarea "عزيزي المراجع تم تحديث التامين الخاص بك في الملف يمكنك مراجعة المستشفى والاستفا…"
click at [880, 576] on button "Send and close" at bounding box center [914, 585] width 74 height 25
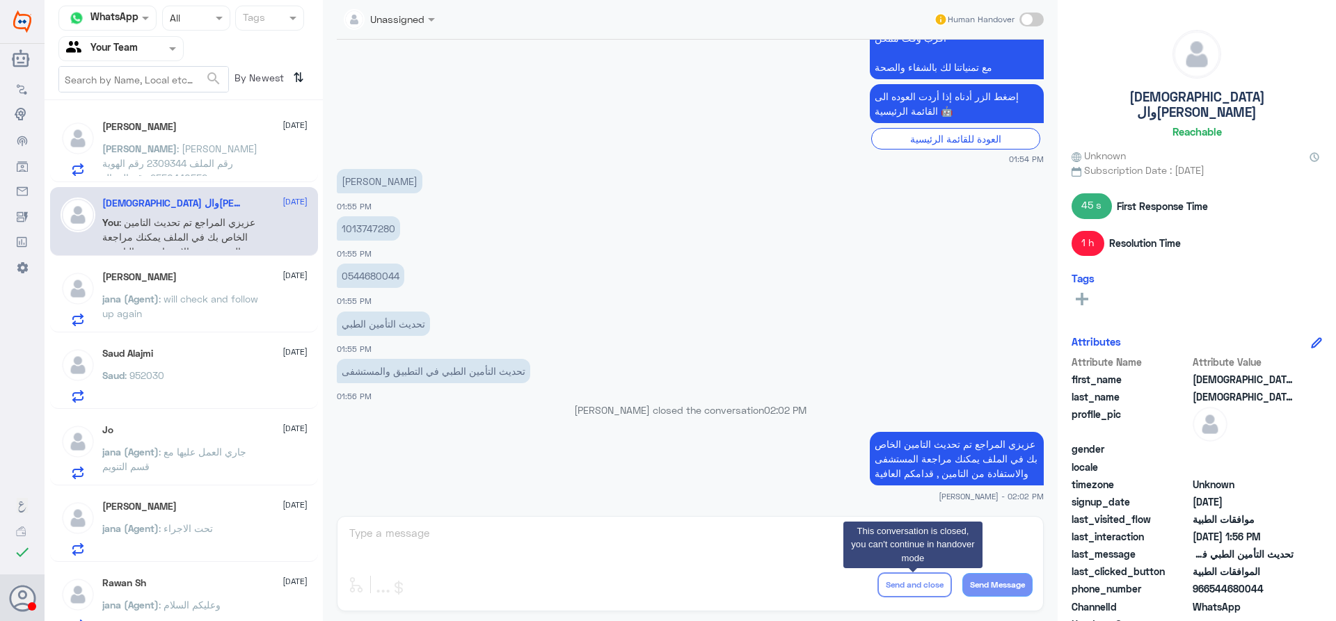
click at [247, 161] on p "Ahmed : يونس احمد مرزوق رقم الملف 2309344 رقم الهوية 2550440552 رقم الجوال 0533…" at bounding box center [180, 158] width 157 height 35
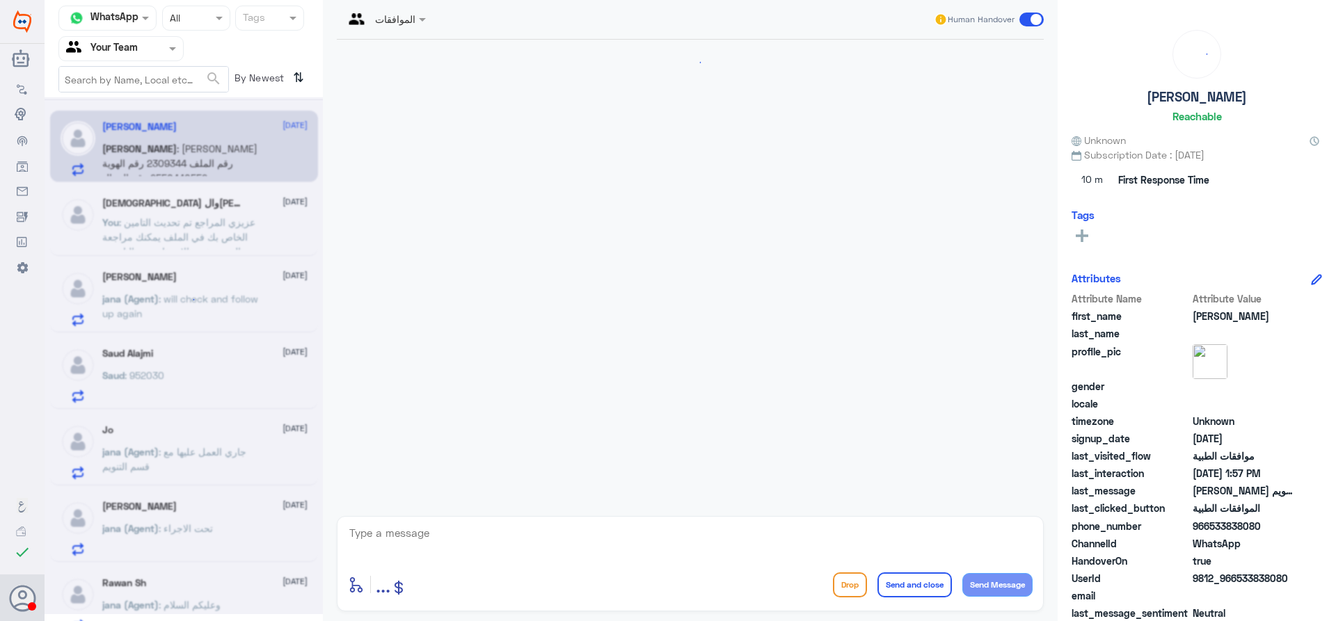
scroll to position [318, 0]
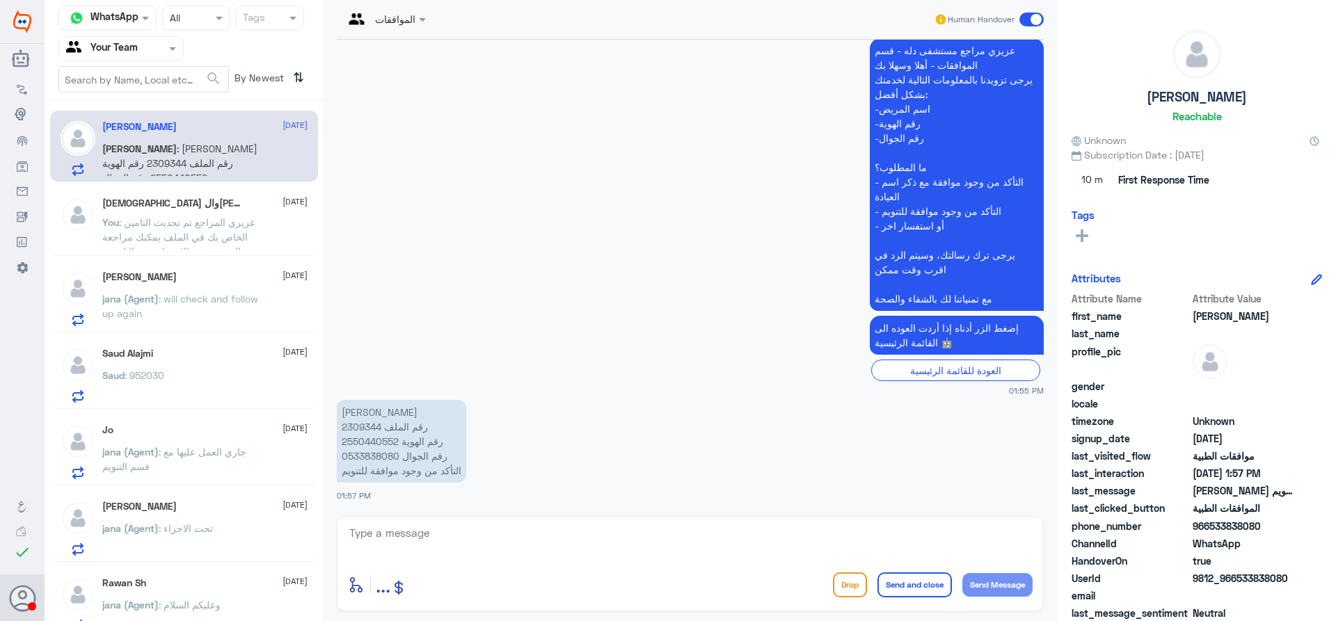
click at [362, 426] on p "يونس احمد مرزوق رقم الملف 2309344 رقم الهوية 2550440552 رقم الجوال 0533838080 ا…" at bounding box center [401, 441] width 129 height 83
copy p "2309344"
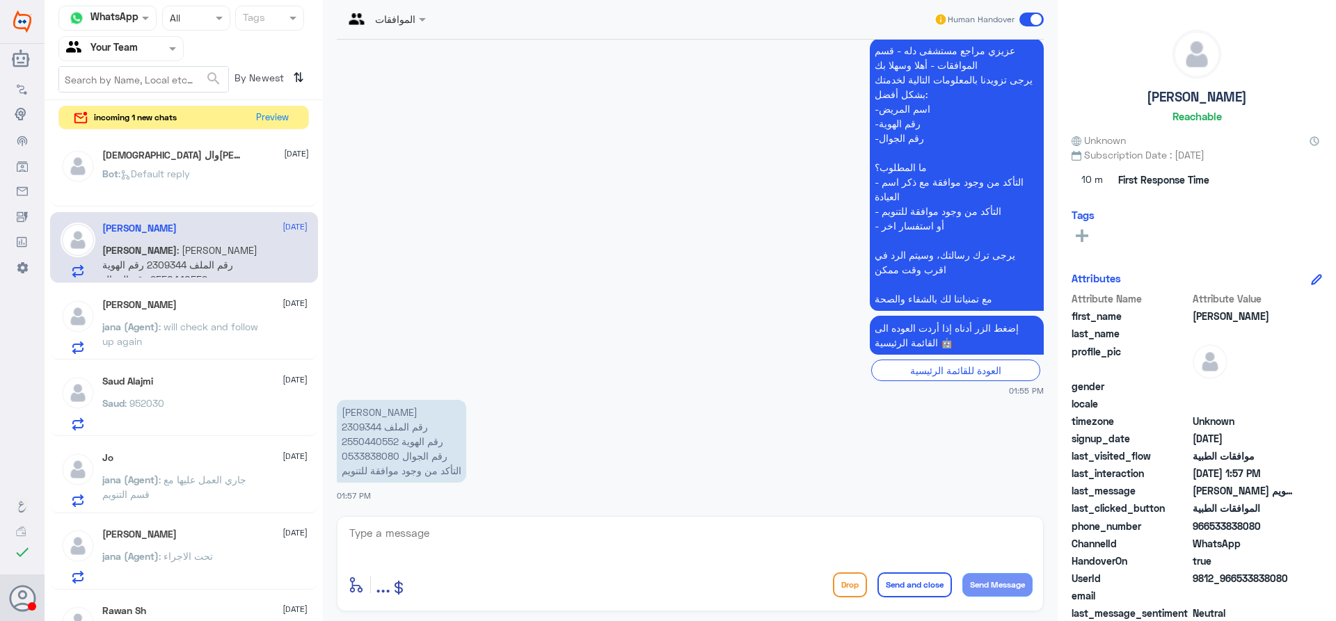
click at [259, 189] on div "Bot : Default reply" at bounding box center [205, 185] width 207 height 31
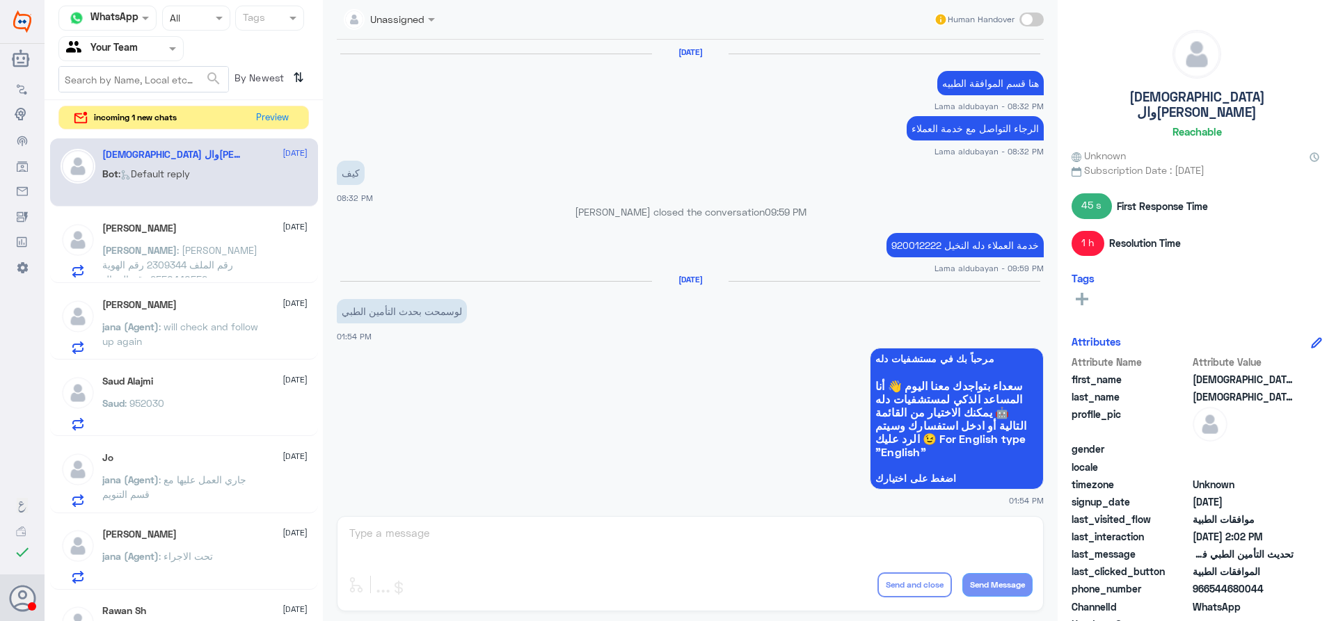
scroll to position [1003, 0]
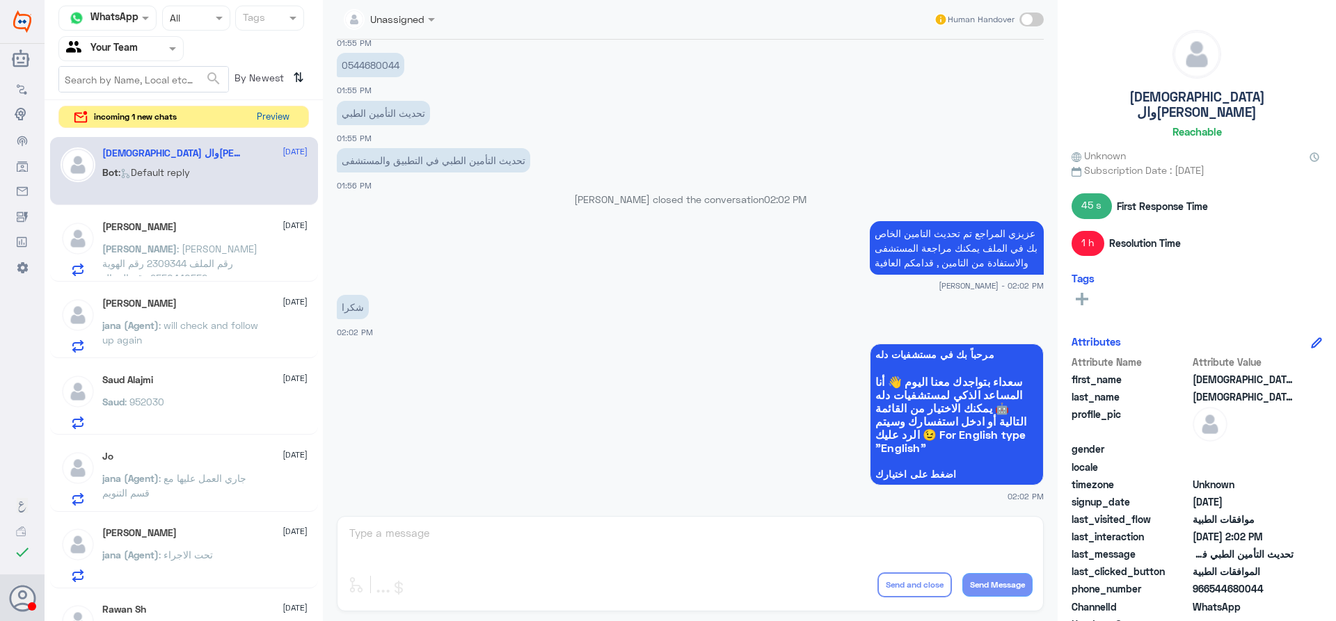
click at [275, 121] on button "Preview" at bounding box center [272, 117] width 43 height 22
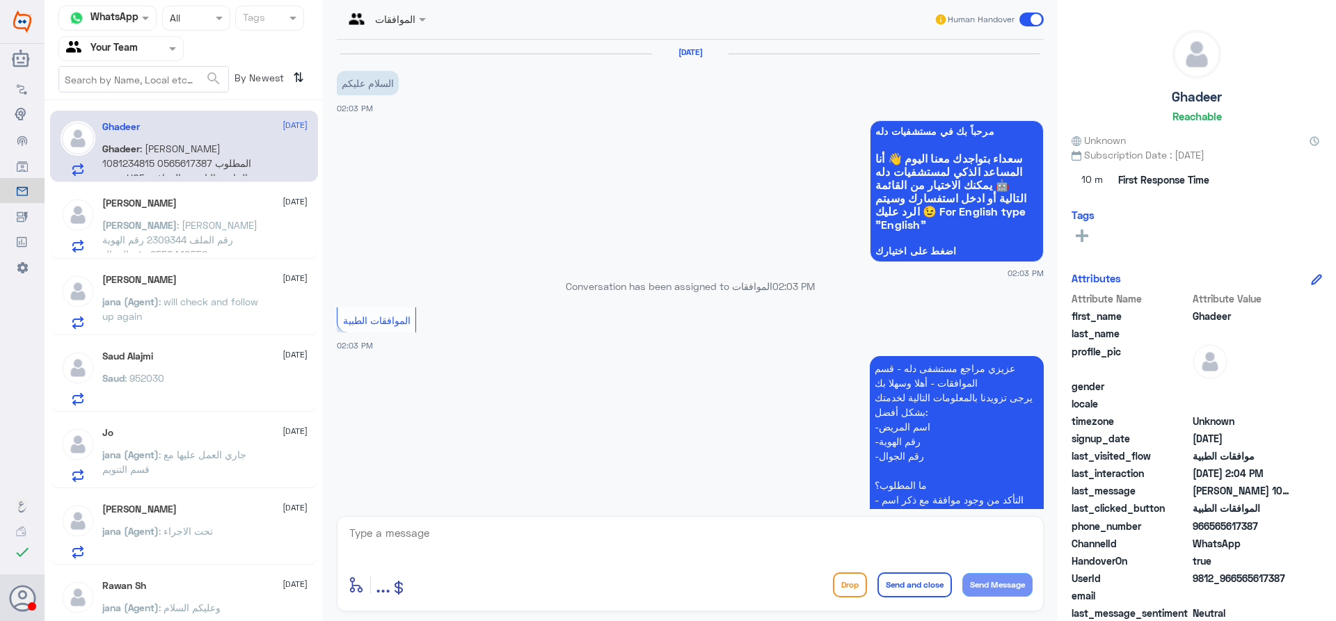
scroll to position [303, 0]
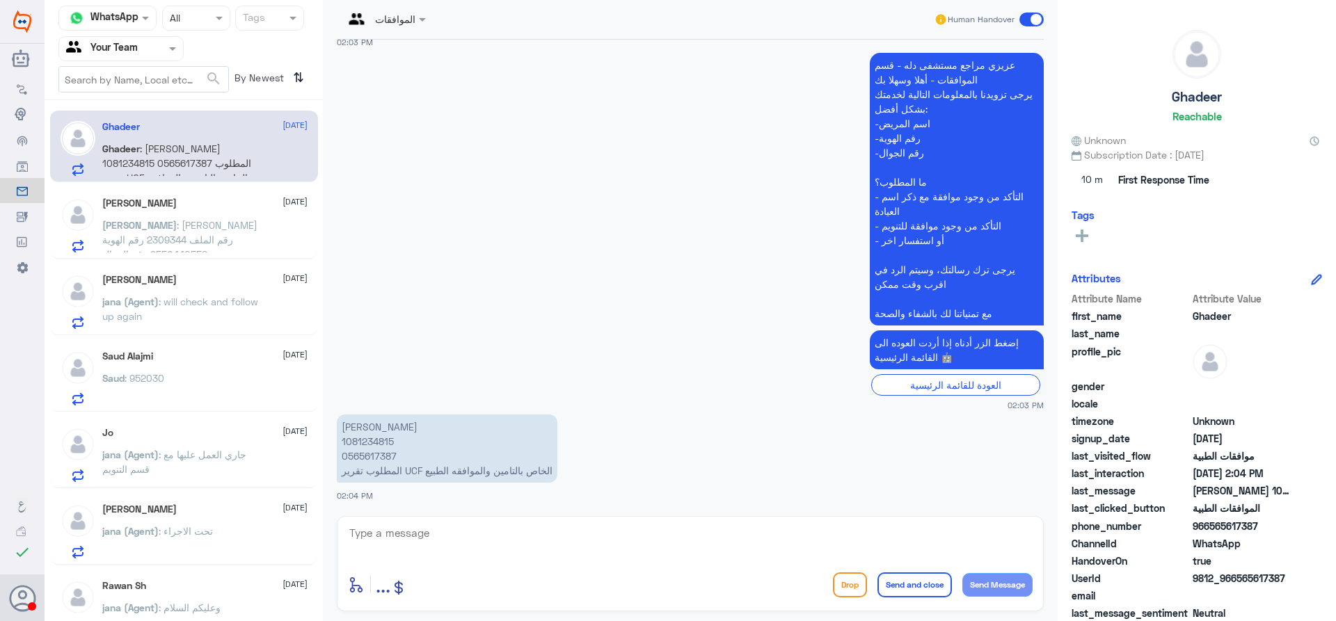
click at [368, 439] on p "غدير صالح قشقري 1081234815 0565617387 المطلوب تقرير UCF الخاص بالتامين والموافق…" at bounding box center [447, 449] width 221 height 68
copy p "1081234815"
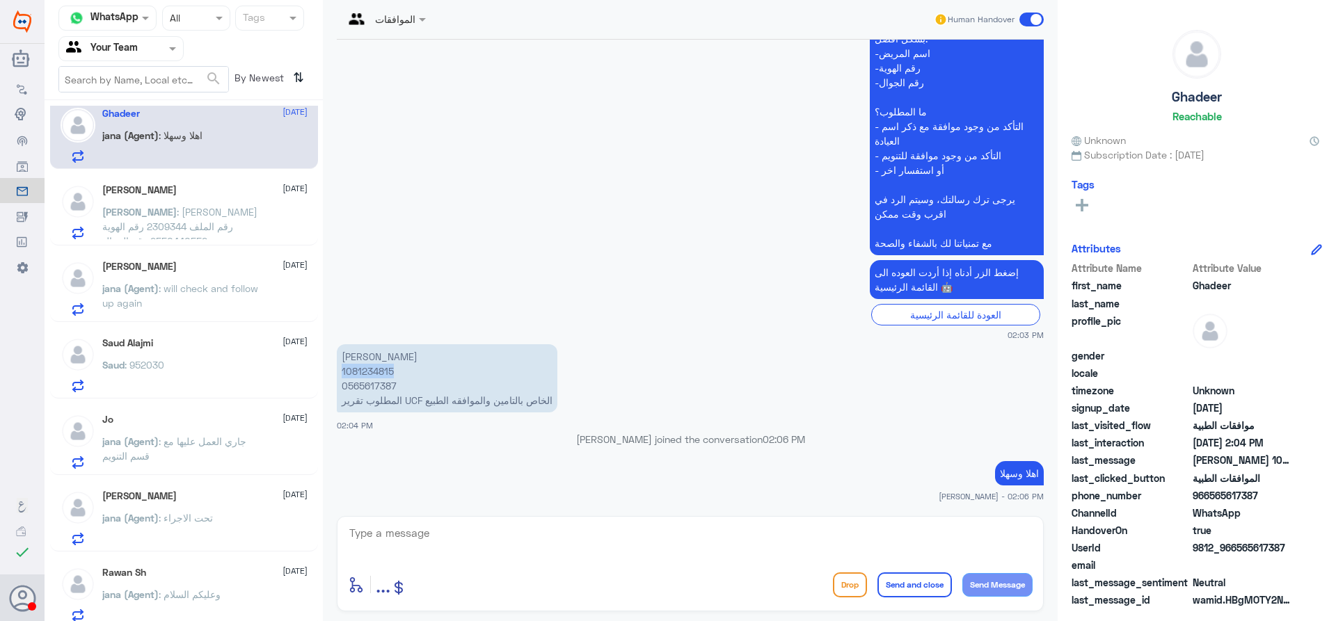
scroll to position [0, 0]
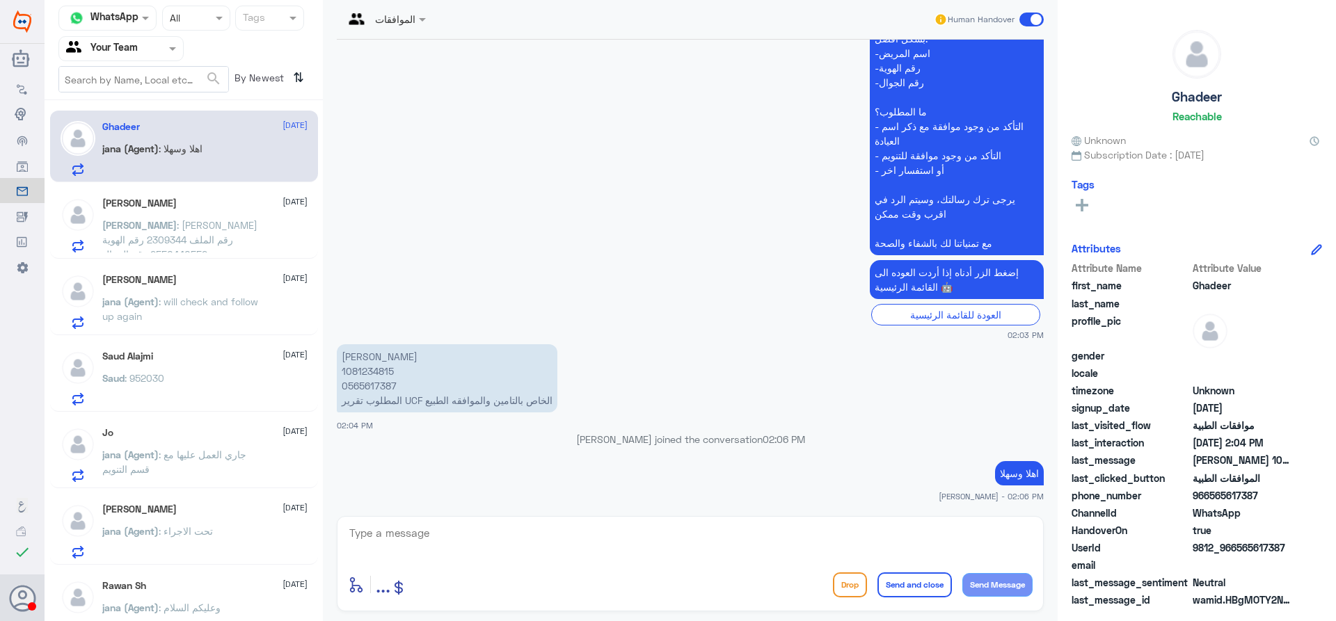
click at [252, 243] on p "Ahmed : يونس احمد مرزوق رقم الملف 2309344 رقم الهوية 2550440552 رقم الجوال 0533…" at bounding box center [180, 235] width 157 height 35
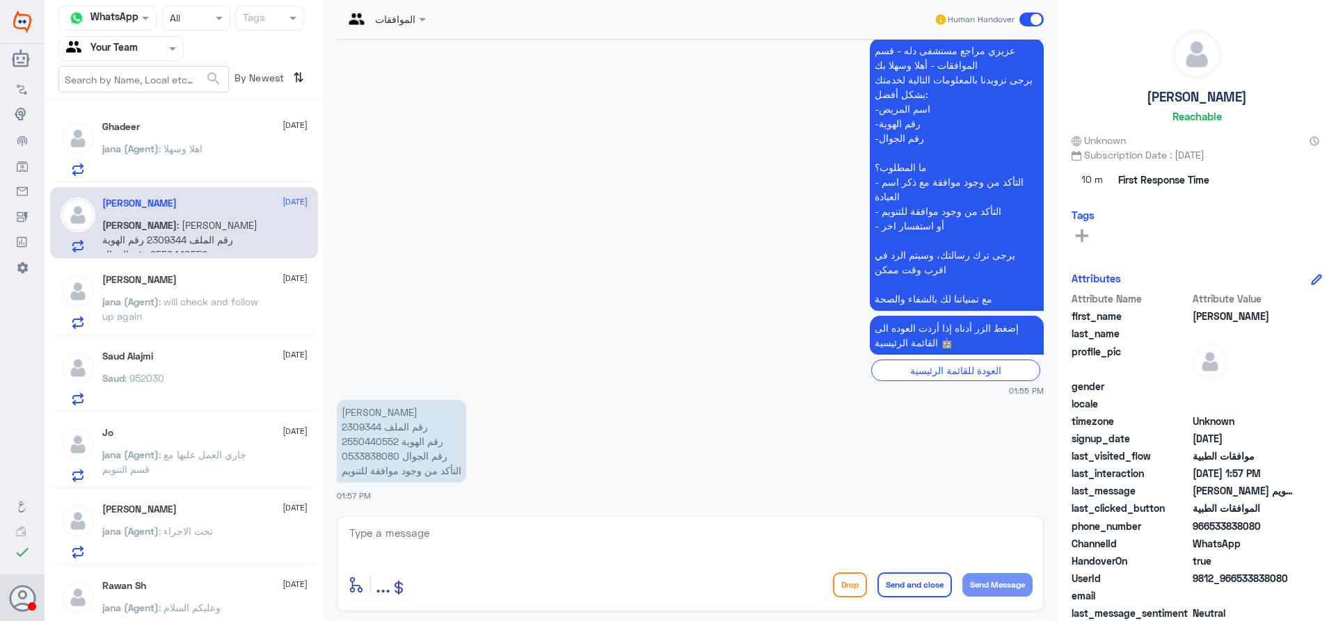
click at [358, 426] on p "يونس احمد مرزوق رقم الملف 2309344 رقم الهوية 2550440552 رقم الجوال 0533838080 ا…" at bounding box center [401, 441] width 129 height 83
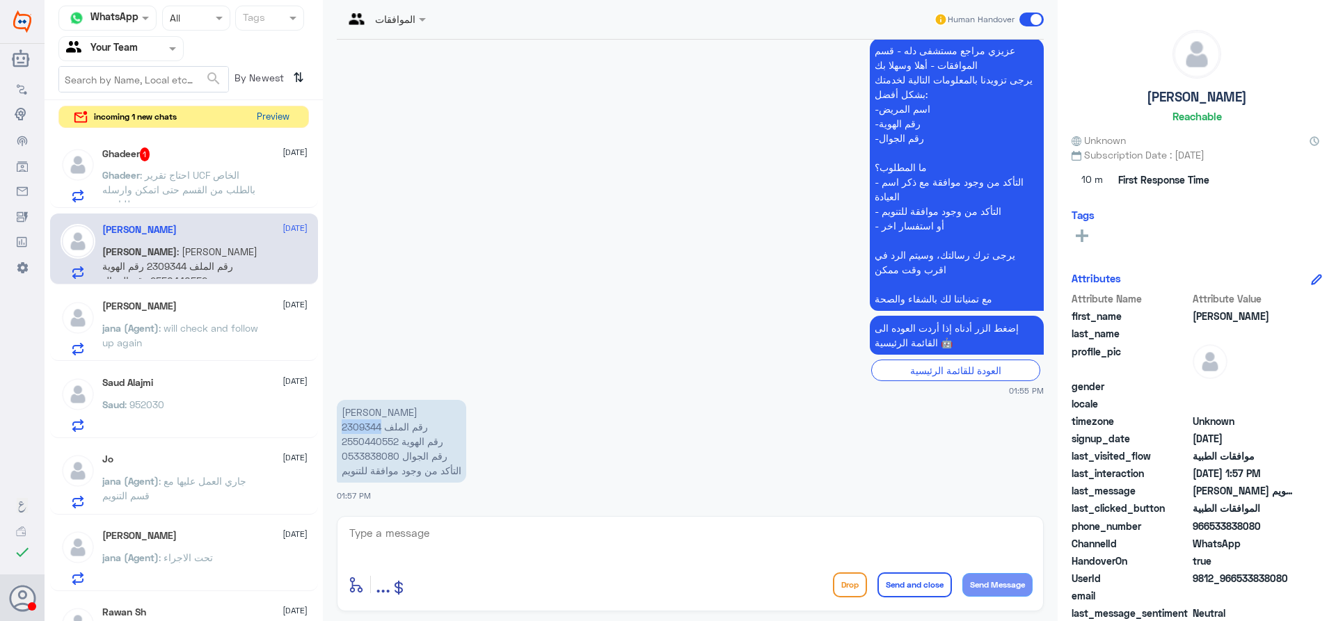
click at [266, 120] on button "Preview" at bounding box center [272, 117] width 43 height 22
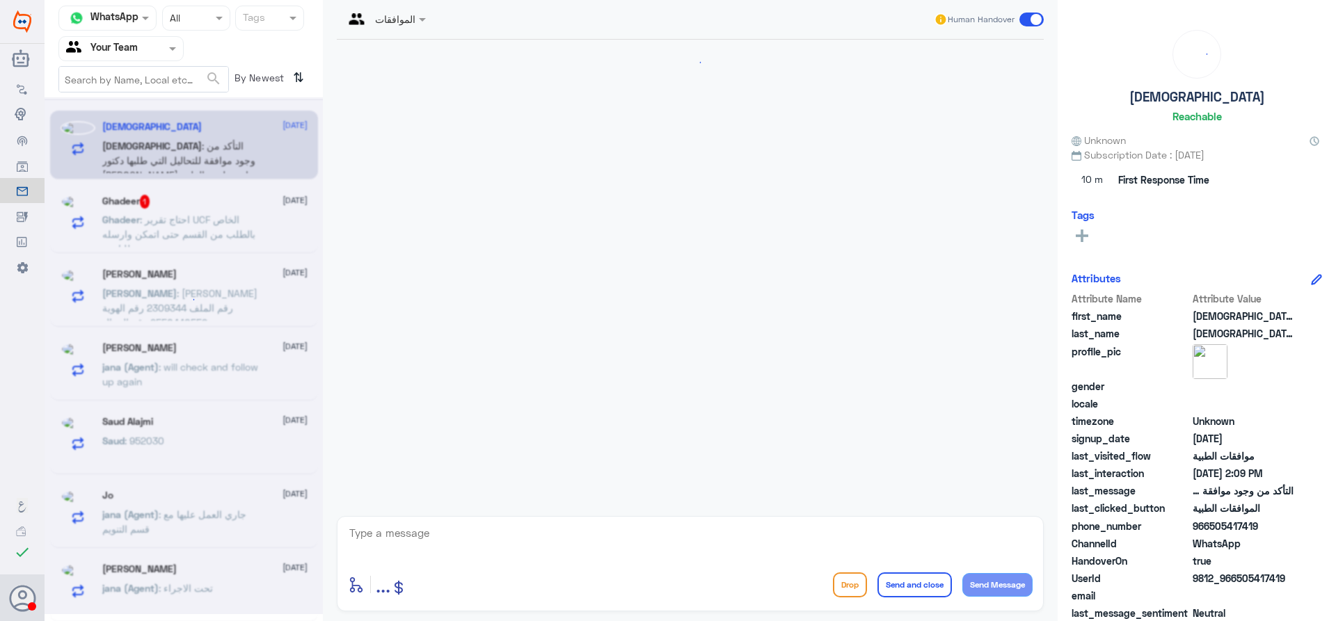
scroll to position [1471, 0]
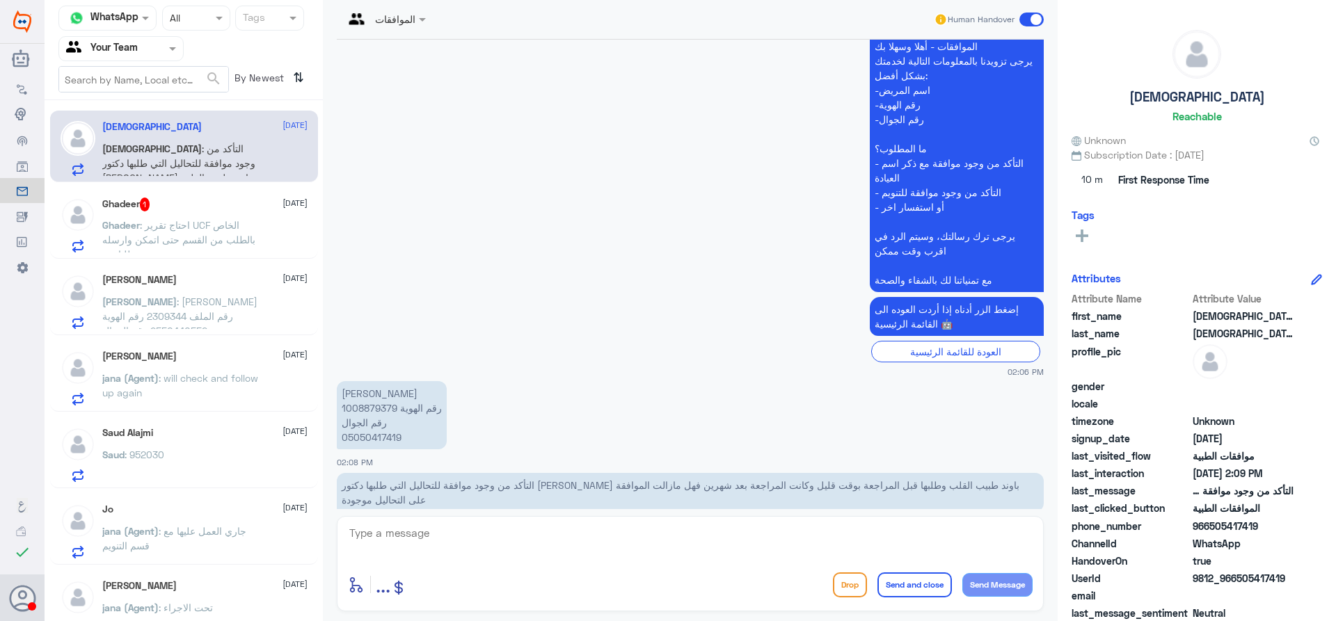
click at [220, 229] on span ": احتاج تقرير UCF الخاص بالطلب من القسم حتى اتمكن وارسله للتامين" at bounding box center [178, 239] width 153 height 41
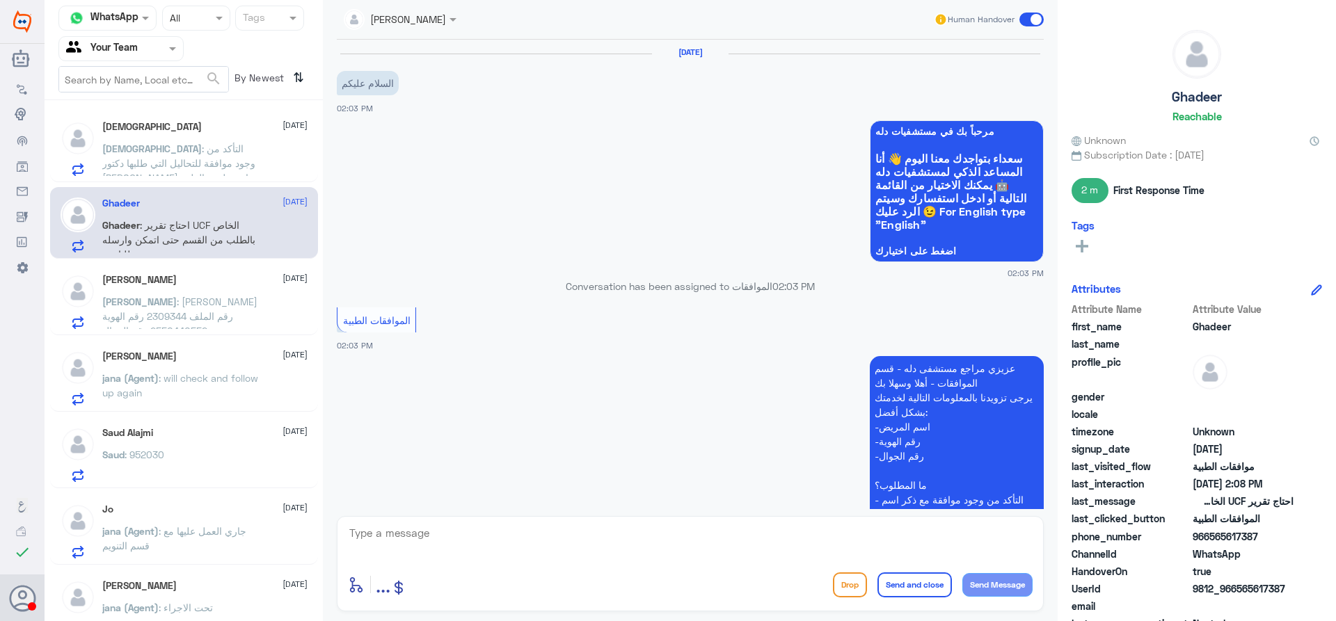
scroll to position [513, 0]
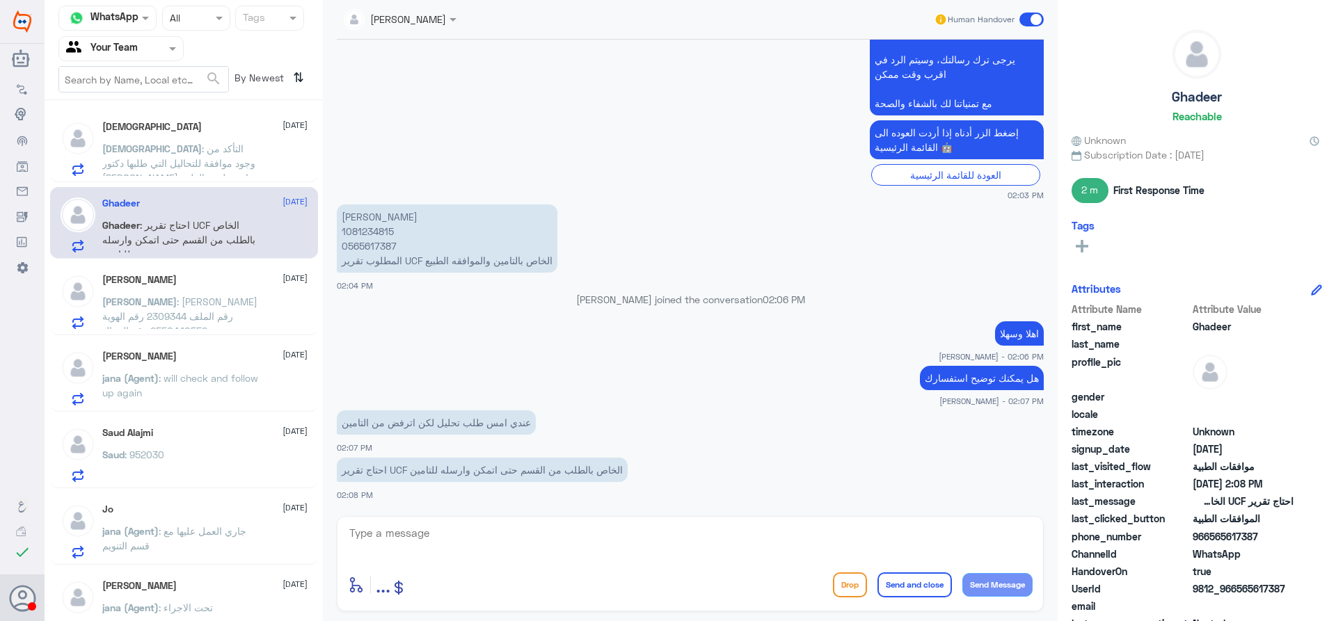
click at [247, 163] on span ": التأكد من وجود موافقة للتحاليل التي طلبها دكتور سميح باوند طبيب القلب وطلبها …" at bounding box center [178, 185] width 153 height 85
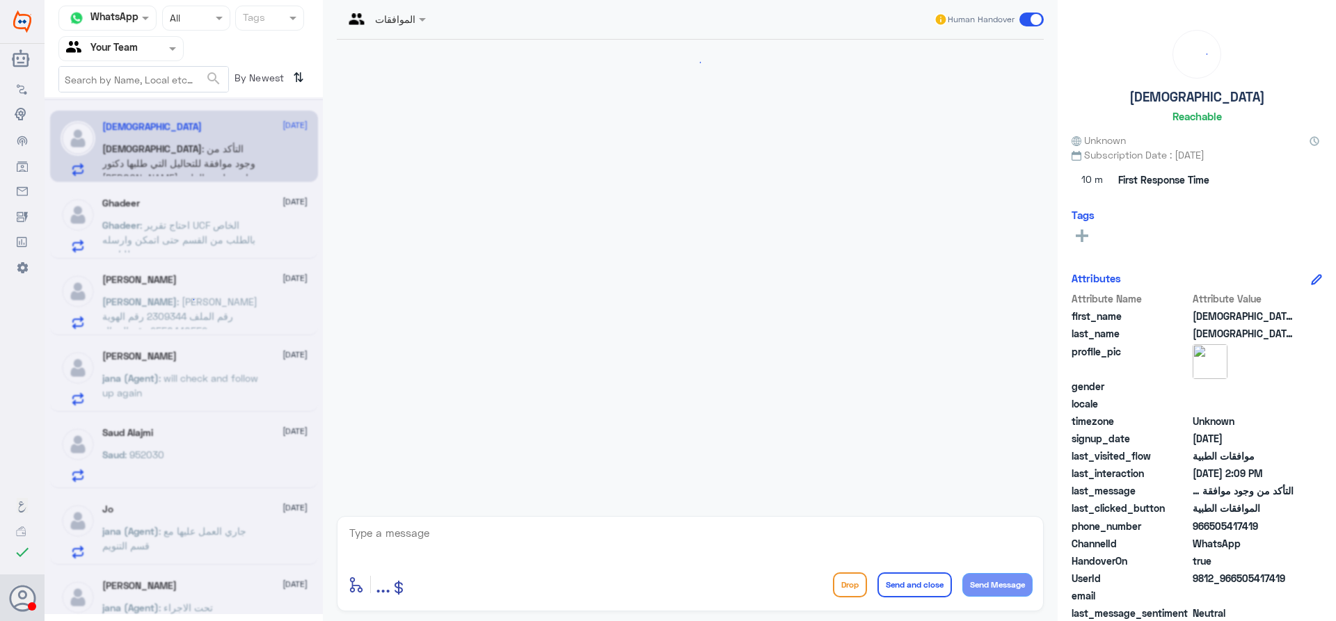
scroll to position [1471, 0]
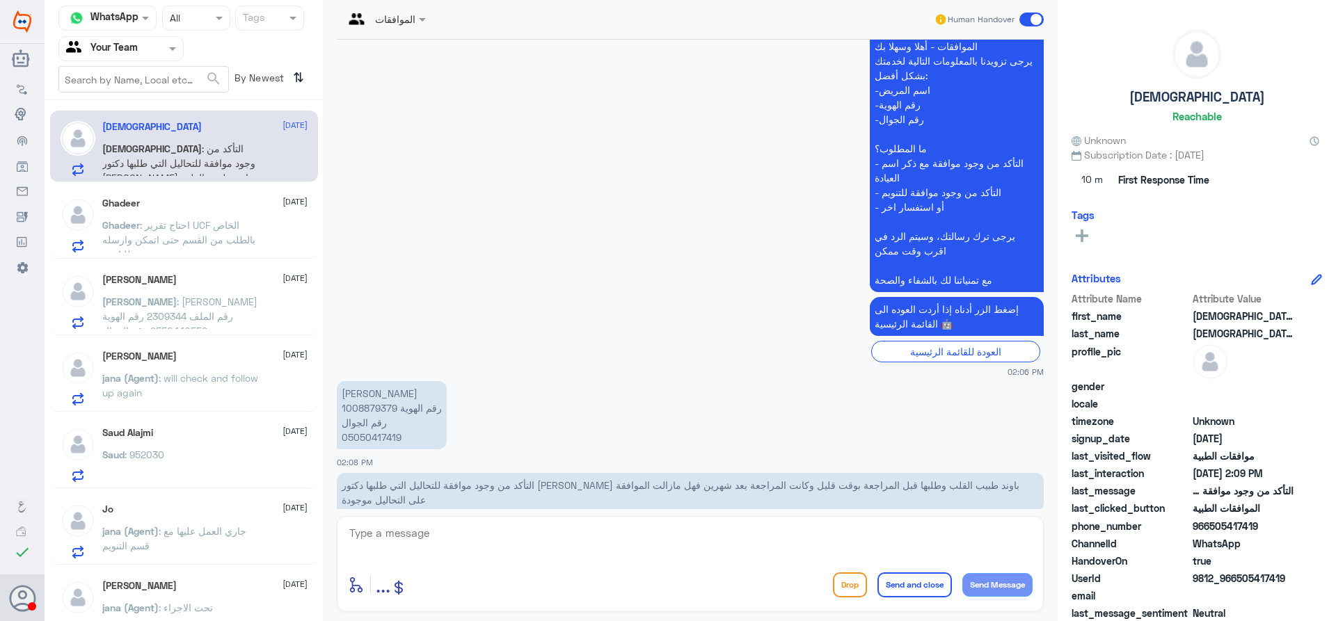
click at [362, 381] on p "سليمان محمد صالح البريت رقم الهوية 1008879379 رقم الجوال 05050417419" at bounding box center [392, 415] width 110 height 68
copy p "البريت"
click at [367, 383] on p "سليمان محمد صالح البريت رقم الهوية 1008879379 رقم الجوال 05050417419" at bounding box center [392, 415] width 110 height 68
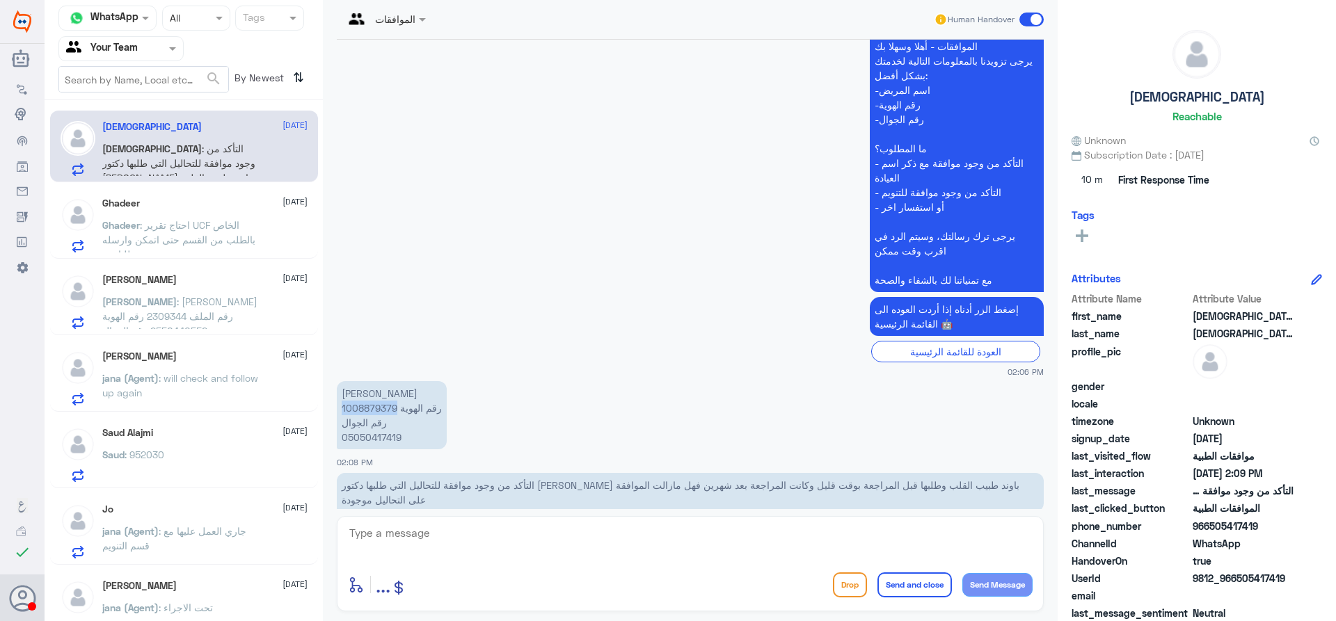
copy p "1008879379"
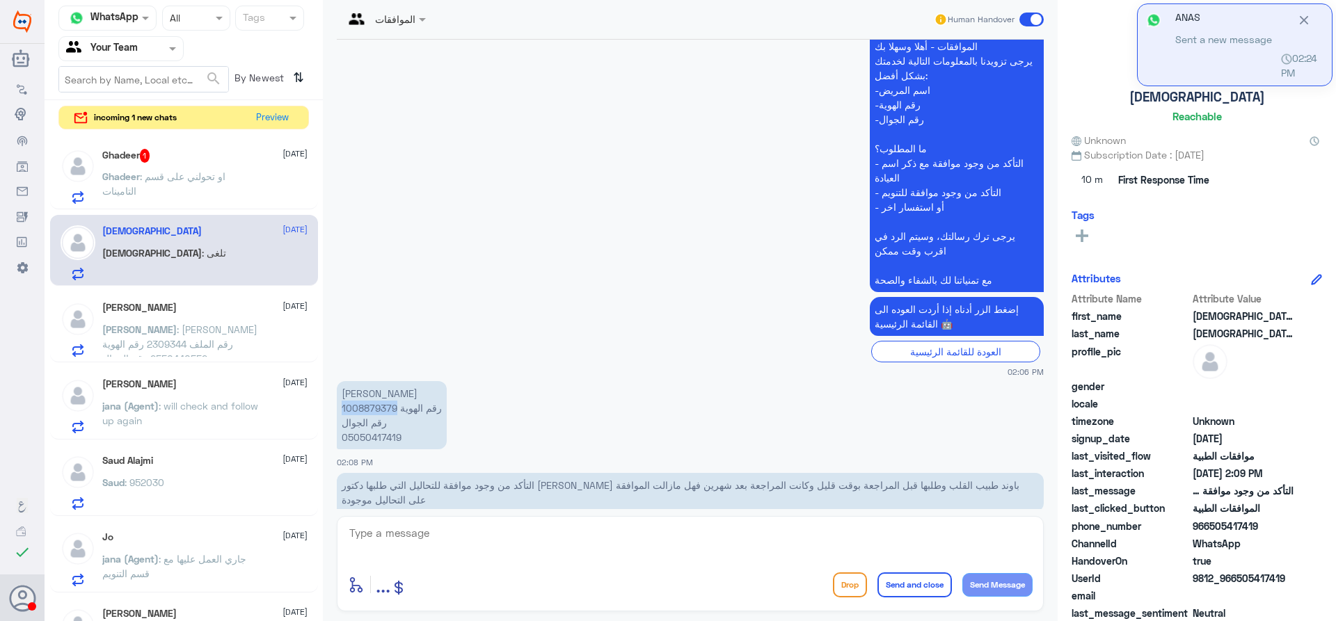
scroll to position [1931, 0]
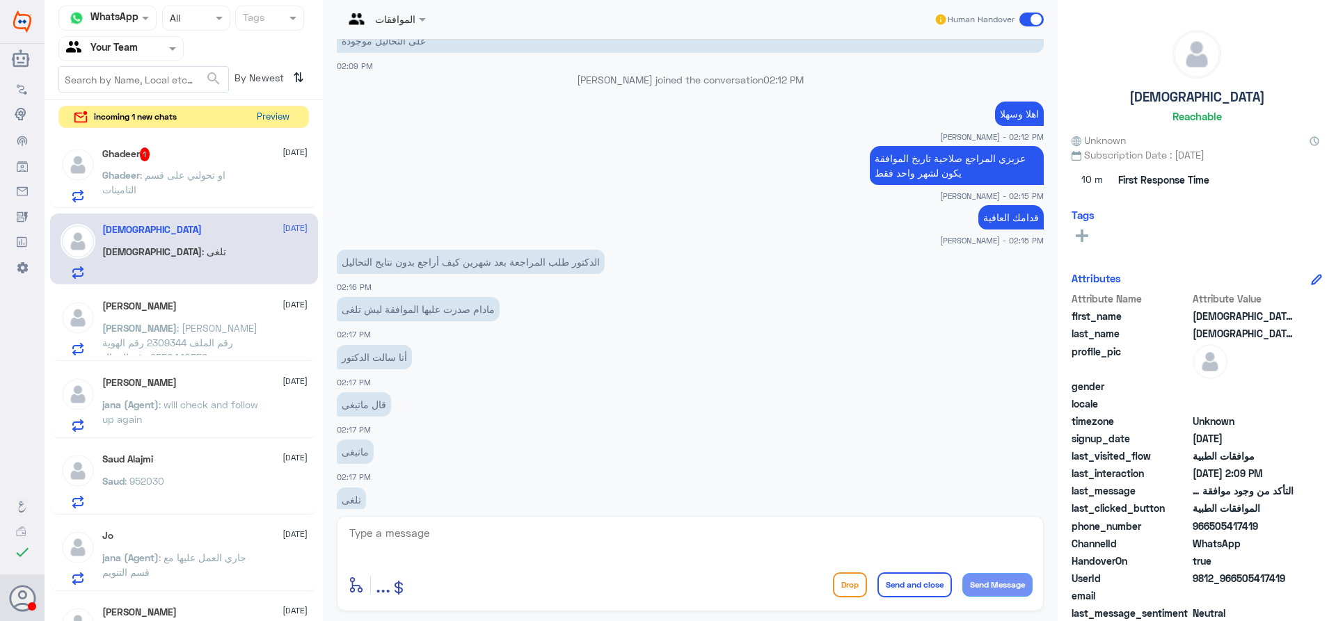
click at [277, 121] on button "Preview" at bounding box center [272, 117] width 43 height 22
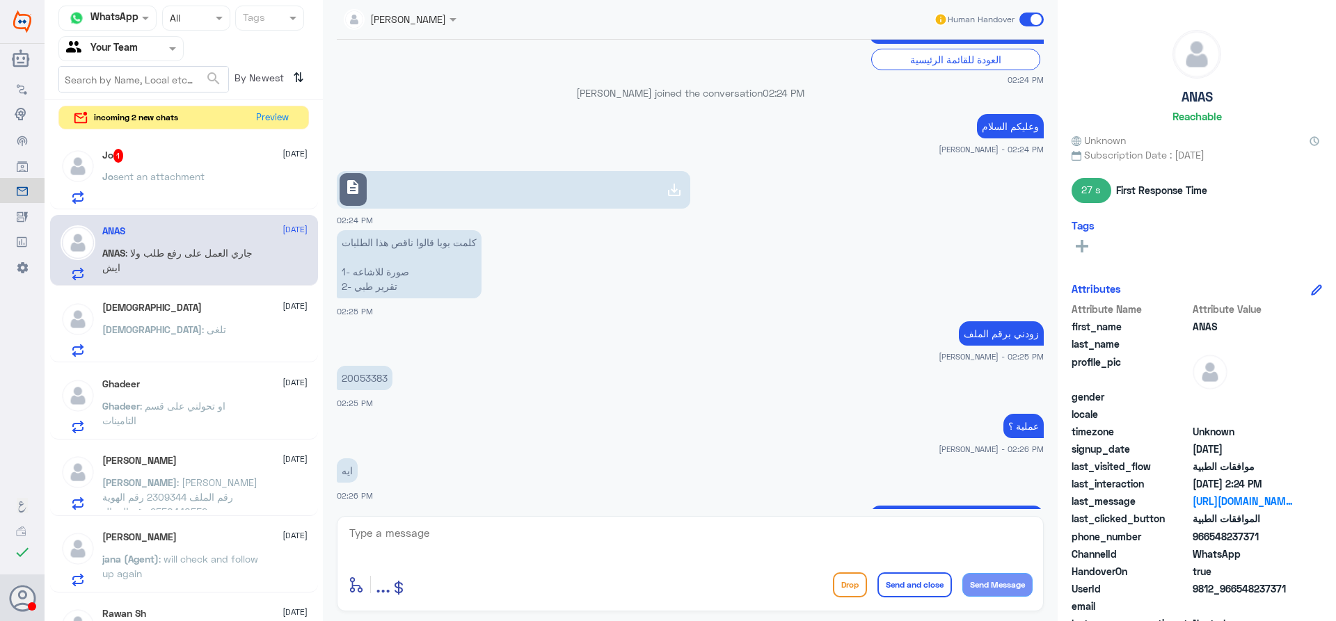
scroll to position [736, 0]
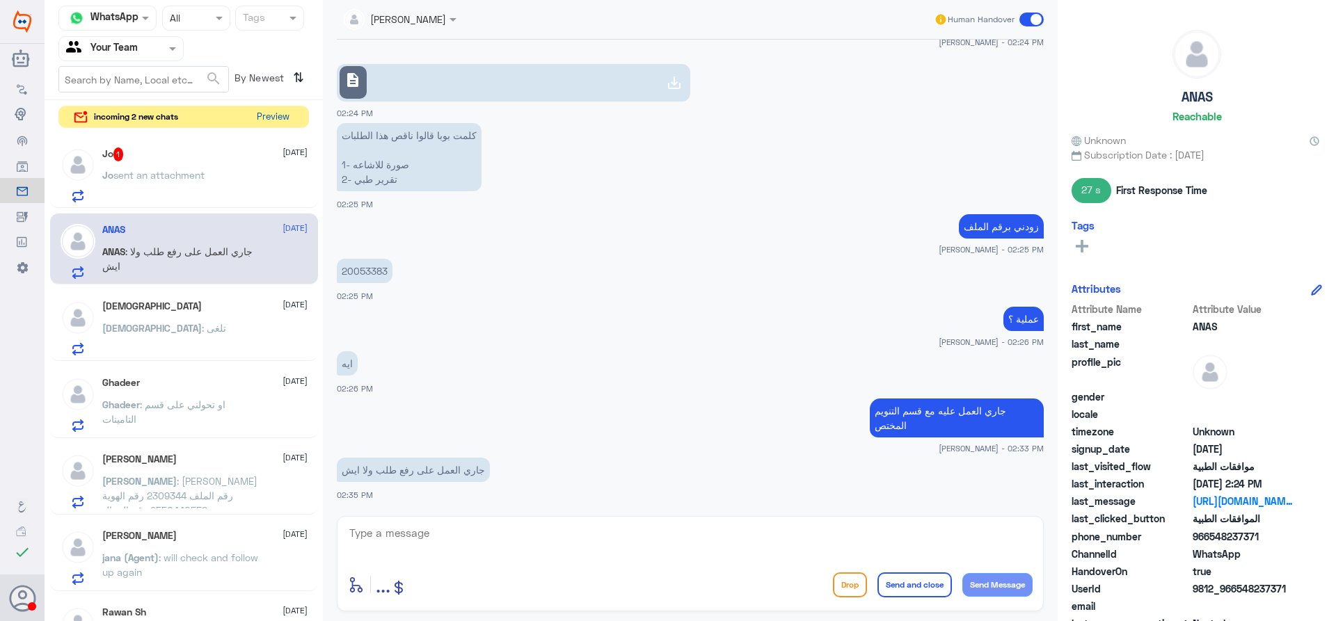
click at [287, 118] on button "Preview" at bounding box center [272, 117] width 43 height 22
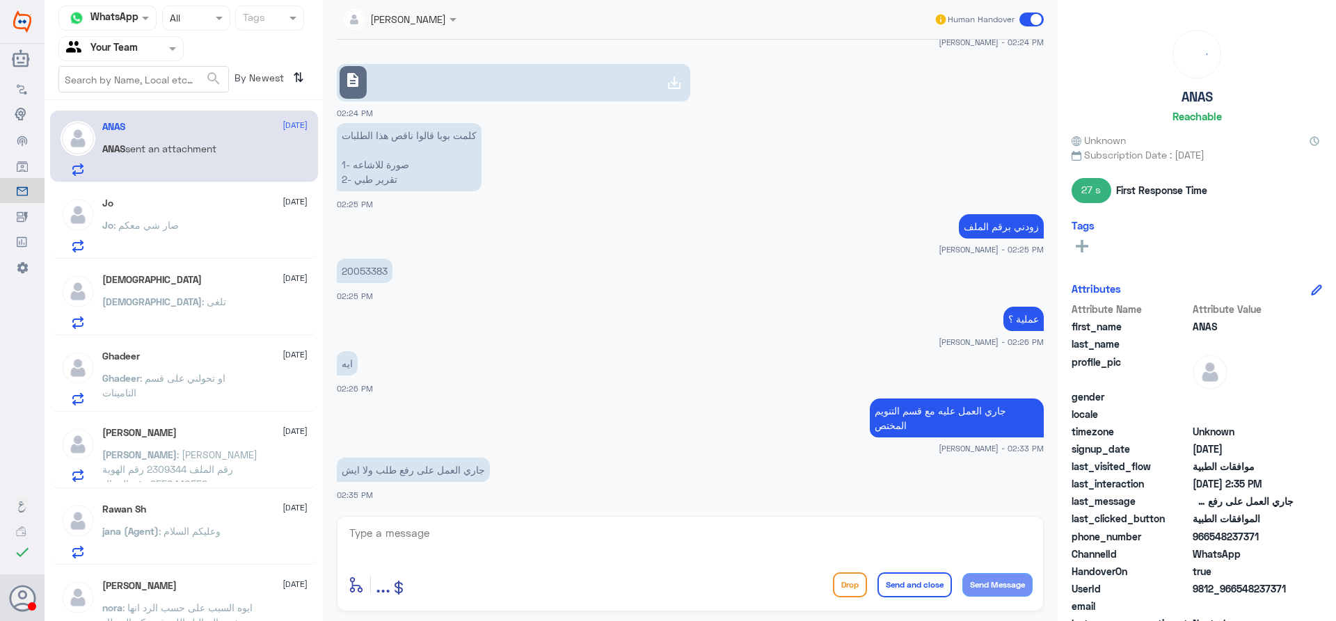
click at [186, 303] on div "سبحان : تلغى" at bounding box center [204, 313] width 205 height 31
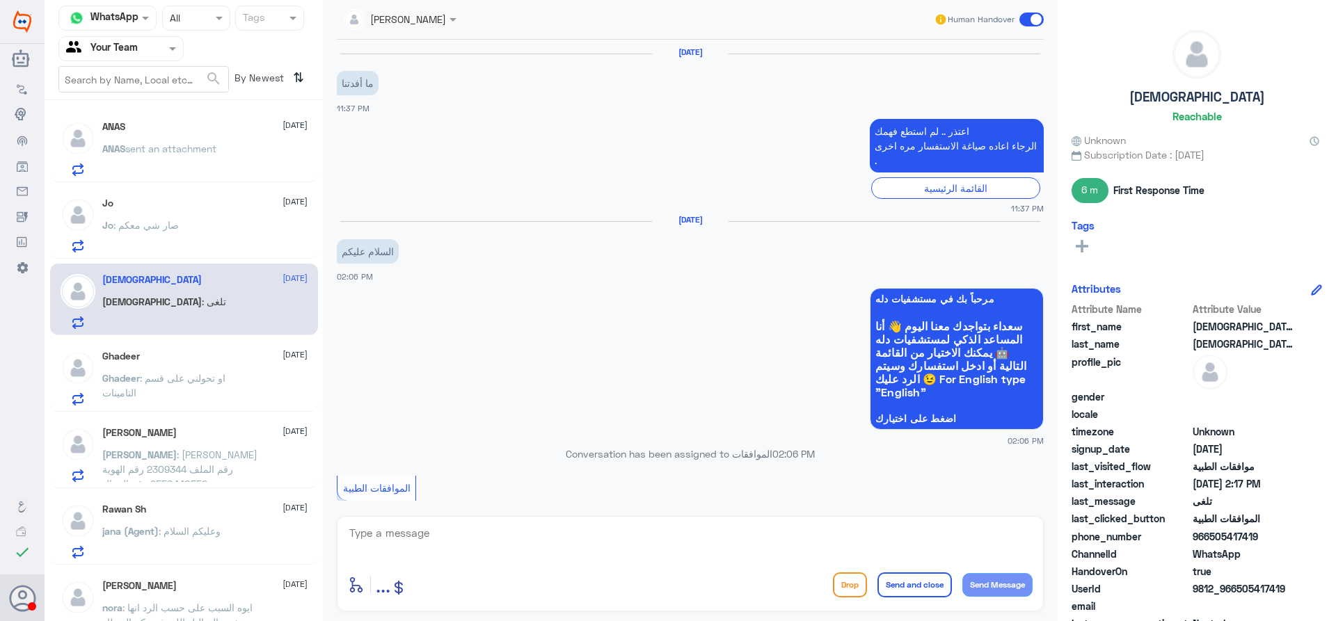
scroll to position [978, 0]
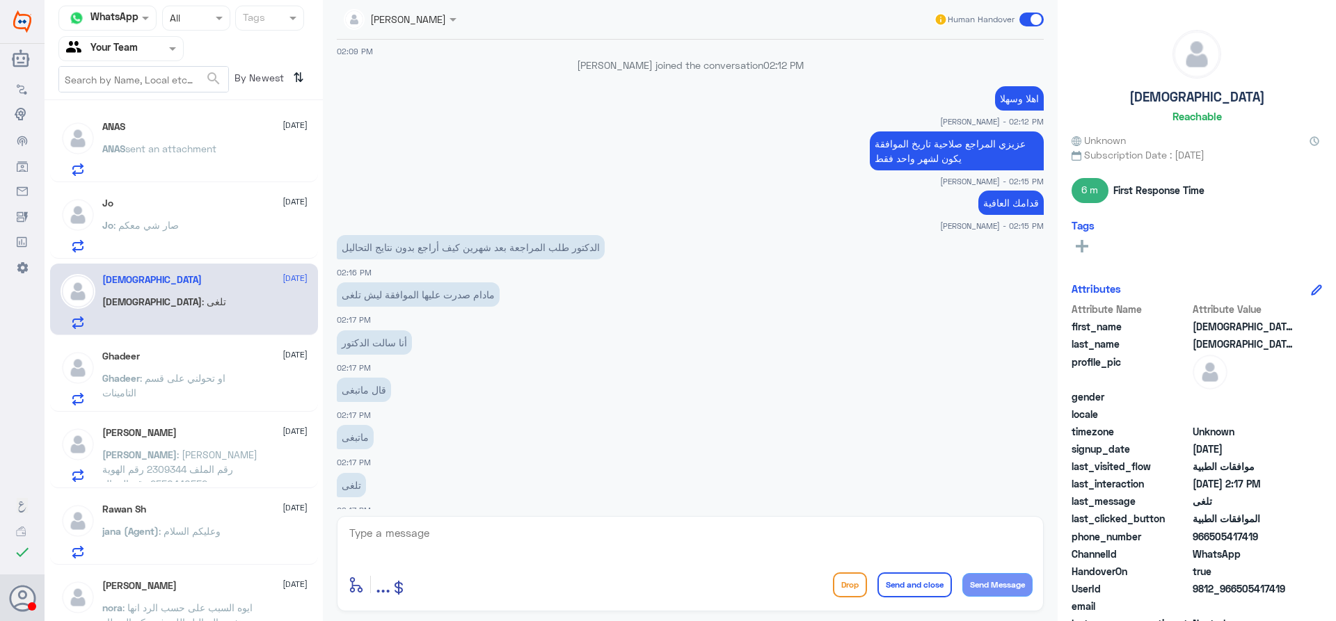
click at [241, 208] on div "Jo 14 September" at bounding box center [204, 204] width 205 height 12
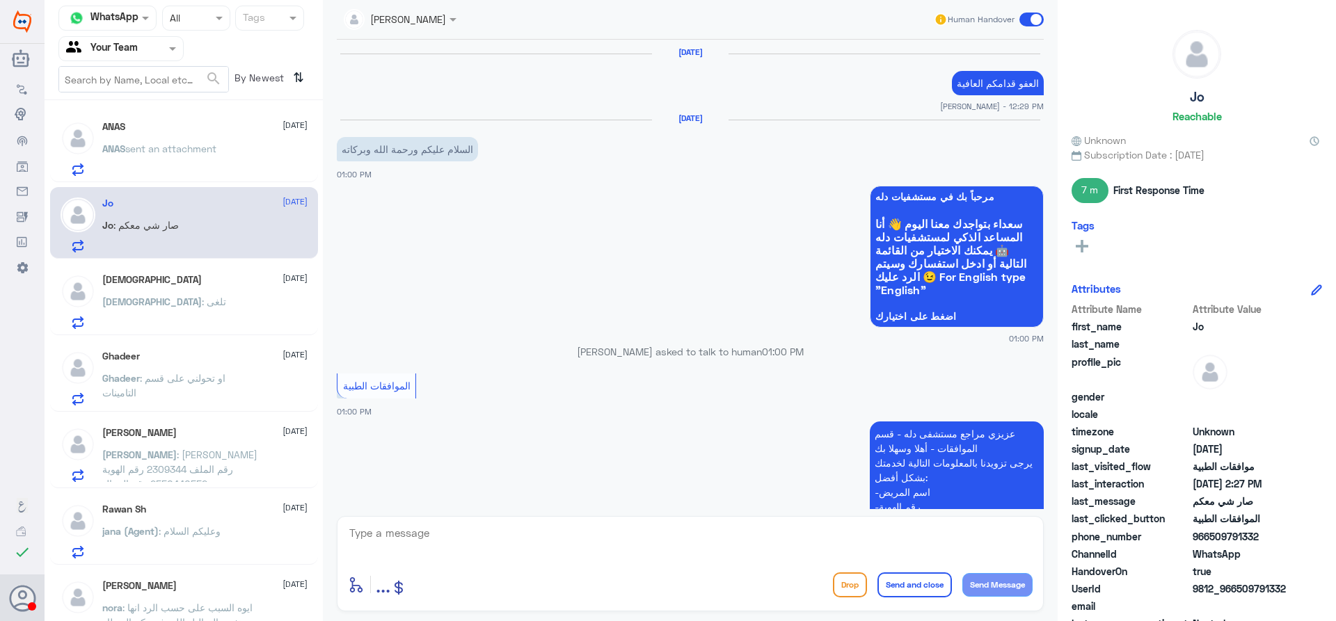
scroll to position [1155, 0]
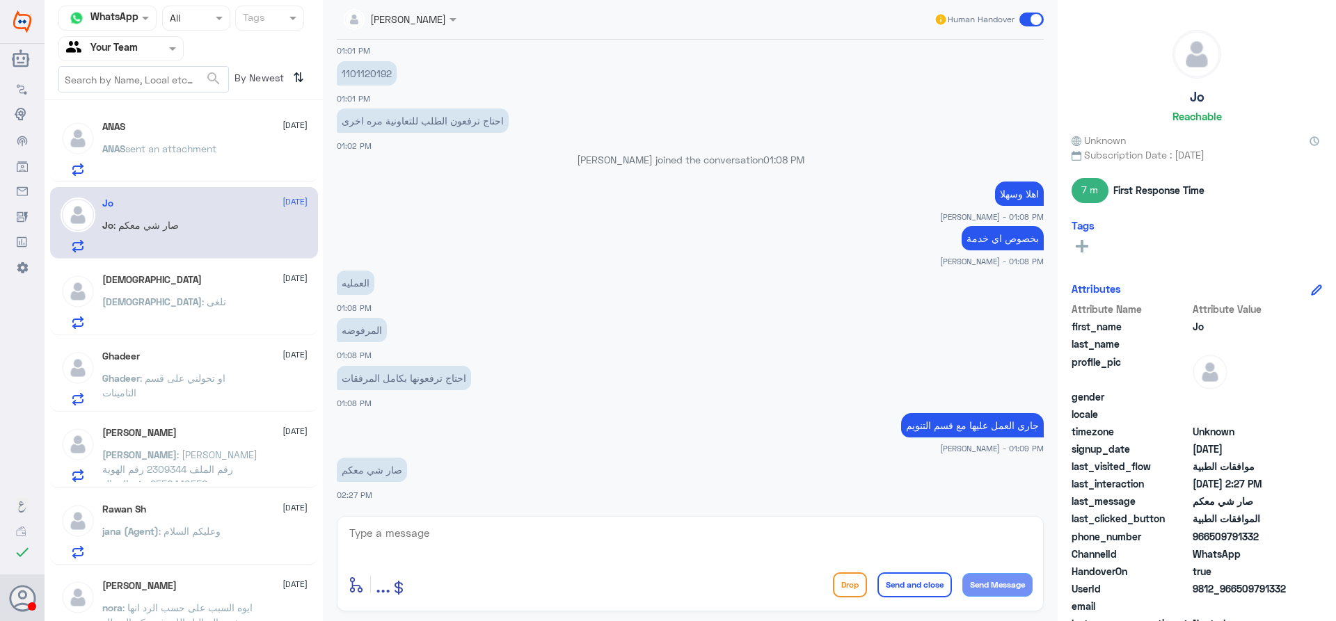
click at [203, 149] on span "sent an attachment" at bounding box center [170, 149] width 91 height 12
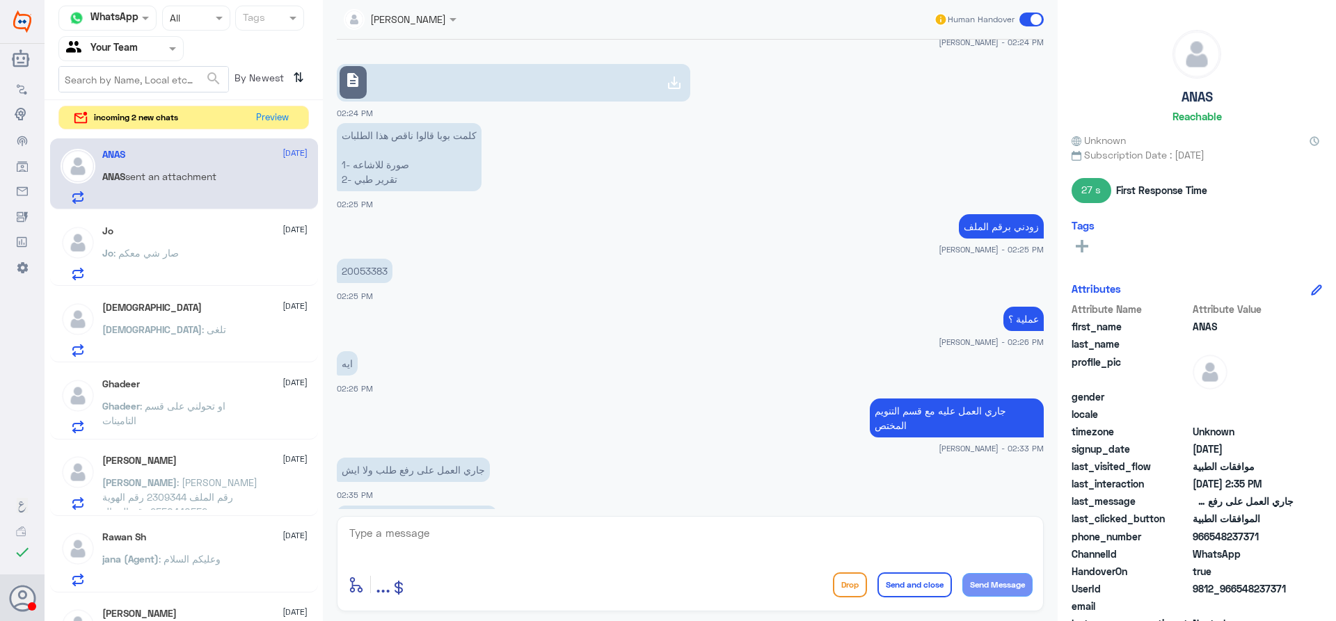
scroll to position [783, 0]
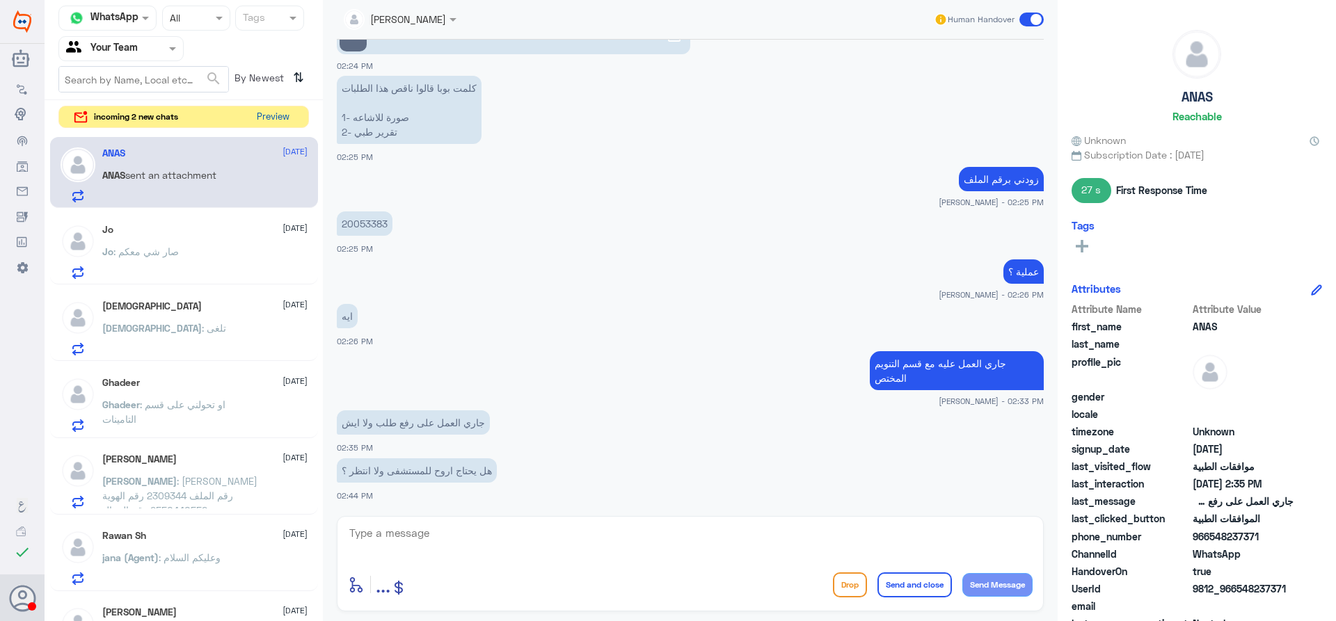
click at [274, 112] on button "Preview" at bounding box center [272, 117] width 43 height 22
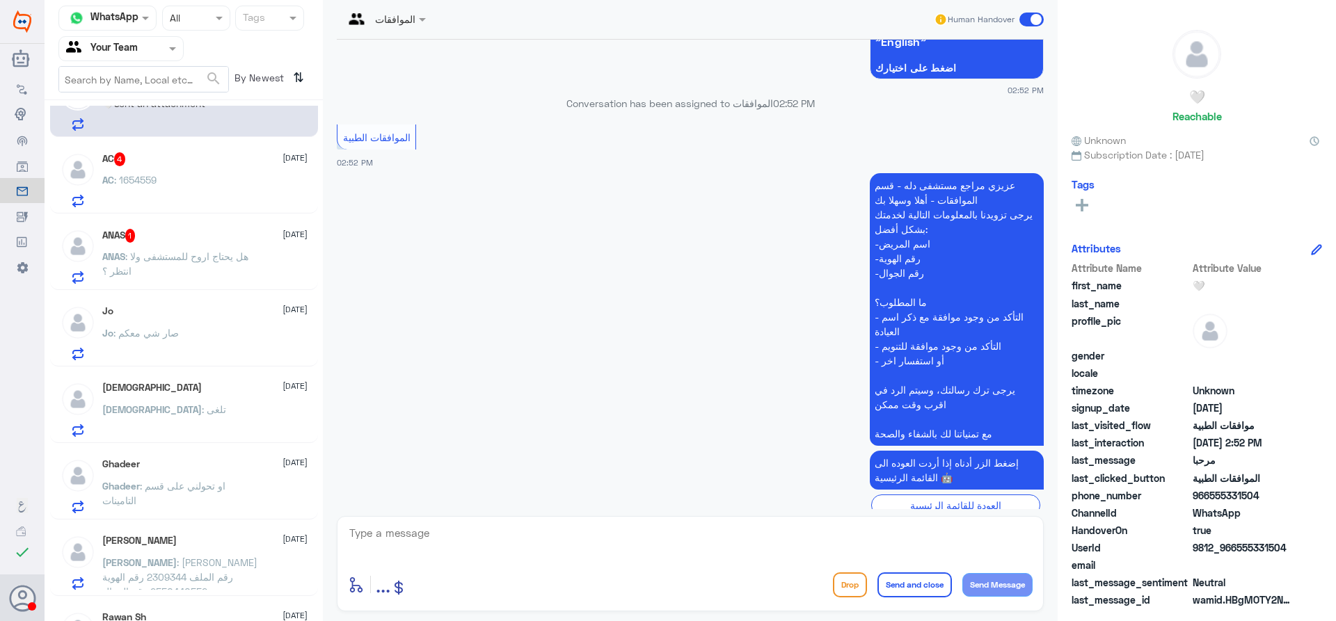
scroll to position [70, 0]
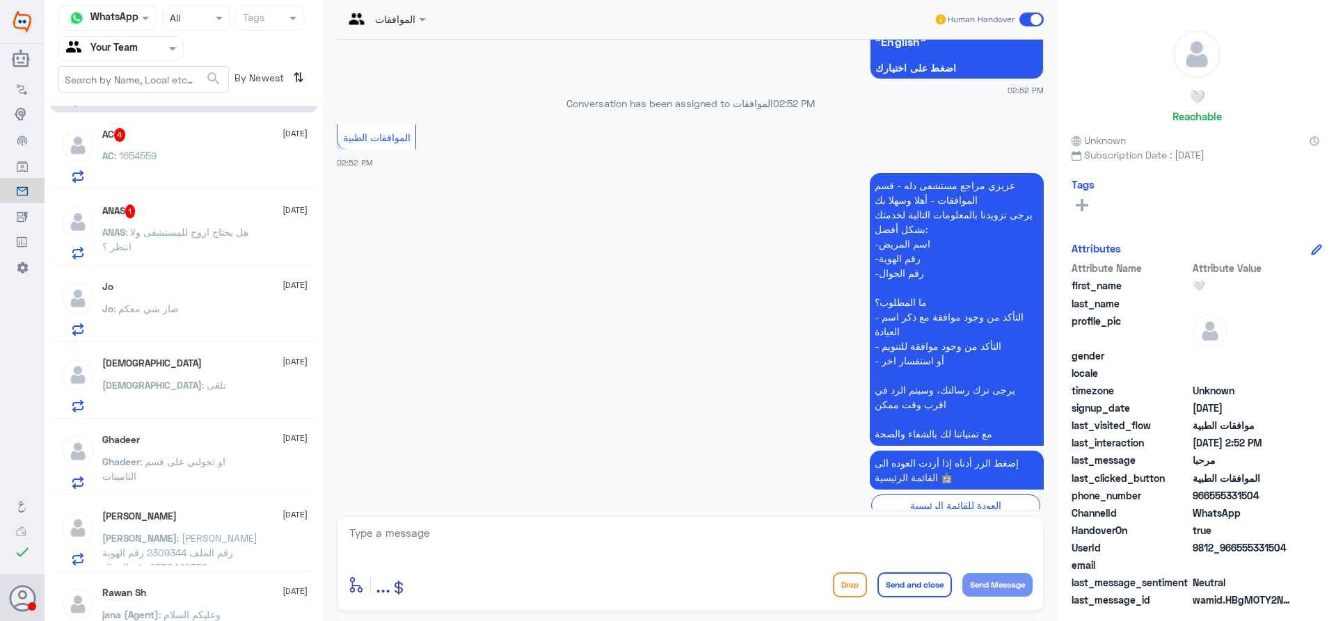
click at [221, 314] on div "Jo : صار شي معكم" at bounding box center [204, 320] width 205 height 31
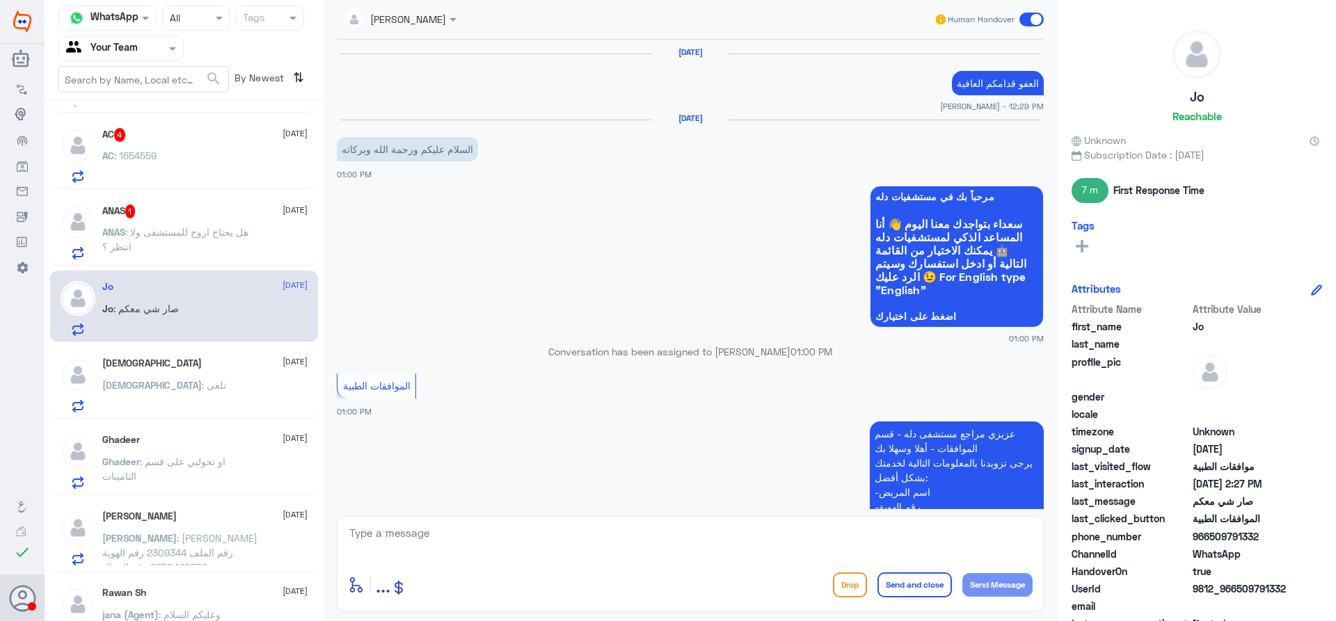
scroll to position [1155, 0]
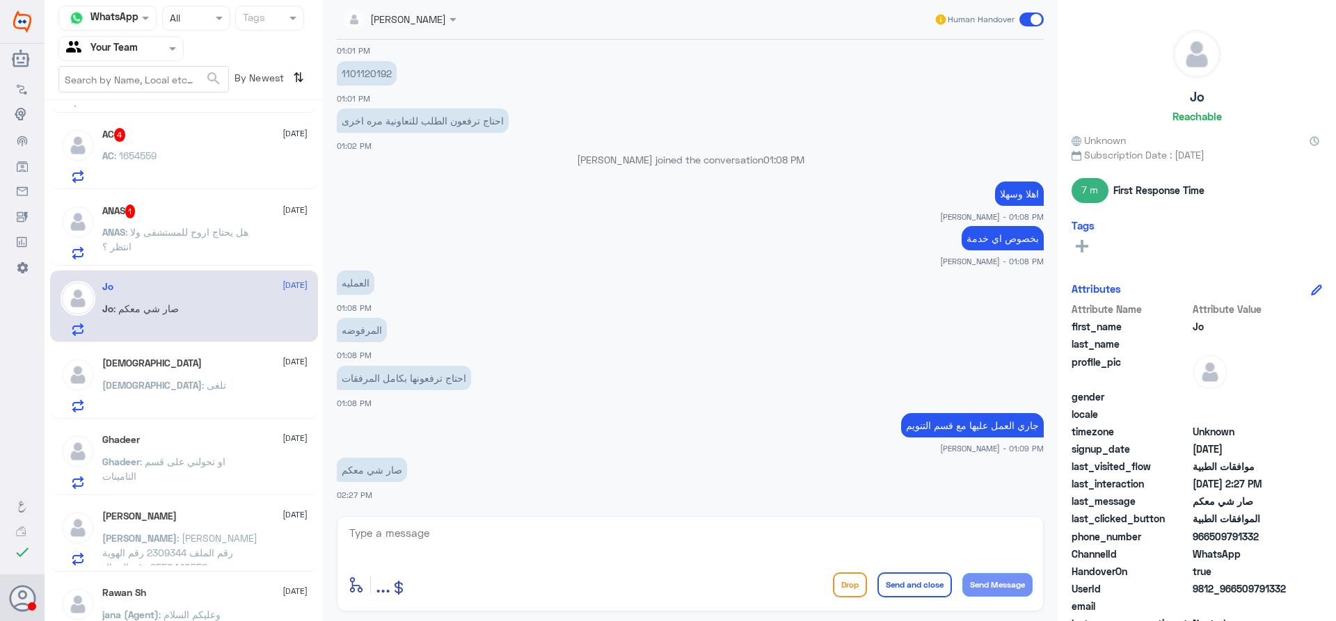
click at [227, 238] on span ": هل يحتاج اروح للمستشفى ولا انتظر ؟" at bounding box center [175, 239] width 146 height 26
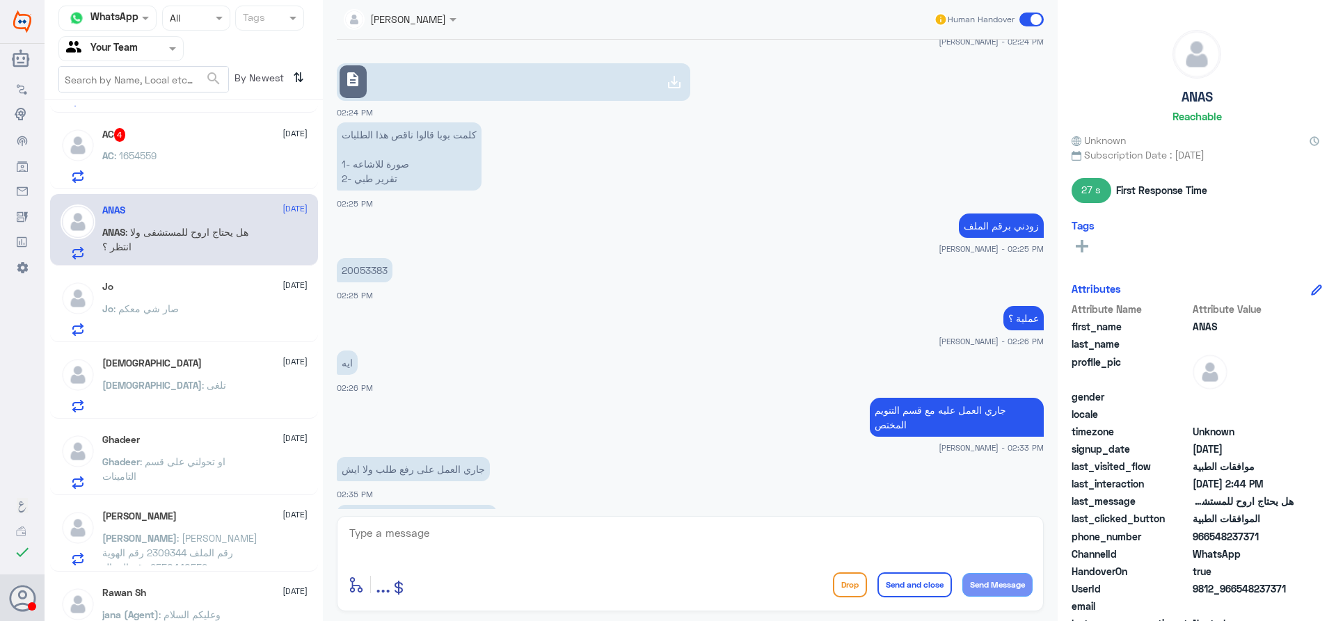
scroll to position [714, 0]
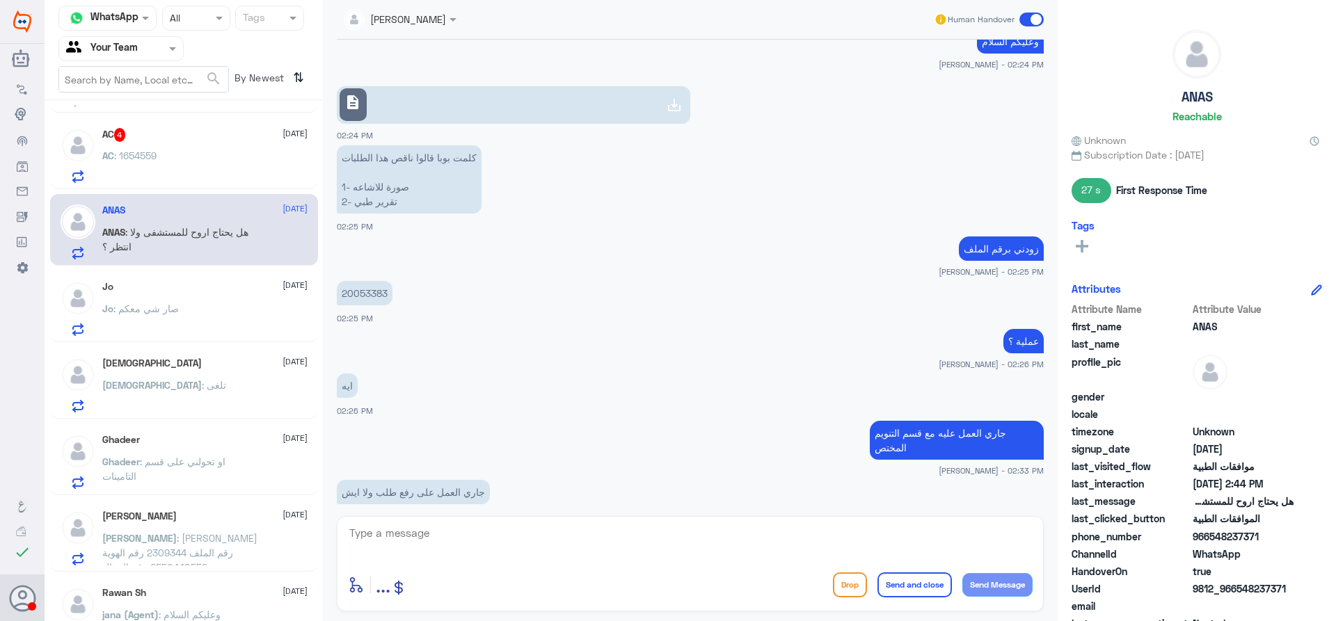
click at [235, 143] on div "AC 4 14 September AC : 1654559" at bounding box center [204, 155] width 205 height 55
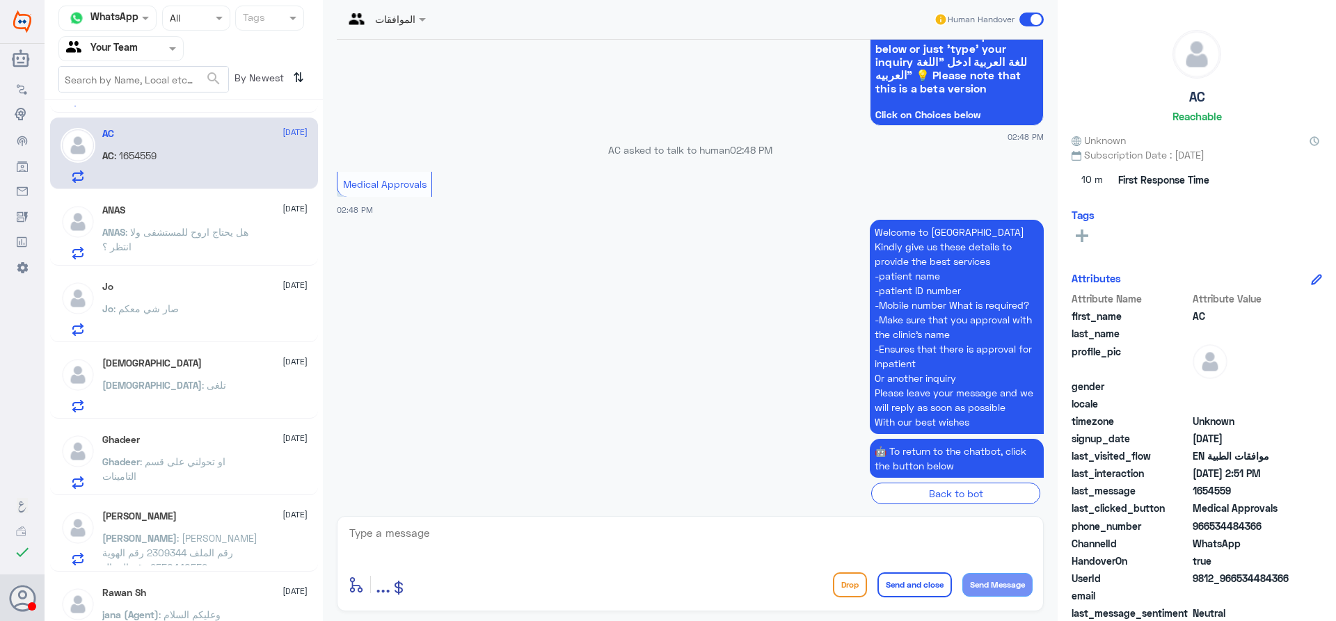
scroll to position [413, 0]
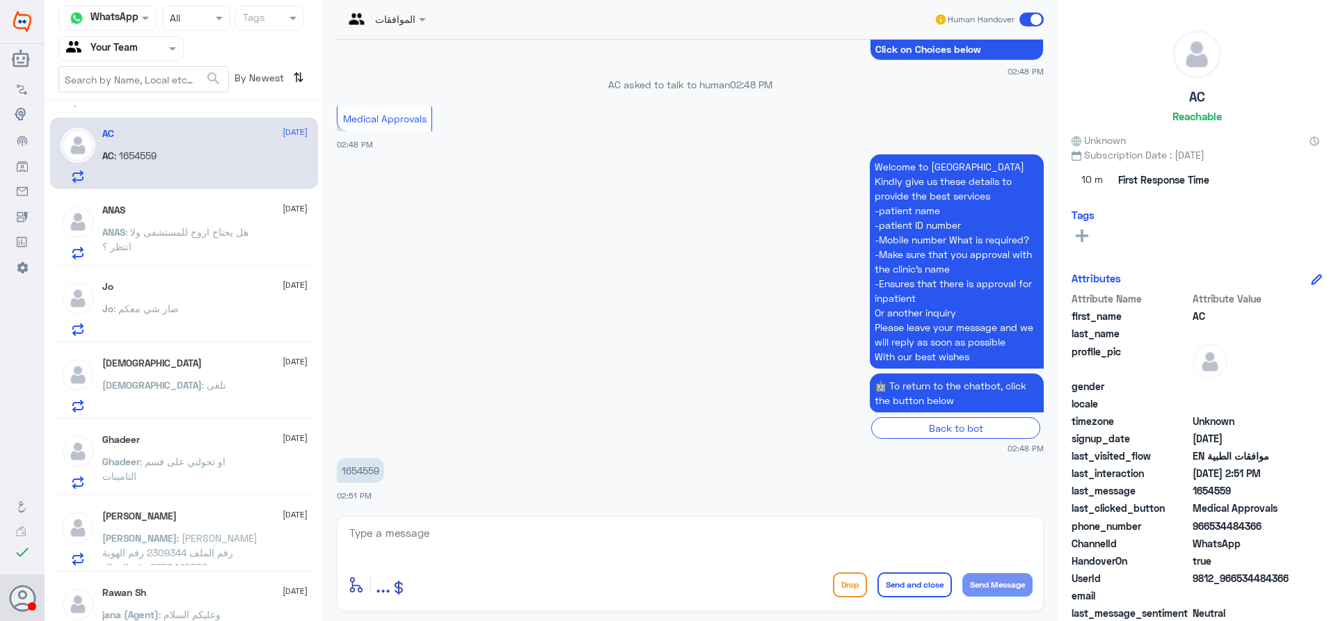
click at [355, 472] on p "1654559" at bounding box center [360, 470] width 47 height 24
copy p "1654559"
click at [222, 203] on div "ANAS 14 September ANAS : هل يحتاج اروح للمستشفى ولا انتظر ؟" at bounding box center [184, 230] width 268 height 72
click at [219, 221] on div "ANAS 14 September ANAS : هل يحتاج اروح للمستشفى ولا انتظر ؟" at bounding box center [204, 232] width 205 height 55
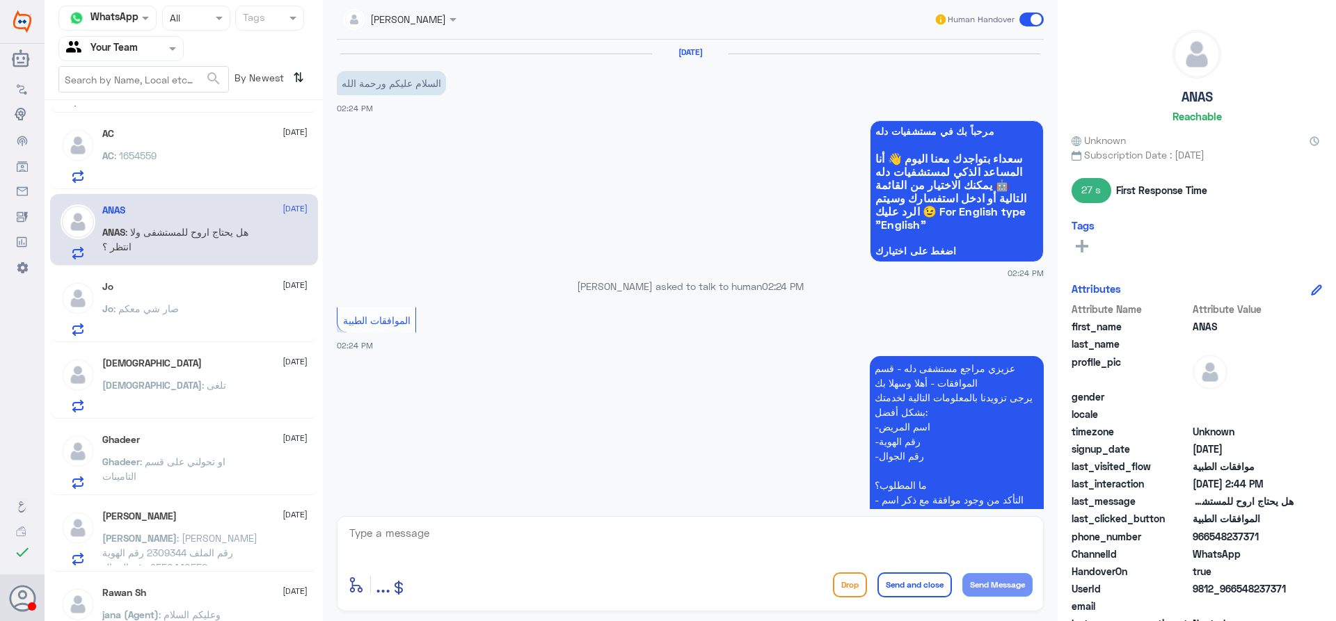
scroll to position [783, 0]
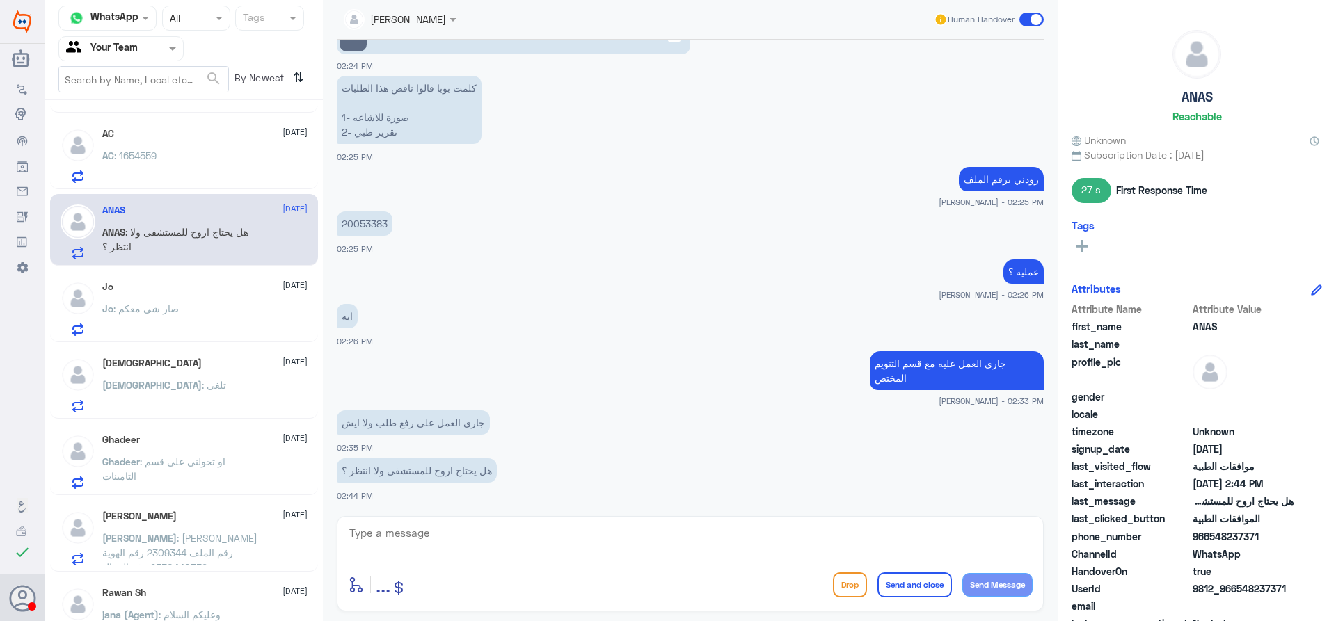
click at [223, 326] on div "Jo : صار شي معكم" at bounding box center [204, 320] width 205 height 31
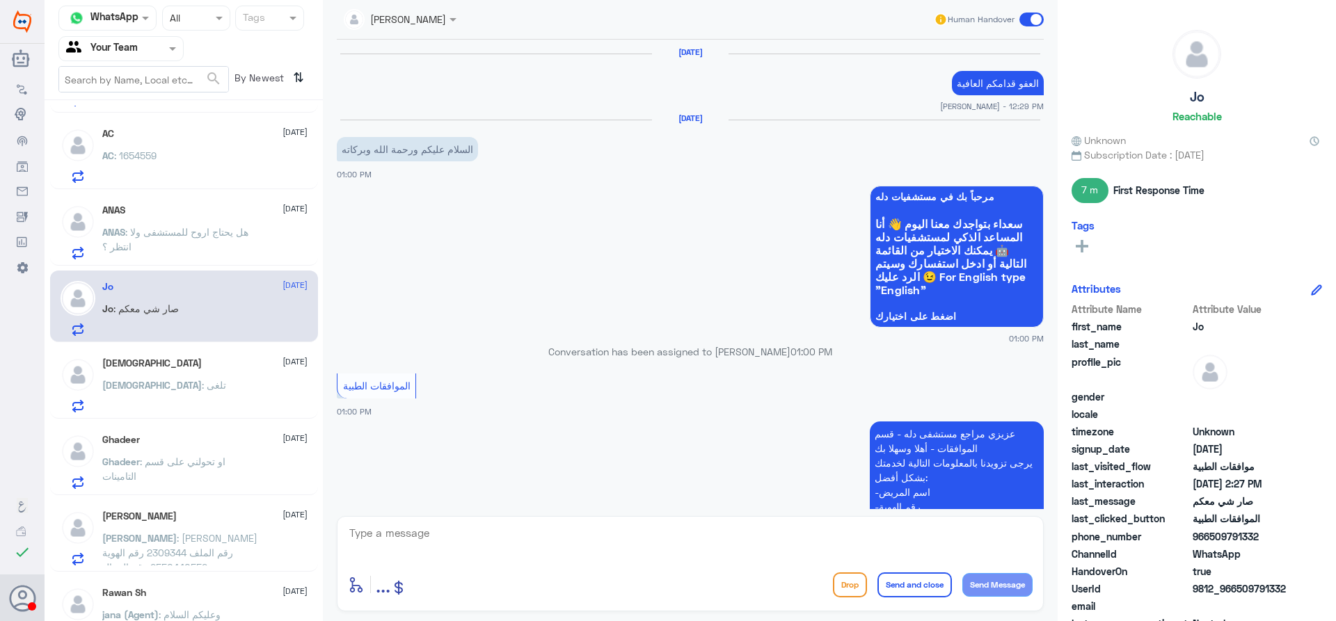
scroll to position [1155, 0]
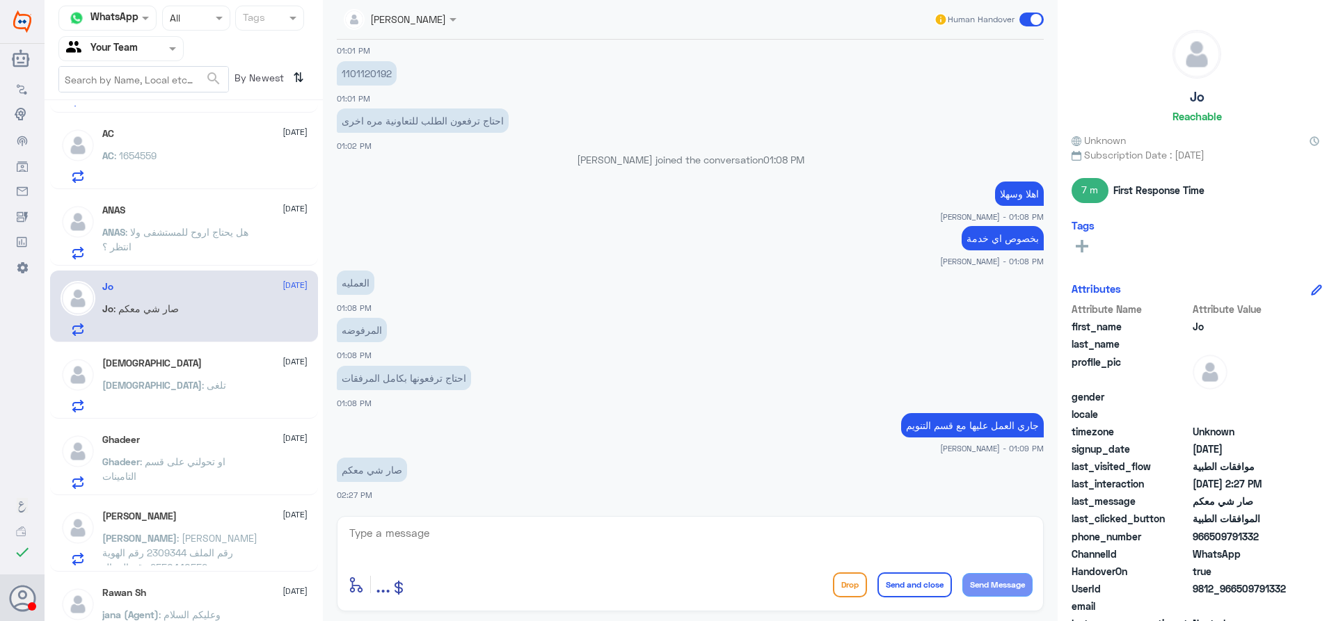
click at [214, 378] on div "سبحان الله 14 September سبحان : تلغى" at bounding box center [204, 385] width 205 height 55
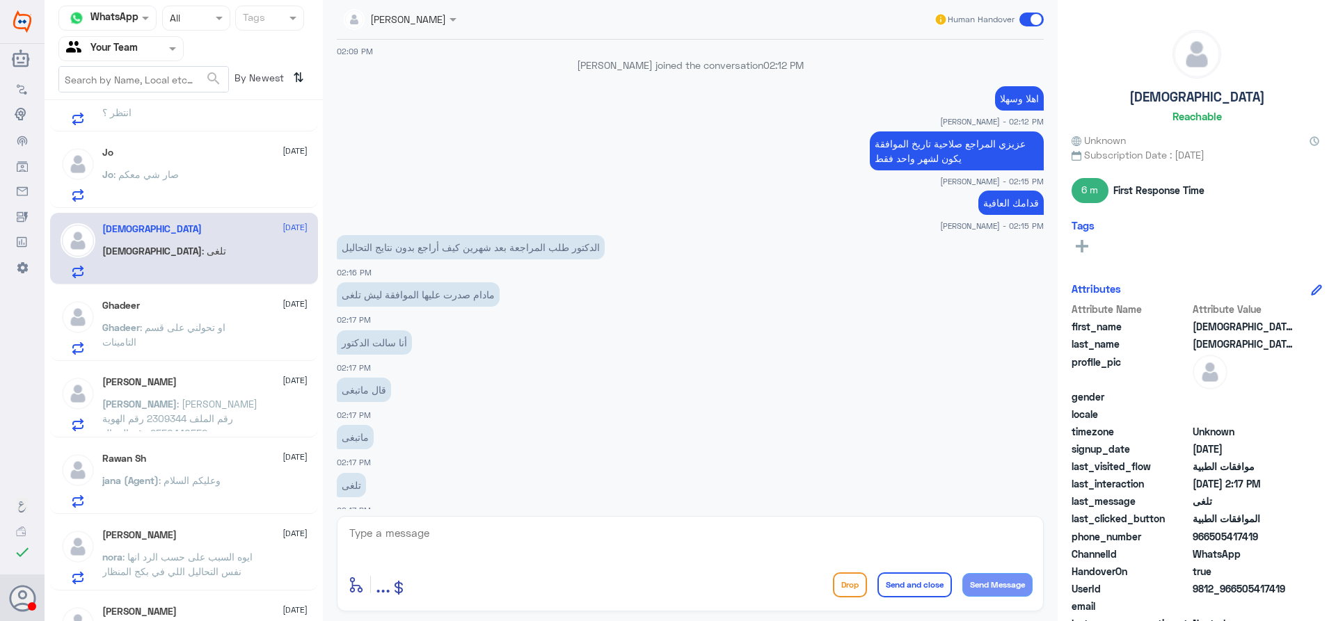
scroll to position [209, 0]
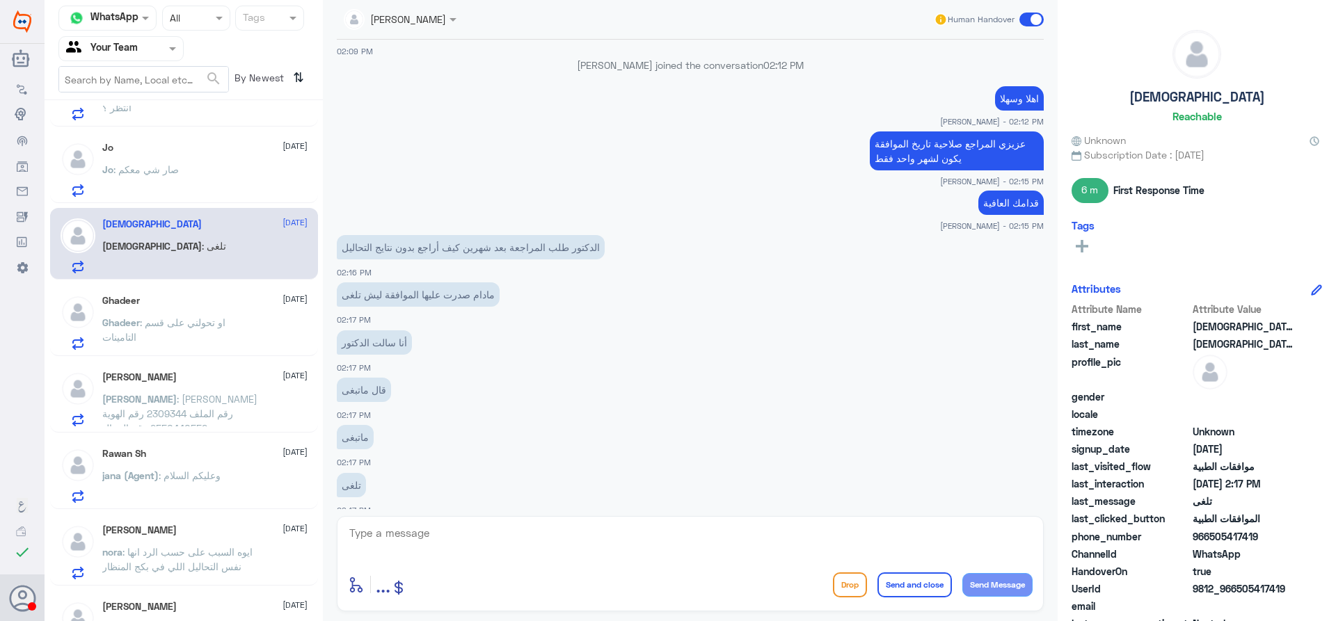
click at [229, 324] on p "Ghadeer : او تحولني على قسم التامينات" at bounding box center [180, 332] width 157 height 35
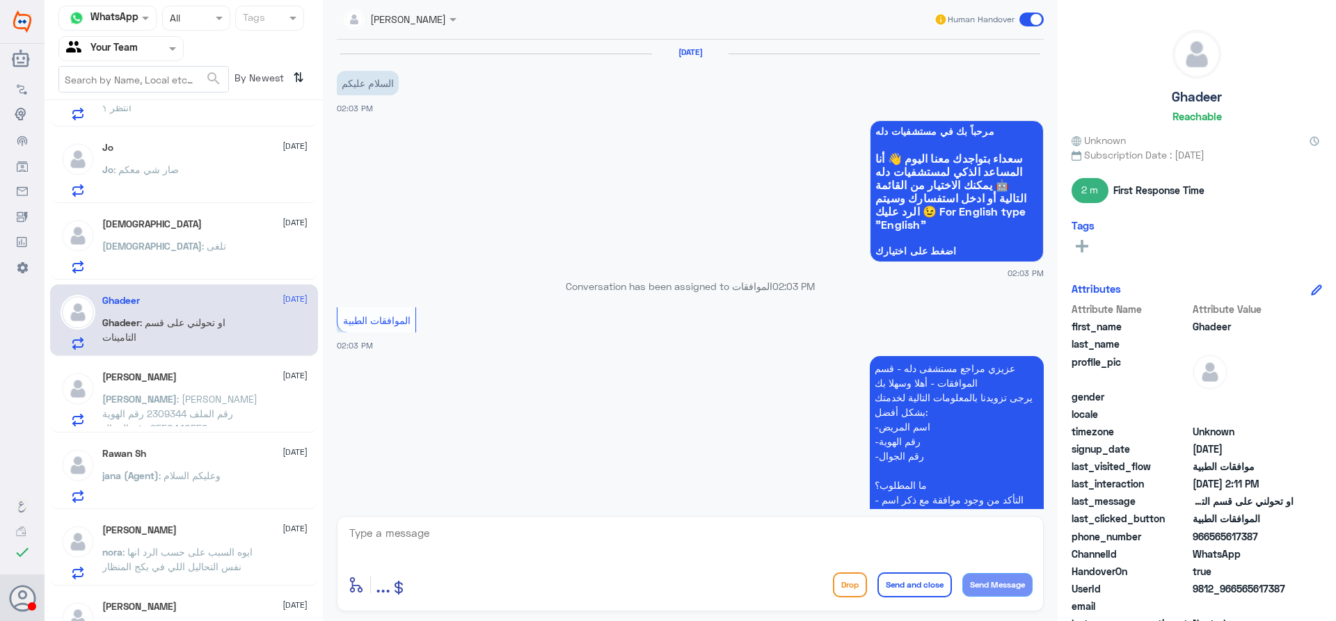
scroll to position [561, 0]
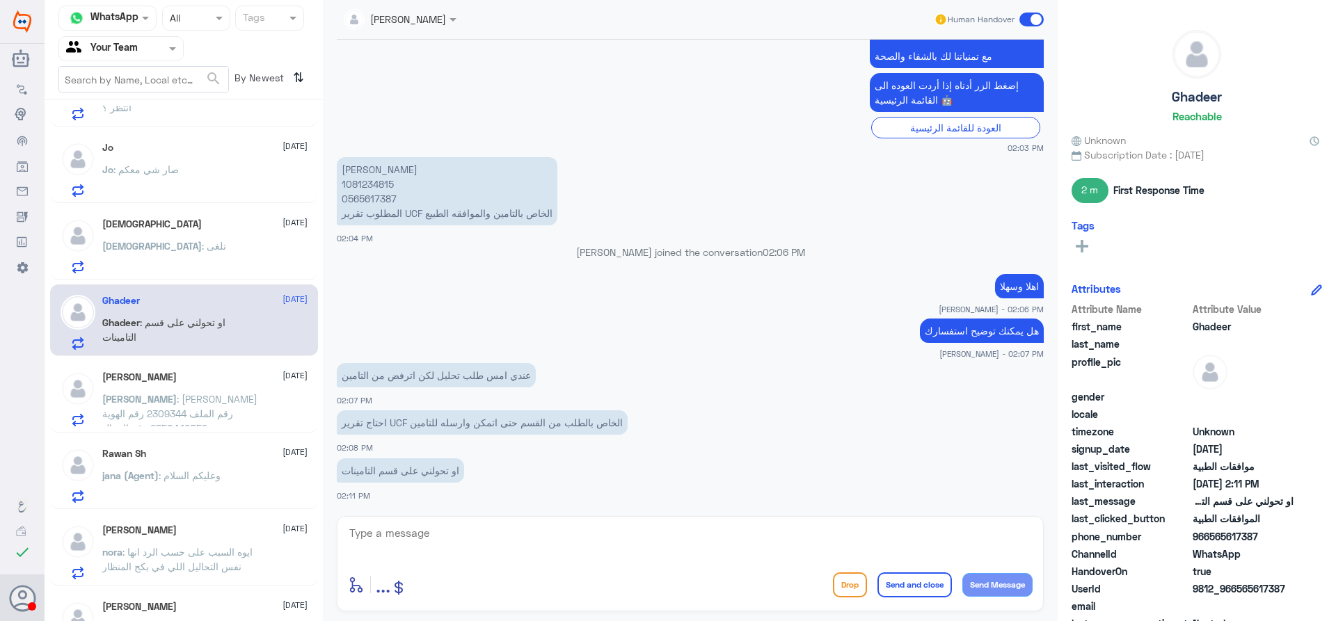
click at [204, 378] on div "Ahmed 14 September" at bounding box center [204, 378] width 205 height 12
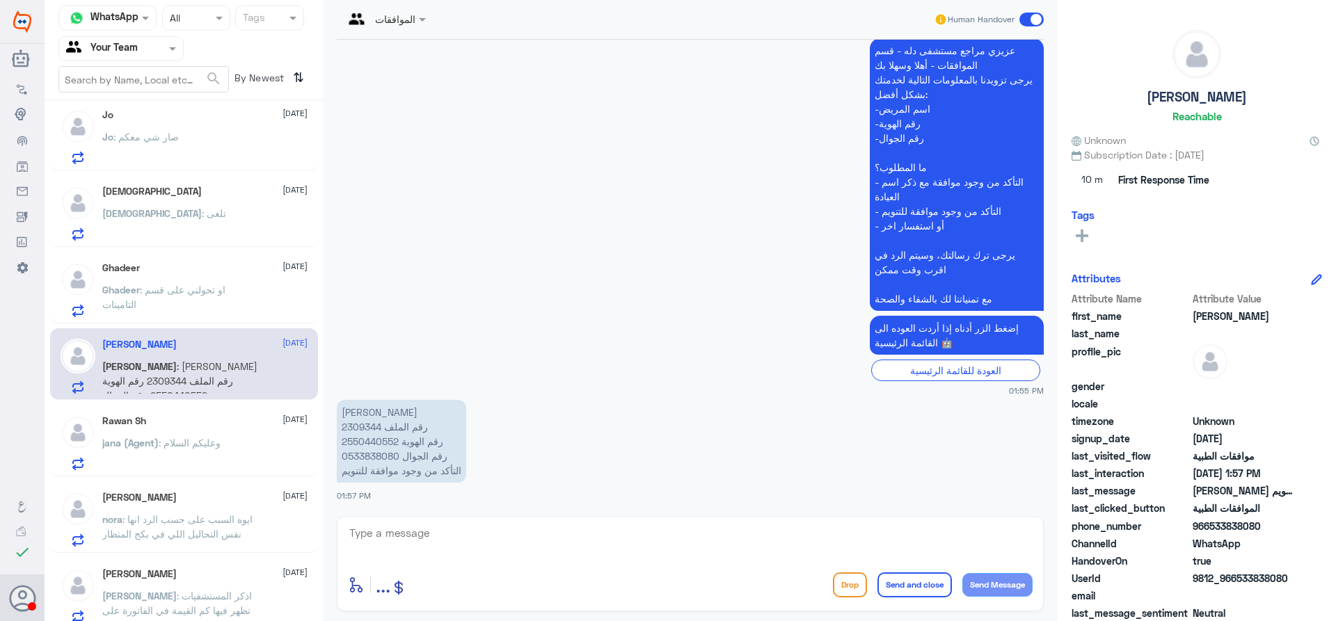
scroll to position [250, 0]
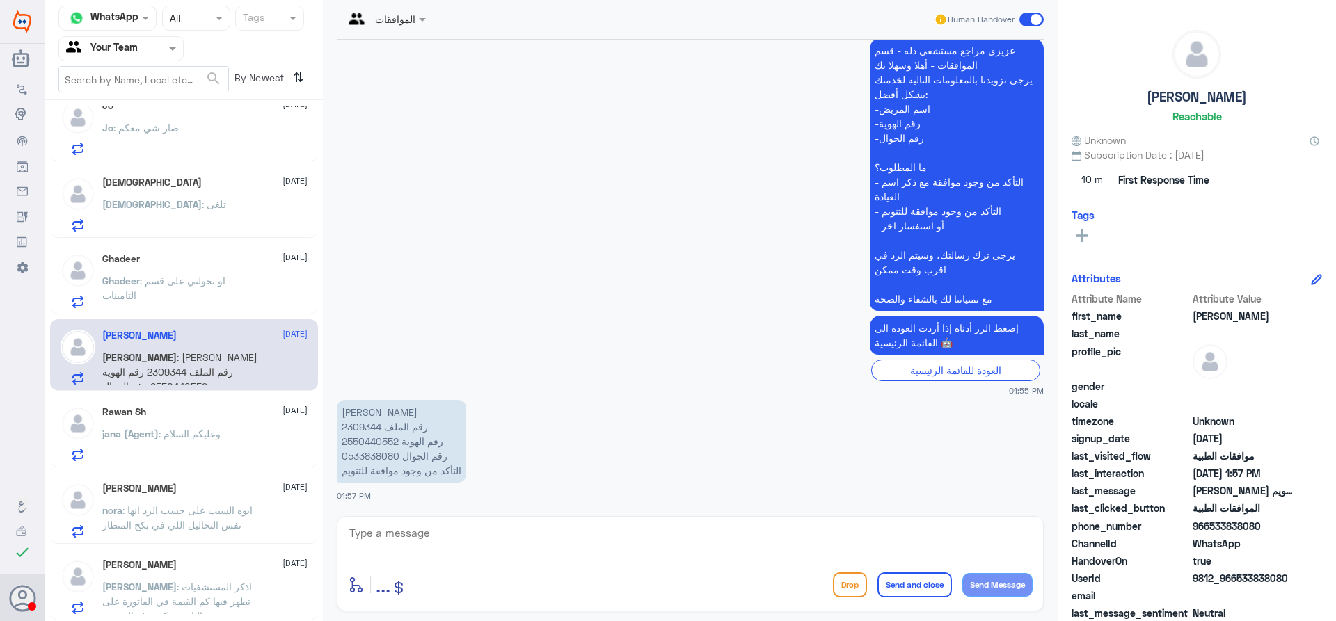
click at [372, 426] on p "يونس احمد مرزوق رقم الملف 2309344 رقم الهوية 2550440552 رقم الجوال 0533838080 ا…" at bounding box center [401, 441] width 129 height 83
copy p "2309344"
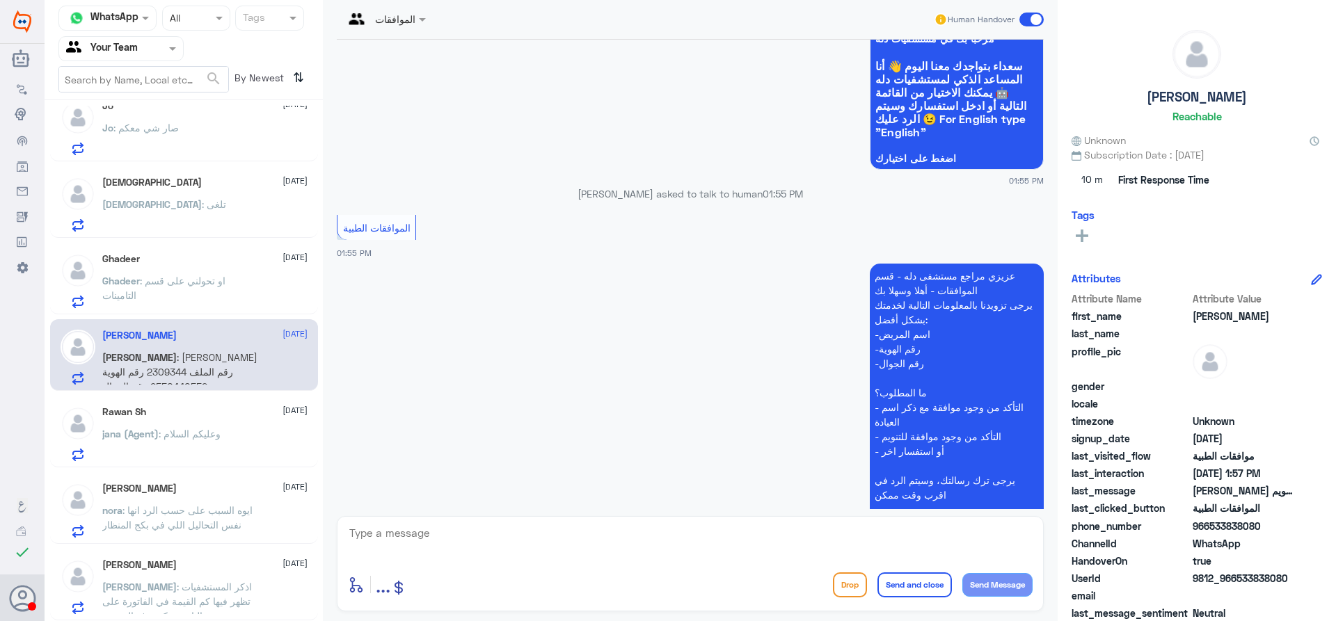
scroll to position [318, 0]
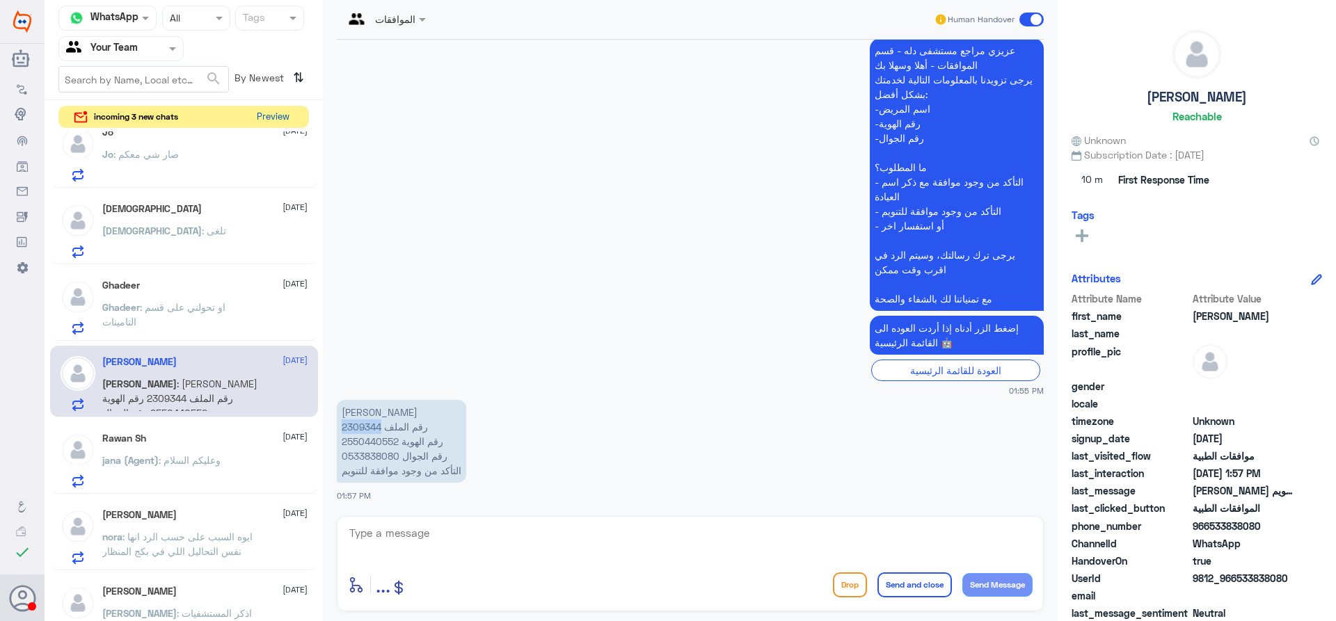
click at [270, 115] on button "Preview" at bounding box center [272, 117] width 43 height 22
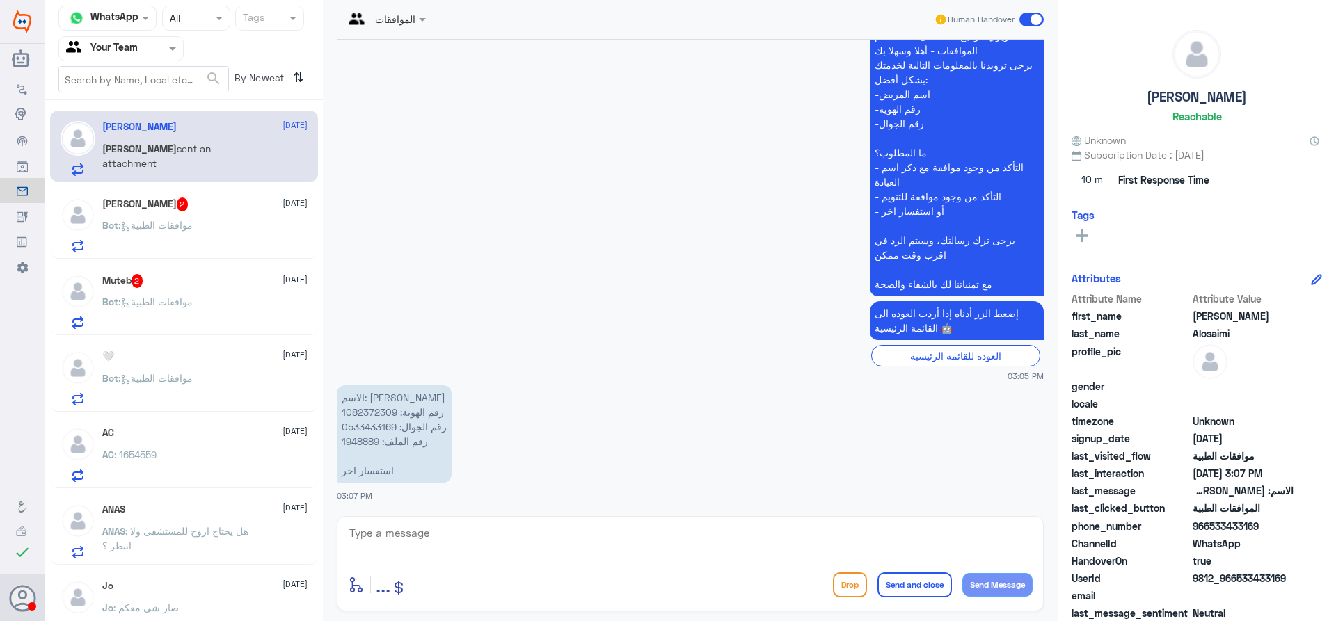
click at [360, 440] on p "الاسم: ساره العتيبي رقم الهوية: 1082372309 رقم الجوال: 0533433169 رقم الملف: 19…" at bounding box center [394, 433] width 115 height 97
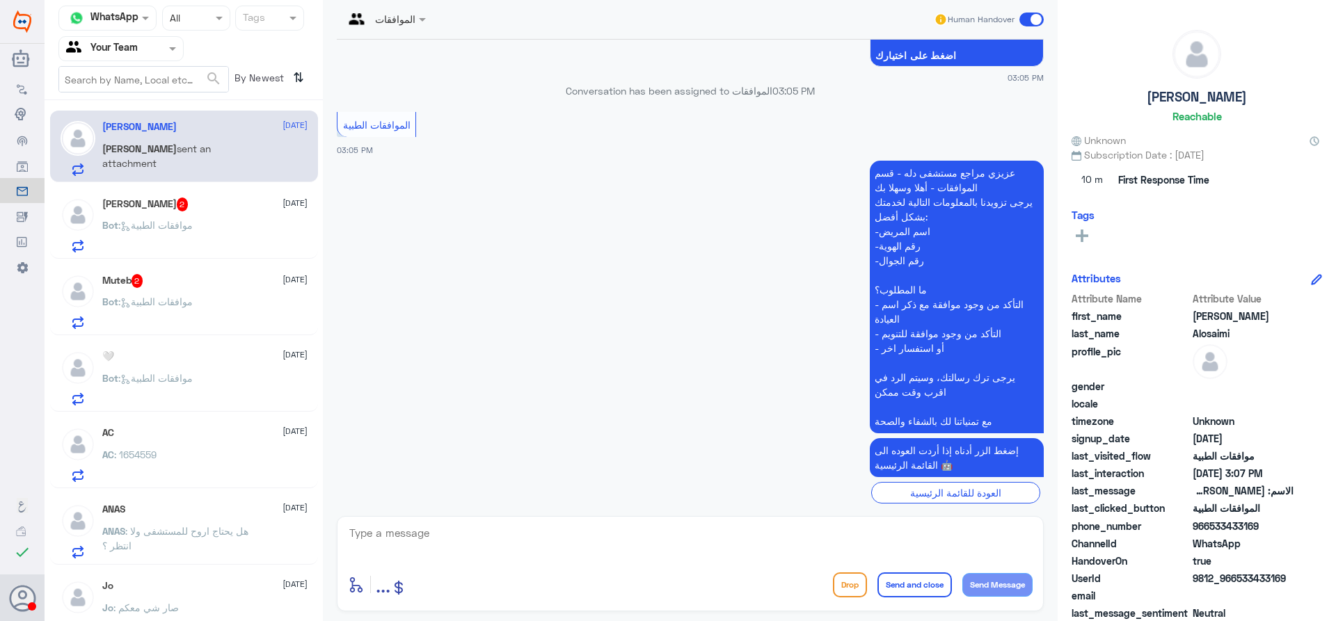
scroll to position [333, 0]
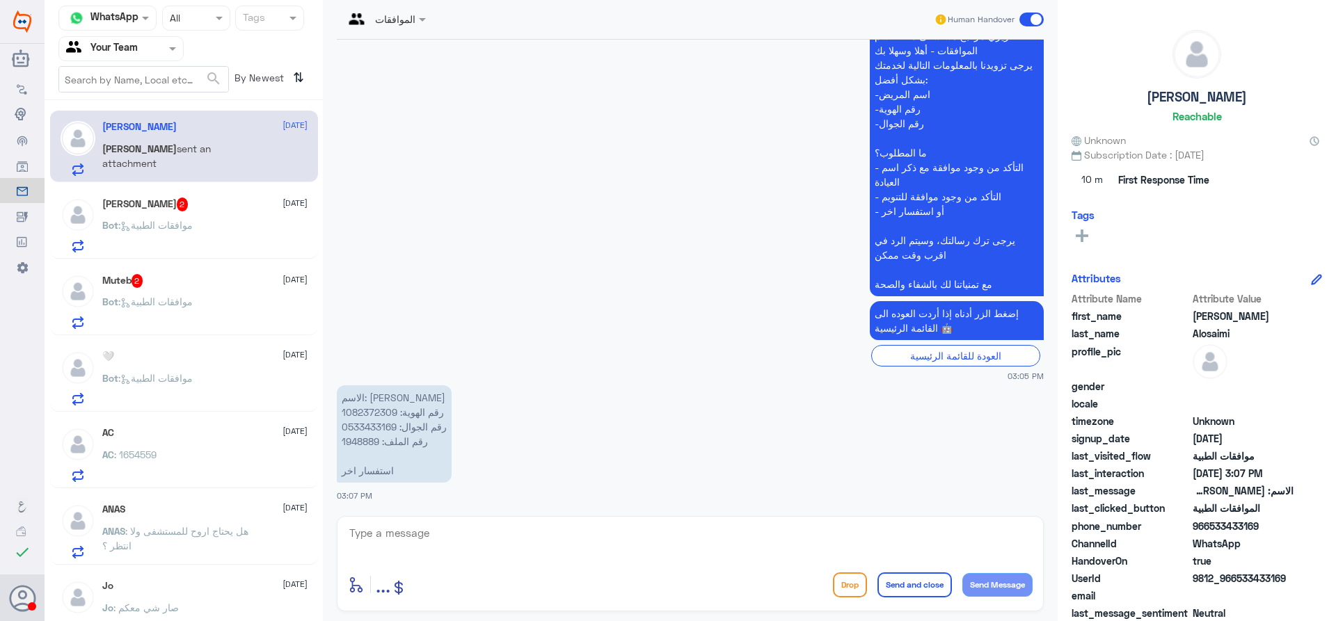
click at [157, 230] on span ": موافقات الطبية" at bounding box center [155, 225] width 74 height 12
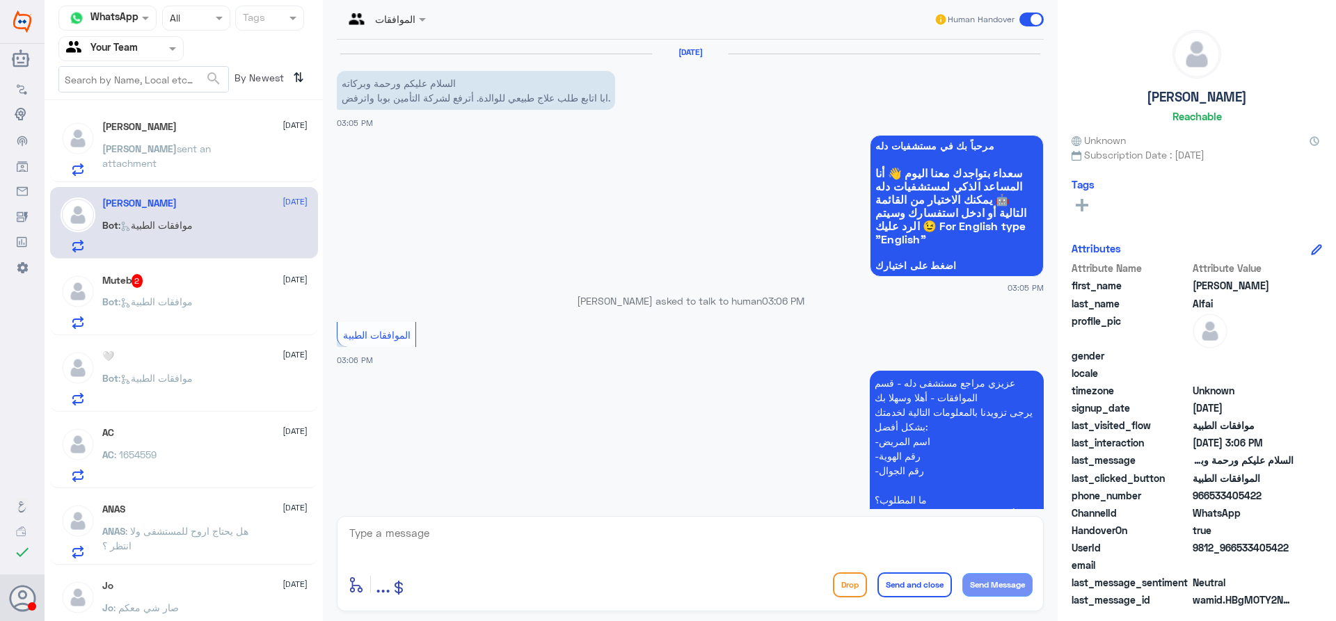
drag, startPoint x: 1237, startPoint y: 550, endPoint x: 1311, endPoint y: 548, distance: 74.5
click at [1311, 548] on div "UserId 9812_966533405422" at bounding box center [1196, 549] width 250 height 17
click at [238, 280] on div "Muteb 2 14 September" at bounding box center [204, 281] width 205 height 14
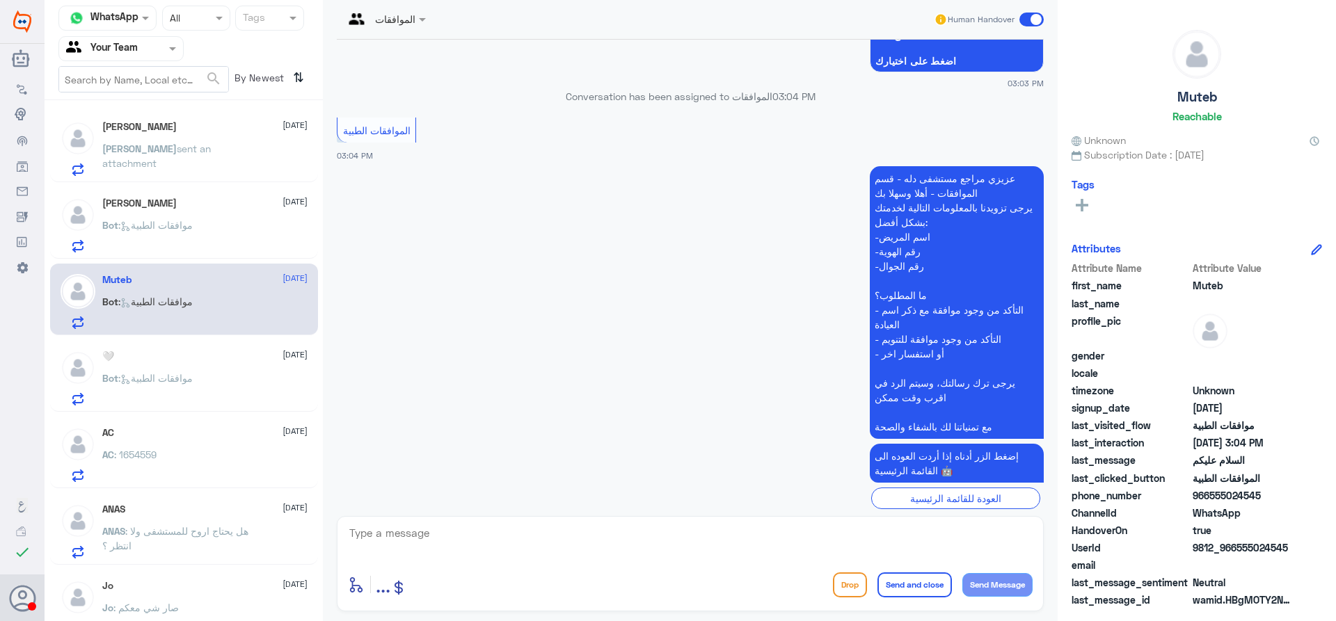
scroll to position [974, 0]
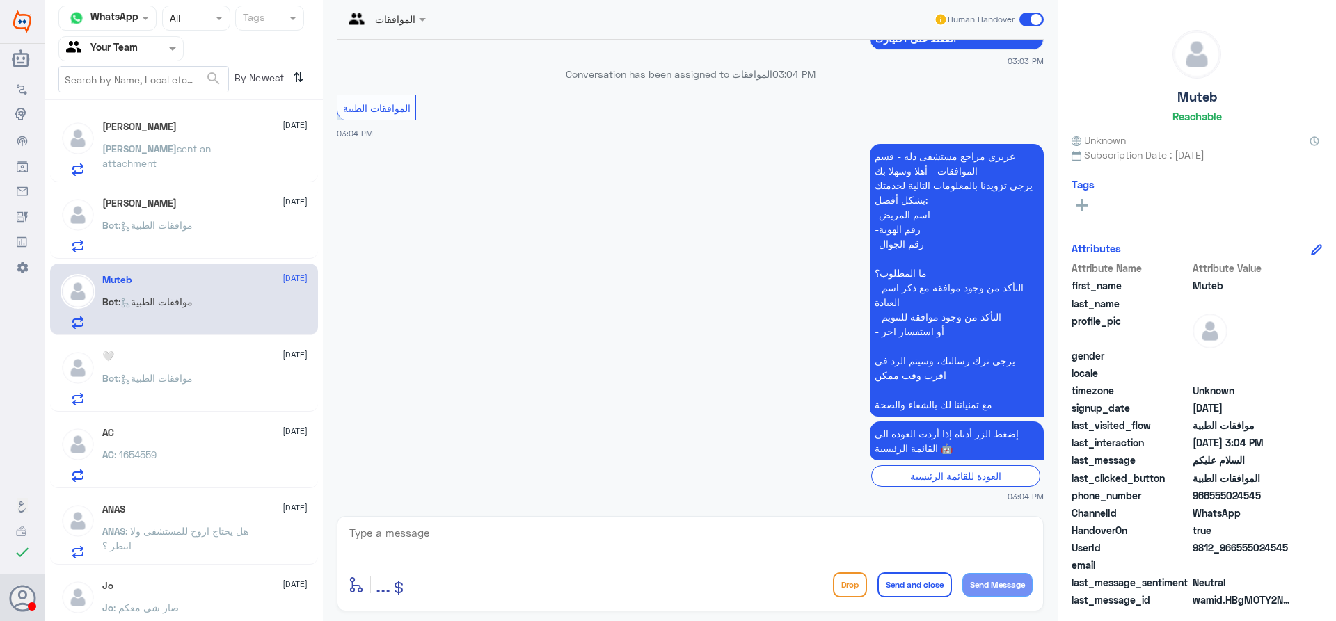
click at [236, 363] on div "🤍 14 September Bot : موافقات الطبية" at bounding box center [204, 378] width 205 height 55
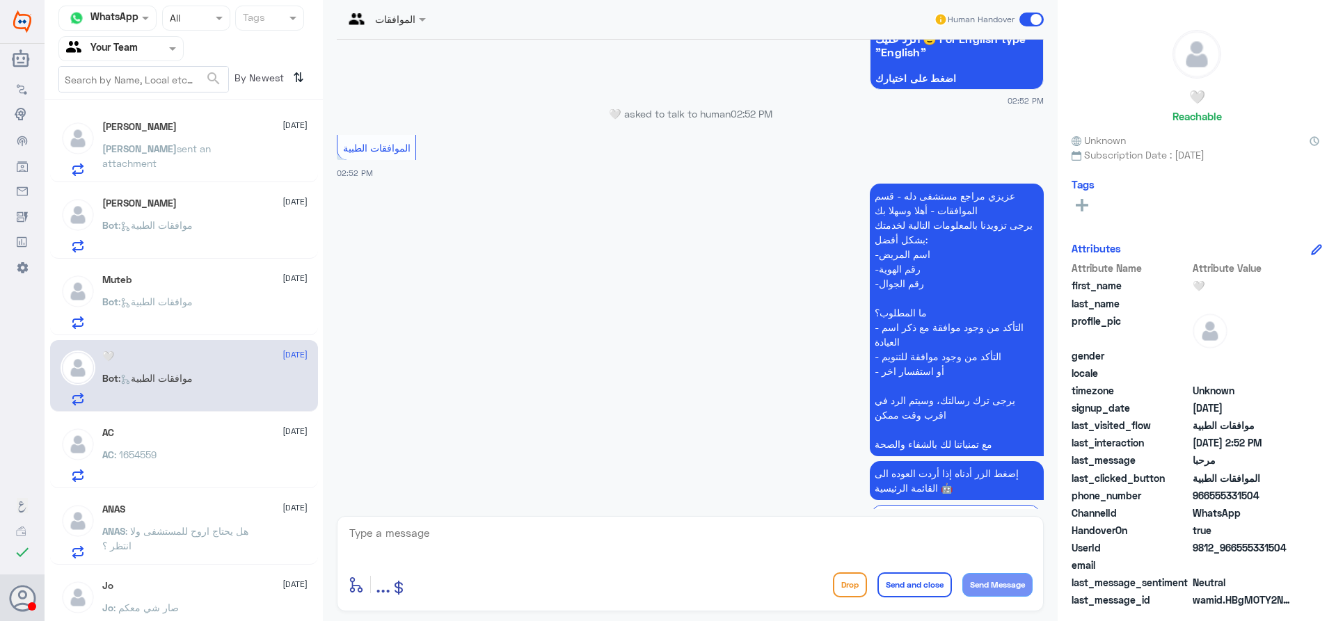
scroll to position [497, 0]
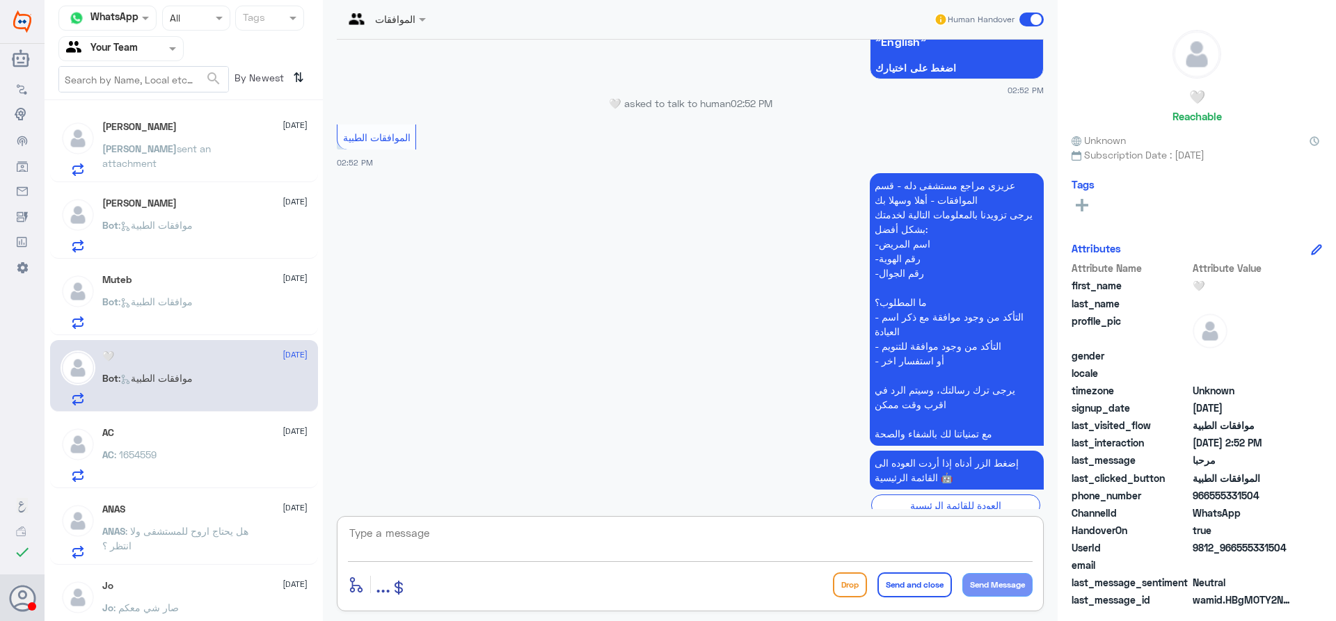
click at [632, 548] on textarea at bounding box center [690, 541] width 685 height 34
type textarea "تفضل كيف اقدر اخدمك ؟"
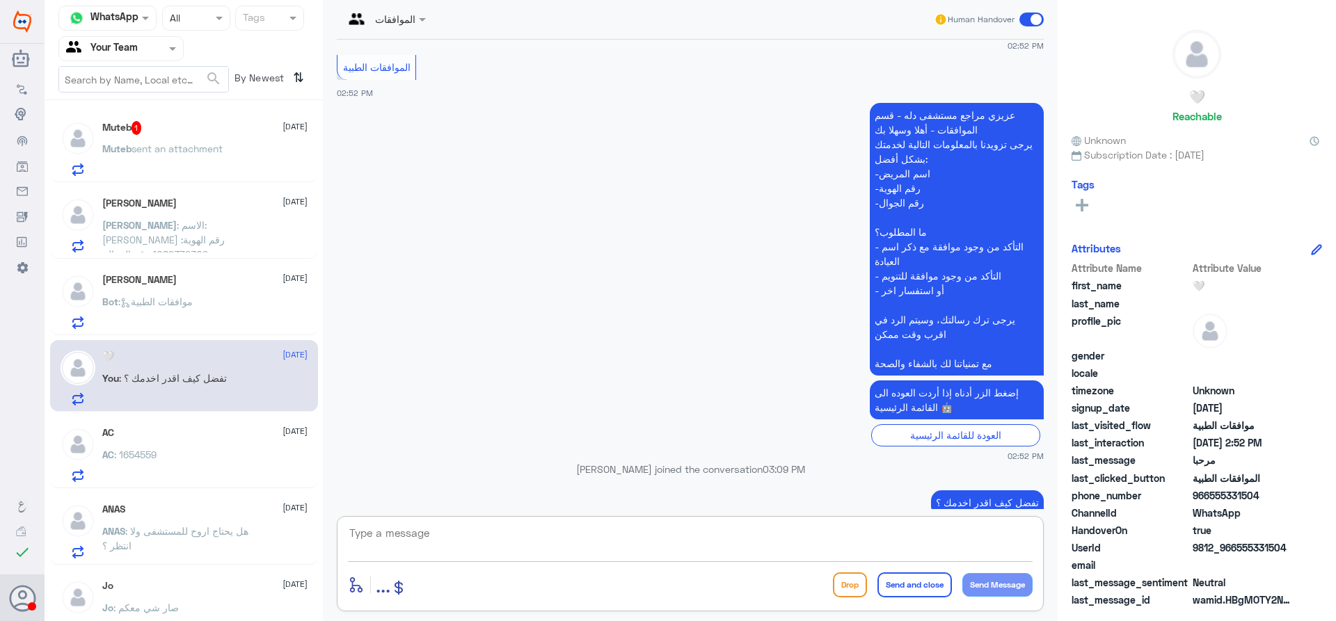
click at [137, 285] on h5 "Abdullah Alfai" at bounding box center [139, 280] width 74 height 12
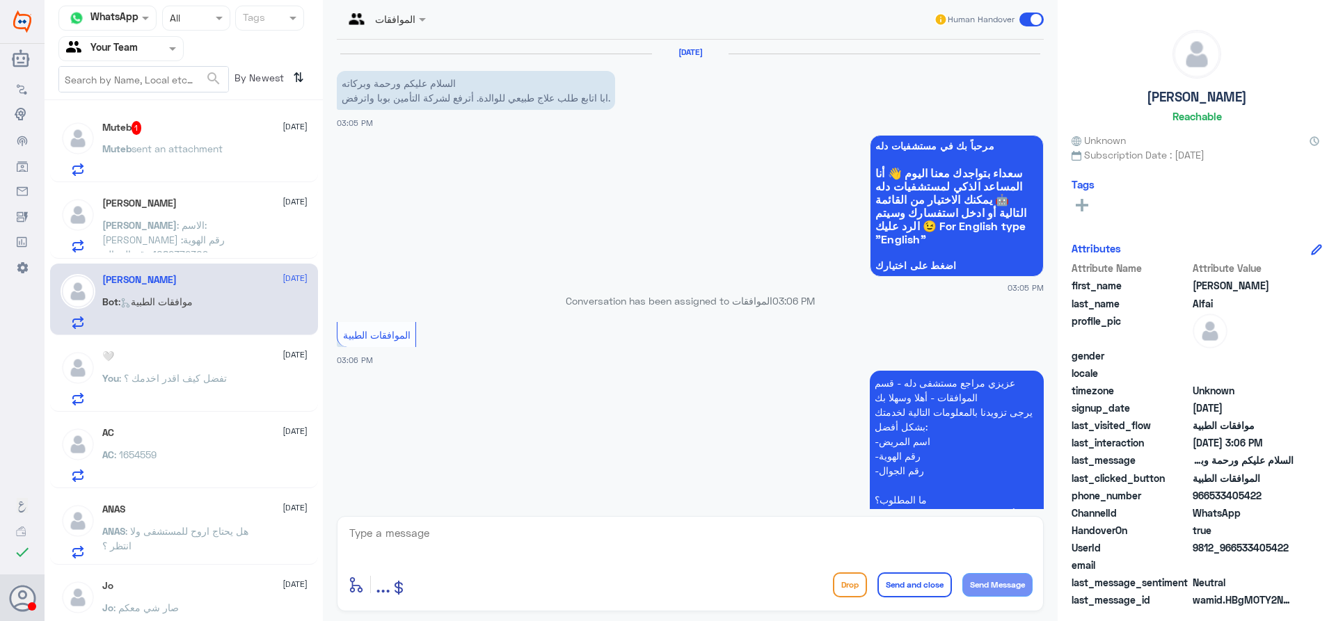
click at [628, 543] on textarea at bounding box center [690, 541] width 685 height 34
type textarea "ارجوا تزويدي يمعلومات المراجع للتحثقق , الهوية او رقم الجوال"
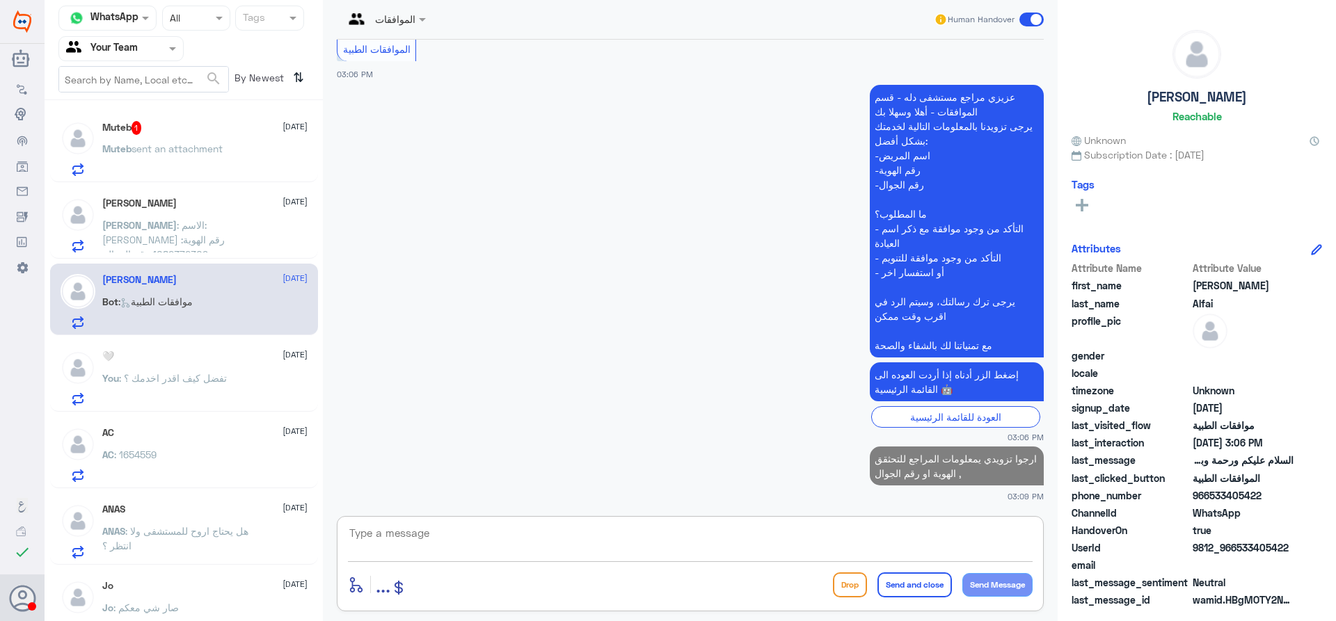
scroll to position [286, 0]
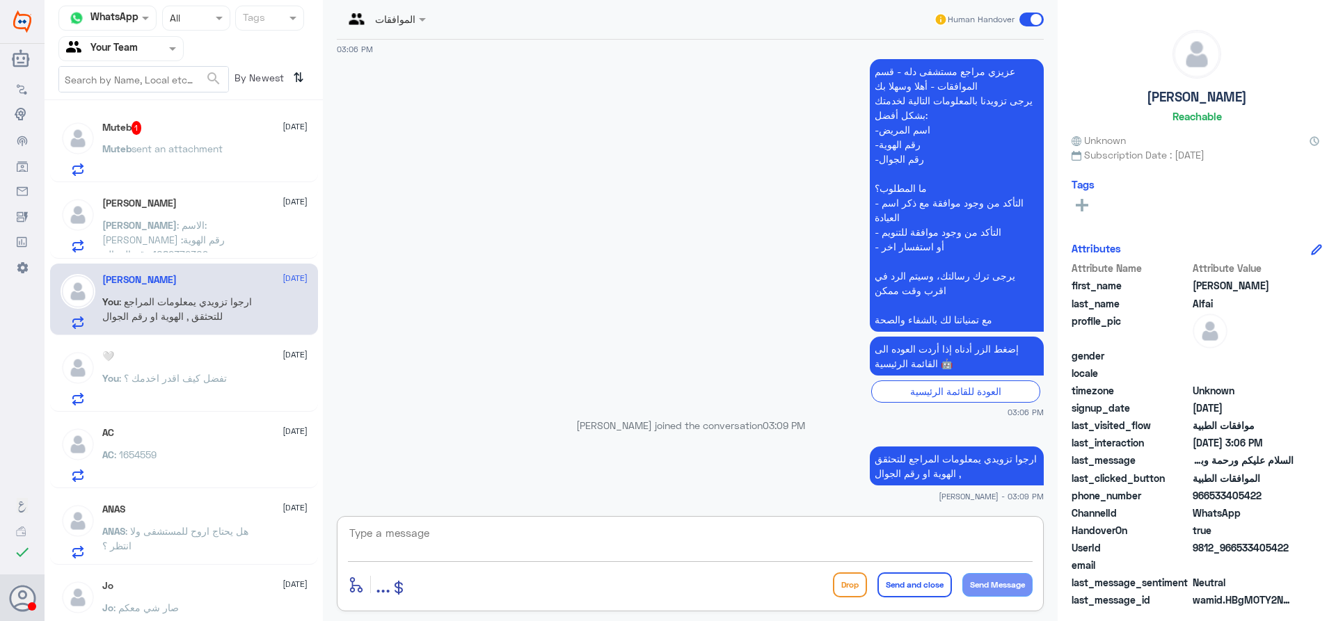
click at [195, 226] on span ": الاسم: ساره العتيبي رقم الهوية: 1082372309 رقم الجوال: 0533433169 رقم الملف: …" at bounding box center [174, 254] width 144 height 70
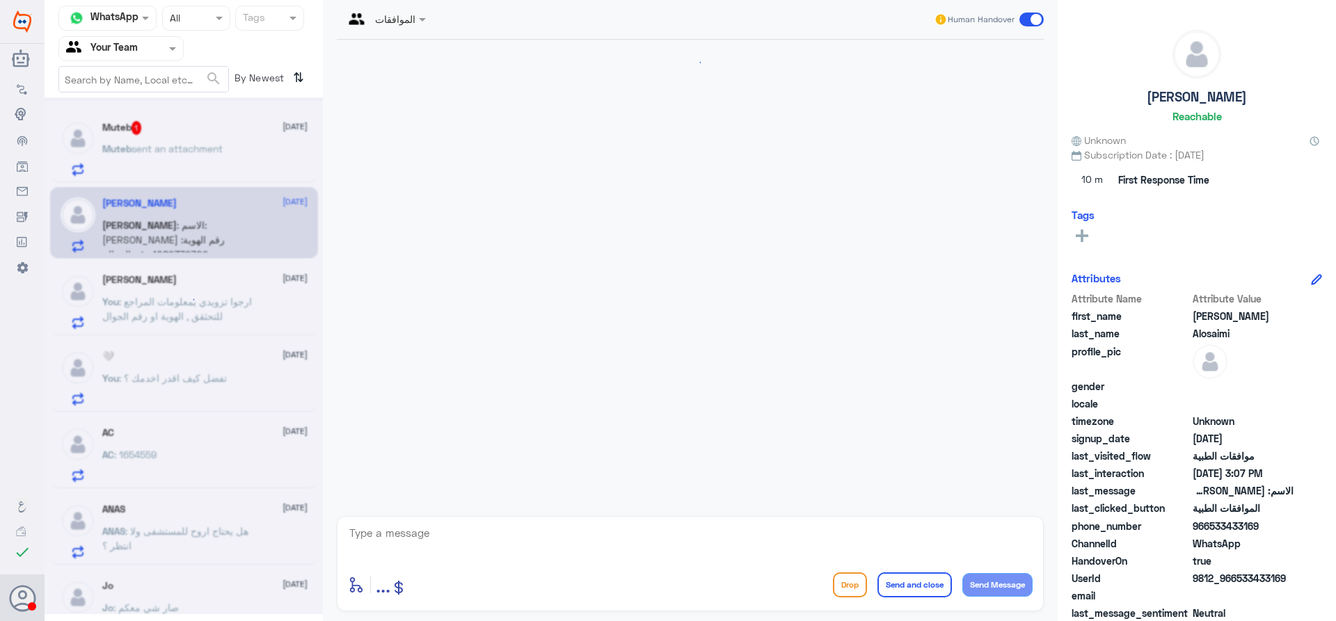
scroll to position [333, 0]
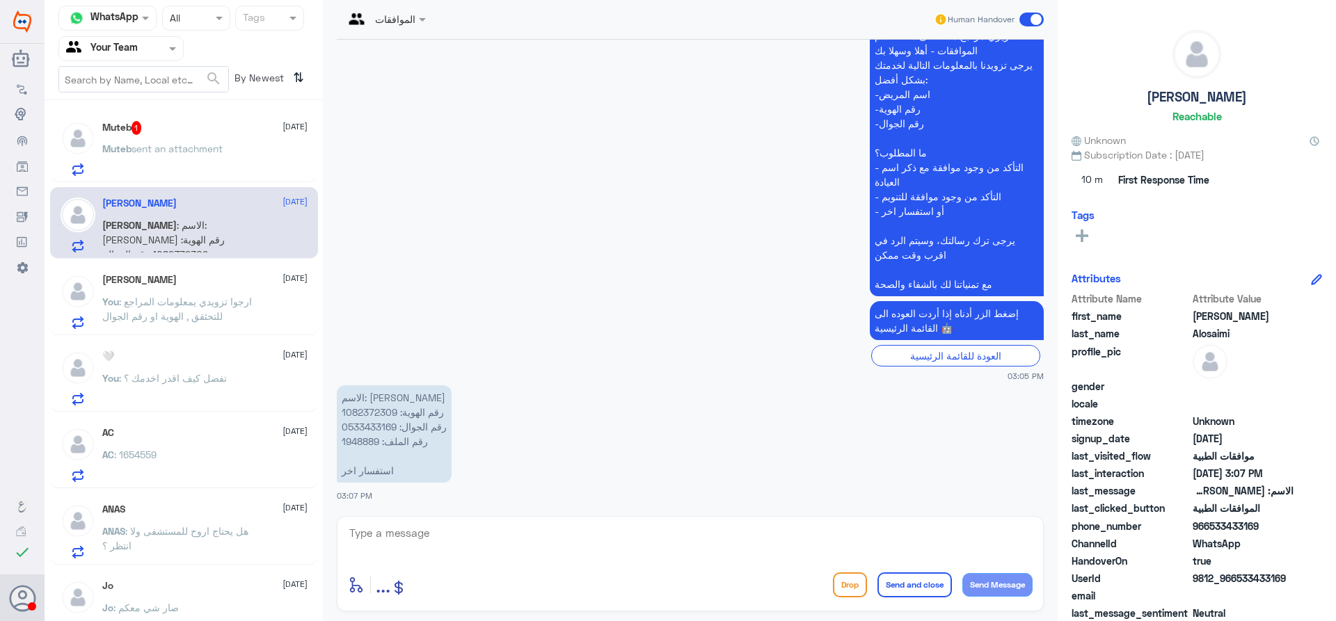
click at [369, 438] on p "الاسم: ساره العتيبي رقم الهوية: 1082372309 رقم الجوال: 0533433169 رقم الملف: 19…" at bounding box center [394, 433] width 115 height 97
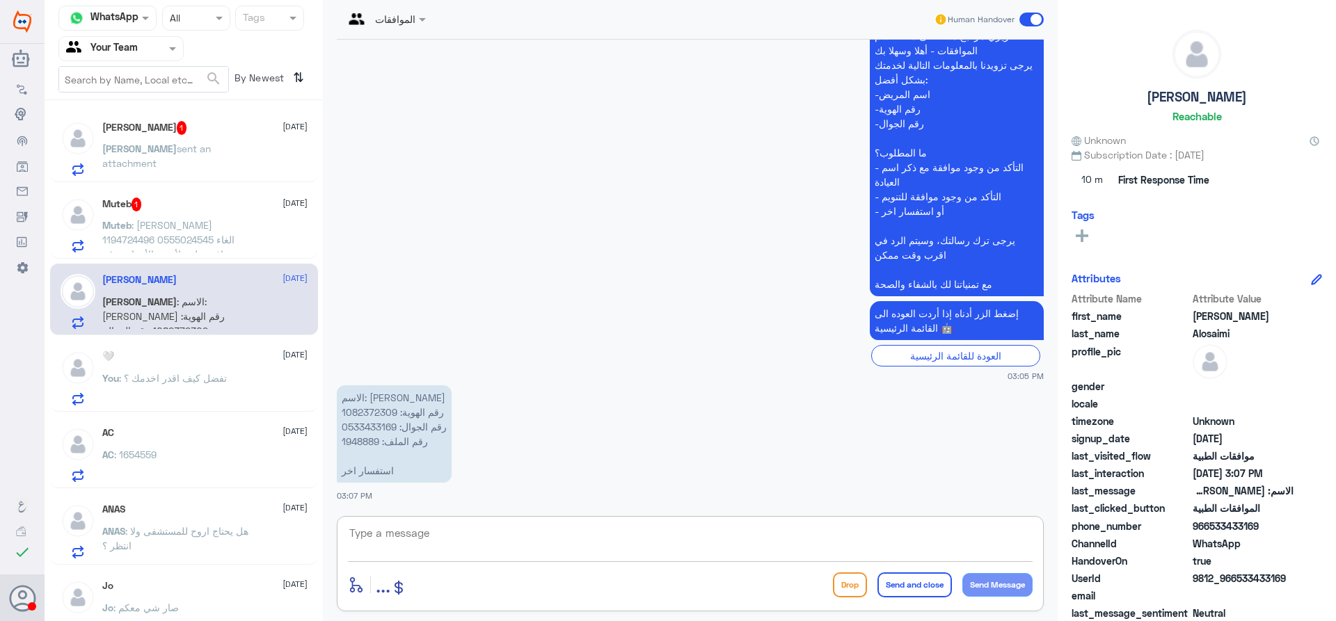
click at [640, 550] on textarea at bounding box center [690, 541] width 685 height 34
type textarea "تفضل عزيزي المراجع كيف اقدر اخدمك ؟"
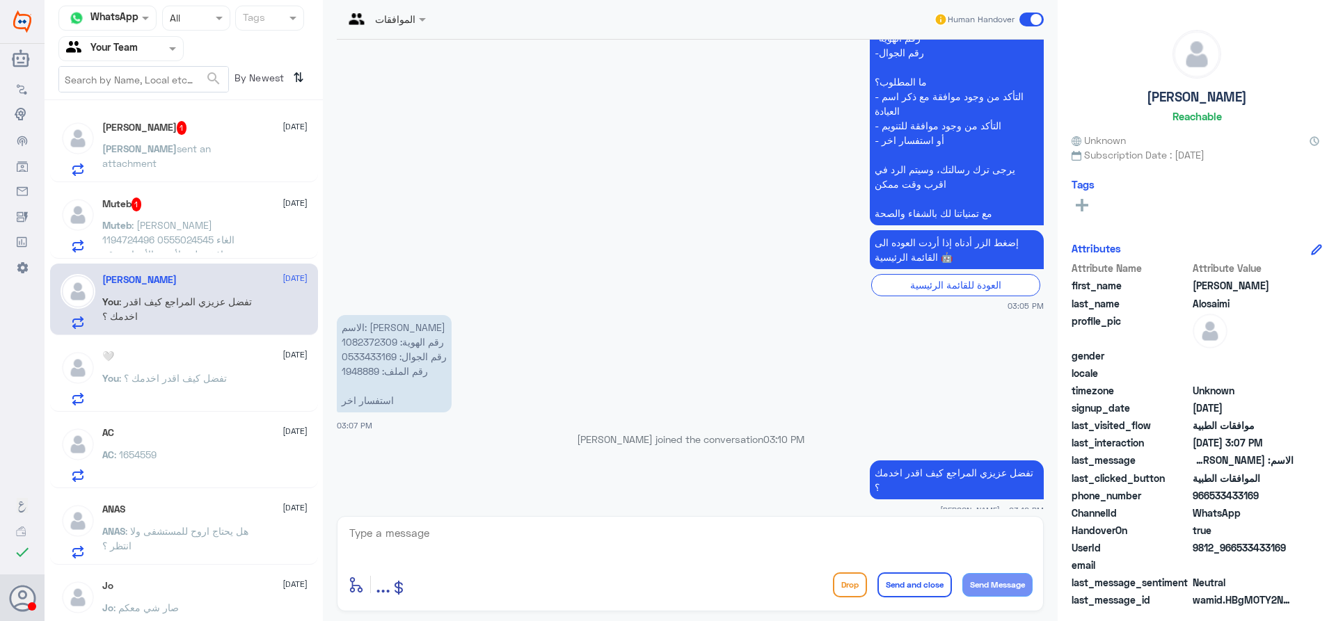
click at [195, 217] on div "Muteb 1 14 September Muteb : ماجد متعب البيضاني 1194724496 0555024545 الغاء موا…" at bounding box center [204, 225] width 205 height 55
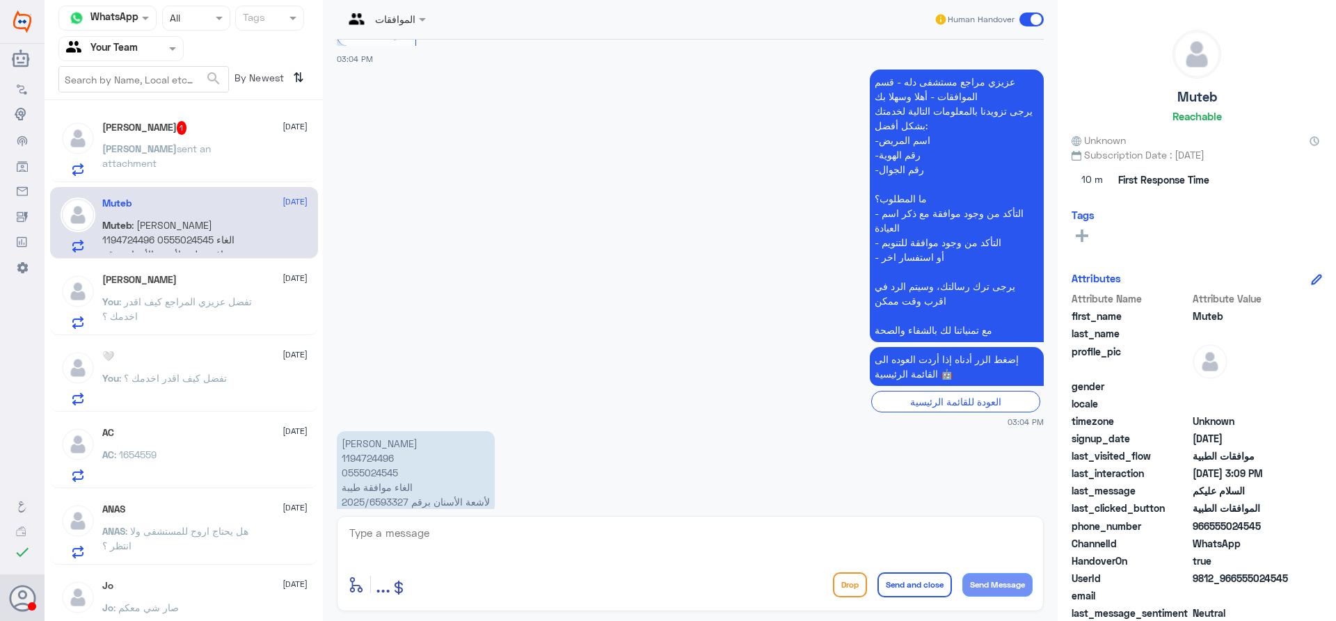
scroll to position [1080, 0]
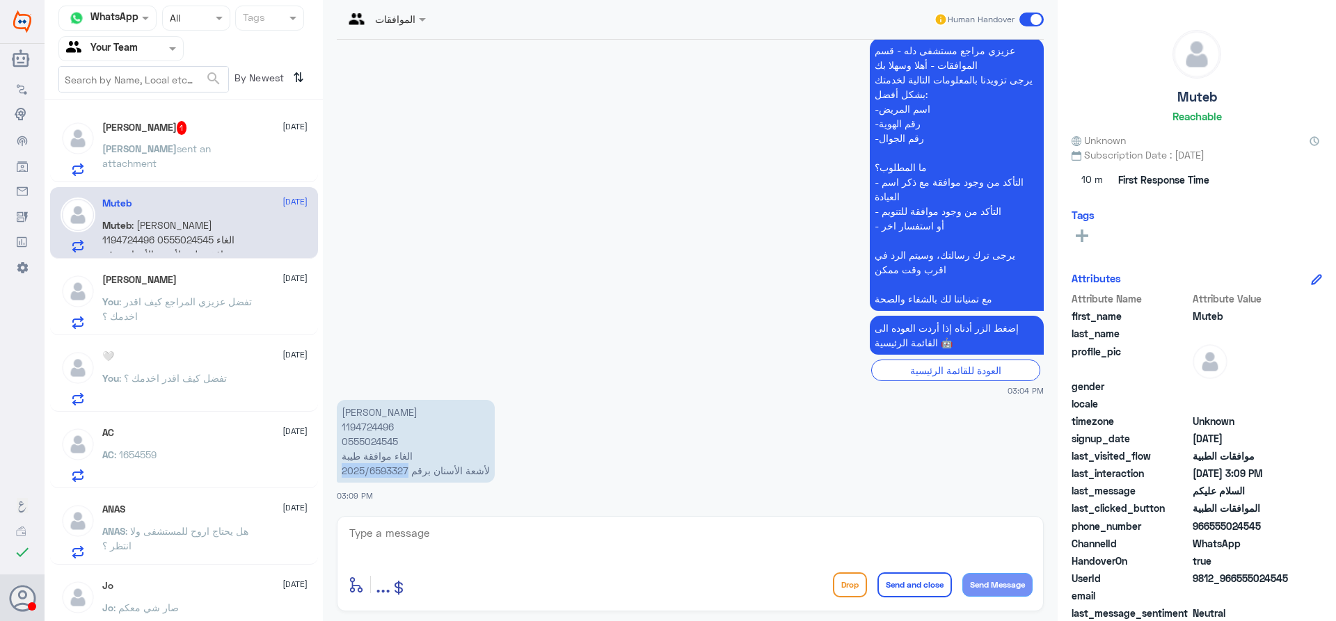
drag, startPoint x: 408, startPoint y: 471, endPoint x: 333, endPoint y: 476, distance: 75.3
click at [333, 476] on div "4 Mar 2025 السلام عليكم 10:26 PM مرحباً بك في مستشفيات دله سعداء بتواجدك معنا ا…" at bounding box center [690, 275] width 721 height 470
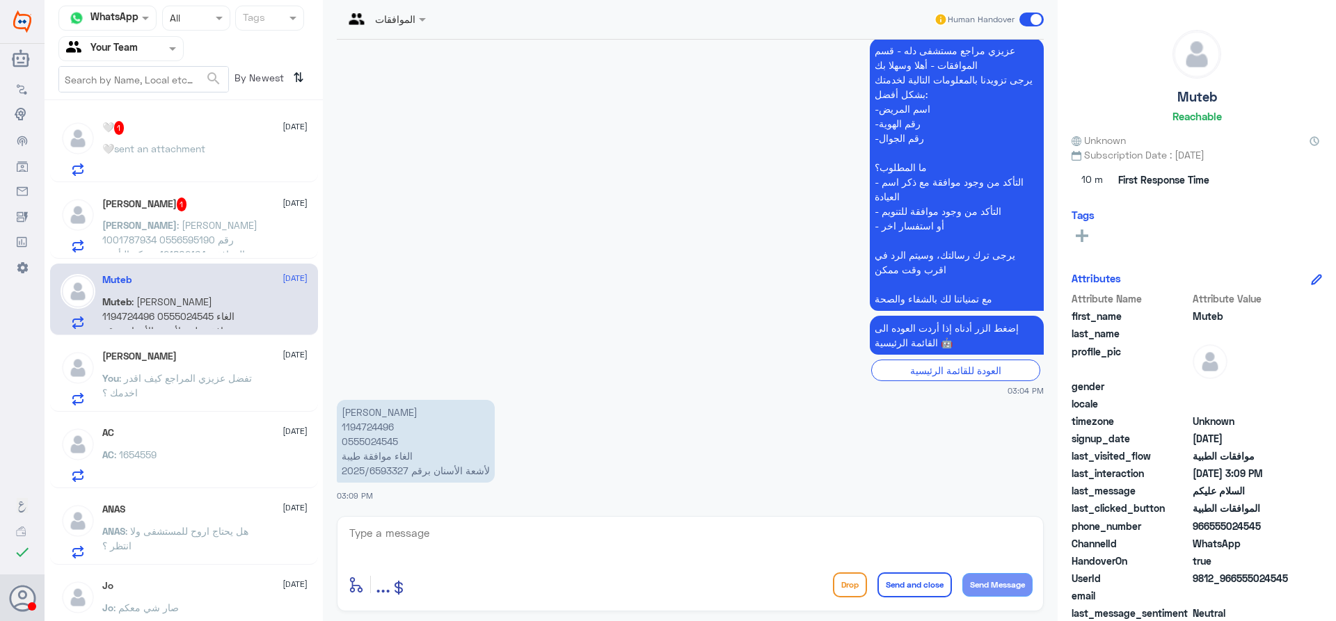
click at [579, 538] on textarea at bounding box center [690, 541] width 685 height 34
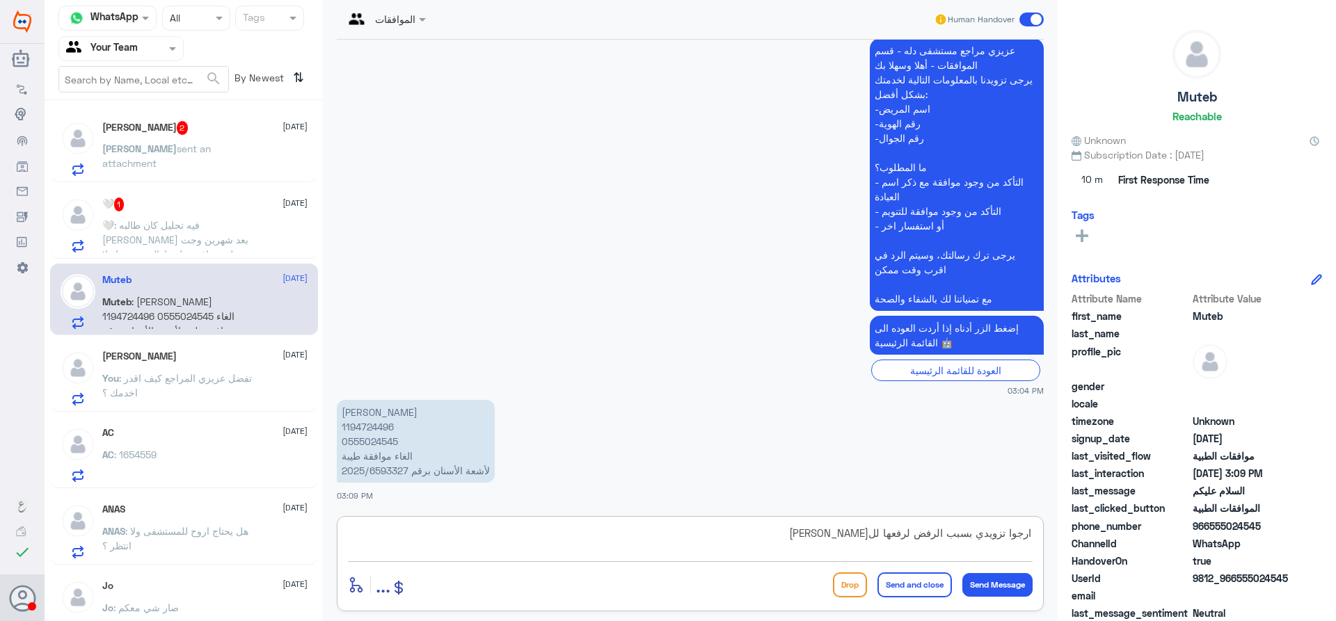
type textarea "ارجوا تزويدي بسبب الرفض لرفعها للتامين"
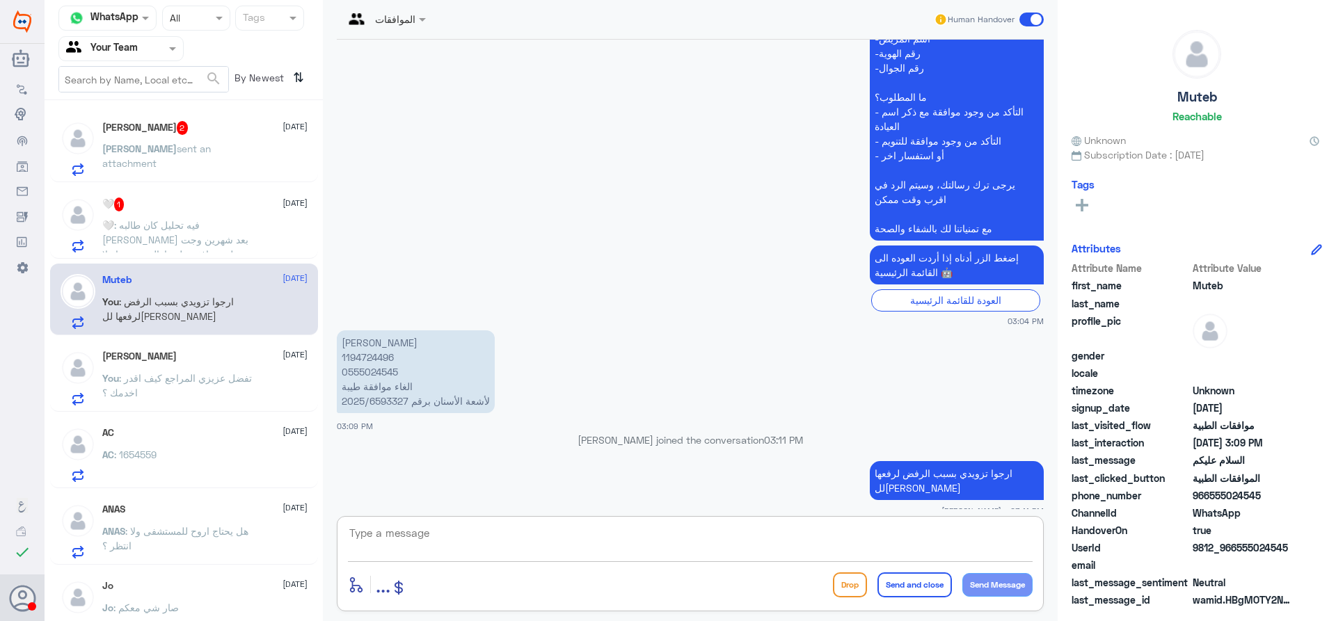
click at [205, 247] on p "🤍 : فيه تحليل كان طالبه الدكتور حامد وقال بعد شهرين وجت عليه موافقه هل مازال مو…" at bounding box center [180, 235] width 157 height 35
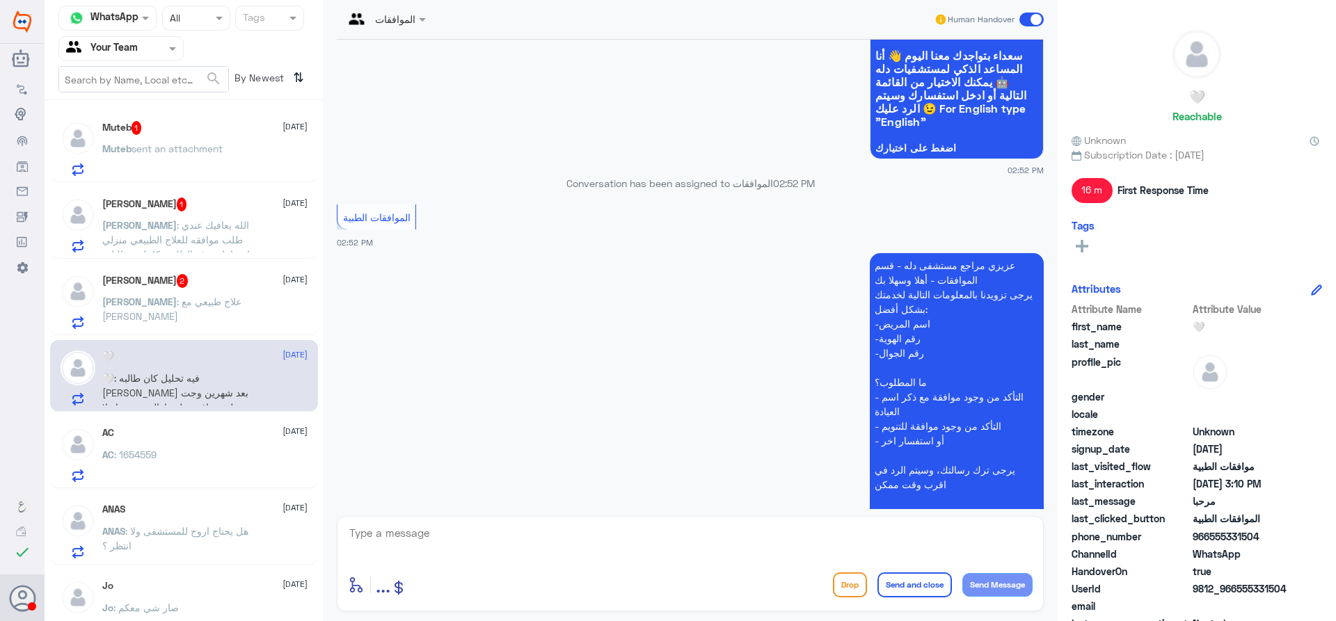
scroll to position [615, 0]
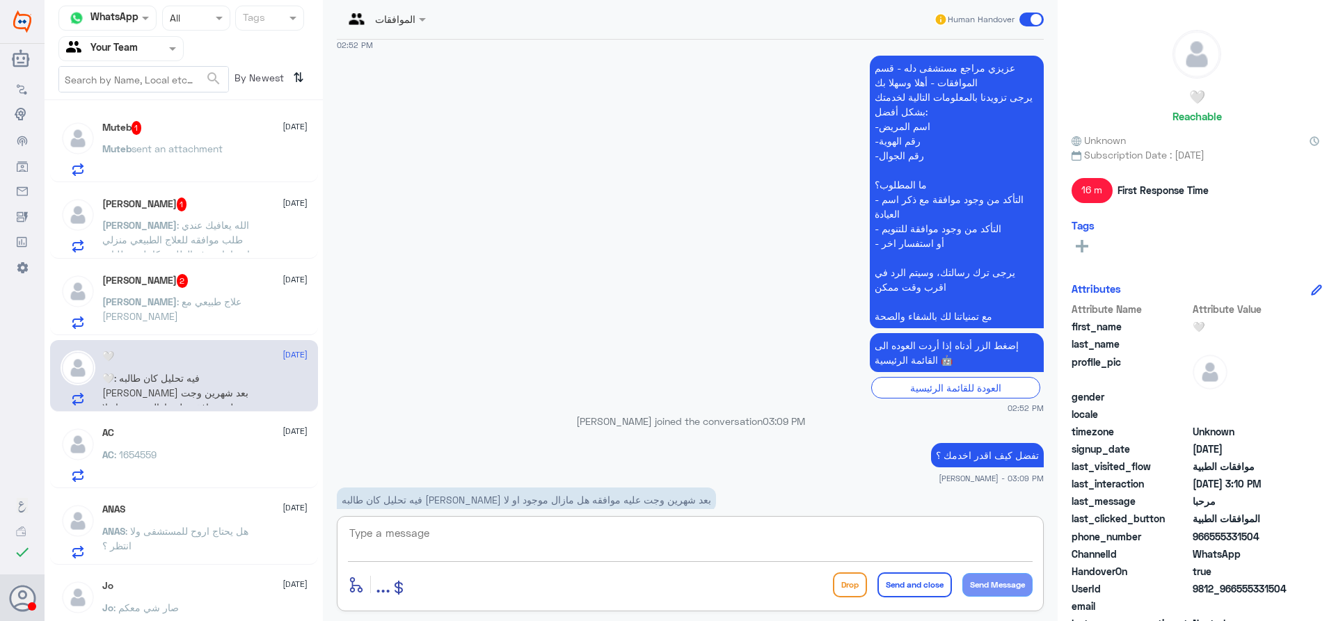
click at [626, 529] on textarea at bounding box center [690, 541] width 685 height 34
click at [660, 524] on textarea at bounding box center [690, 541] width 685 height 34
type textarea "ا"
type textarea "عزيزي المراجع مدة صلاحية الموافقة شهر واحد بعد ذلك بجب رفع موافقة جديدة"
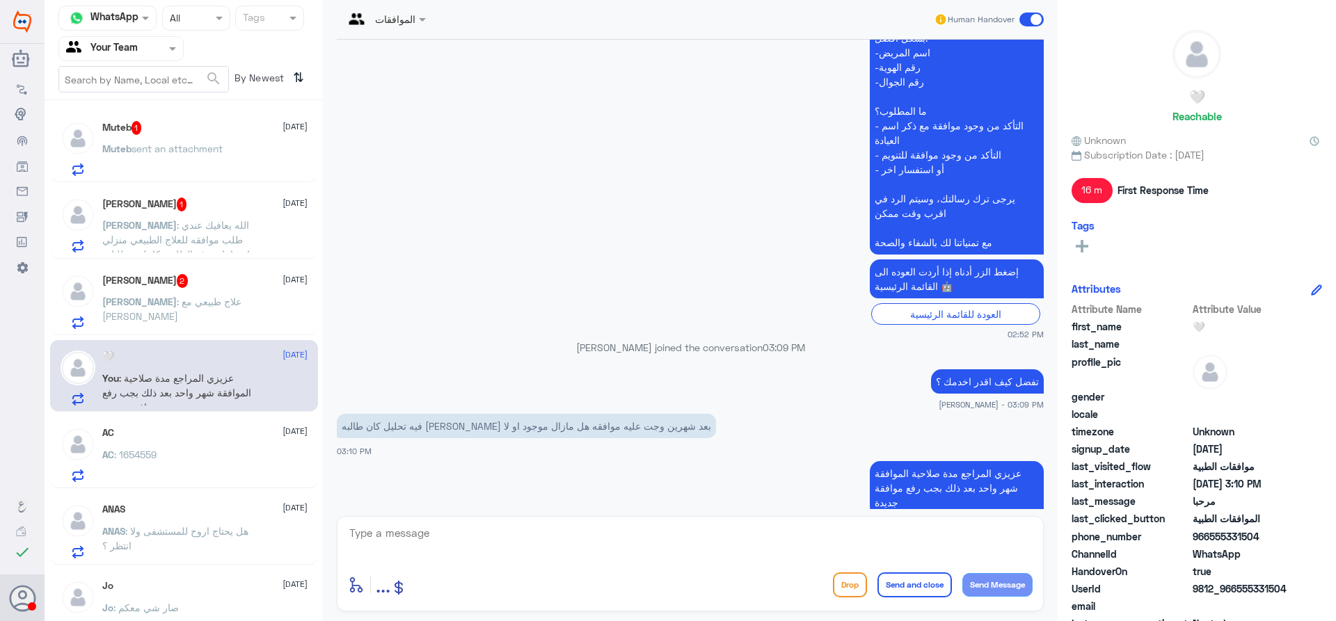
click at [166, 278] on h5 "Abdullah Alfai 2" at bounding box center [145, 281] width 86 height 14
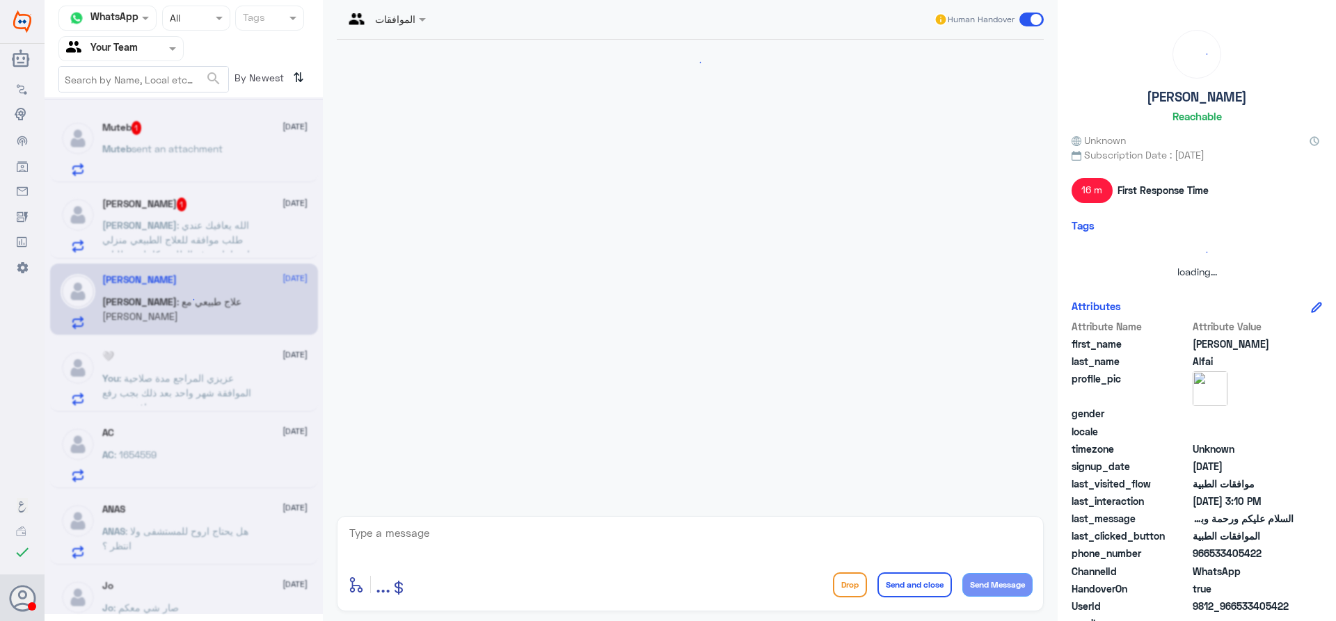
scroll to position [494, 0]
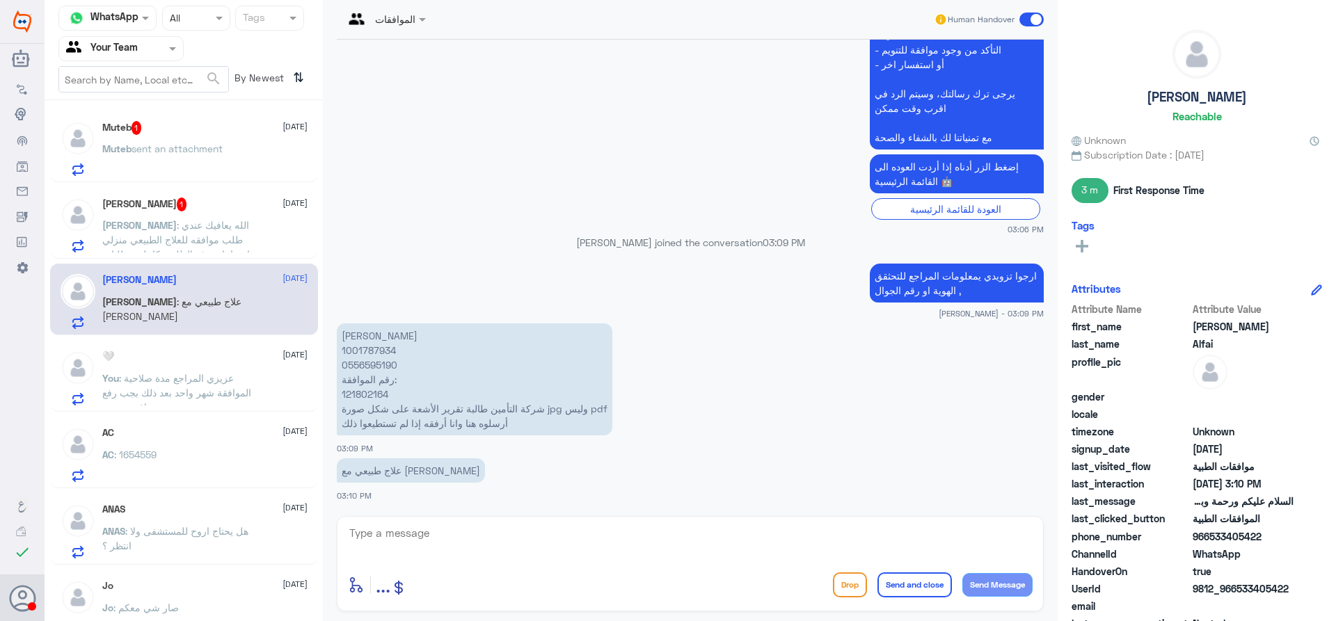
click at [367, 391] on p "نوال عبدالله شبراويشي 1001787934 0556595190 رقم الموافقة: 121802164 شركة التأمي…" at bounding box center [474, 379] width 275 height 112
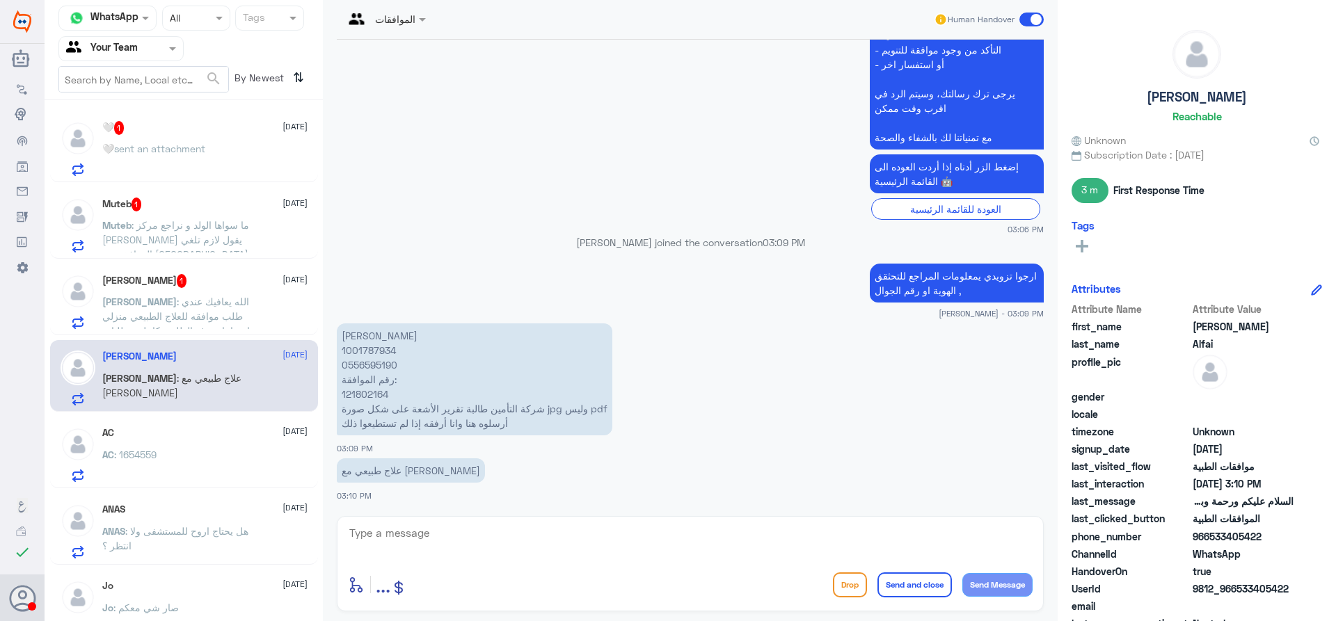
click at [521, 523] on div "enter flow name ... Drop Send and close Send Message" at bounding box center [690, 563] width 707 height 95
click at [518, 527] on textarea at bounding box center [690, 541] width 685 height 34
paste textarea "122453497"
type textarea "عزيزي المراجع تم رفع موافقة جديده ومع ارفاق تقرير الطبيب والاشعة الركبة تحت رقم…"
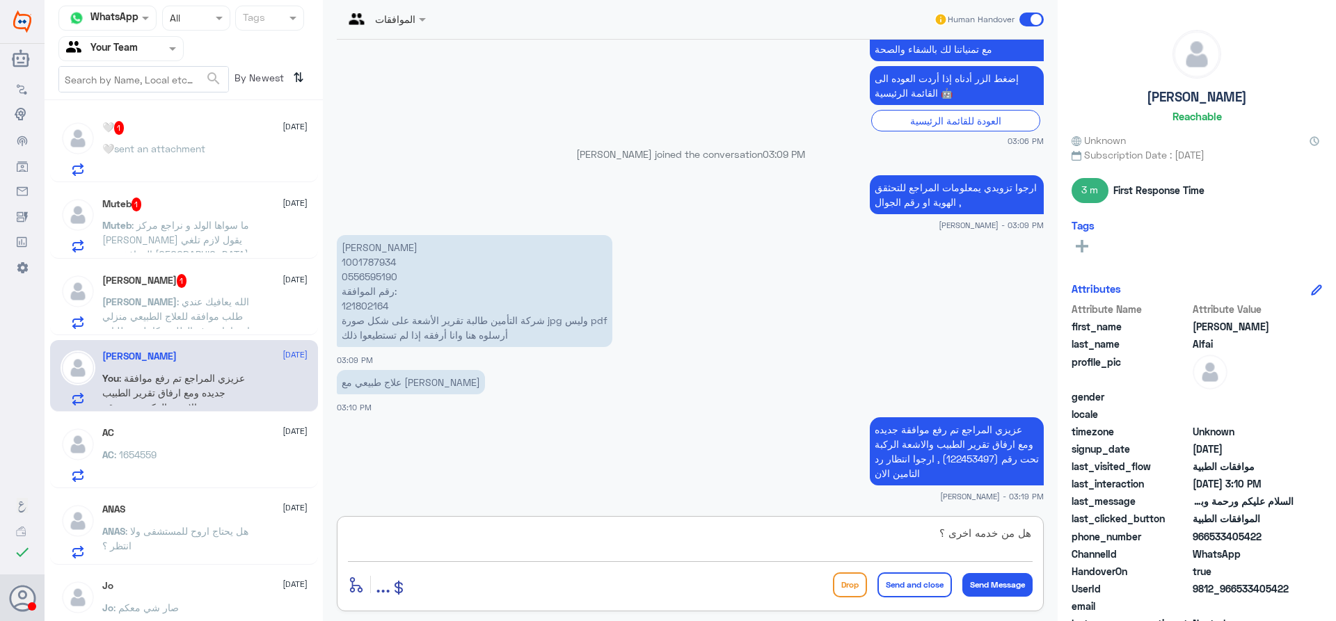
type textarea "هل من خدمه اخرى ؟"
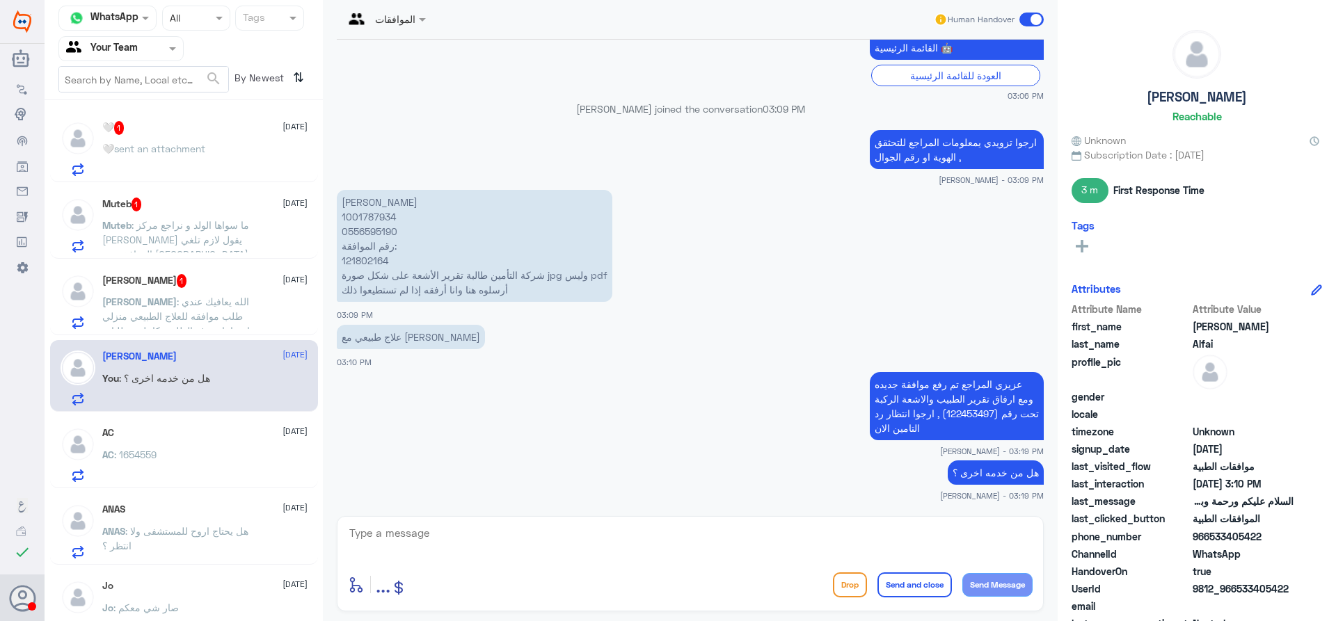
click at [225, 318] on span ": الله يعافيك عندي طلب موافقه للعلاج الطبيعي منزلي ابي اعادة رفع الطلب بكامل مت…" at bounding box center [175, 331] width 147 height 70
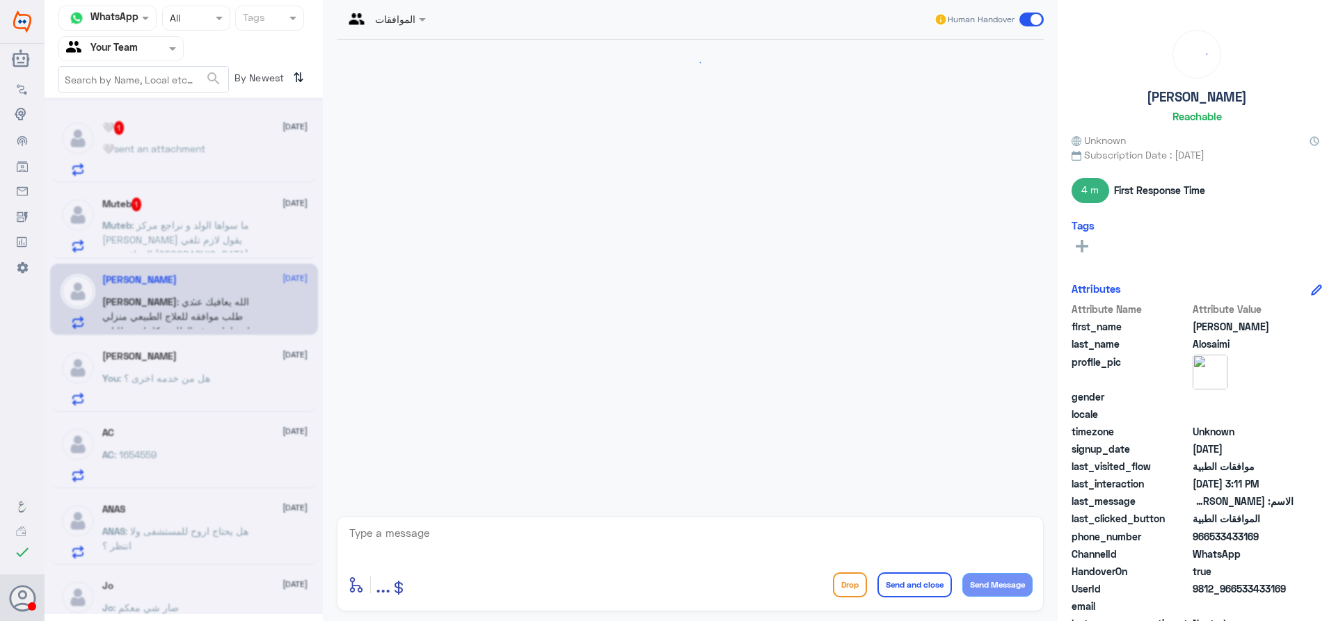
scroll to position [479, 0]
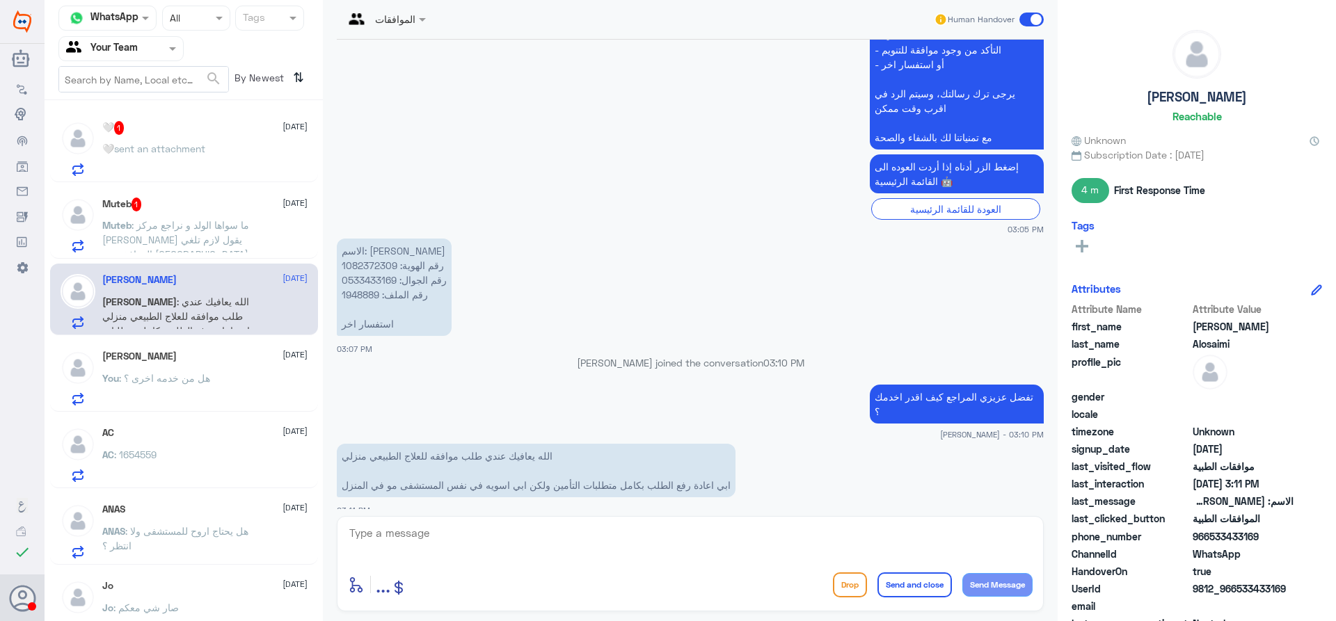
click at [349, 305] on p "الاسم: ساره العتيبي رقم الهوية: 1082372309 رقم الجوال: 0533433169 رقم الملف: 19…" at bounding box center [394, 287] width 115 height 97
click at [351, 296] on p "الاسم: ساره العتيبي رقم الهوية: 1082372309 رقم الجوال: 0533433169 رقم الملف: 19…" at bounding box center [394, 287] width 115 height 97
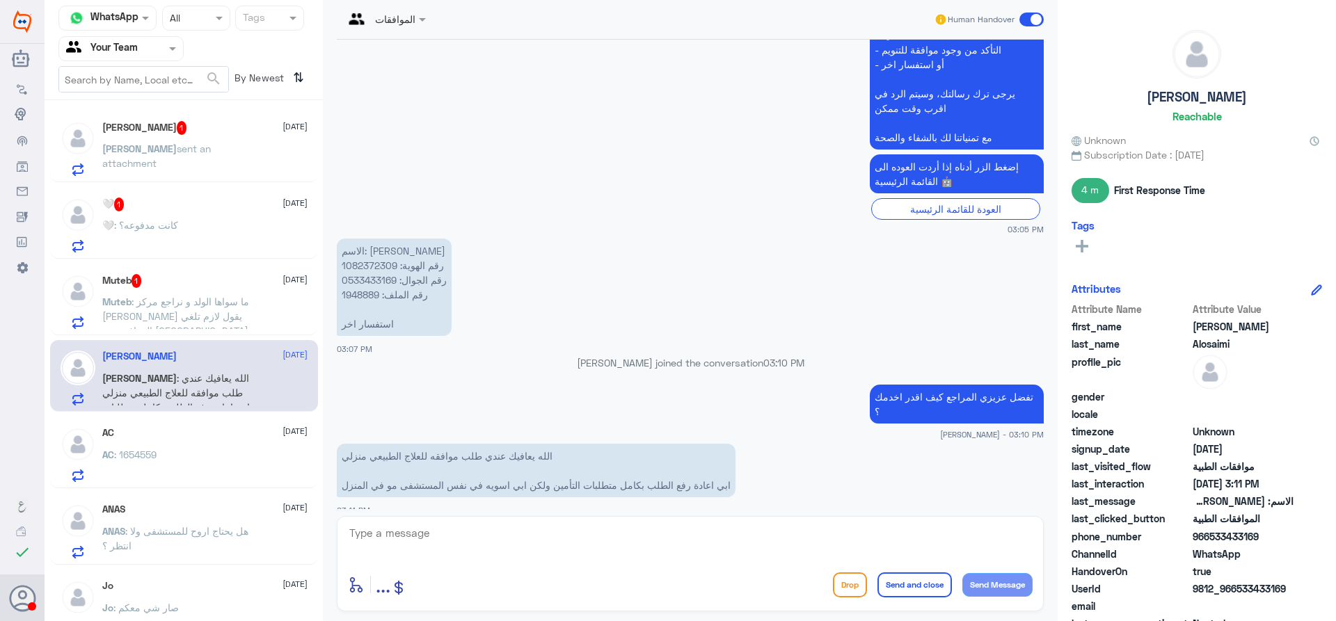
click at [729, 517] on div "enter flow name ... Drop Send and close Send Message" at bounding box center [690, 563] width 707 height 95
click at [722, 539] on textarea at bounding box center [690, 541] width 685 height 34
type textarea "عزيزي المراجع تم رفع الموافقة مرة اخرى بارفاق تقرير الطبيب و تقرير الاشعة , ارج…"
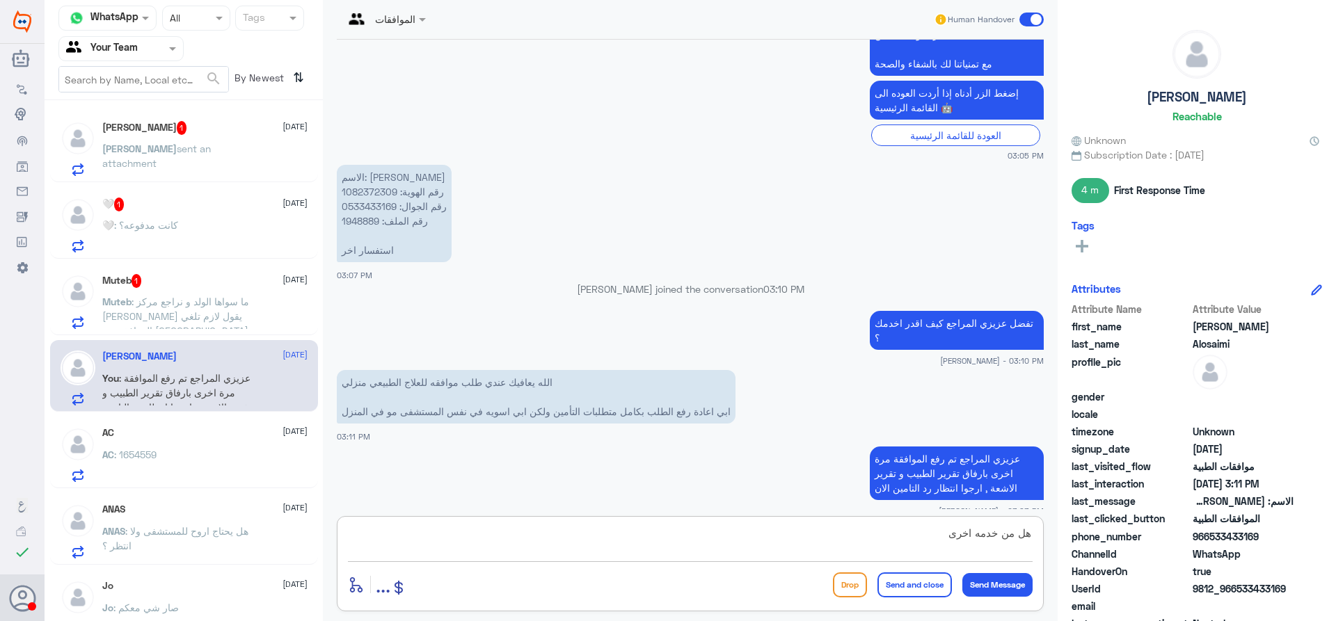
type textarea "هل من خدمه اخرى ؟"
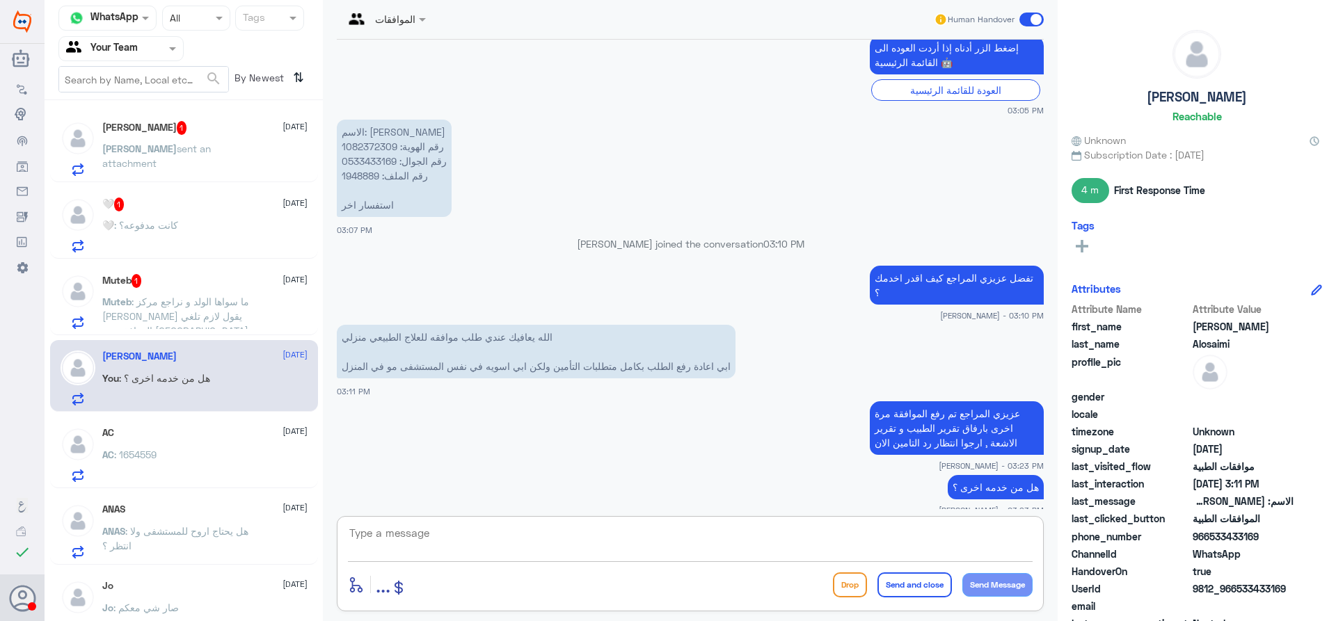
click at [209, 298] on span ": ما سواها الولد و نراجع مركز ثاني والتأمين يقول لازم تلغي الموافقة من مستشفى د…" at bounding box center [175, 316] width 147 height 41
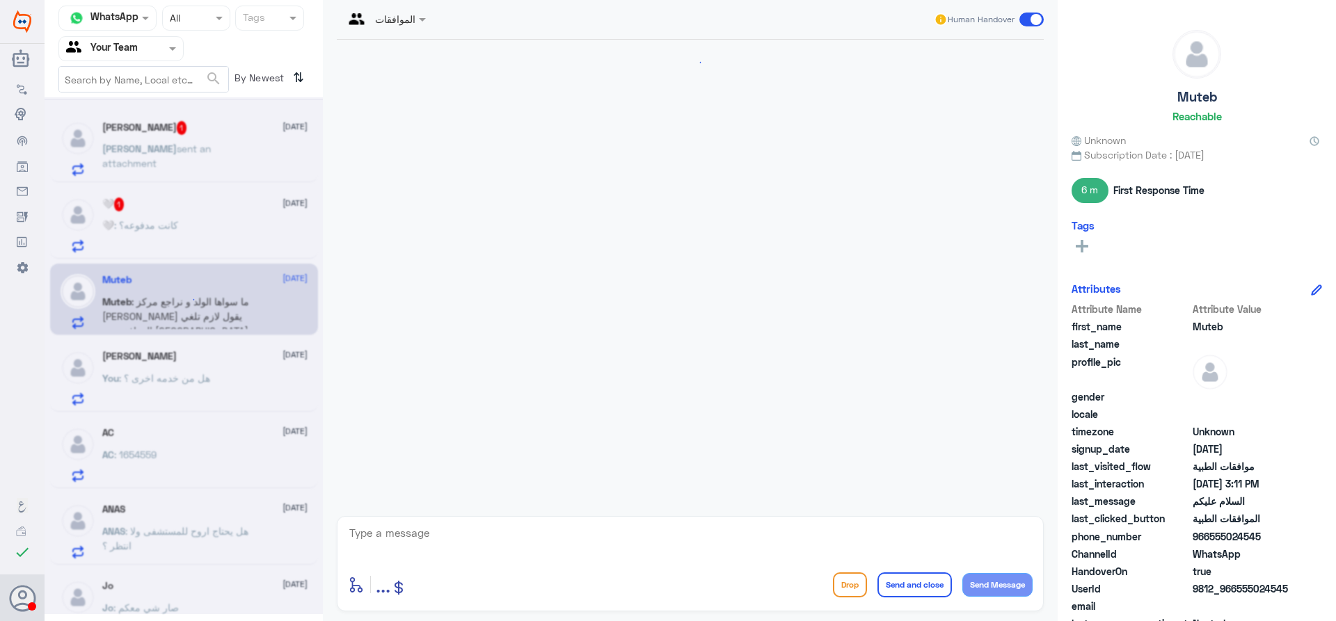
scroll to position [1197, 0]
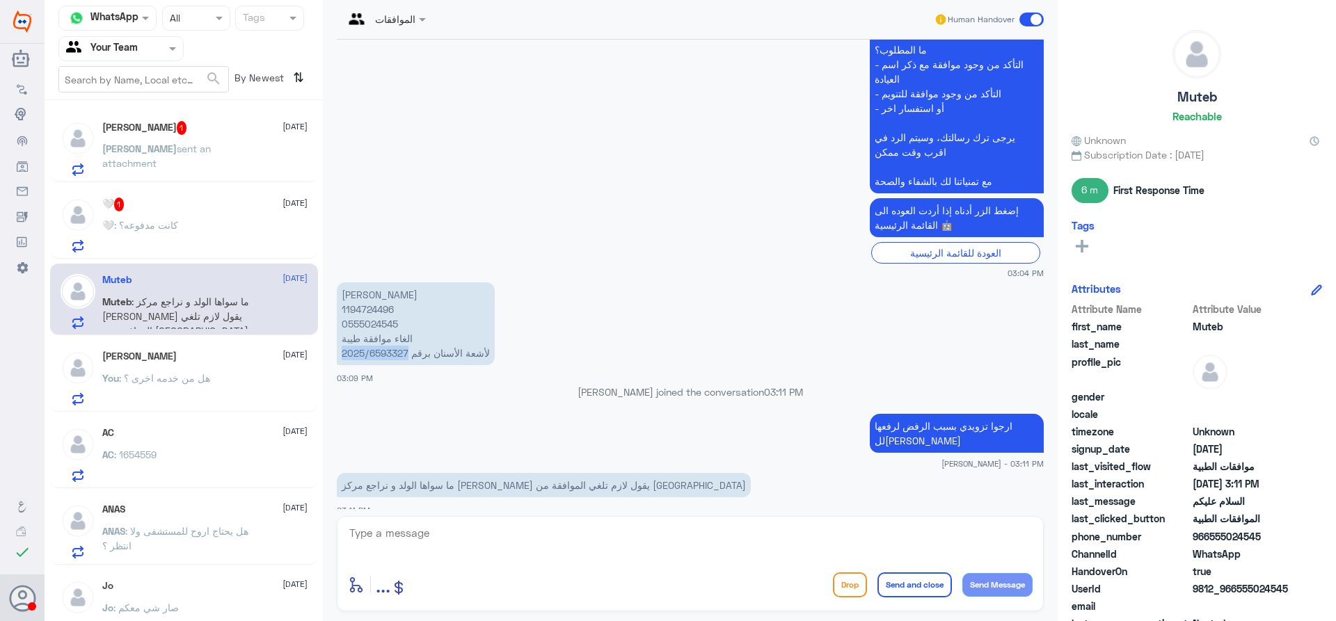
drag, startPoint x: 409, startPoint y: 357, endPoint x: 335, endPoint y: 358, distance: 73.8
click at [335, 358] on div "4 Mar 2025 السلام عليكم 10:26 PM مرحباً بك في مستشفيات دله سعداء بتواجدك معنا ا…" at bounding box center [690, 275] width 721 height 470
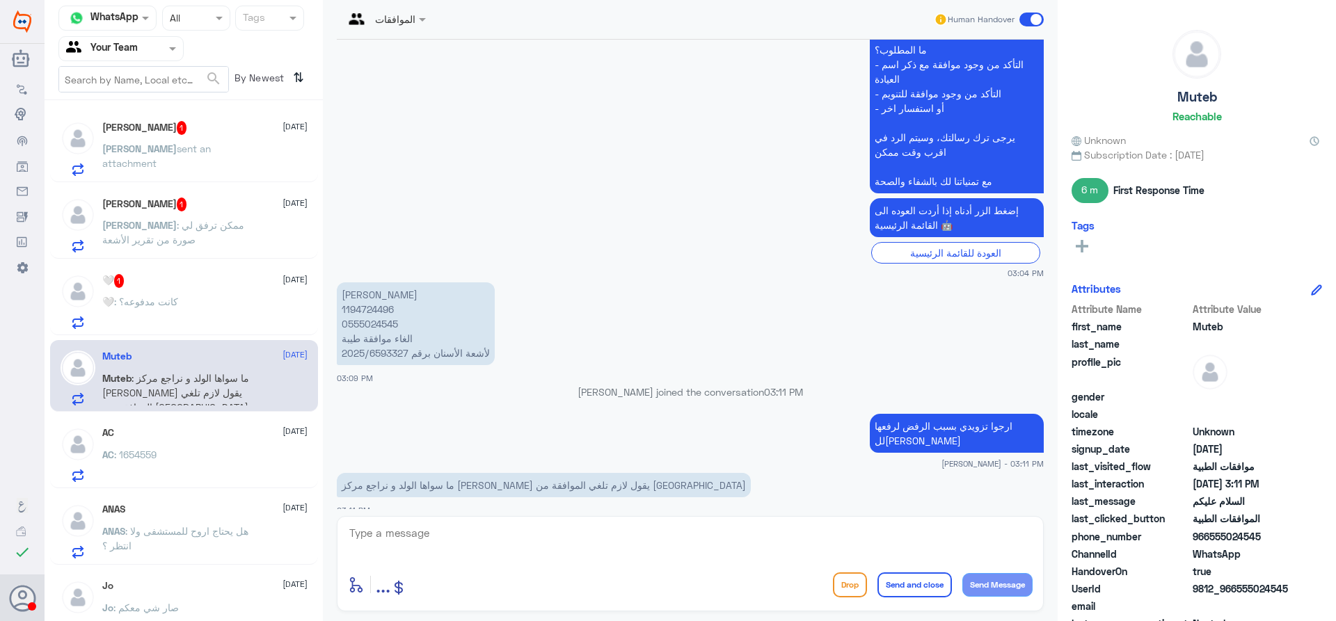
click at [188, 311] on div "🤍 : كانت مدفوعه؟" at bounding box center [204, 313] width 205 height 31
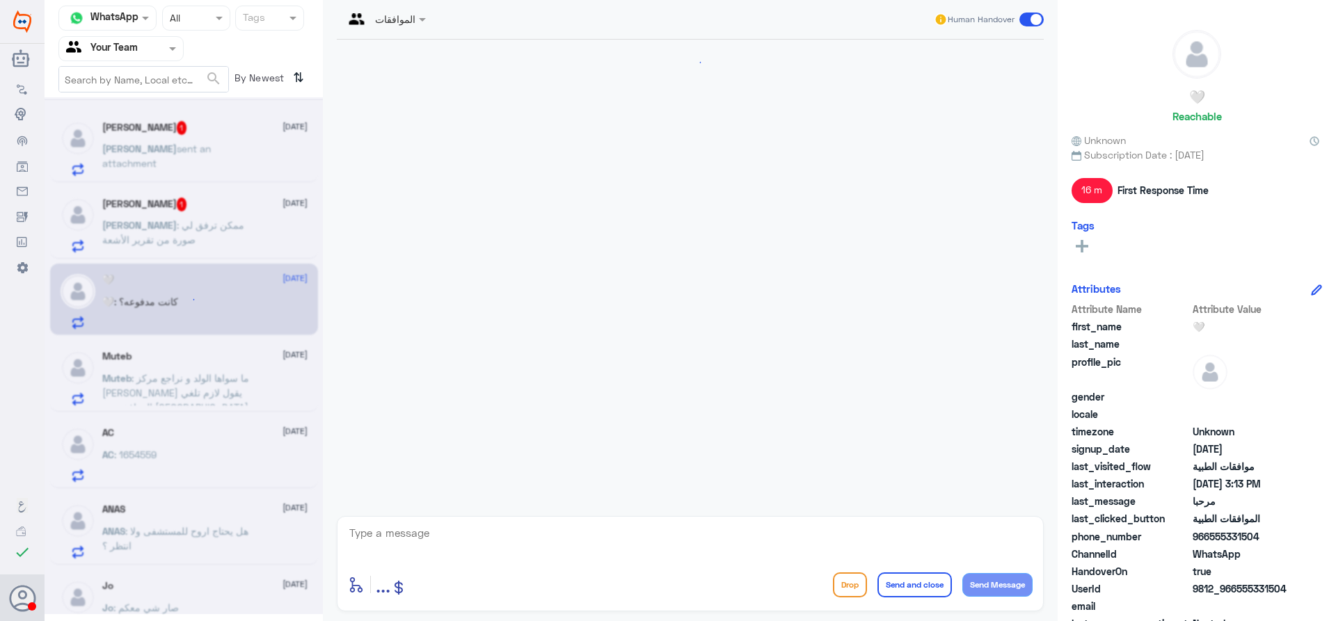
scroll to position [737, 0]
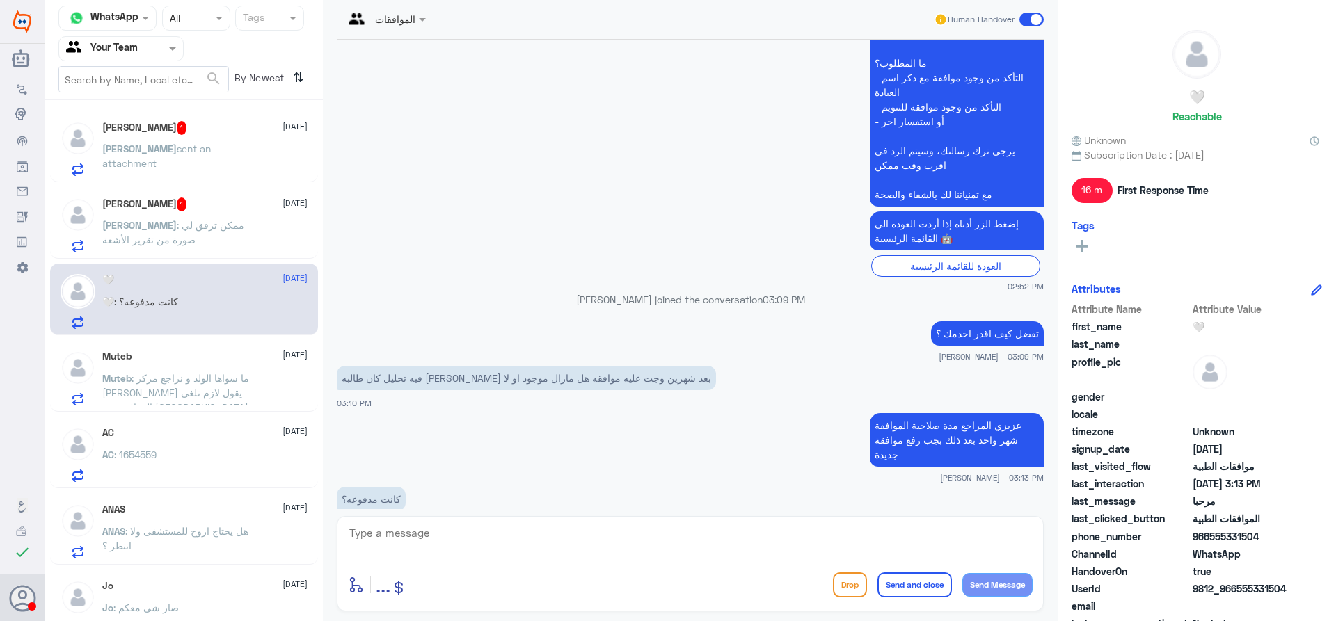
click at [248, 241] on p "Abdullah : ممكن ترفق لي صورة من تقرير الأشعة" at bounding box center [180, 235] width 157 height 35
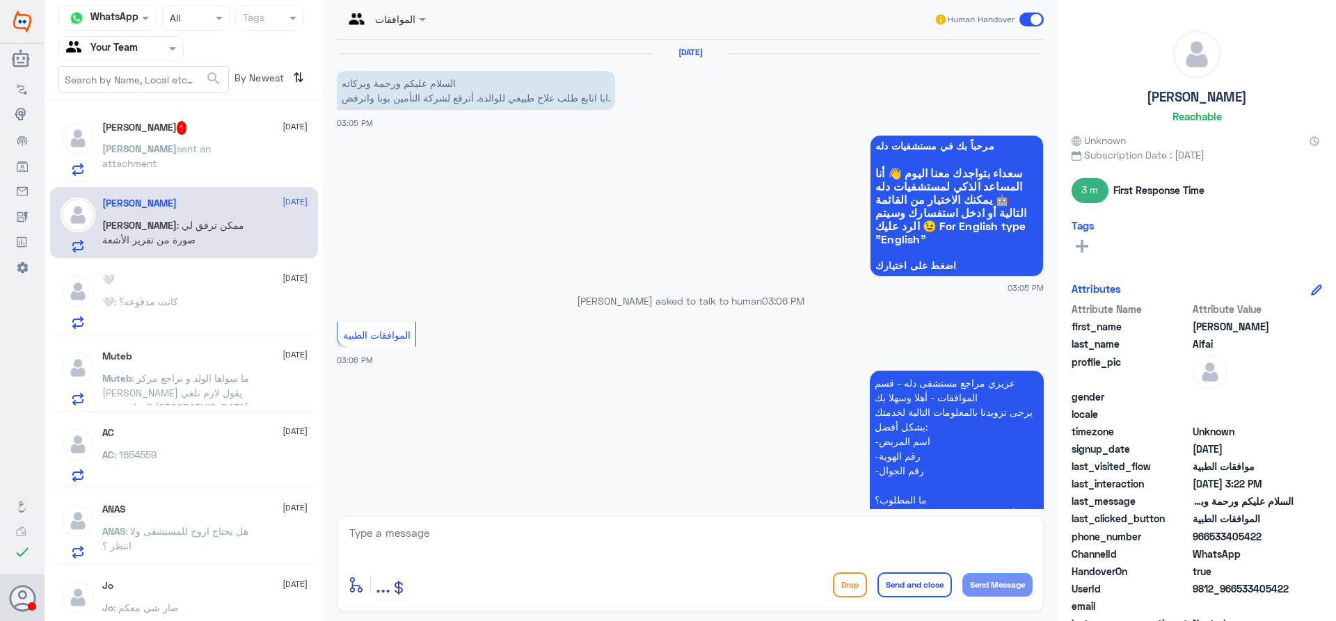
scroll to position [675, 0]
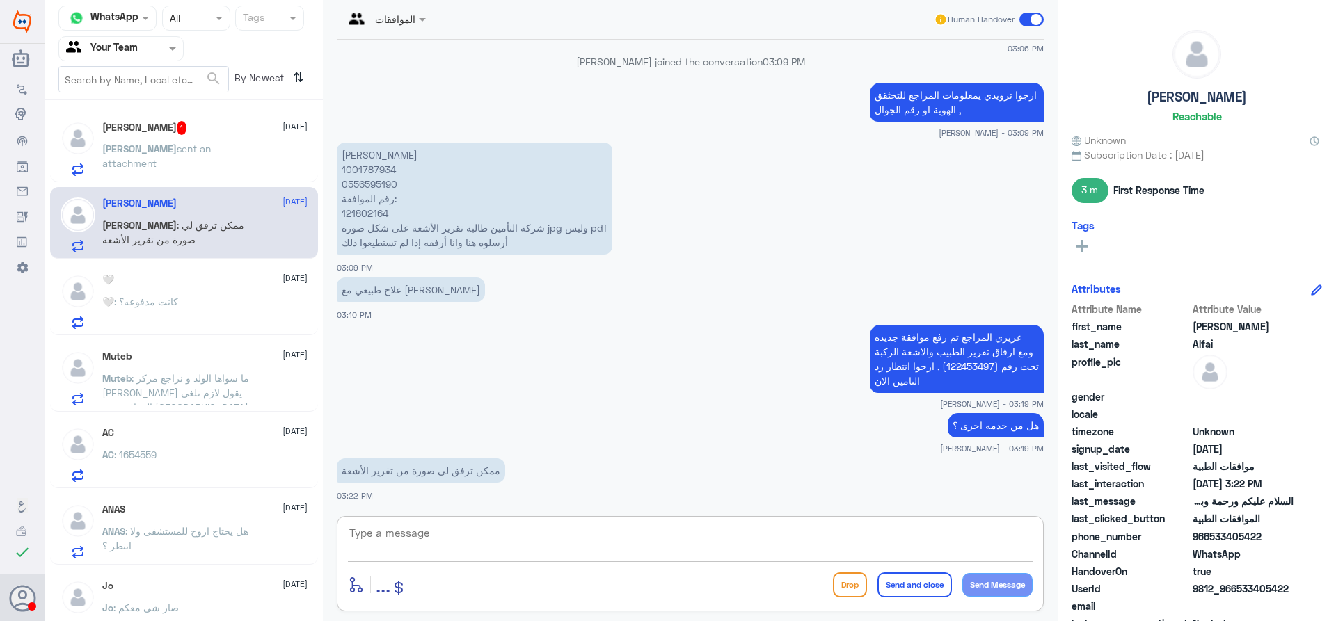
click at [514, 549] on textarea at bounding box center [690, 541] width 685 height 34
click at [943, 535] on textarea "مع الاسف لا يمكننا في حال طلب نسخة من التقرير يجب التواصل مع قسم التقارير الطبي…" at bounding box center [690, 541] width 685 height 34
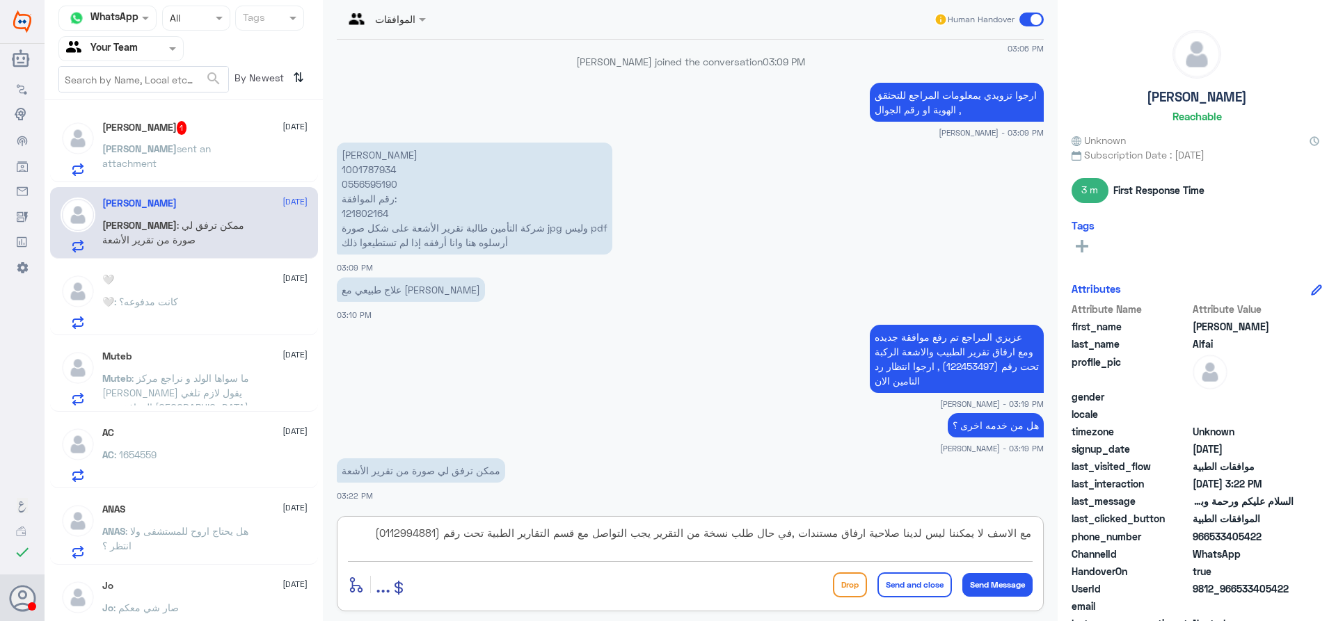
type textarea "مع الاسف لا يمكننا ليس لدينا صلاحية ارفاق مستندات , في حال طلب نسخة من التقرير …"
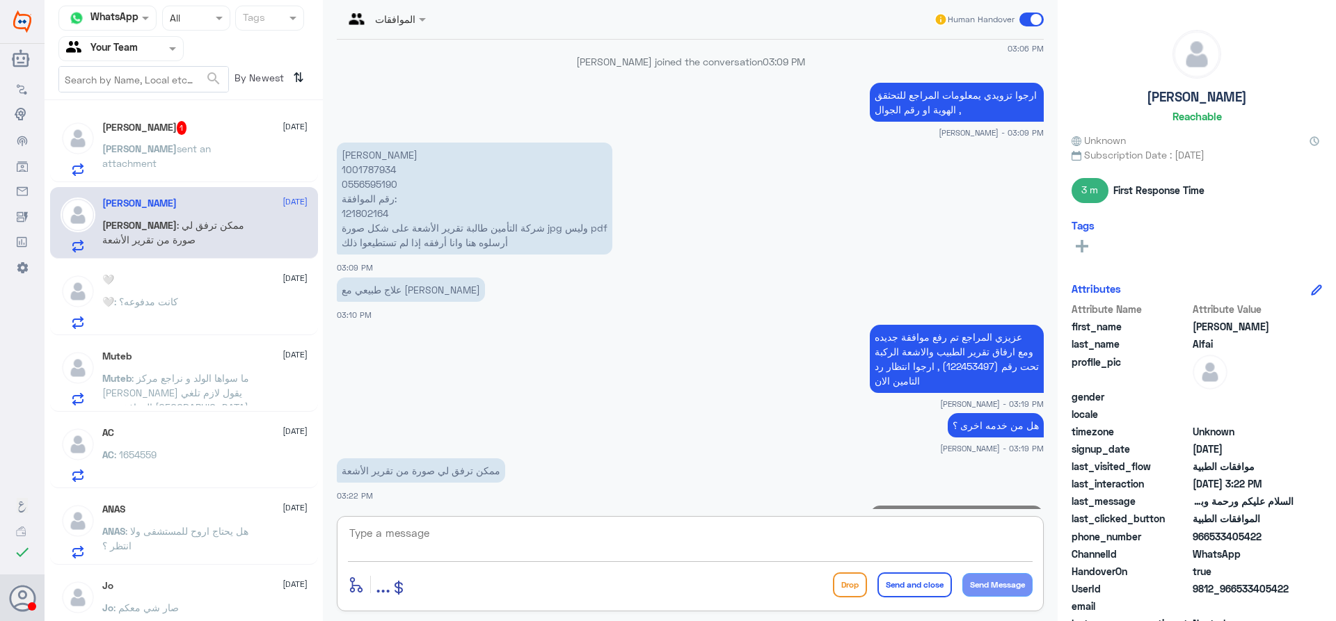
scroll to position [763, 0]
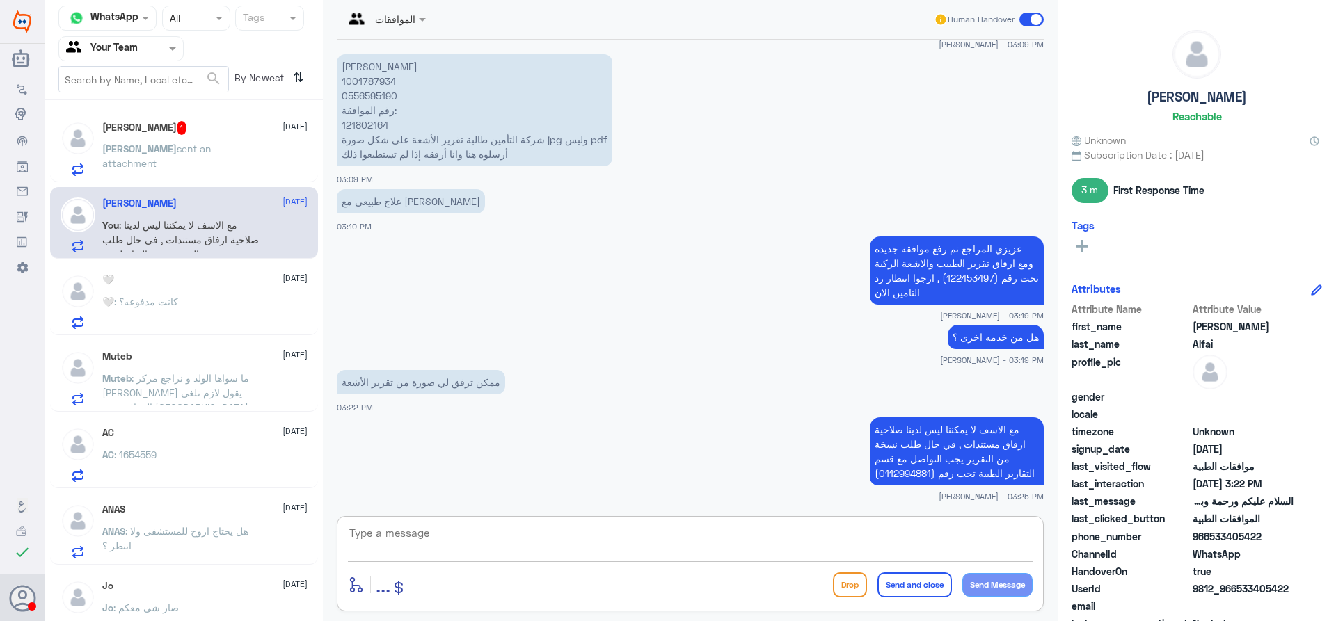
click at [200, 146] on span "sent an attachment" at bounding box center [156, 156] width 109 height 26
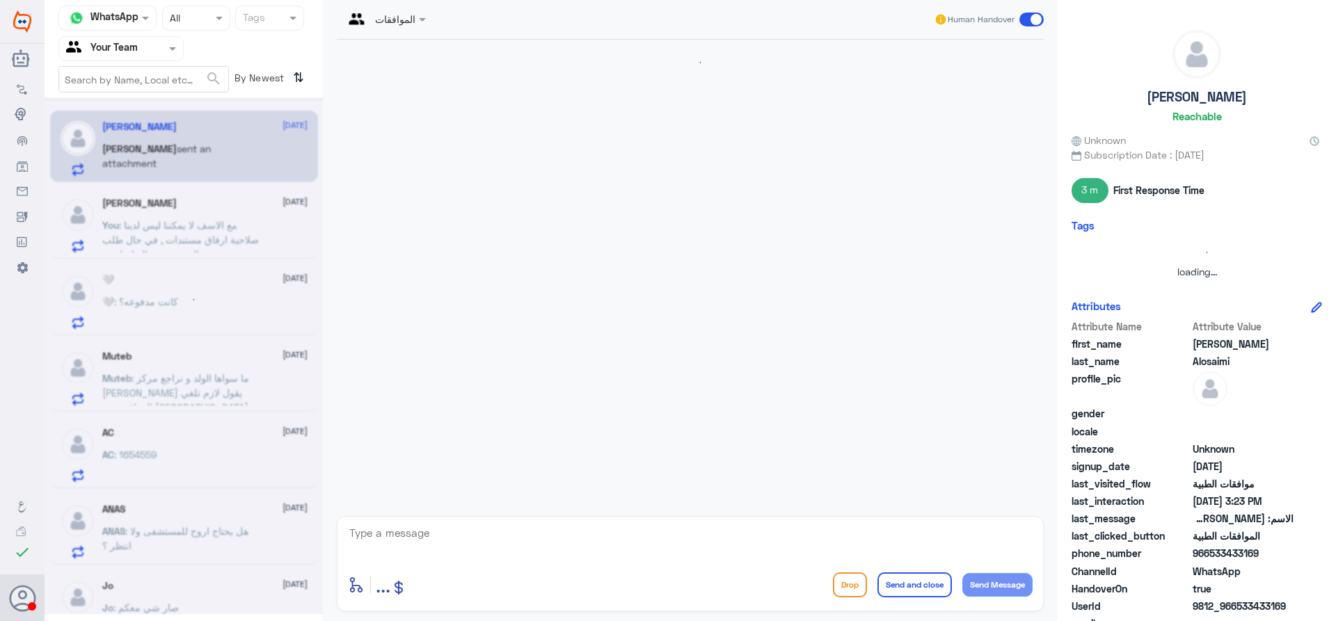
scroll to position [646, 0]
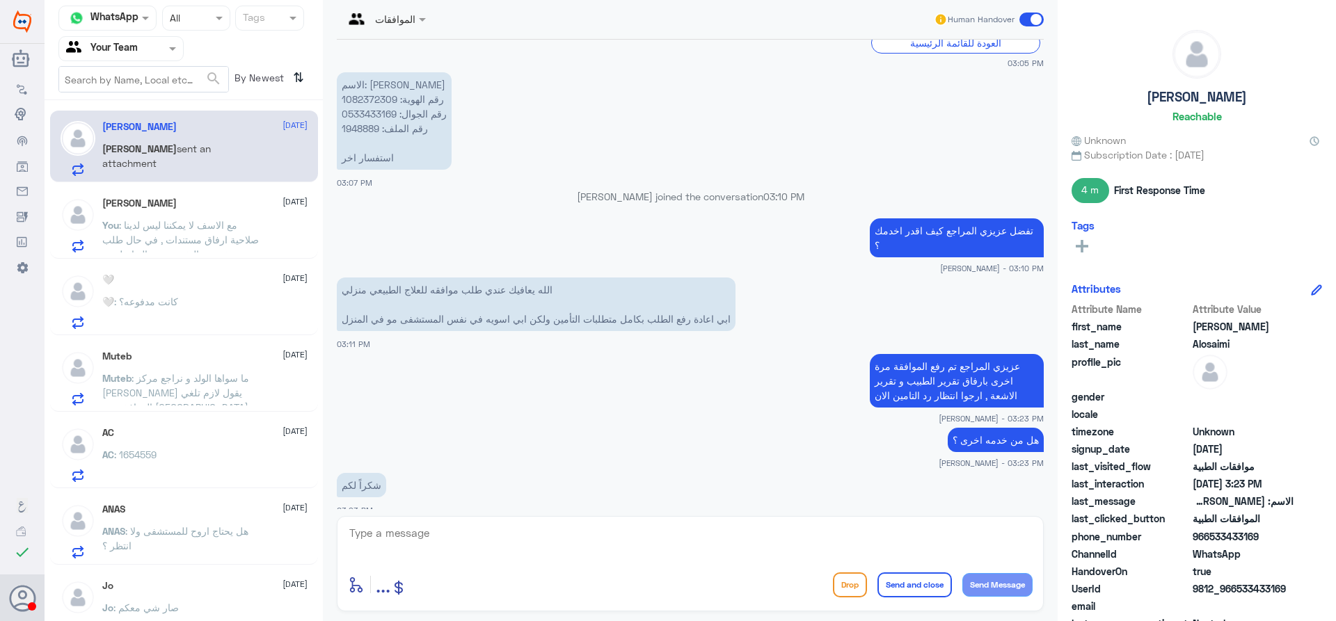
click at [432, 544] on textarea at bounding box center [690, 541] width 685 height 34
type textarea "العفو قدامكم العافية"
click at [900, 584] on button "Send and close" at bounding box center [914, 585] width 74 height 25
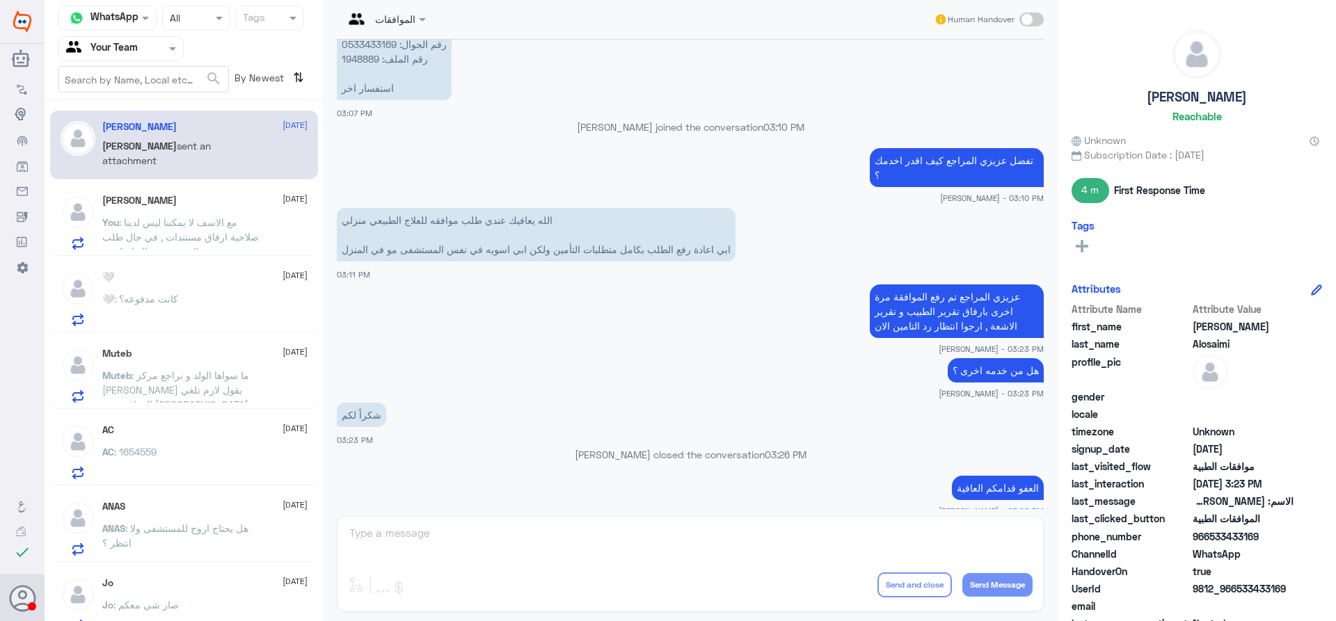
click at [165, 223] on span ": مع الاسف لا يمكننا ليس لدينا صلاحية ارفاق مستندات , في حال طلب نسخة من التقري…" at bounding box center [180, 251] width 157 height 70
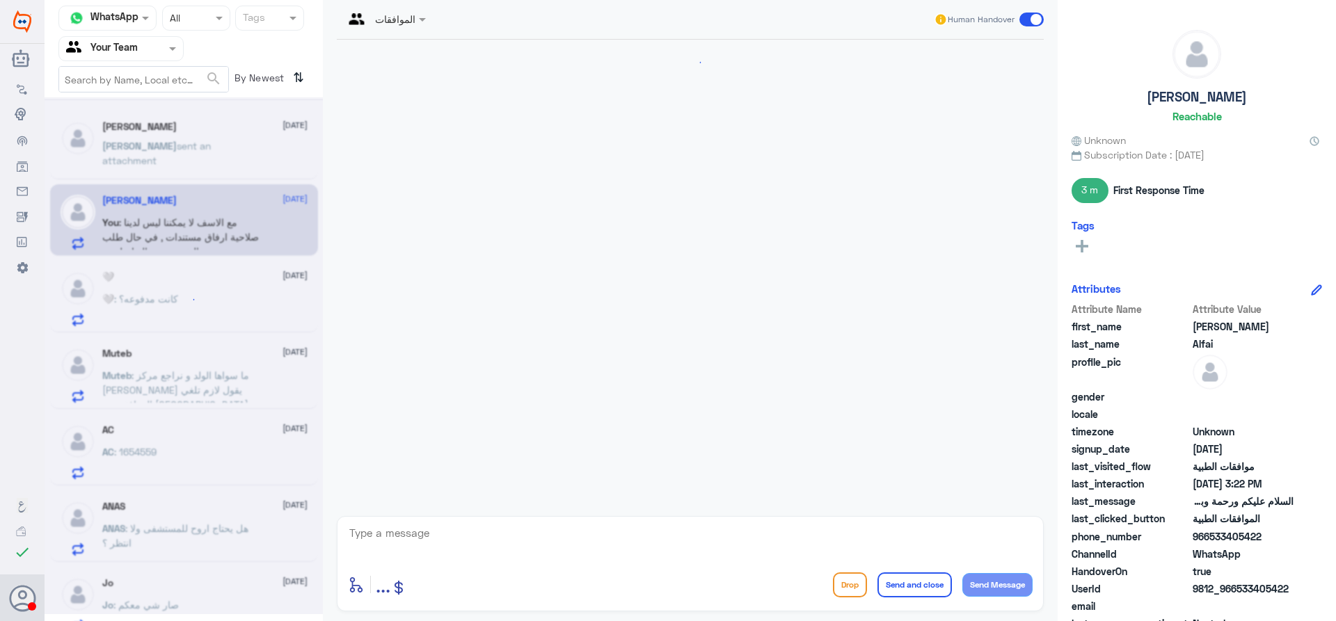
scroll to position [763, 0]
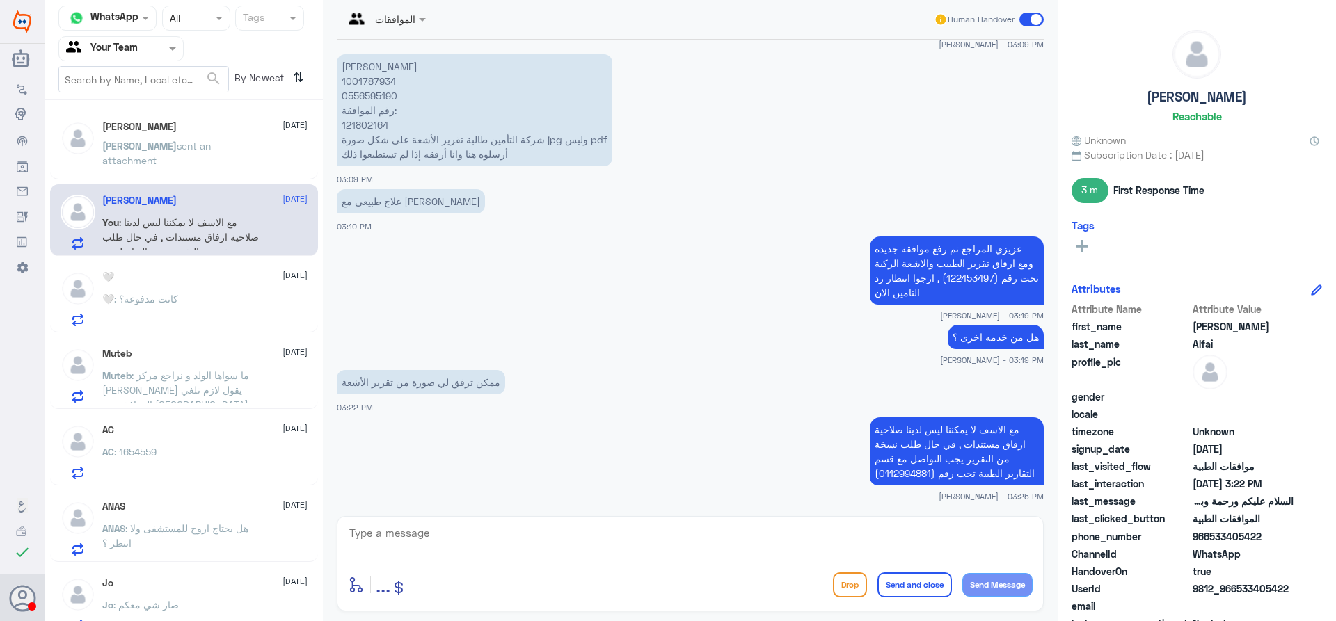
click at [156, 291] on div "🤍 14 September 🤍 : كانت مدفوعه؟" at bounding box center [204, 298] width 205 height 55
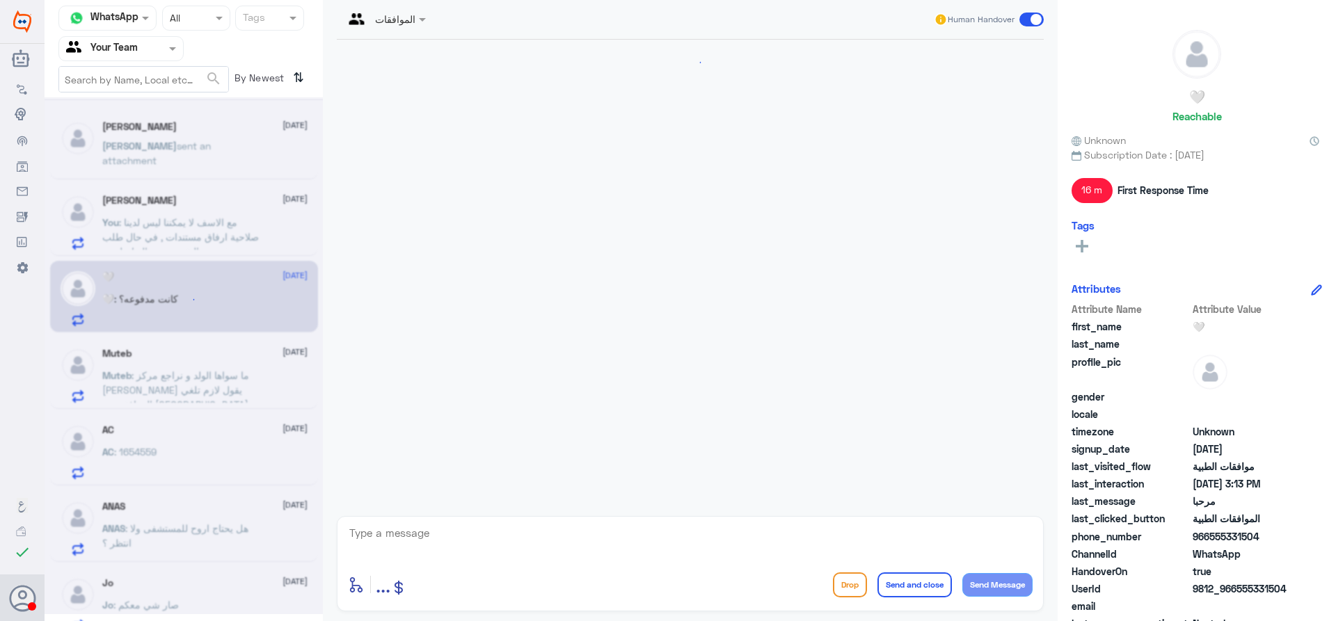
scroll to position [737, 0]
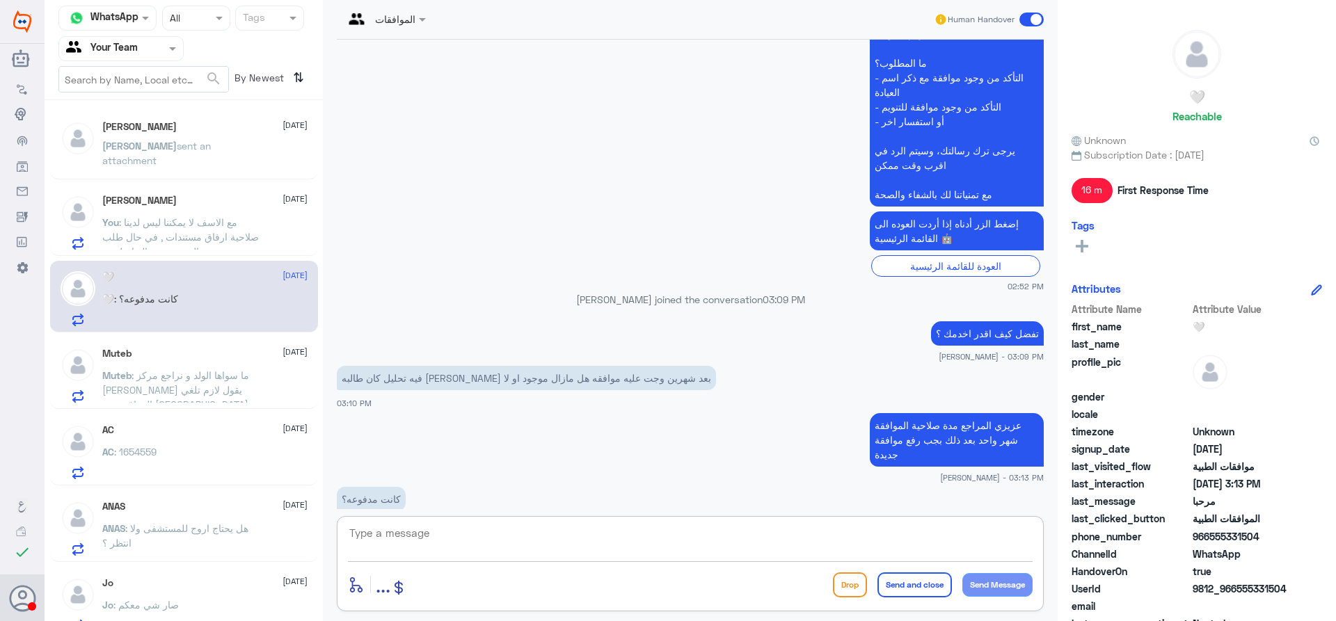
click at [484, 529] on textarea at bounding box center [690, 541] width 685 height 34
type textarea "تكون مدفوعه من قبل التامين ولكن في حال لم يستفد منها المراجع خلال شهر تلغى تلقا…"
type textarea "م"
type textarea "هل تقصد من قبل التامين ؟"
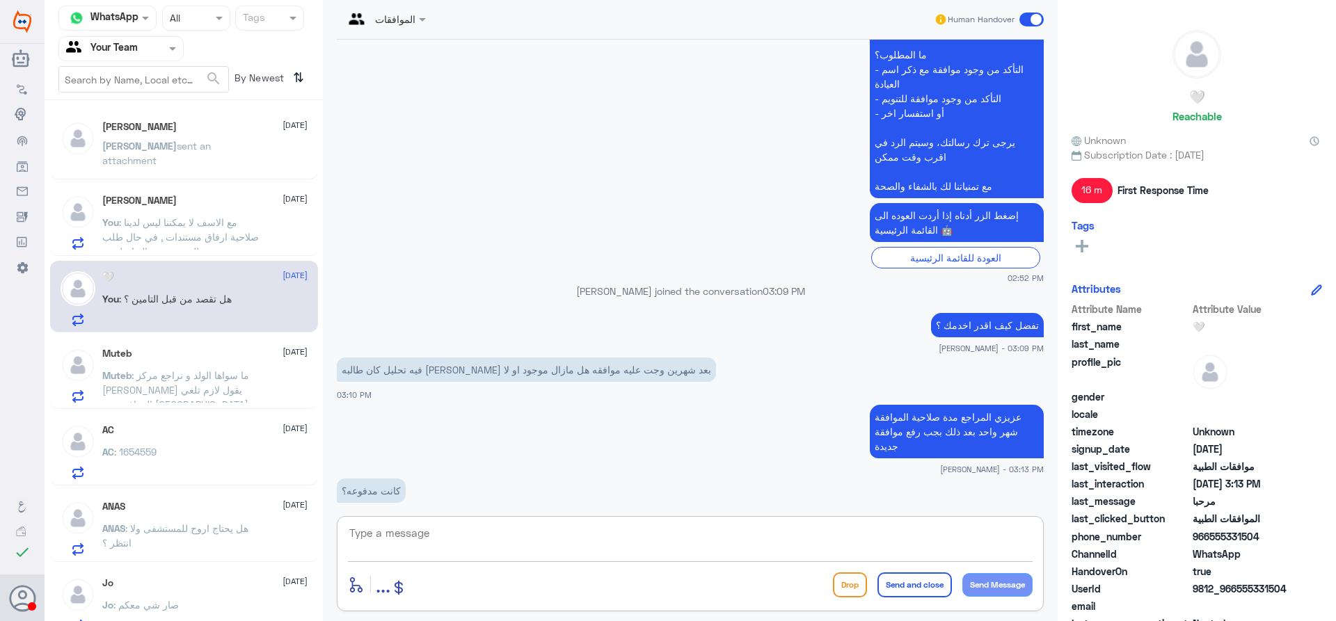
scroll to position [781, 0]
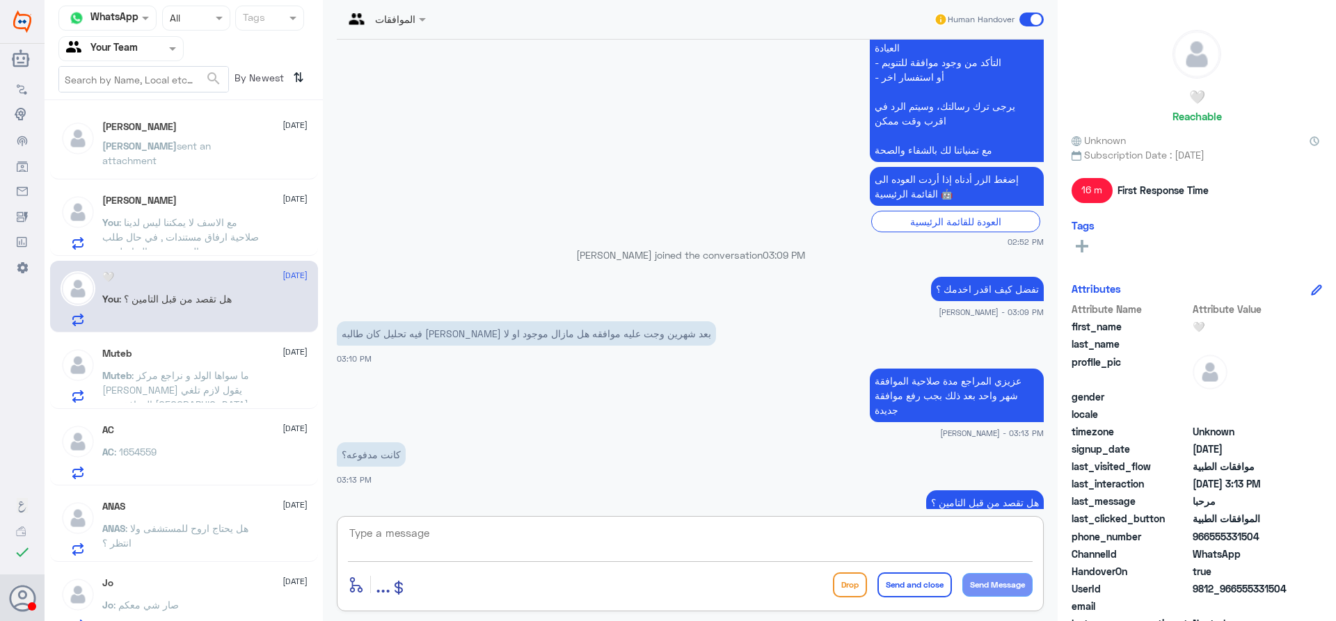
click at [198, 390] on span ": ما سواها الولد و نراجع مركز ثاني والتأمين يقول لازم تلغي الموافقة من مستشفى د…" at bounding box center [175, 389] width 147 height 41
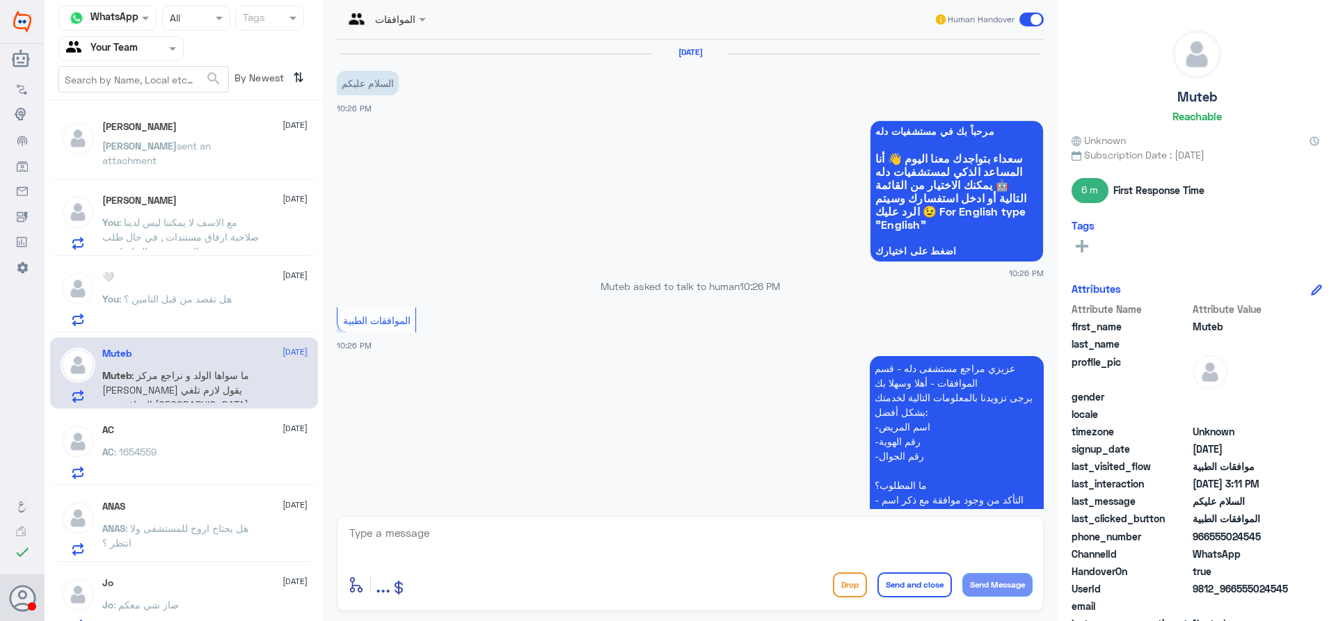
scroll to position [1197, 0]
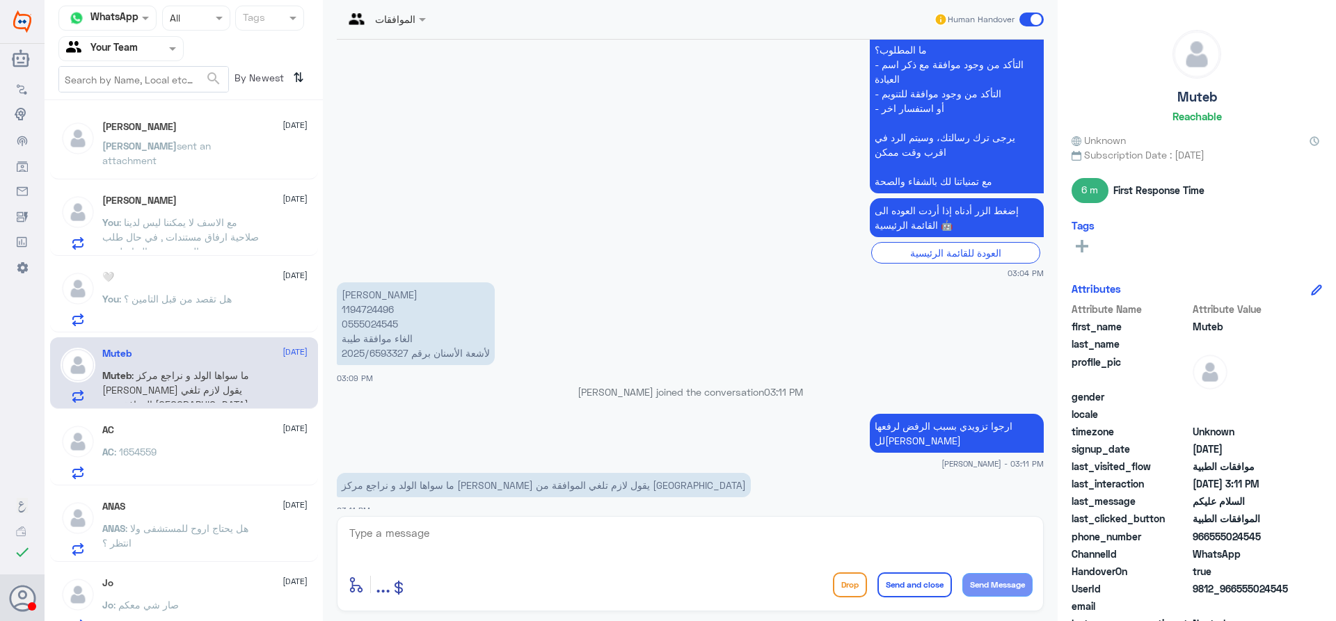
click at [585, 559] on div at bounding box center [690, 543] width 685 height 38
click at [580, 538] on textarea at bounding box center [690, 541] width 685 height 34
type textarea "تم رفع الالغاء للتامين سوف تصلك رسالة خلال دقائق من قبل التامين بخصوص الالغاء"
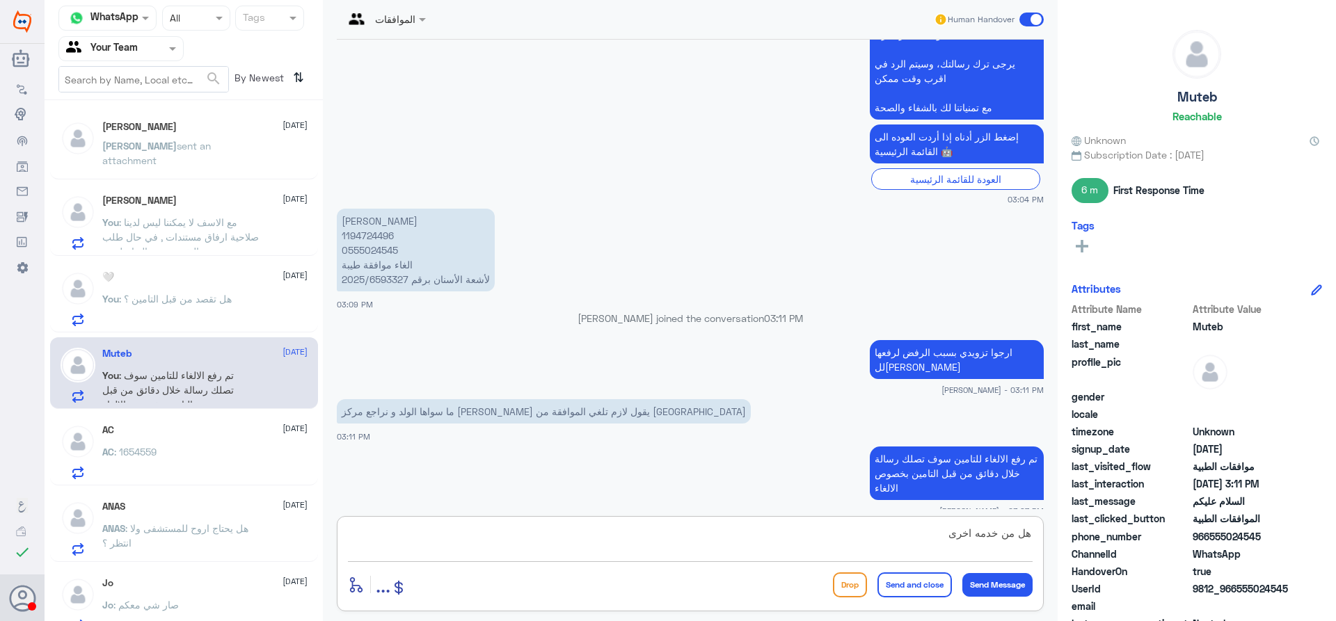
type textarea "هل من خدمه اخرى ؟"
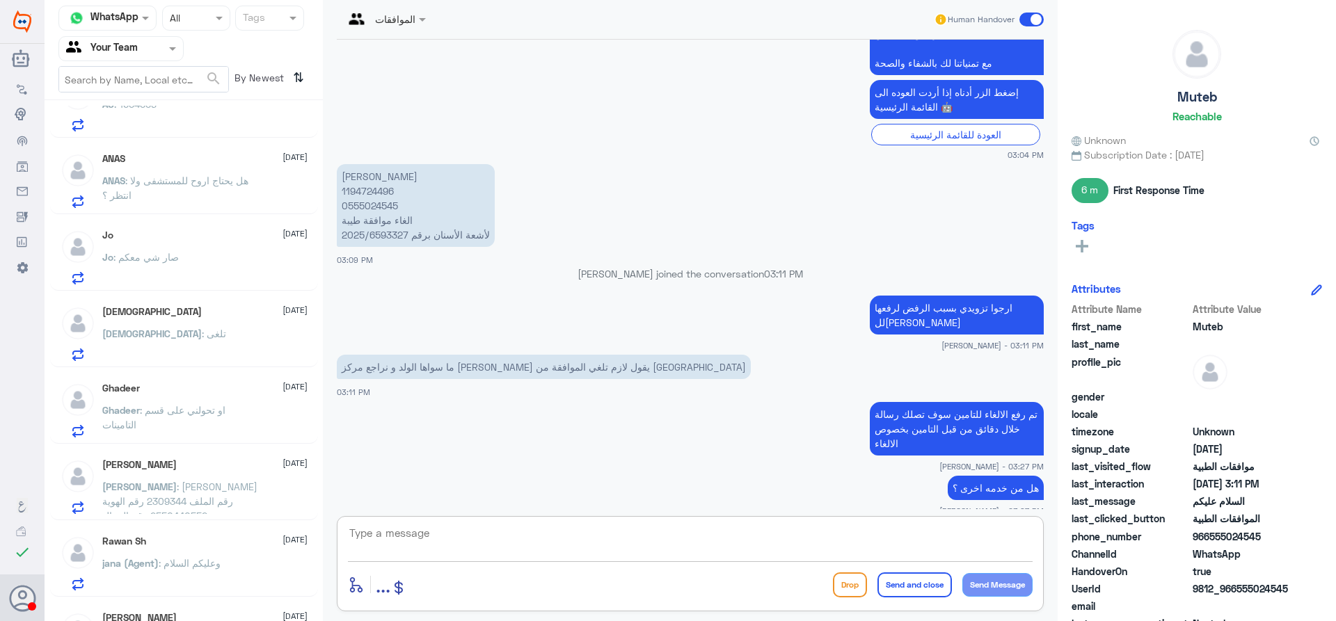
scroll to position [417, 0]
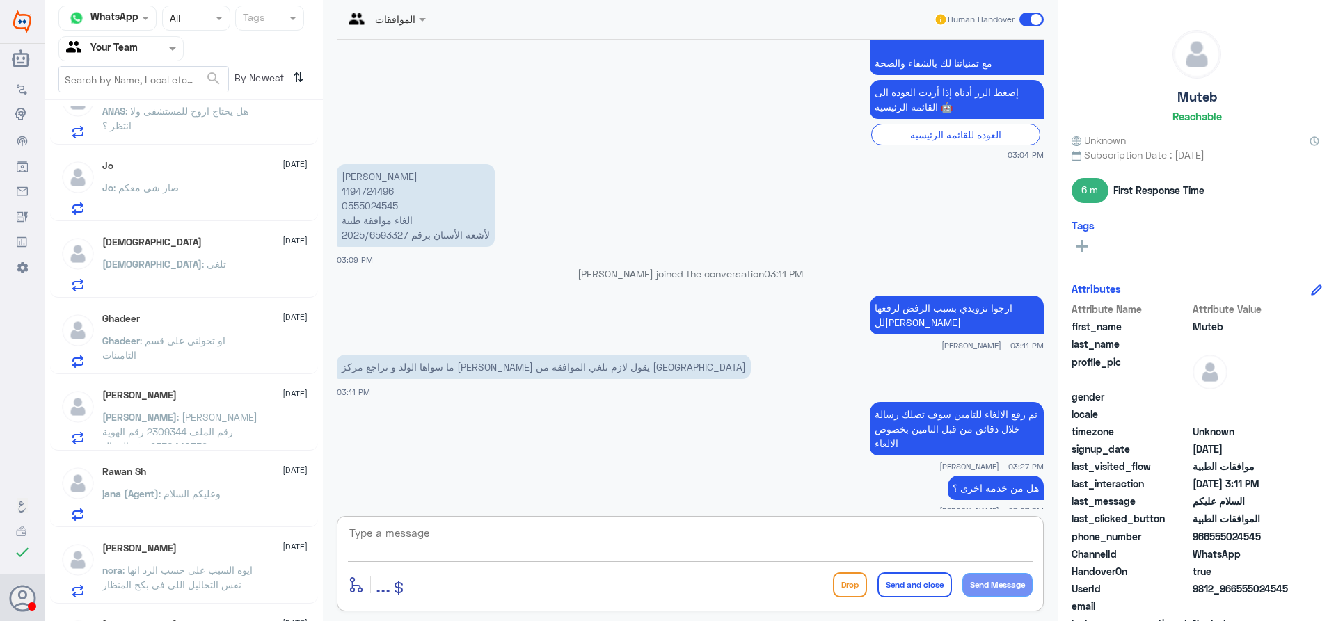
click at [264, 345] on div "Ghadeer : او تحولني على قسم التامينات" at bounding box center [204, 352] width 205 height 31
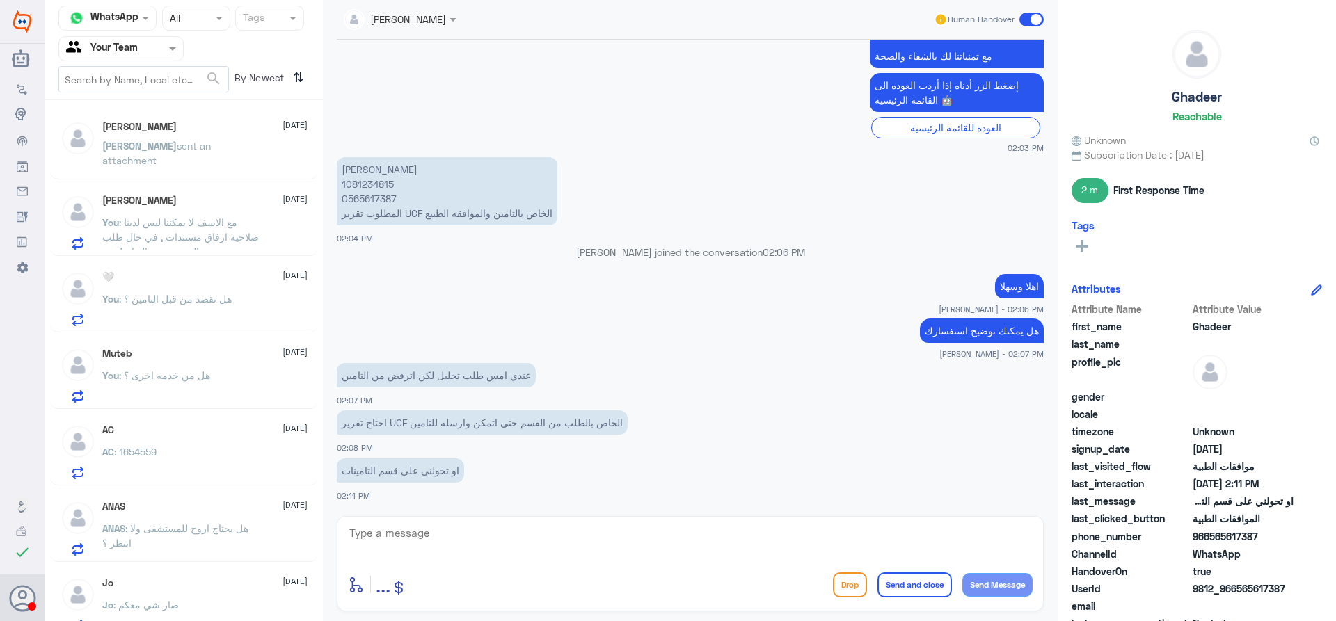
click at [189, 136] on div "Sara Alosaimi 14 September Sara sent an attachment" at bounding box center [204, 147] width 205 height 52
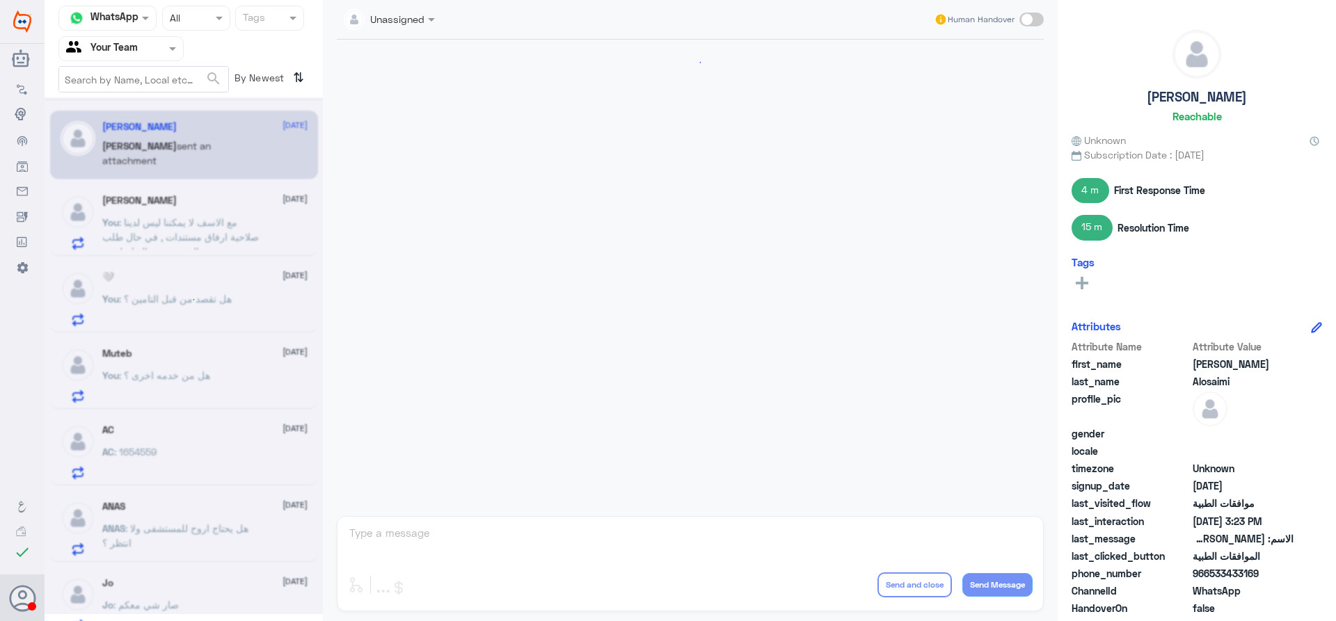
scroll to position [715, 0]
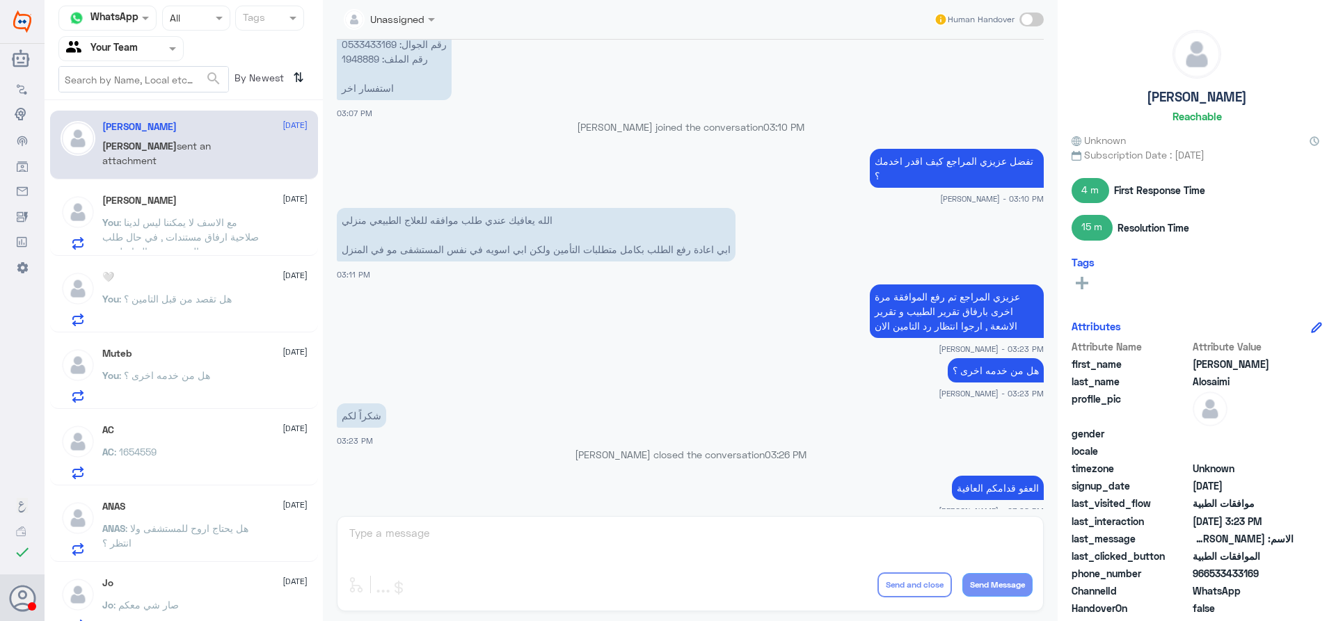
click at [204, 223] on span ": مع الاسف لا يمكننا ليس لدينا صلاحية ارفاق مستندات , في حال طلب نسخة من التقري…" at bounding box center [180, 251] width 157 height 70
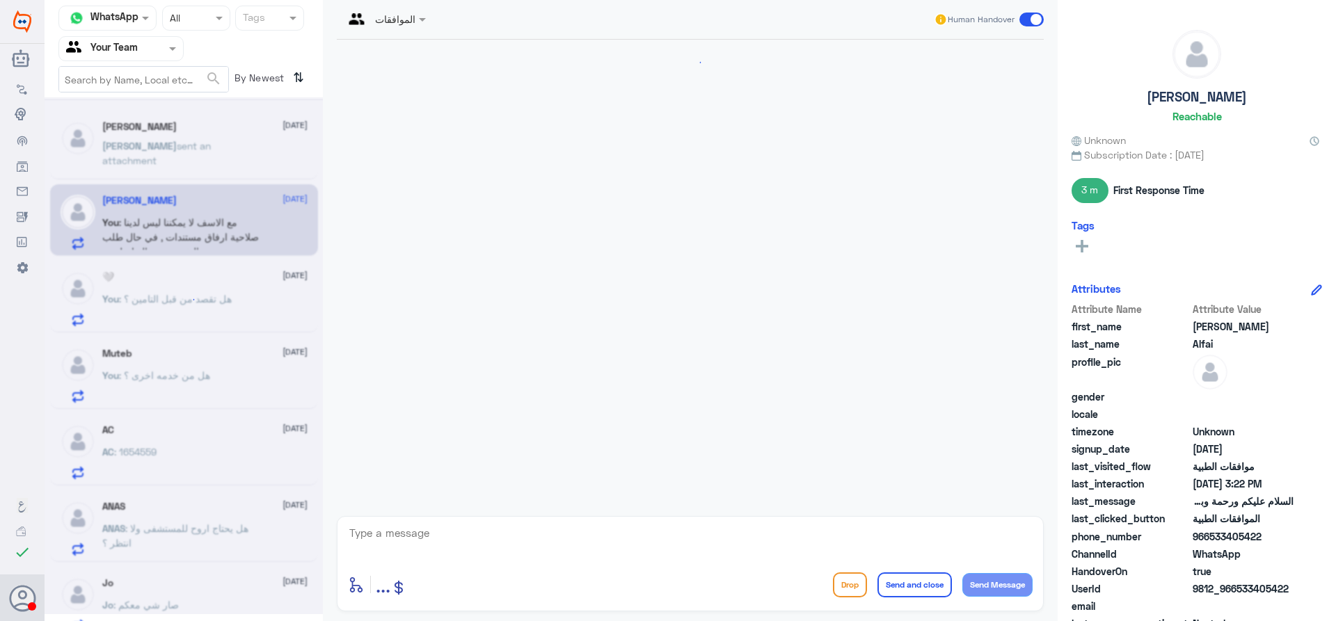
scroll to position [763, 0]
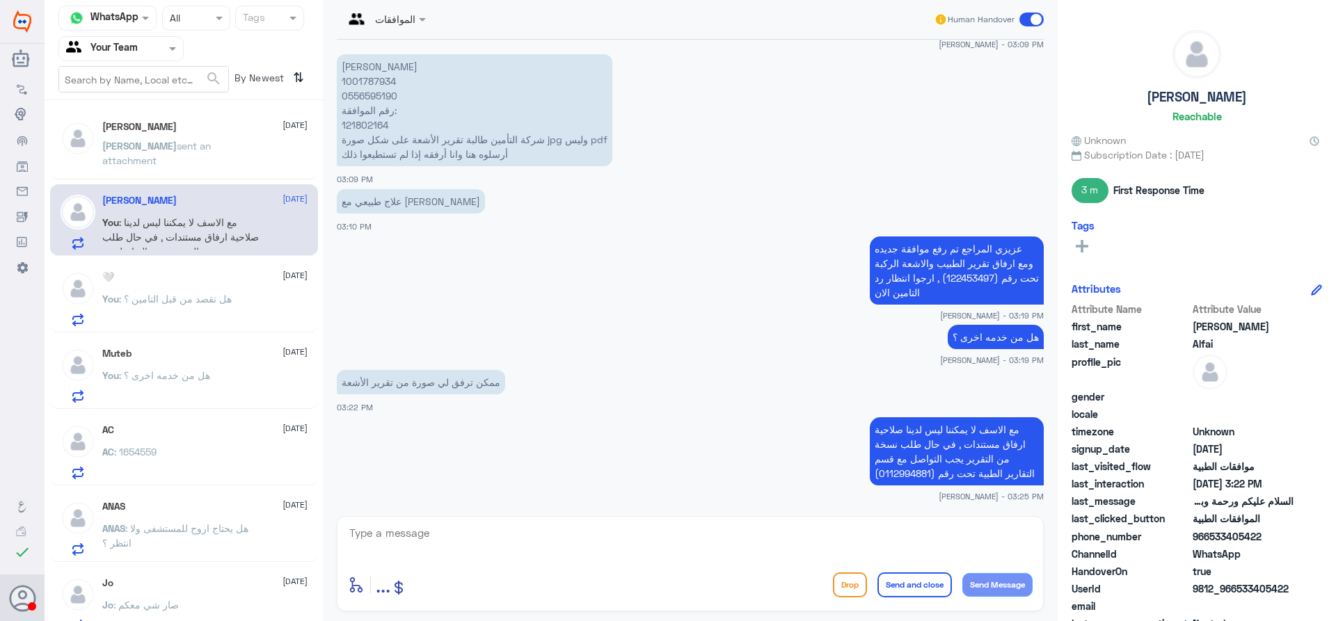
click at [195, 314] on p "You : هل تقصد من قبل التامين ؟" at bounding box center [166, 308] width 129 height 35
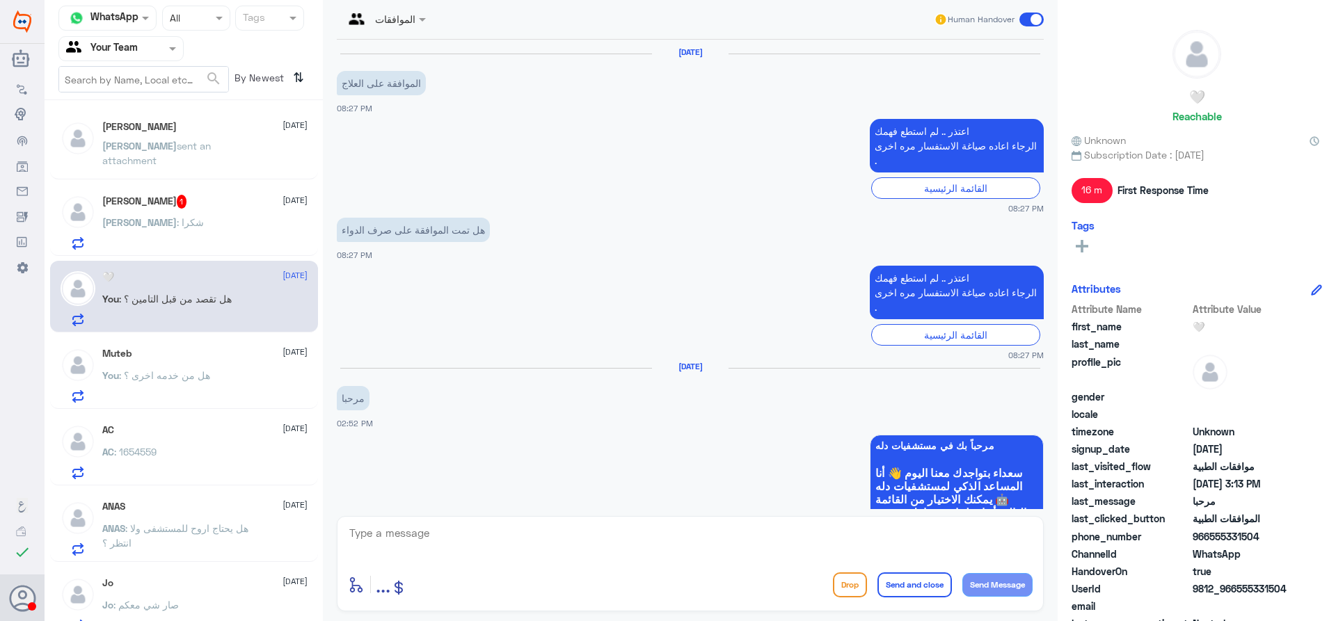
scroll to position [781, 0]
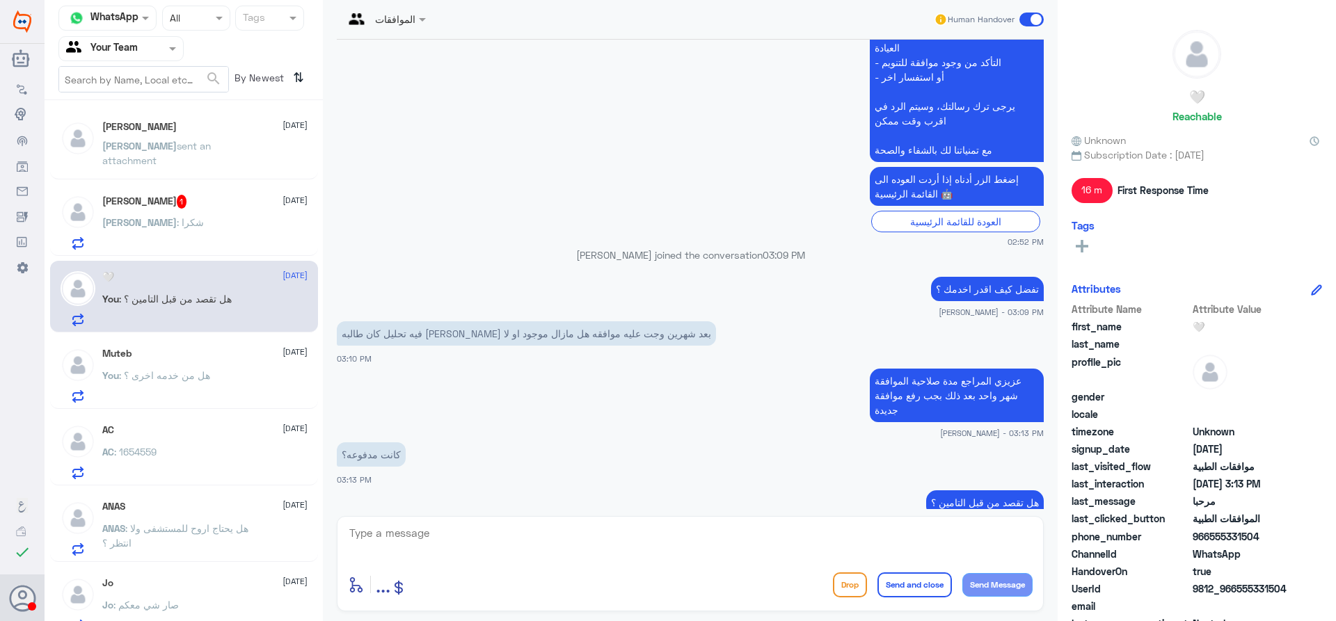
click at [208, 207] on div "Abdullah Alfai 1 14 September" at bounding box center [204, 202] width 205 height 14
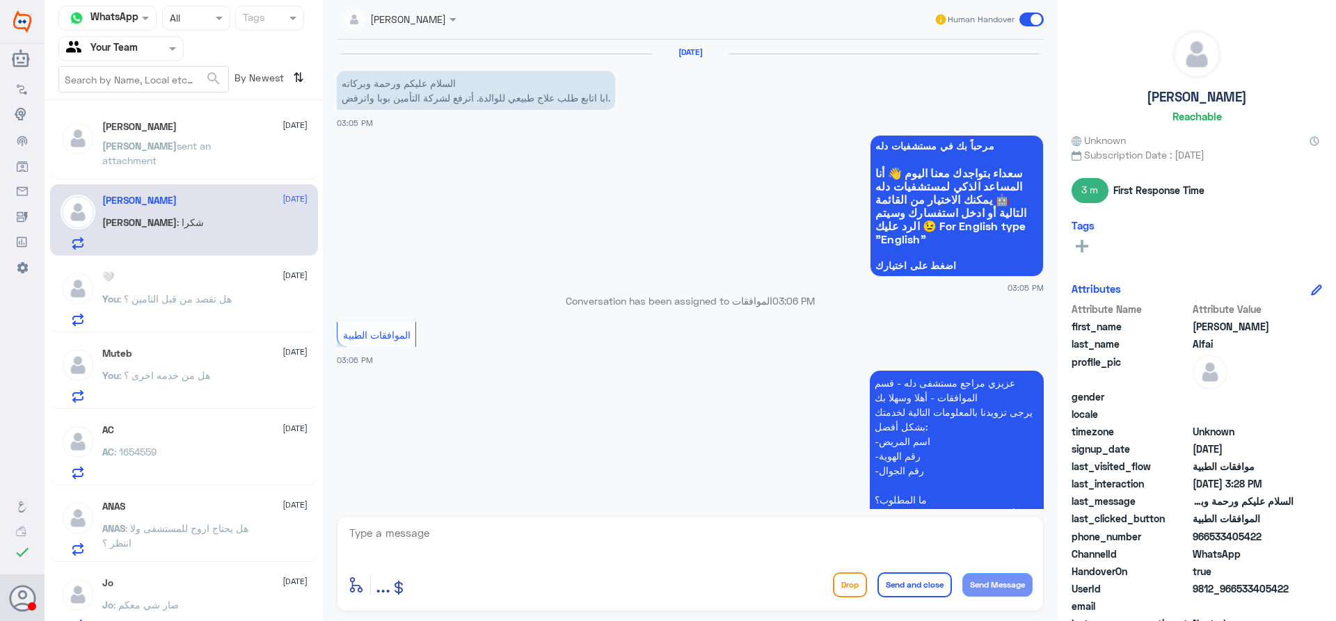
scroll to position [810, 0]
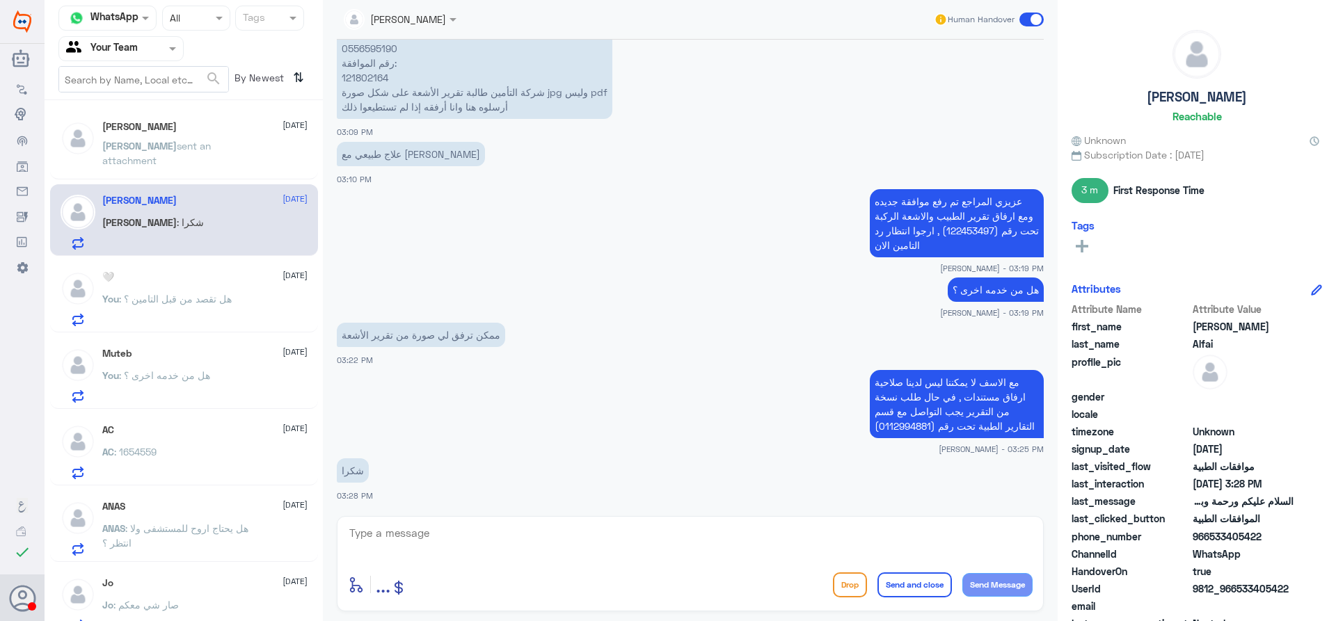
click at [620, 544] on textarea at bounding box center [690, 541] width 685 height 34
type textarea "العفو , واعتذر عدم خدمتك بشكل كافي , قدامكم العافية"
click at [906, 593] on button "Send and close" at bounding box center [914, 585] width 74 height 25
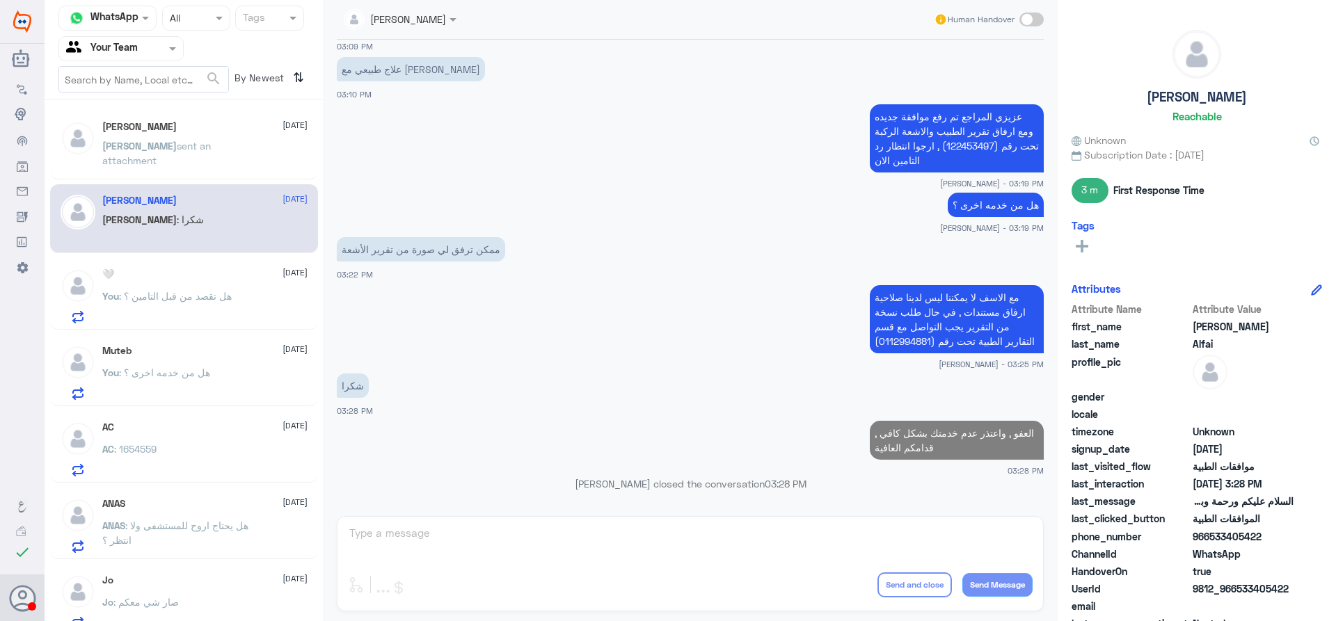
click at [186, 373] on span ": هل من خدمه اخرى ؟" at bounding box center [164, 373] width 91 height 12
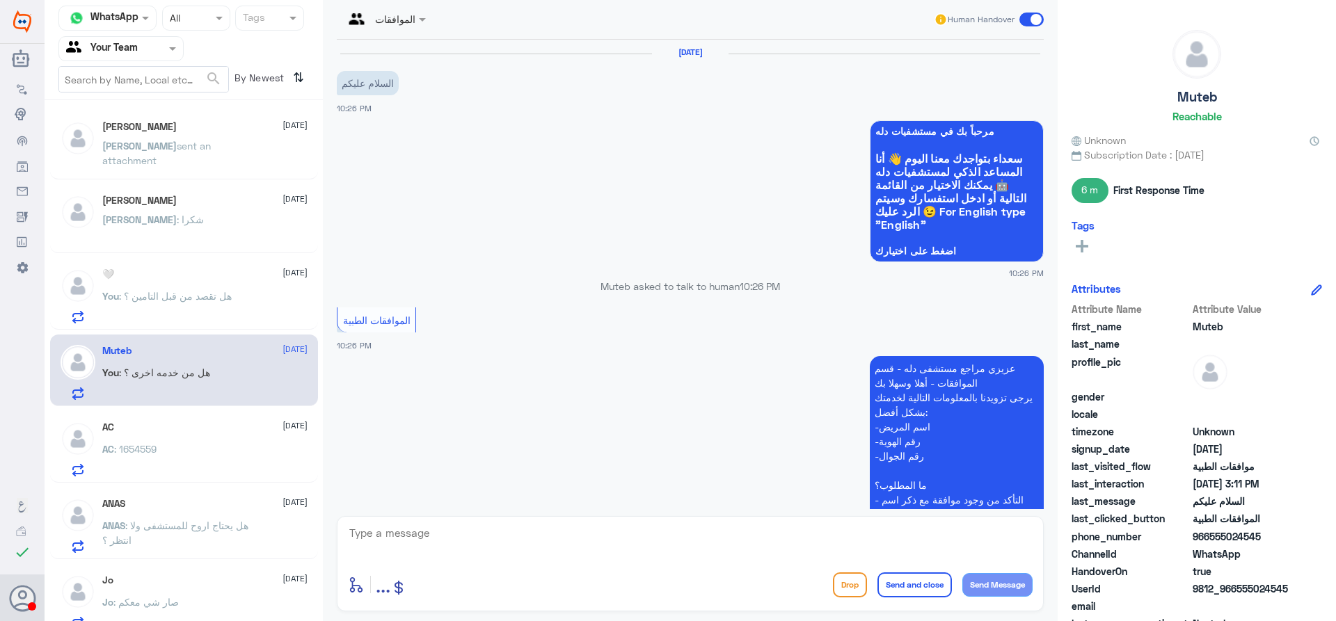
scroll to position [1316, 0]
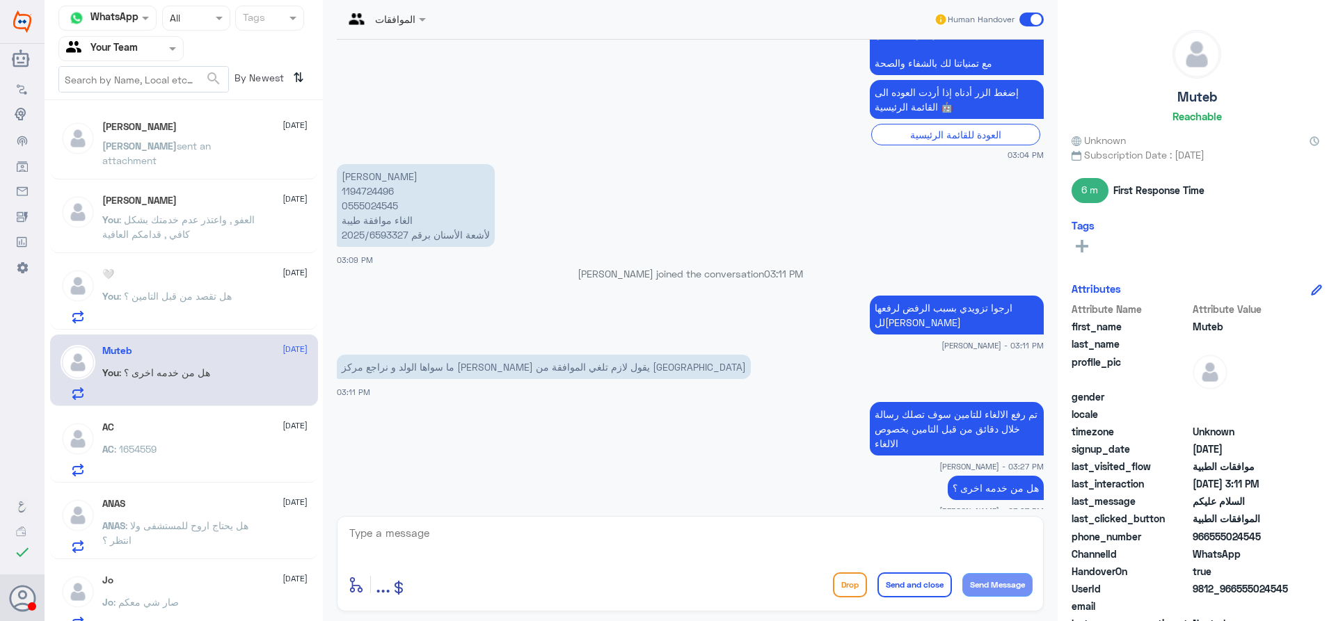
click at [657, 537] on textarea at bounding box center [690, 541] width 685 height 34
type textarea "قدامكم العافية"
click at [915, 590] on button "Send and close" at bounding box center [914, 585] width 74 height 25
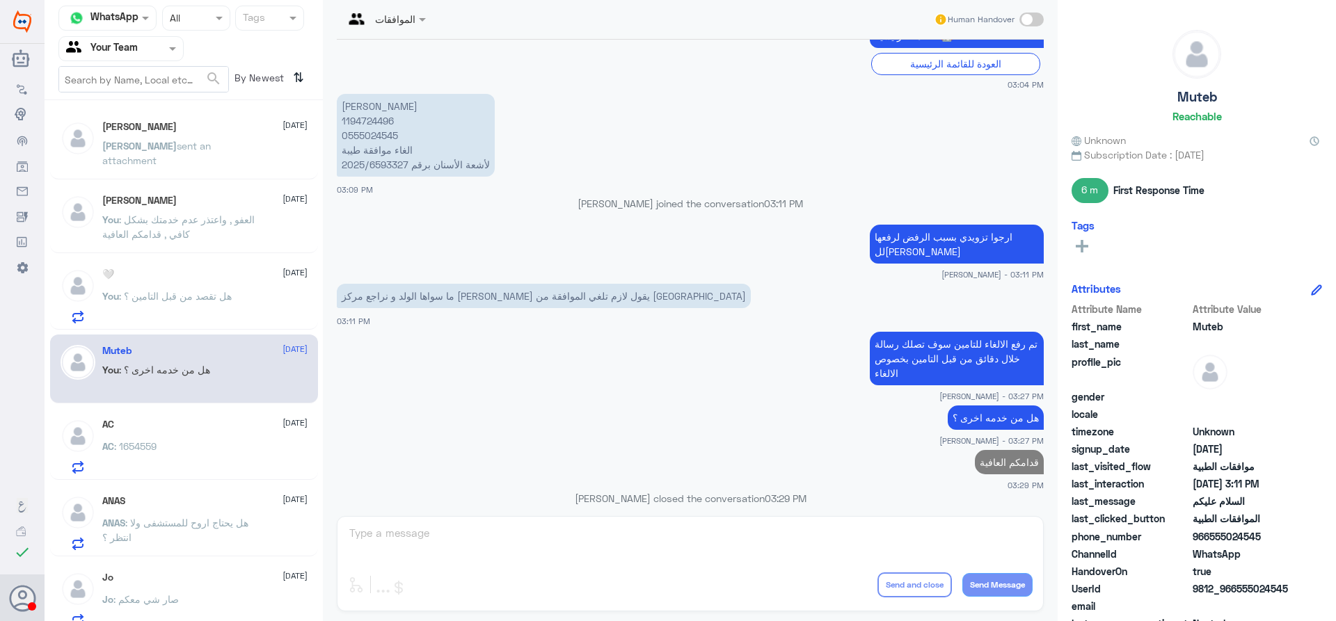
click at [164, 43] on div at bounding box center [121, 48] width 124 height 16
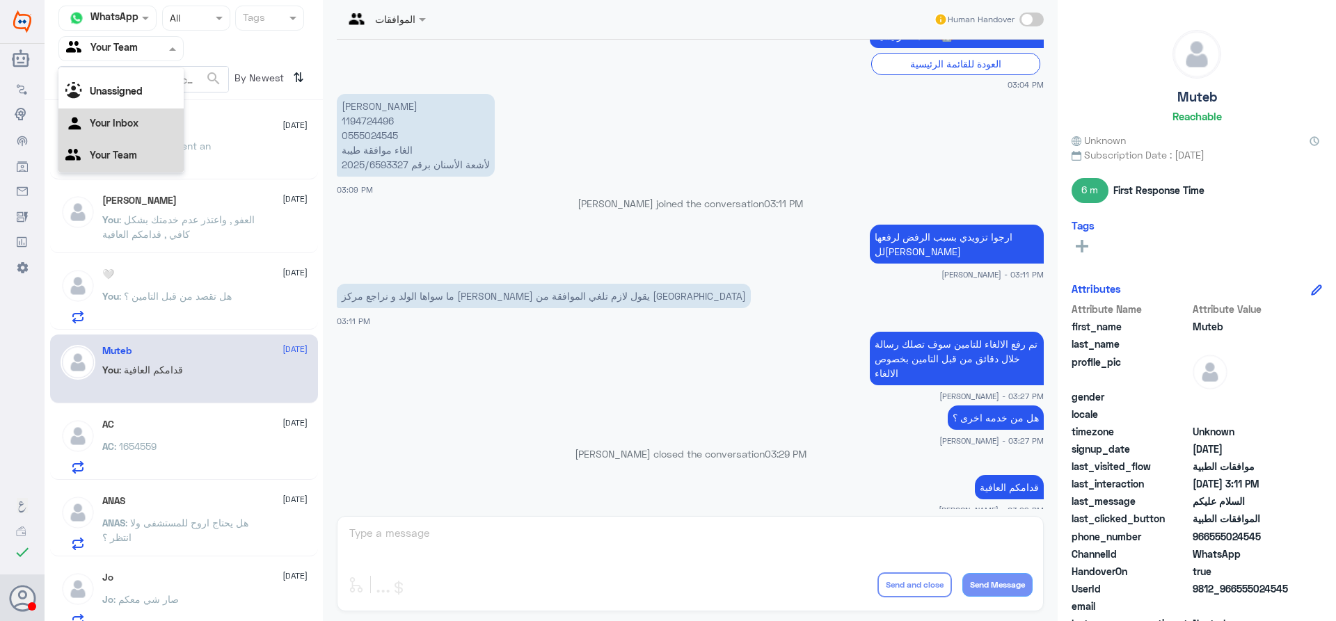
click at [143, 120] on div "Your Inbox" at bounding box center [120, 125] width 125 height 32
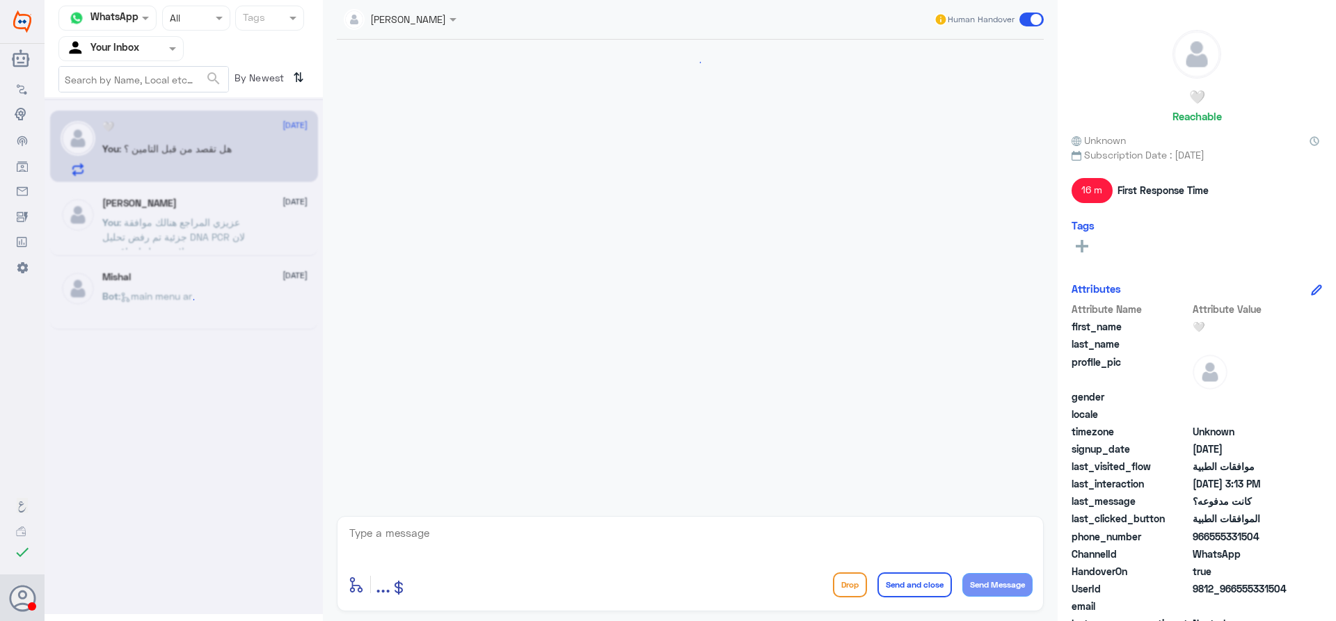
scroll to position [781, 0]
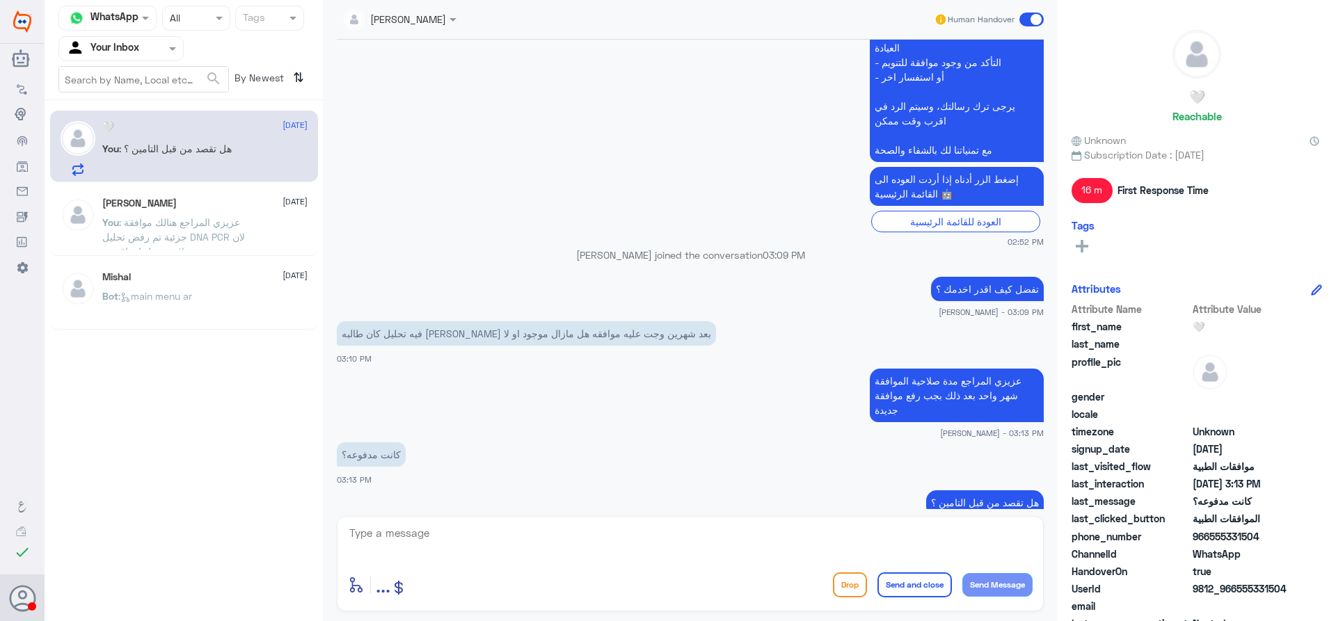
click at [205, 218] on span ": عزيزي المراجع هنالك موافقة جزئية تم رفض تحليل DNA PCR لان لايوجد عليها تعاقد …" at bounding box center [178, 258] width 153 height 85
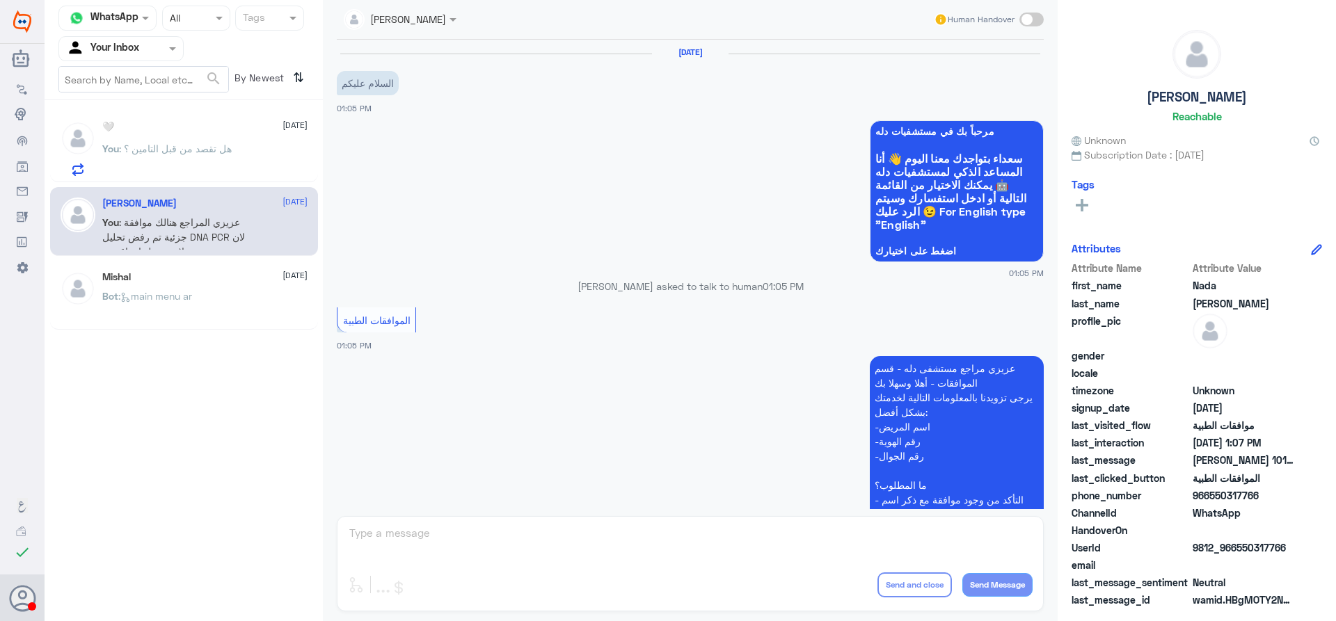
scroll to position [627, 0]
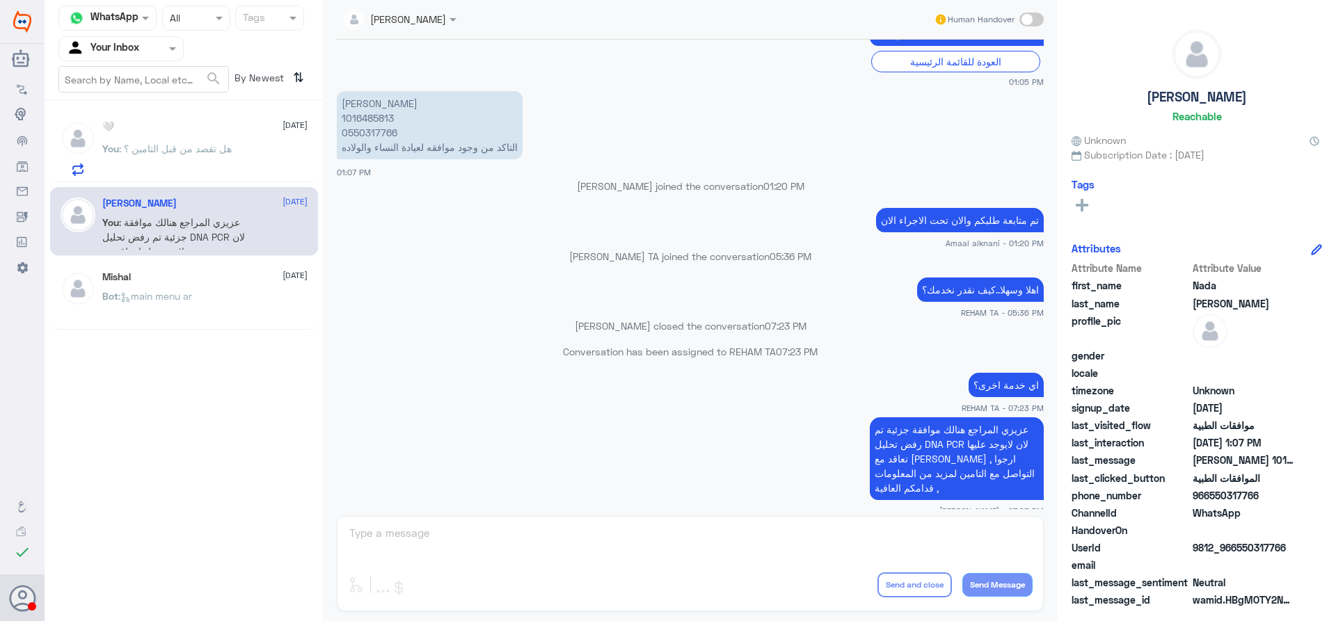
click at [206, 167] on p "You : هل تقصد من قبل التامين ؟" at bounding box center [166, 158] width 129 height 35
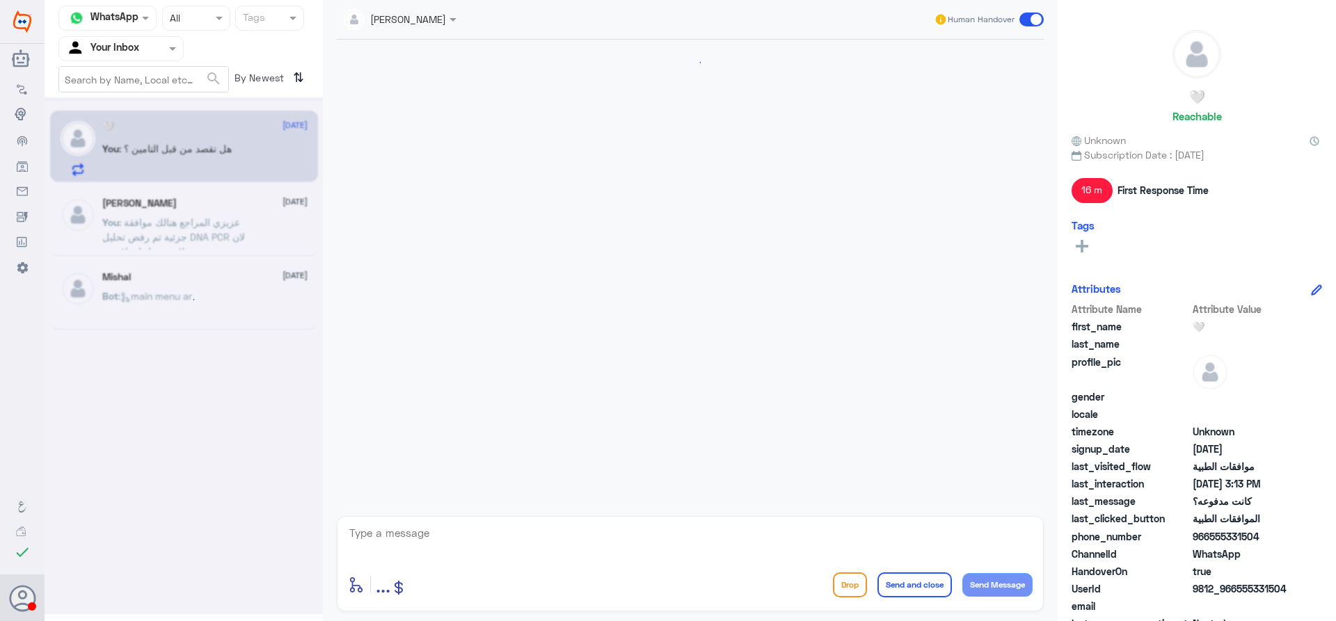
scroll to position [781, 0]
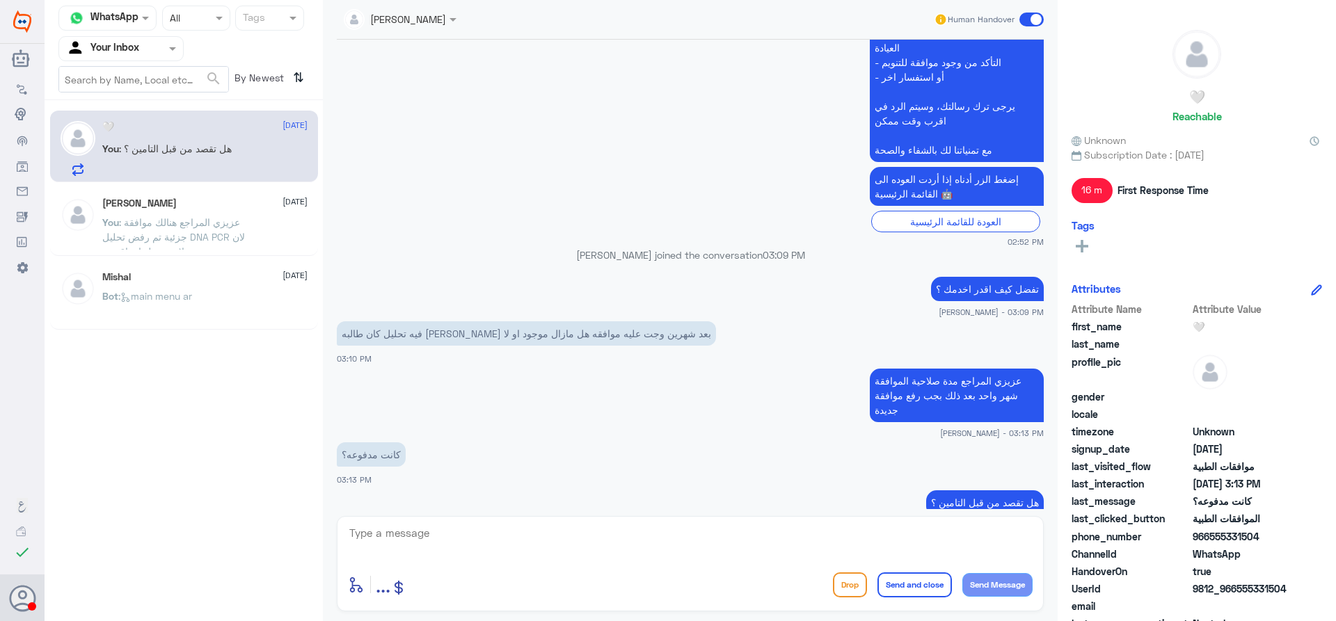
click at [159, 51] on div at bounding box center [121, 48] width 124 height 16
click at [147, 90] on div "Unassigned" at bounding box center [120, 93] width 125 height 32
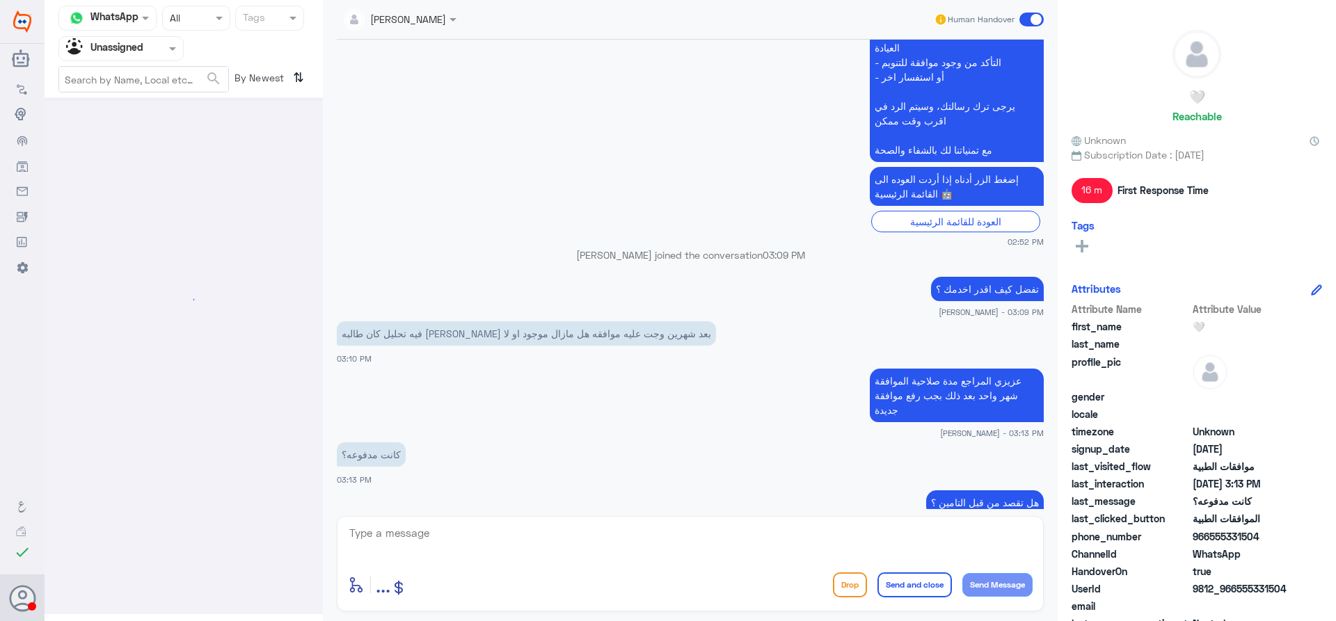
scroll to position [0, 0]
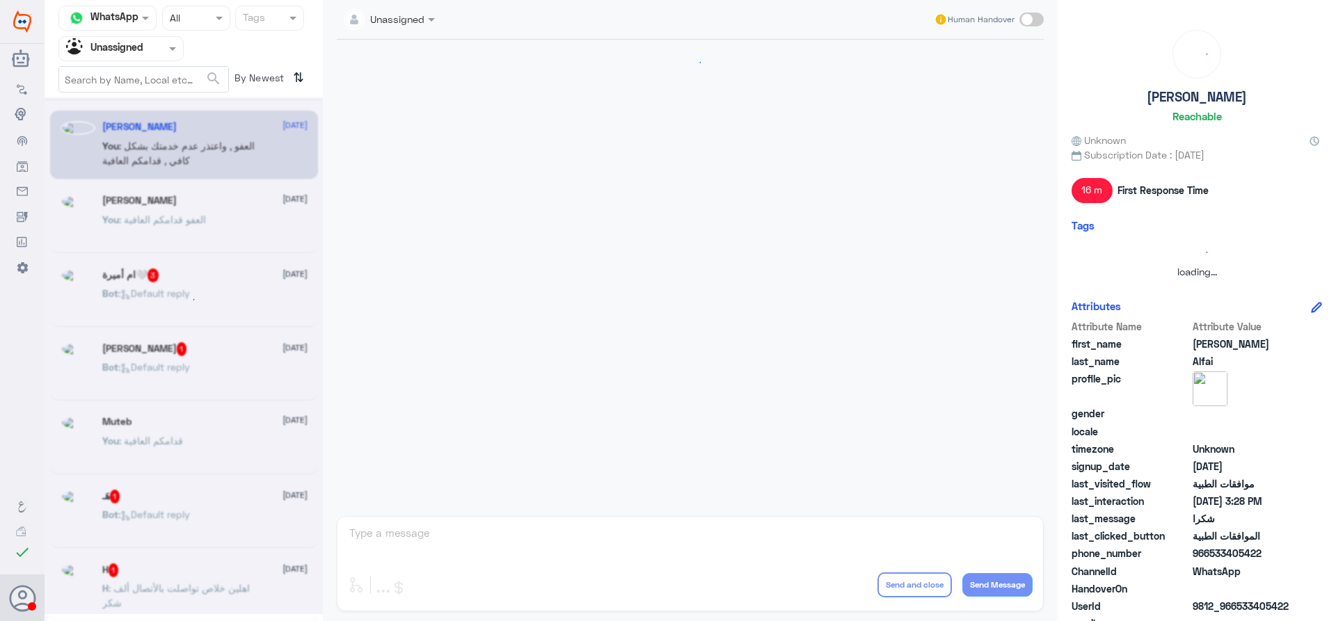
click at [139, 57] on div "Unassigned" at bounding box center [104, 48] width 77 height 21
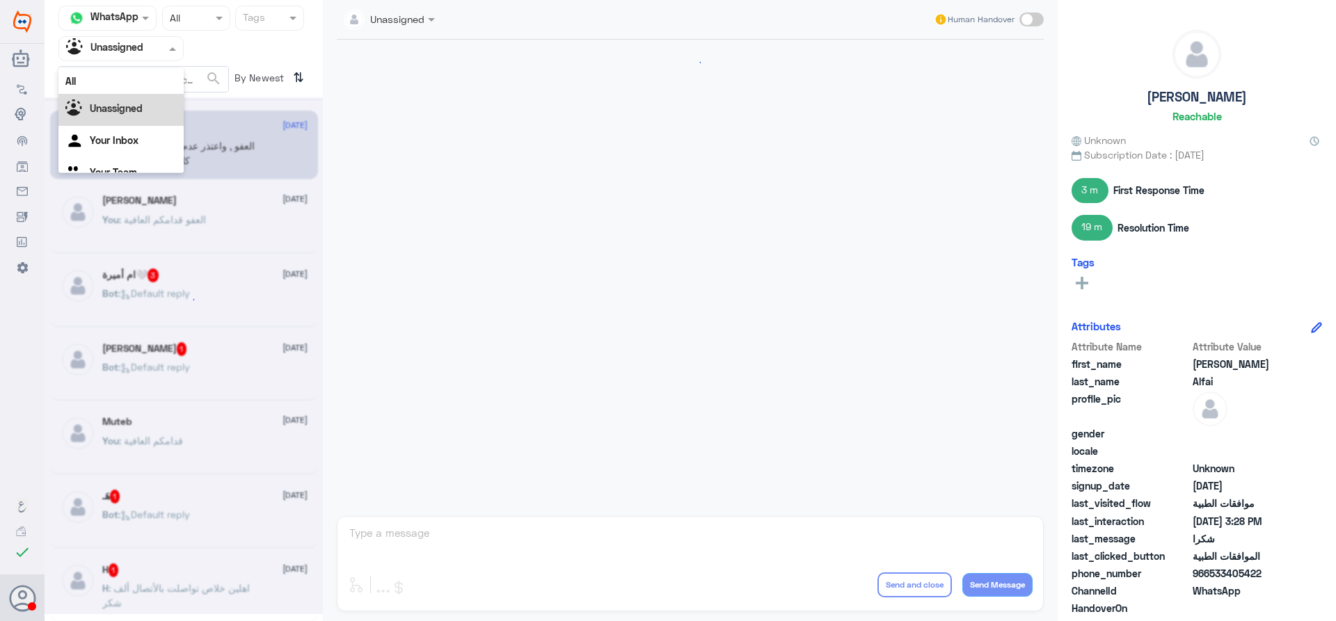
scroll to position [895, 0]
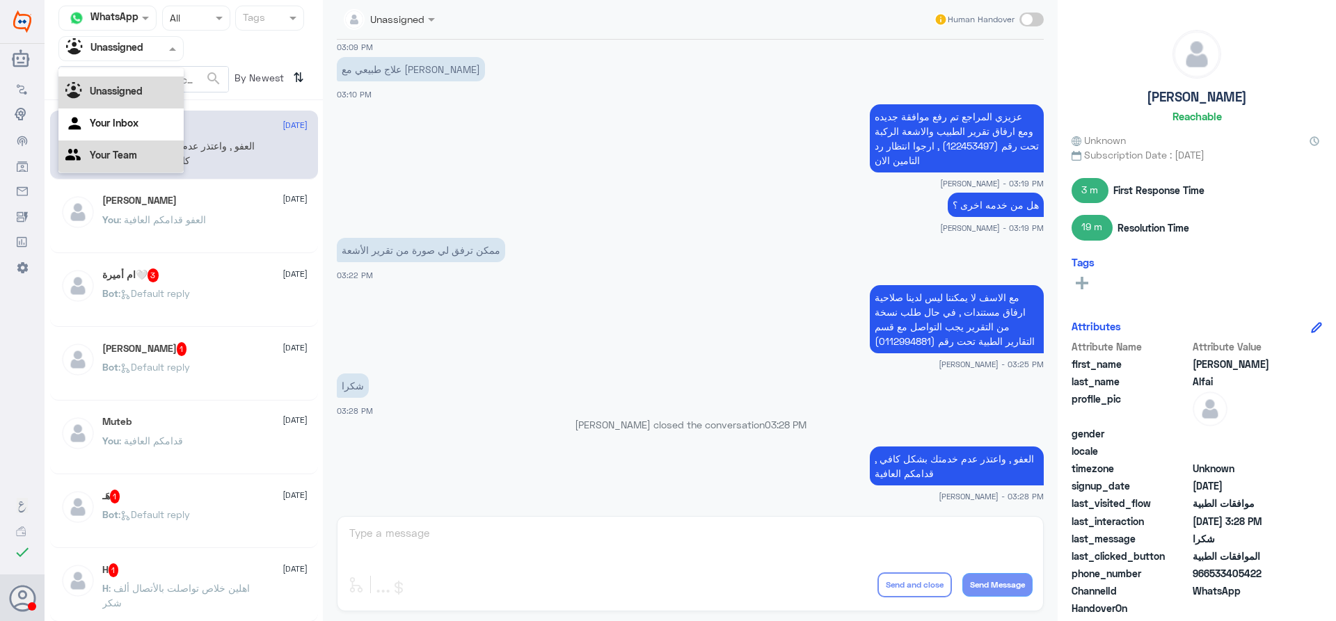
click at [130, 155] on Team "Your Team" at bounding box center [113, 155] width 47 height 12
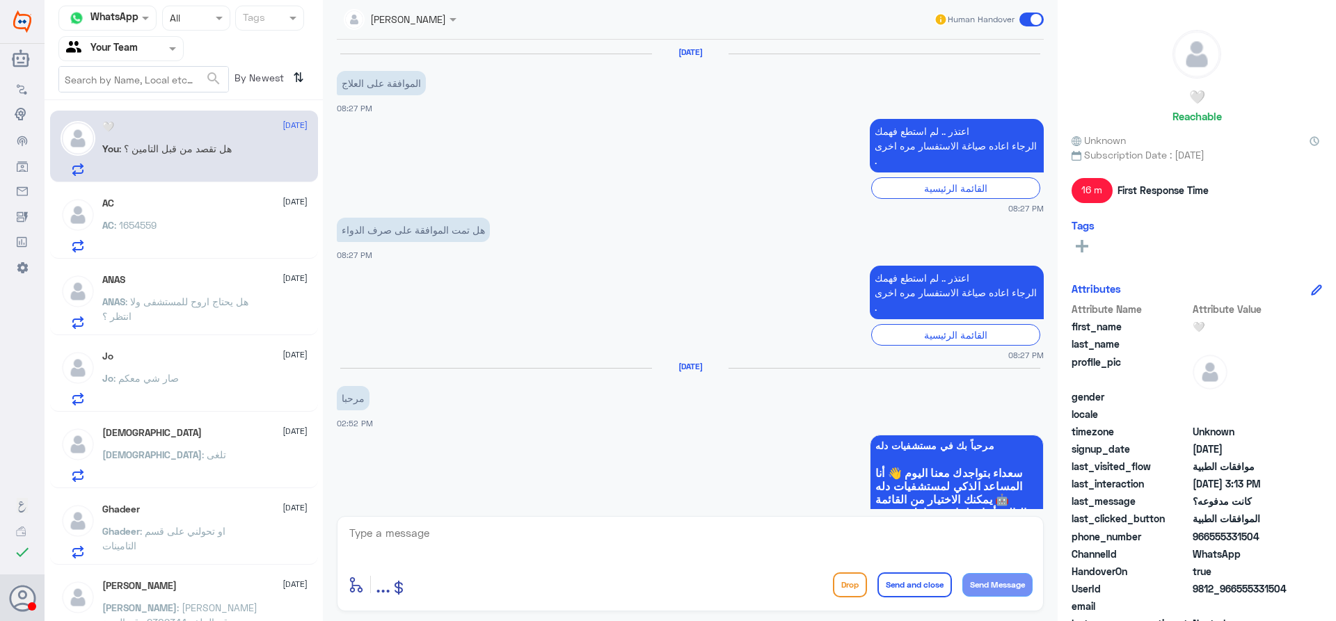
scroll to position [781, 0]
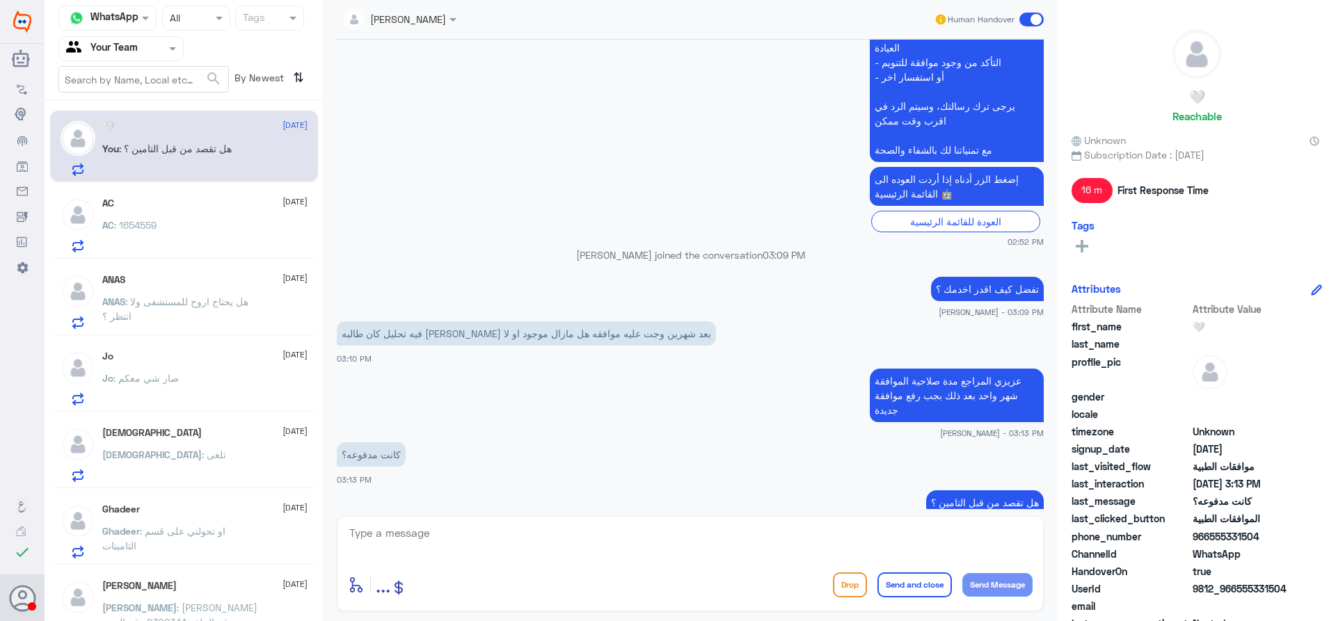
drag, startPoint x: 1211, startPoint y: 539, endPoint x: 1315, endPoint y: 538, distance: 104.4
click at [1315, 538] on div "phone_number 966555331504" at bounding box center [1196, 537] width 250 height 17
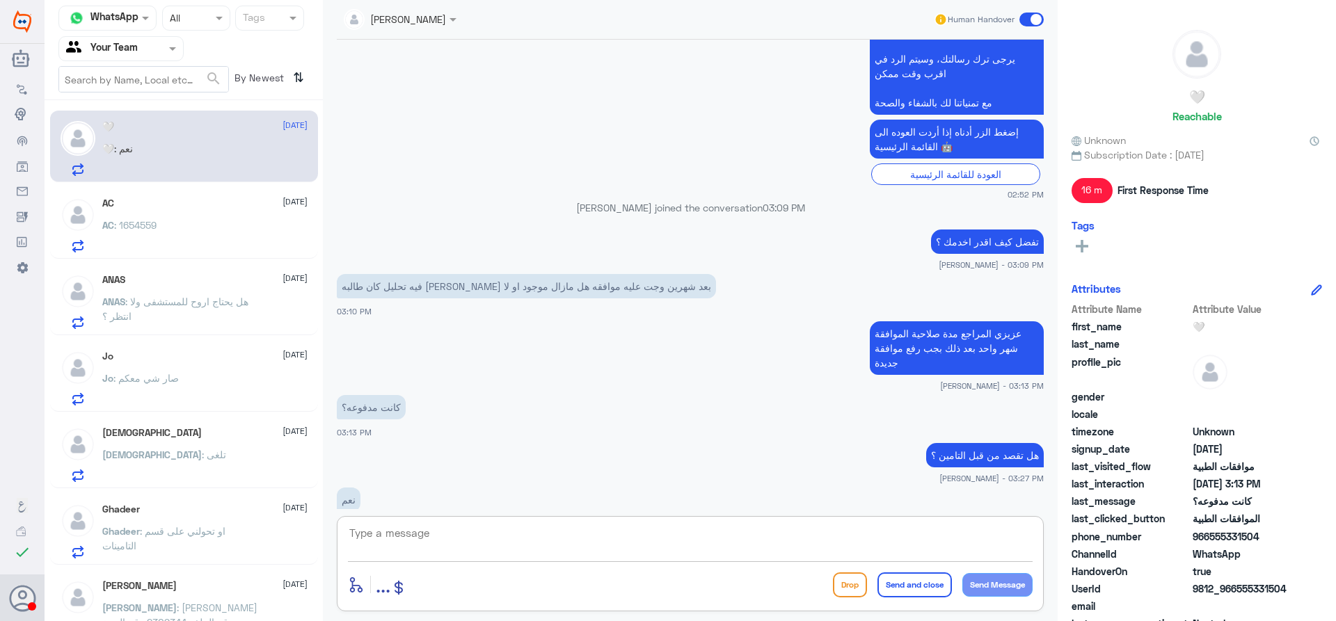
click at [749, 533] on textarea at bounding box center [690, 541] width 685 height 34
type textarea "نعم تكون مدفوعه من قبل التامين , ولكن في حال المراجع لم يتسفد من الموافقة لمدة …"
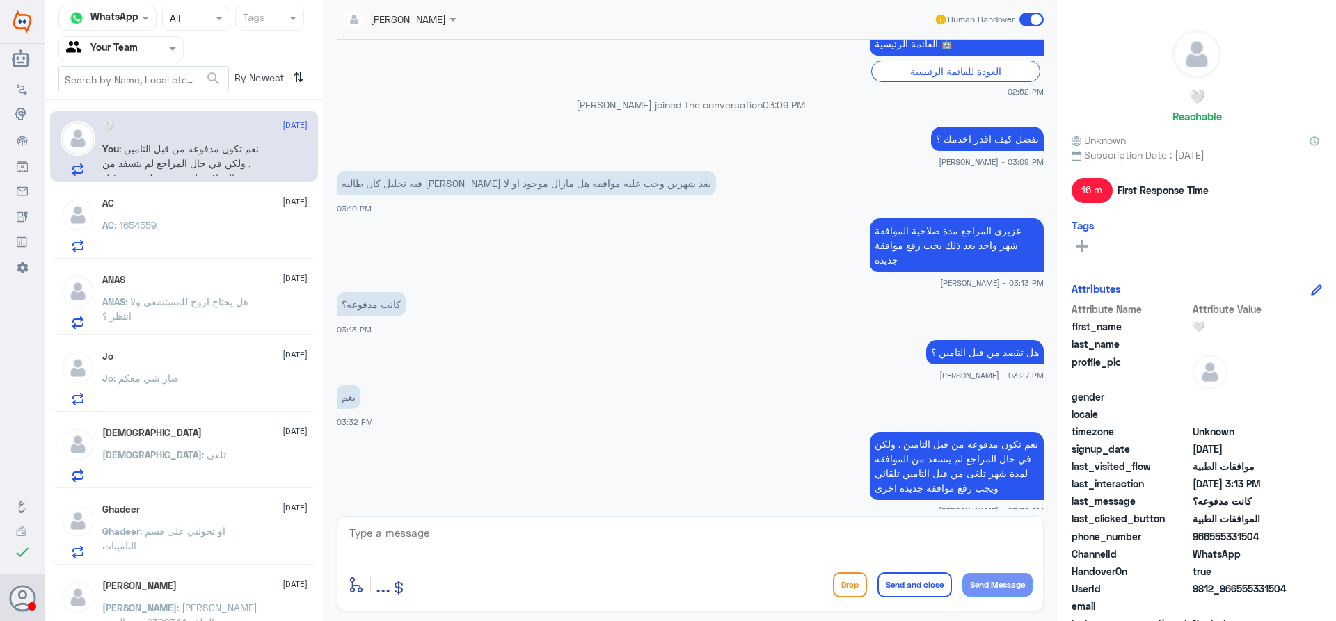
click at [223, 229] on div "AC : 1654559" at bounding box center [204, 236] width 205 height 31
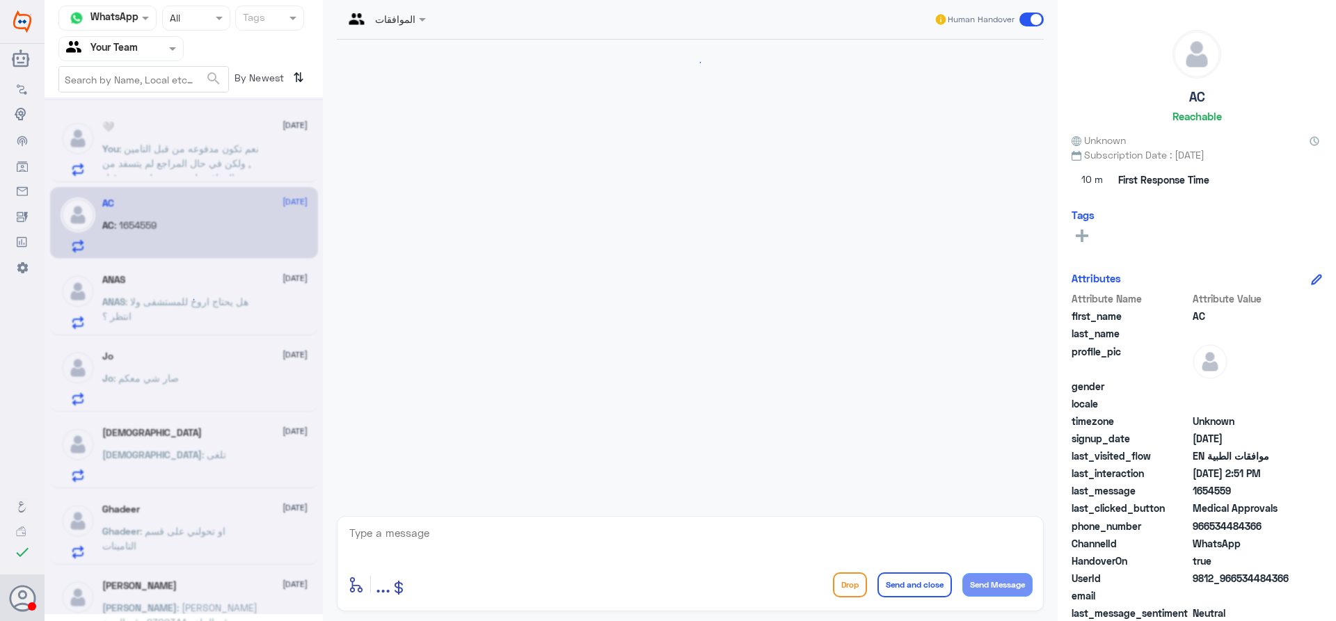
scroll to position [413, 0]
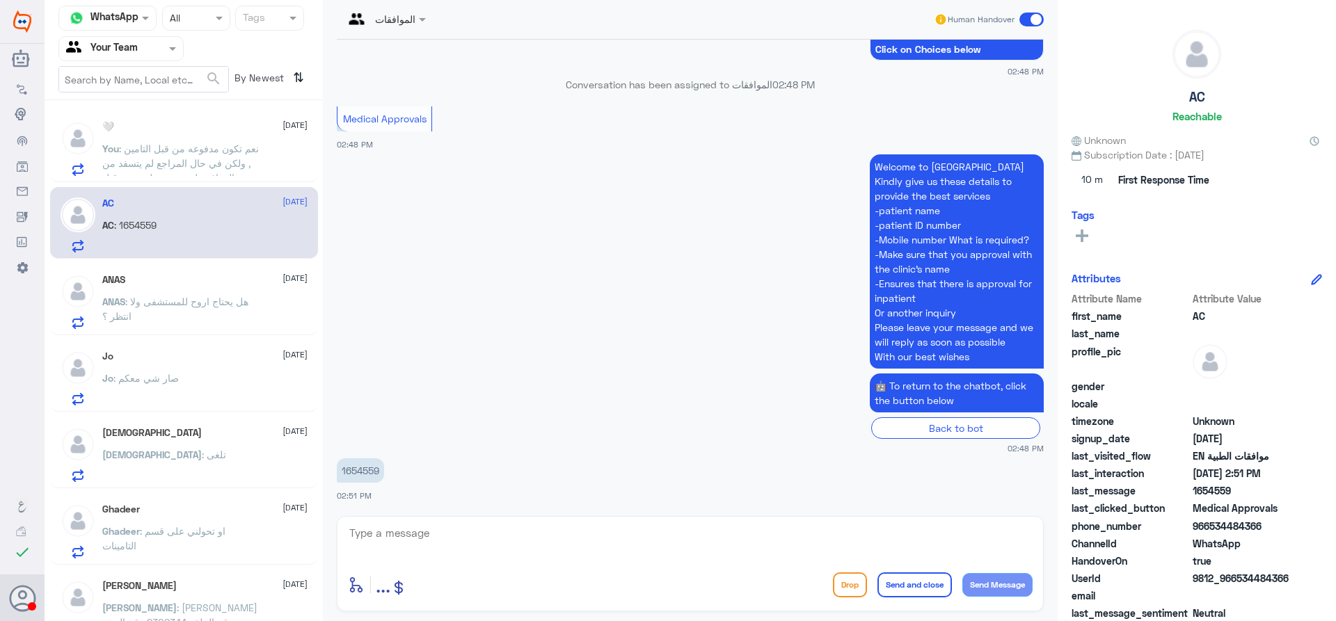
click at [229, 303] on span ": هل يحتاج اروح للمستشفى ولا انتظر ؟" at bounding box center [175, 309] width 146 height 26
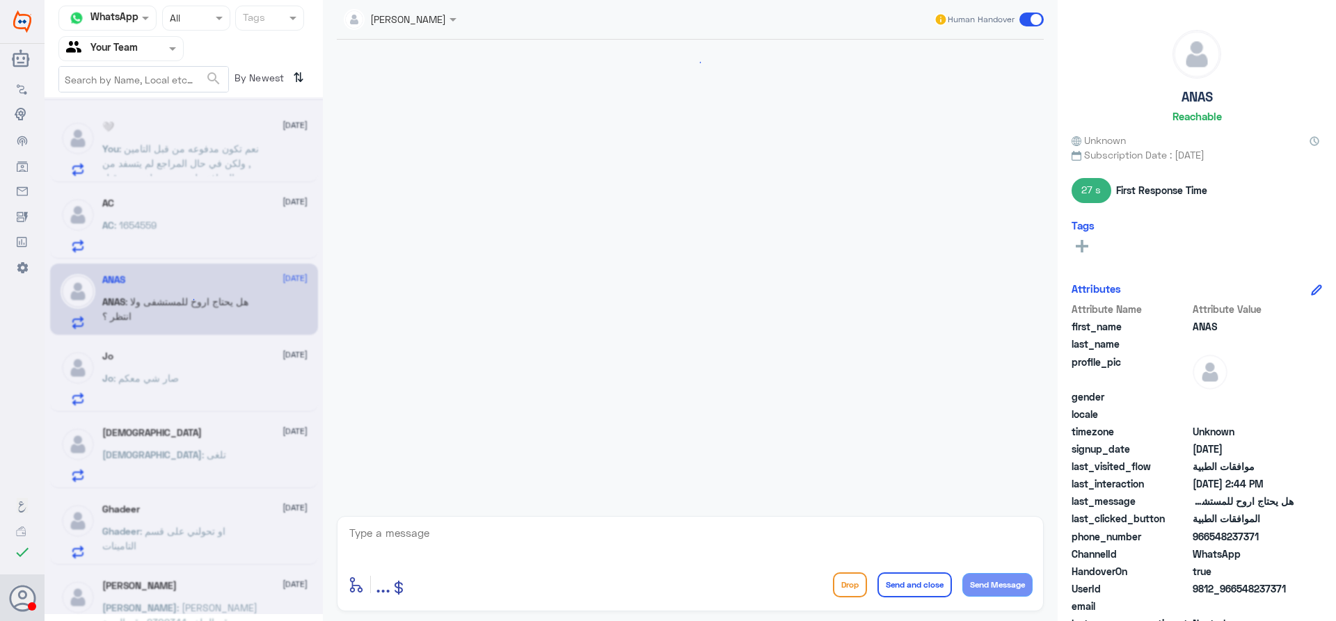
scroll to position [783, 0]
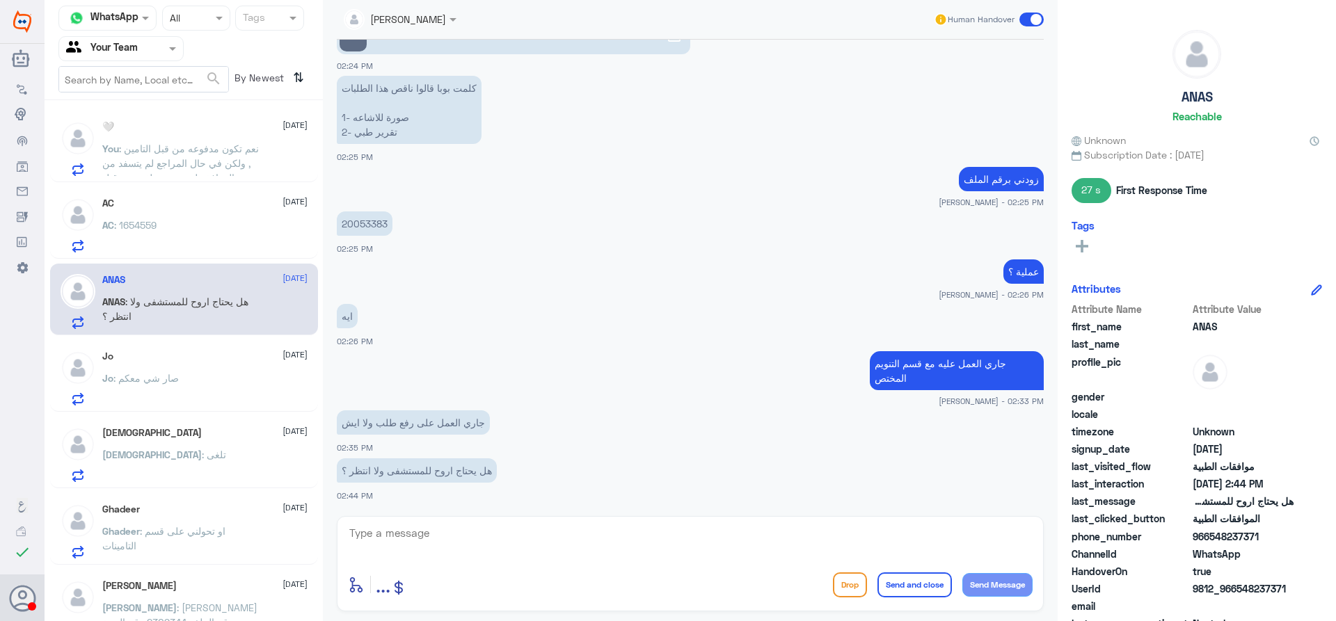
click at [188, 153] on span ": نعم تكون مدفوعه من قبل التامين , ولكن في حال المراجع لم يتسفد من الموافقة لمد…" at bounding box center [180, 178] width 157 height 70
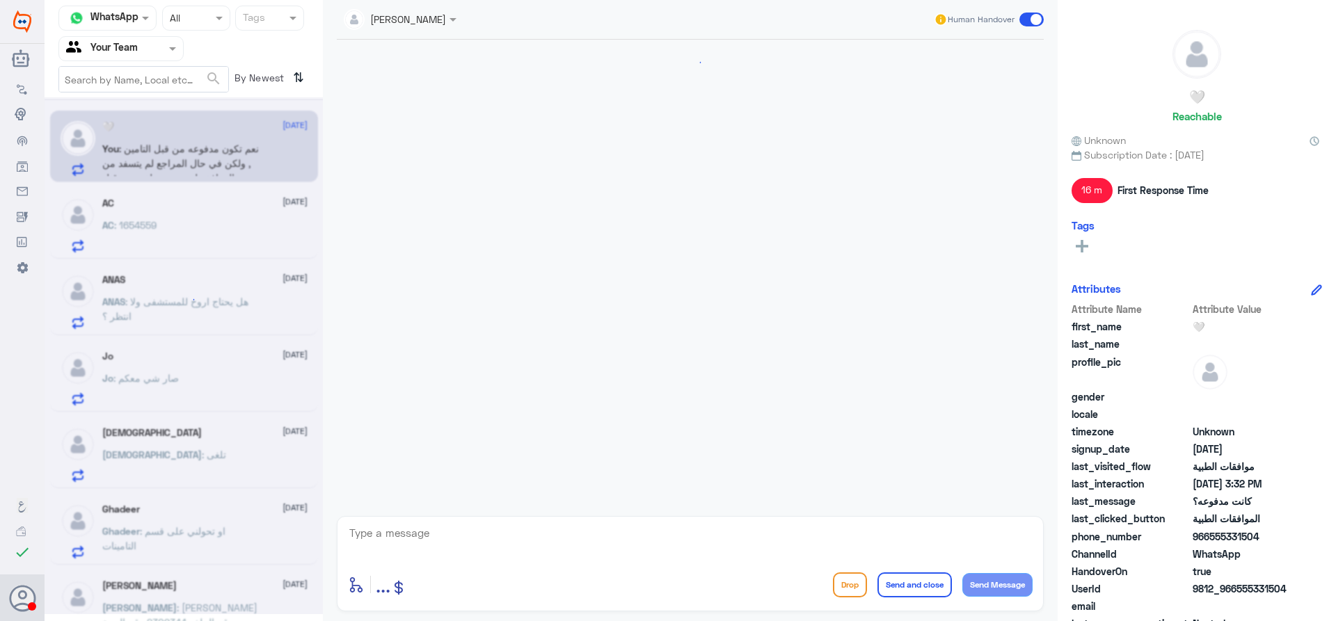
scroll to position [932, 0]
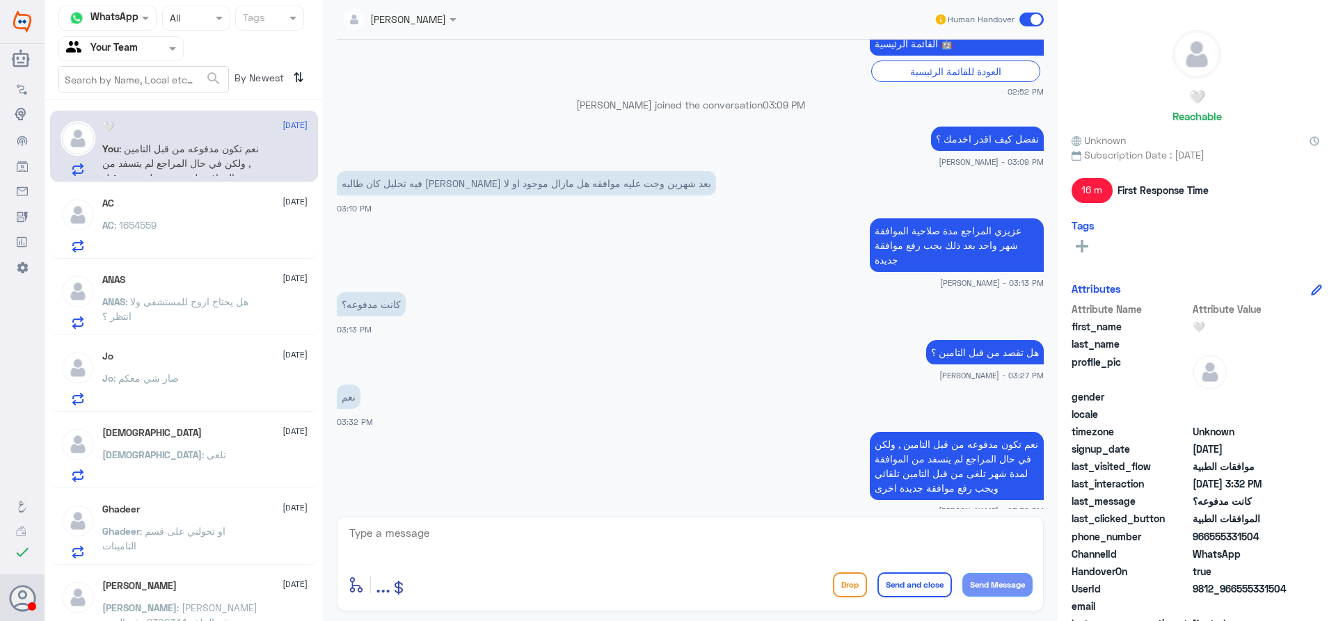
drag, startPoint x: 1211, startPoint y: 534, endPoint x: 1263, endPoint y: 538, distance: 53.0
click at [1263, 538] on span "966555331504" at bounding box center [1242, 536] width 101 height 15
click at [195, 425] on div "سبحان الله 14 September سبحان : تلغى" at bounding box center [184, 453] width 268 height 72
click at [179, 445] on div "سبحان الله 14 September سبحان : تلغى" at bounding box center [204, 454] width 205 height 55
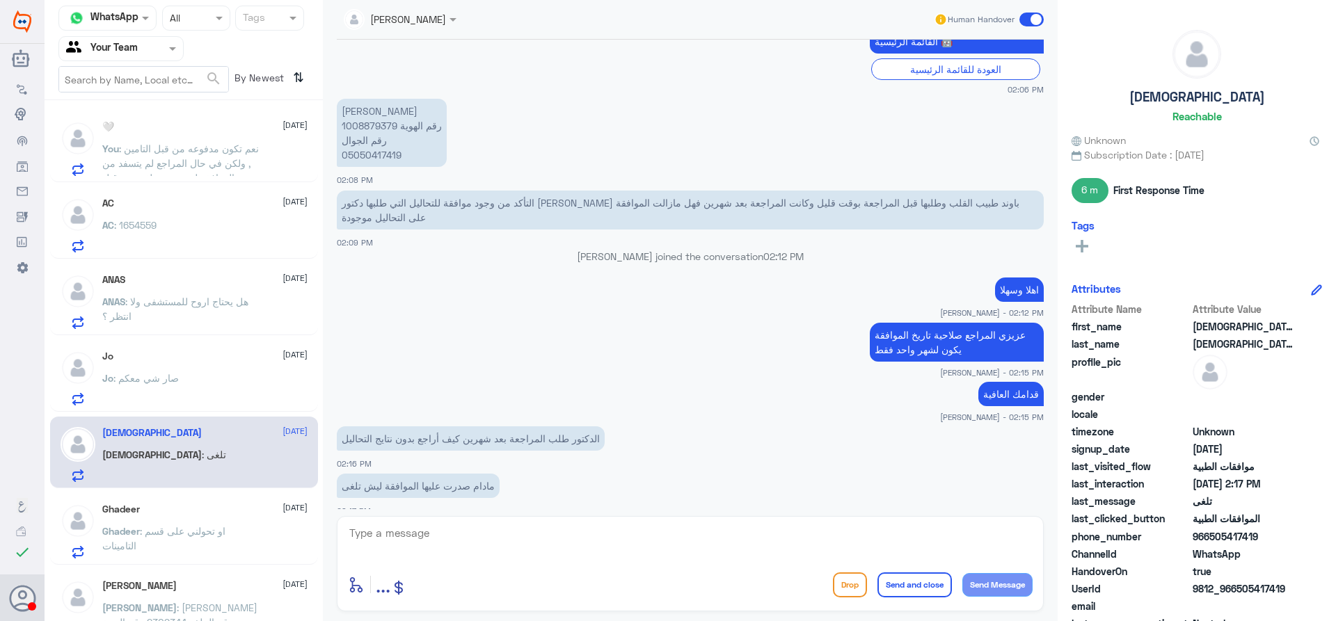
scroll to position [769, 0]
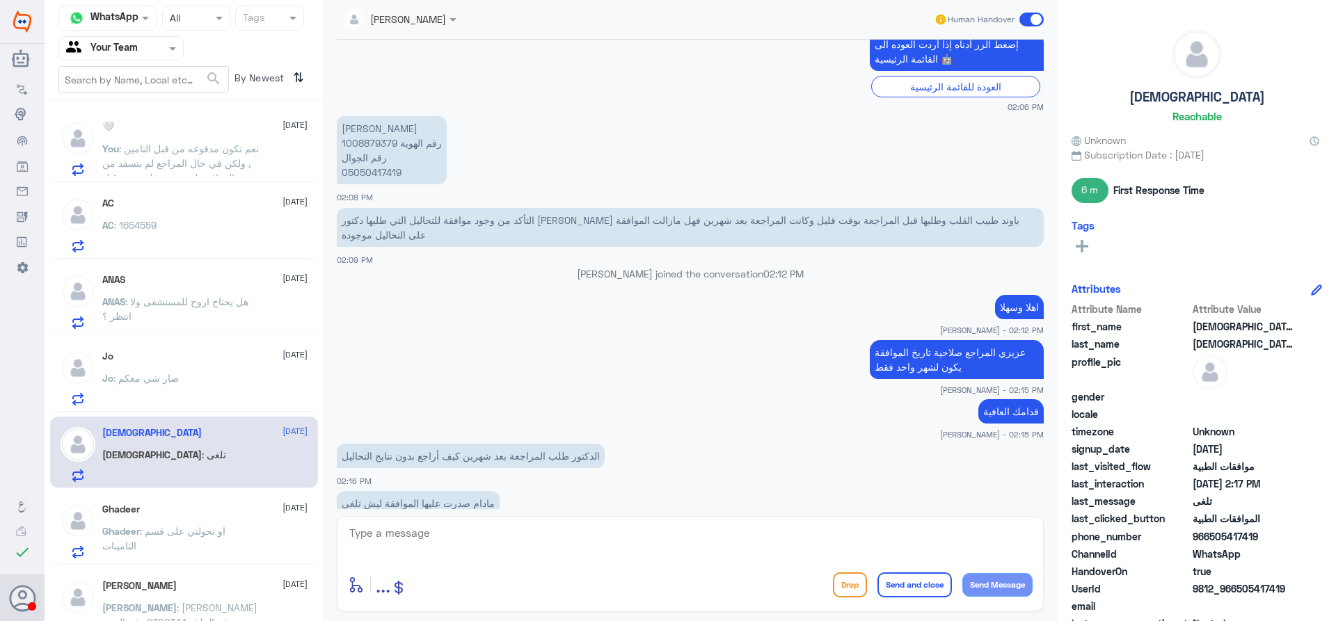
click at [362, 133] on p "سليمان محمد صالح البريت رقم الهوية 1008879379 رقم الجوال 05050417419" at bounding box center [392, 150] width 110 height 68
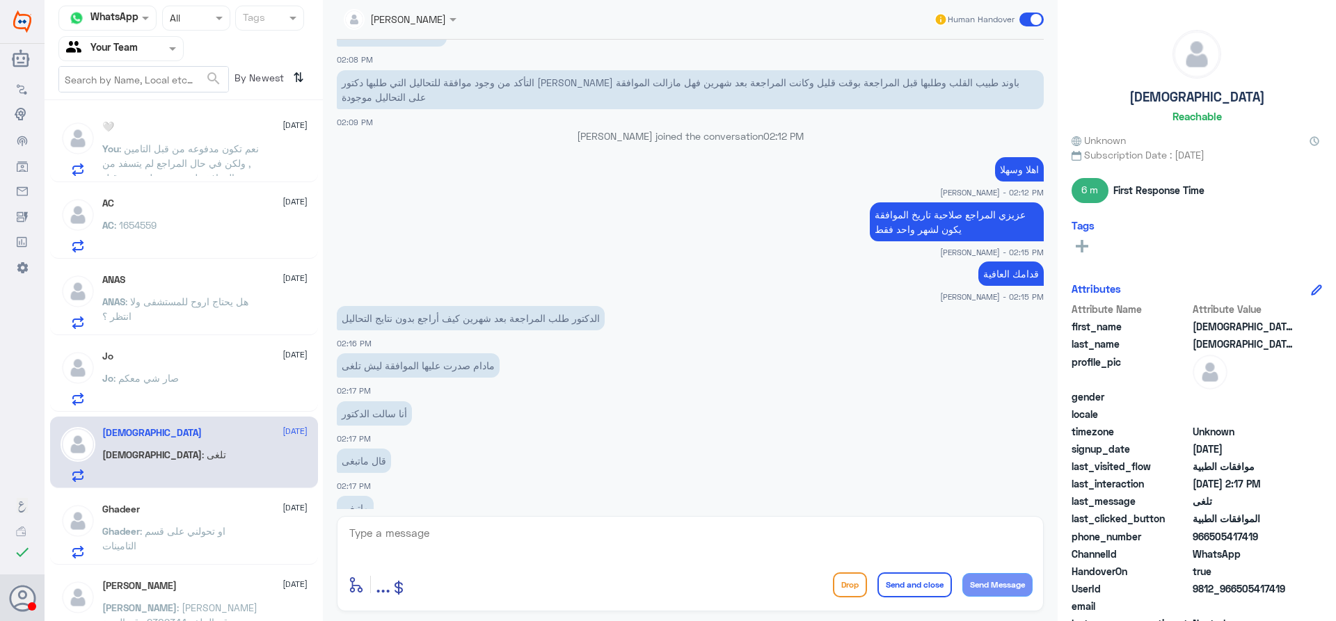
scroll to position [909, 0]
click at [186, 153] on span ": نعم تكون مدفوعه من قبل التامين , ولكن في حال المراجع لم يتسفد من الموافقة لمد…" at bounding box center [180, 178] width 157 height 70
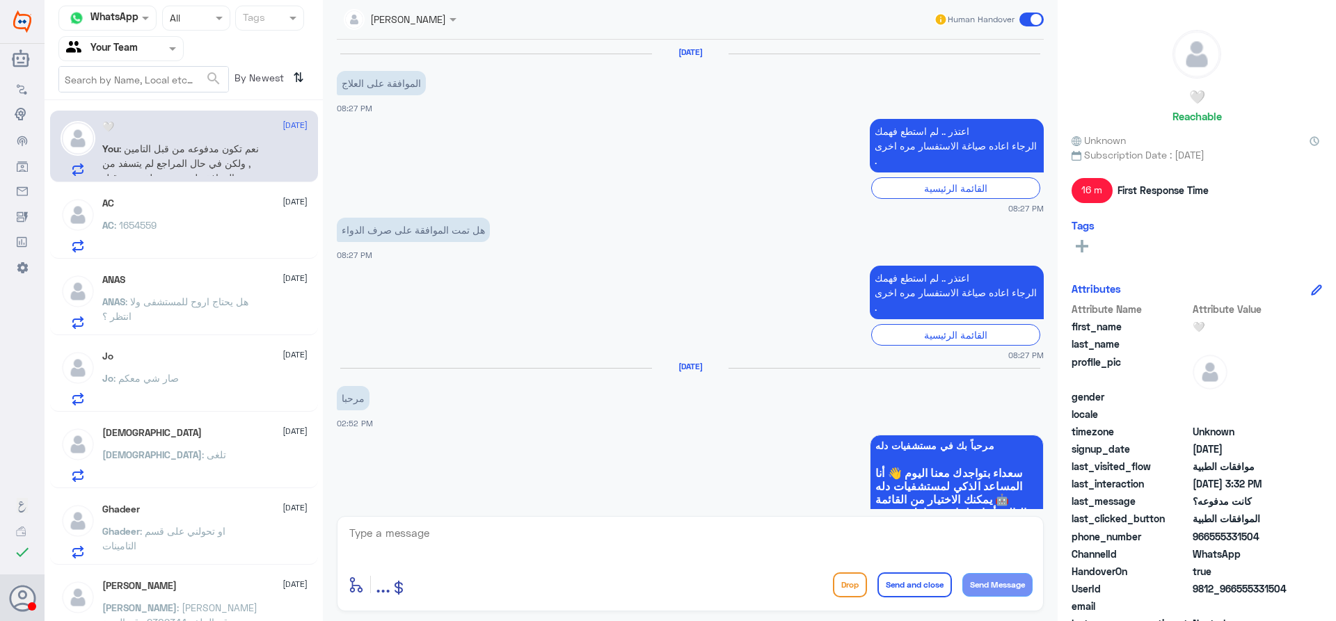
scroll to position [932, 0]
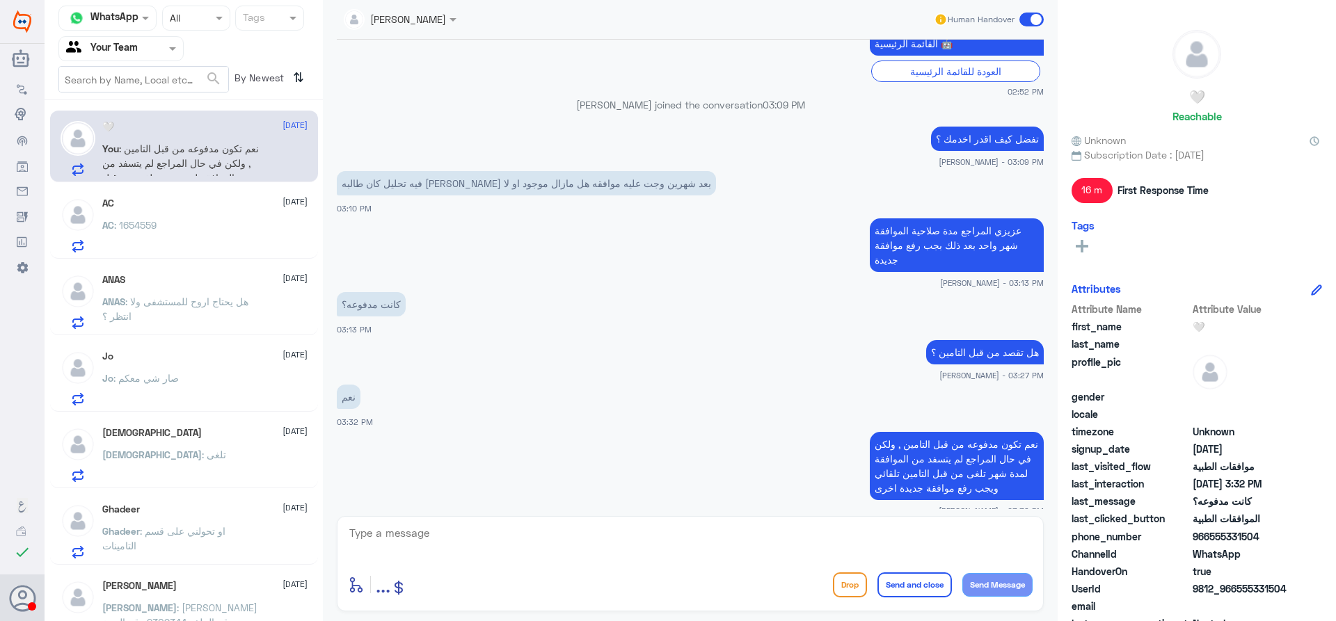
click at [534, 536] on textarea at bounding box center [690, 541] width 685 height 34
type textarea "هل من استسفار اخر ؟"
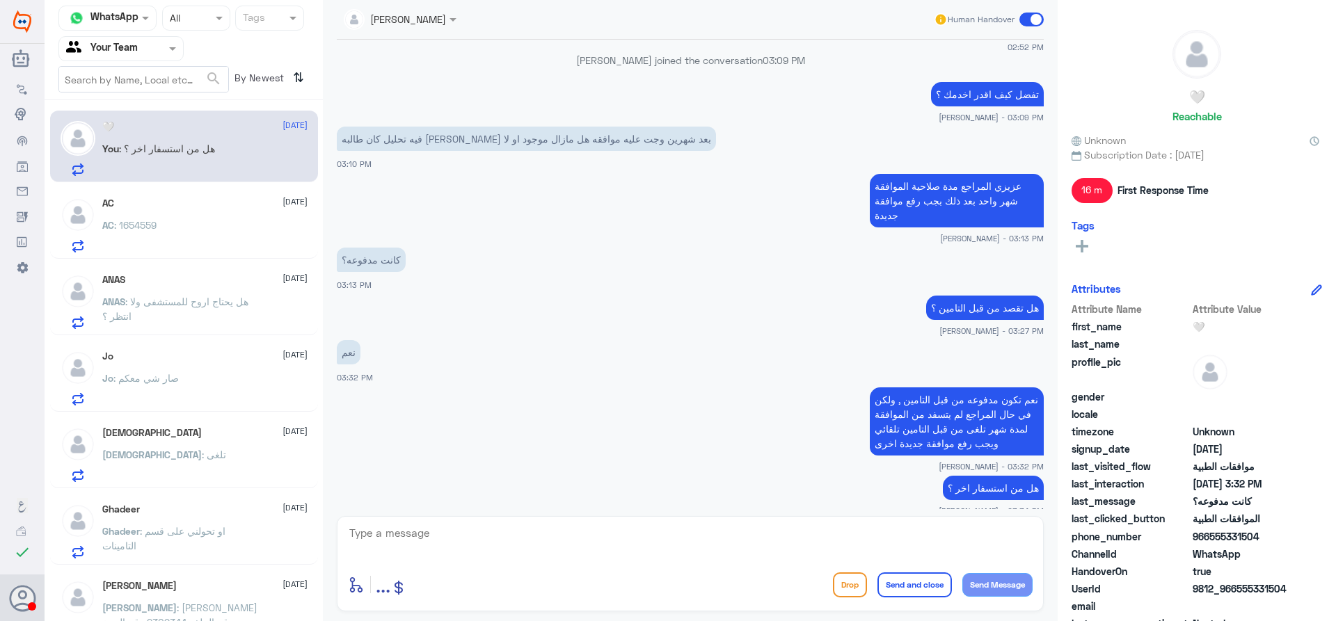
click at [215, 200] on div "AC 14 September" at bounding box center [204, 204] width 205 height 12
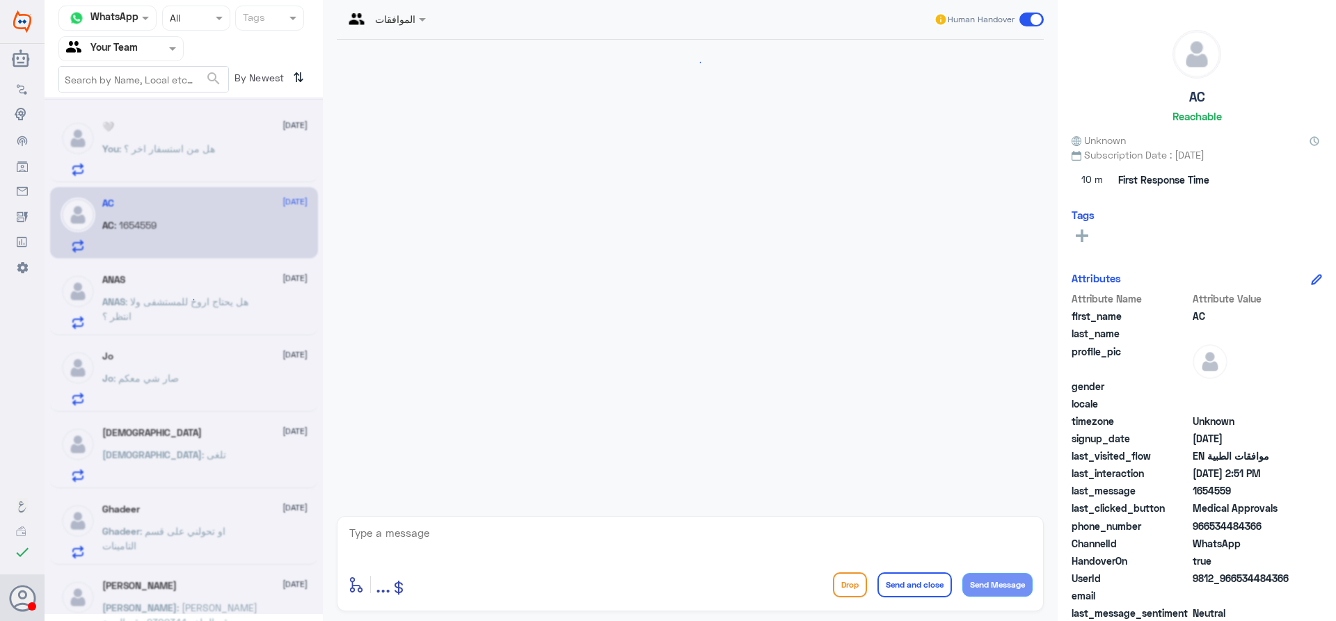
scroll to position [413, 0]
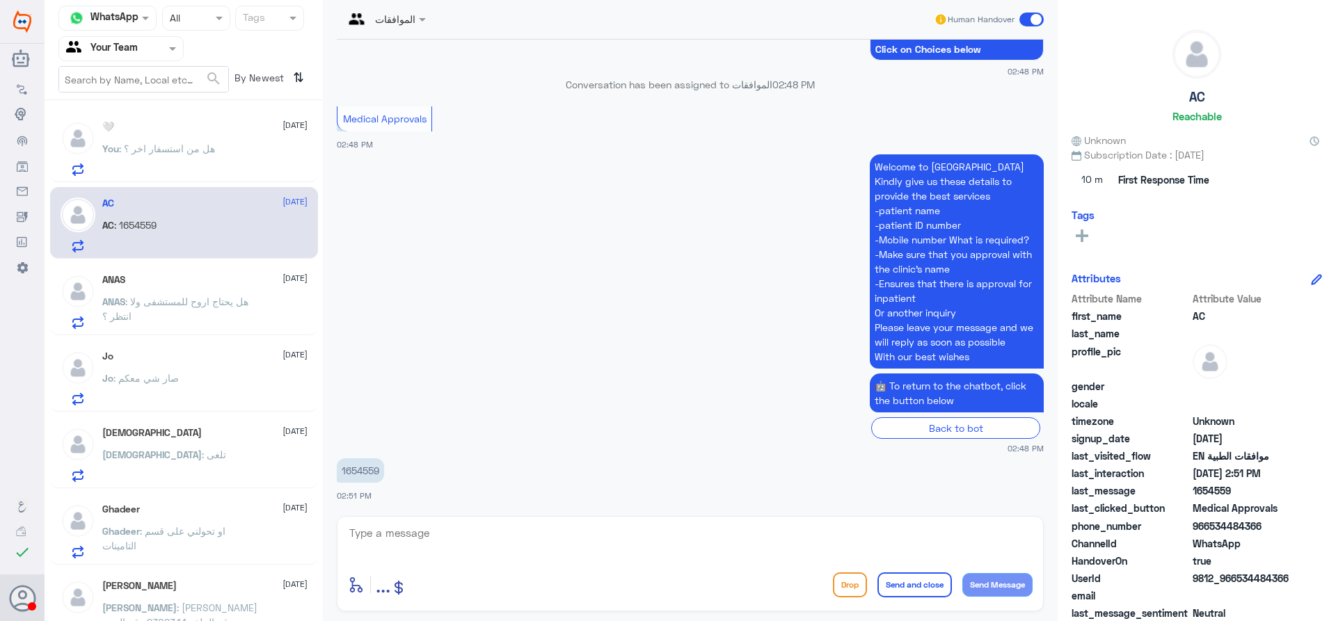
click at [211, 275] on div "ANAS 14 September" at bounding box center [204, 280] width 205 height 12
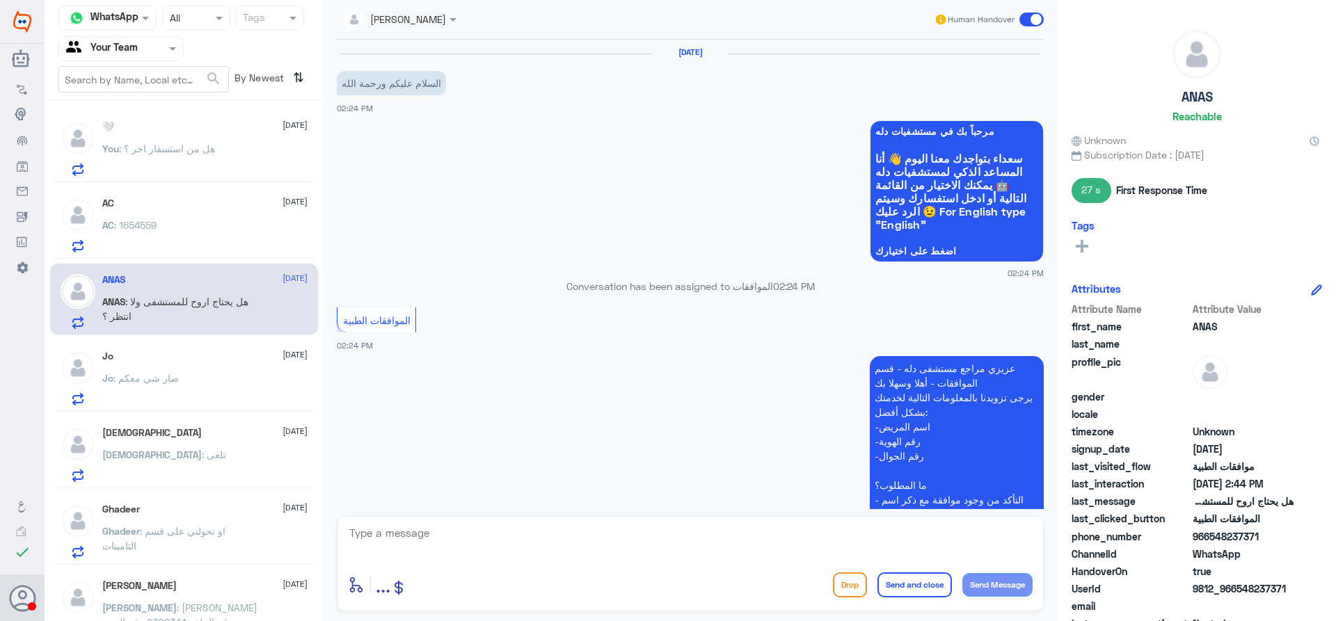
scroll to position [783, 0]
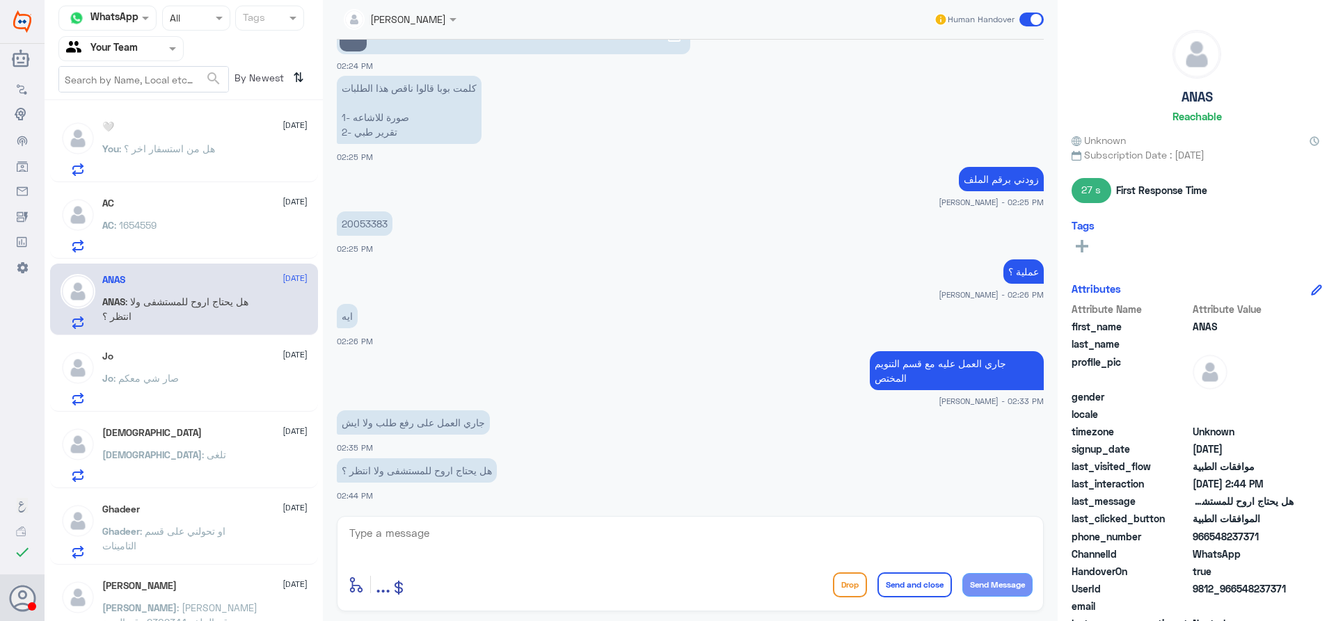
click at [216, 365] on div "Jo 14 September Jo : صار شي معكم" at bounding box center [204, 378] width 205 height 55
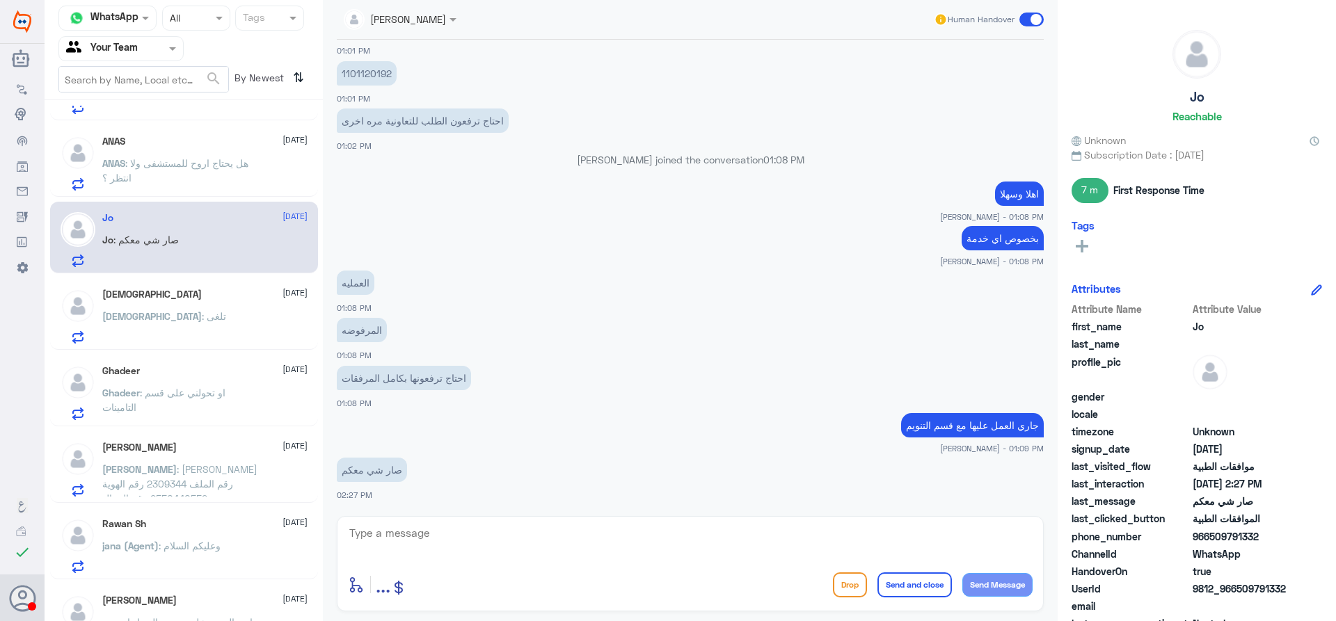
scroll to position [139, 0]
click at [214, 333] on div "سبحان : تلغى" at bounding box center [204, 327] width 205 height 31
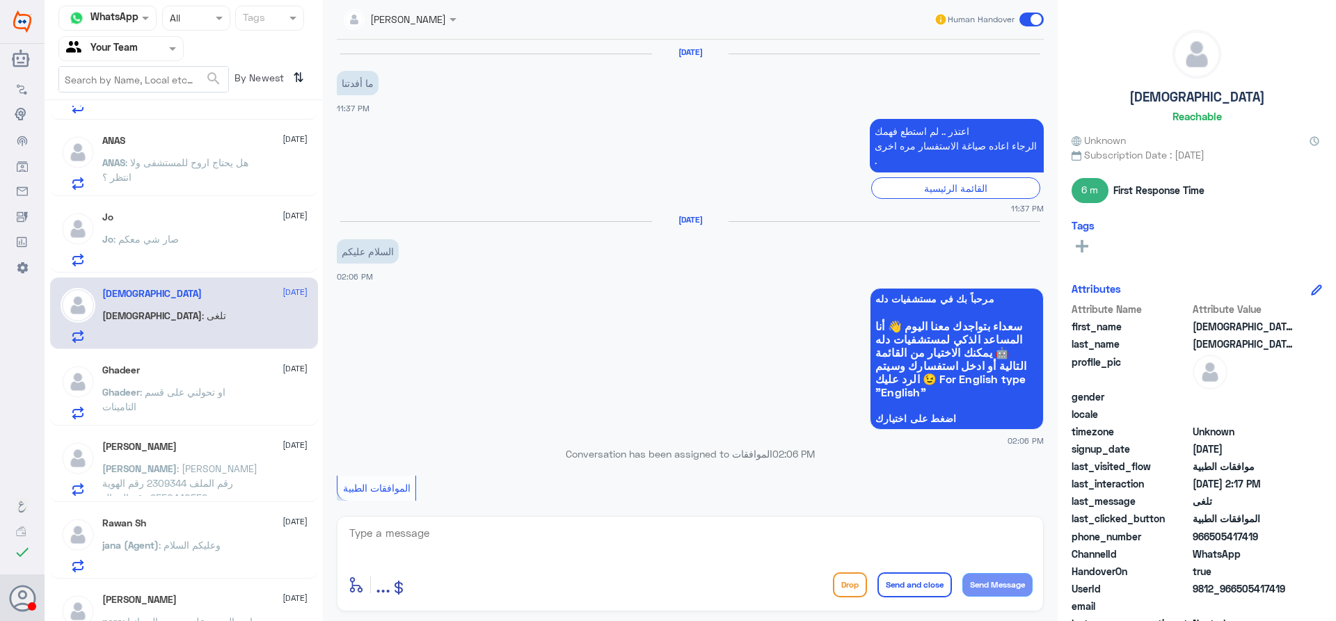
scroll to position [978, 0]
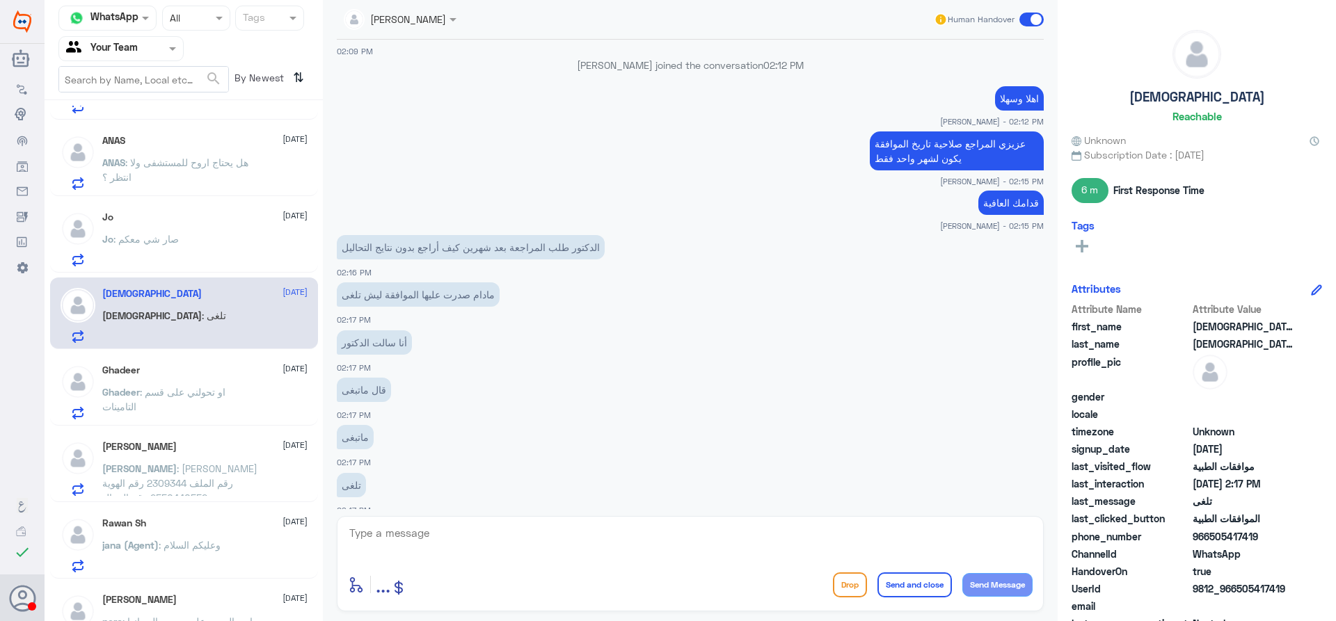
click at [234, 370] on div "Ghadeer 14 September" at bounding box center [204, 371] width 205 height 12
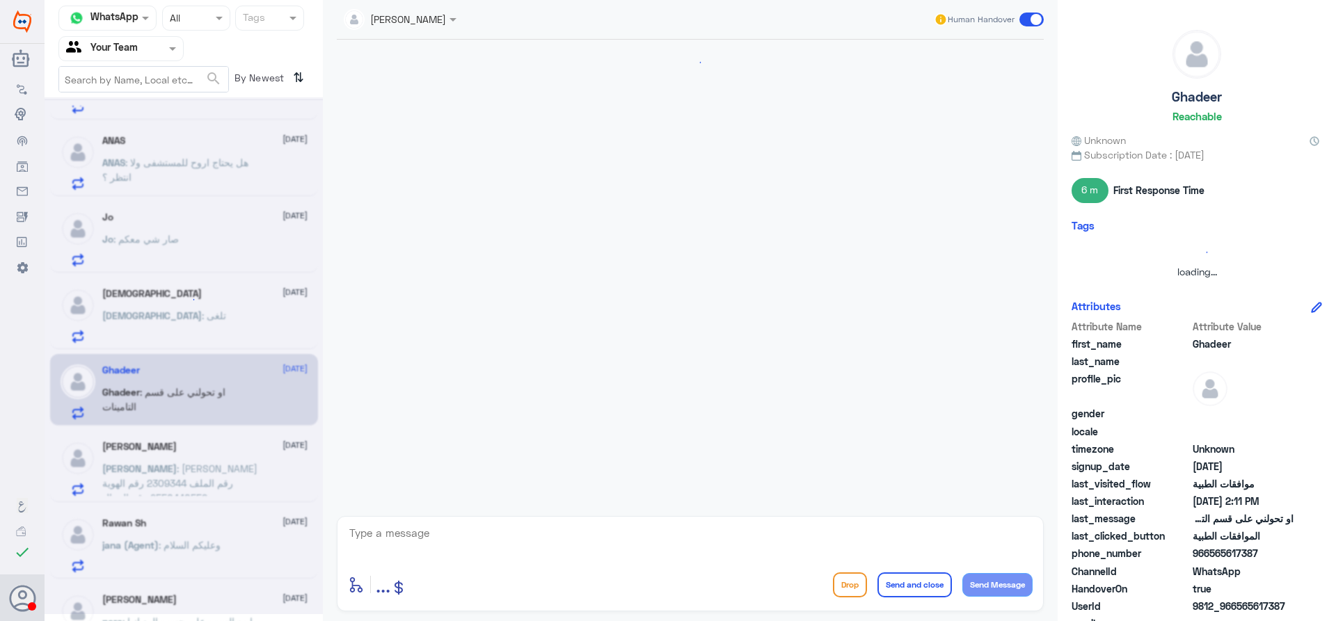
scroll to position [561, 0]
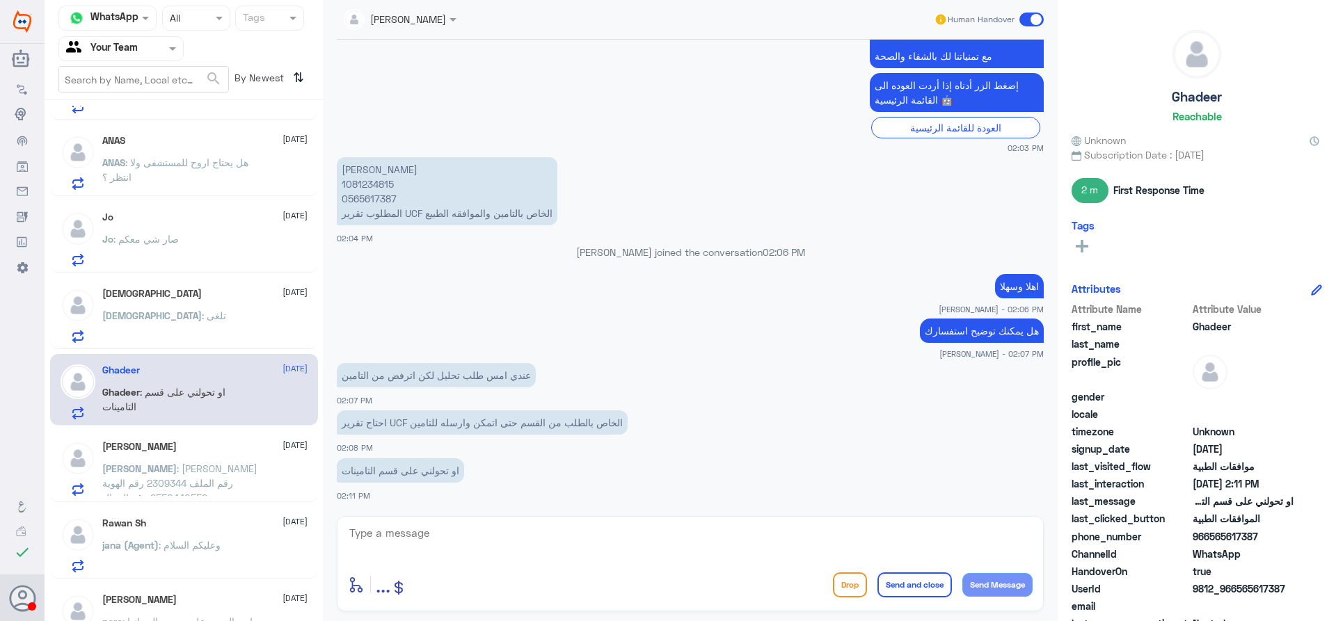
click at [227, 460] on div "Ahmed 14 September Ahmed : يونس احمد مرزوق رقم الملف 2309344 رقم الهوية 2550440…" at bounding box center [204, 468] width 205 height 55
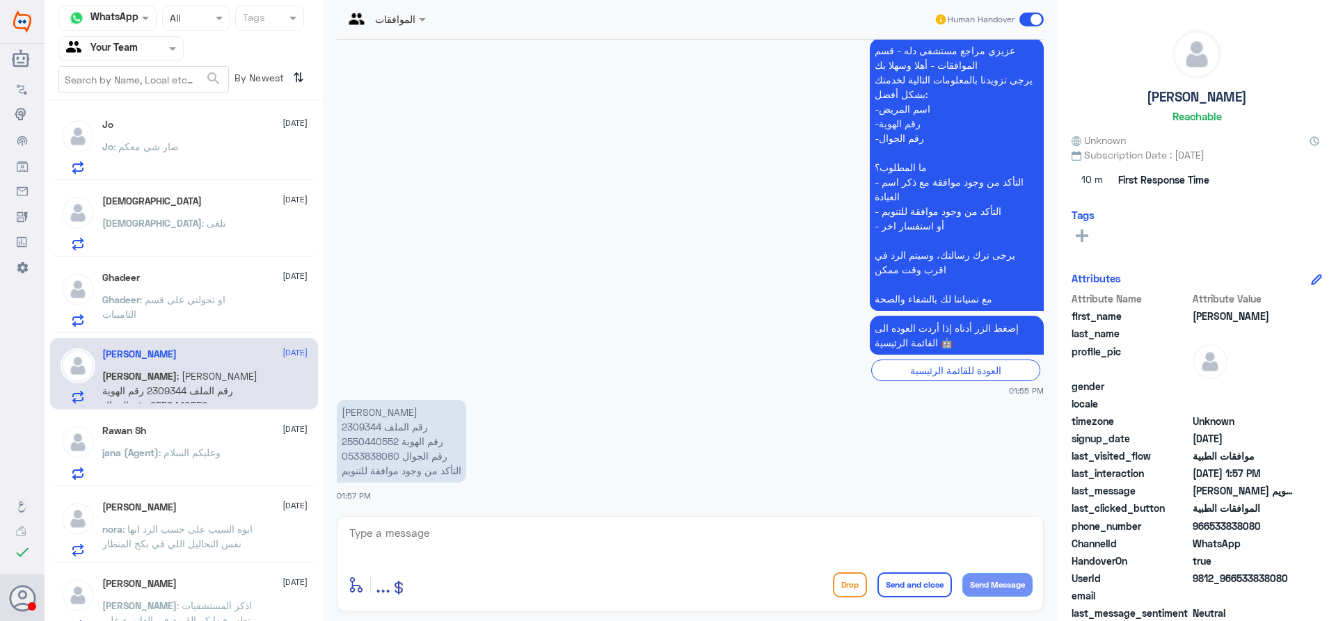
scroll to position [250, 0]
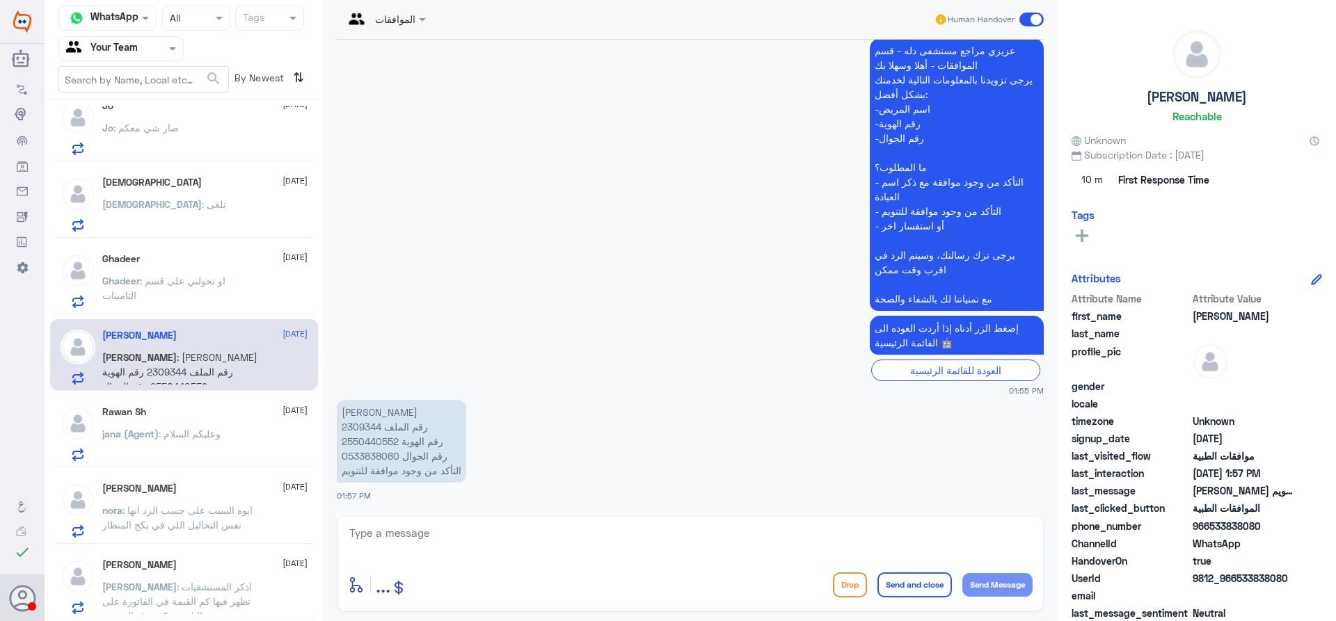
click at [223, 422] on div "Rawan Sh 14 September jana (Agent) : وعليكم السلام" at bounding box center [204, 433] width 205 height 55
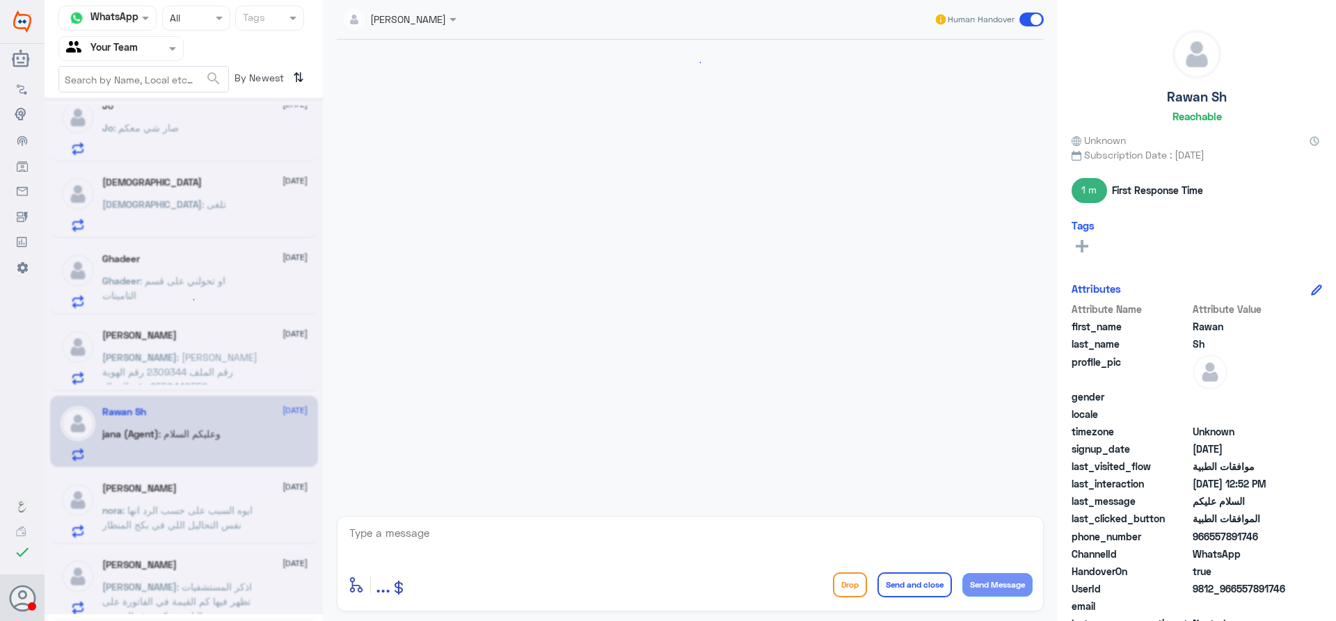
scroll to position [282, 0]
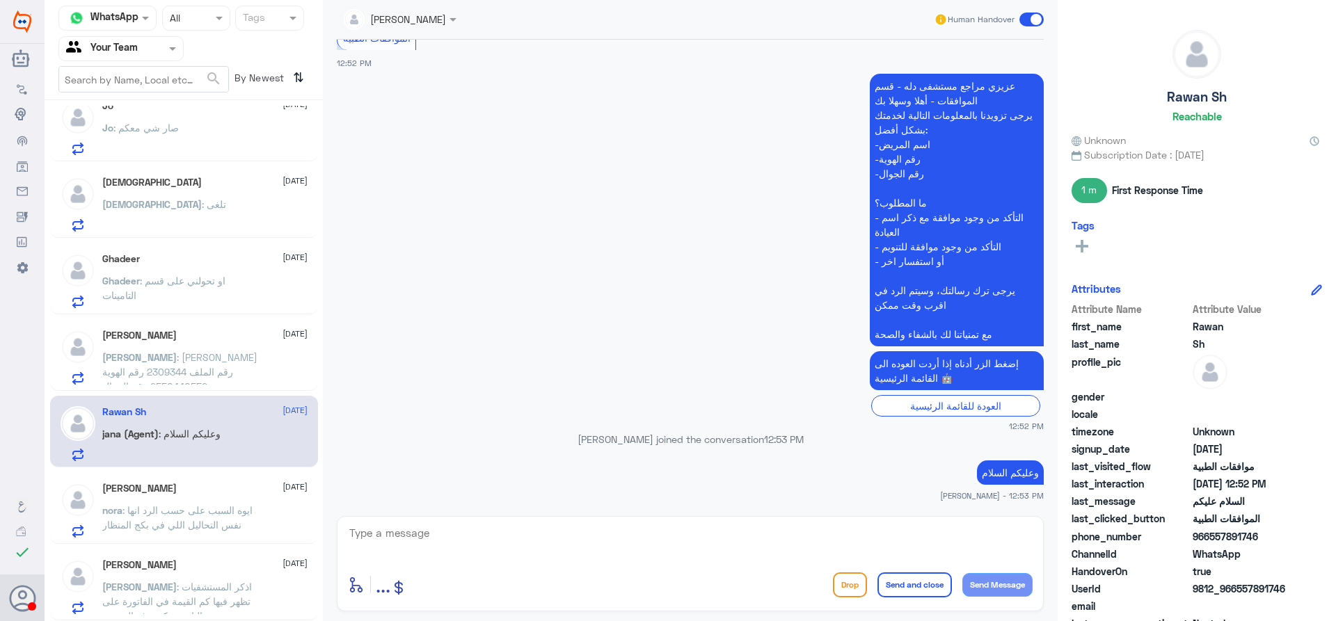
click at [237, 572] on div "Abdulrahman Amri 13 September Abdulrahman : اذكر المستشفيات تظهر فيها كم القيمة…" at bounding box center [204, 586] width 205 height 55
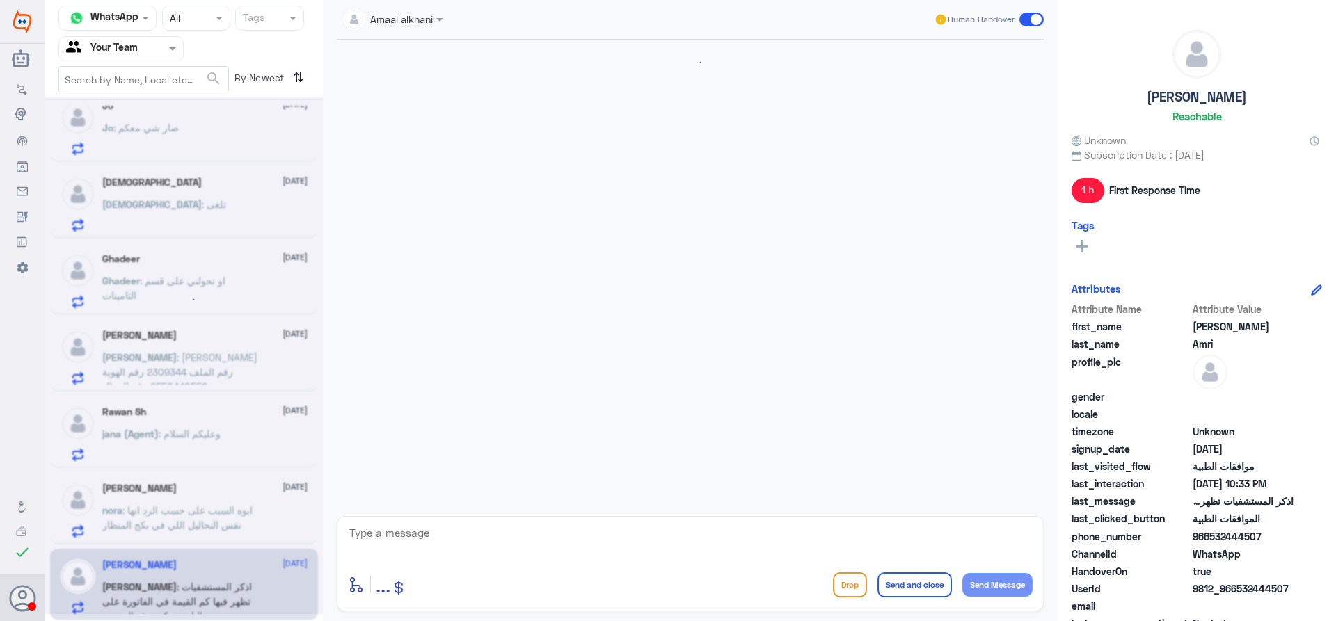
scroll to position [933, 0]
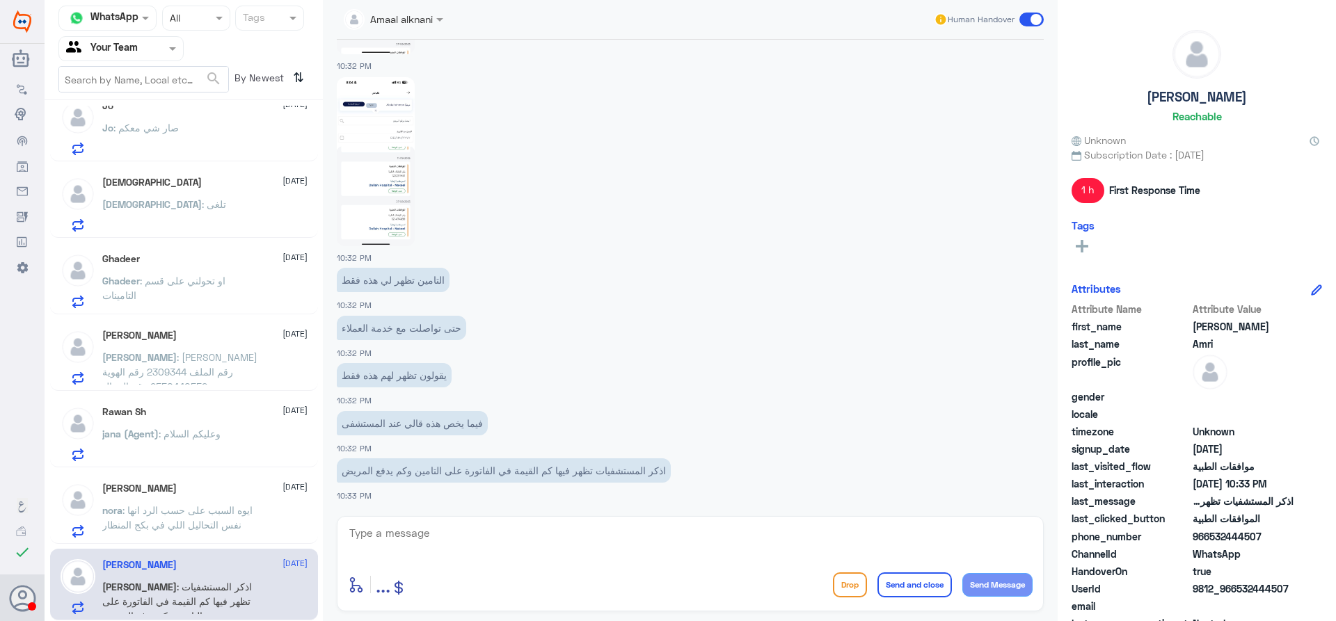
click at [243, 526] on p "[PERSON_NAME] : ايوه السبب على حسب الرد انها نفس التحاليل اللي في بكج المنظار" at bounding box center [180, 520] width 157 height 35
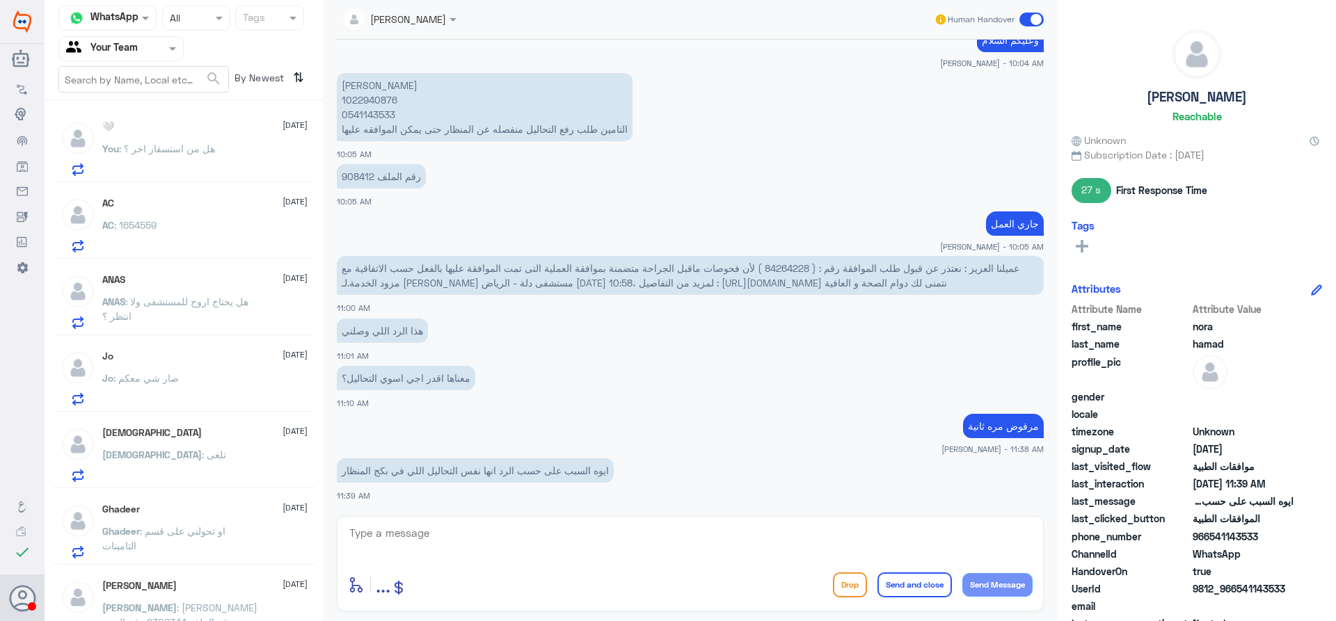
click at [192, 227] on div "AC : 1654559" at bounding box center [204, 236] width 205 height 31
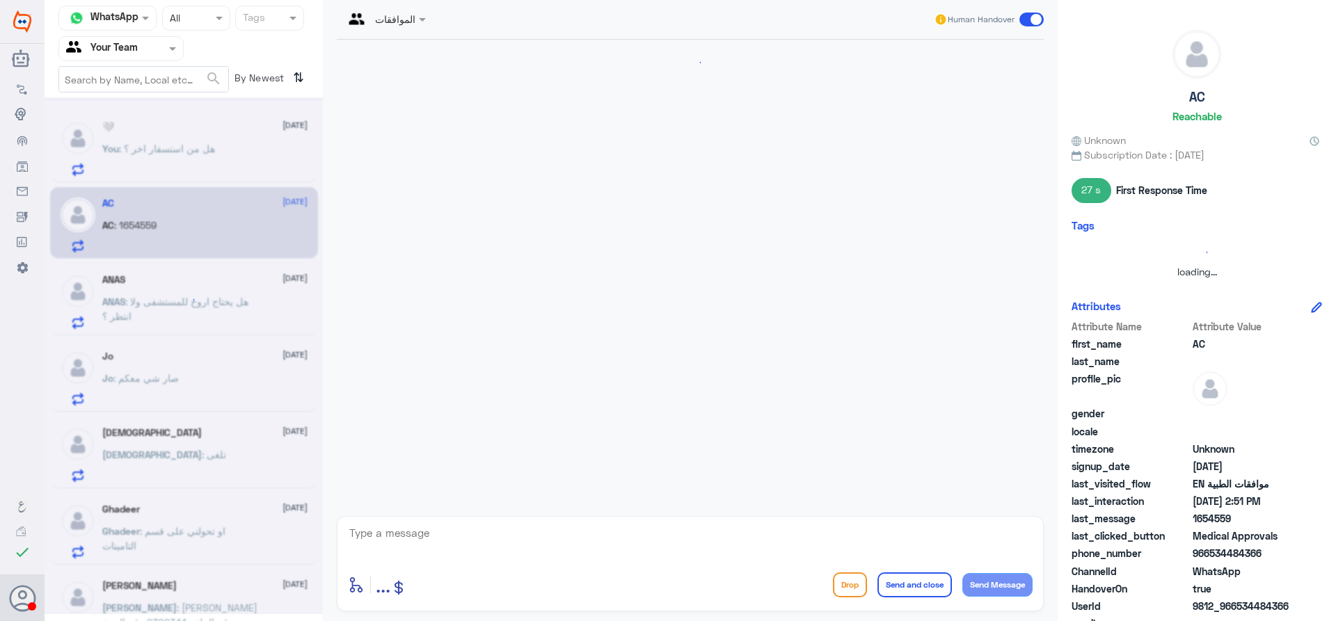
click at [198, 280] on div at bounding box center [184, 355] width 278 height 517
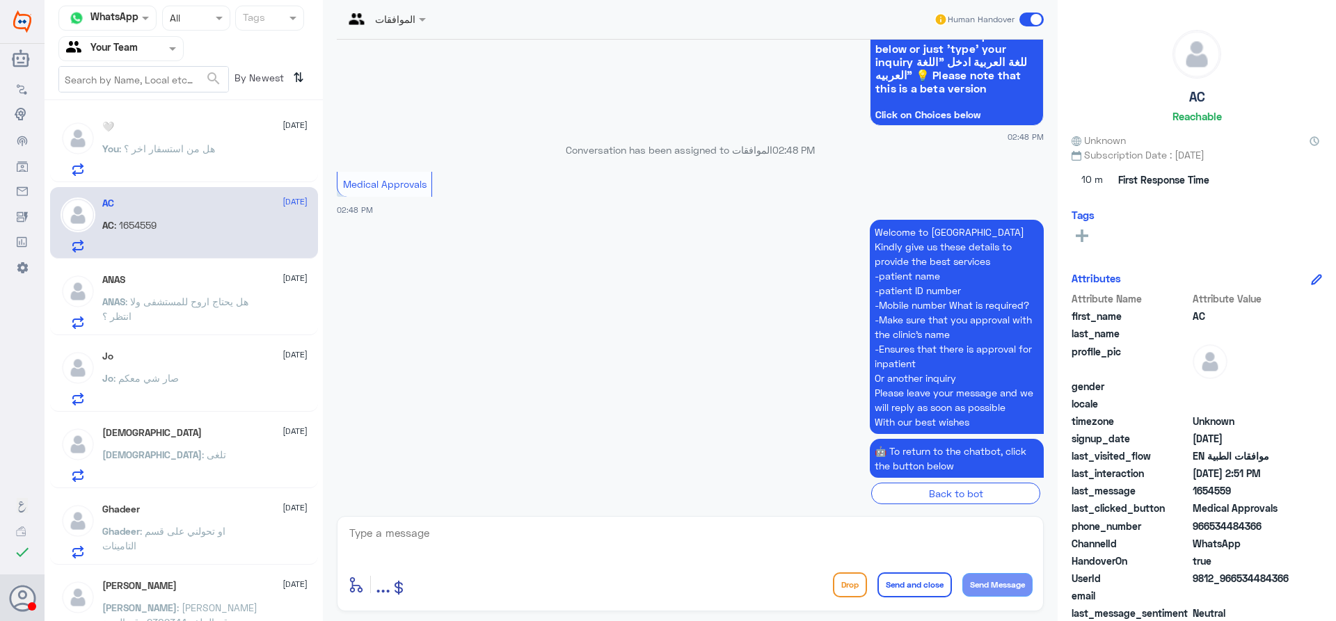
scroll to position [413, 0]
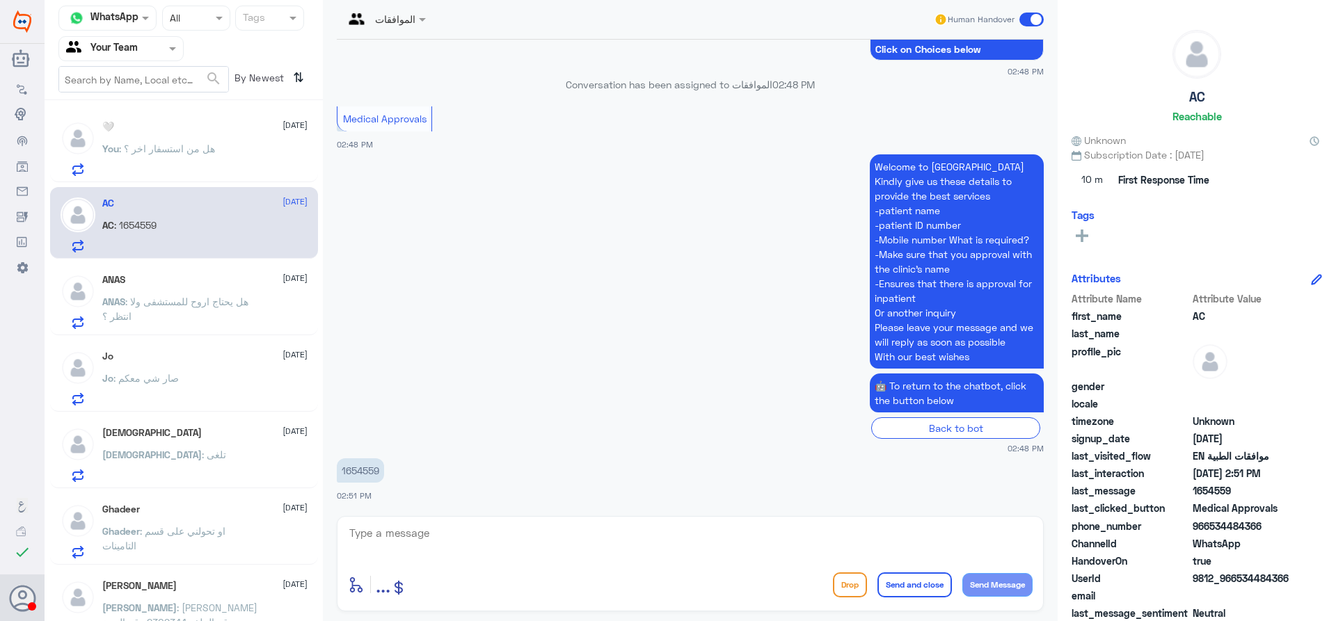
click at [215, 312] on p "ANAS : هل يحتاج اروح للمستشفى ولا انتظر ؟" at bounding box center [180, 311] width 157 height 35
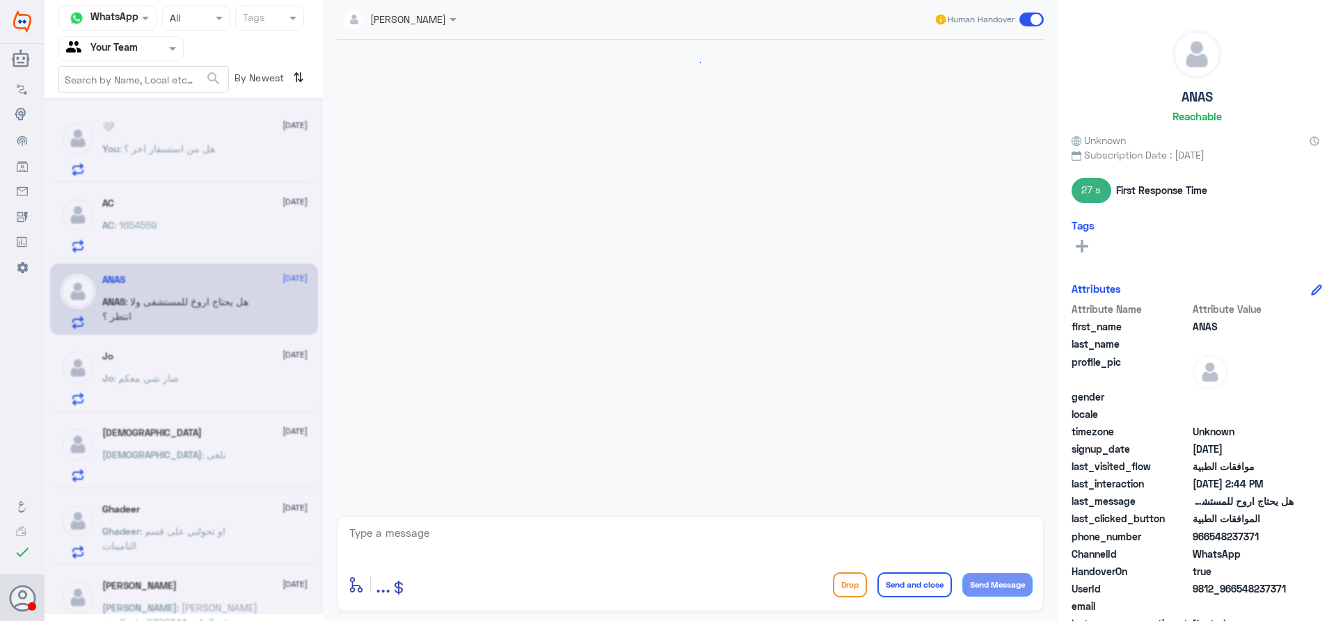
scroll to position [783, 0]
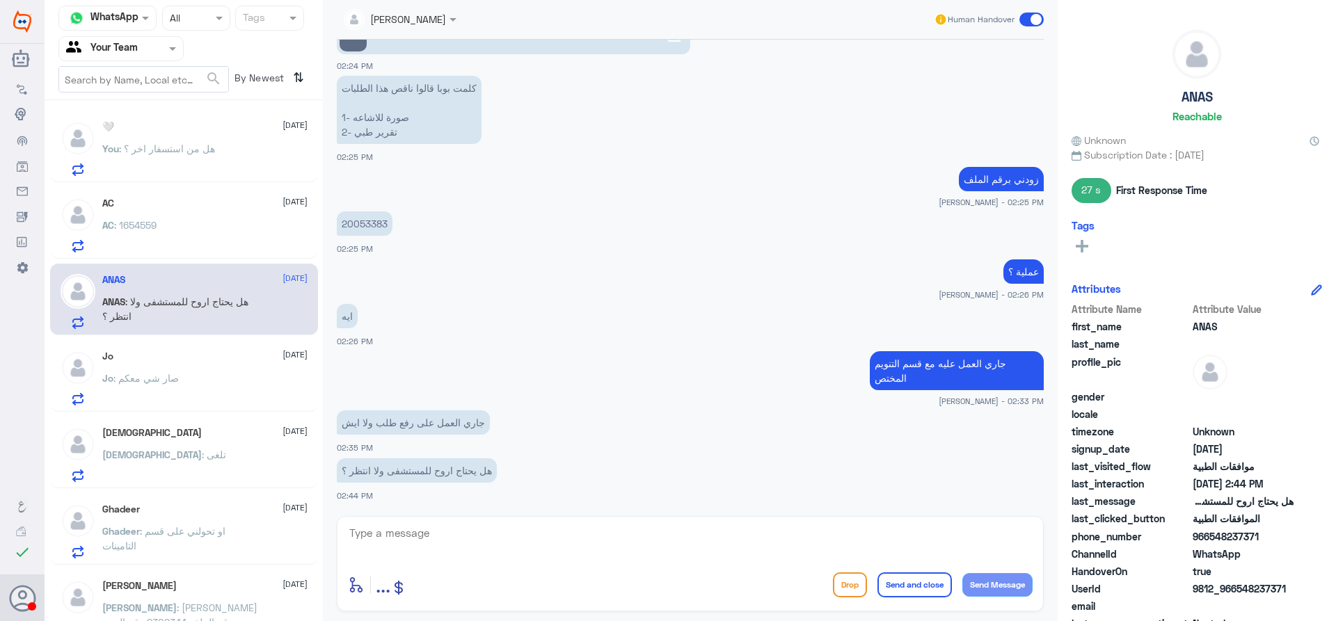
click at [225, 363] on div "Jo 14 September Jo : صار شي معكم" at bounding box center [204, 378] width 205 height 55
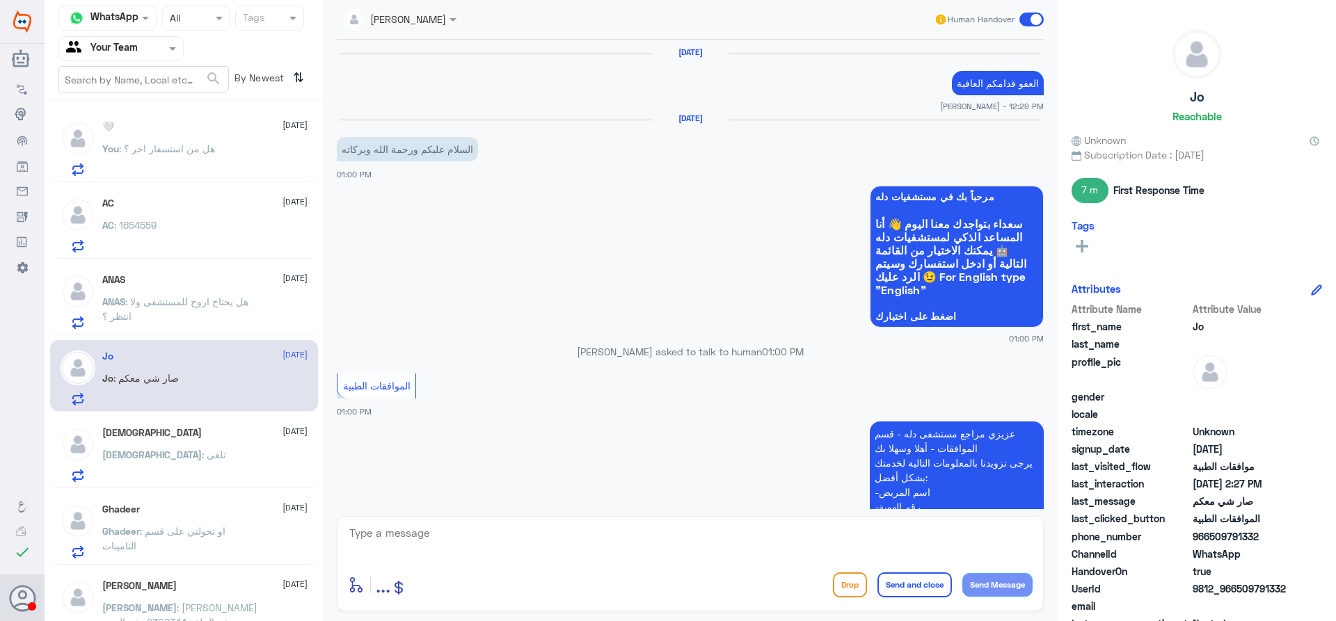
scroll to position [1155, 0]
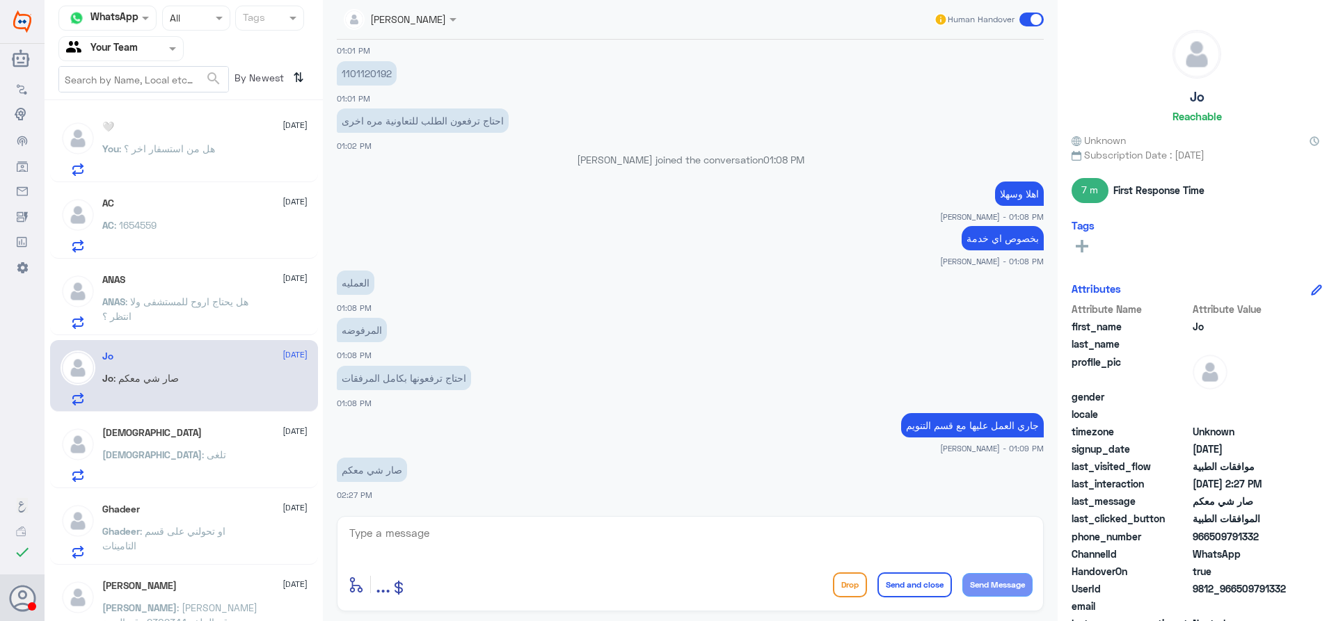
click at [227, 435] on div "سبحان الله 14 September" at bounding box center [204, 433] width 205 height 12
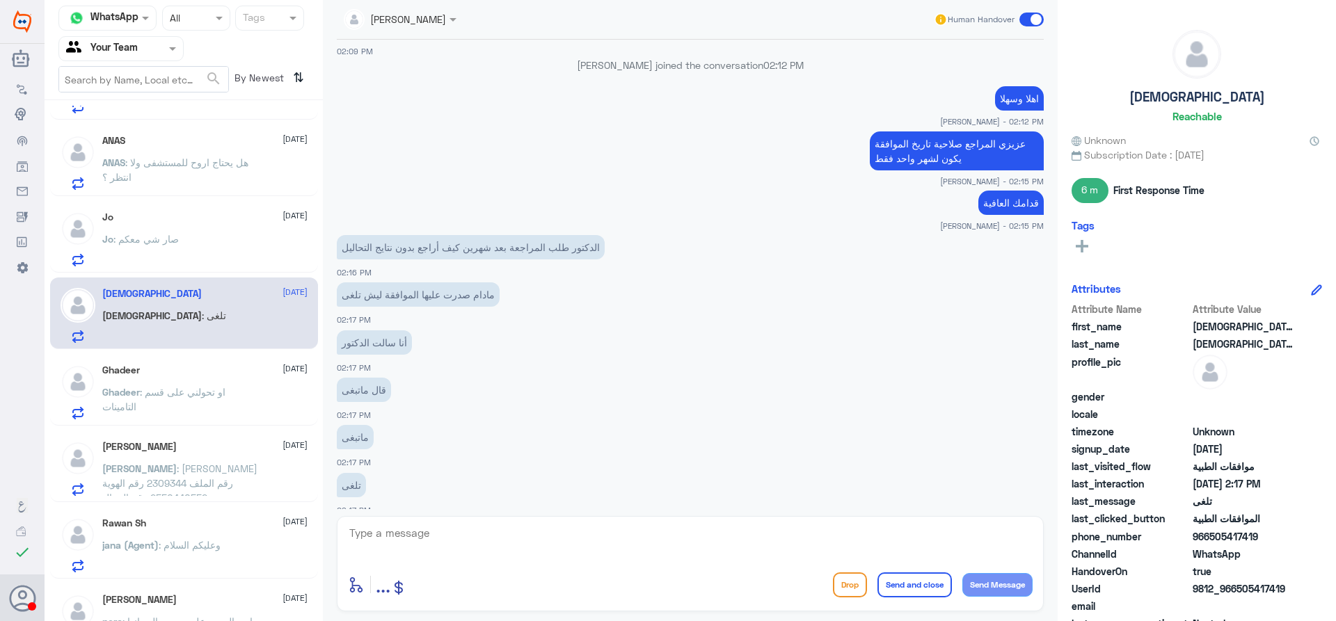
click at [252, 376] on div "Ghadeer 14 September Ghadeer : او تحولني على قسم التامينات" at bounding box center [204, 392] width 205 height 55
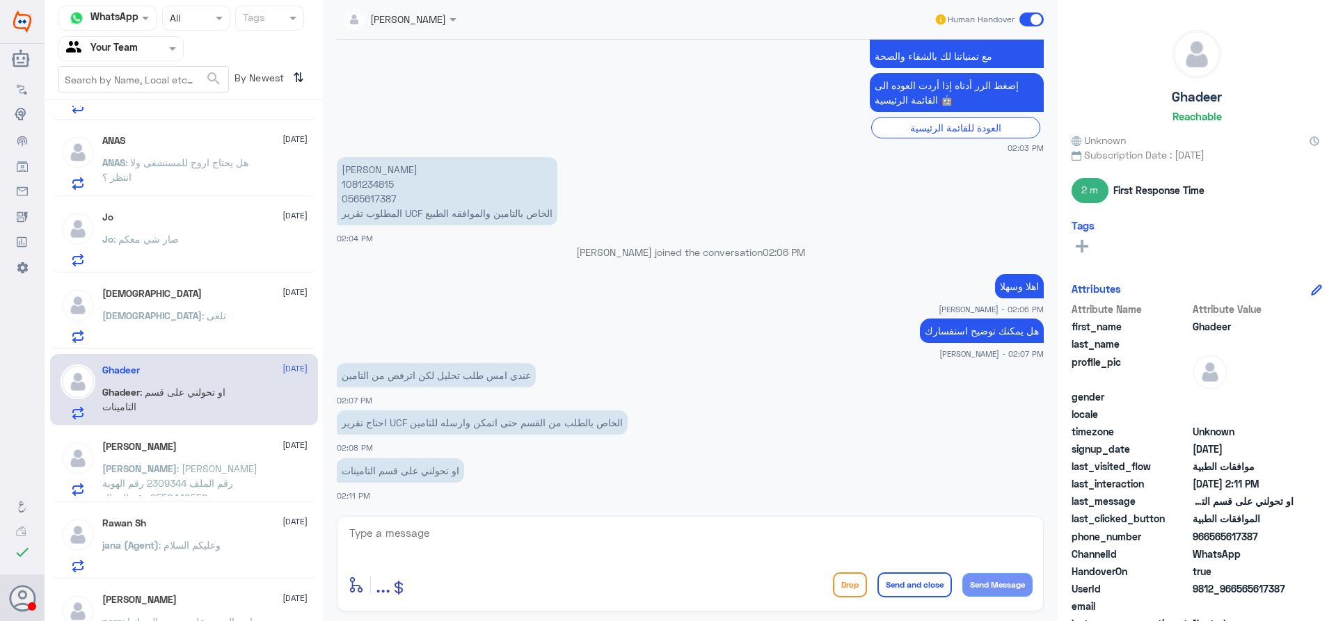
click at [229, 442] on div "Ahmed 14 September" at bounding box center [204, 447] width 205 height 12
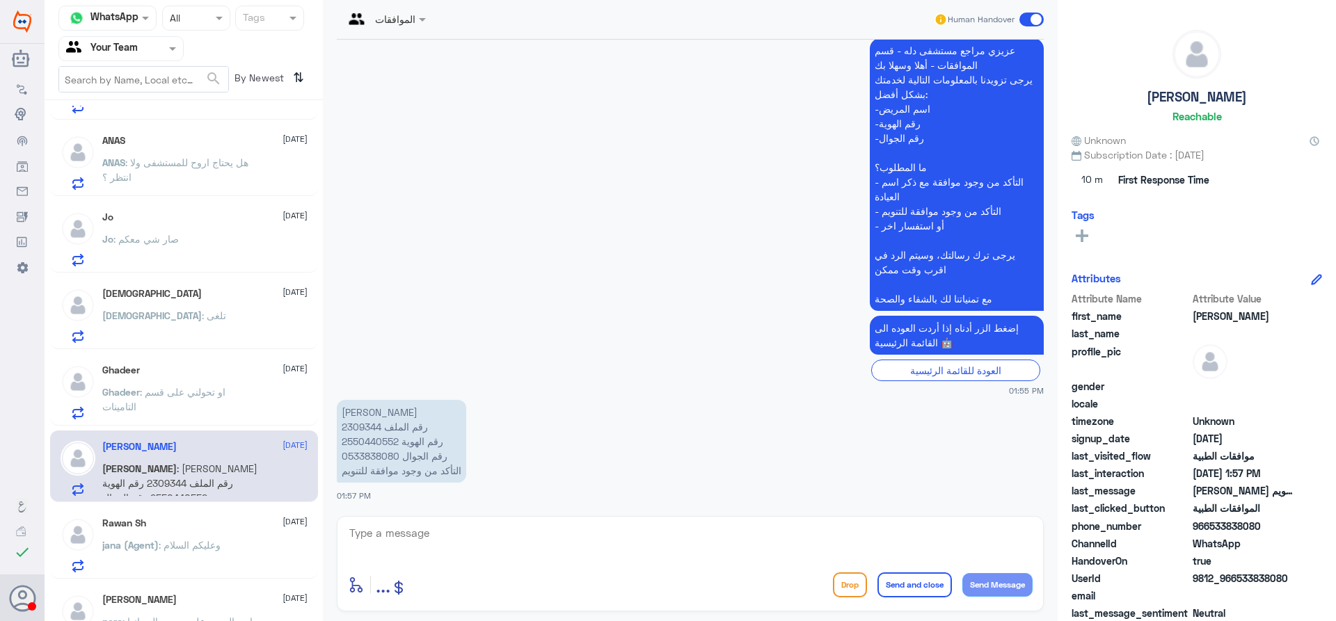
click at [228, 523] on div "Rawan Sh 14 September" at bounding box center [204, 524] width 205 height 12
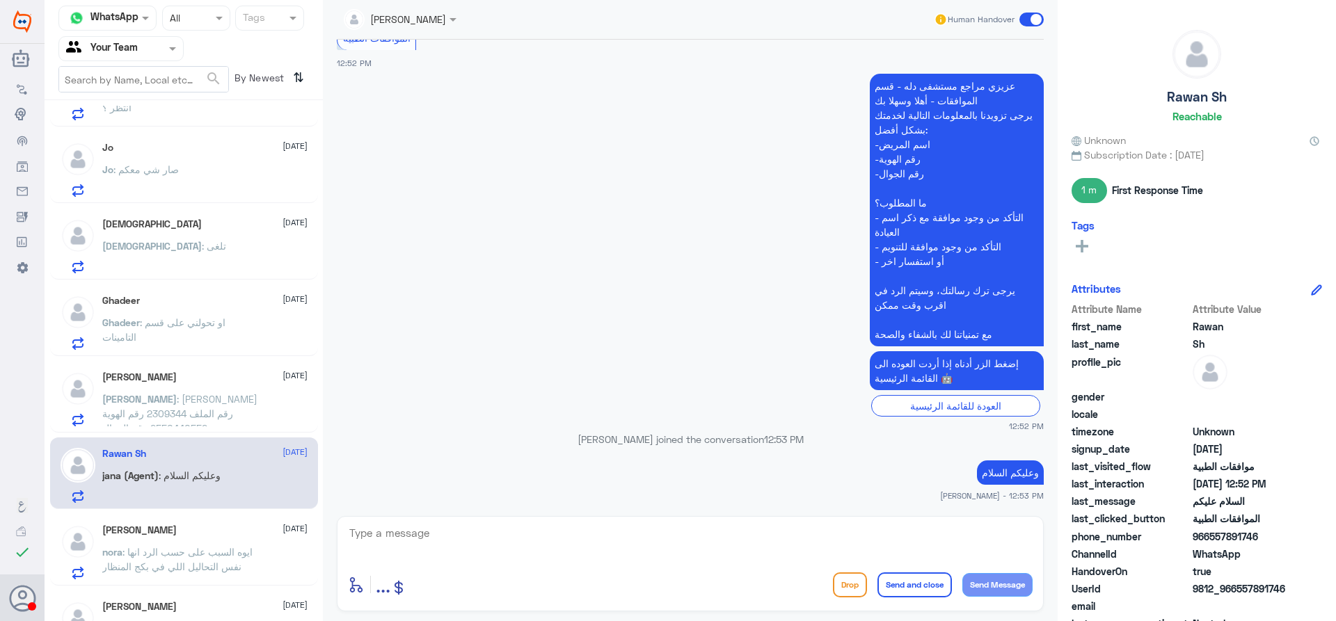
click at [241, 554] on span ": ايوه السبب على حسب الرد انها نفس التحاليل اللي في بكج المنظار" at bounding box center [177, 559] width 150 height 26
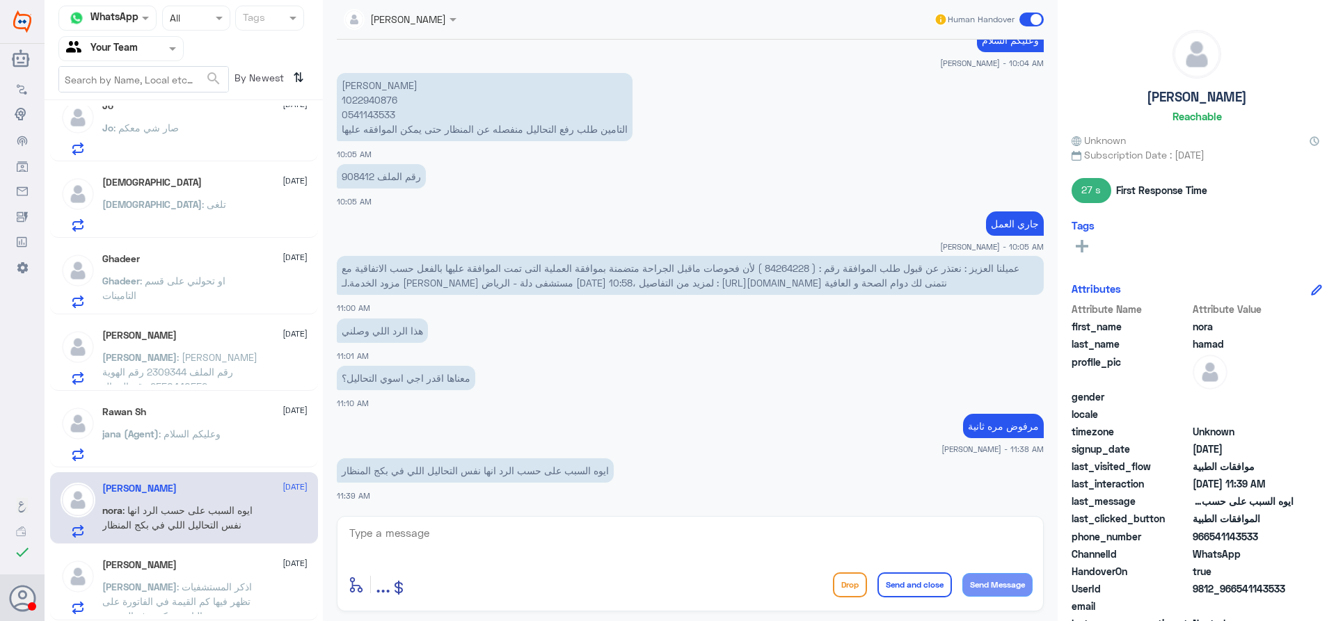
click at [275, 583] on div "[PERSON_NAME] : اذكر المستشفيات تظهر فيها كم القيمة في الفاتورة على التامين وكم…" at bounding box center [204, 598] width 205 height 31
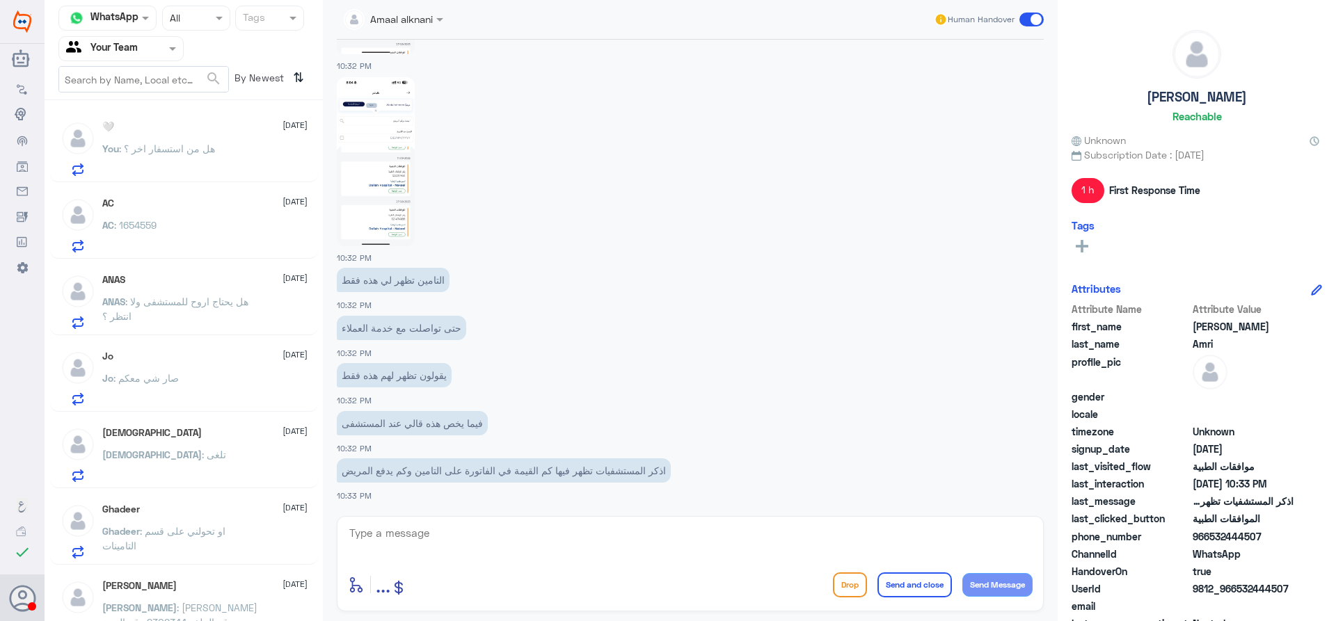
click at [227, 154] on div "You : هل من استسفار اخر ؟" at bounding box center [204, 160] width 205 height 31
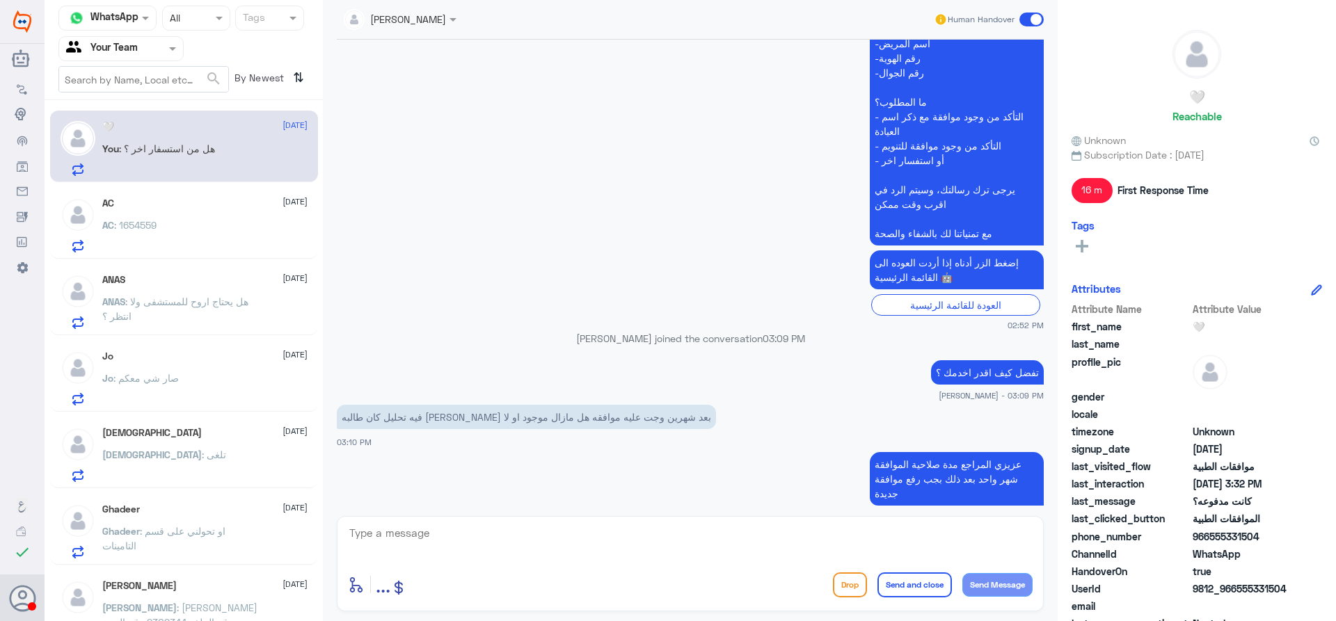
scroll to position [976, 0]
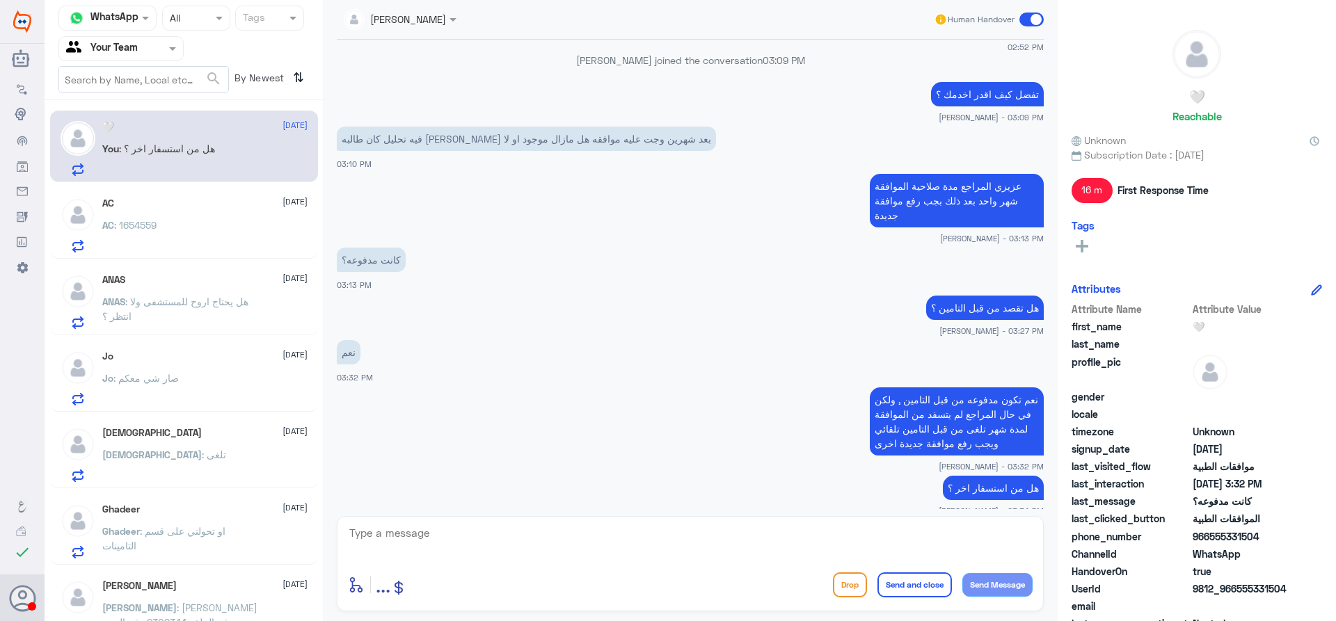
click at [686, 535] on textarea at bounding box center [690, 541] width 685 height 34
type textarea "ق"
type textarea "سعدنا بخدمك , متمنين لك دوم الصحة والعافية"
click at [920, 577] on button "Send and close" at bounding box center [914, 585] width 74 height 25
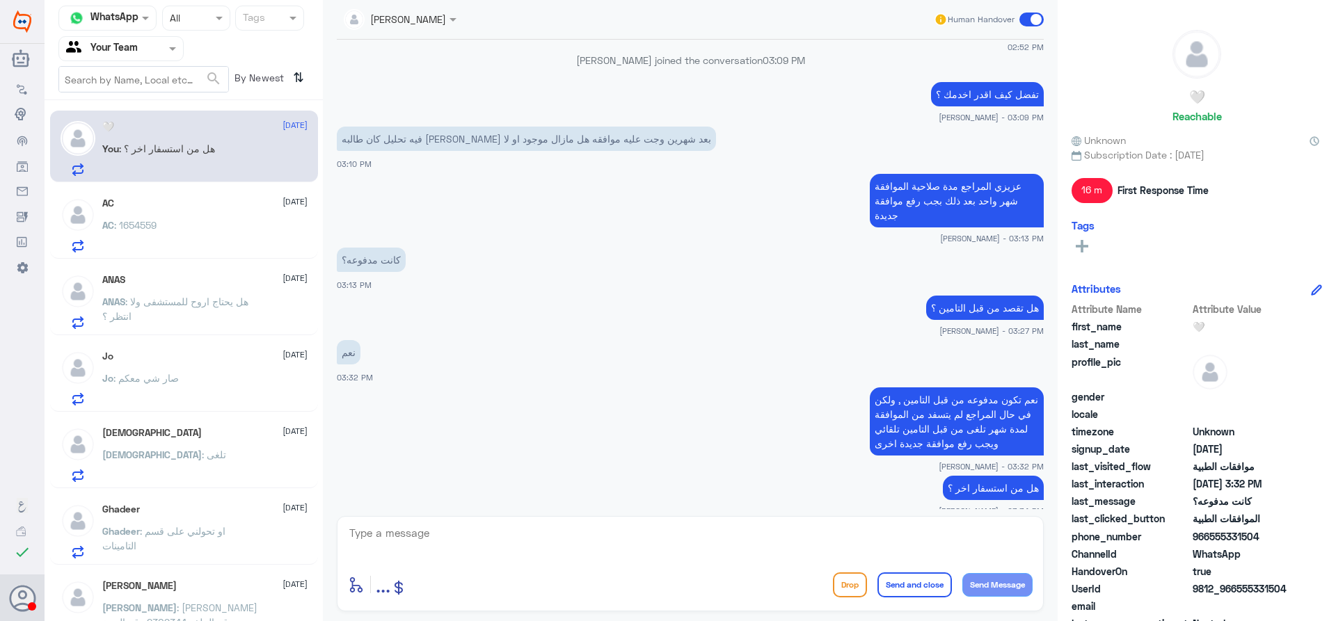
scroll to position [1035, 0]
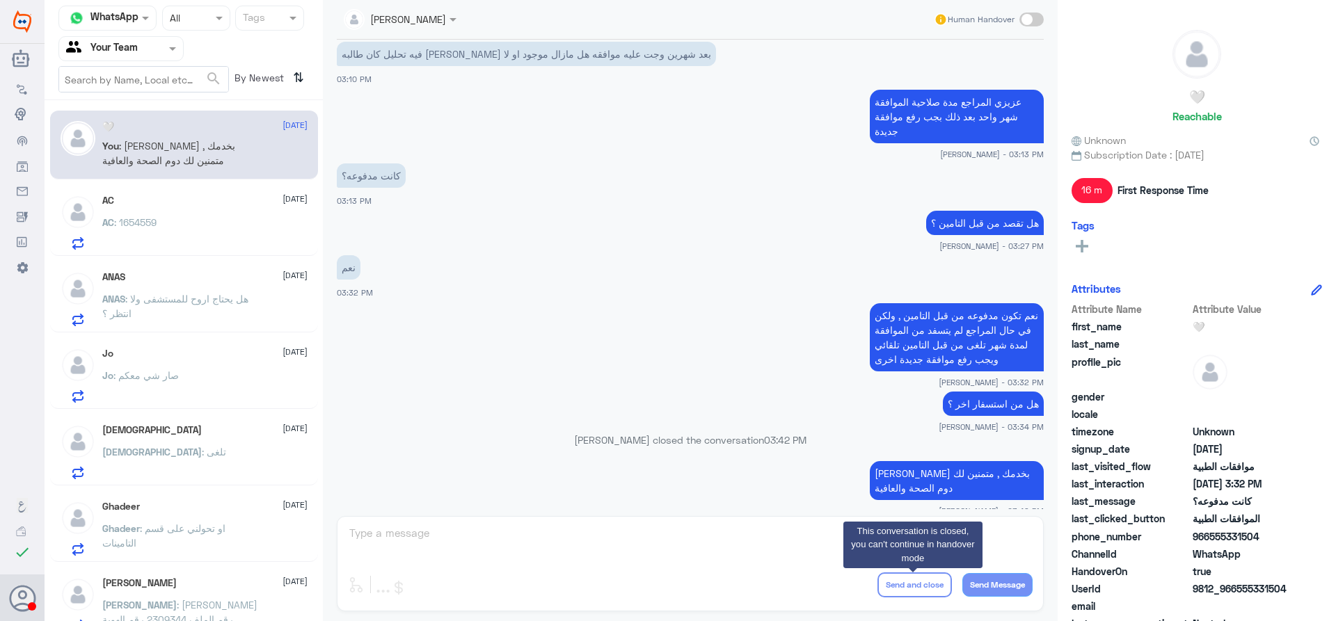
click at [159, 56] on div "Agent Filter Your Team" at bounding box center [112, 48] width 106 height 21
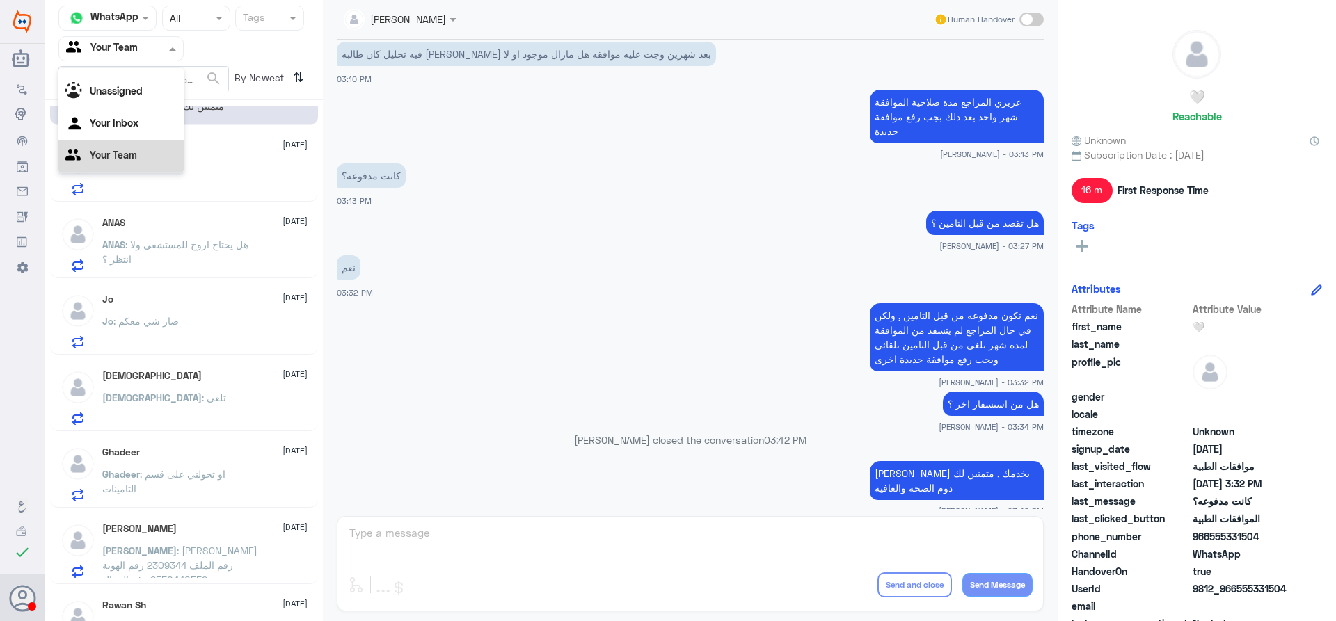
scroll to position [248, 0]
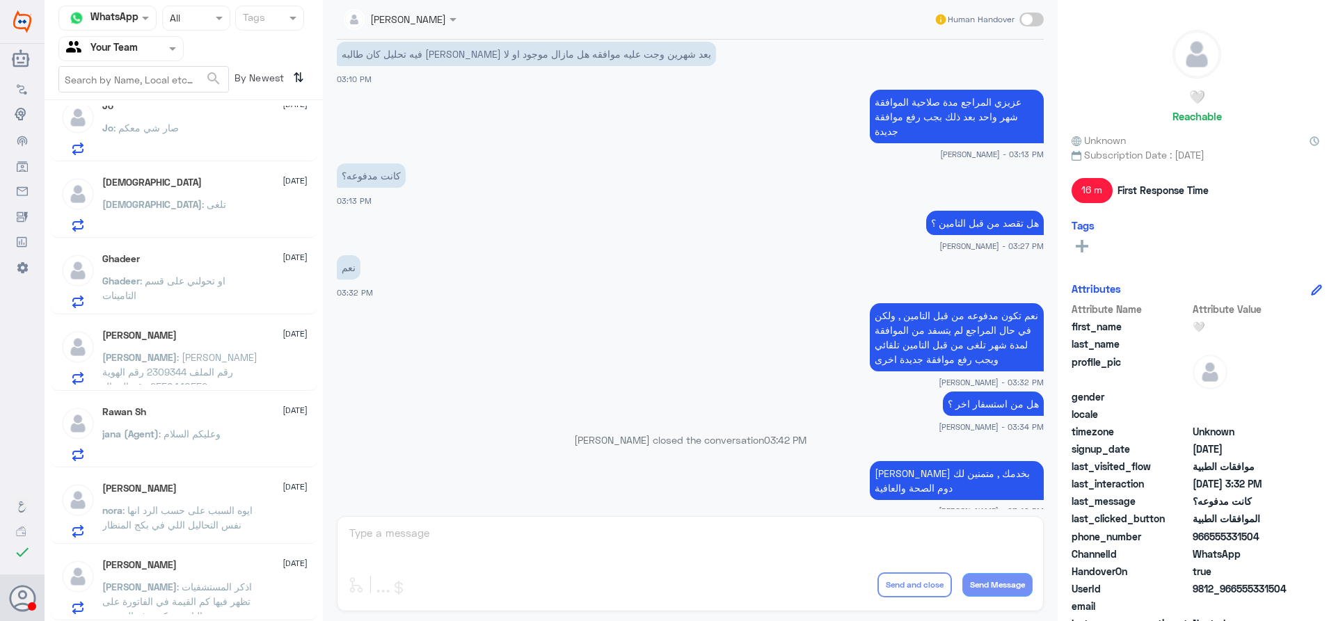
click at [492, 327] on app-msgs-text "نعم تكون مدفوعه من قبل التامين , ولكن في حال المراجع لم يتسفد من الموافقة لمدة …" at bounding box center [690, 338] width 707 height 70
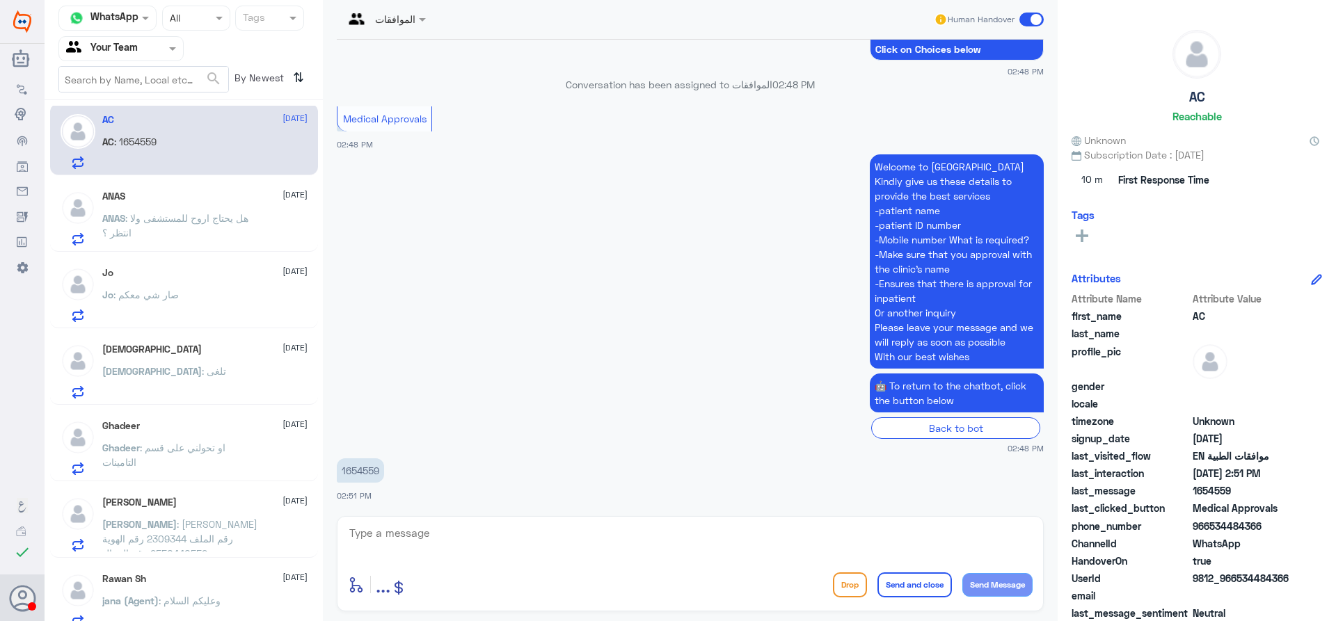
scroll to position [174, 0]
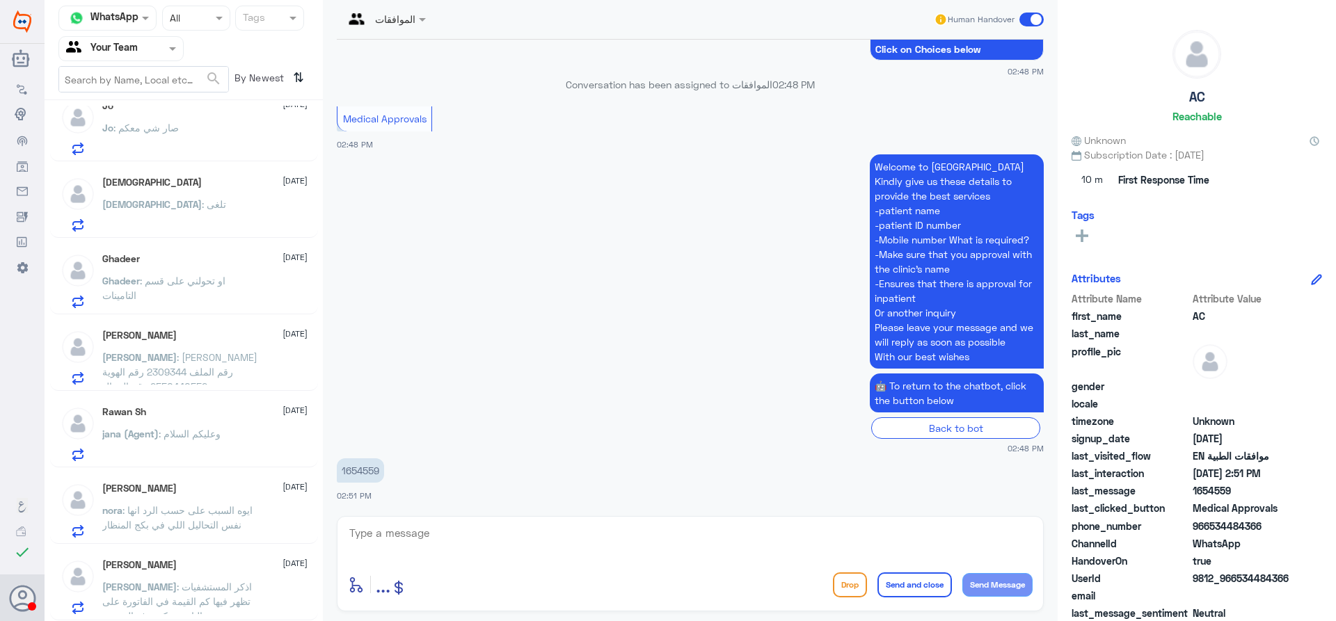
click at [259, 586] on div "[PERSON_NAME] : اذكر المستشفيات تظهر فيها كم القيمة في الفاتورة على التامين وكم…" at bounding box center [204, 598] width 205 height 31
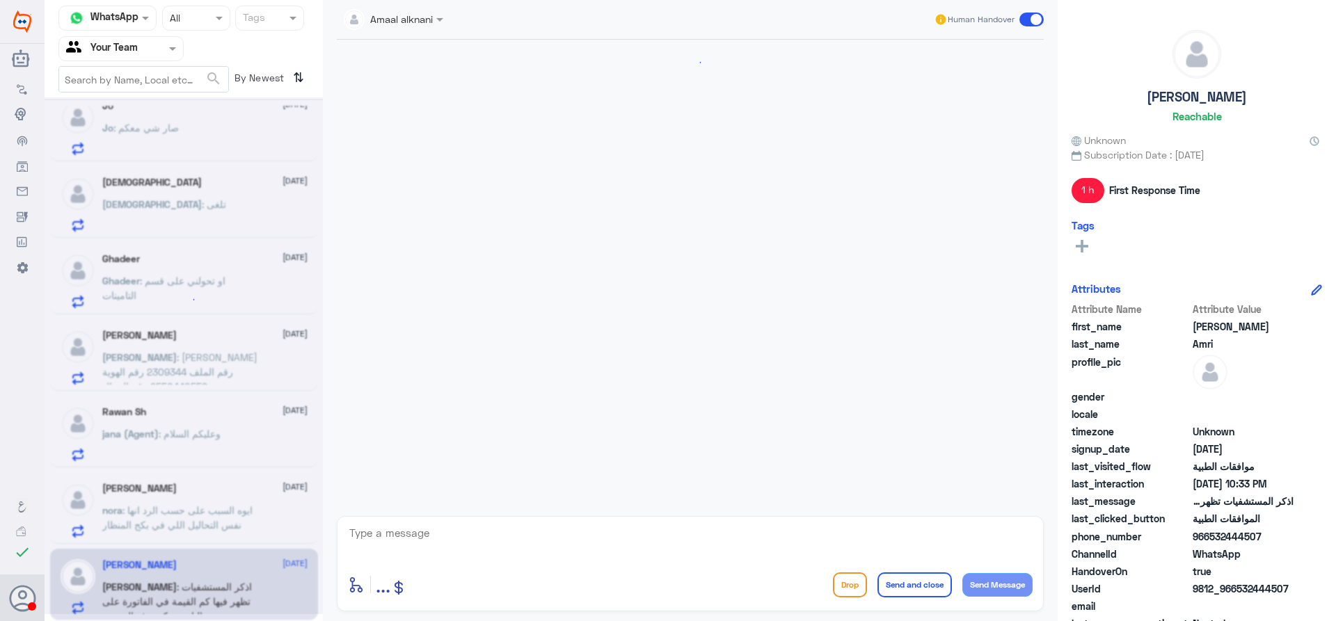
scroll to position [933, 0]
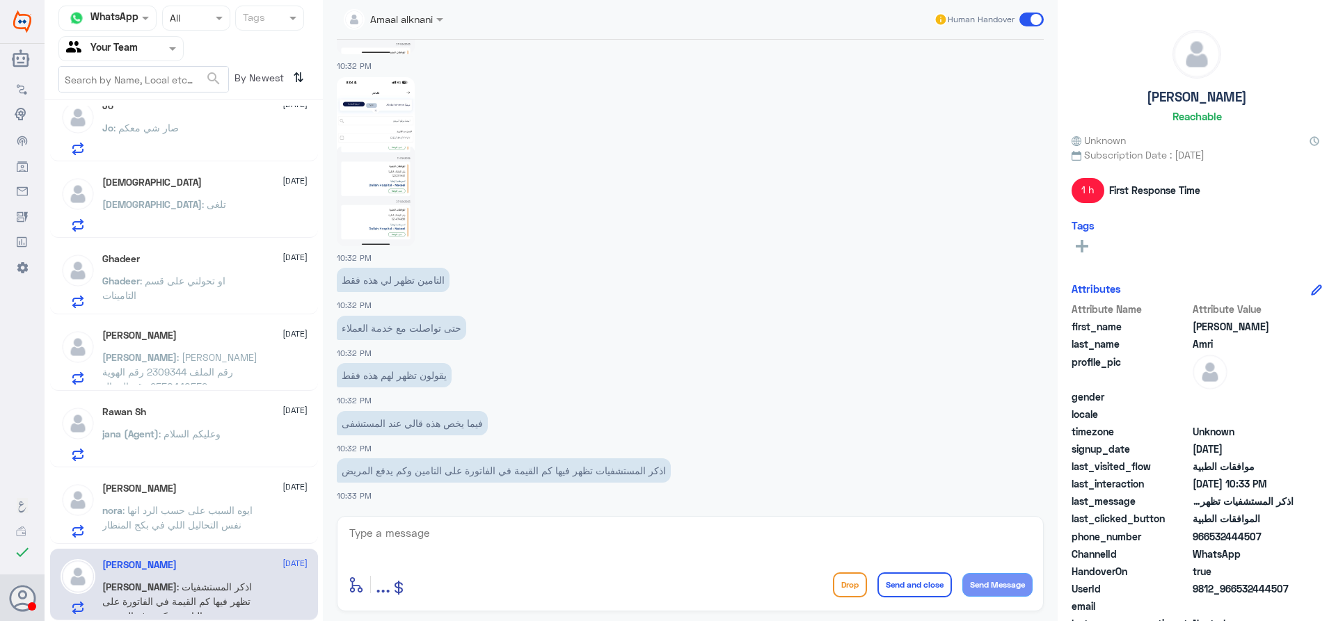
click at [301, 527] on div "[PERSON_NAME] : ايوه السبب على حسب الرد انها نفس التحاليل اللي في بكج المنظار" at bounding box center [204, 521] width 205 height 31
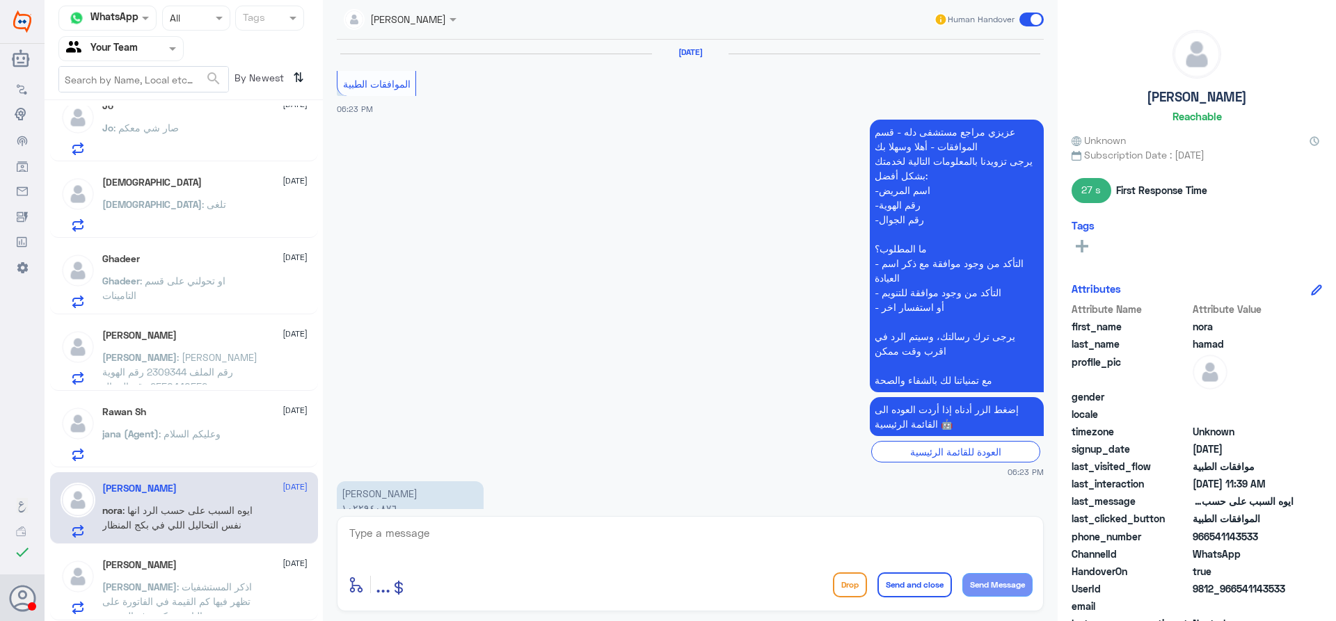
scroll to position [1281, 0]
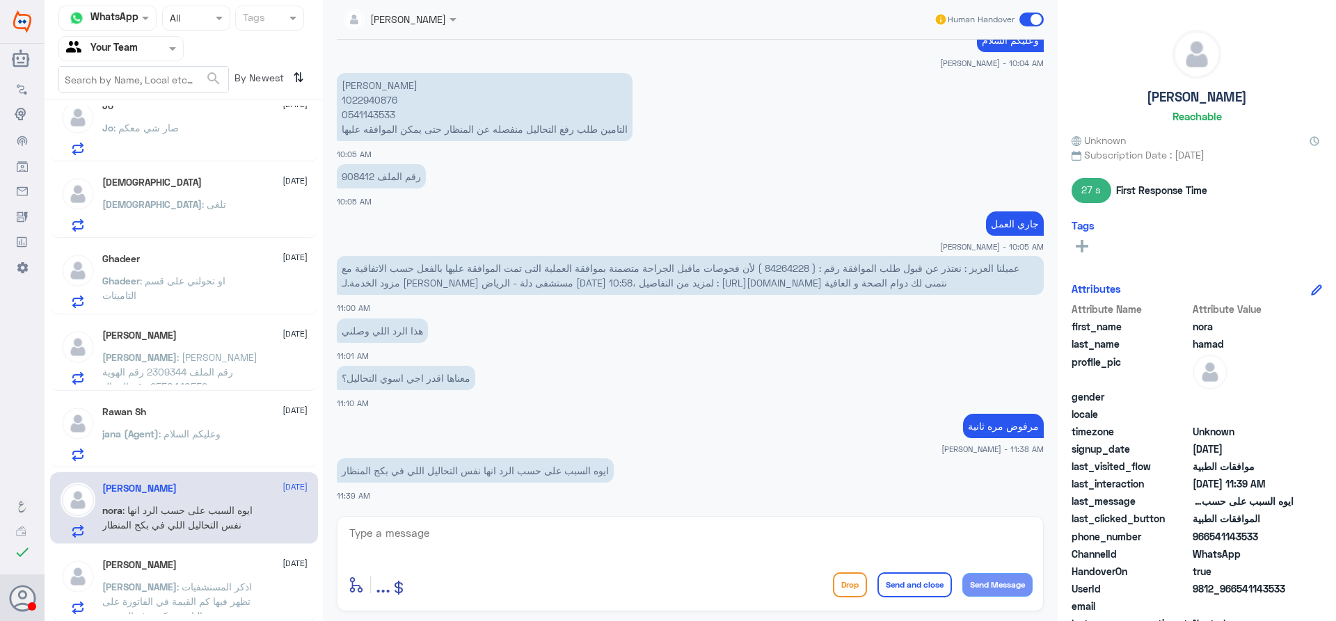
click at [133, 40] on input "text" at bounding box center [104, 48] width 77 height 16
drag, startPoint x: 136, startPoint y: 120, endPoint x: 136, endPoint y: 136, distance: 16.0
click at [136, 136] on div "All Unassigned Your Inbox Your Team" at bounding box center [120, 129] width 125 height 122
click at [136, 136] on Inbox "Your Inbox" at bounding box center [114, 140] width 49 height 12
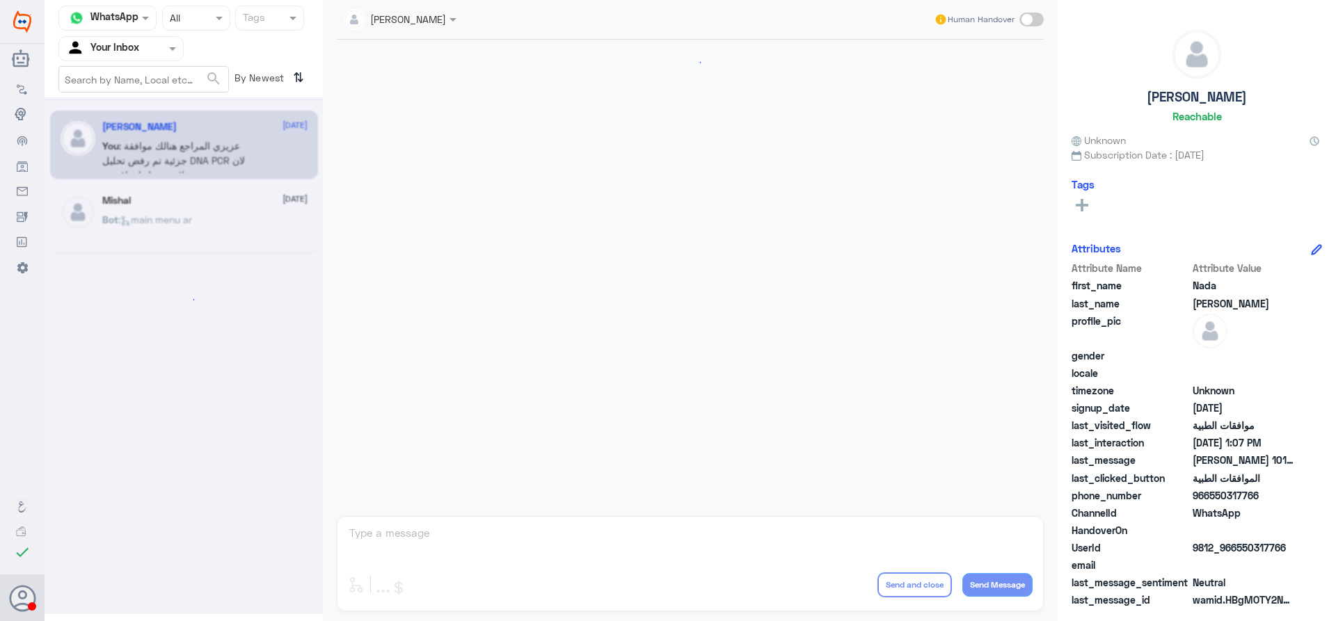
scroll to position [627, 0]
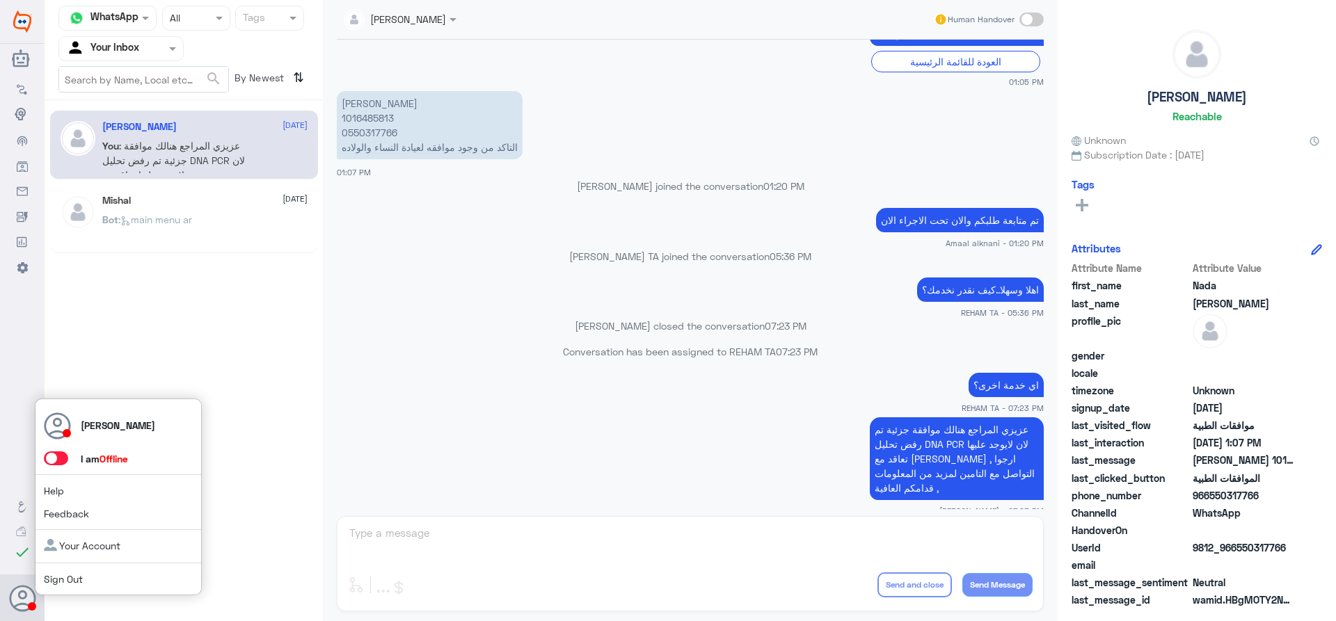
click at [17, 593] on icon at bounding box center [23, 599] width 28 height 28
click at [54, 463] on span at bounding box center [56, 459] width 24 height 14
click at [0, 0] on input "checkbox" at bounding box center [0, 0] width 0 height 0
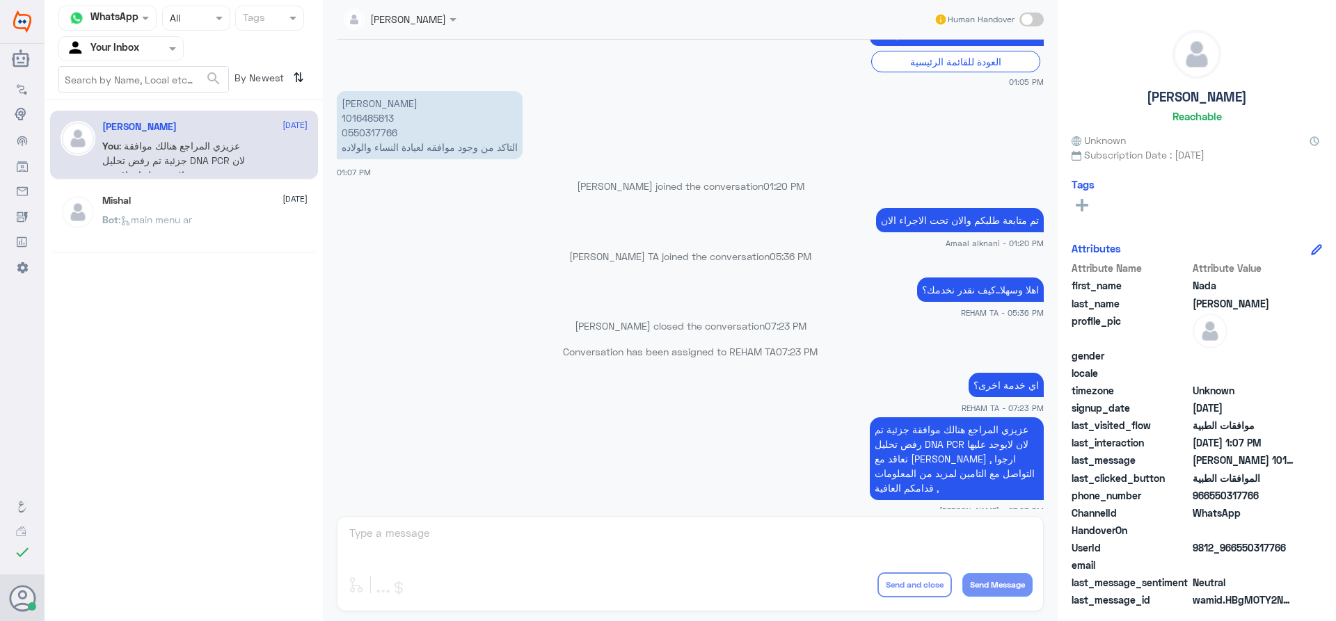
click at [265, 363] on div "Channel WhatsApp Status × All Tags Agent Filter Your Inbox search By Newest ⇅ […" at bounding box center [184, 312] width 278 height 625
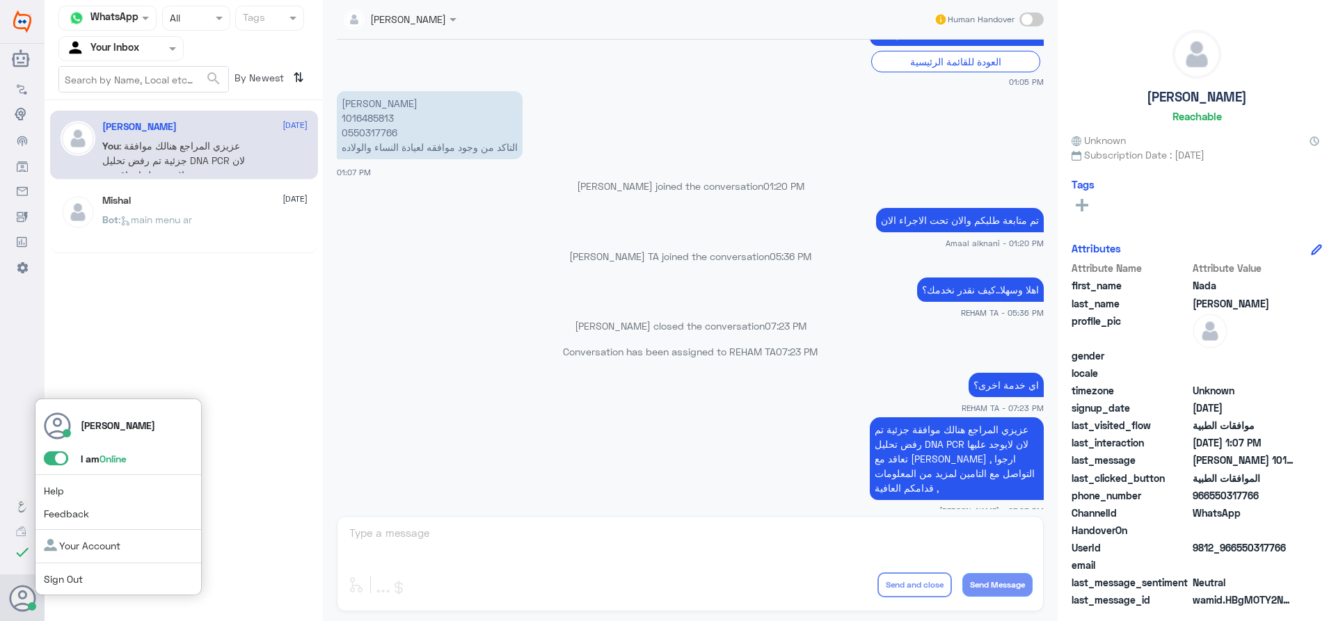
drag, startPoint x: 58, startPoint y: 454, endPoint x: 109, endPoint y: 415, distance: 64.0
click at [58, 454] on span at bounding box center [56, 459] width 24 height 14
click at [0, 0] on input "checkbox" at bounding box center [0, 0] width 0 height 0
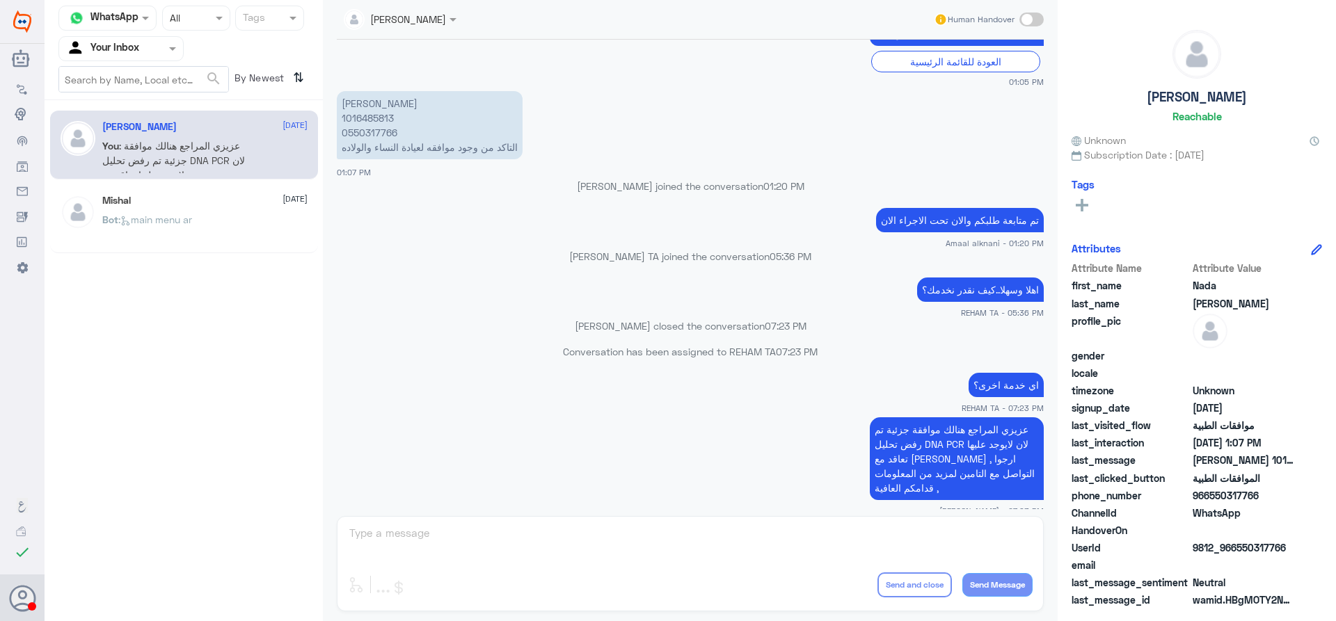
drag, startPoint x: 175, startPoint y: 277, endPoint x: 145, endPoint y: 118, distance: 161.4
click at [175, 270] on div "Channel WhatsApp Status × All Tags Agent Filter Your Inbox search By Newest ⇅ […" at bounding box center [184, 312] width 278 height 625
click at [136, 52] on input "text" at bounding box center [104, 48] width 77 height 16
click at [122, 159] on Team "Your Team" at bounding box center [113, 155] width 47 height 12
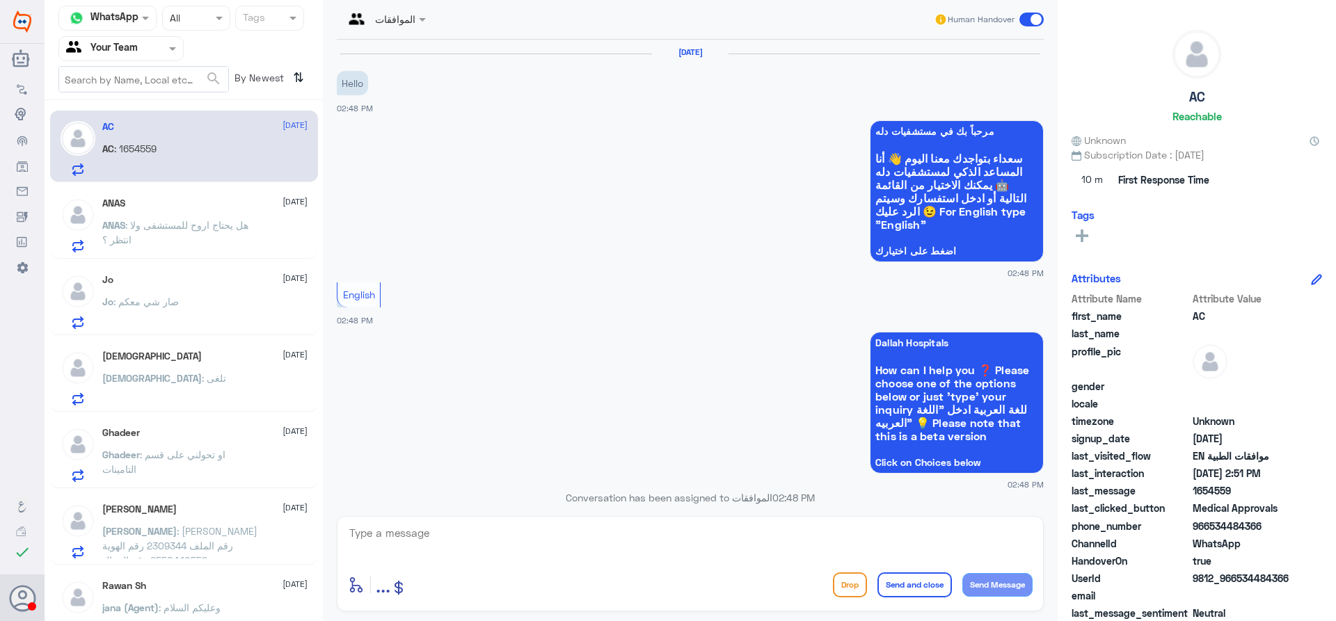
scroll to position [413, 0]
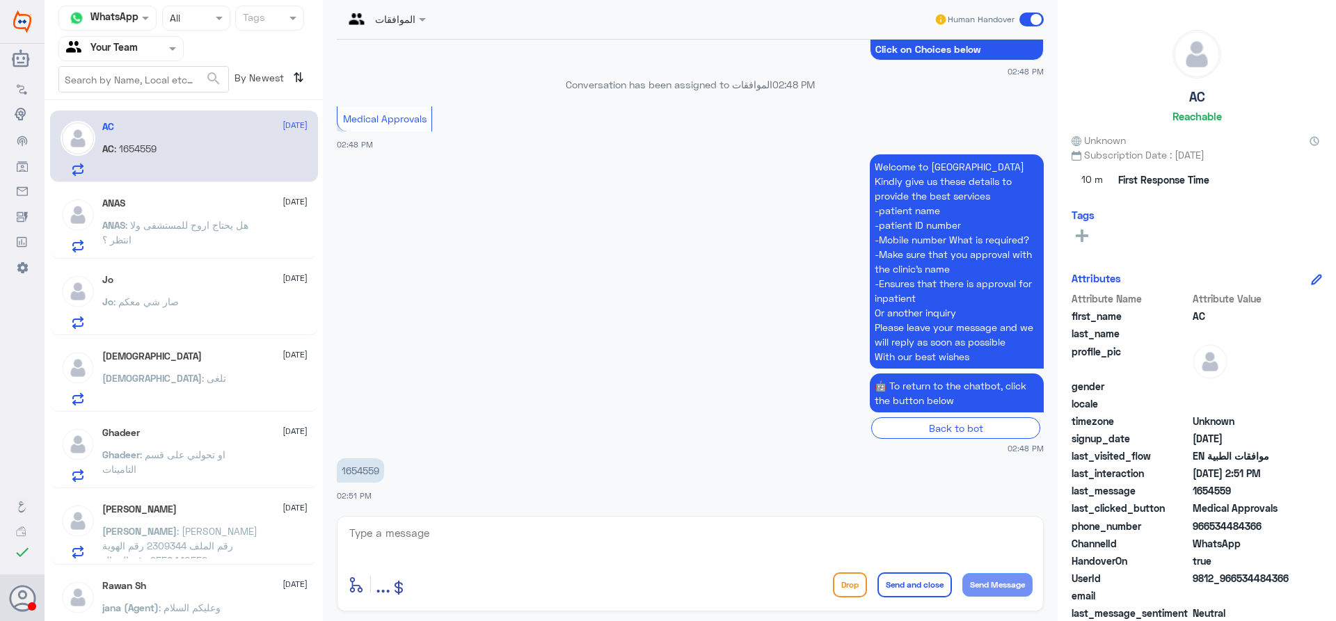
click at [145, 51] on div at bounding box center [121, 48] width 124 height 16
click at [141, 117] on div "Your Inbox" at bounding box center [120, 125] width 125 height 32
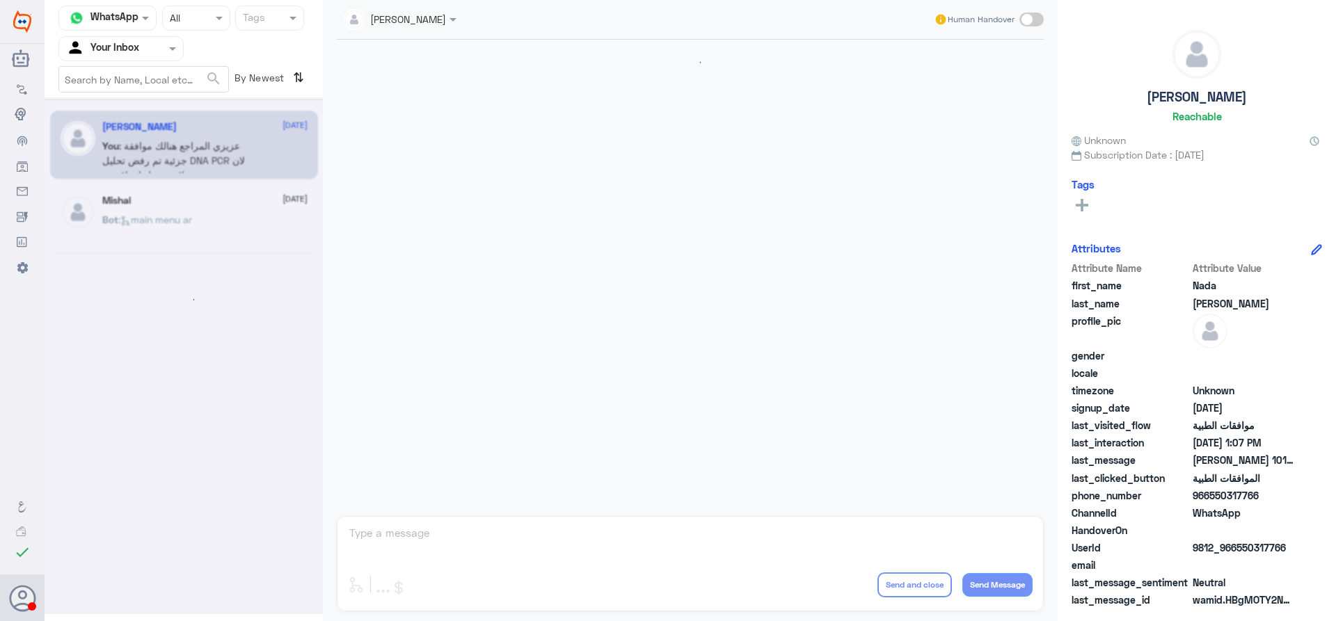
scroll to position [627, 0]
